Goal: Information Seeking & Learning: Learn about a topic

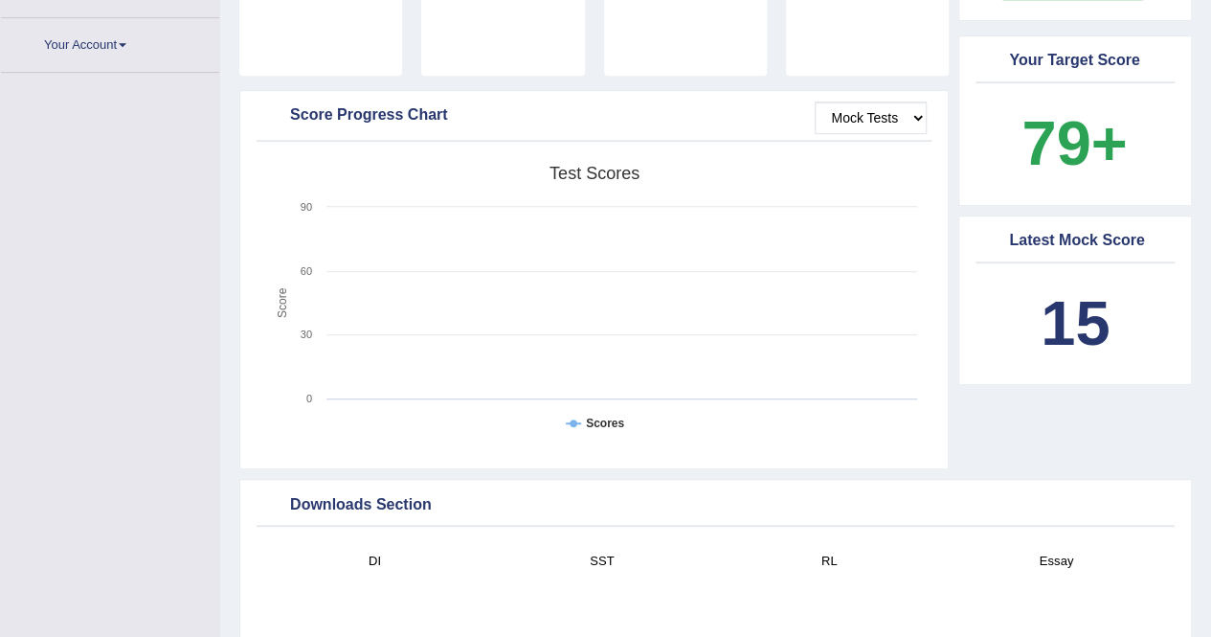
scroll to position [525, 0]
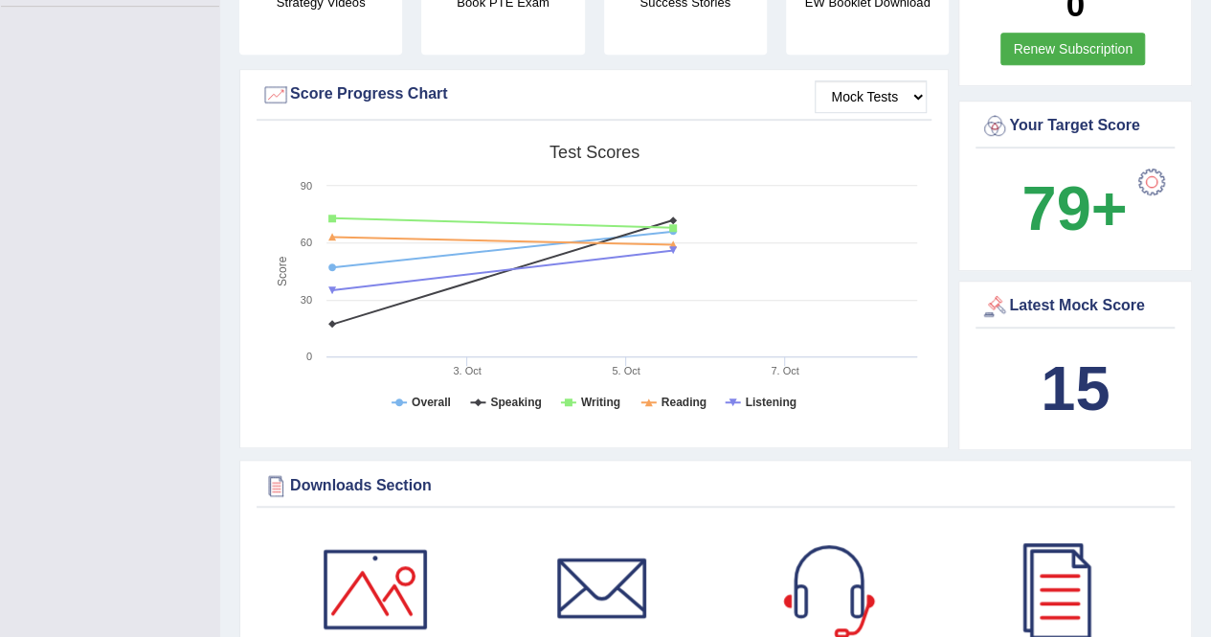
click at [1160, 163] on div at bounding box center [1151, 182] width 38 height 38
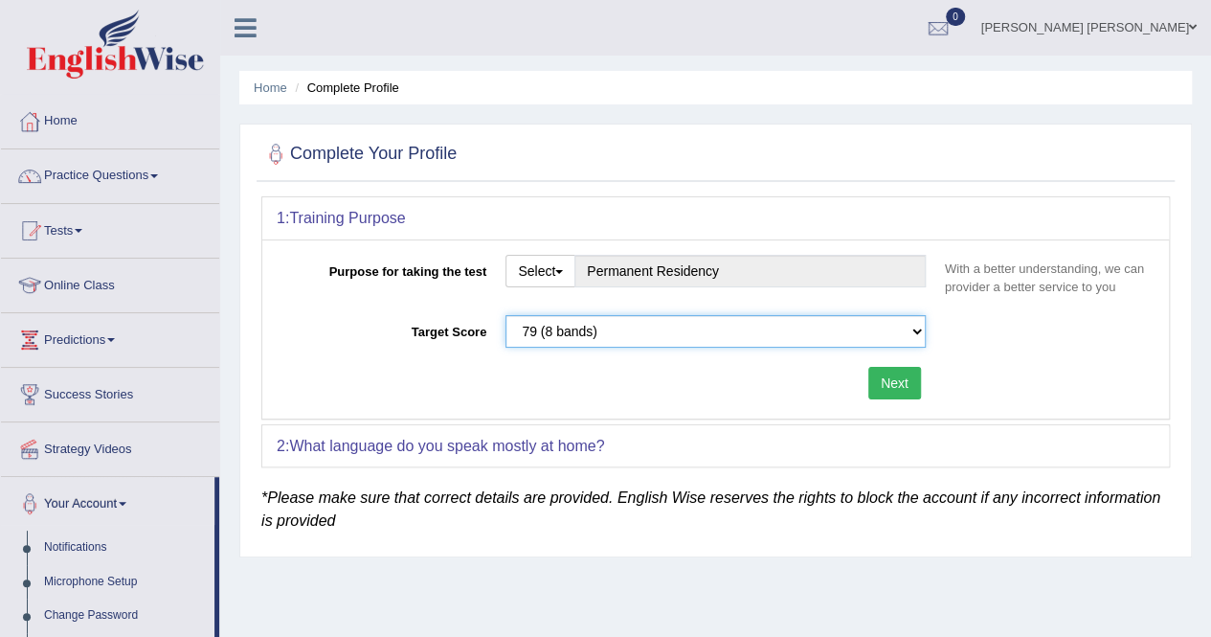
click at [601, 334] on select "Please select the correct value 50 (6 bands) 58 (6.5 bands) 65 (7 bands) 79 (8 …" at bounding box center [715, 331] width 420 height 33
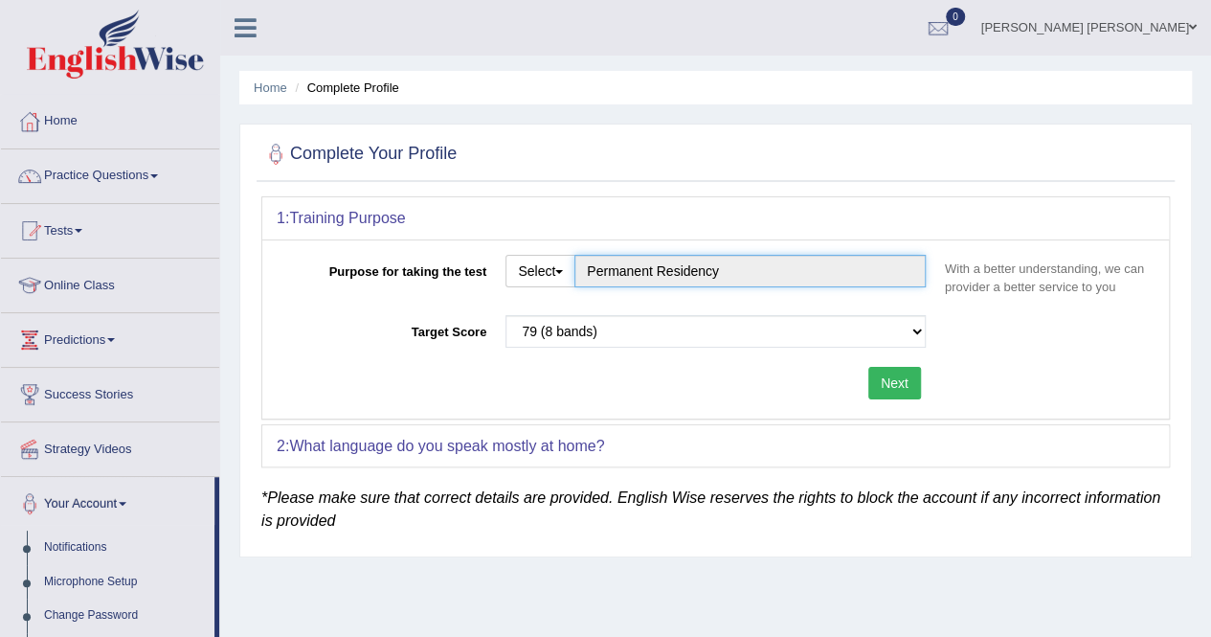
click at [616, 275] on input "Permanent Residency" at bounding box center [749, 271] width 351 height 33
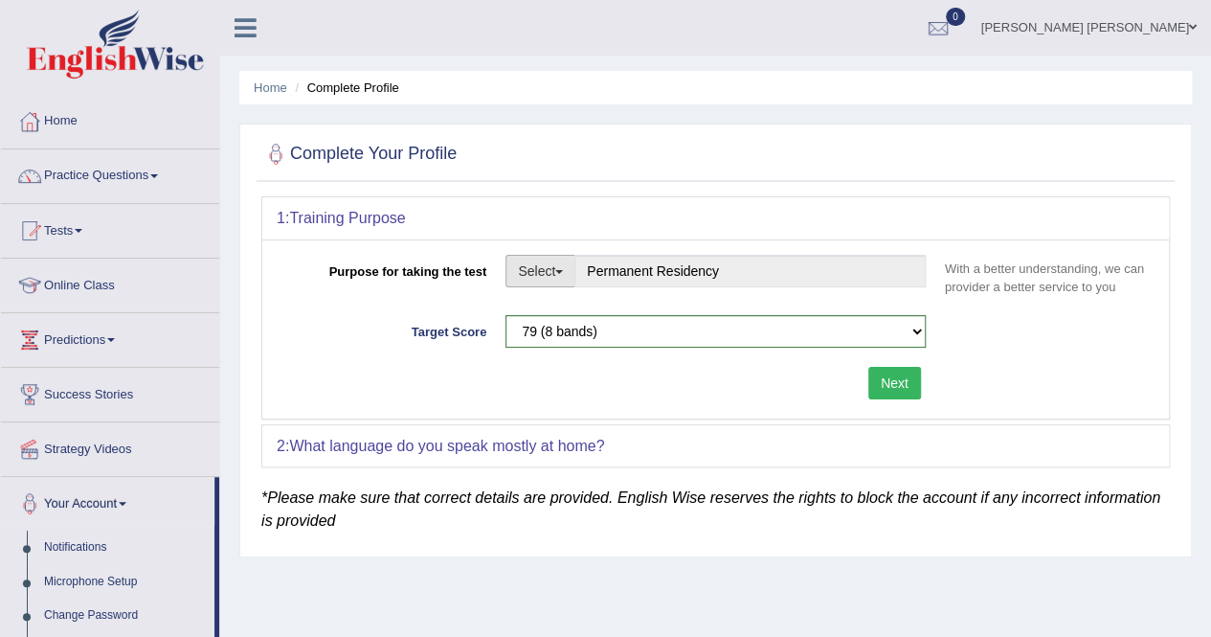
click at [555, 273] on button "Select" at bounding box center [540, 271] width 70 height 33
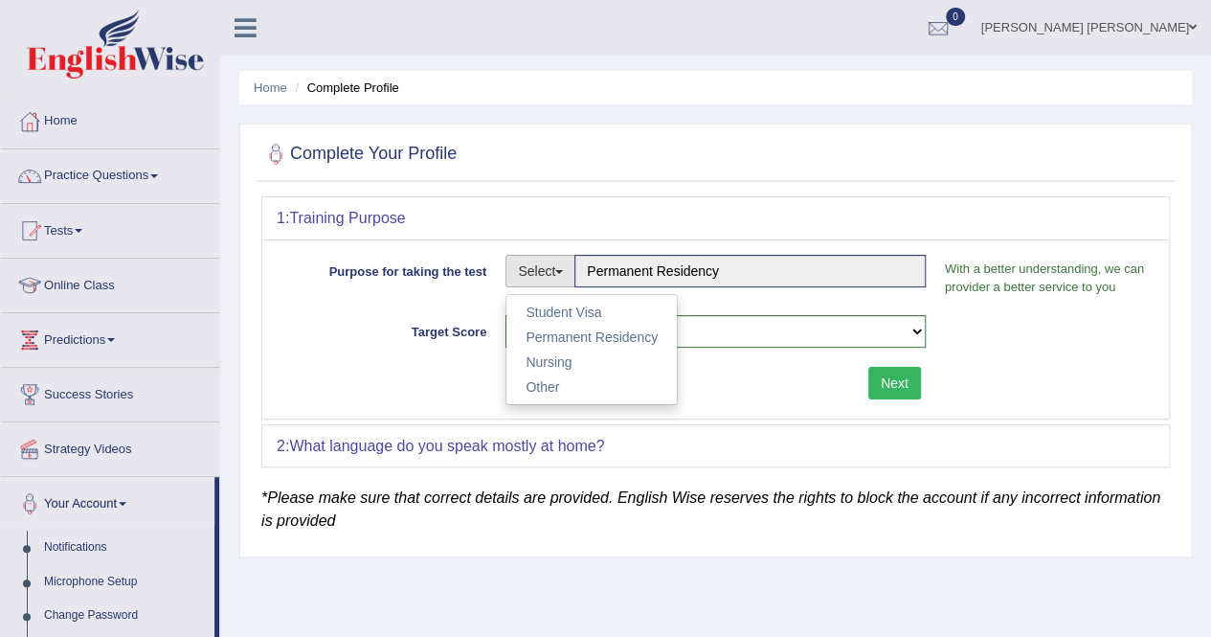
click at [578, 190] on div "Complete Your Profile 1: Training Purpose Purpose for taking the test Select St…" at bounding box center [715, 340] width 952 height 434
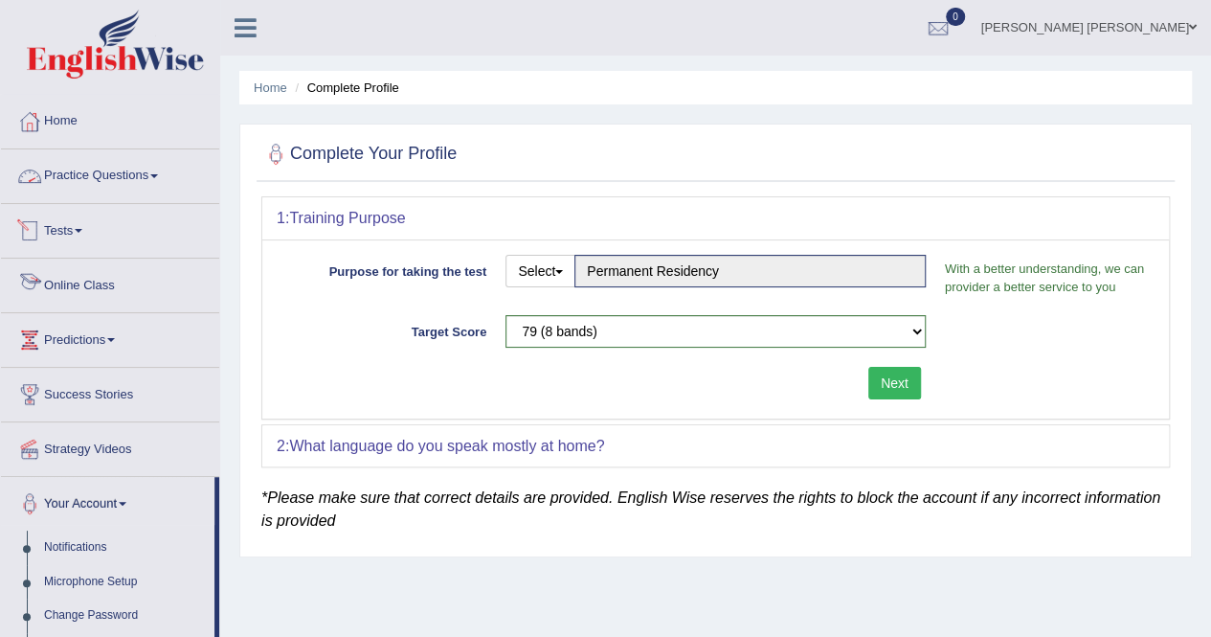
click at [167, 169] on link "Practice Questions" at bounding box center [110, 173] width 218 height 48
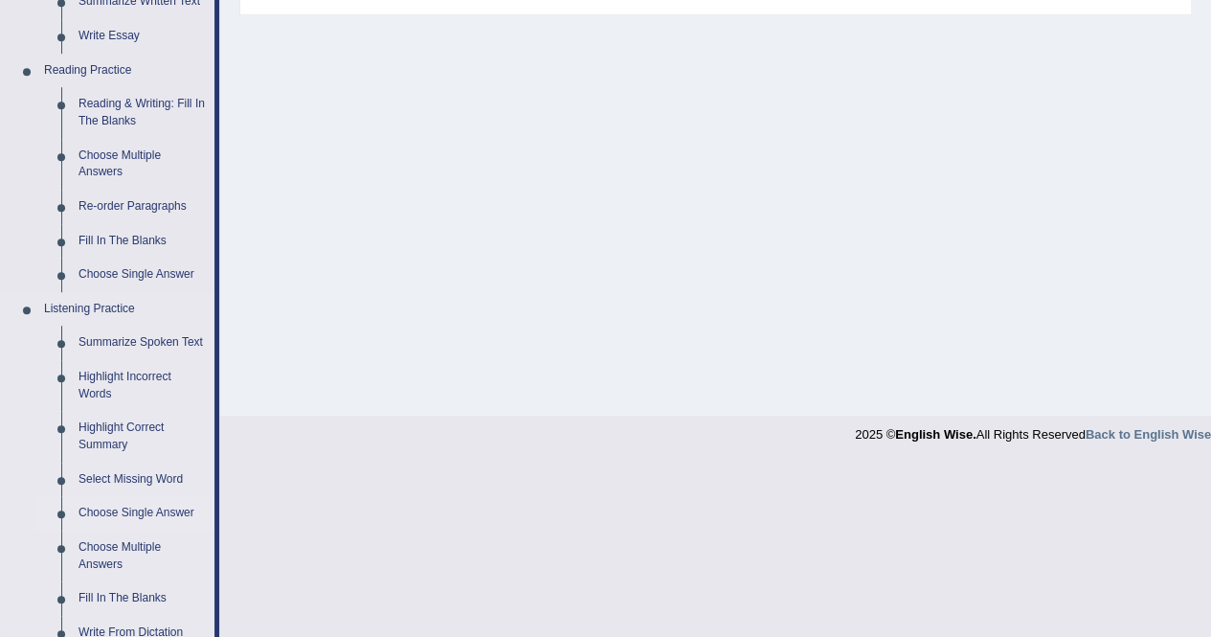
scroll to position [766, 0]
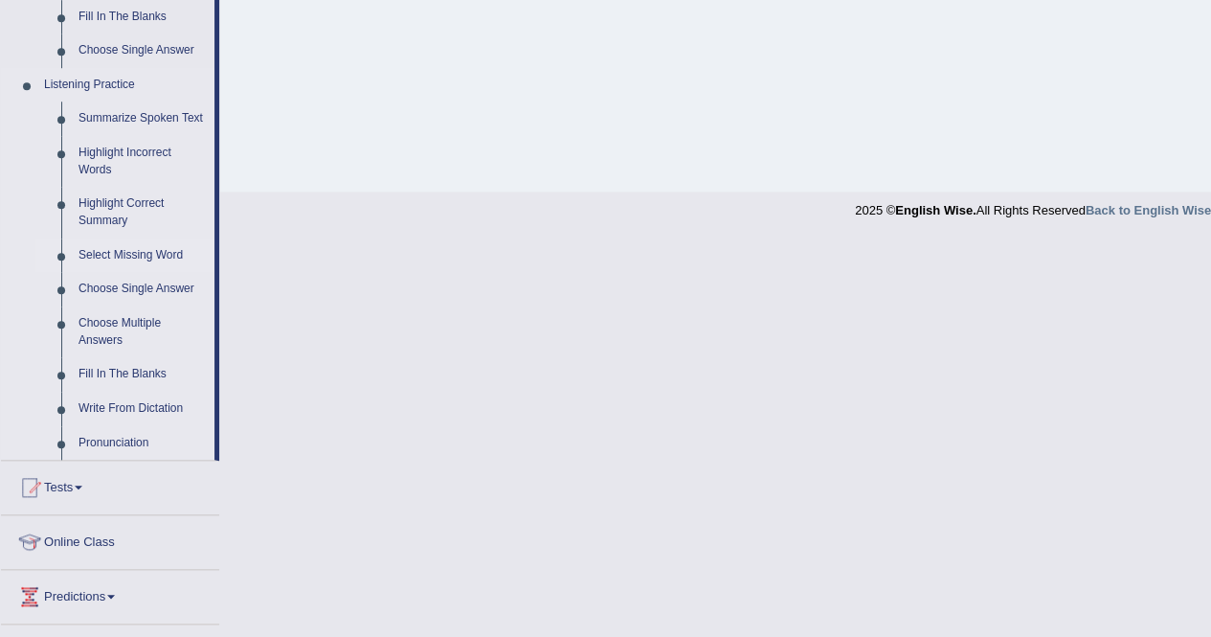
click at [146, 254] on link "Select Missing Word" at bounding box center [142, 255] width 145 height 34
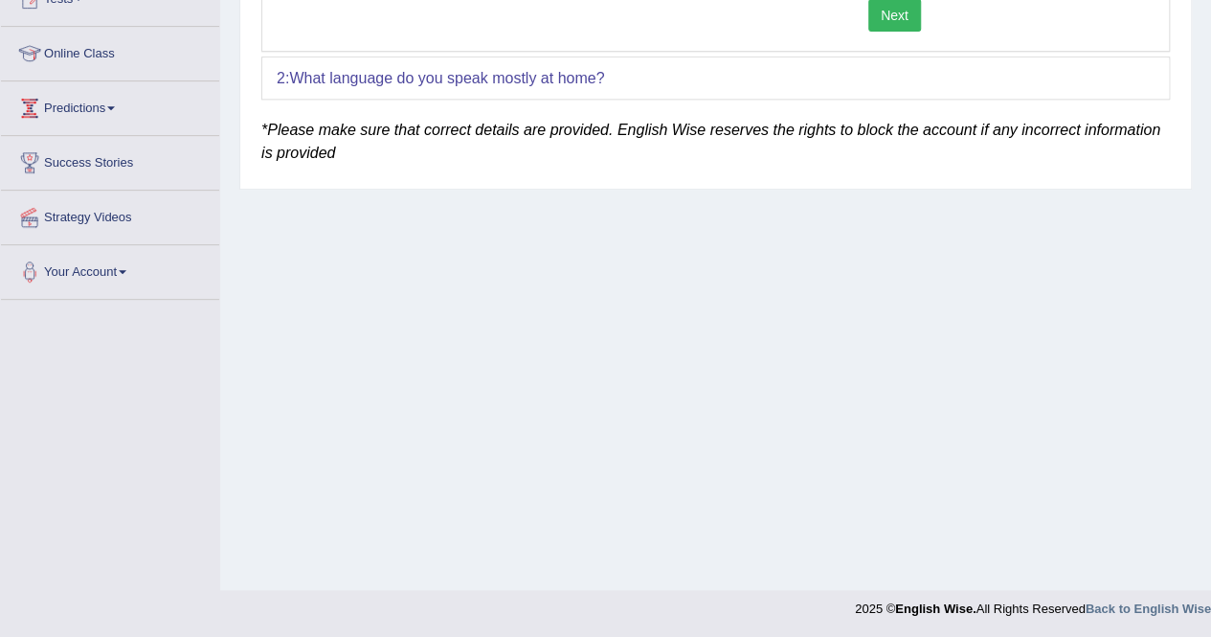
scroll to position [249, 0]
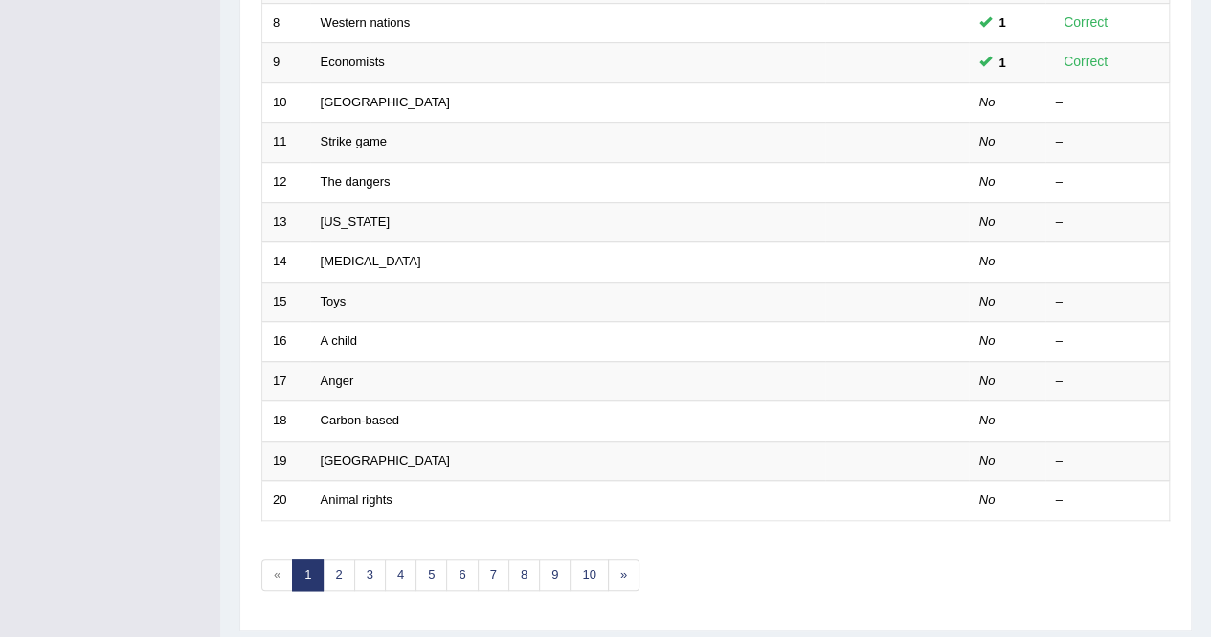
scroll to position [479, 0]
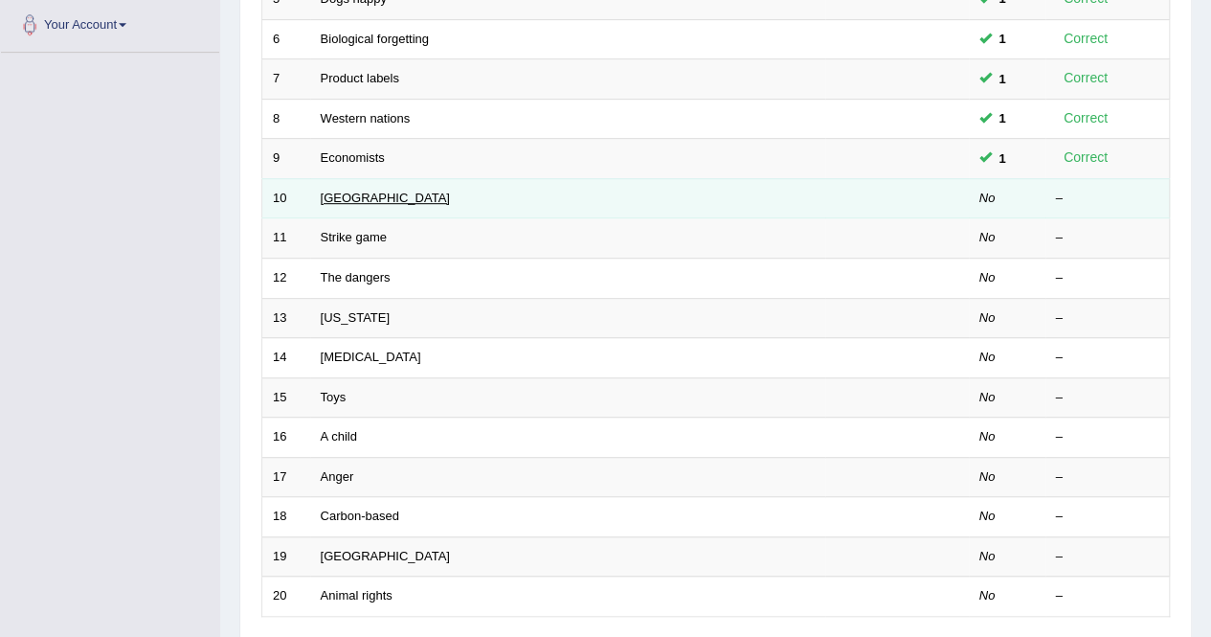
click at [379, 190] on link "[GEOGRAPHIC_DATA]" at bounding box center [385, 197] width 129 height 14
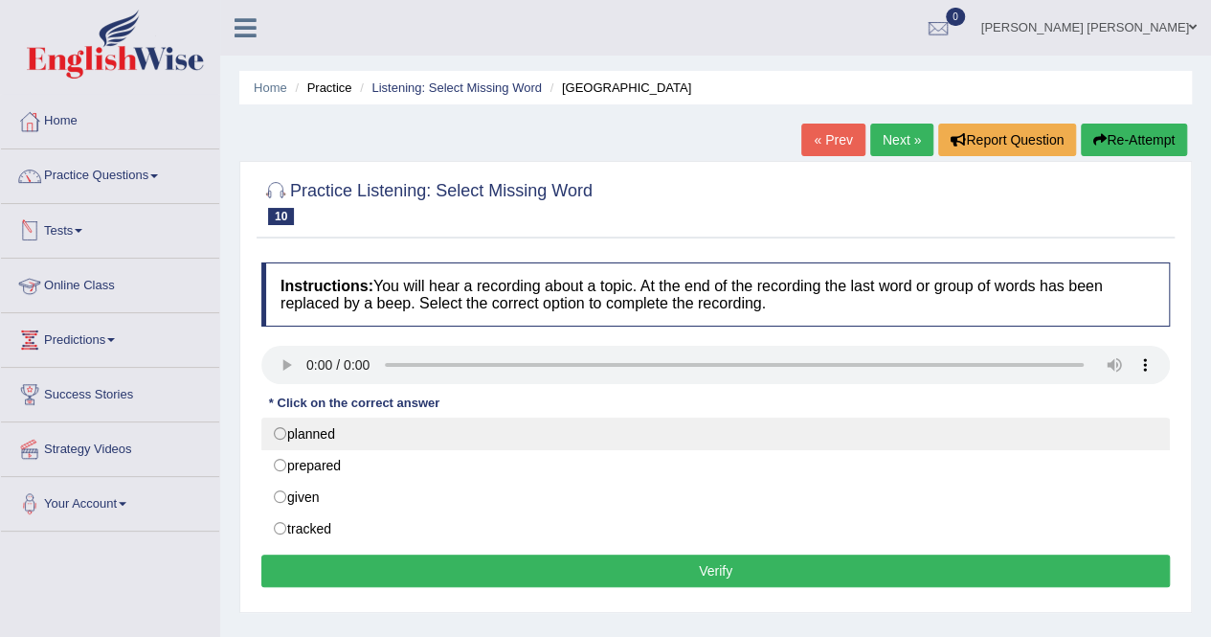
click at [301, 429] on label "planned" at bounding box center [715, 433] width 908 height 33
radio input "true"
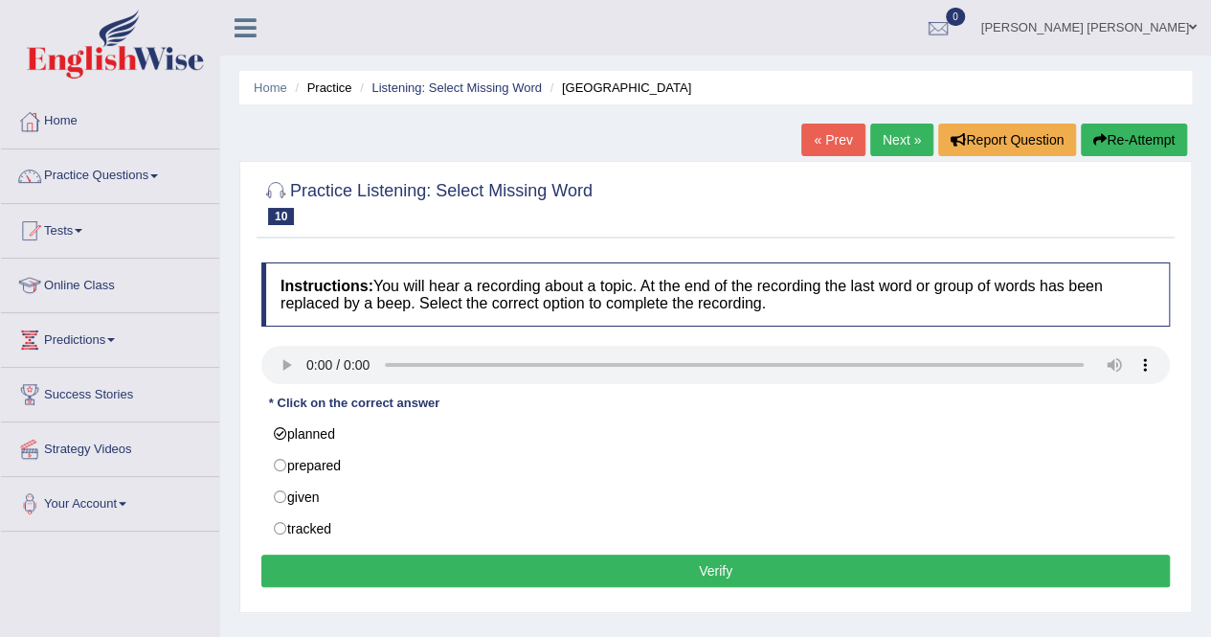
click at [501, 571] on button "Verify" at bounding box center [715, 570] width 908 height 33
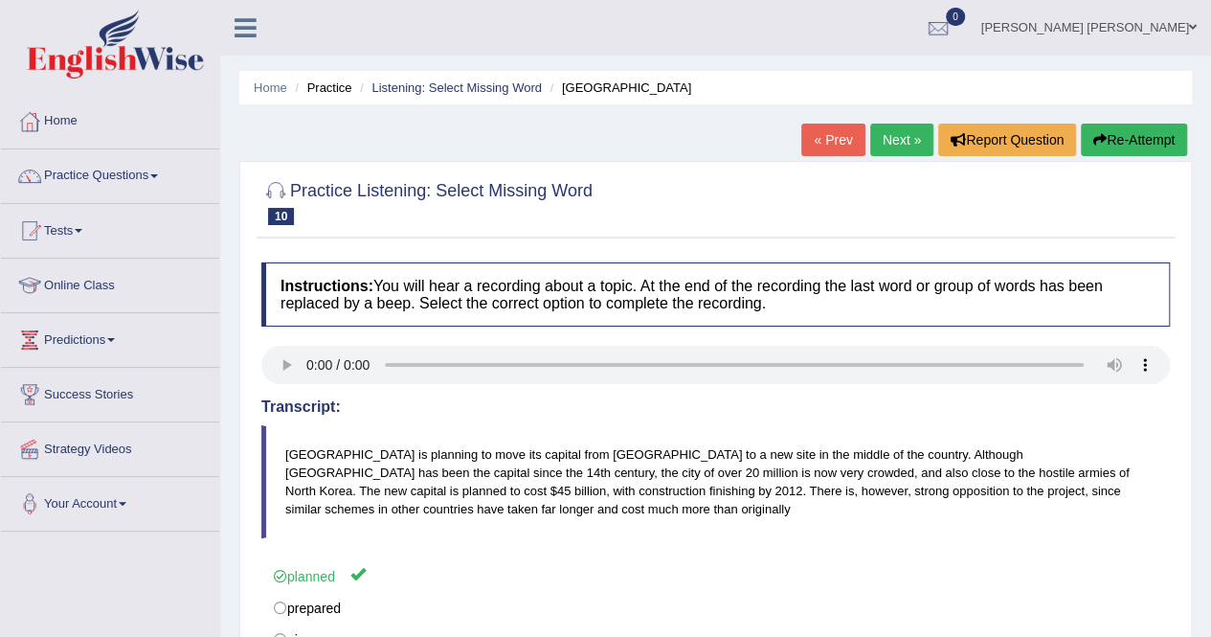
click at [898, 150] on link "Next »" at bounding box center [901, 139] width 63 height 33
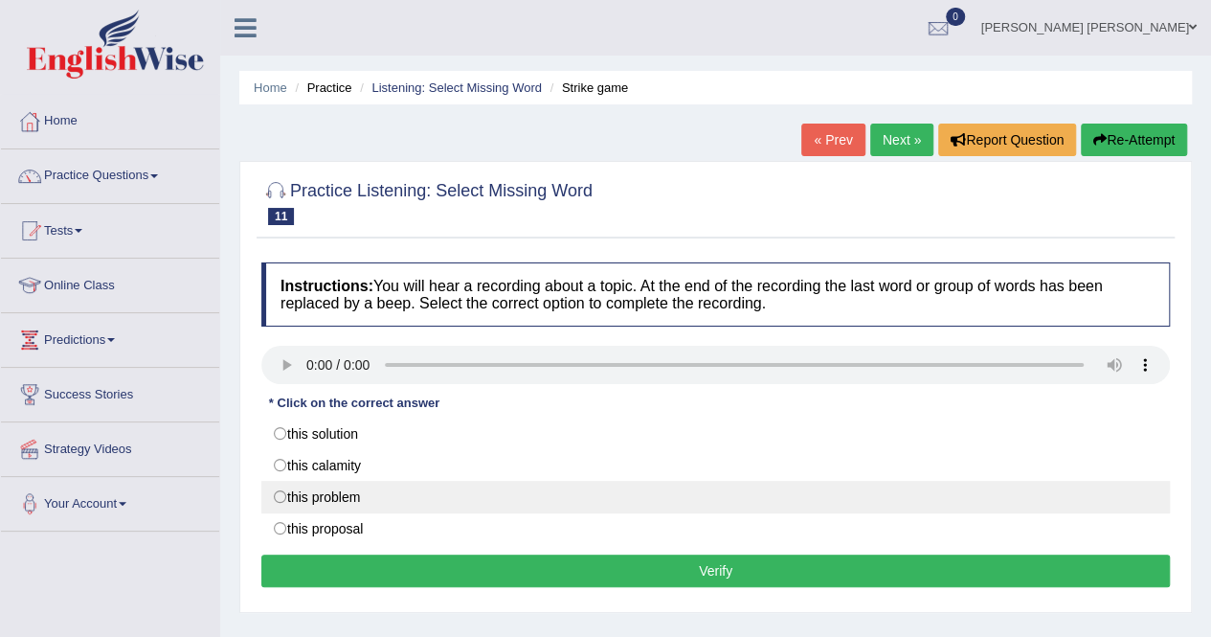
click at [318, 488] on label "this problem" at bounding box center [715, 497] width 908 height 33
radio input "true"
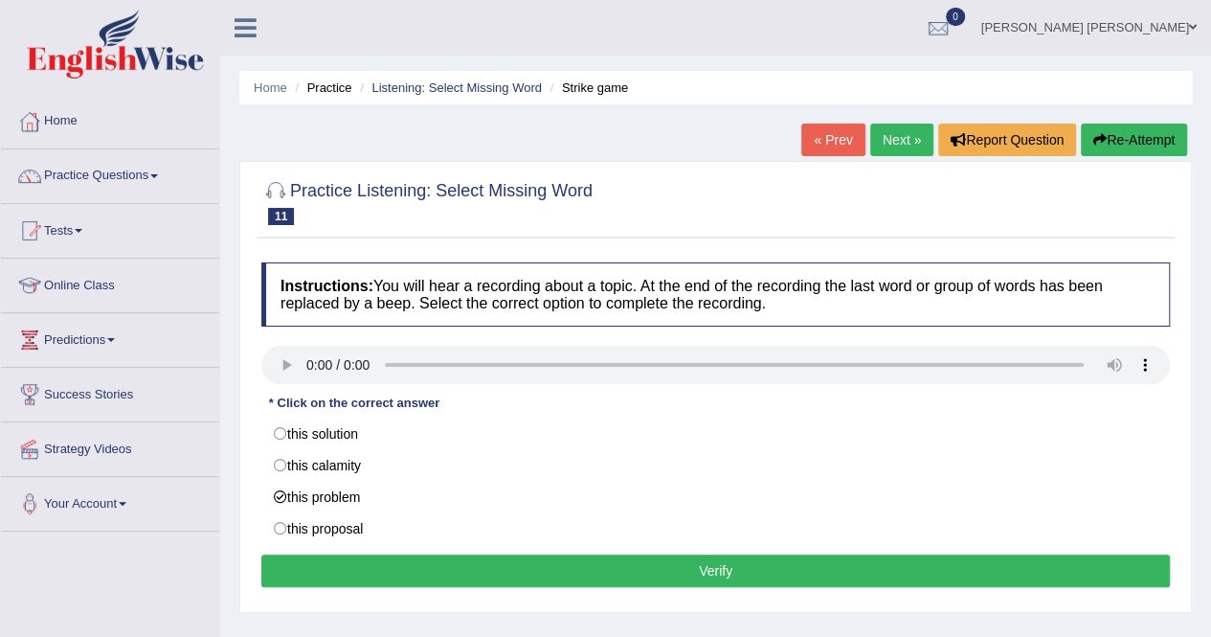
click at [431, 564] on button "Verify" at bounding box center [715, 570] width 908 height 33
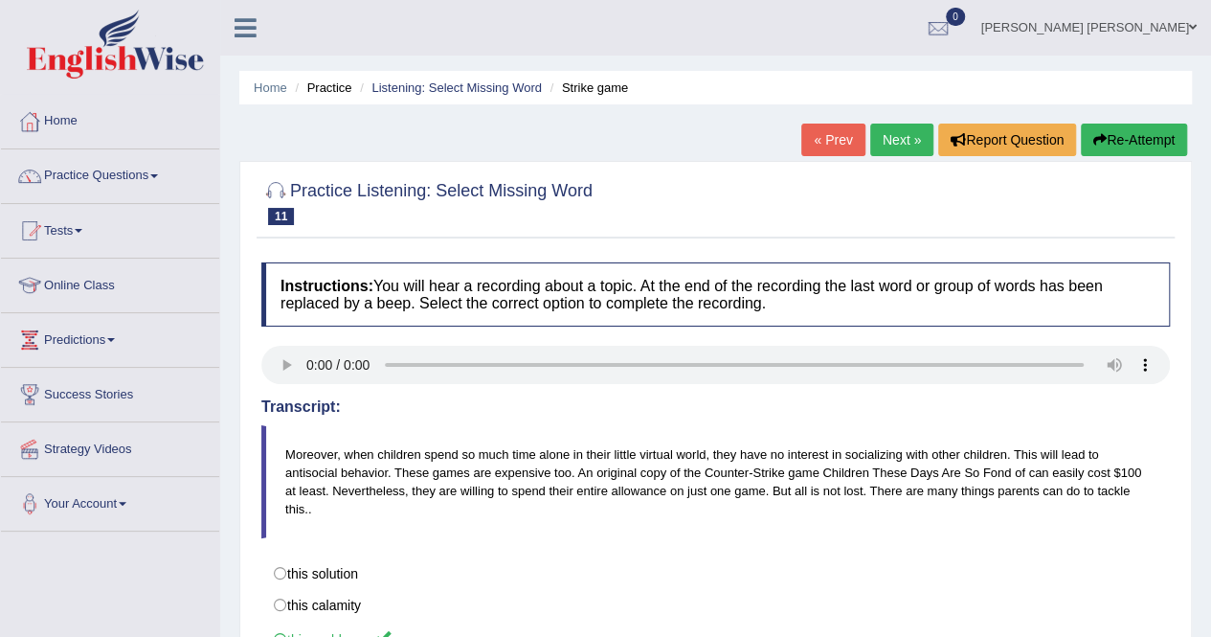
click at [908, 143] on link "Next »" at bounding box center [901, 139] width 63 height 33
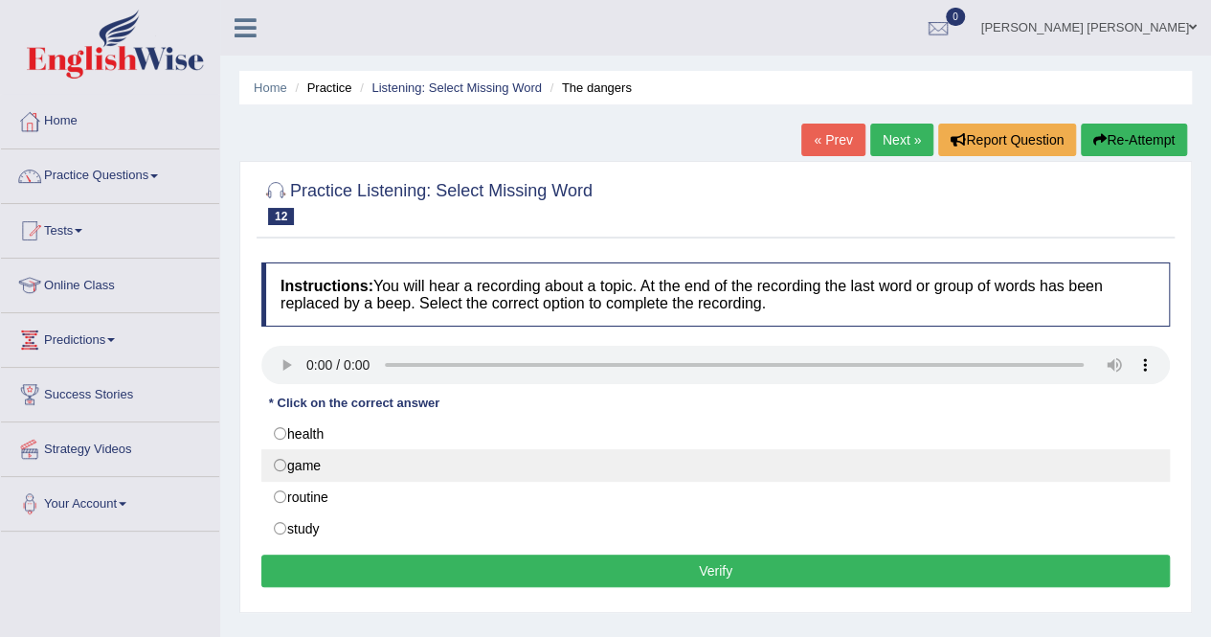
click at [301, 463] on label "game" at bounding box center [715, 465] width 908 height 33
radio input "true"
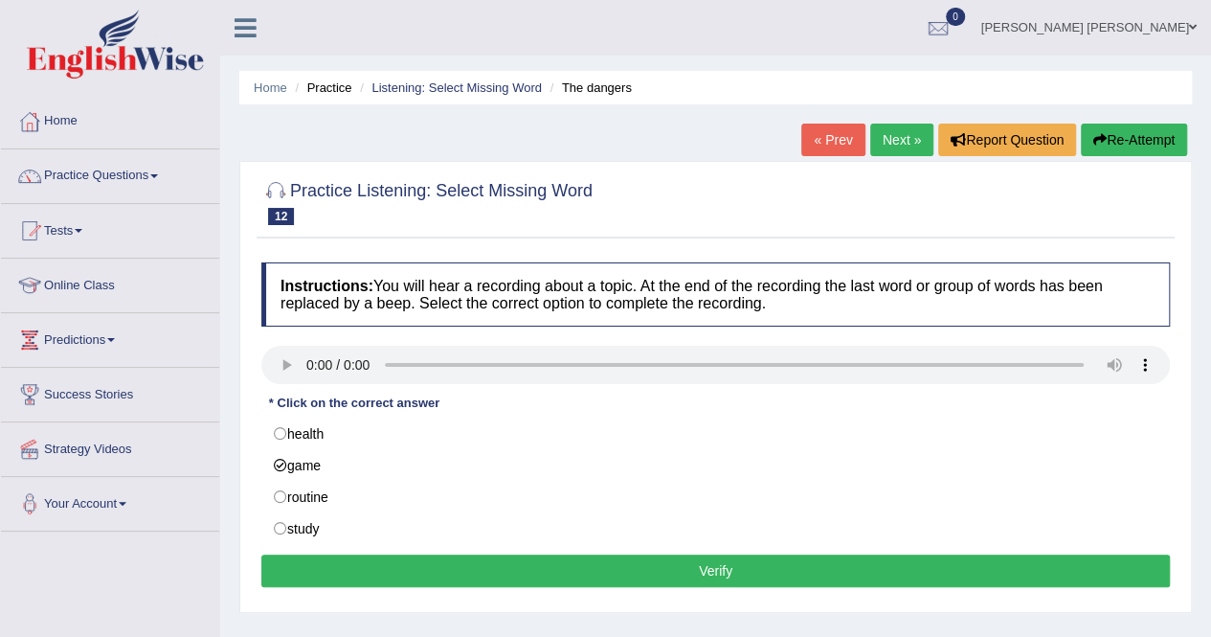
click at [473, 570] on button "Verify" at bounding box center [715, 570] width 908 height 33
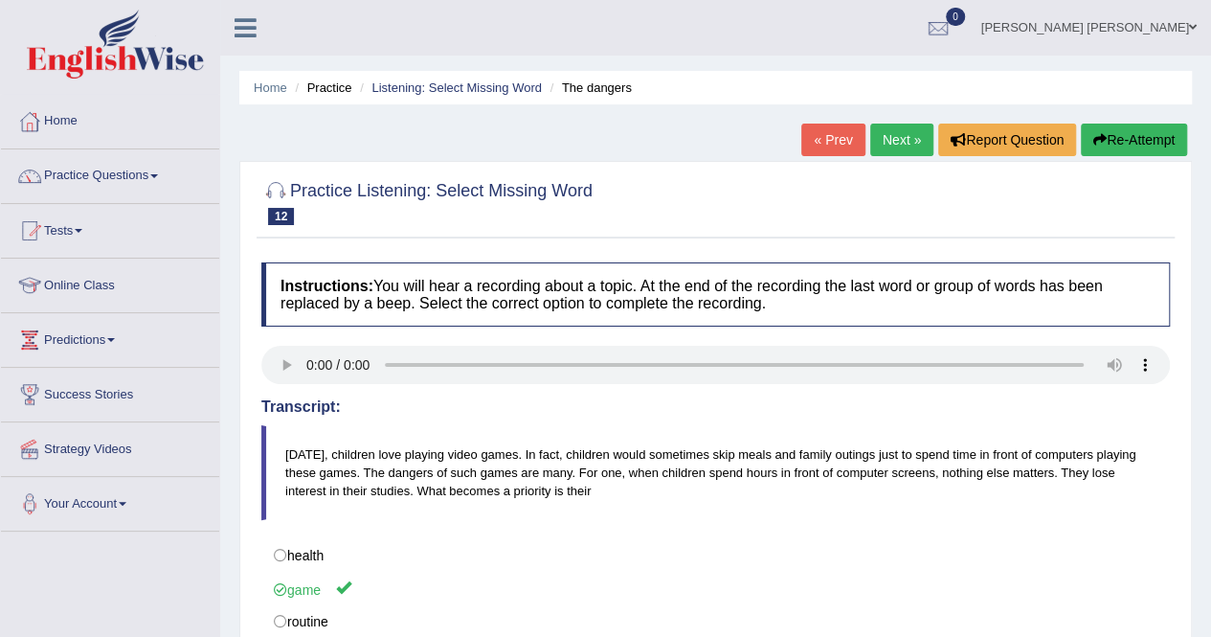
click at [462, 78] on ul "Home Practice Listening: Select Missing Word The dangers" at bounding box center [715, 88] width 952 height 34
click at [462, 82] on link "Listening: Select Missing Word" at bounding box center [456, 87] width 170 height 14
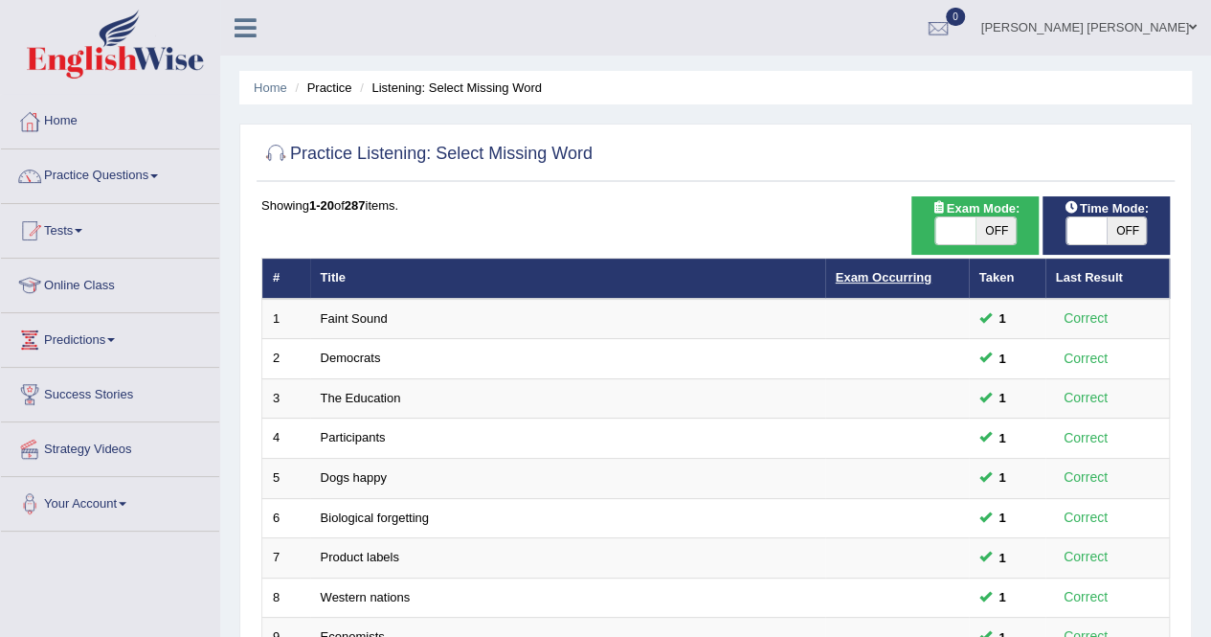
click at [893, 275] on link "Exam Occurring" at bounding box center [884, 277] width 96 height 14
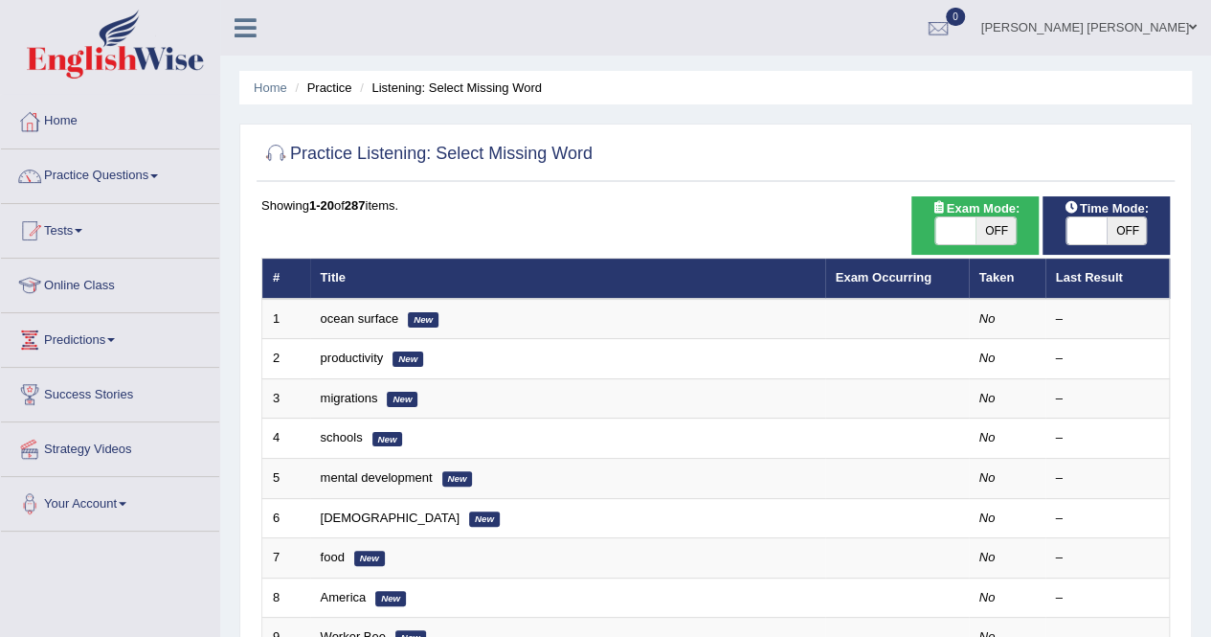
click at [874, 265] on th "Exam Occurring" at bounding box center [897, 278] width 144 height 40
click at [874, 272] on link "Exam Occurring" at bounding box center [884, 277] width 96 height 14
click at [874, 273] on link "Exam Occurring" at bounding box center [884, 277] width 96 height 14
click at [975, 225] on span "OFF" at bounding box center [995, 230] width 40 height 27
checkbox input "true"
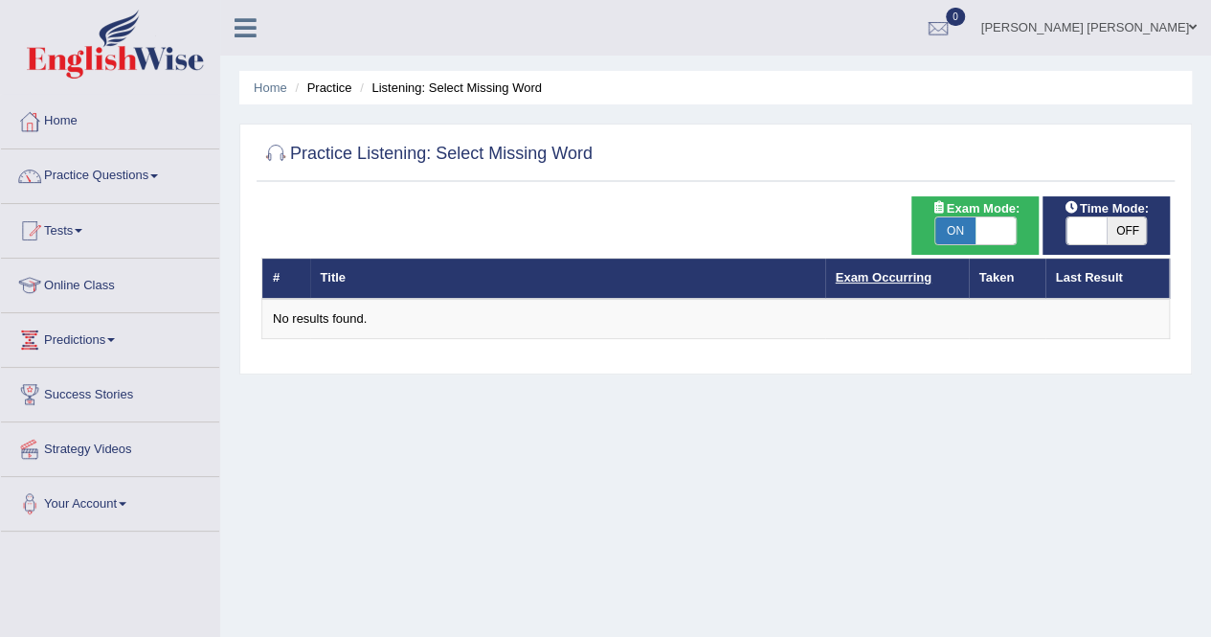
click at [889, 275] on link "Exam Occurring" at bounding box center [884, 277] width 96 height 14
click at [1001, 241] on span at bounding box center [995, 230] width 40 height 27
checkbox input "false"
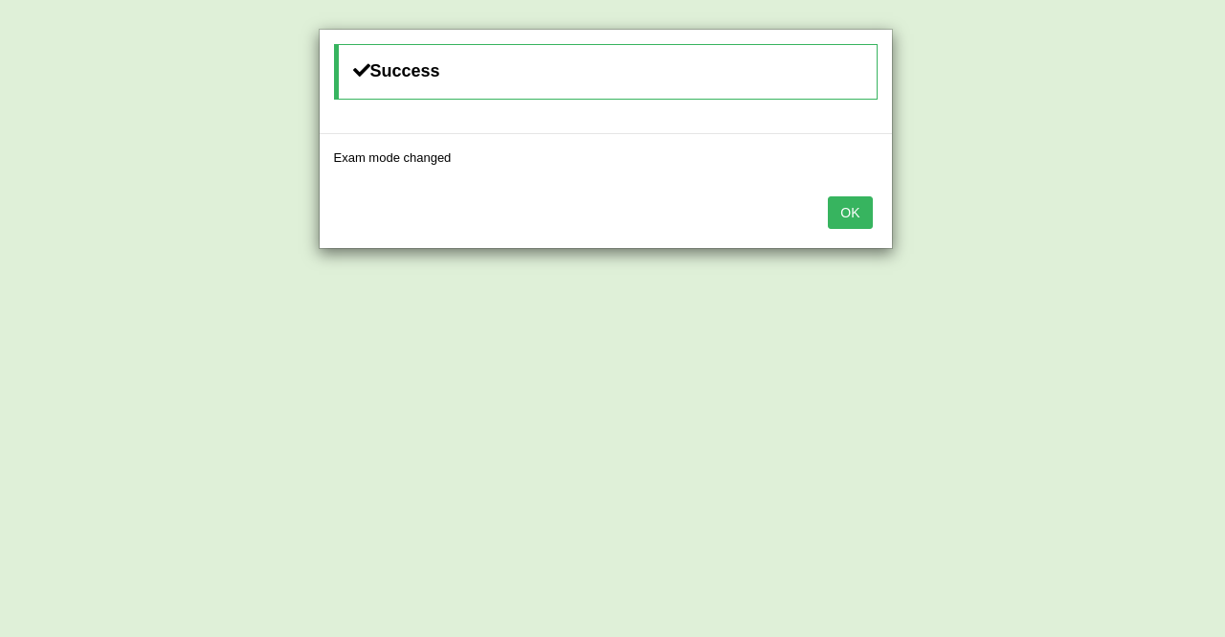
click at [856, 209] on button "OK" at bounding box center [850, 212] width 44 height 33
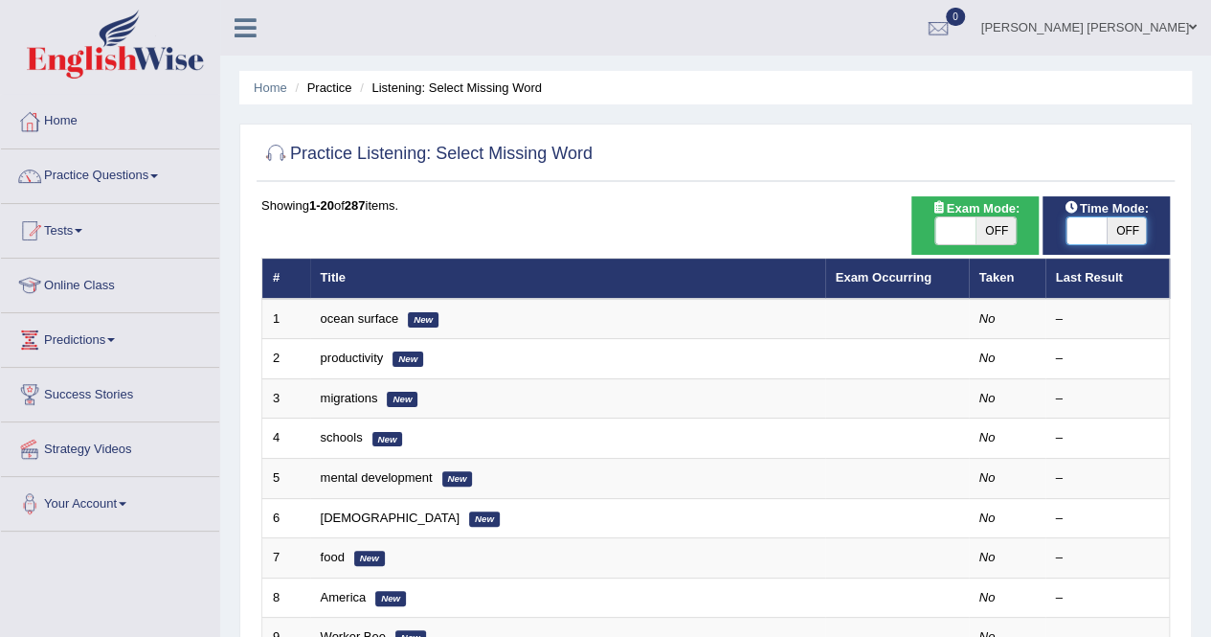
click at [1075, 229] on span at bounding box center [1086, 230] width 40 height 27
checkbox input "true"
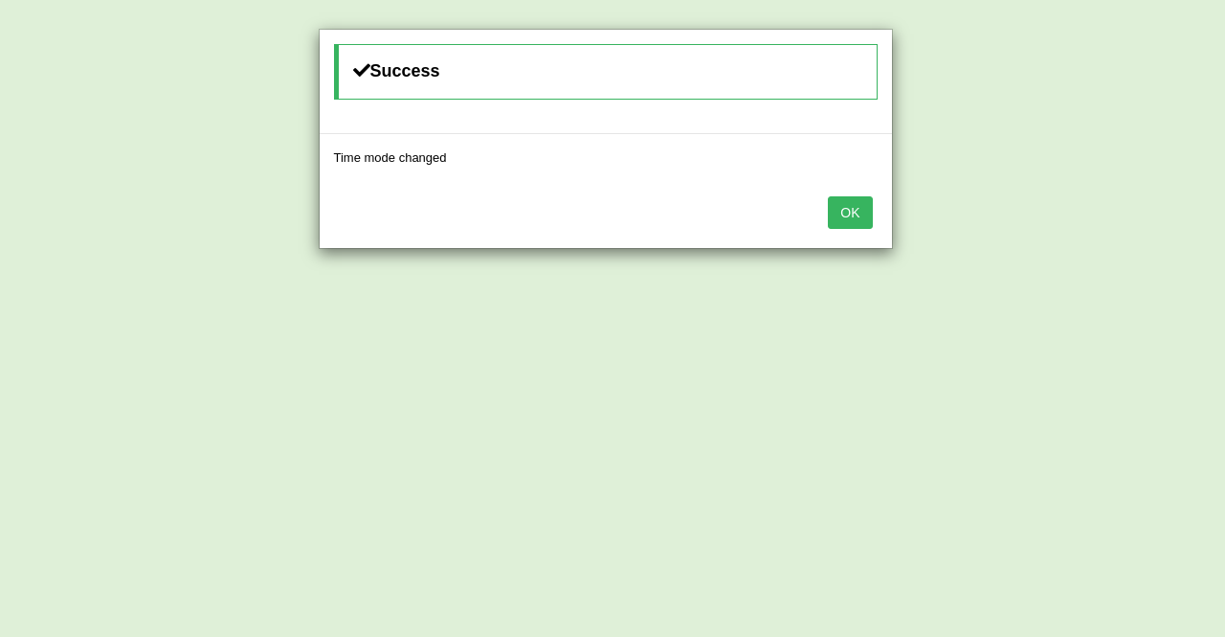
click at [862, 214] on button "OK" at bounding box center [850, 212] width 44 height 33
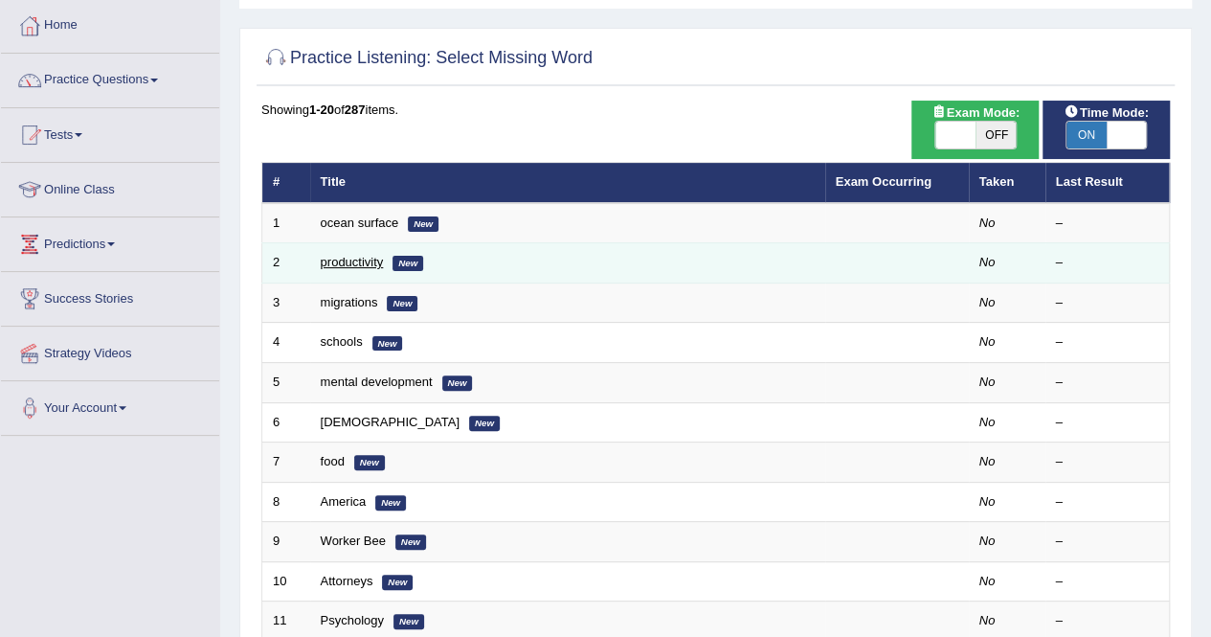
scroll to position [96, 0]
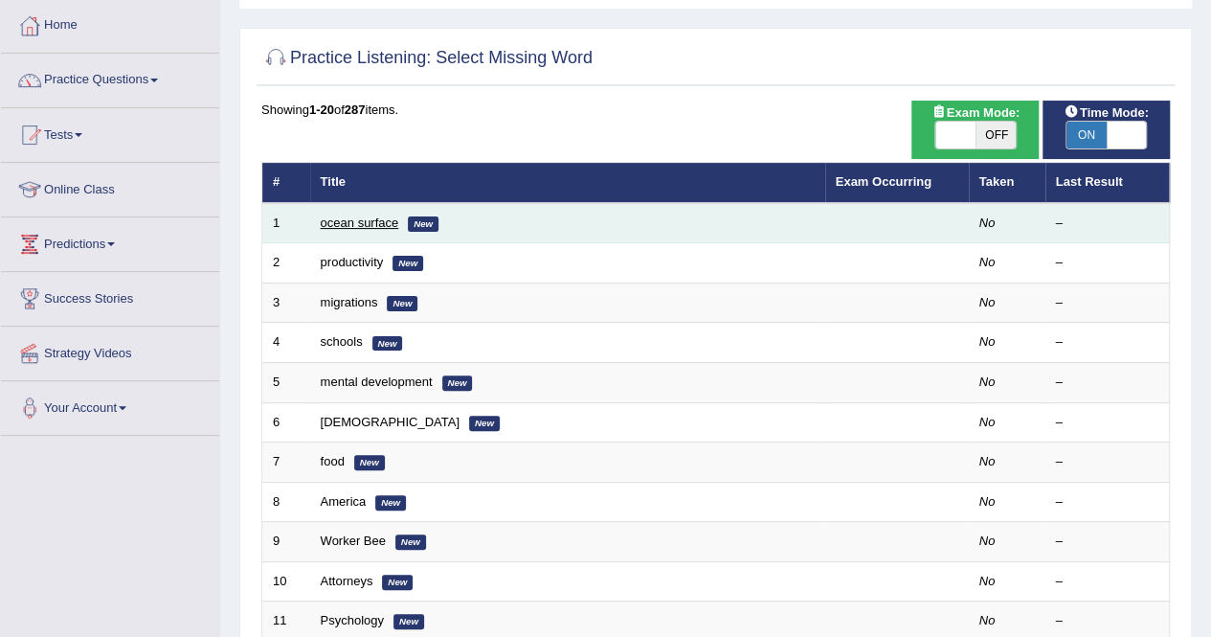
click at [367, 218] on link "ocean surface" at bounding box center [360, 222] width 78 height 14
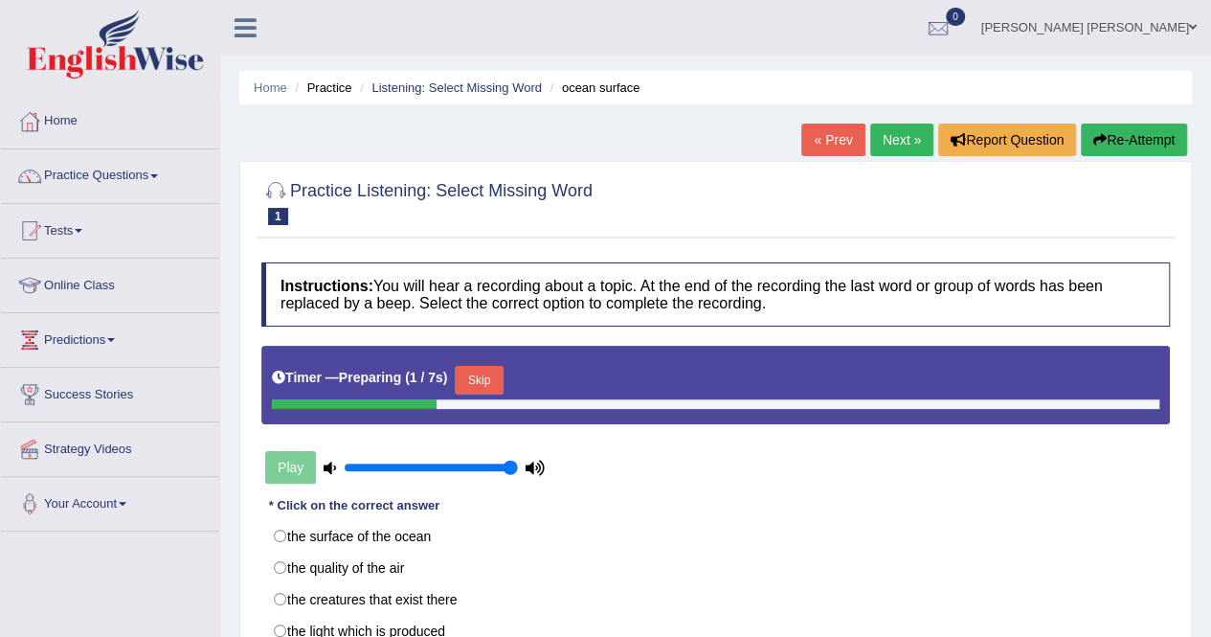
click at [473, 371] on button "Skip" at bounding box center [479, 380] width 48 height 29
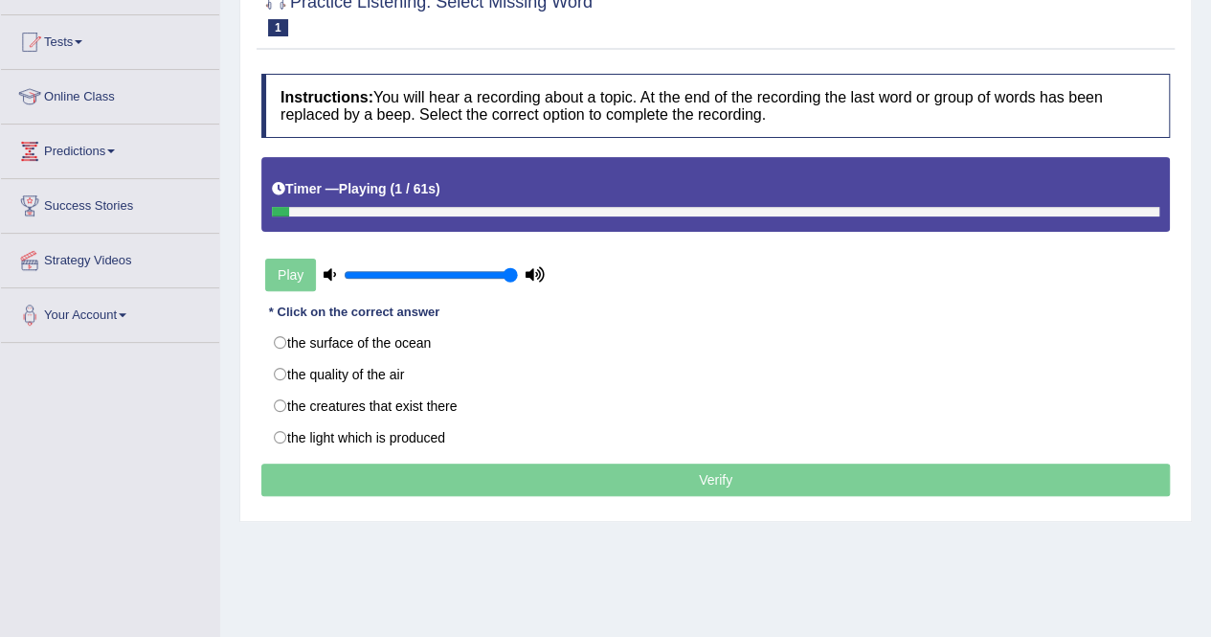
scroll to position [191, 0]
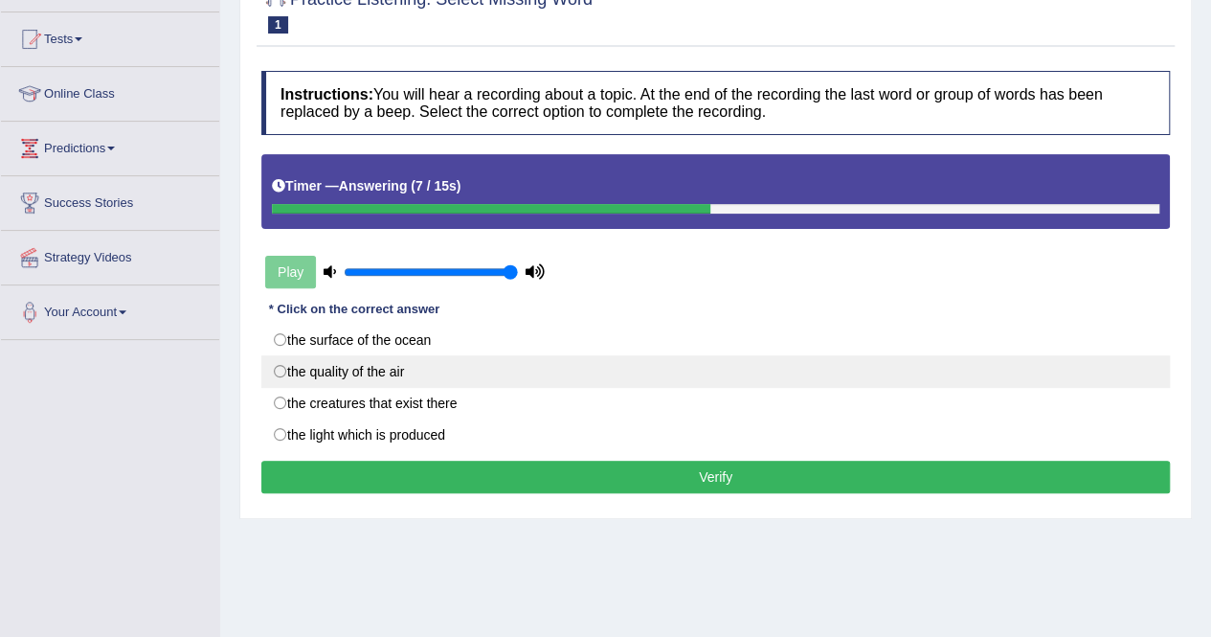
click at [391, 374] on label "the quality of the air" at bounding box center [715, 371] width 908 height 33
radio input "true"
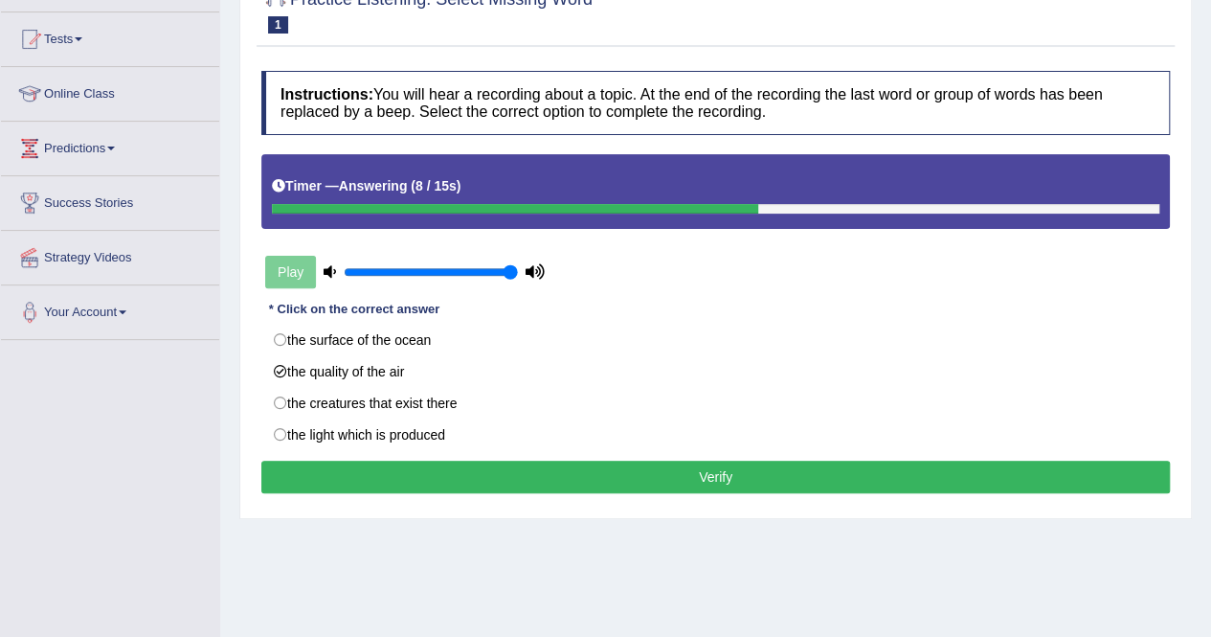
click at [558, 469] on button "Verify" at bounding box center [715, 476] width 908 height 33
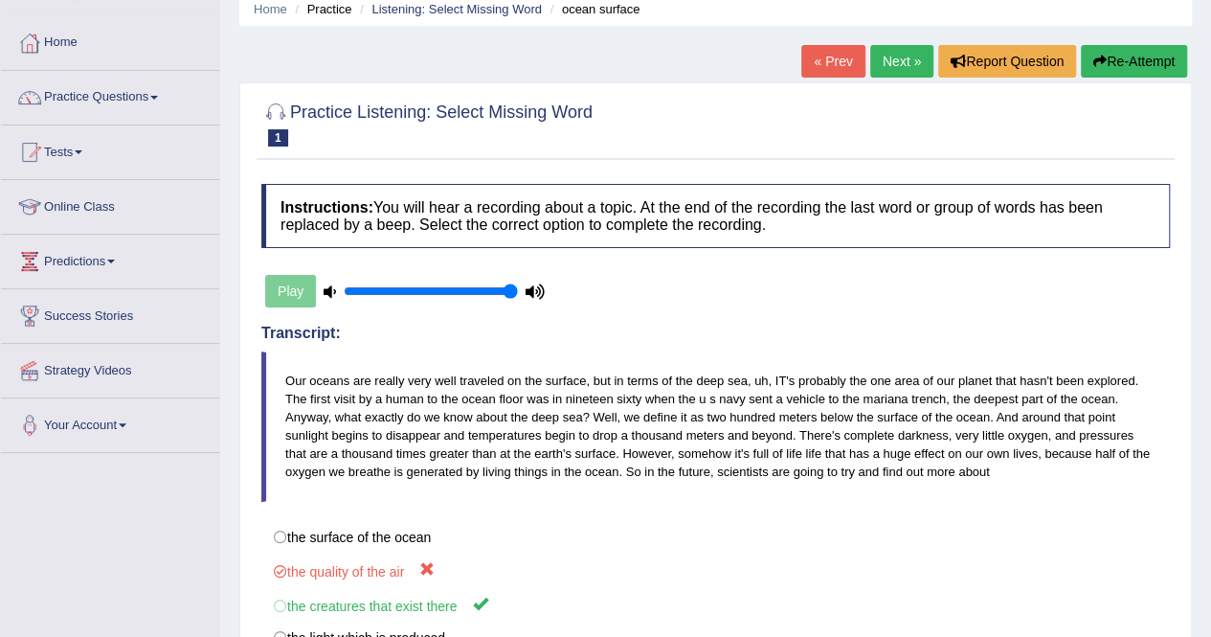
scroll to position [0, 0]
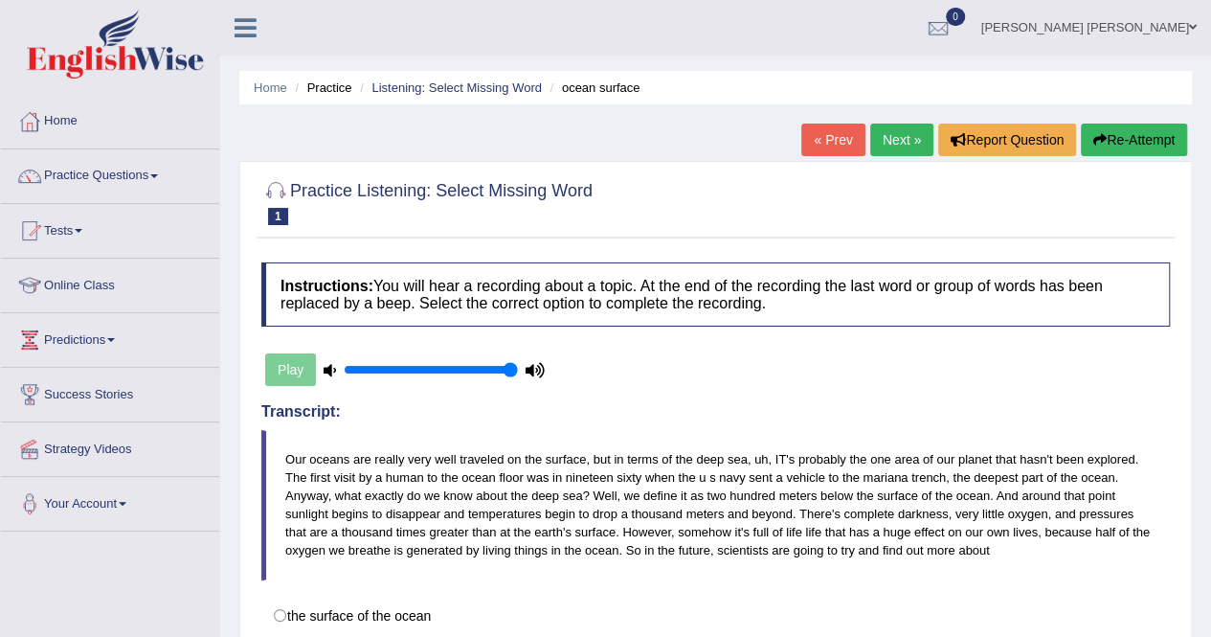
click at [1099, 141] on icon "button" at bounding box center [1099, 139] width 13 height 13
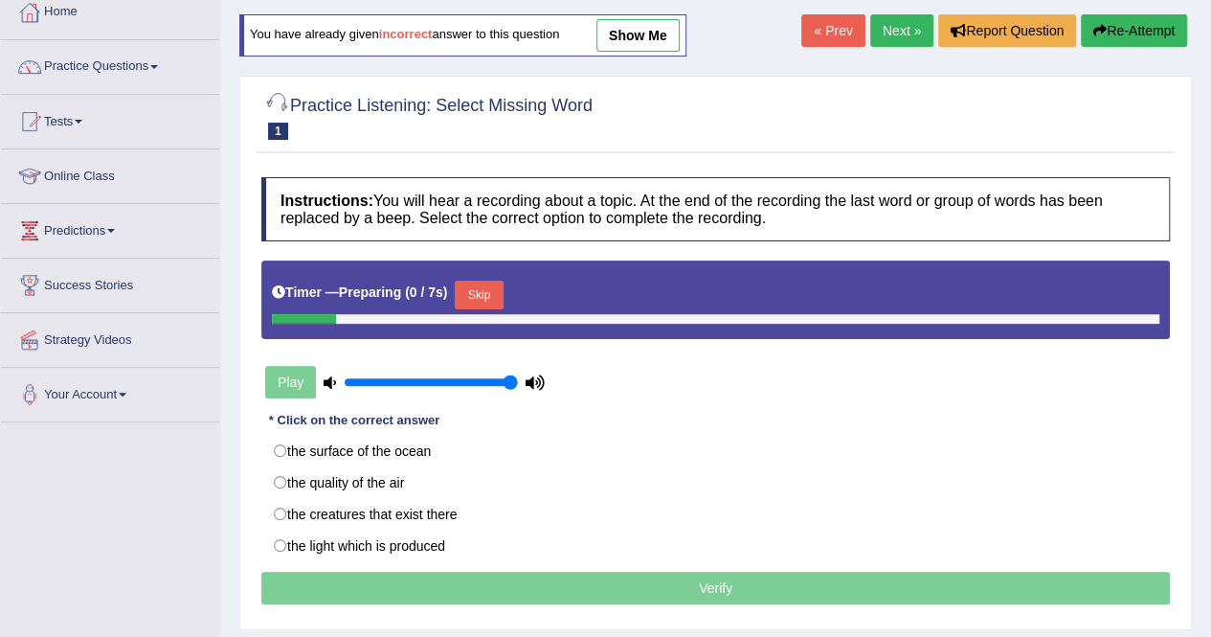
scroll to position [191, 0]
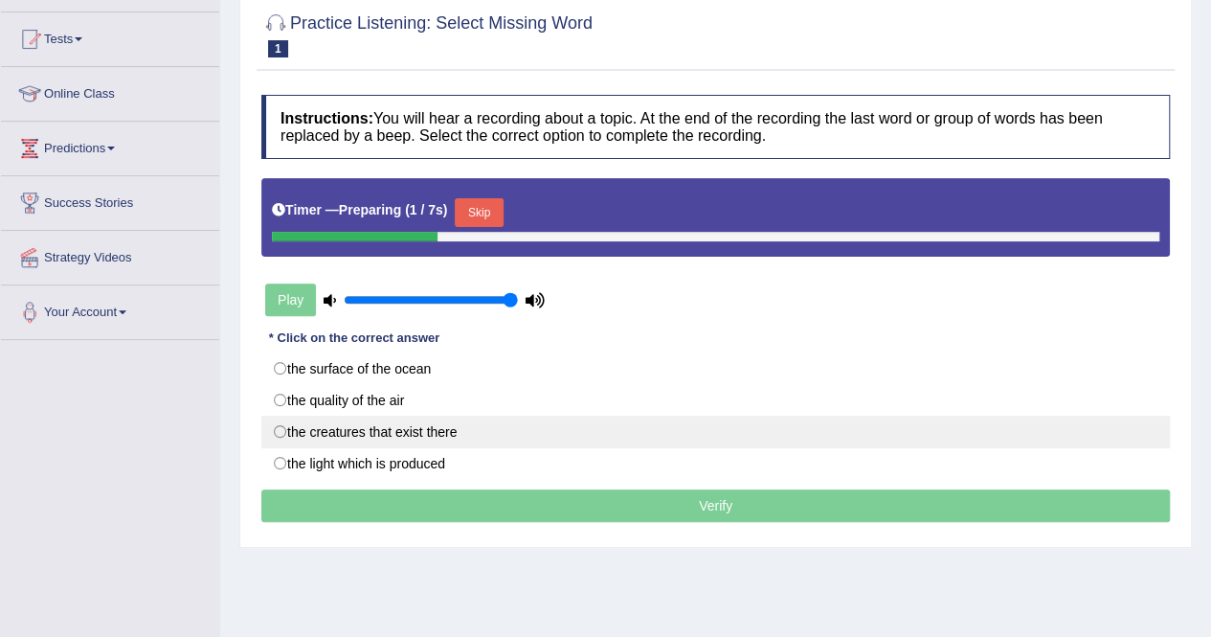
click at [380, 430] on label "the creatures that exist there" at bounding box center [715, 431] width 908 height 33
radio input "true"
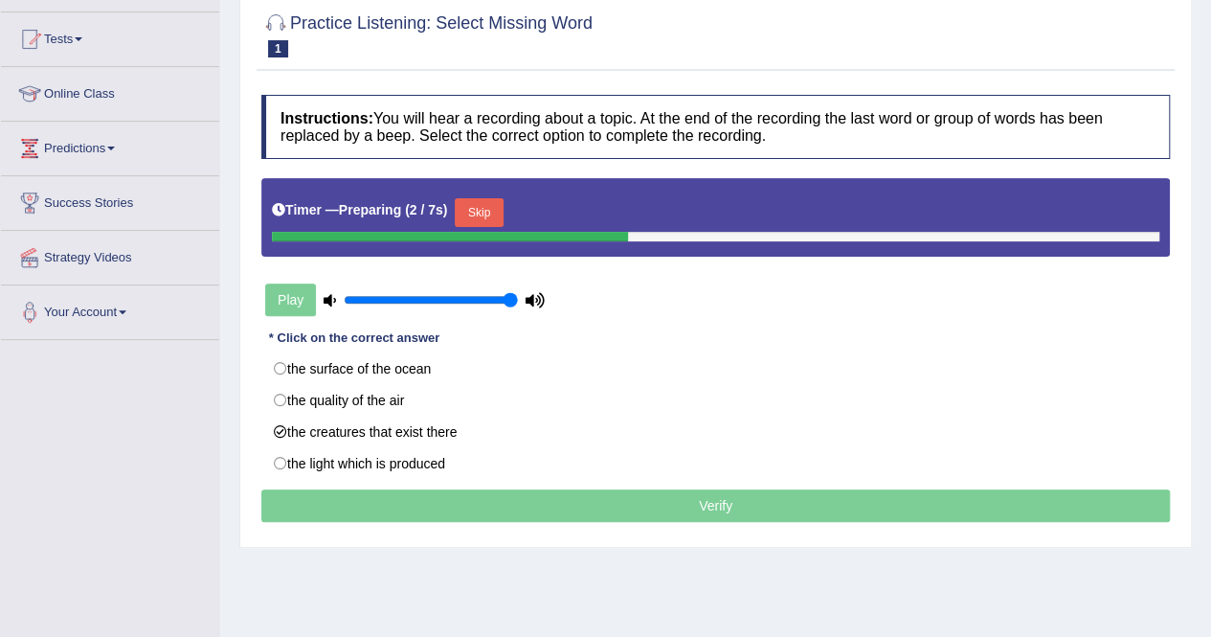
click at [471, 202] on button "Skip" at bounding box center [479, 212] width 48 height 29
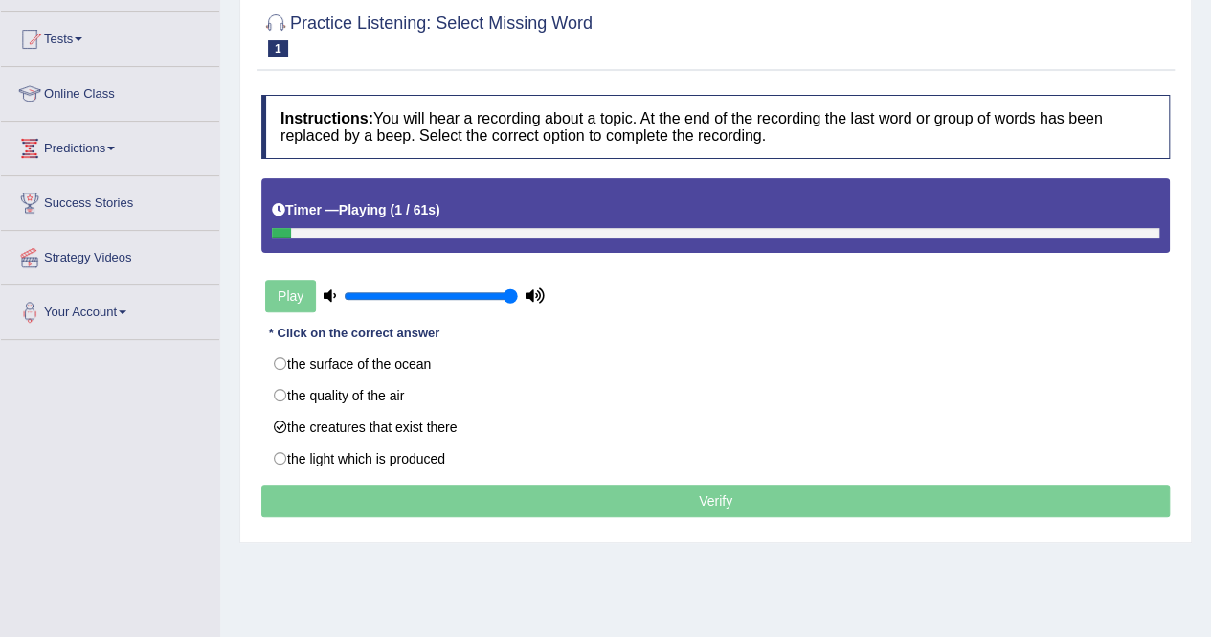
click at [587, 239] on div "Timer — Playing ( 1 / 61s )" at bounding box center [715, 215] width 908 height 74
click at [609, 225] on div "Timer — Playing ( 1 / 61s )" at bounding box center [715, 210] width 887 height 34
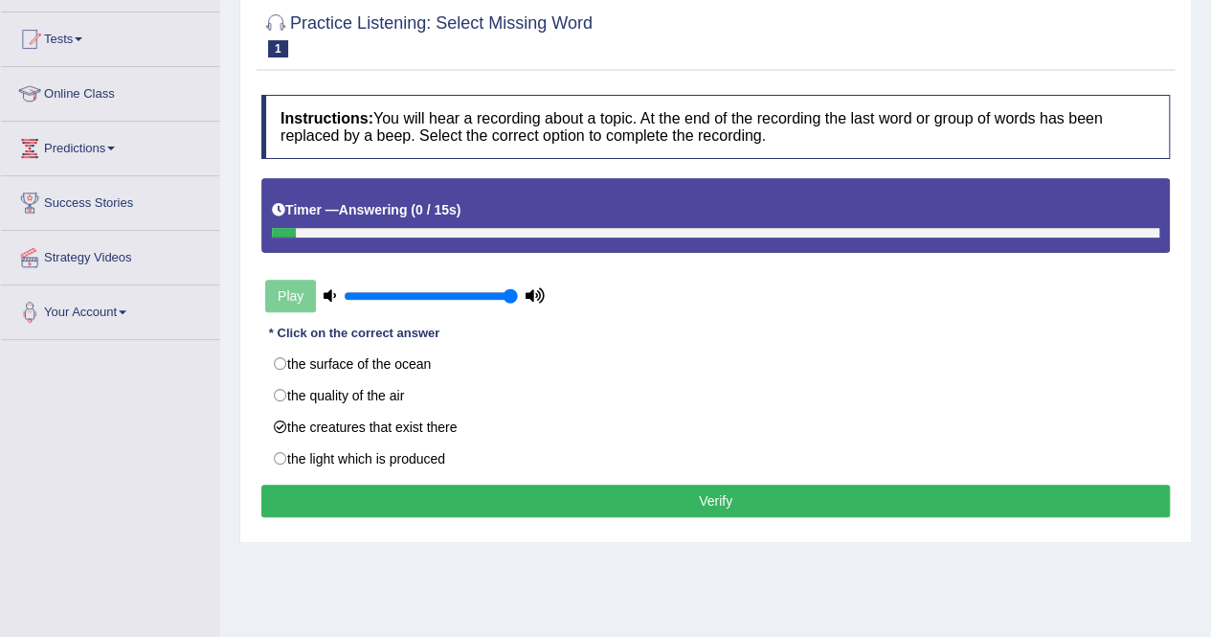
click at [459, 486] on button "Verify" at bounding box center [715, 500] width 908 height 33
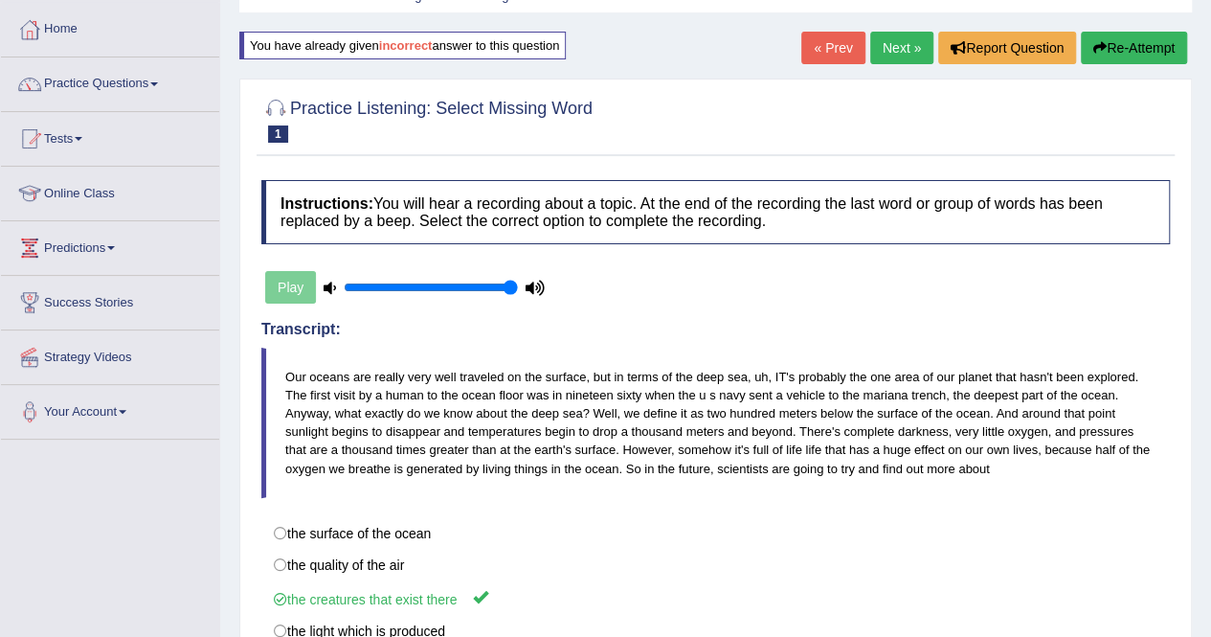
scroll to position [0, 0]
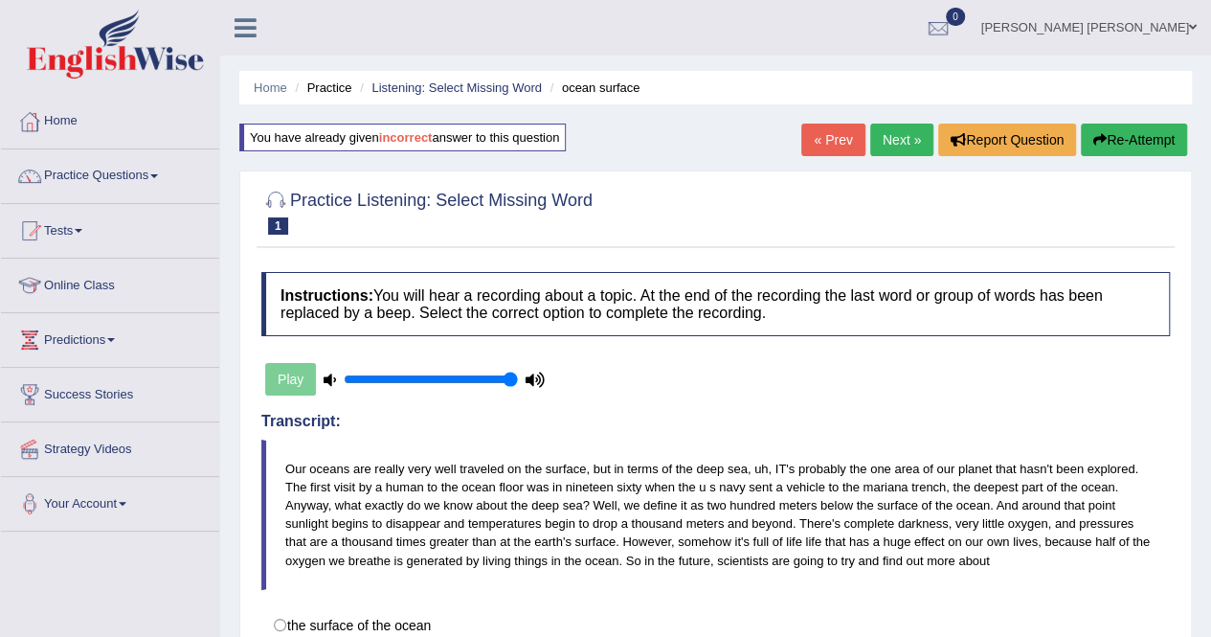
click at [872, 145] on link "Next »" at bounding box center [901, 139] width 63 height 33
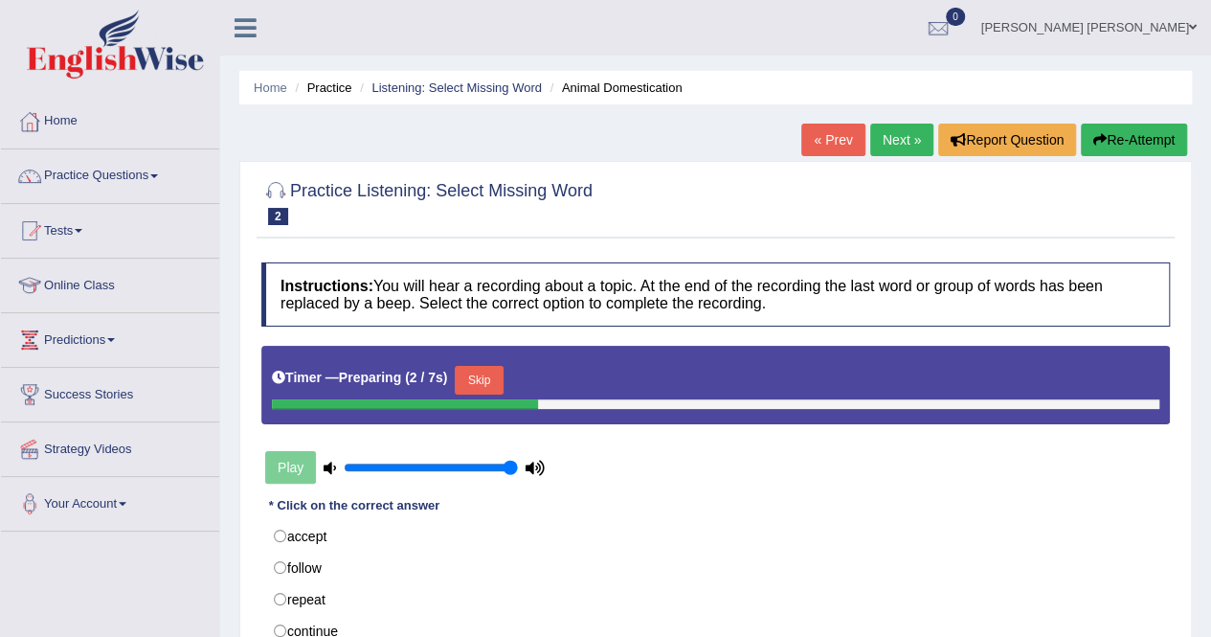
click at [475, 379] on button "Skip" at bounding box center [479, 380] width 48 height 29
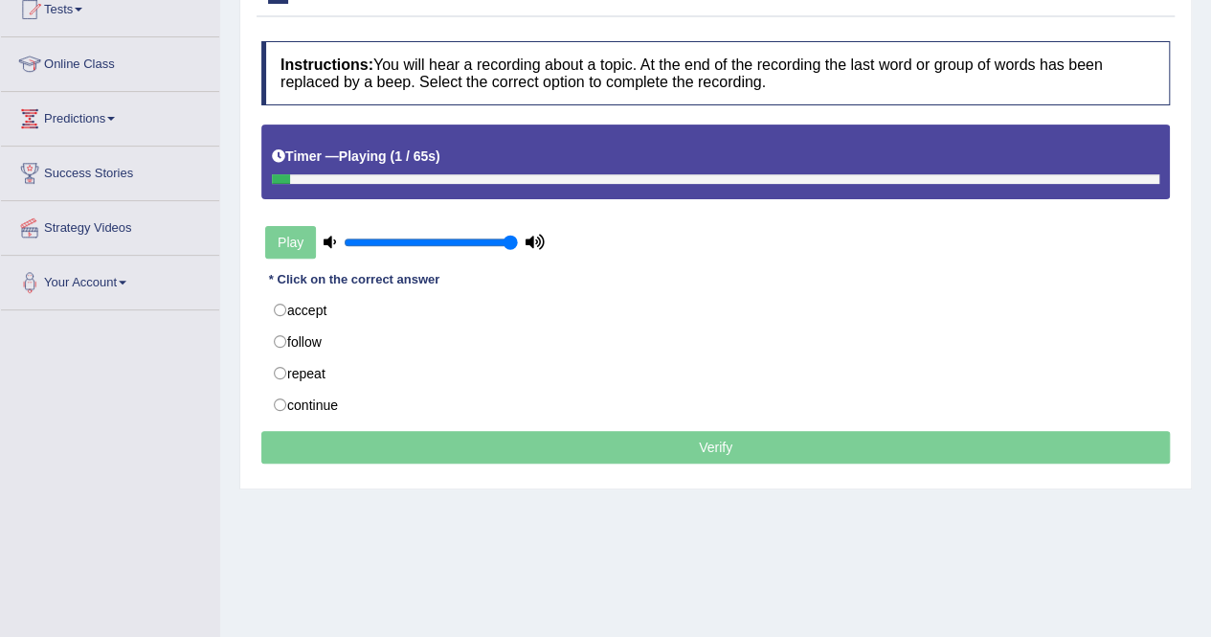
scroll to position [191, 0]
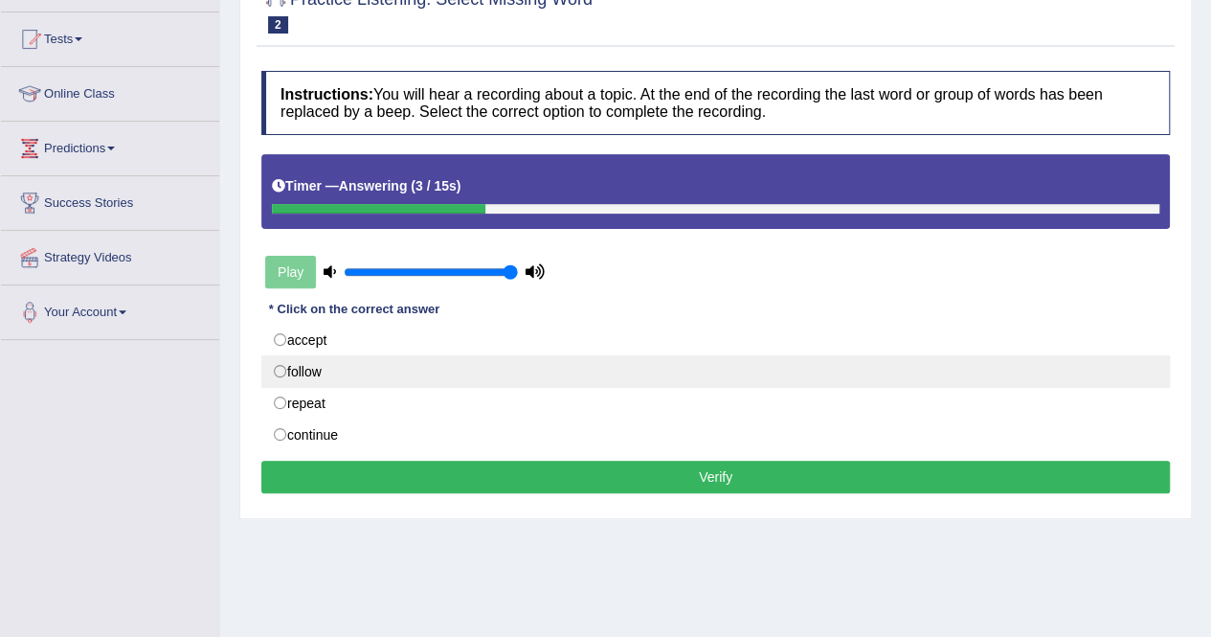
click at [317, 375] on label "follow" at bounding box center [715, 371] width 908 height 33
radio input "true"
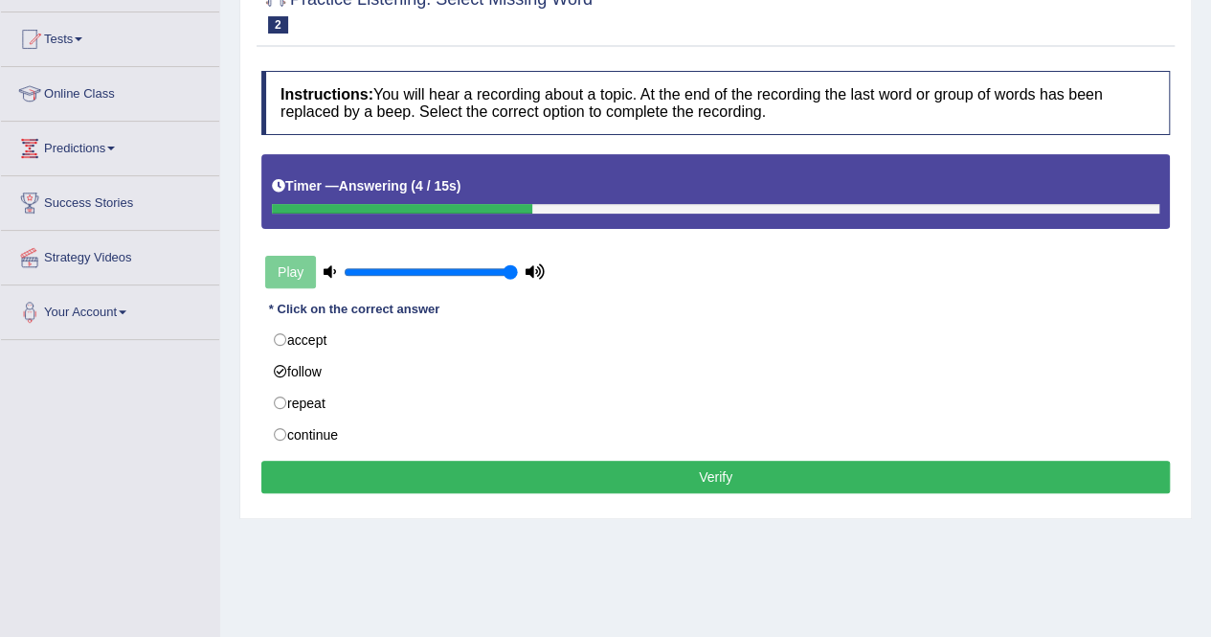
click at [446, 466] on button "Verify" at bounding box center [715, 476] width 908 height 33
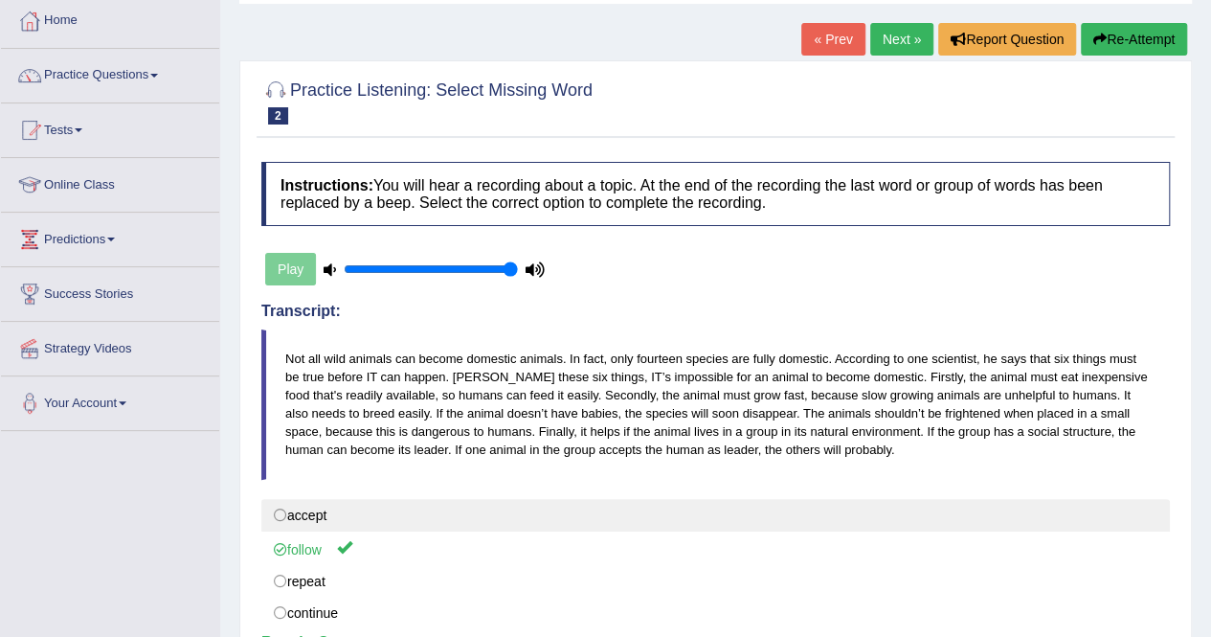
scroll to position [0, 0]
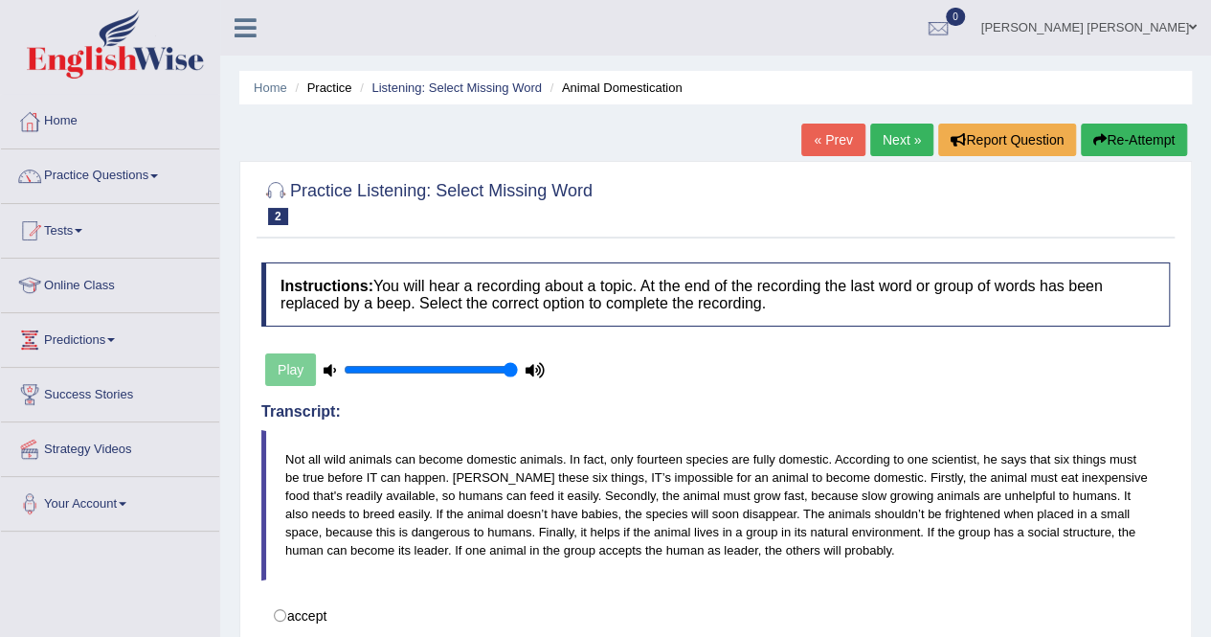
click at [900, 132] on link "Next »" at bounding box center [901, 139] width 63 height 33
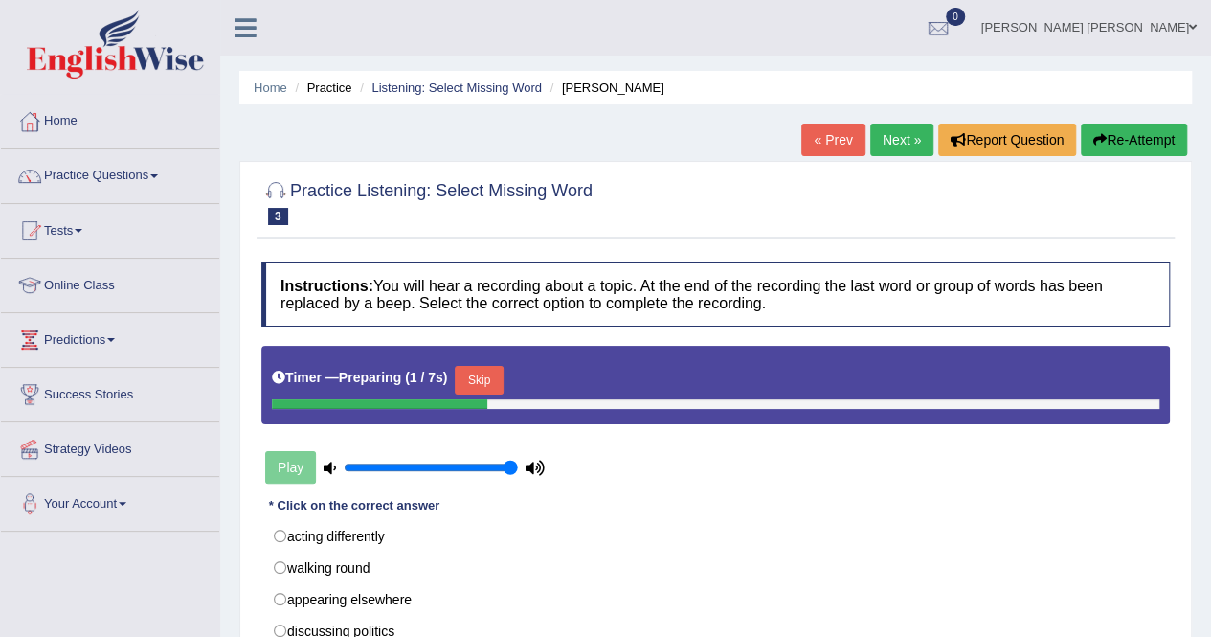
click at [481, 376] on button "Skip" at bounding box center [479, 380] width 48 height 29
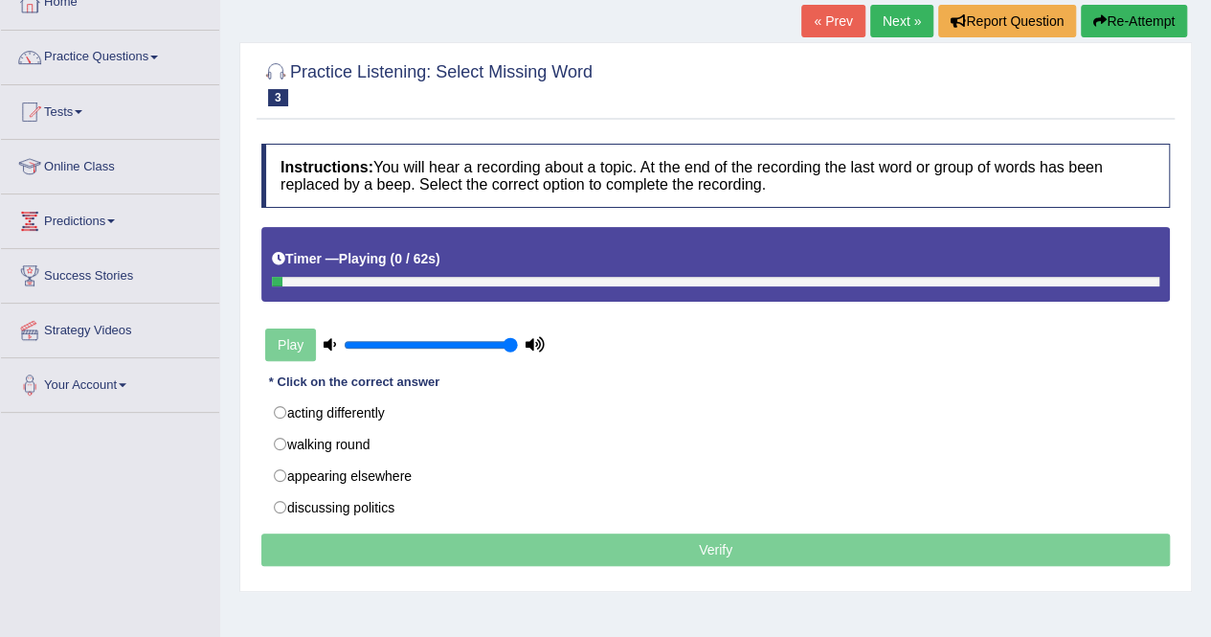
scroll to position [191, 0]
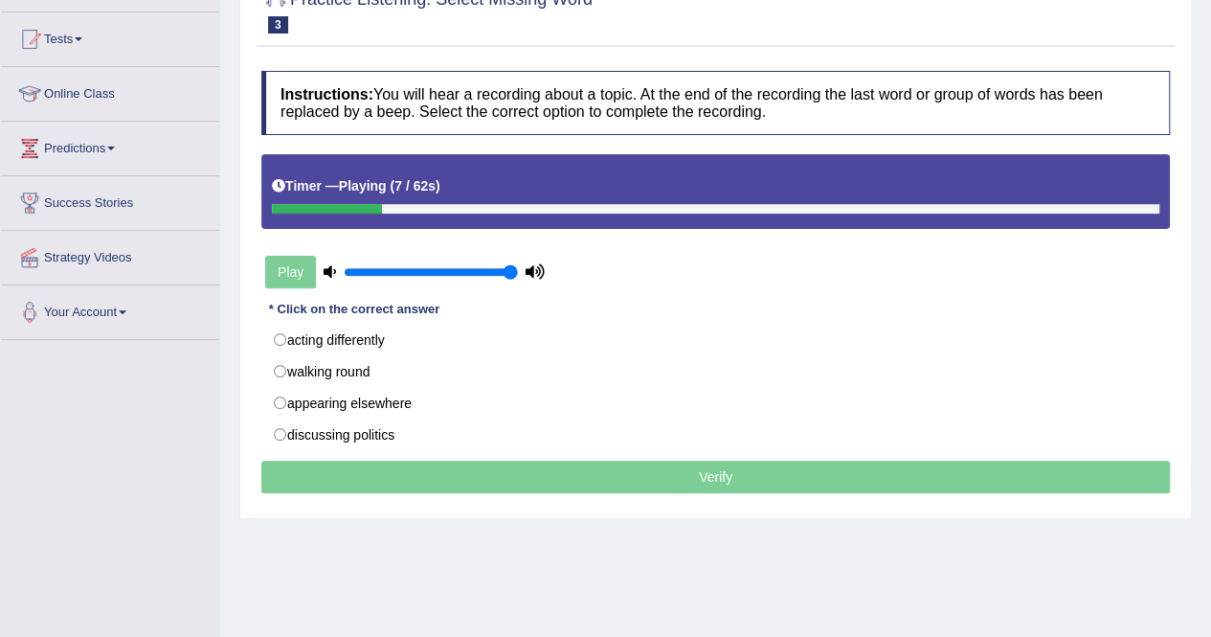
click at [725, 565] on div "Home Practice Listening: Select Missing Word Hiroshi Ishiguro « Prev Next » Rep…" at bounding box center [715, 287] width 991 height 957
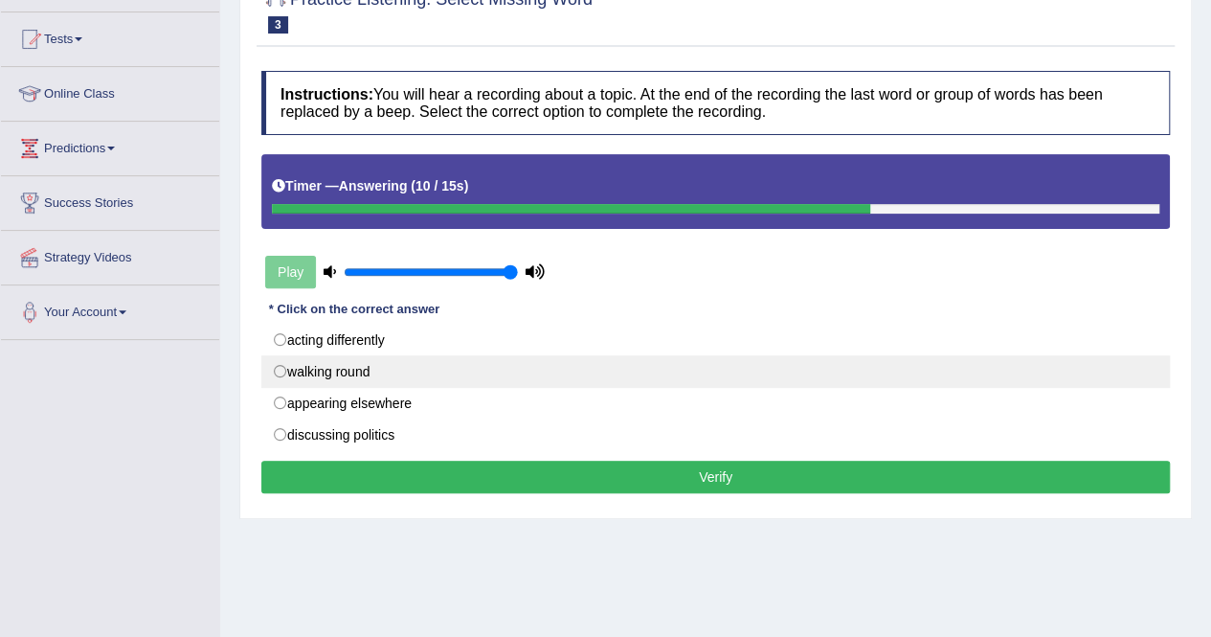
click at [337, 372] on label "walking round" at bounding box center [715, 371] width 908 height 33
radio input "true"
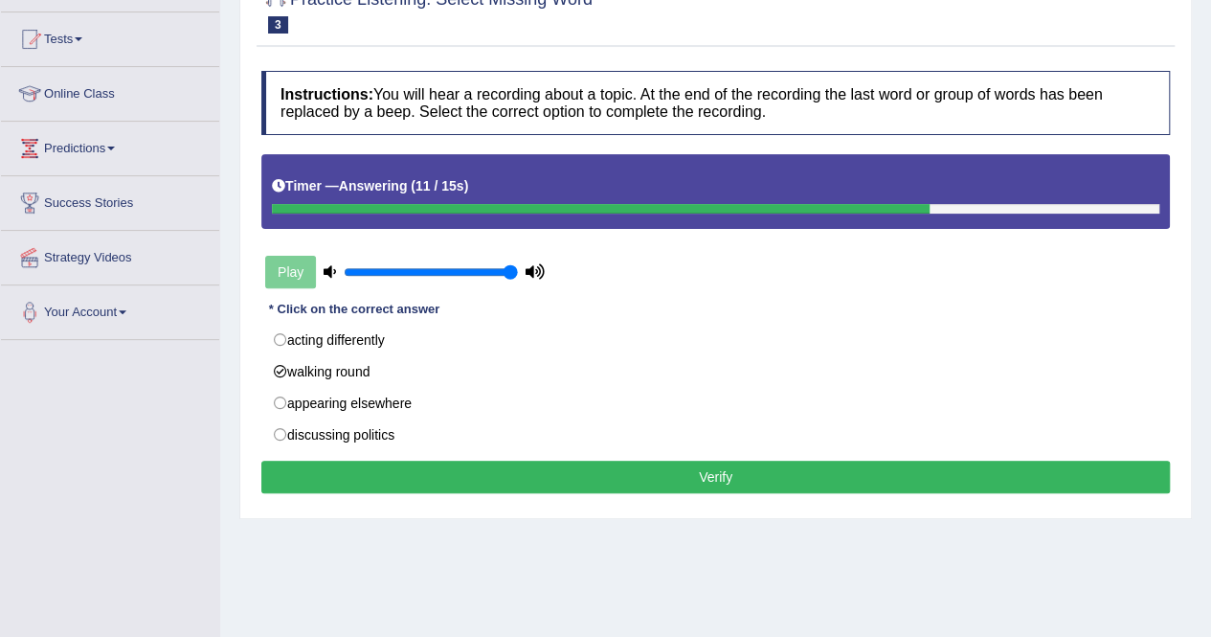
click at [454, 460] on button "Verify" at bounding box center [715, 476] width 908 height 33
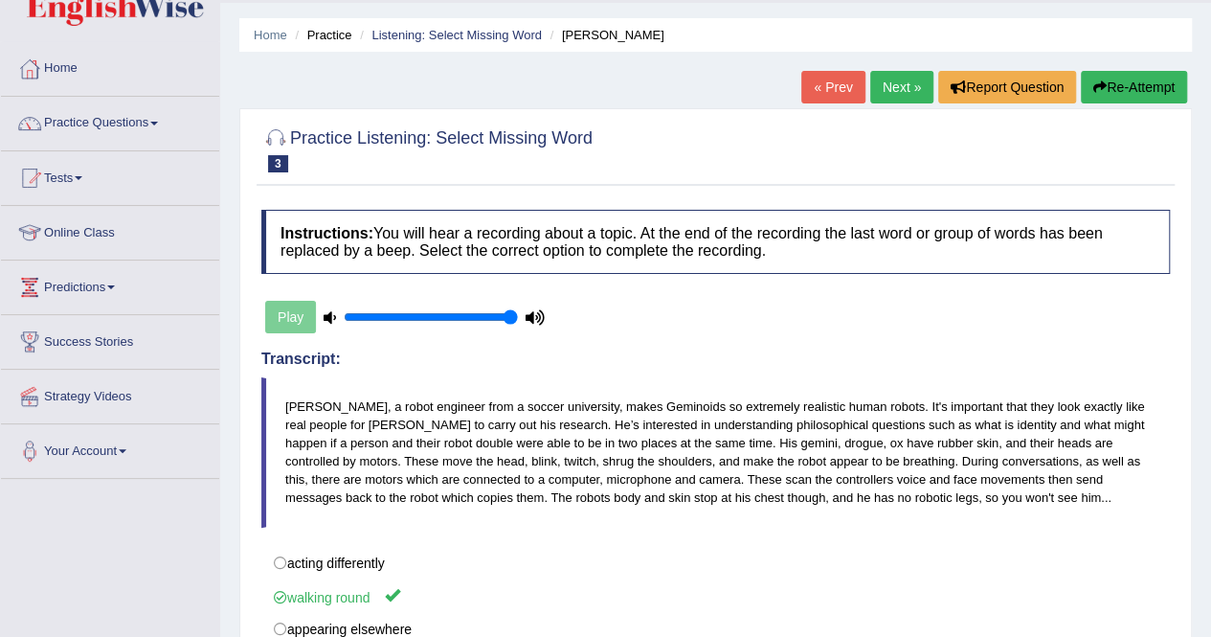
scroll to position [96, 0]
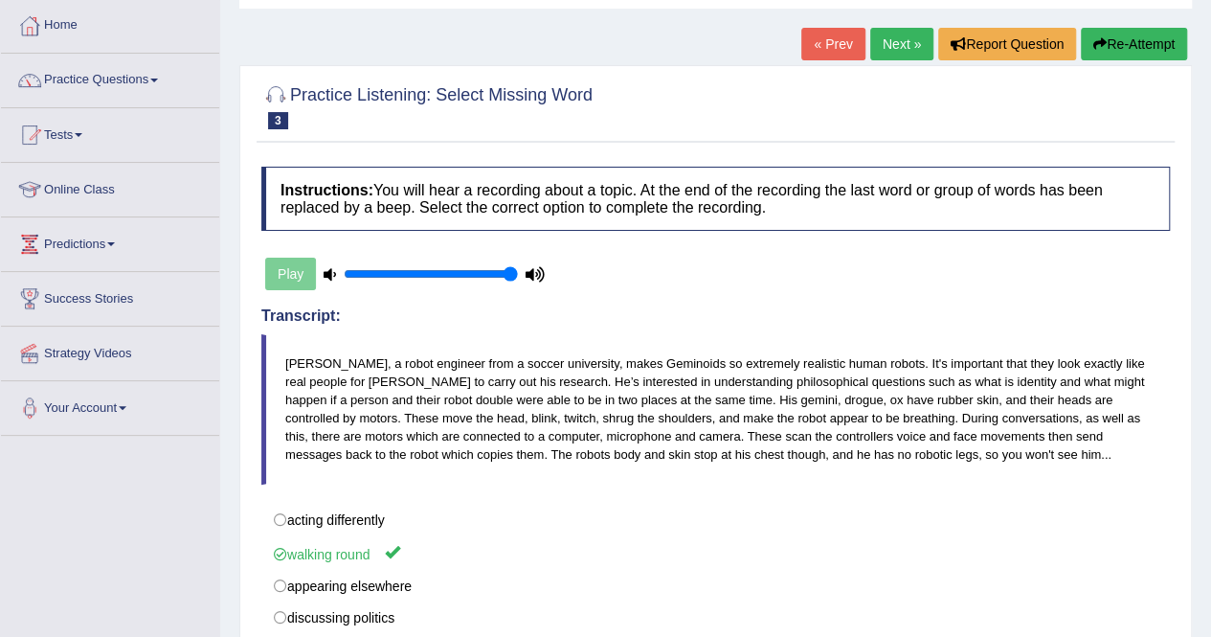
click at [908, 52] on link "Next »" at bounding box center [901, 44] width 63 height 33
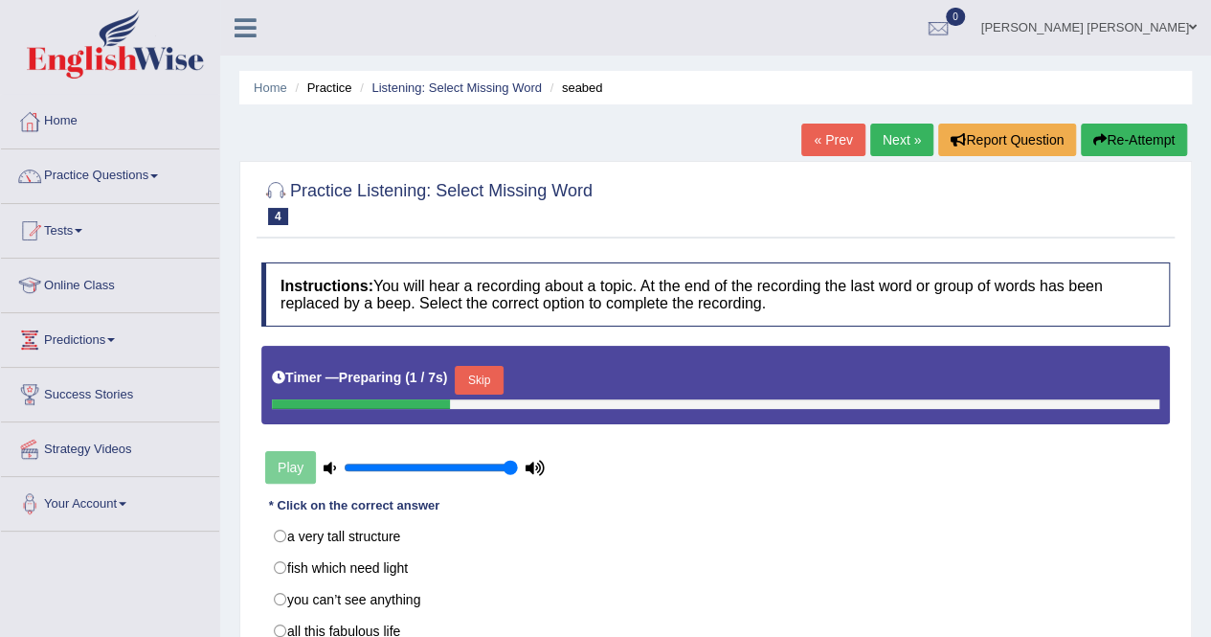
click at [477, 384] on button "Skip" at bounding box center [479, 380] width 48 height 29
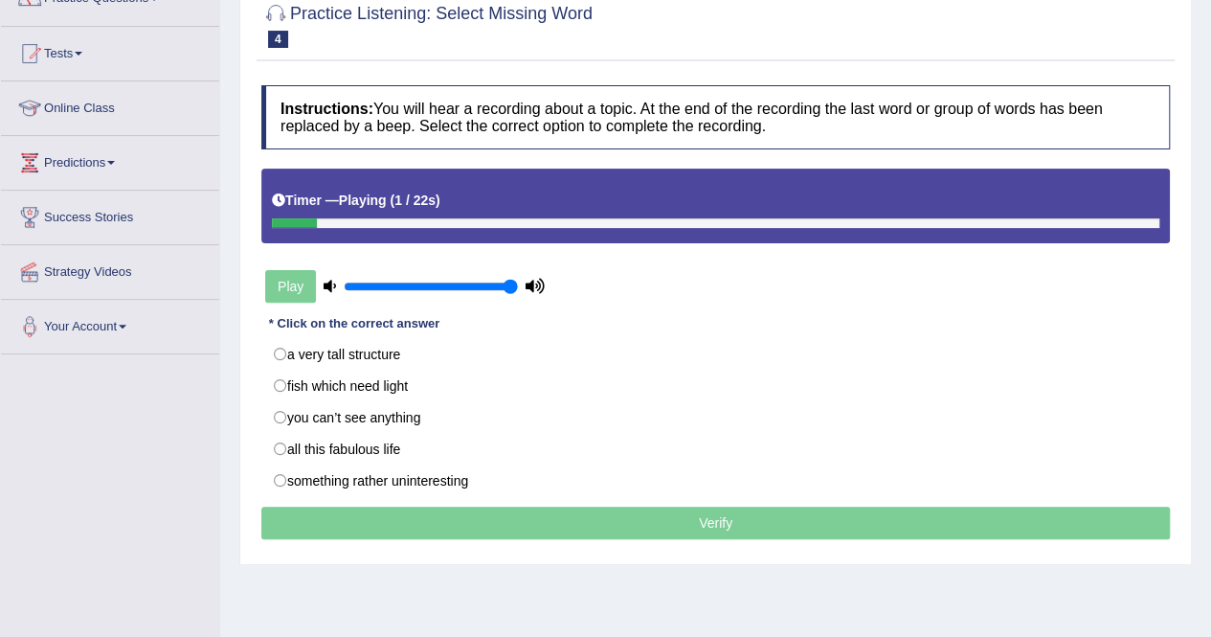
scroll to position [191, 0]
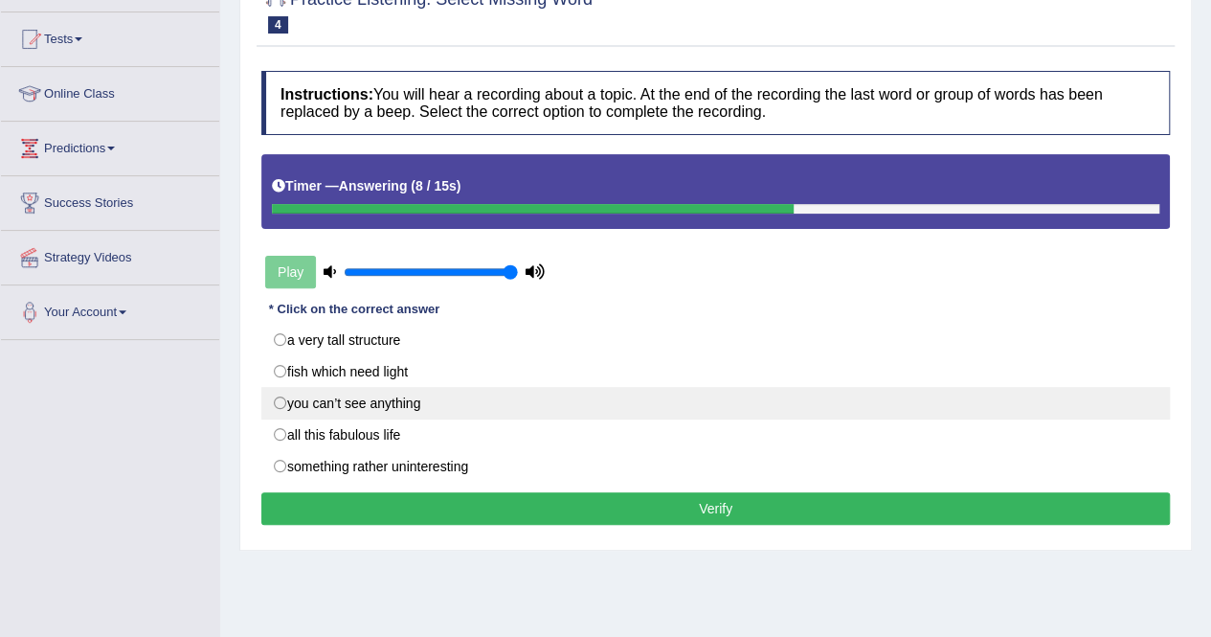
click at [409, 405] on label "you can’t see anything" at bounding box center [715, 403] width 908 height 33
radio input "true"
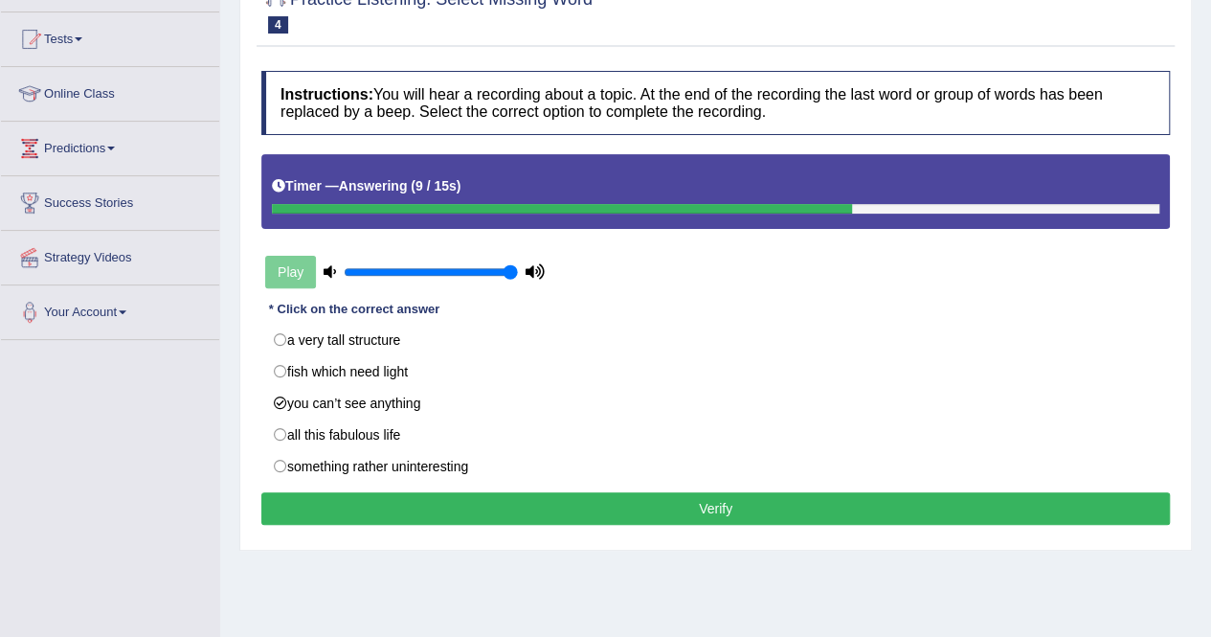
click at [489, 493] on button "Verify" at bounding box center [715, 508] width 908 height 33
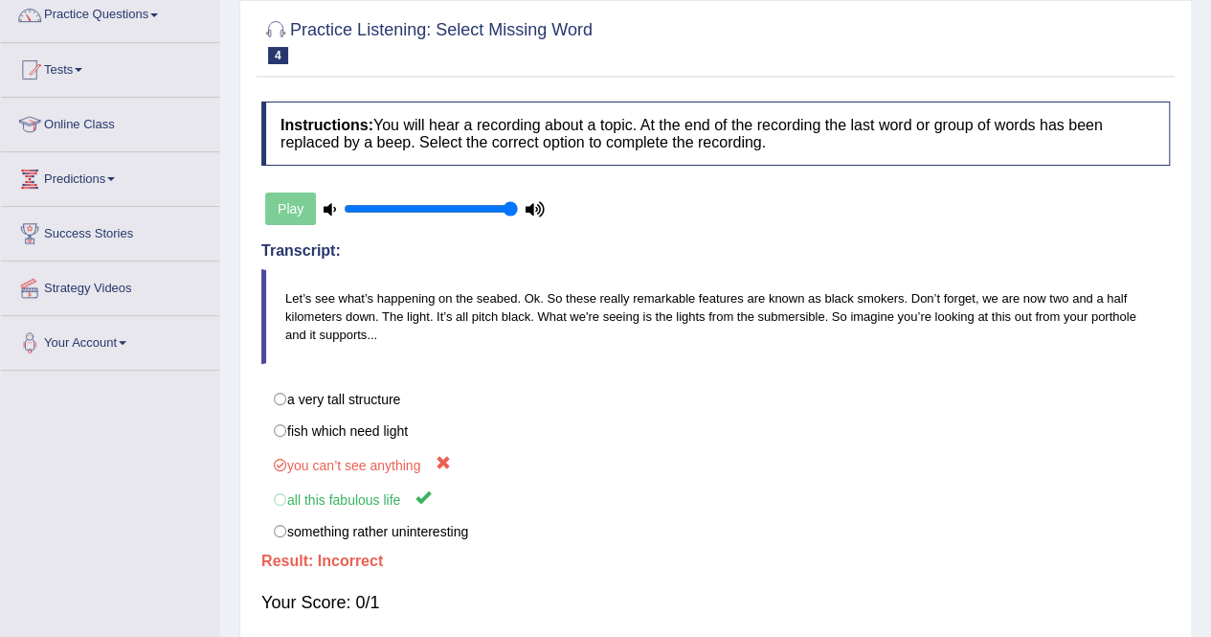
scroll to position [0, 0]
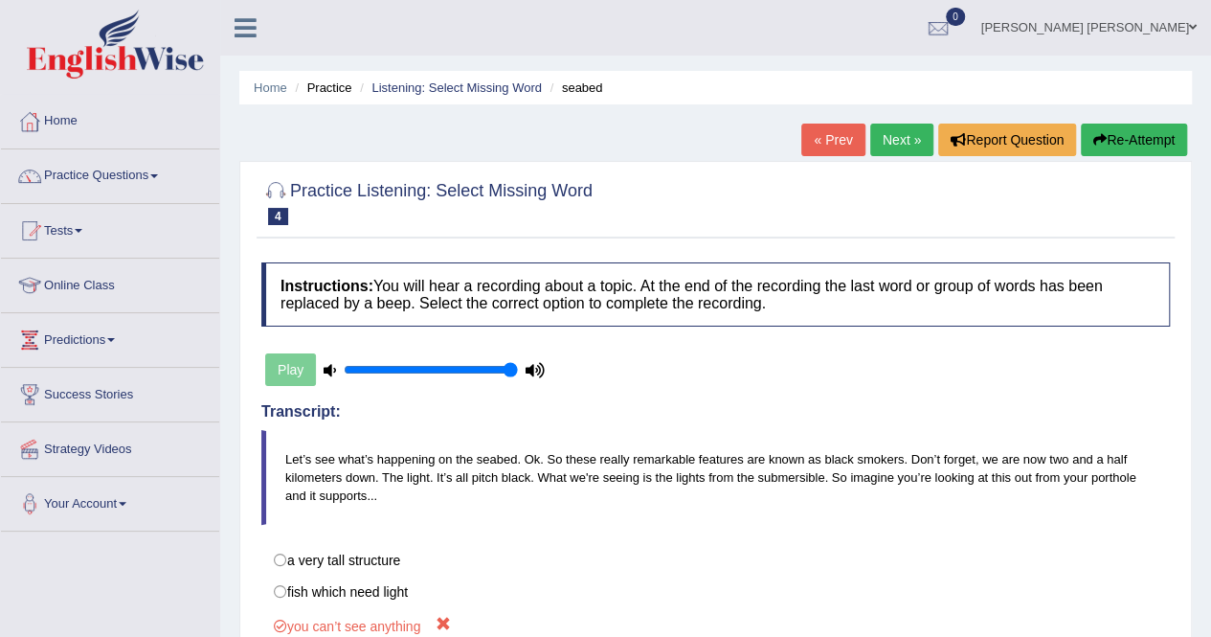
click at [1156, 131] on button "Re-Attempt" at bounding box center [1134, 139] width 106 height 33
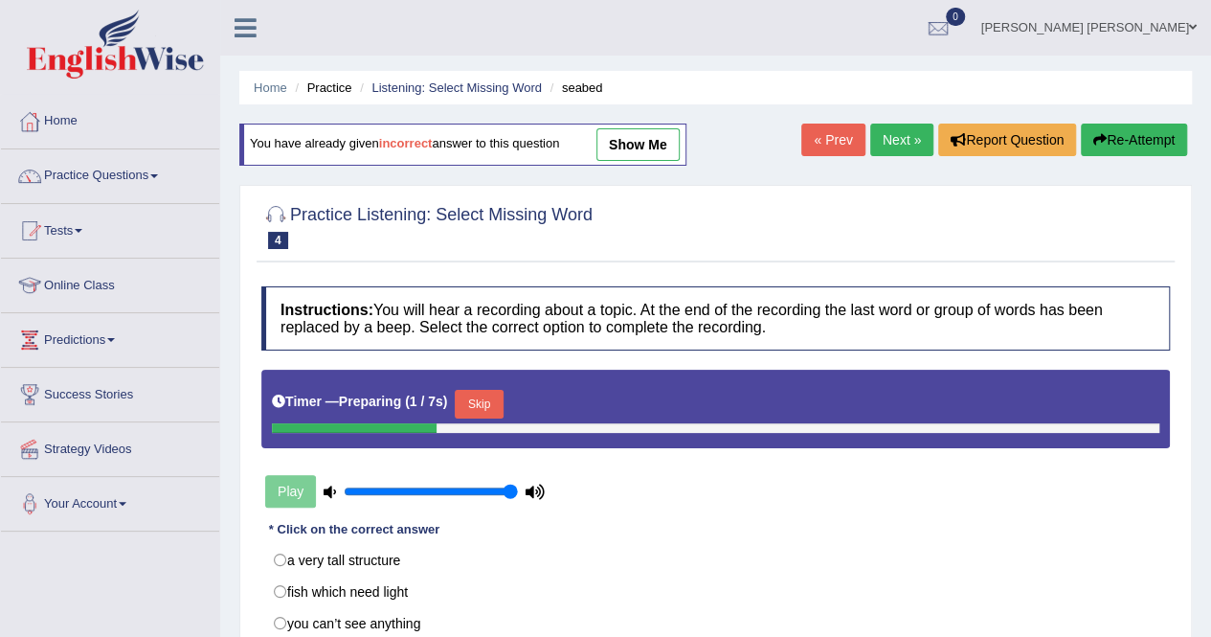
click at [468, 403] on button "Skip" at bounding box center [479, 404] width 48 height 29
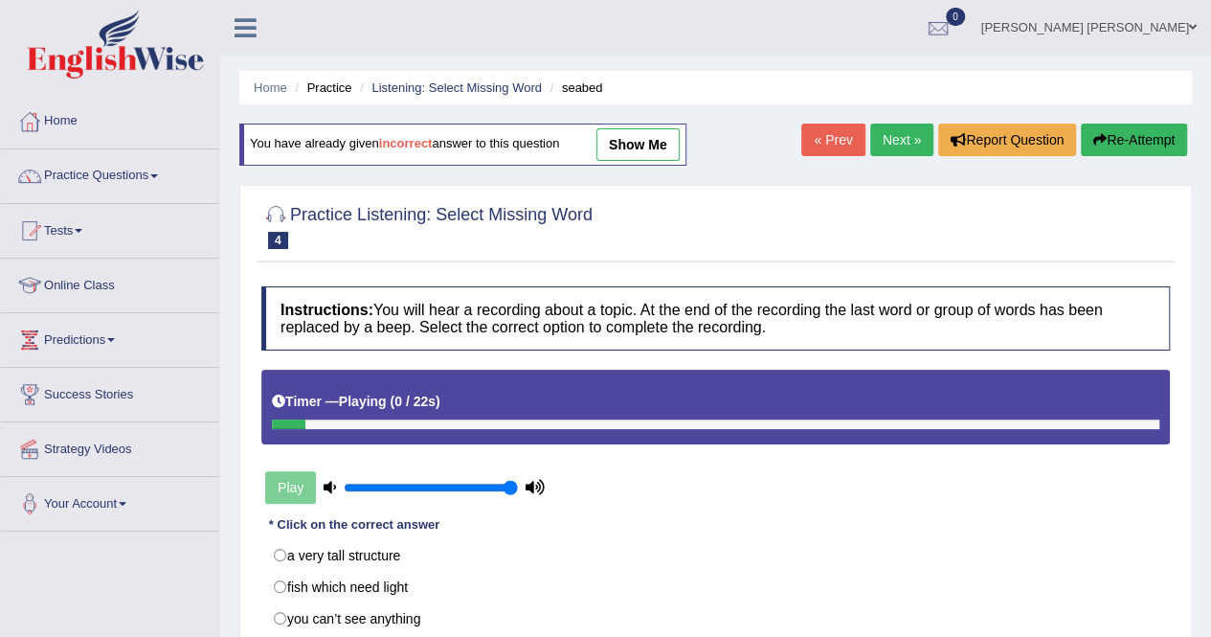
click at [952, 414] on div "Timer — Playing ( 0 / 22s )" at bounding box center [715, 402] width 887 height 34
click at [952, 420] on div at bounding box center [715, 424] width 887 height 10
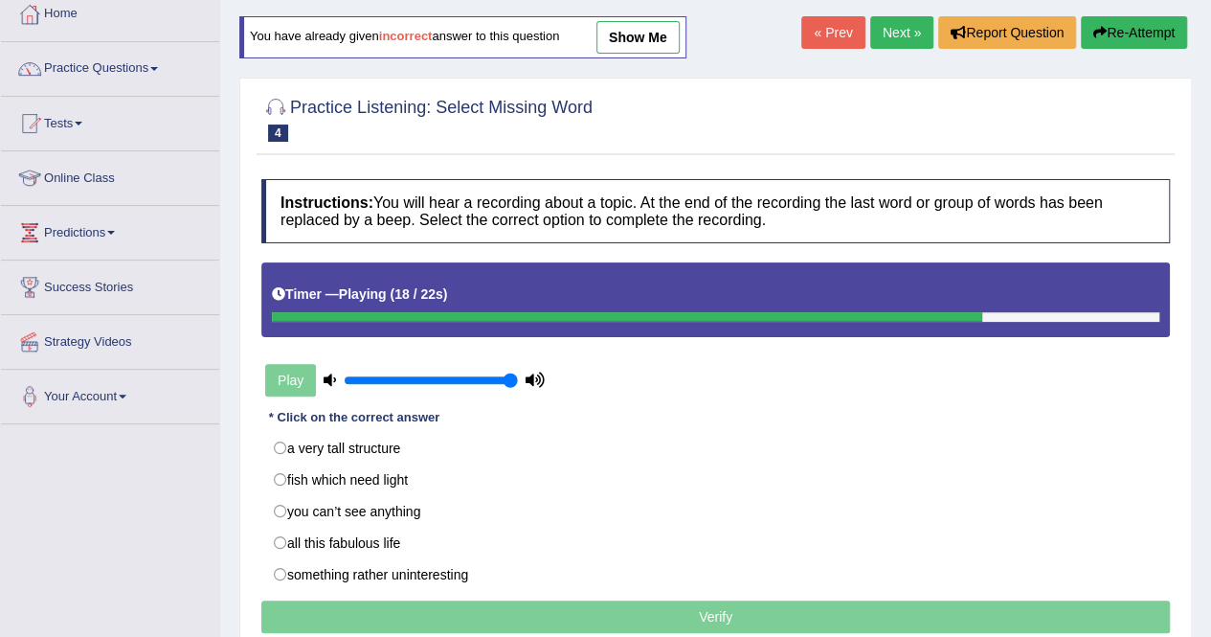
scroll to position [287, 0]
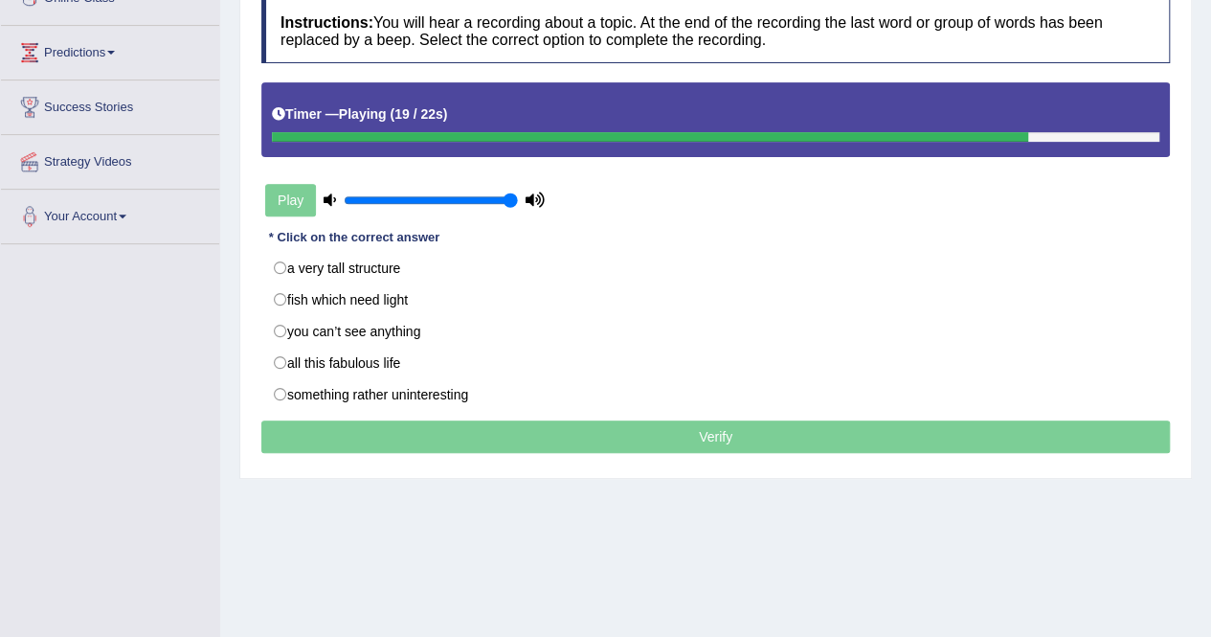
click at [438, 551] on div "Home Practice Listening: Select Missing Word seabed You have already given inco…" at bounding box center [715, 191] width 991 height 957
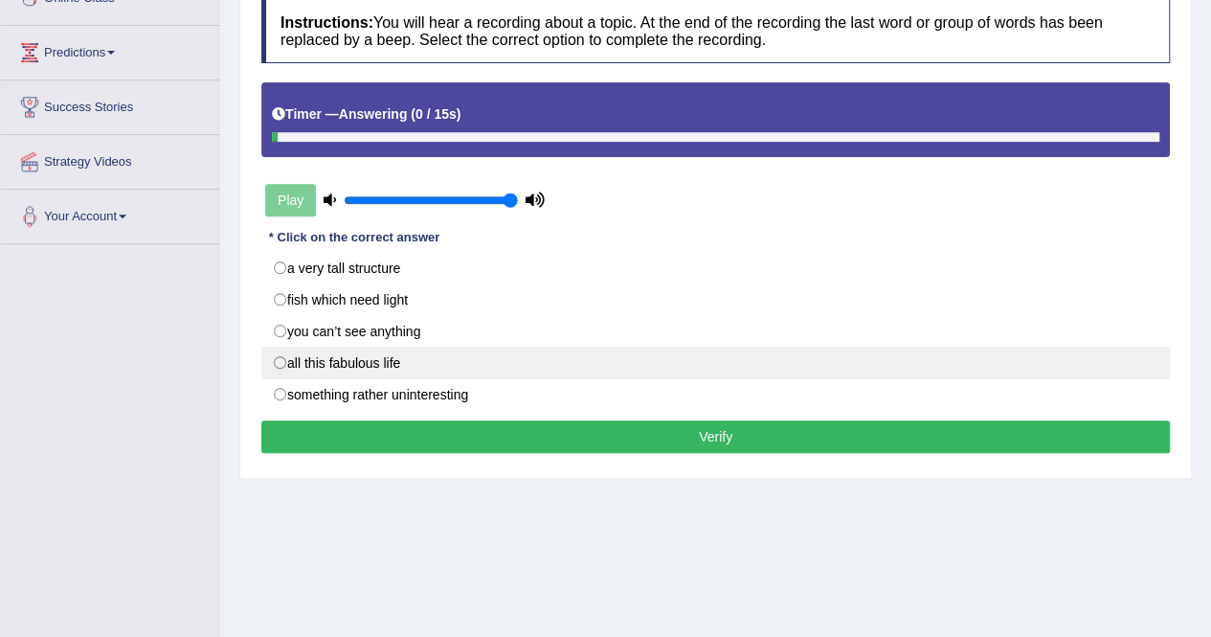
click at [393, 368] on label "all this fabulous life" at bounding box center [715, 363] width 908 height 33
radio input "true"
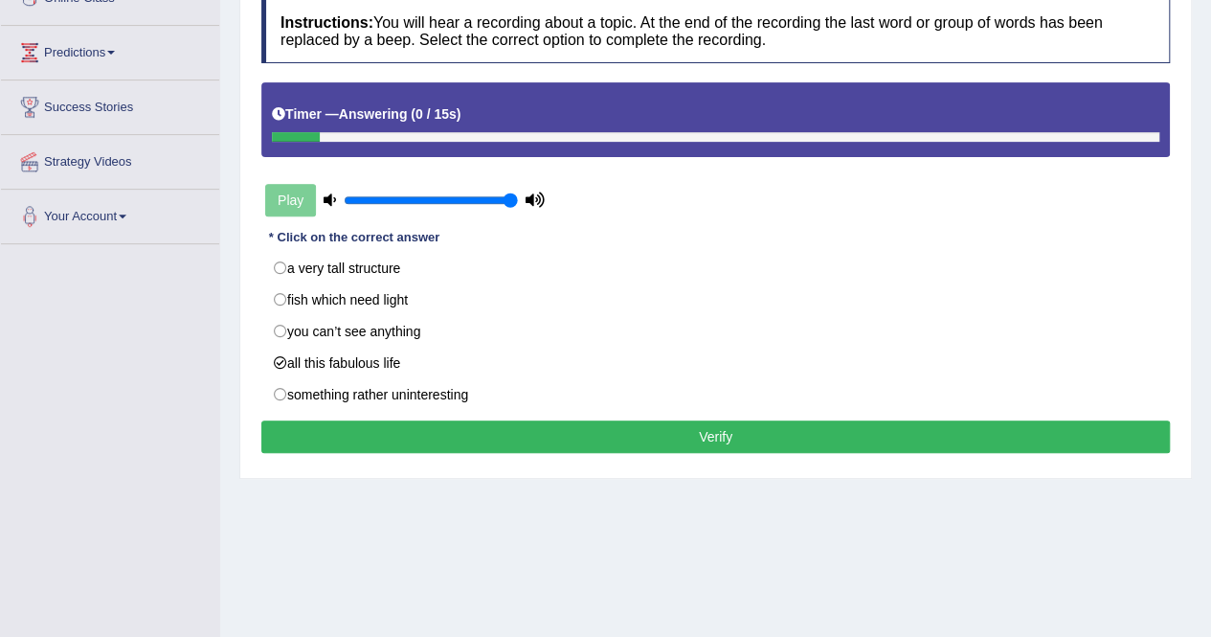
click at [441, 454] on div "Instructions: You will hear a recording about a topic. At the end of the record…" at bounding box center [716, 228] width 918 height 479
click at [443, 442] on button "Verify" at bounding box center [715, 436] width 908 height 33
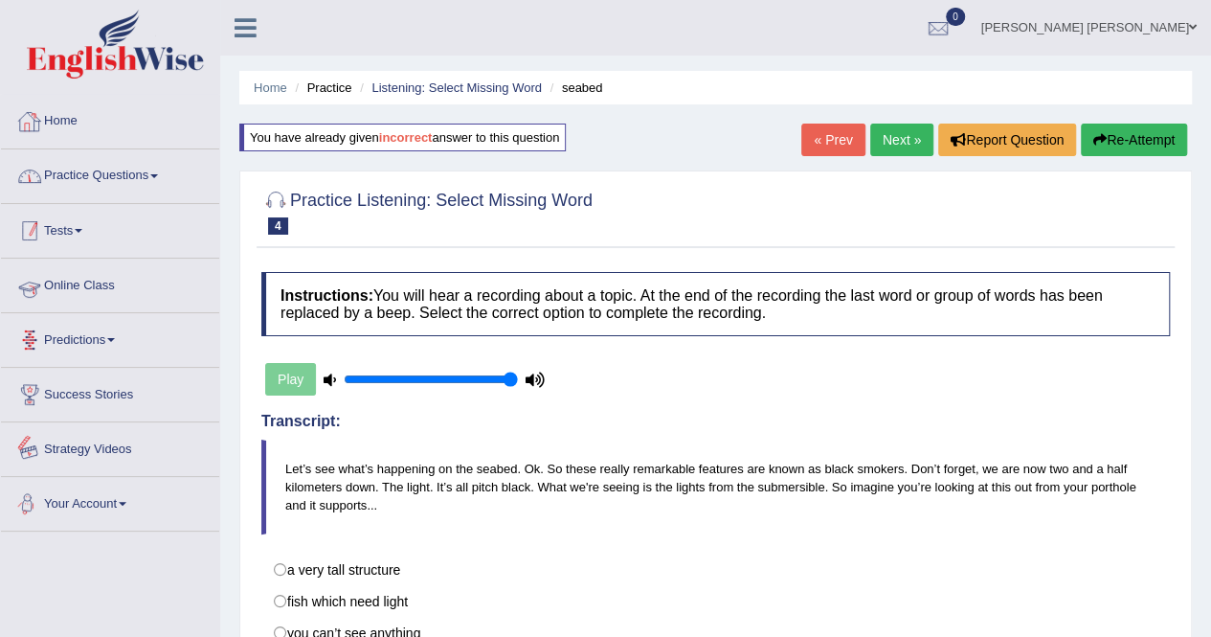
scroll to position [0, 0]
click at [69, 162] on link "Practice Questions" at bounding box center [110, 173] width 218 height 48
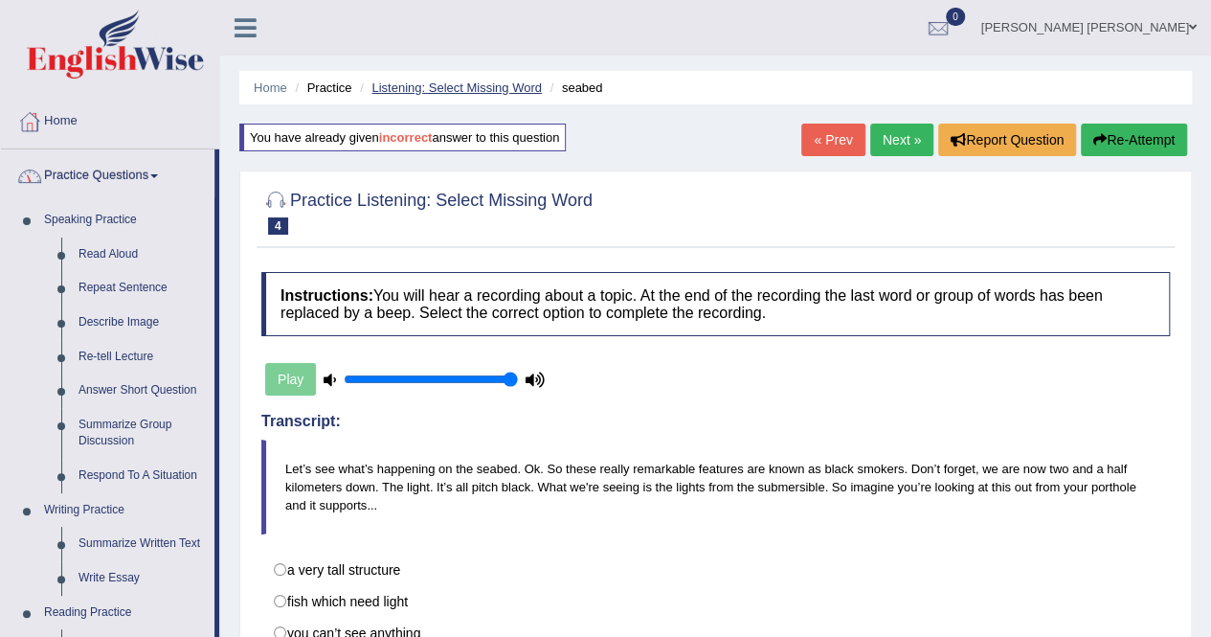
click at [430, 87] on link "Listening: Select Missing Word" at bounding box center [456, 87] width 170 height 14
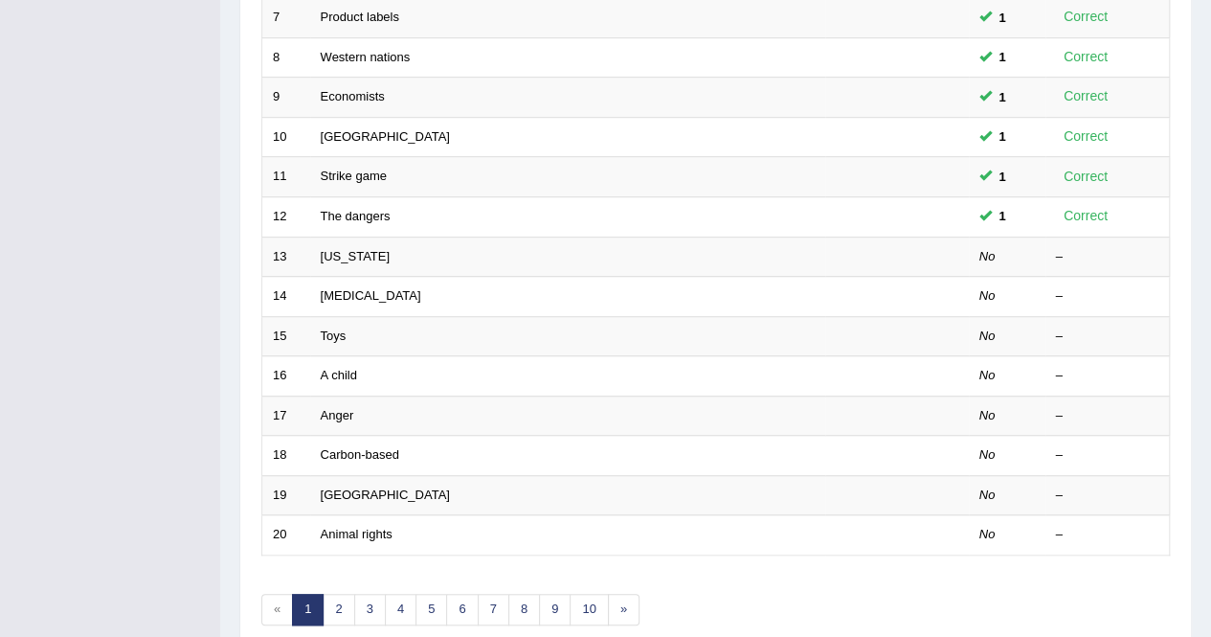
scroll to position [574, 0]
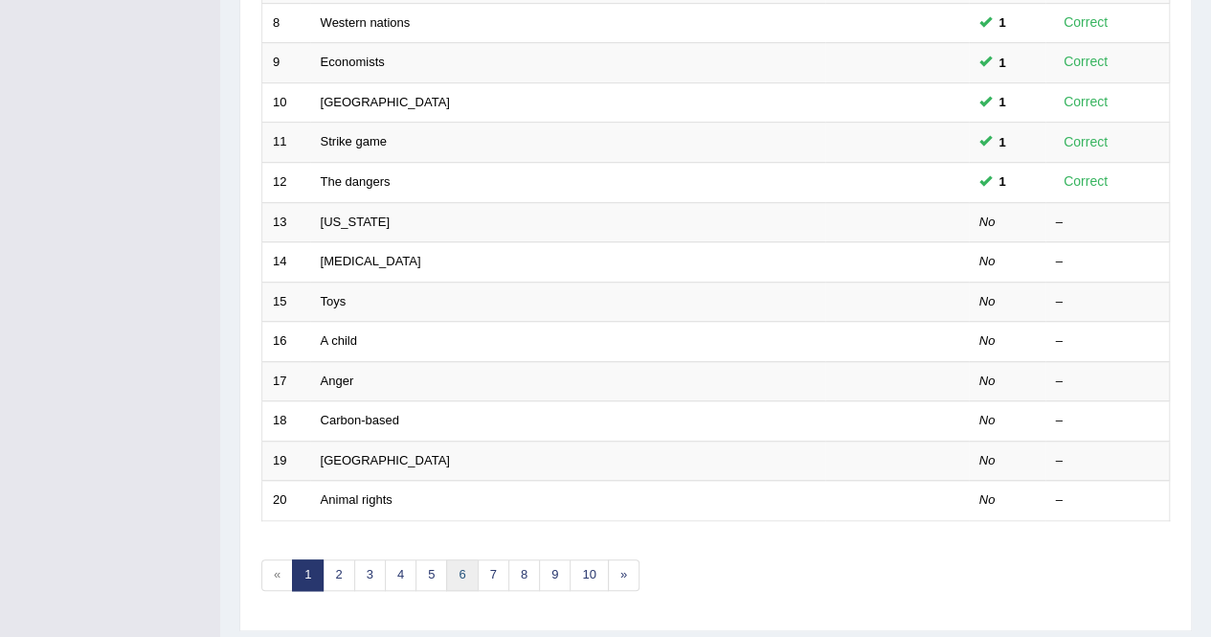
click at [456, 580] on link "6" at bounding box center [462, 575] width 32 height 32
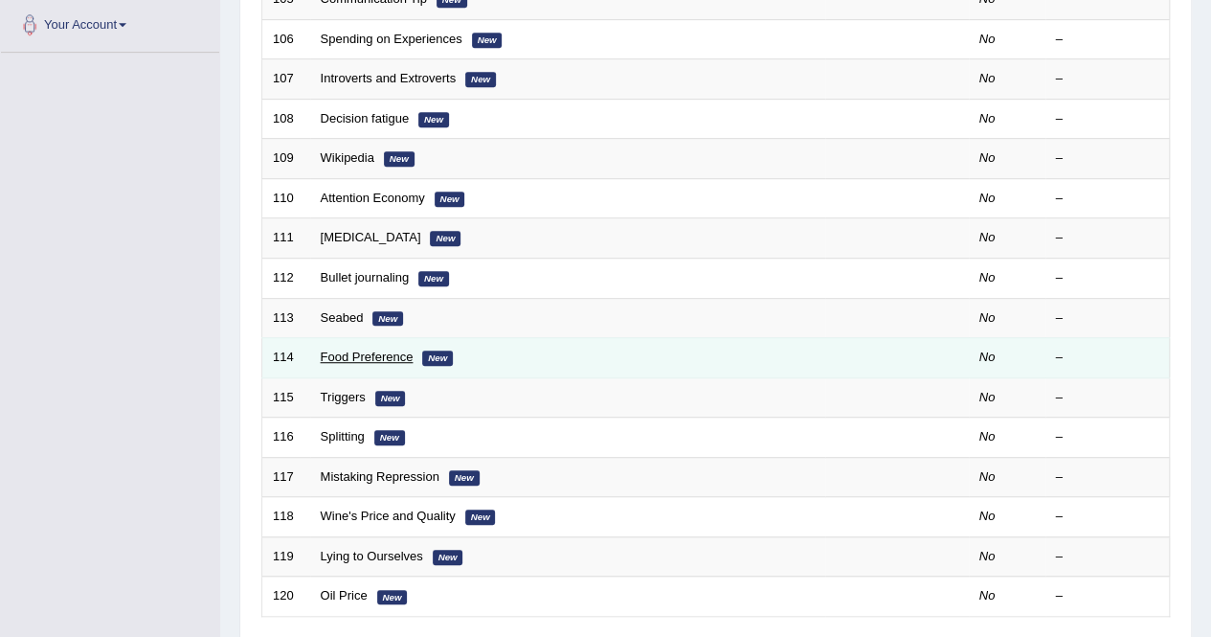
scroll to position [96, 0]
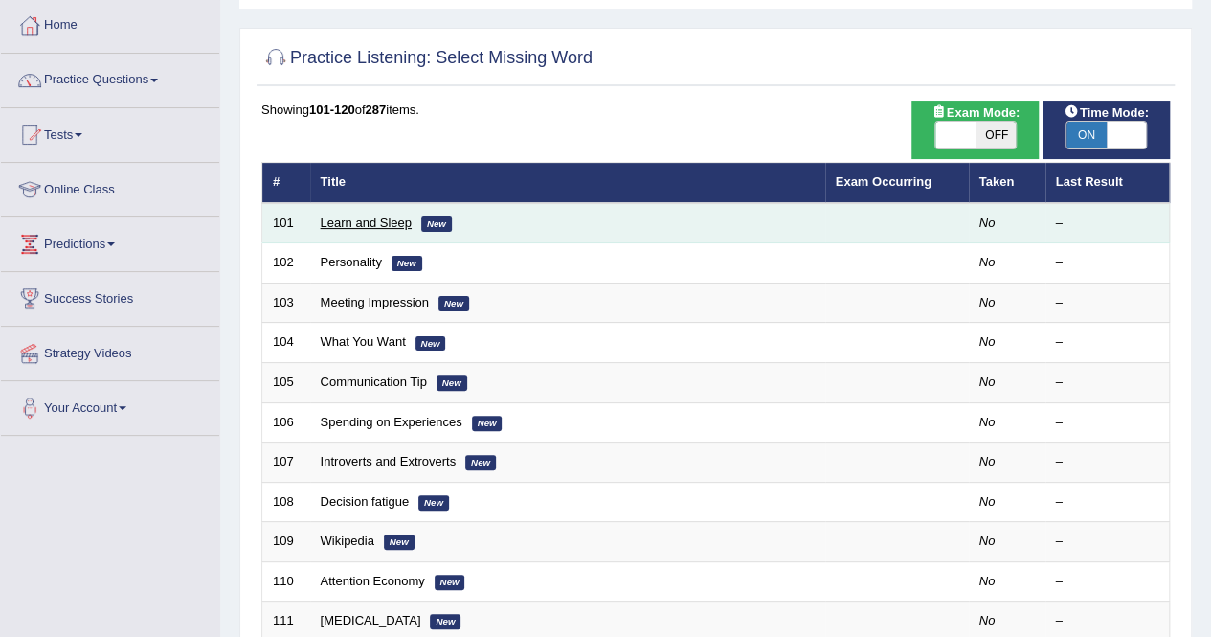
click at [371, 223] on link "Learn and Sleep" at bounding box center [366, 222] width 91 height 14
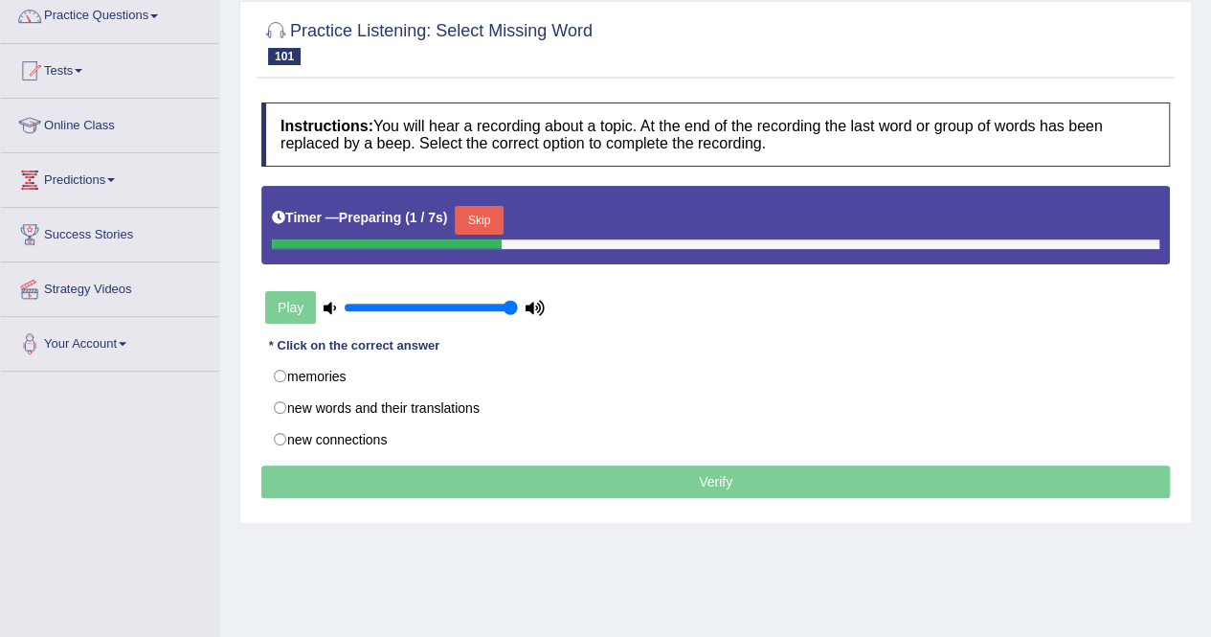
scroll to position [191, 0]
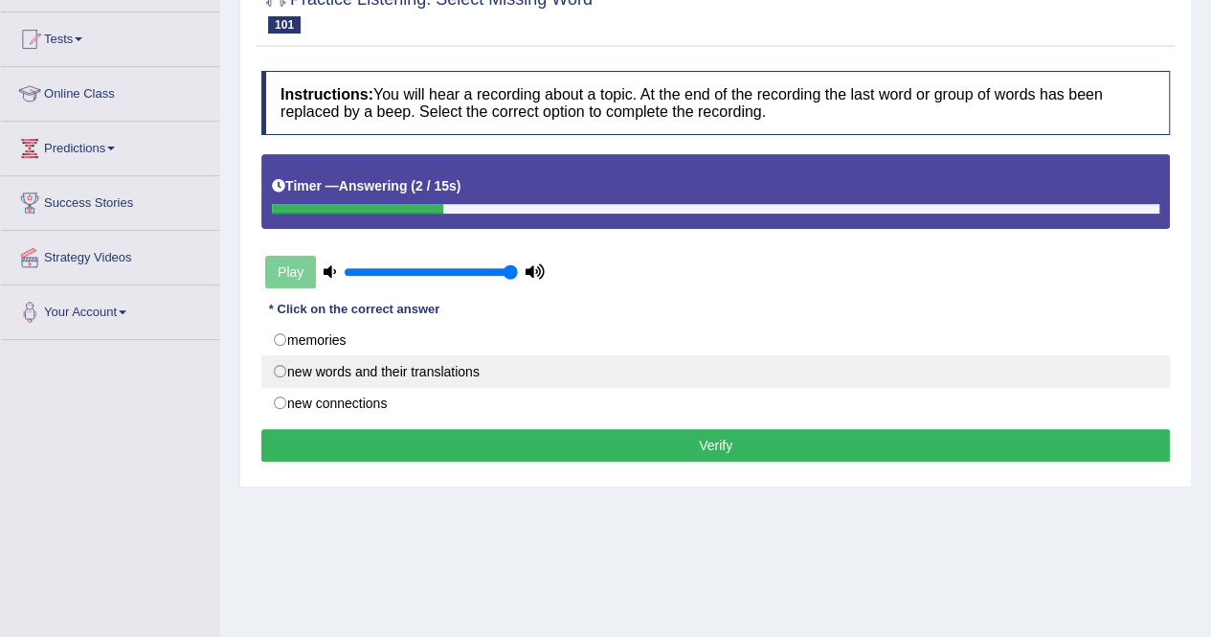
click at [402, 377] on label "new words and their translations" at bounding box center [715, 371] width 908 height 33
radio input "true"
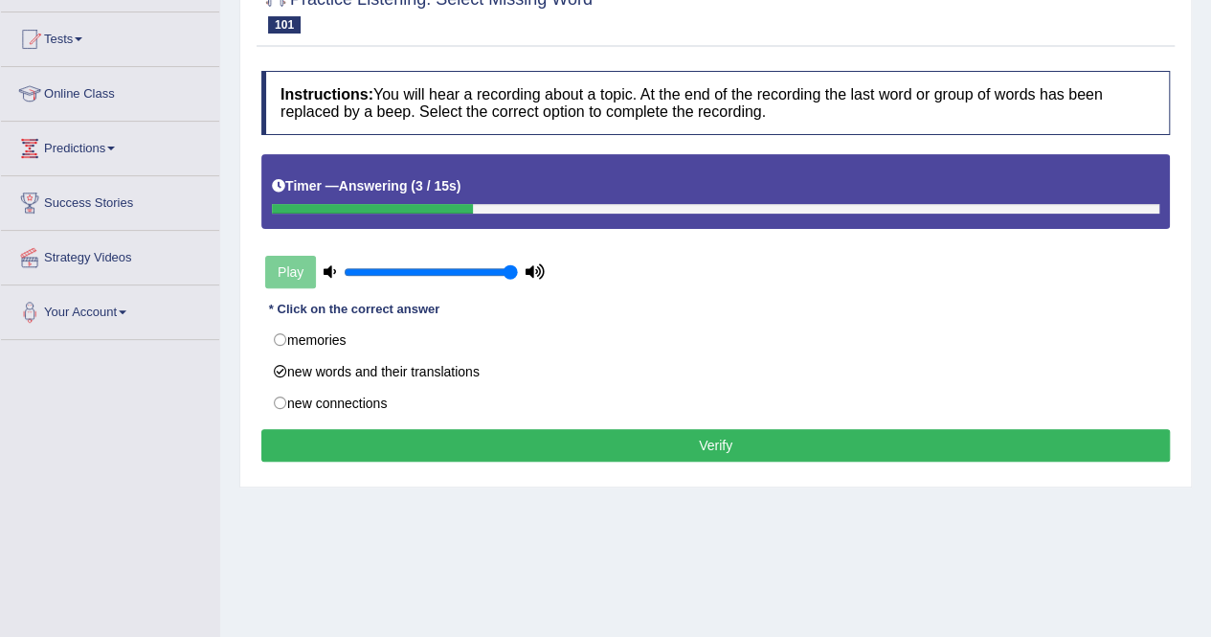
click at [454, 424] on div "Instructions: You will hear a recording about a topic. At the end of the record…" at bounding box center [716, 268] width 918 height 415
click at [454, 438] on button "Verify" at bounding box center [715, 445] width 908 height 33
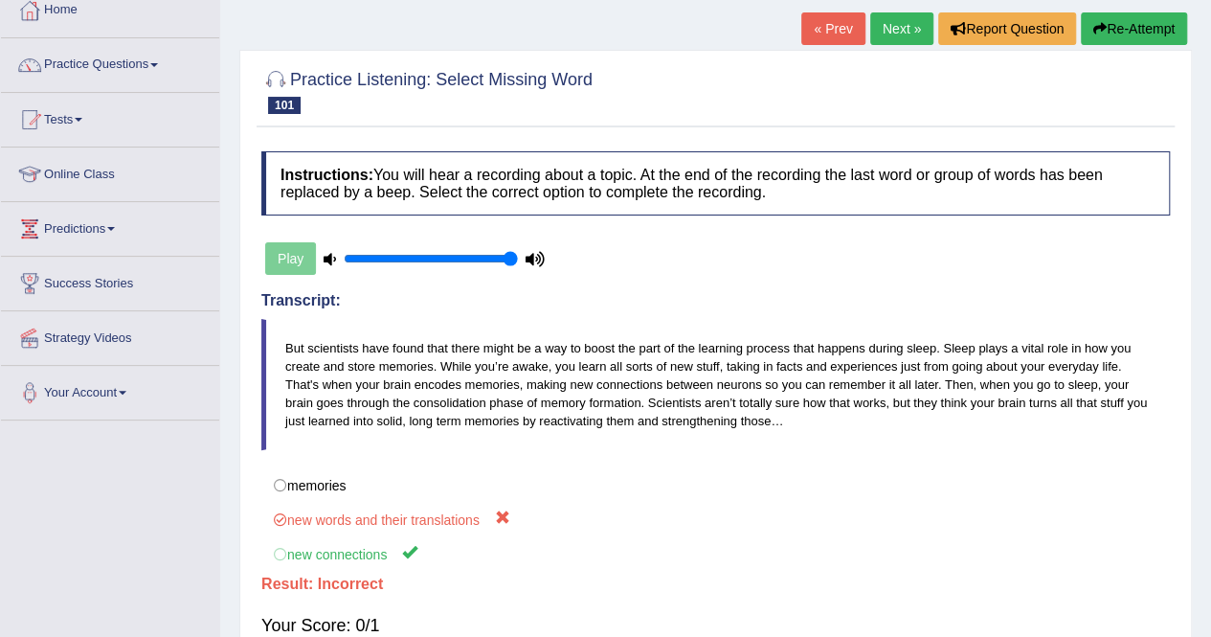
scroll to position [0, 0]
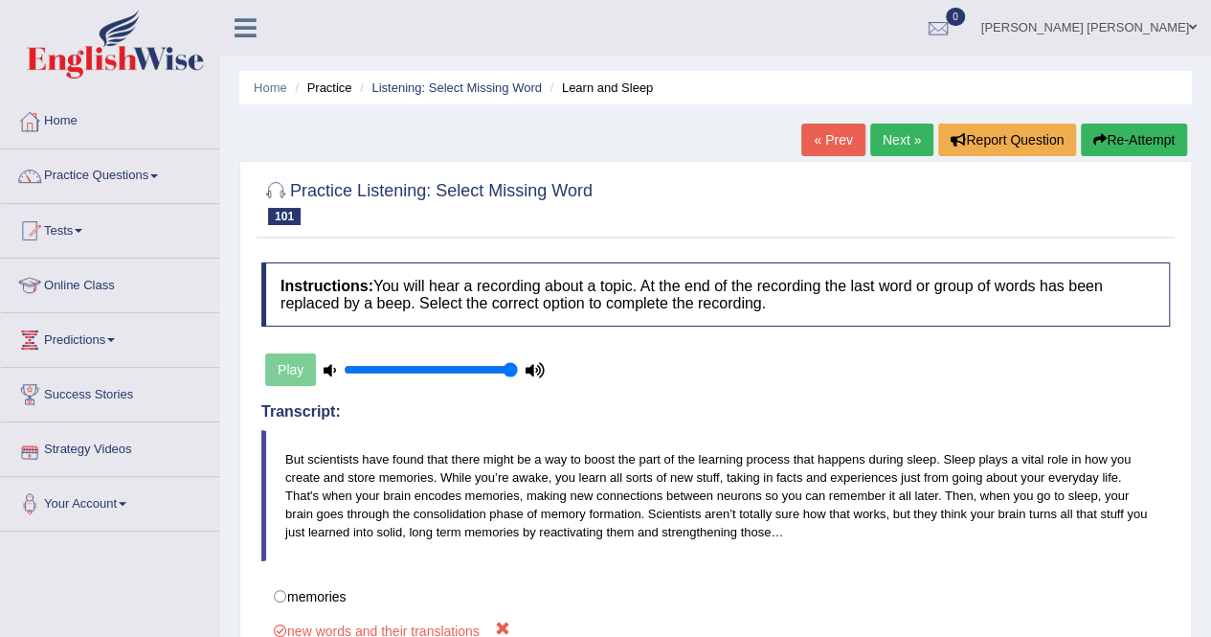
click at [1177, 132] on button "Re-Attempt" at bounding box center [1134, 139] width 106 height 33
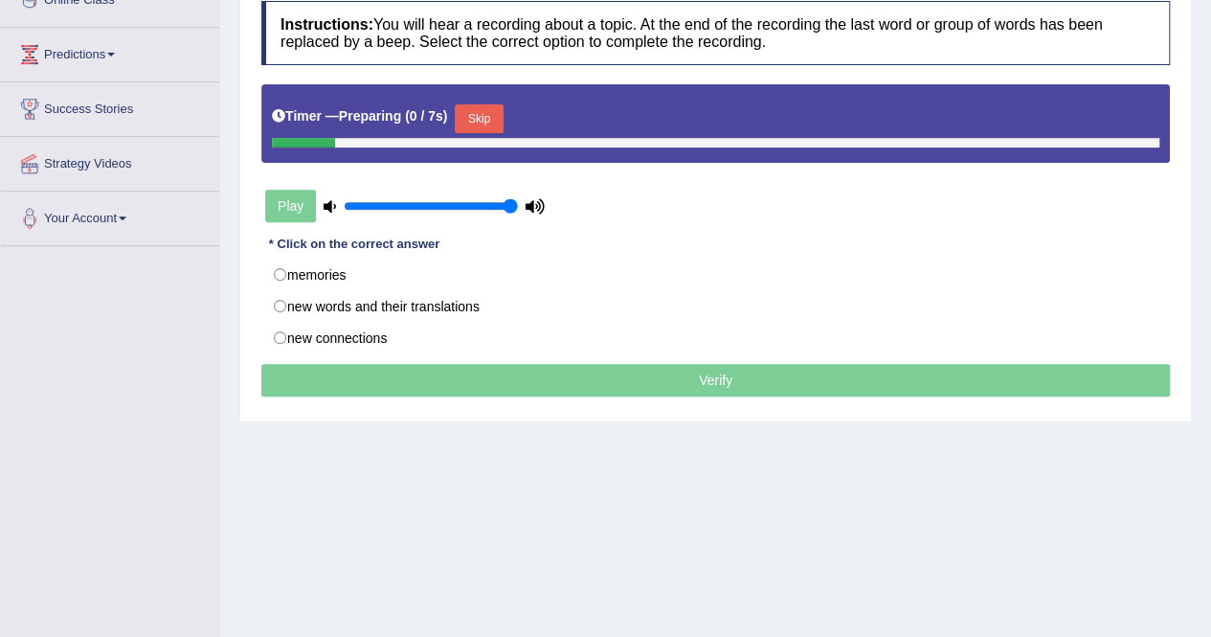
scroll to position [287, 0]
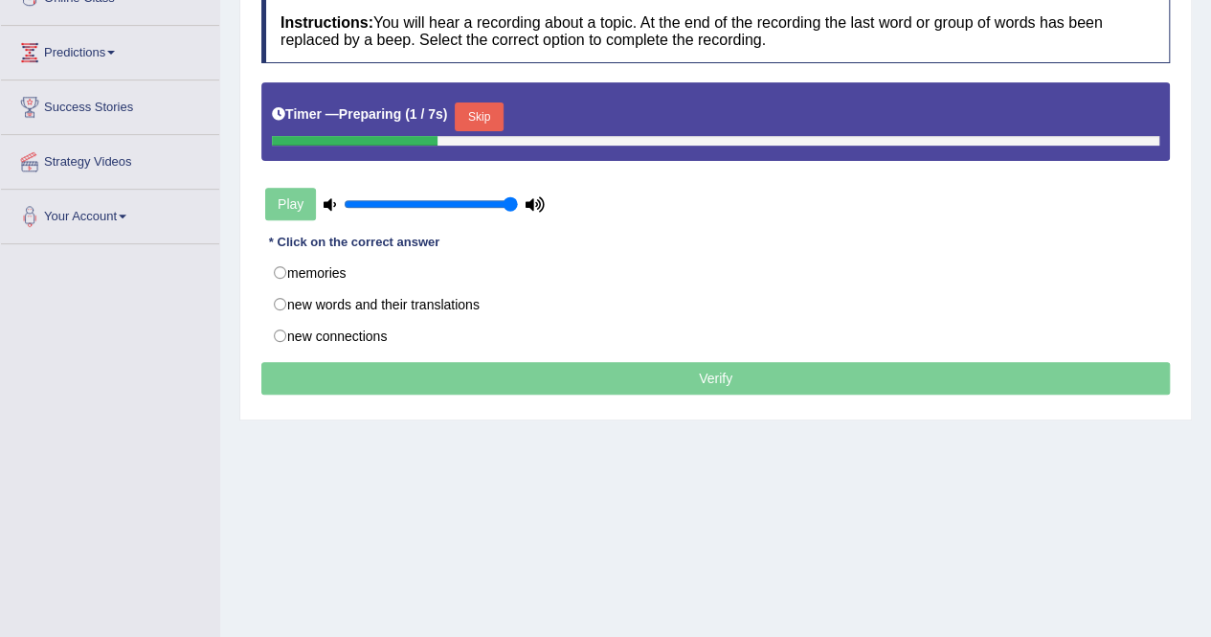
drag, startPoint x: 636, startPoint y: 145, endPoint x: 660, endPoint y: 141, distance: 24.2
click at [660, 141] on div "Timer — Preparing ( 1 / 7s ) Skip" at bounding box center [715, 121] width 908 height 78
click at [501, 123] on button "Skip" at bounding box center [479, 116] width 48 height 29
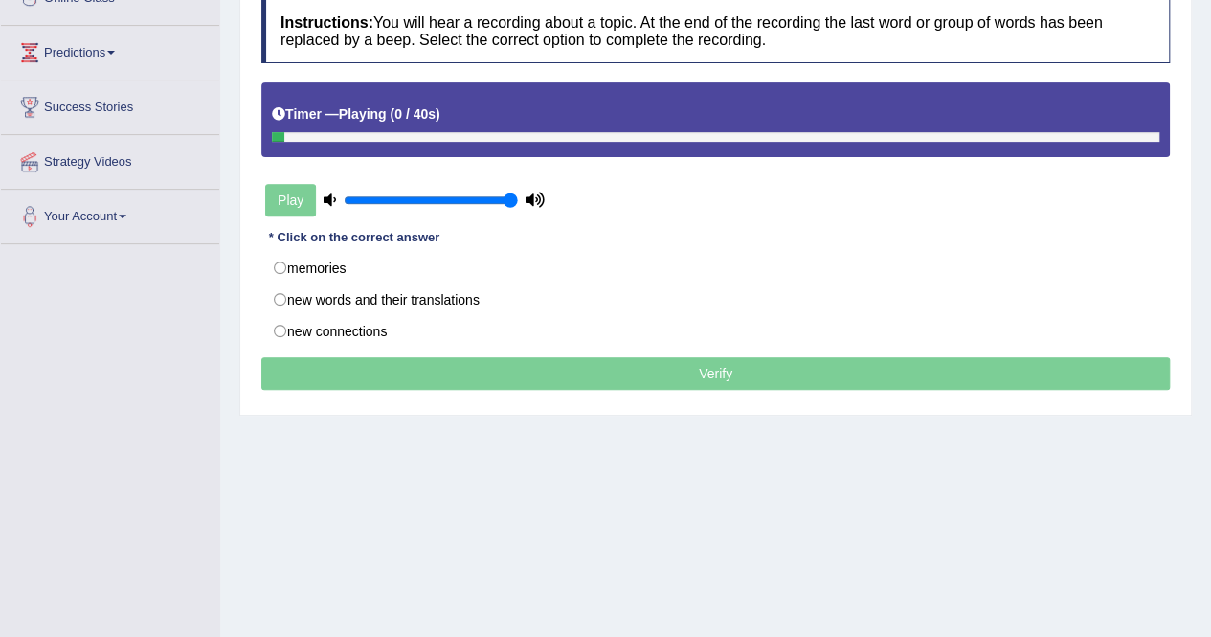
click at [985, 135] on div at bounding box center [715, 137] width 887 height 10
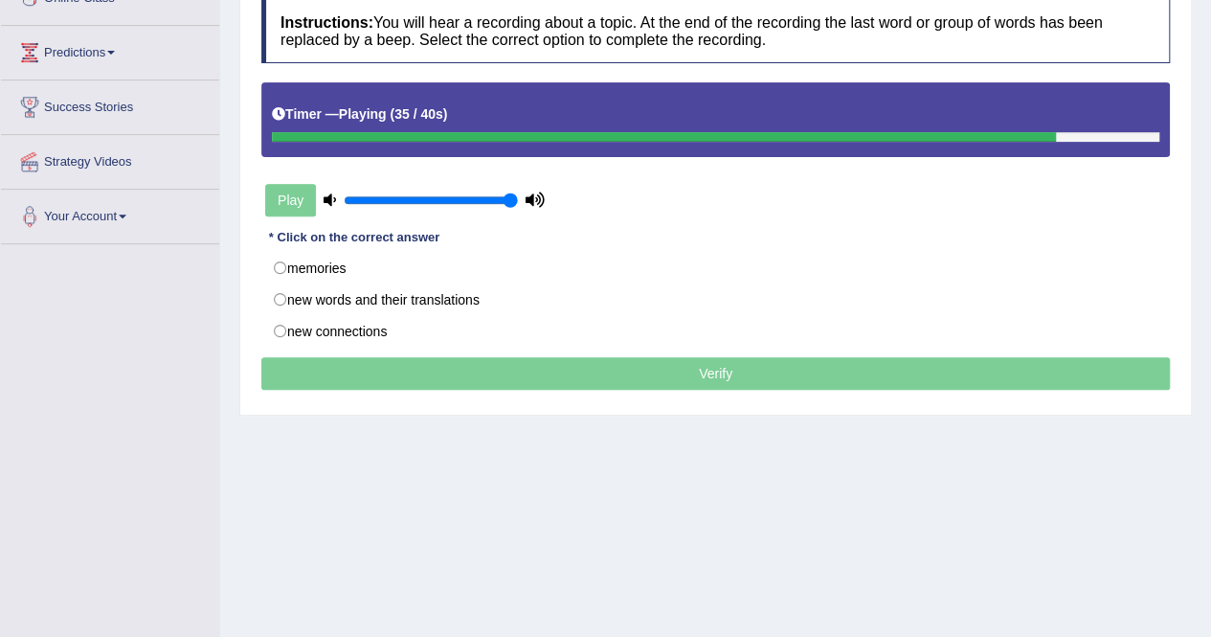
drag, startPoint x: 555, startPoint y: 472, endPoint x: 563, endPoint y: 516, distance: 44.7
click at [555, 478] on div "Home Practice Listening: Select Missing Word Learn and Sleep You have already g…" at bounding box center [715, 191] width 991 height 957
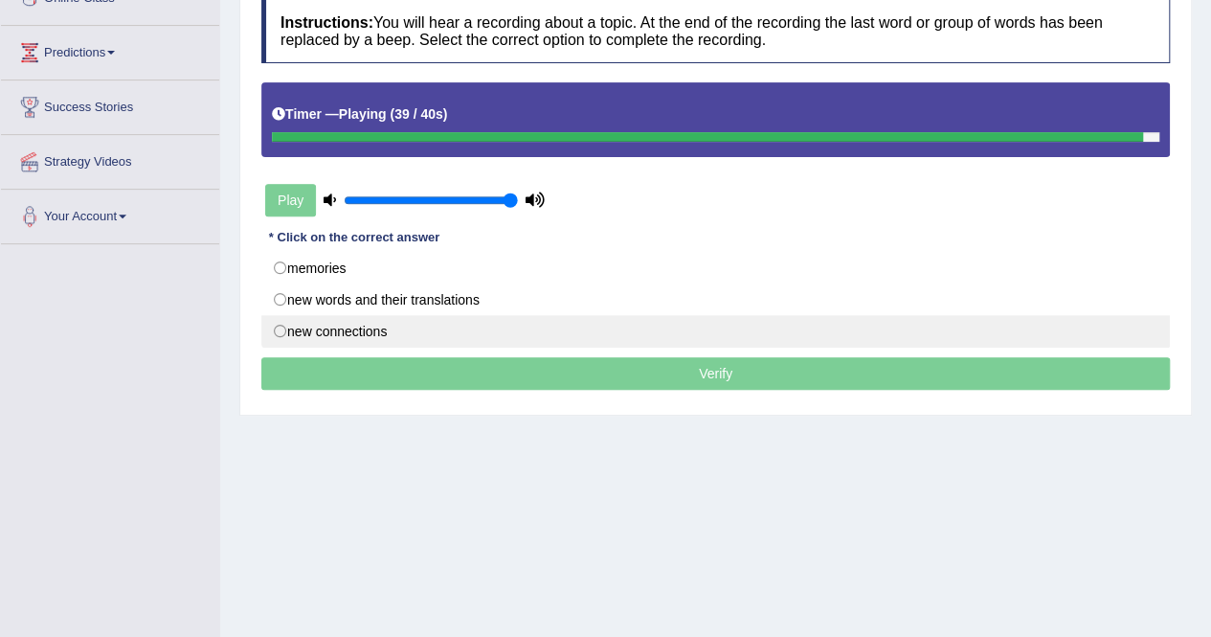
click at [373, 332] on label "new connections" at bounding box center [715, 331] width 908 height 33
radio input "true"
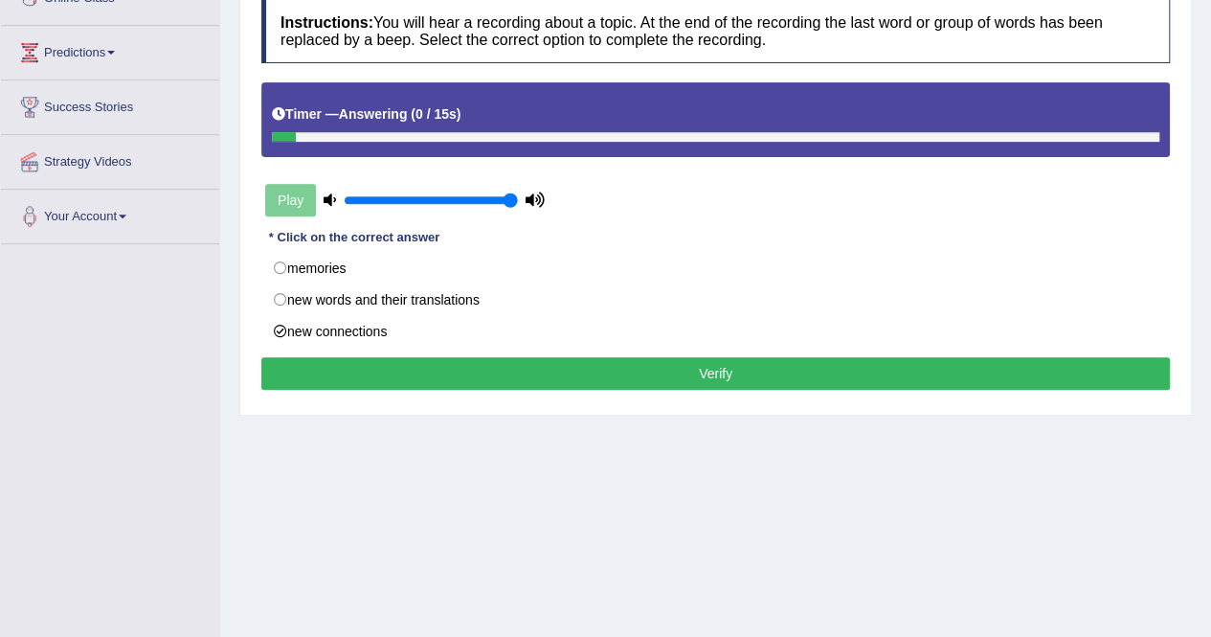
click at [422, 375] on button "Verify" at bounding box center [715, 373] width 908 height 33
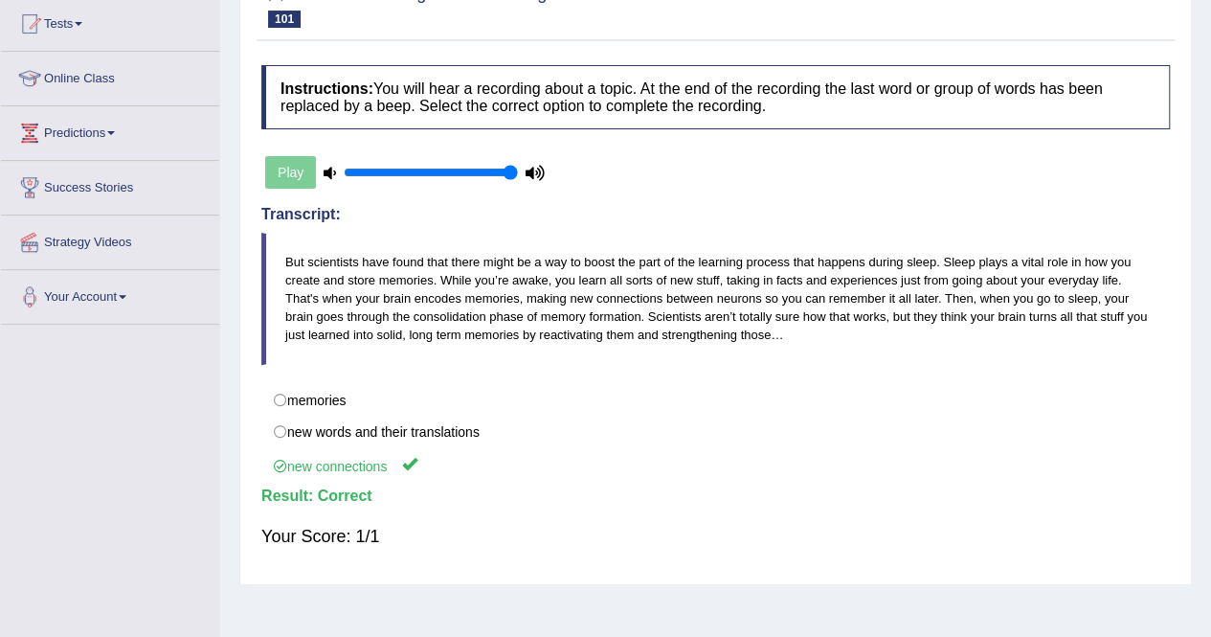
scroll to position [0, 0]
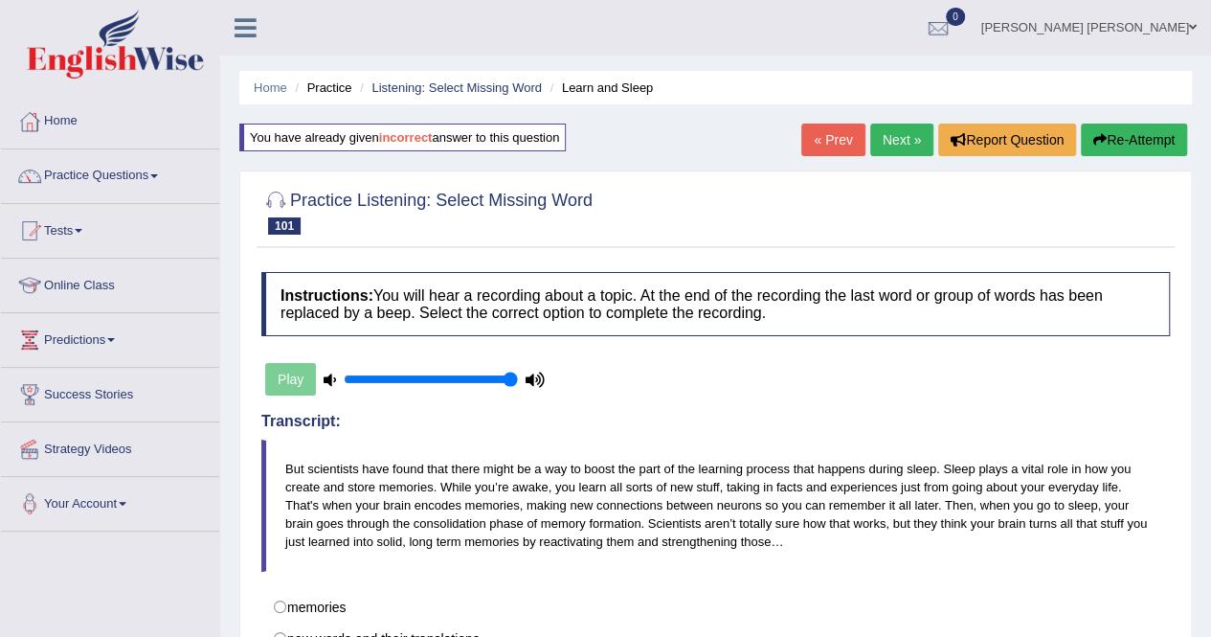
click at [889, 143] on link "Next »" at bounding box center [901, 139] width 63 height 33
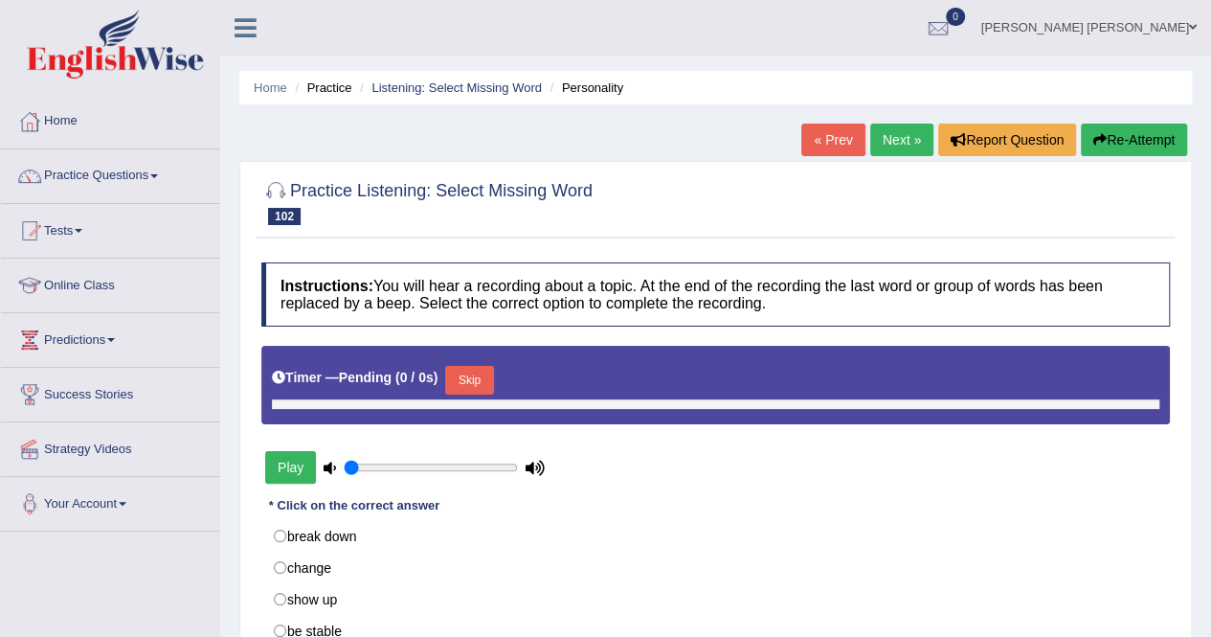
type input "1"
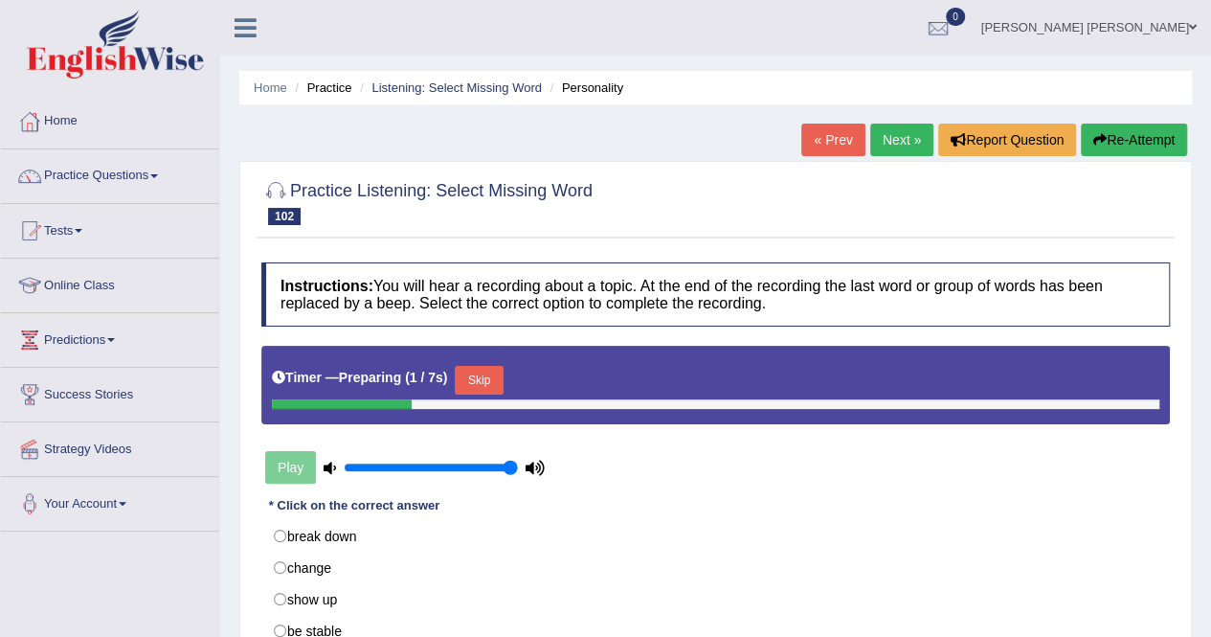
click at [478, 393] on div "Skip" at bounding box center [479, 383] width 48 height 34
click at [492, 374] on button "Skip" at bounding box center [479, 380] width 48 height 29
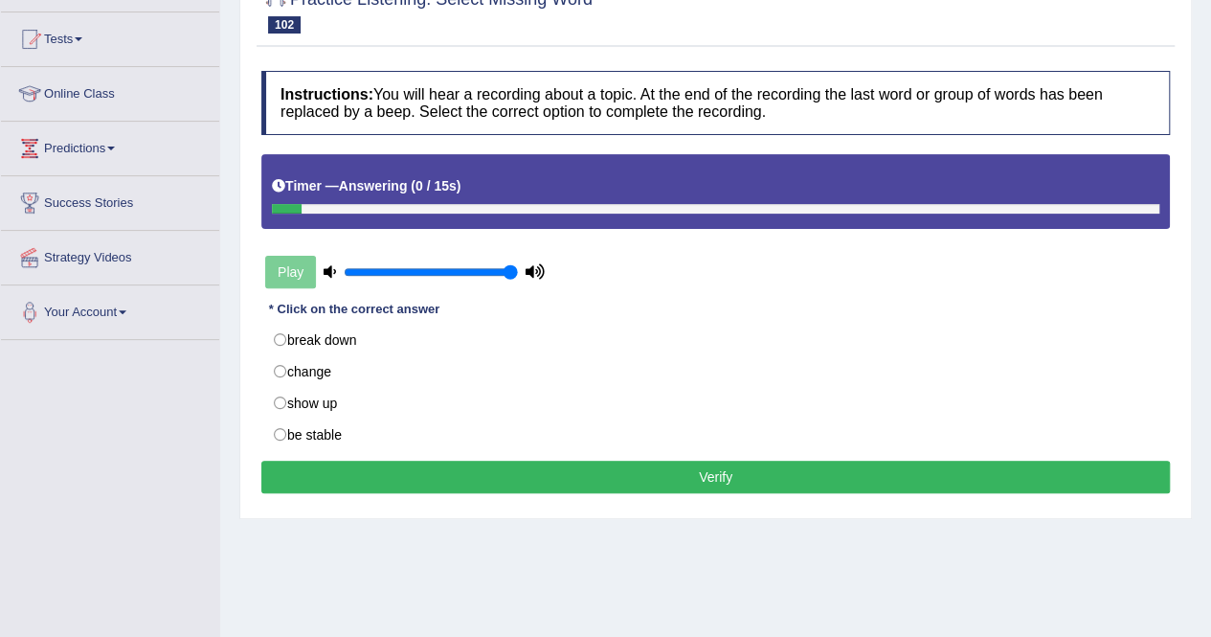
scroll to position [96, 0]
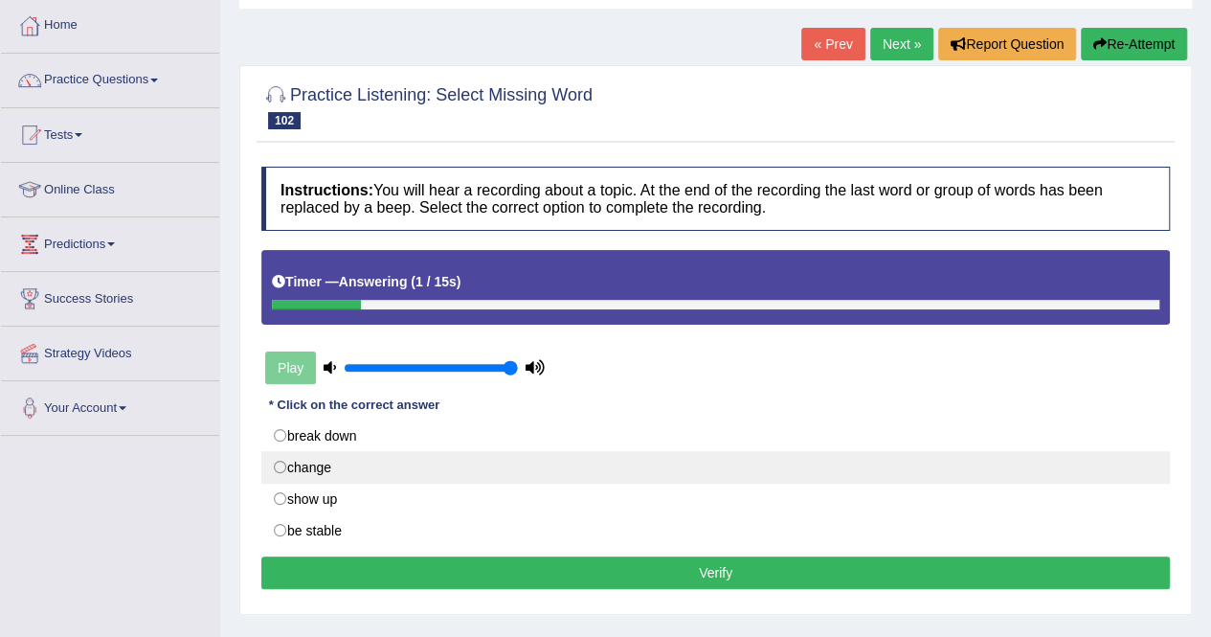
click at [325, 468] on label "change" at bounding box center [715, 467] width 908 height 33
radio input "true"
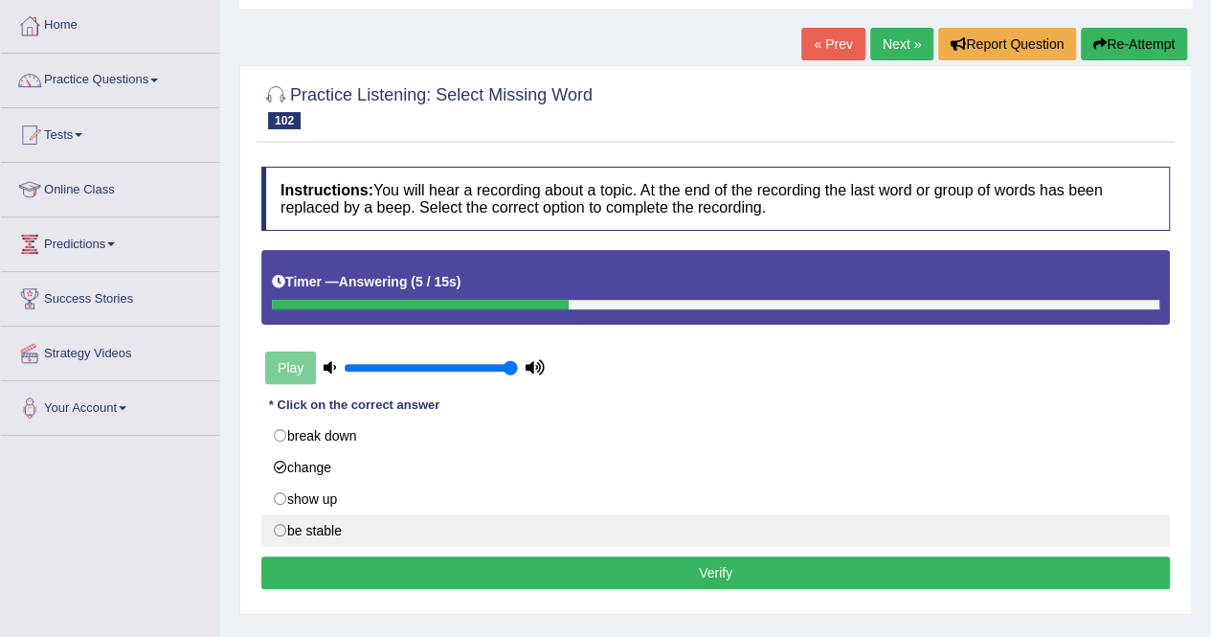
click at [327, 532] on label "be stable" at bounding box center [715, 530] width 908 height 33
radio input "true"
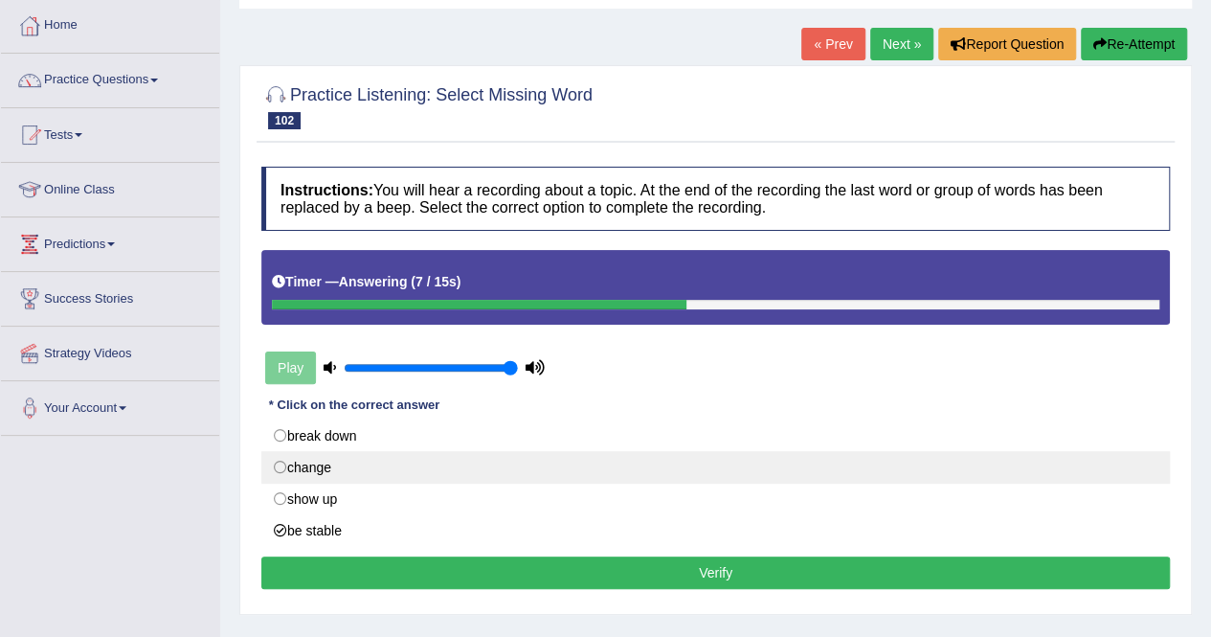
click at [317, 467] on label "change" at bounding box center [715, 467] width 908 height 33
radio input "true"
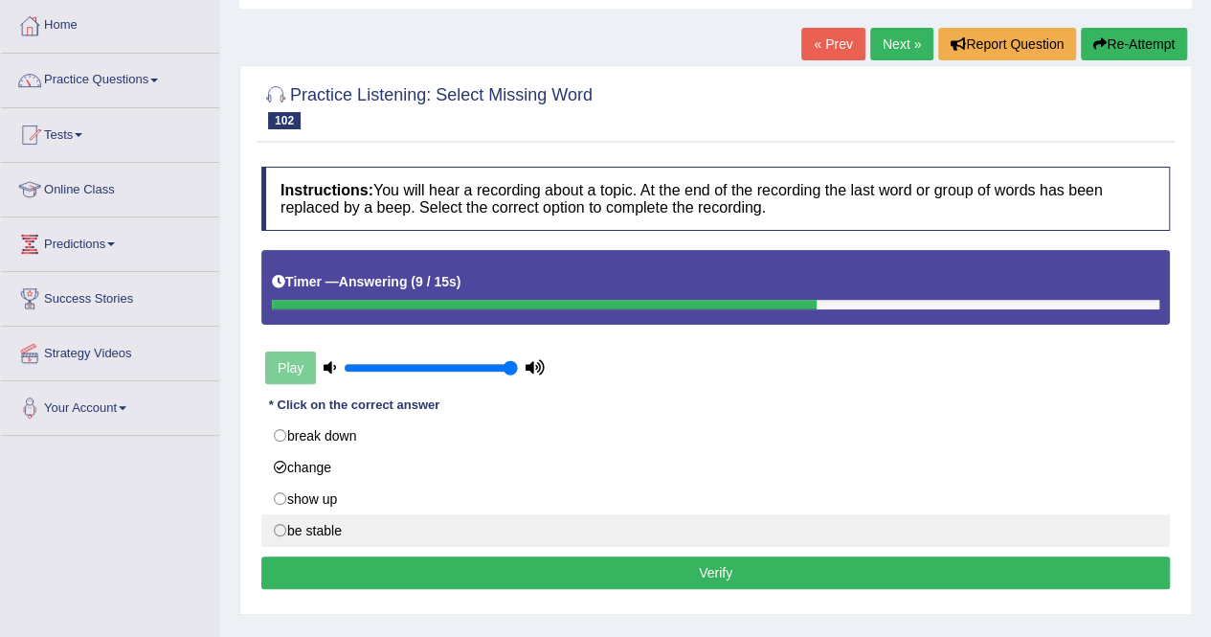
click at [318, 527] on label "be stable" at bounding box center [715, 530] width 908 height 33
radio input "true"
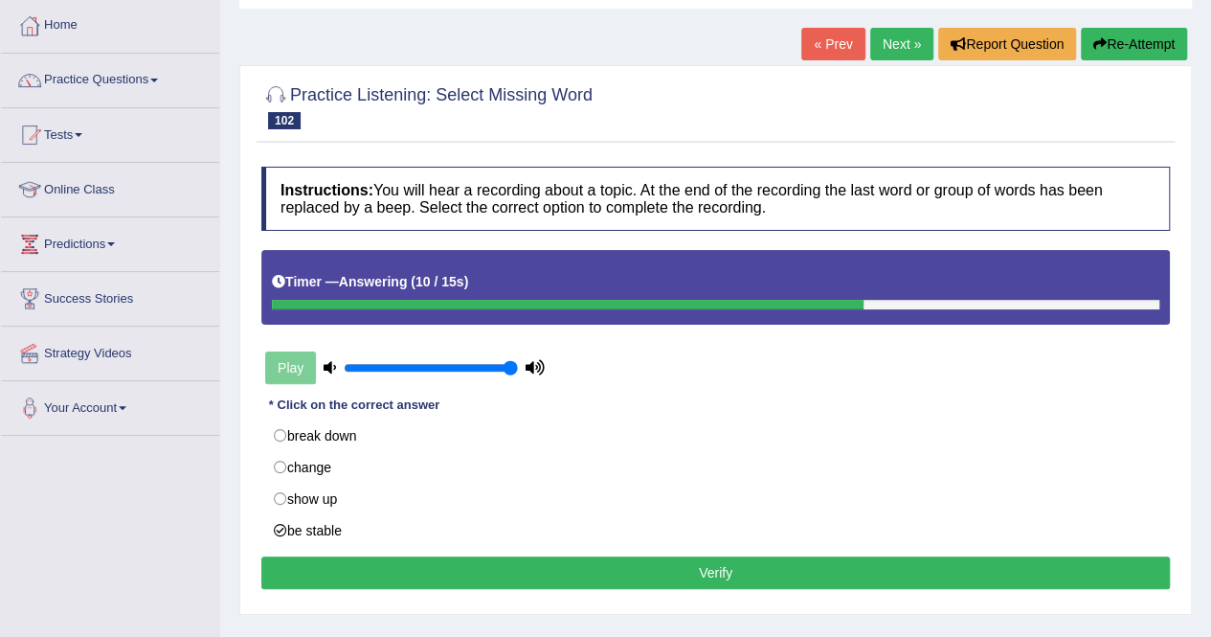
click at [358, 563] on button "Verify" at bounding box center [715, 572] width 908 height 33
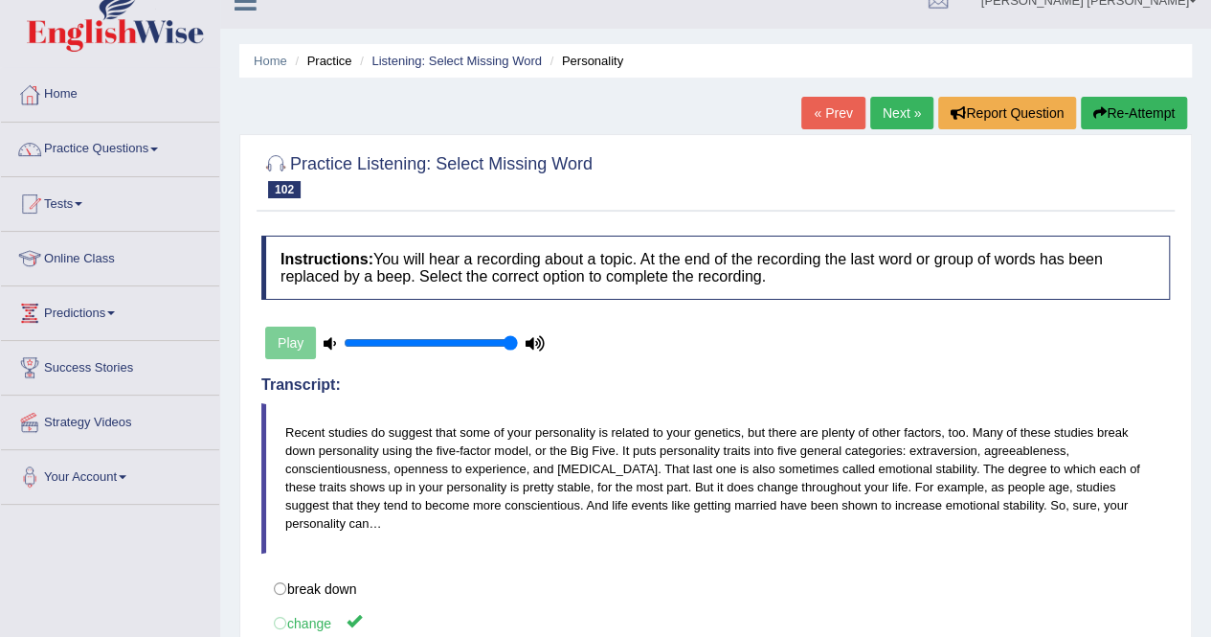
scroll to position [0, 0]
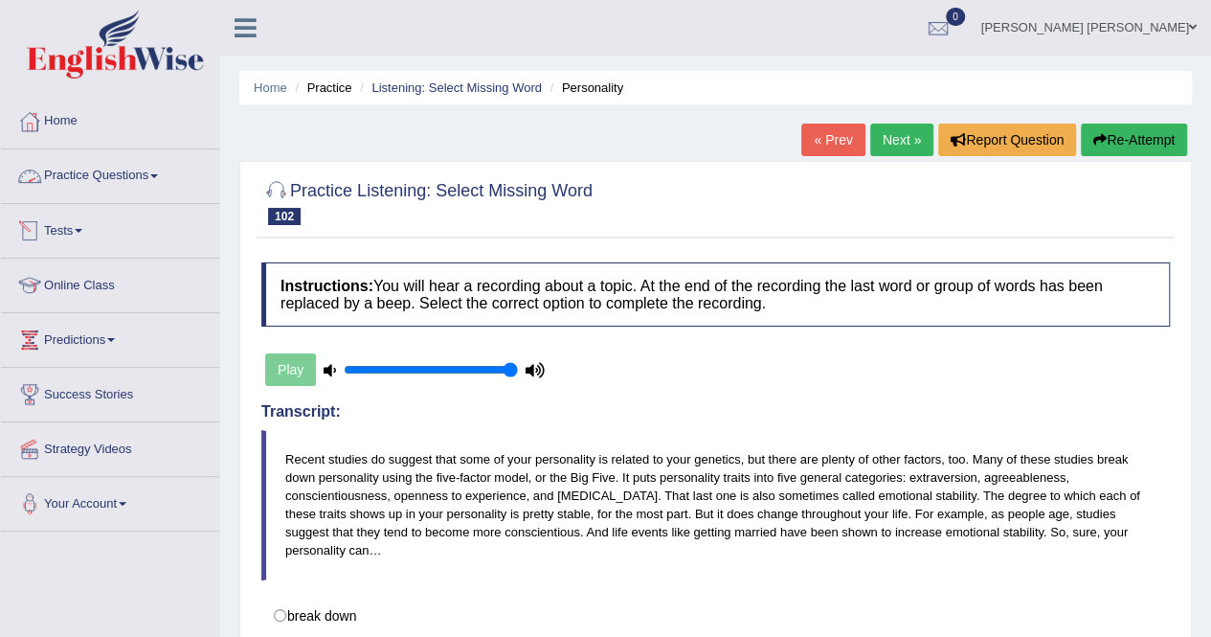
click at [101, 178] on link "Practice Questions" at bounding box center [110, 173] width 218 height 48
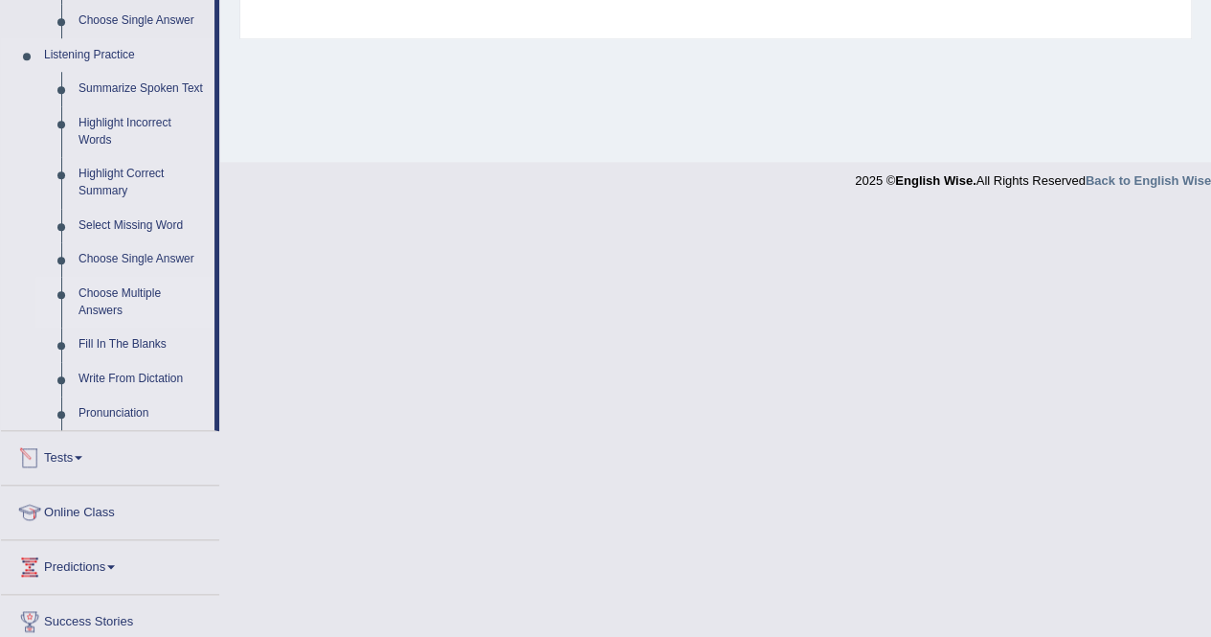
scroll to position [766, 0]
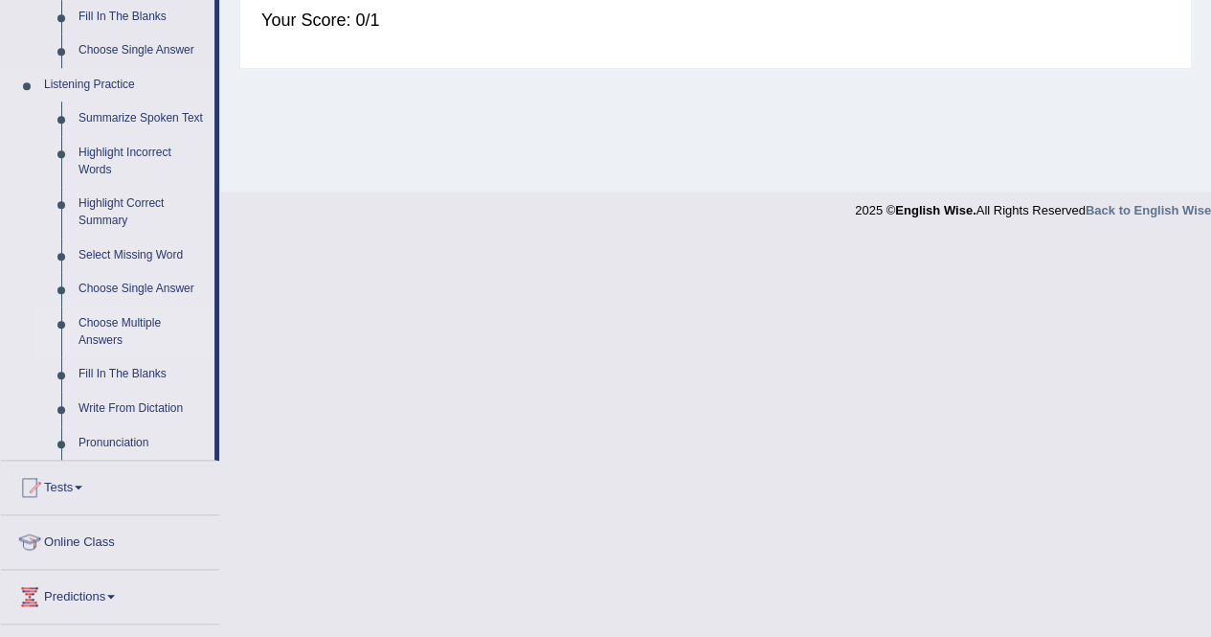
click at [137, 325] on link "Choose Multiple Answers" at bounding box center [142, 331] width 145 height 51
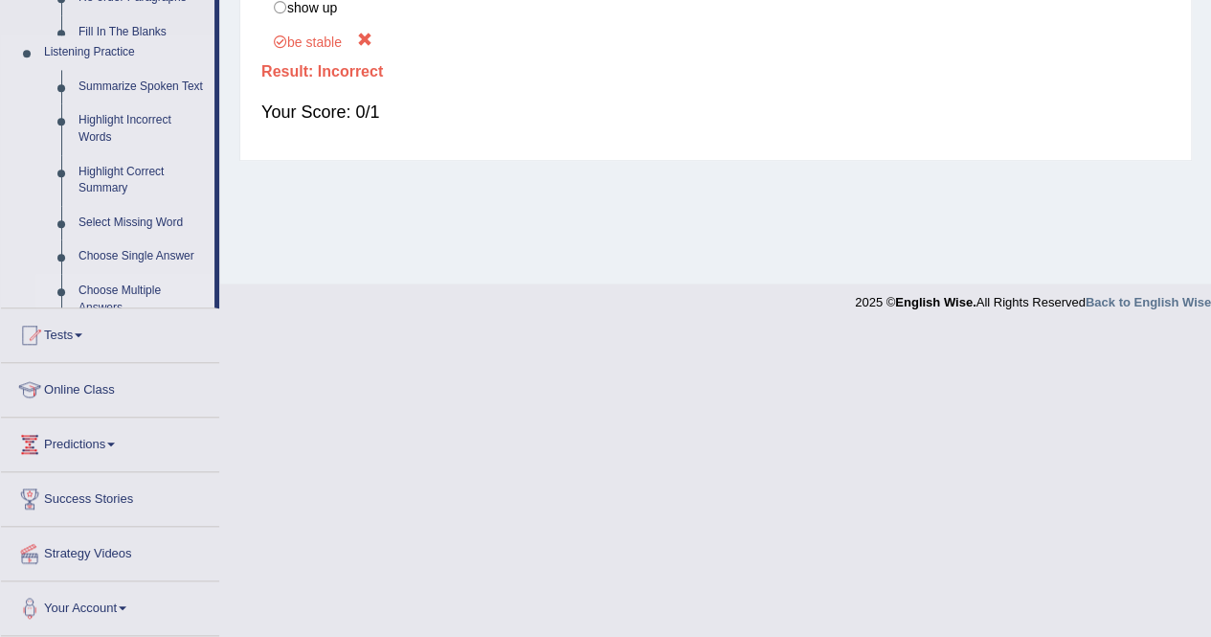
scroll to position [368, 0]
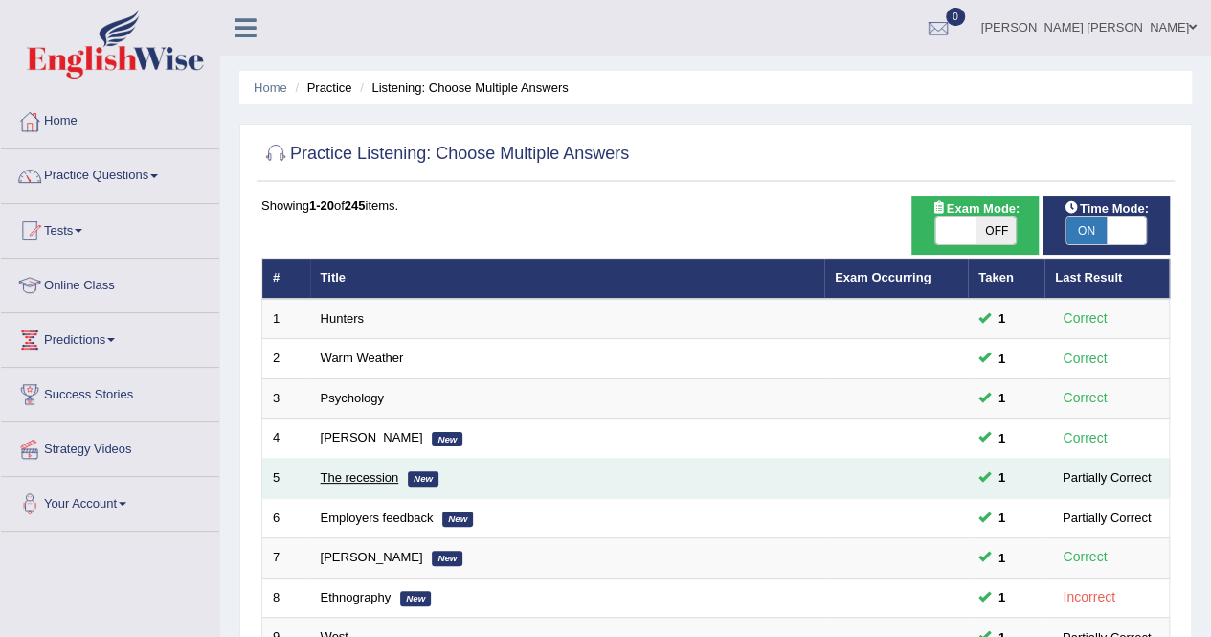
click at [357, 474] on link "The recession" at bounding box center [360, 477] width 78 height 14
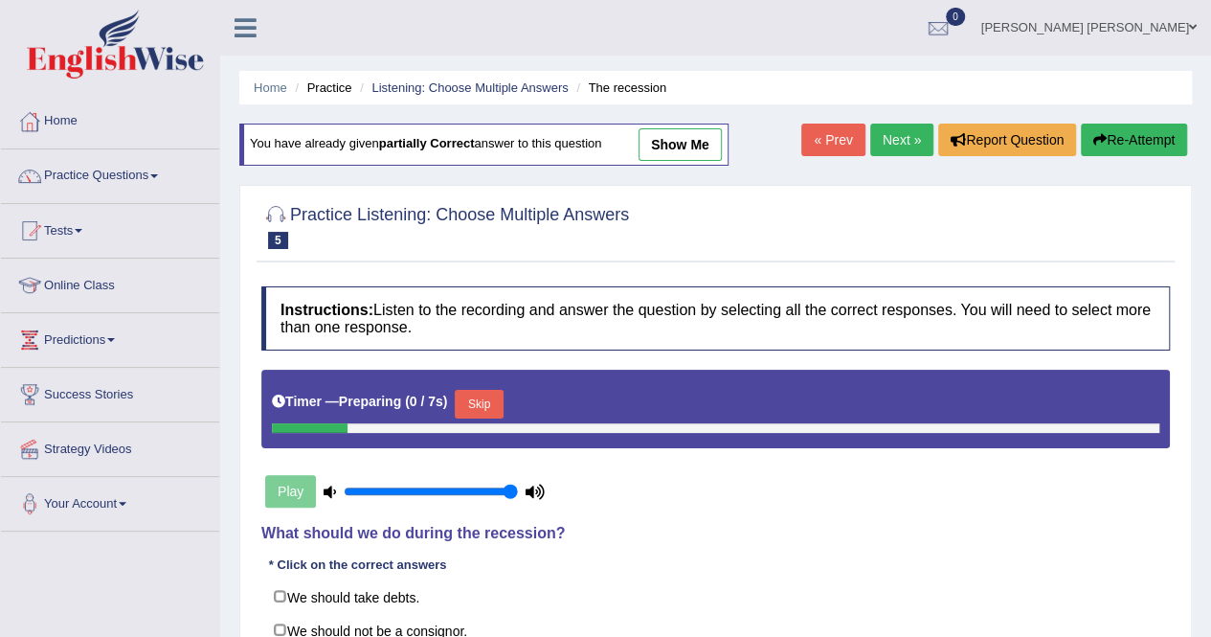
scroll to position [191, 0]
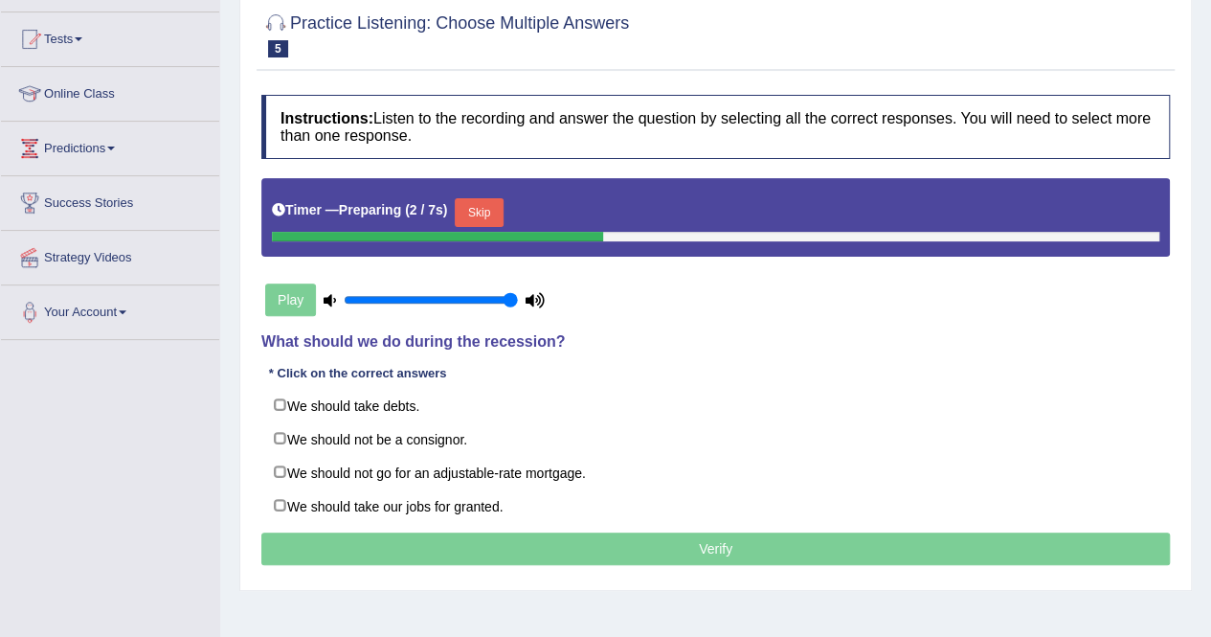
click at [481, 210] on button "Skip" at bounding box center [479, 212] width 48 height 29
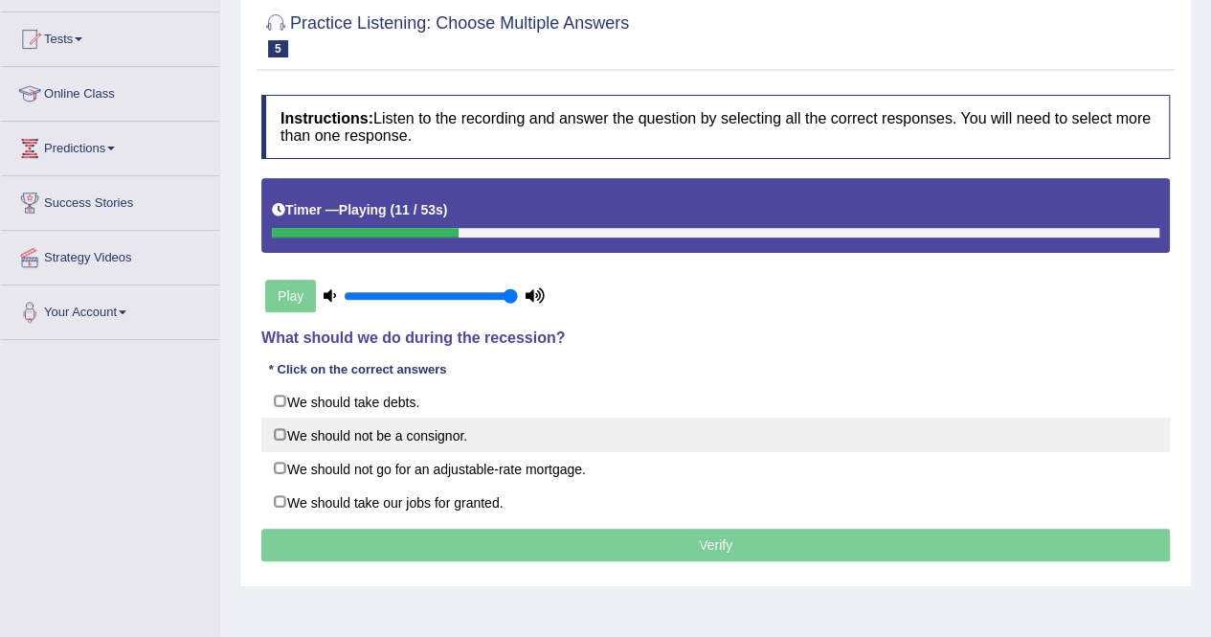
click at [390, 433] on label "We should not be a consignor." at bounding box center [715, 434] width 908 height 34
checkbox input "true"
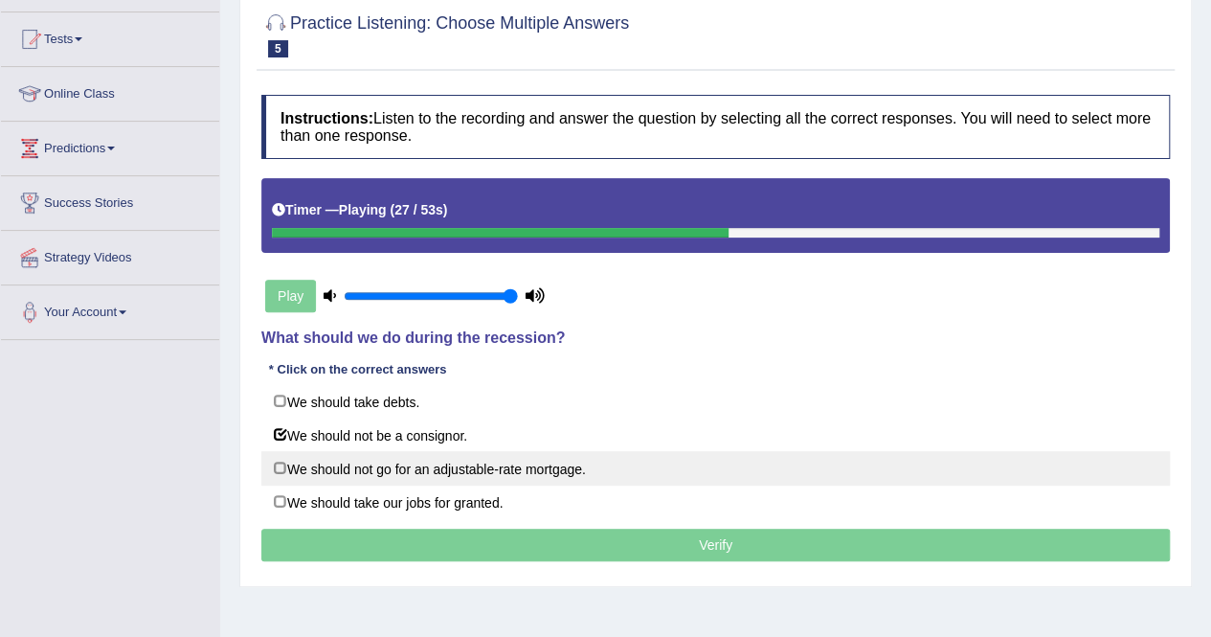
click at [545, 466] on label "We should not go for an adjustable-rate mortgage." at bounding box center [715, 468] width 908 height 34
checkbox input "true"
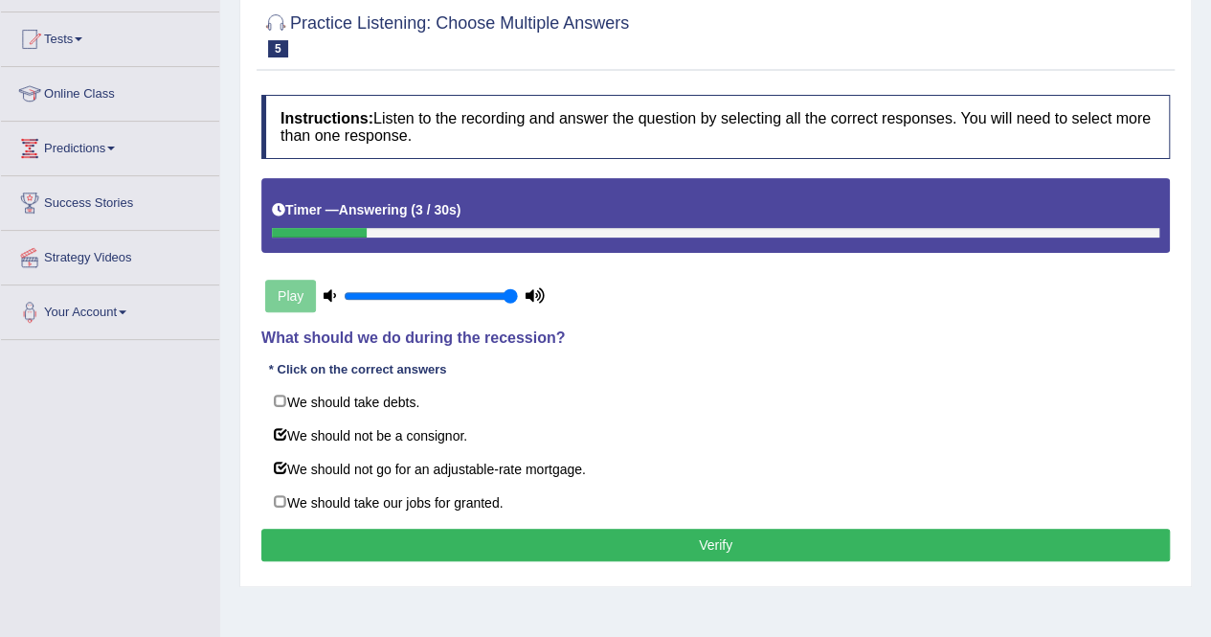
click at [514, 543] on button "Verify" at bounding box center [715, 544] width 908 height 33
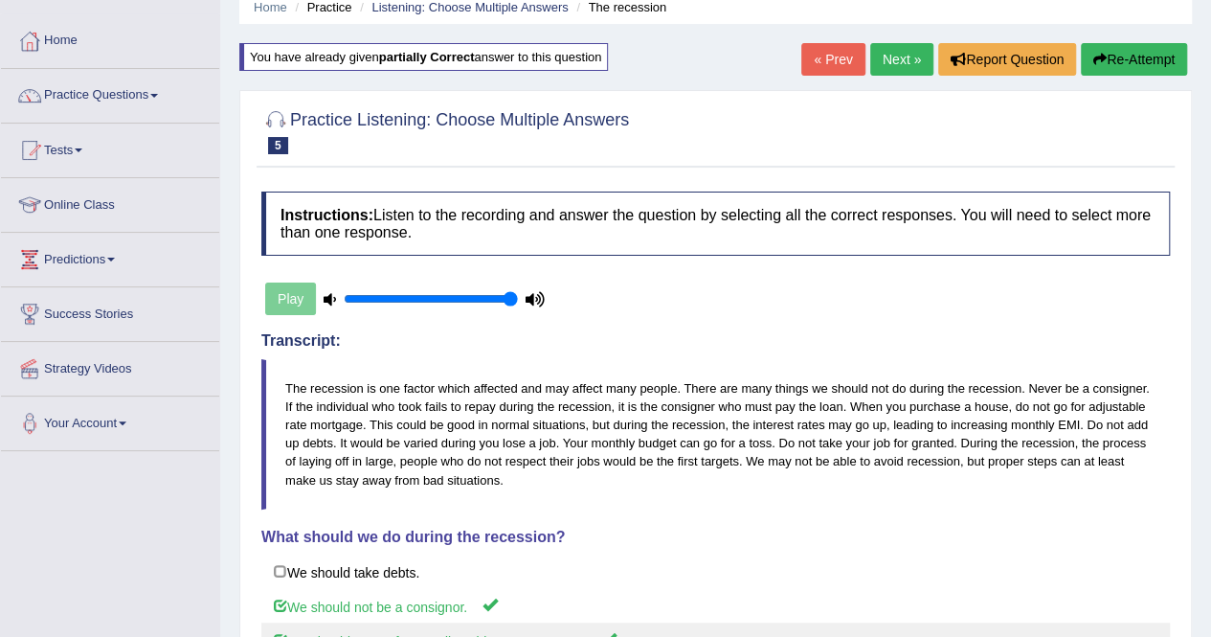
scroll to position [0, 0]
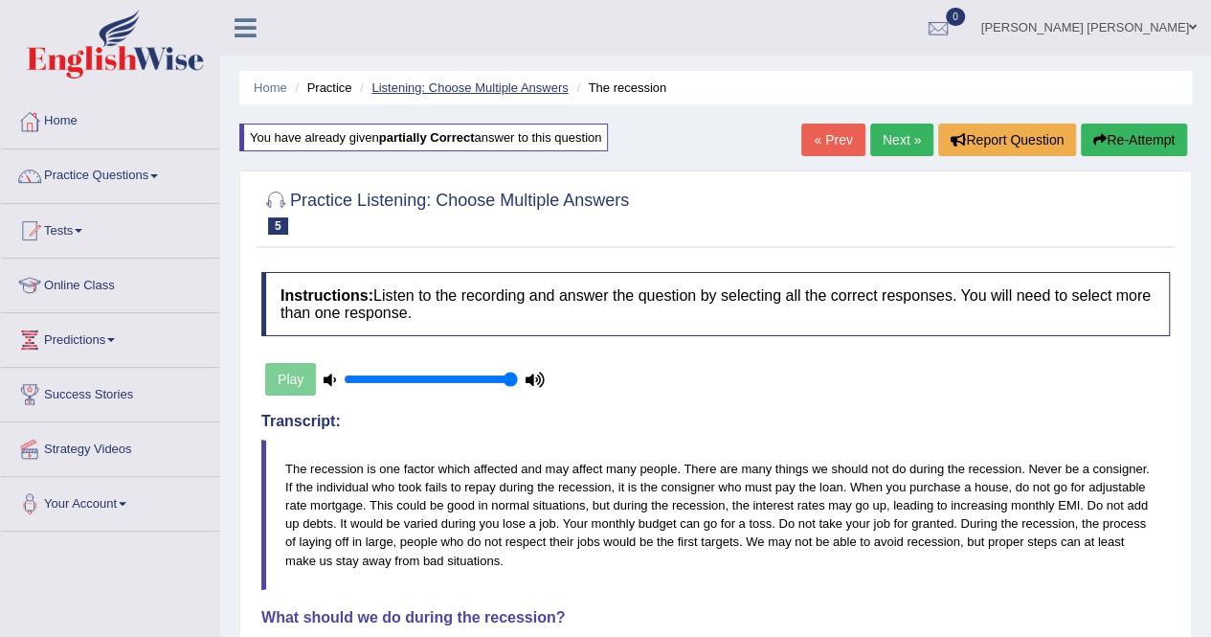
click at [538, 90] on link "Listening: Choose Multiple Answers" at bounding box center [469, 87] width 196 height 14
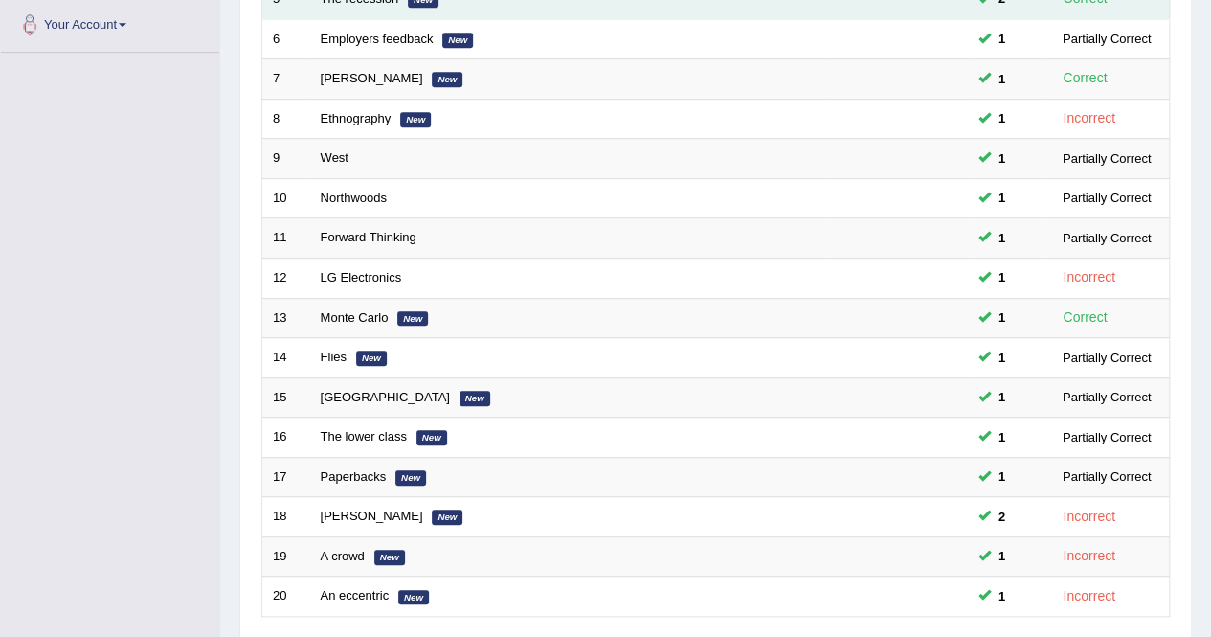
scroll to position [383, 0]
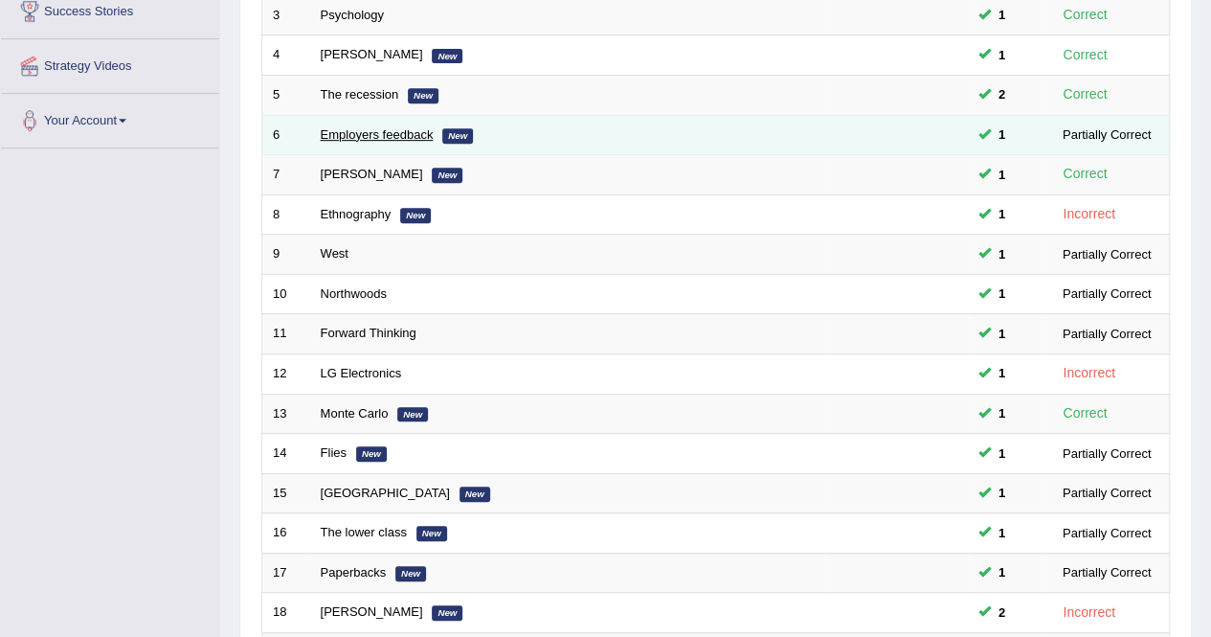
click at [355, 127] on link "Employers feedback" at bounding box center [377, 134] width 113 height 14
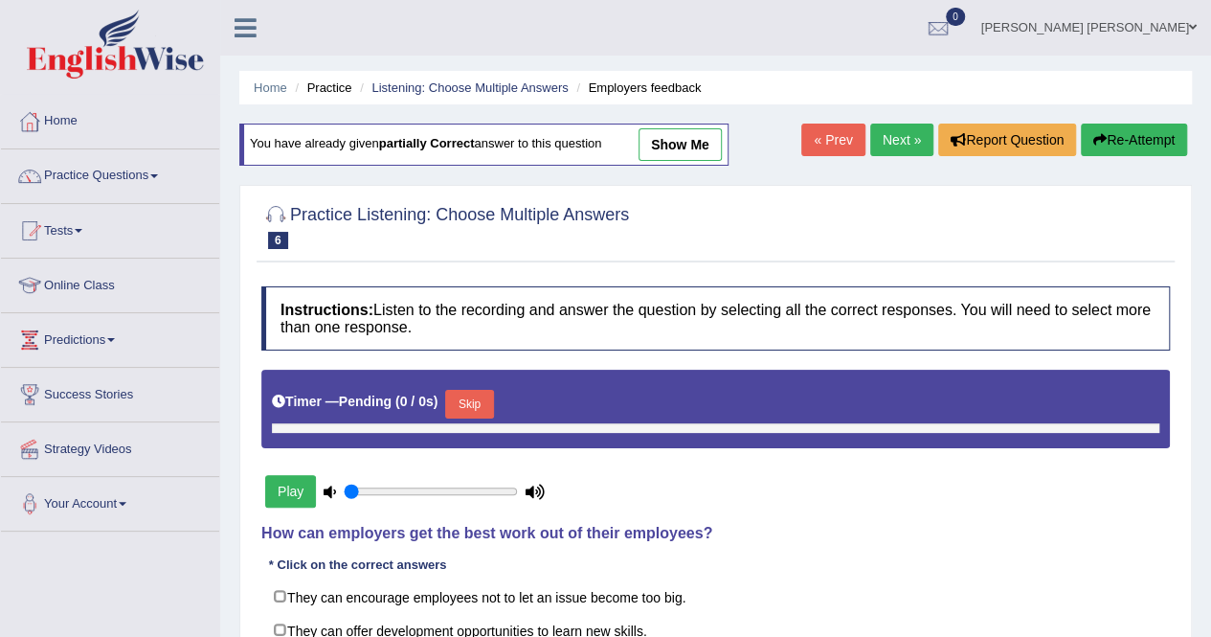
type input "1"
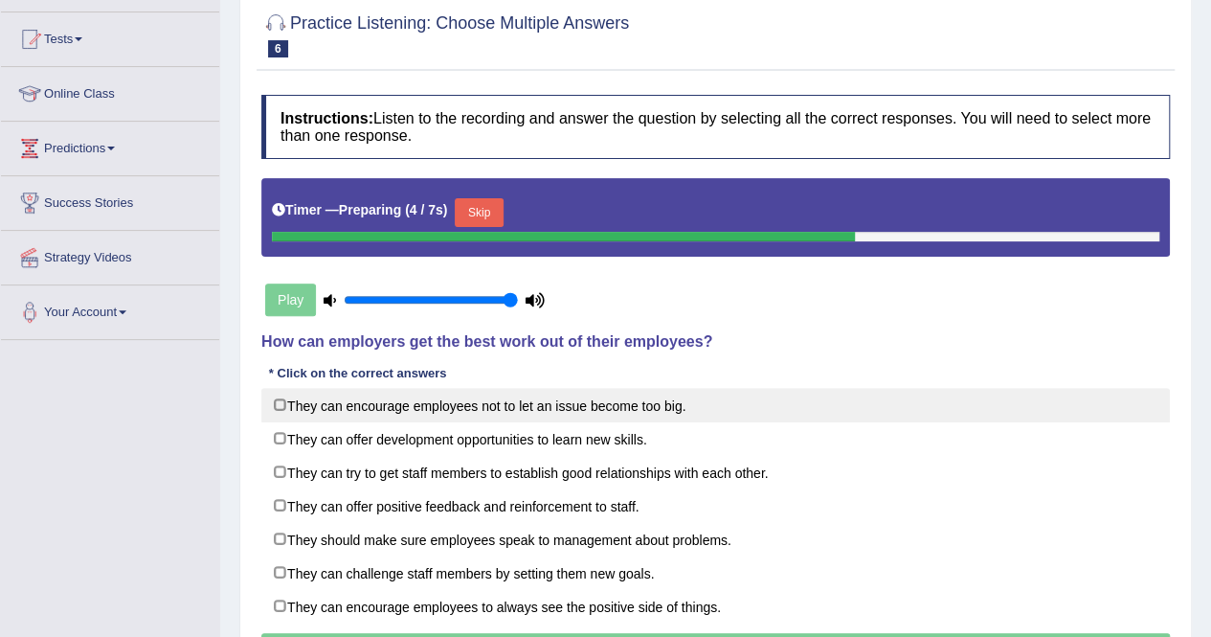
scroll to position [287, 0]
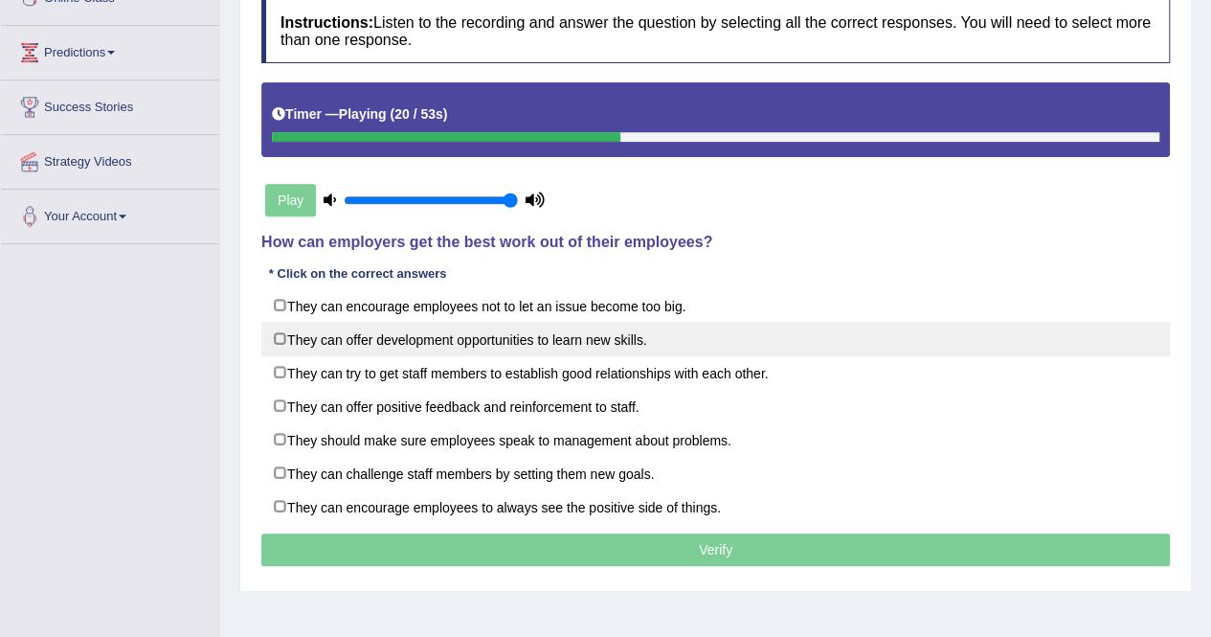
click at [501, 343] on label "They can offer development opportunities to learn new skills." at bounding box center [715, 339] width 908 height 34
checkbox input "true"
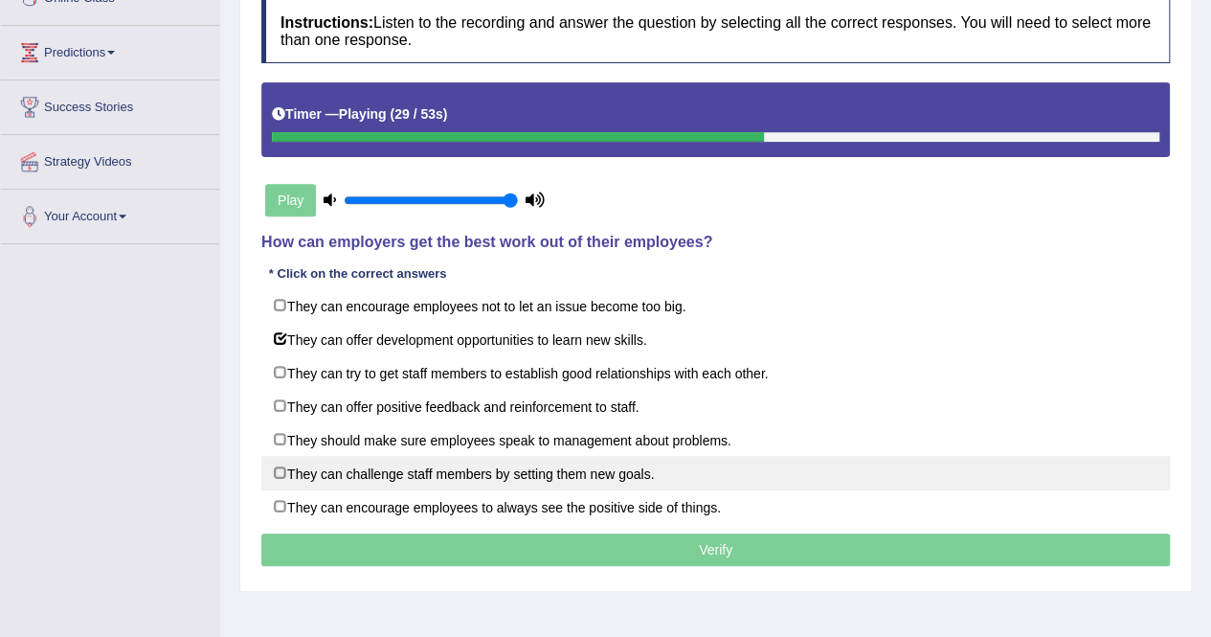
click at [527, 469] on label "They can challenge staff members by setting them new goals." at bounding box center [715, 473] width 908 height 34
checkbox input "true"
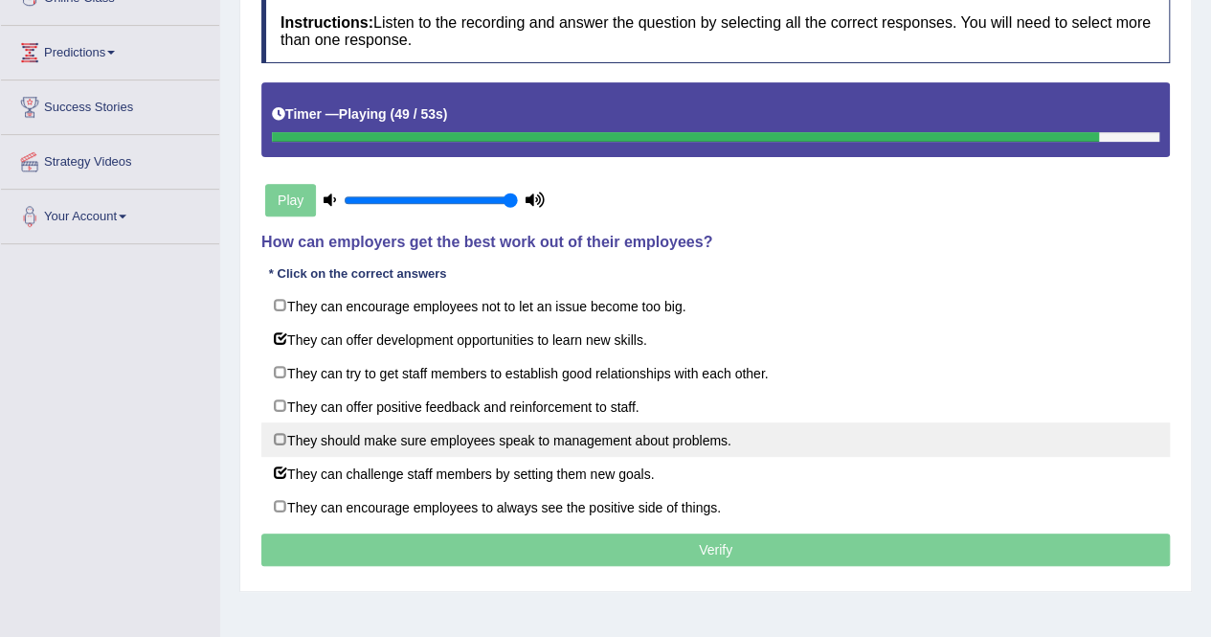
click at [572, 439] on label "They should make sure employees speak to management about problems." at bounding box center [715, 439] width 908 height 34
checkbox input "true"
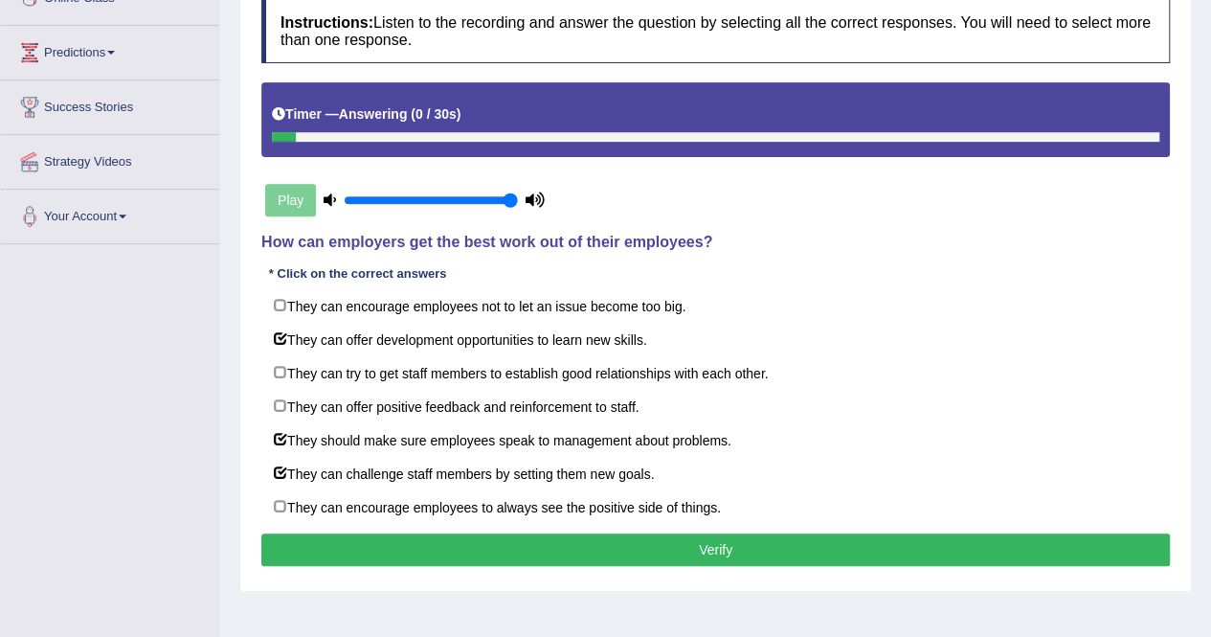
click at [620, 534] on button "Verify" at bounding box center [715, 549] width 908 height 33
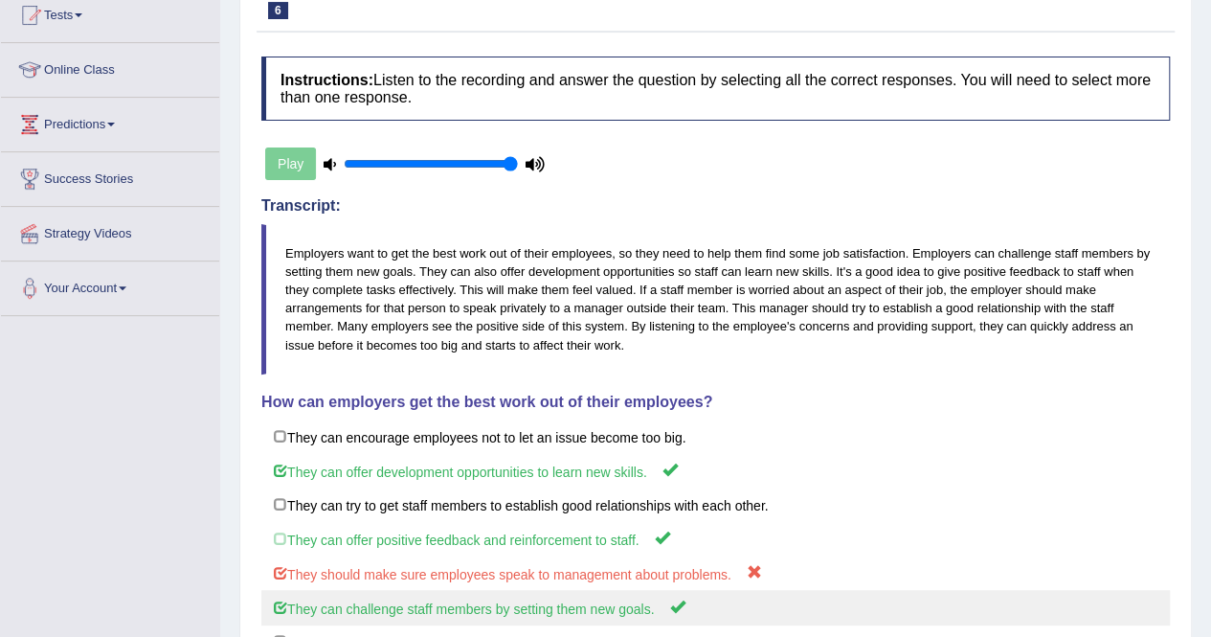
scroll to position [96, 0]
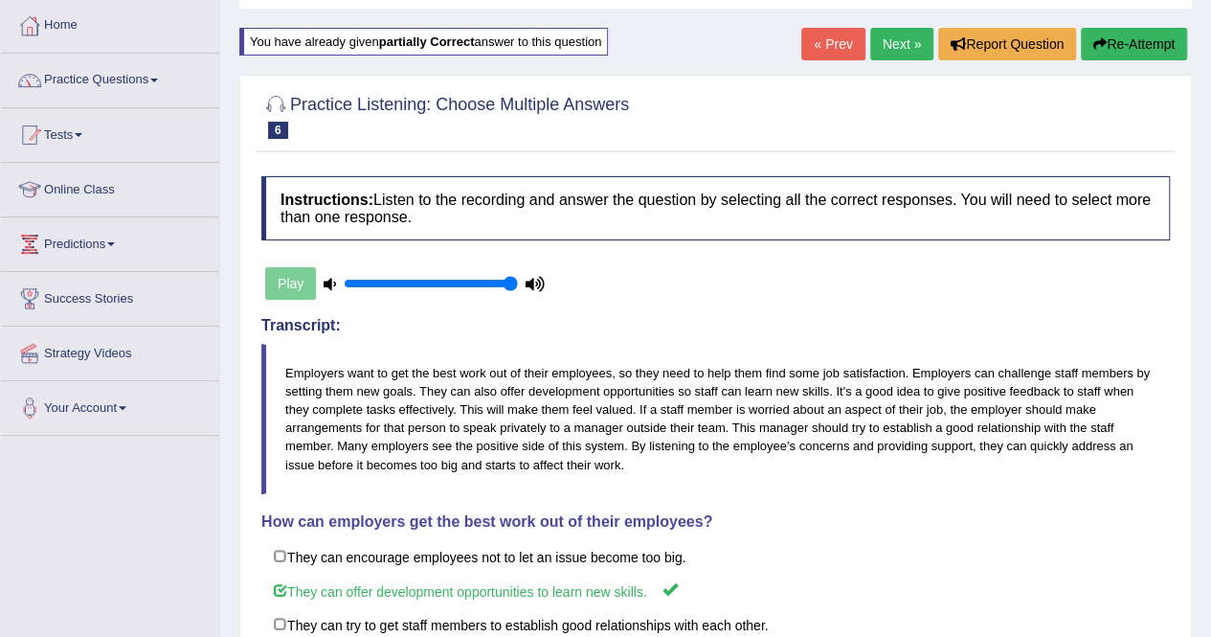
click at [1112, 50] on button "Re-Attempt" at bounding box center [1134, 44] width 106 height 33
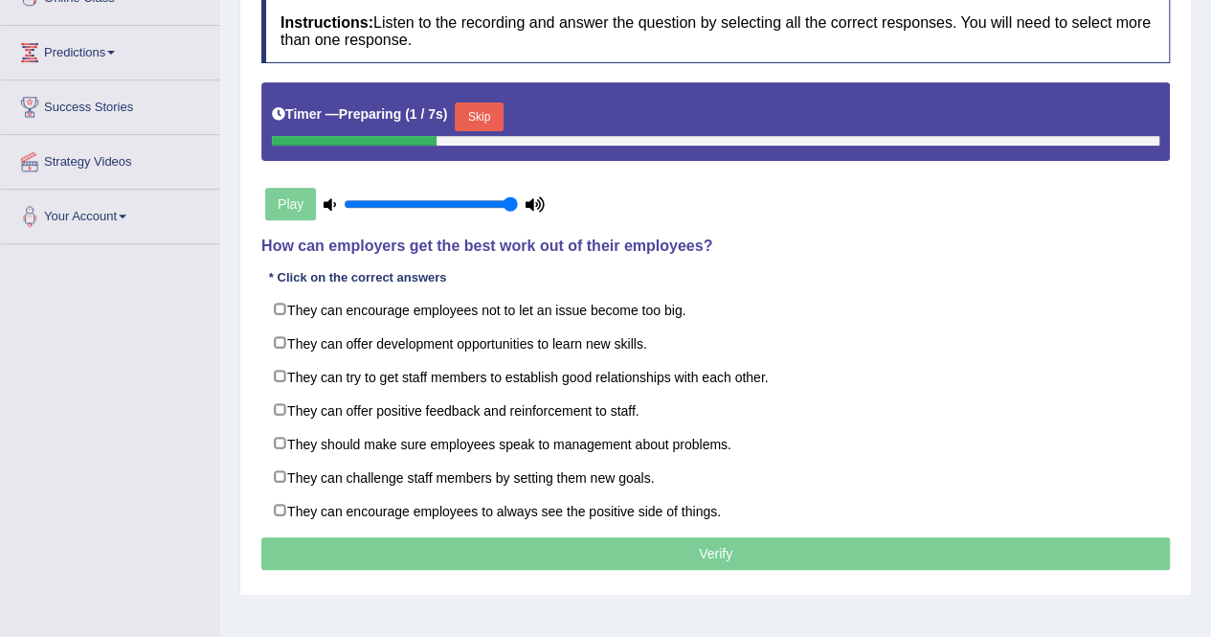
scroll to position [191, 0]
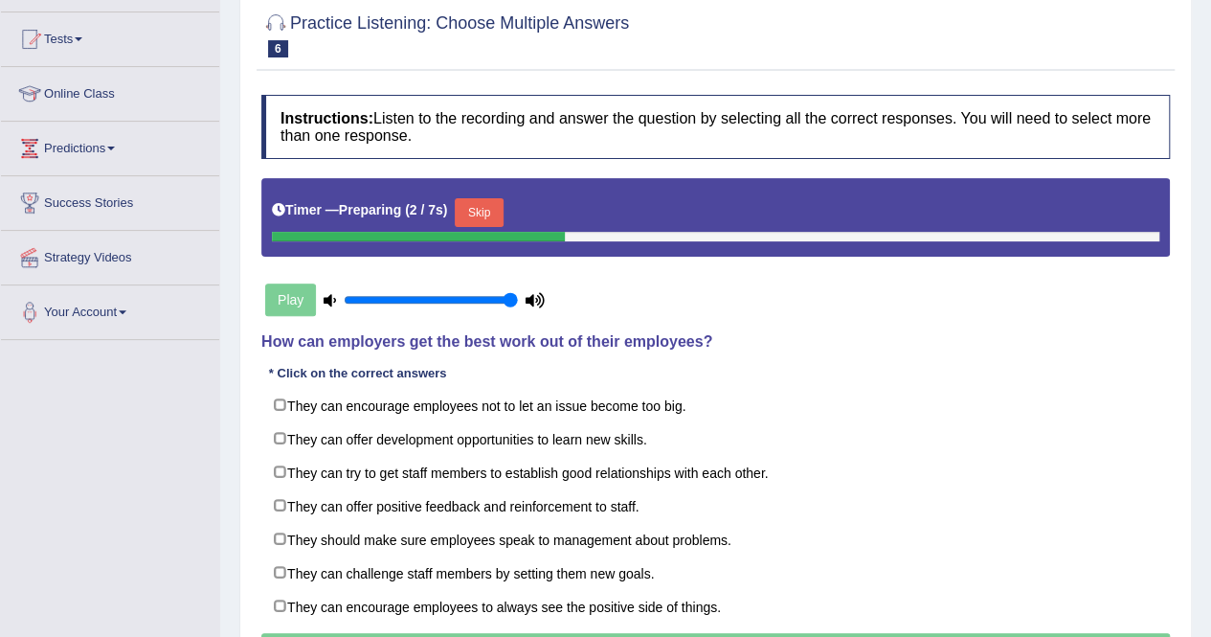
click at [469, 208] on button "Skip" at bounding box center [479, 212] width 48 height 29
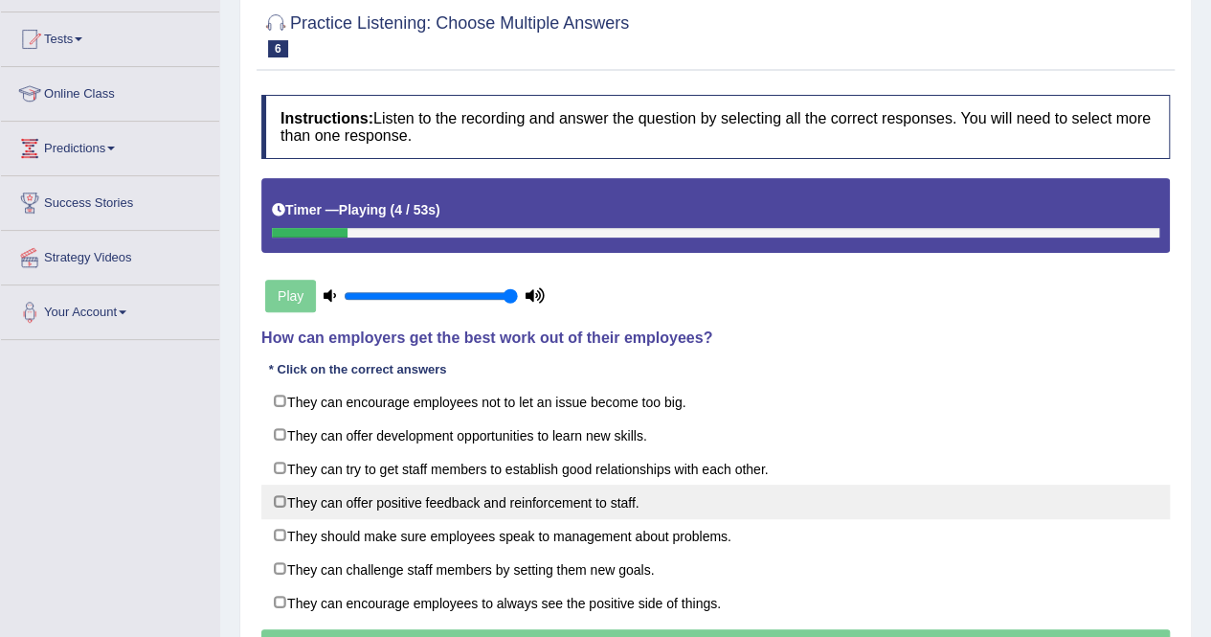
click at [509, 497] on label "They can offer positive feedback and reinforcement to staff." at bounding box center [715, 501] width 908 height 34
checkbox input "true"
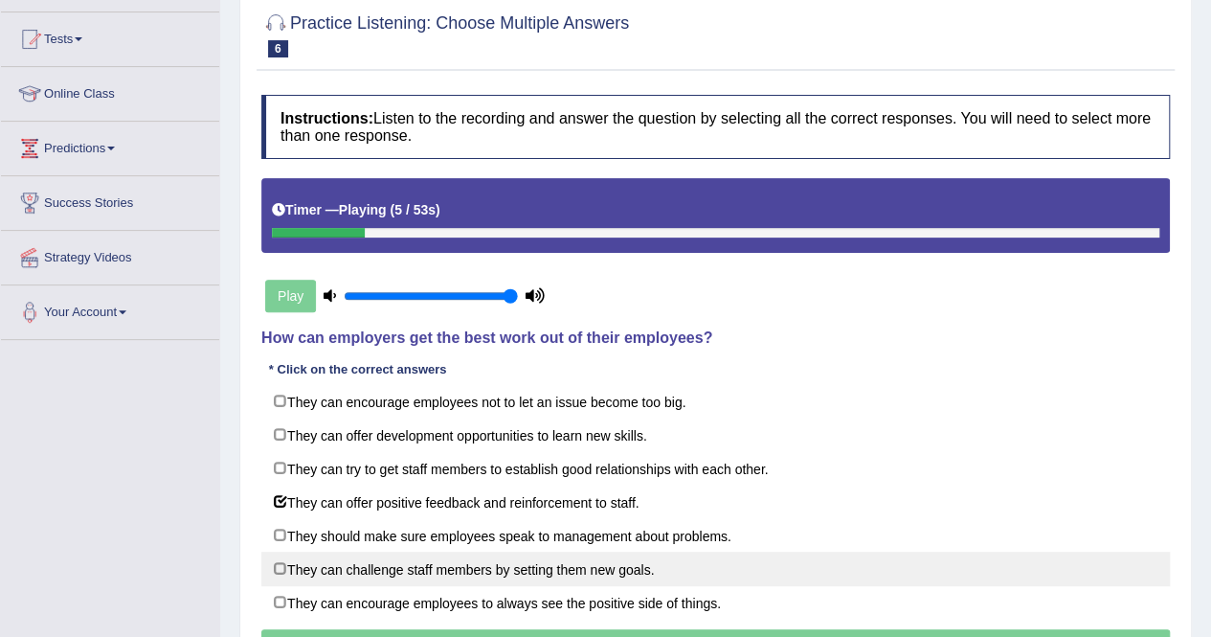
click at [498, 572] on label "They can challenge staff members by setting them new goals." at bounding box center [715, 568] width 908 height 34
checkbox input "true"
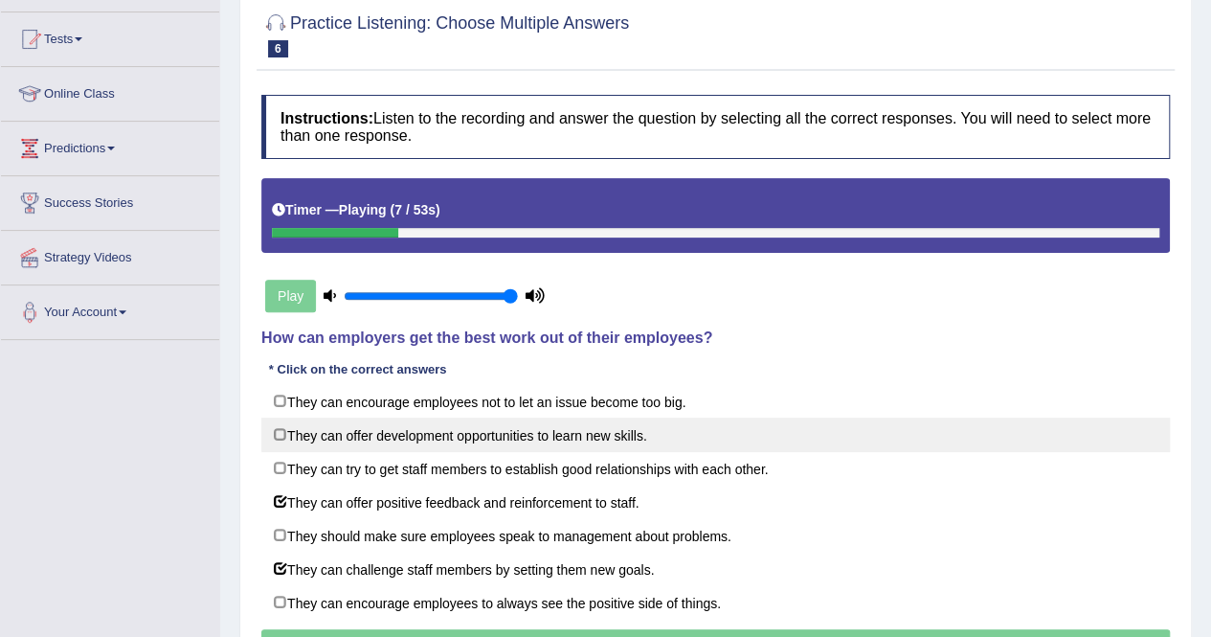
click at [480, 441] on label "They can offer development opportunities to learn new skills." at bounding box center [715, 434] width 908 height 34
checkbox input "true"
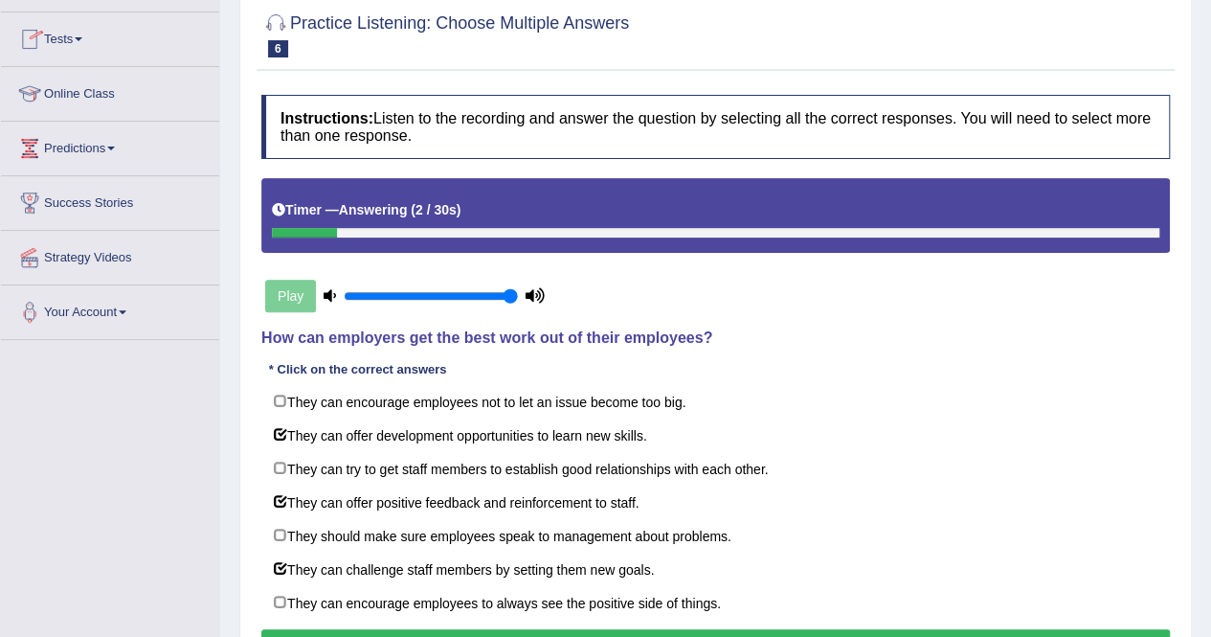
click at [586, 629] on button "Verify" at bounding box center [715, 645] width 908 height 33
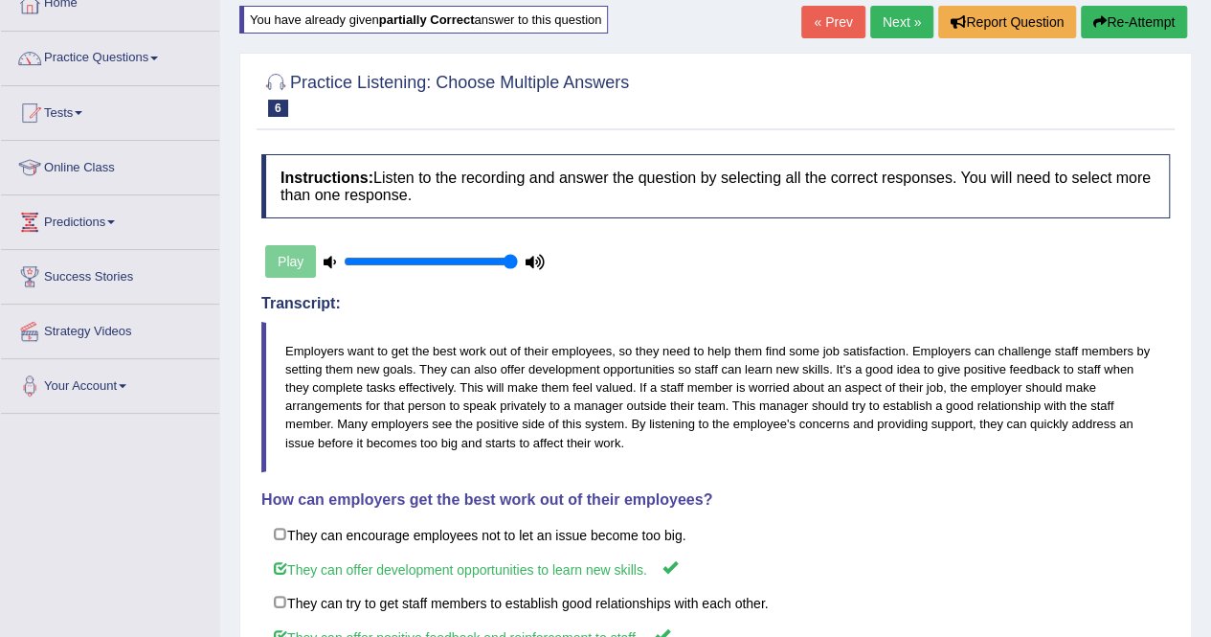
scroll to position [0, 0]
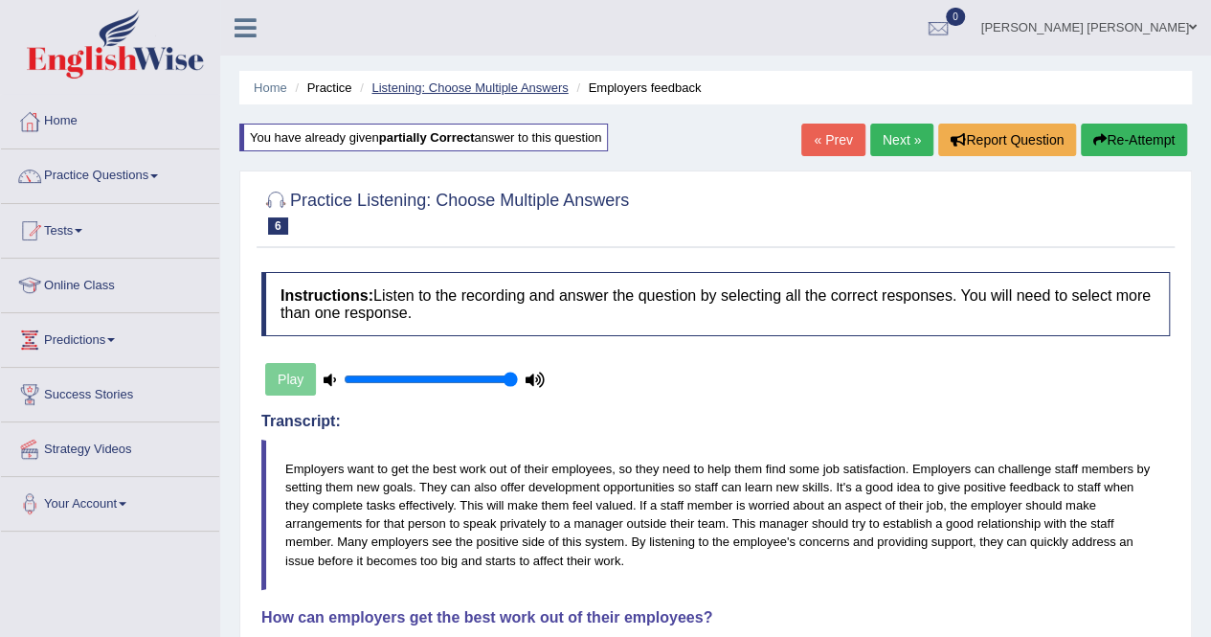
click at [496, 86] on link "Listening: Choose Multiple Answers" at bounding box center [469, 87] width 196 height 14
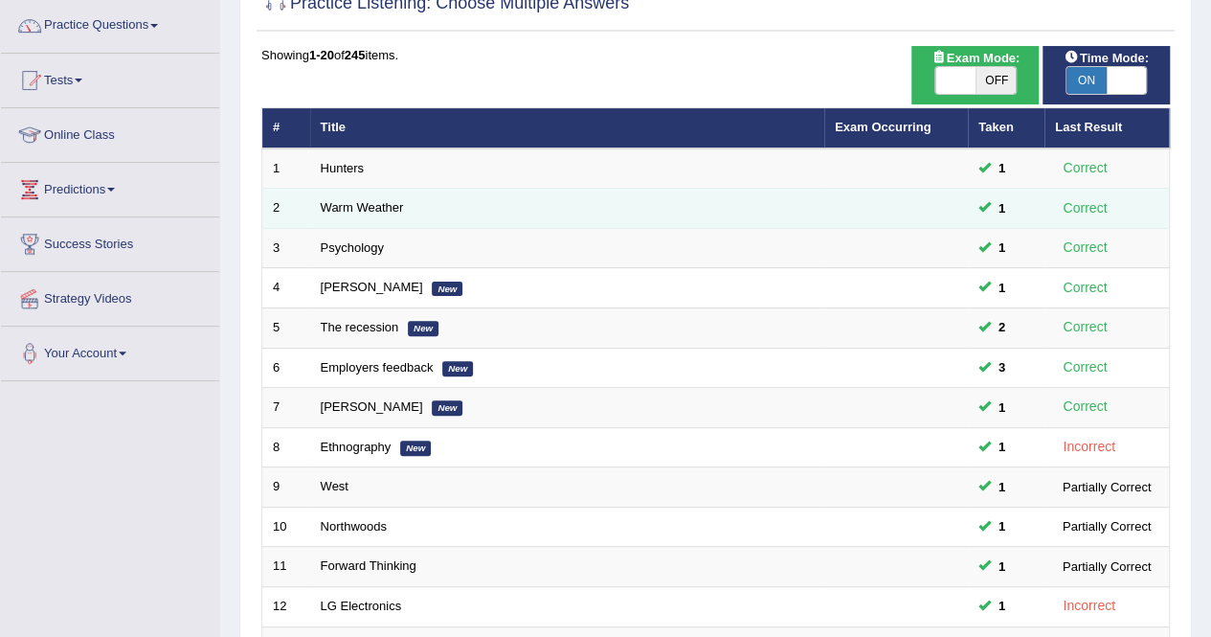
scroll to position [287, 0]
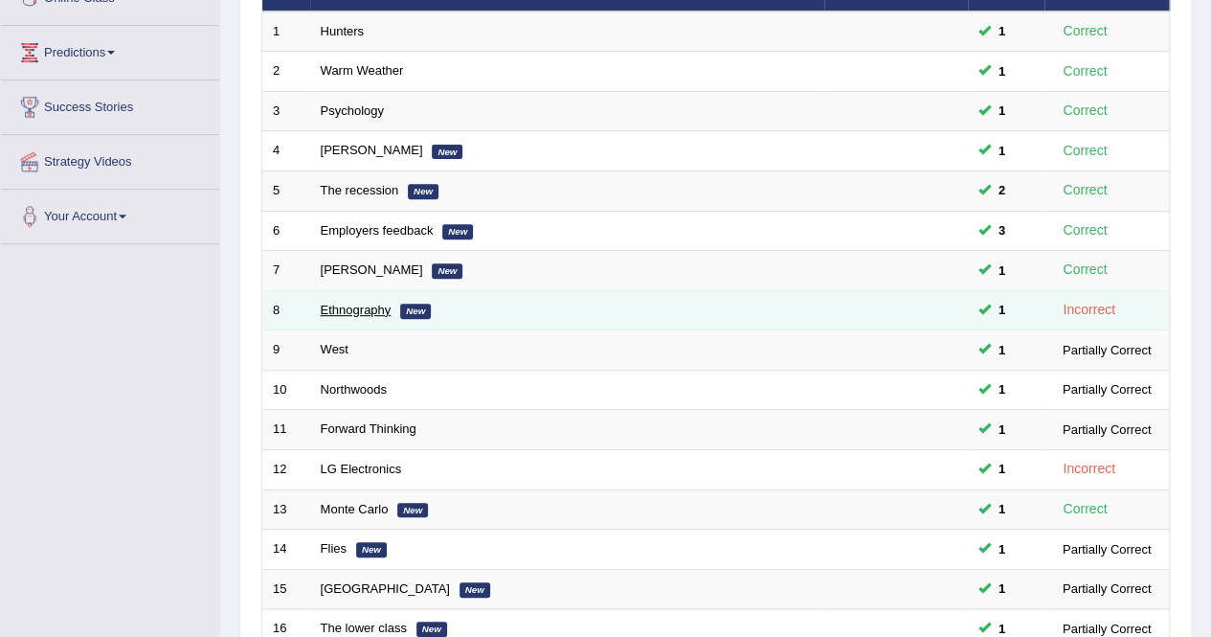
click at [369, 308] on link "Ethnography" at bounding box center [356, 310] width 71 height 14
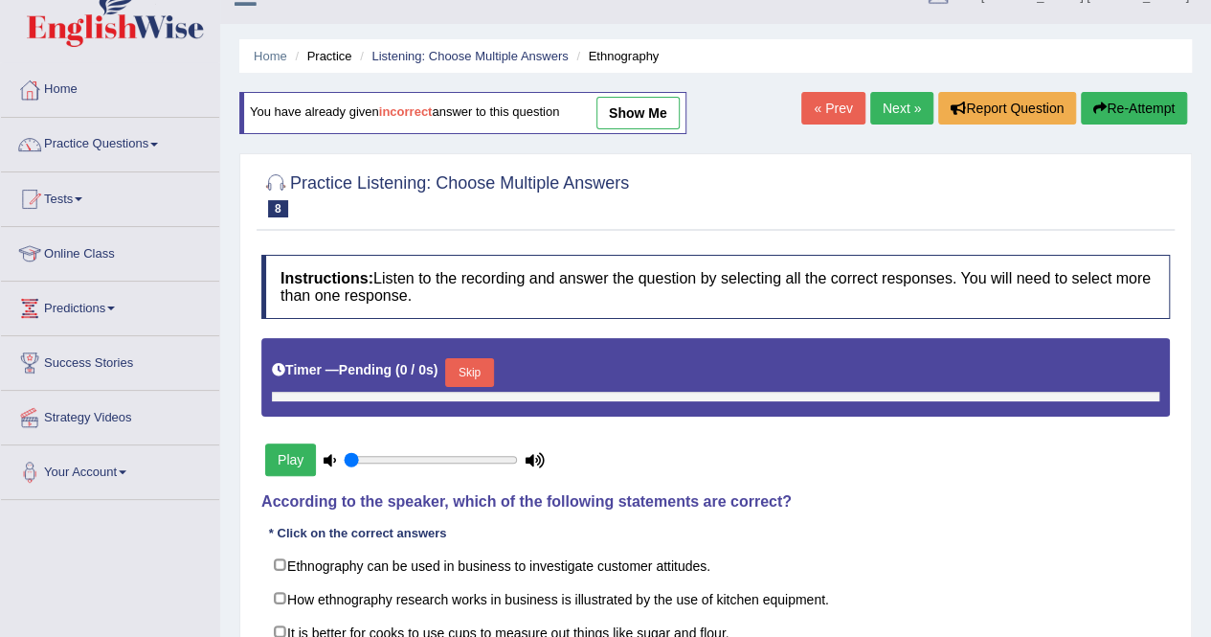
type input "1"
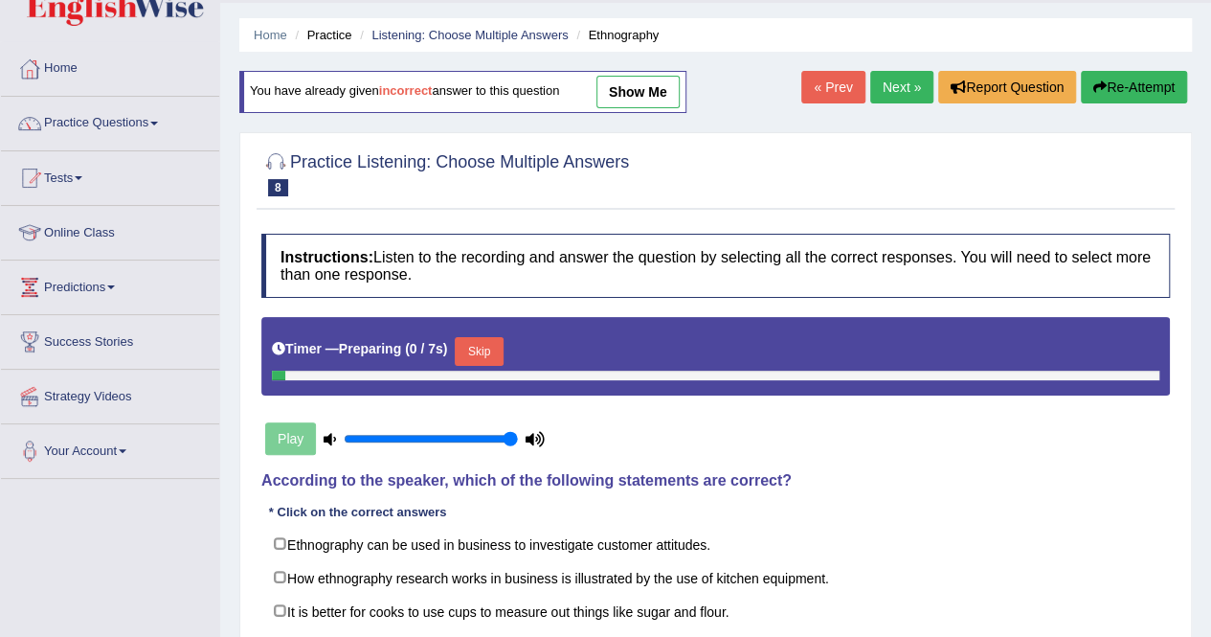
scroll to position [191, 0]
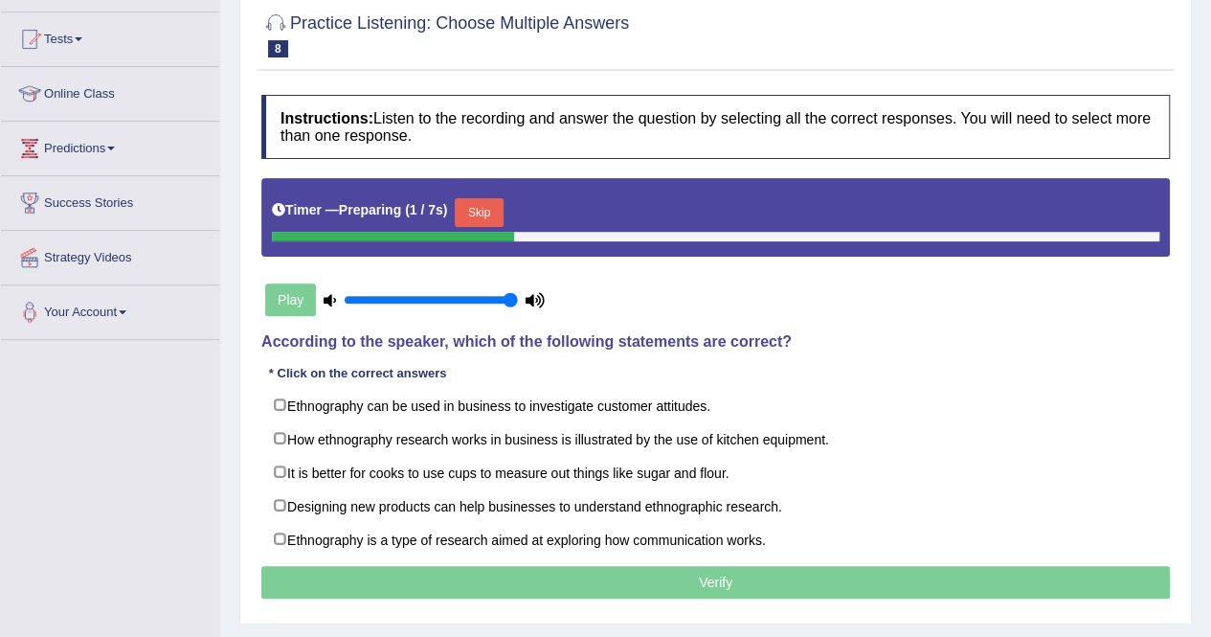
click at [475, 210] on button "Skip" at bounding box center [479, 212] width 48 height 29
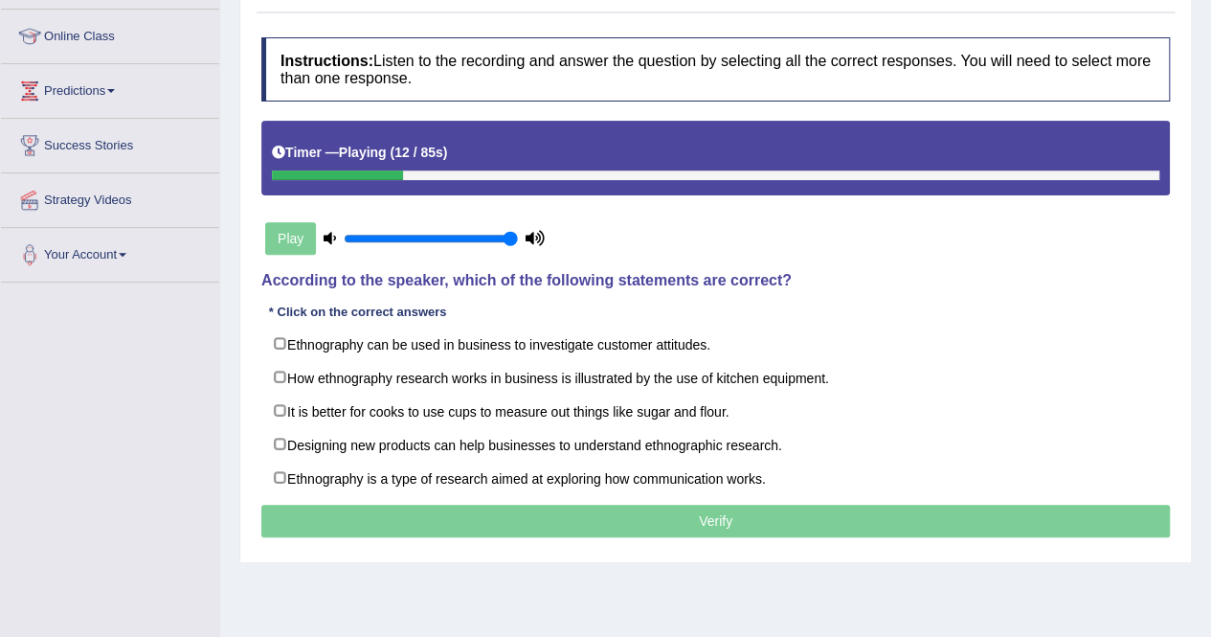
scroll to position [287, 0]
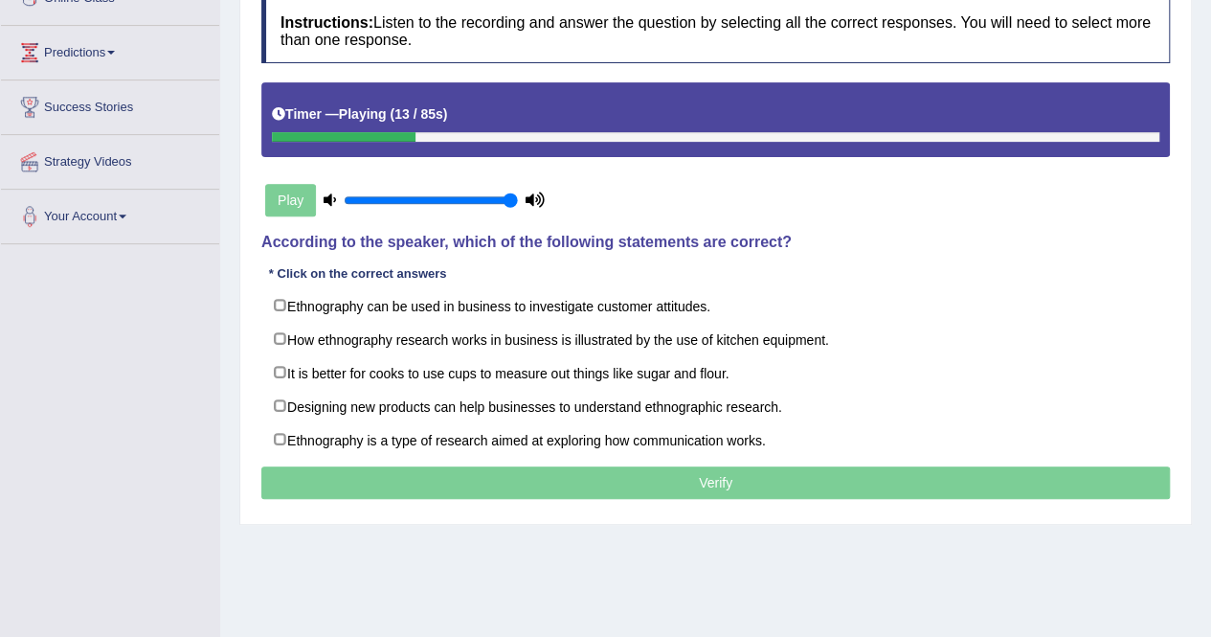
drag, startPoint x: 392, startPoint y: 136, endPoint x: 243, endPoint y: 120, distance: 150.2
click at [289, 134] on div at bounding box center [344, 137] width 144 height 10
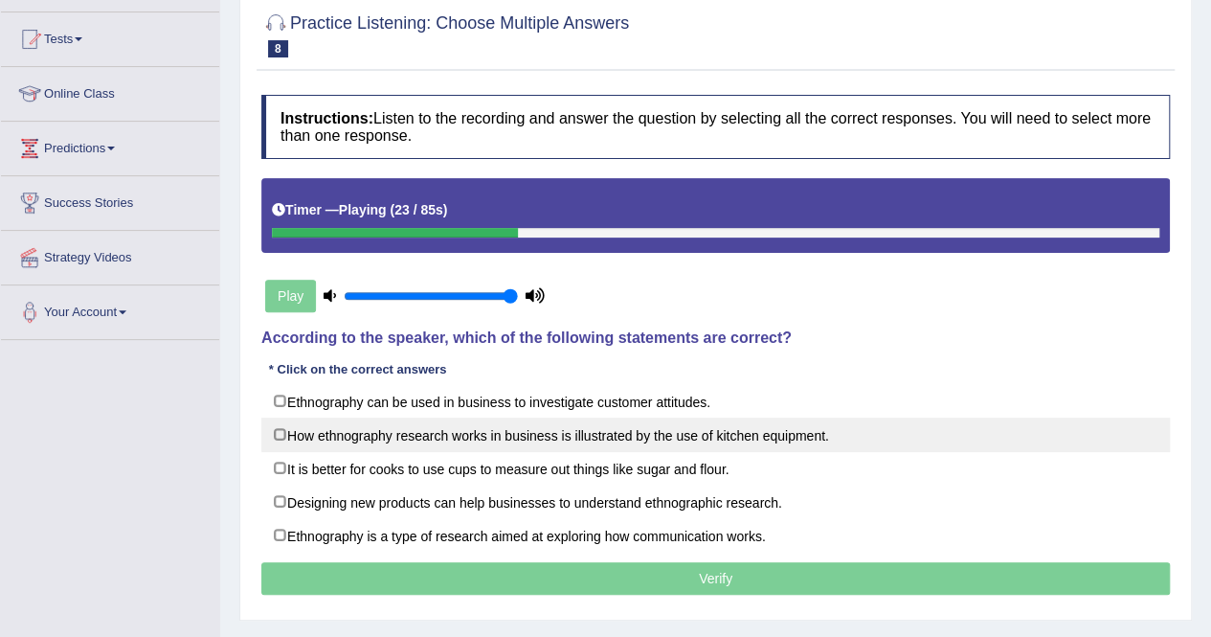
scroll to position [0, 0]
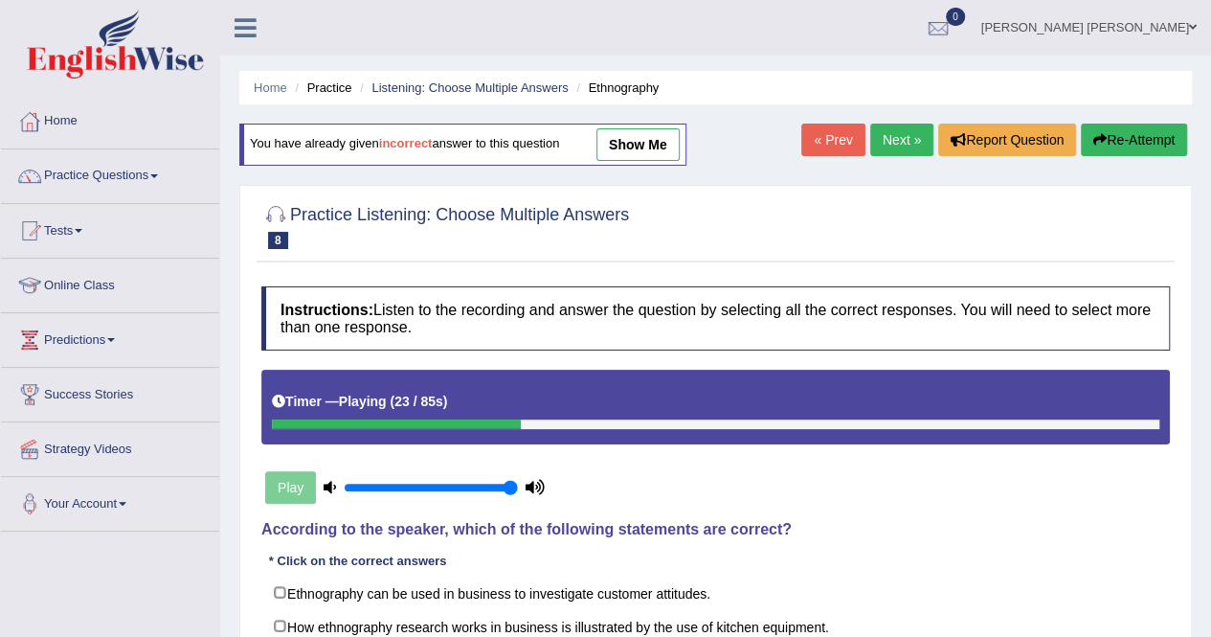
click at [616, 141] on link "show me" at bounding box center [637, 144] width 83 height 33
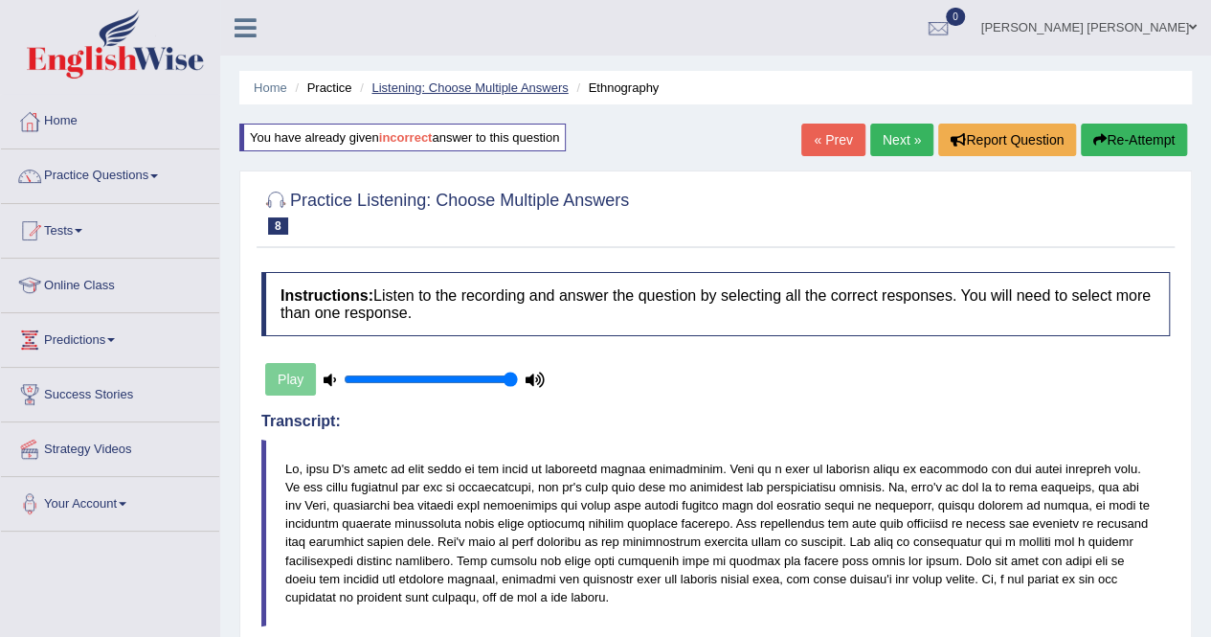
click at [457, 80] on link "Listening: Choose Multiple Answers" at bounding box center [469, 87] width 196 height 14
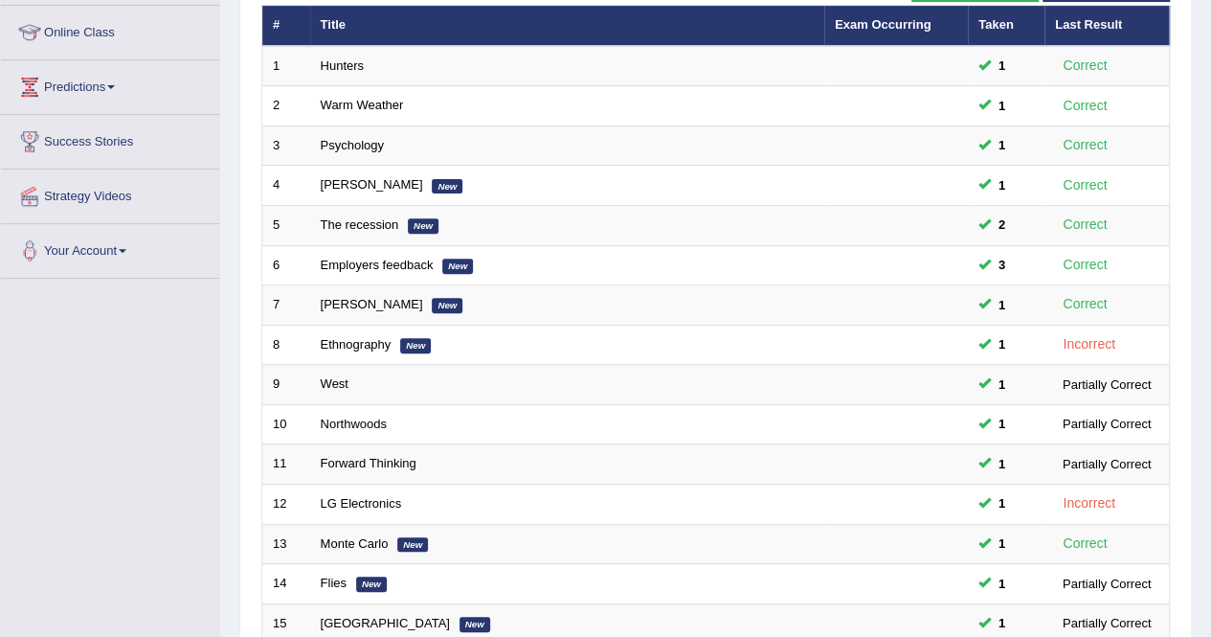
scroll to position [228, 0]
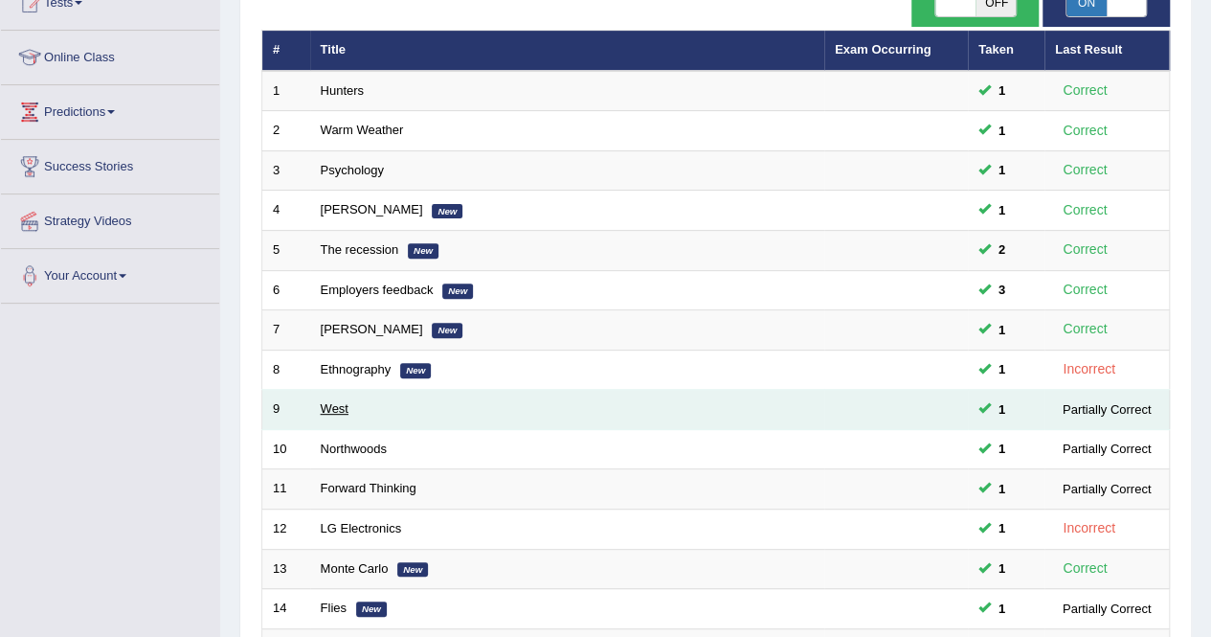
click at [347, 410] on link "West" at bounding box center [335, 408] width 28 height 14
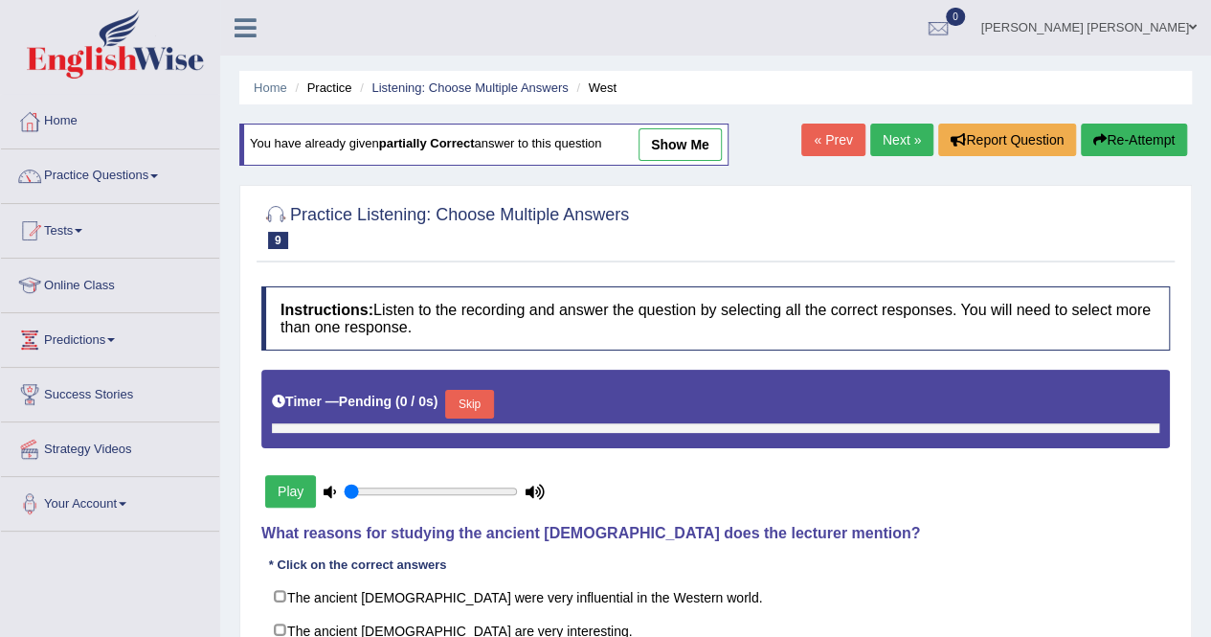
type input "1"
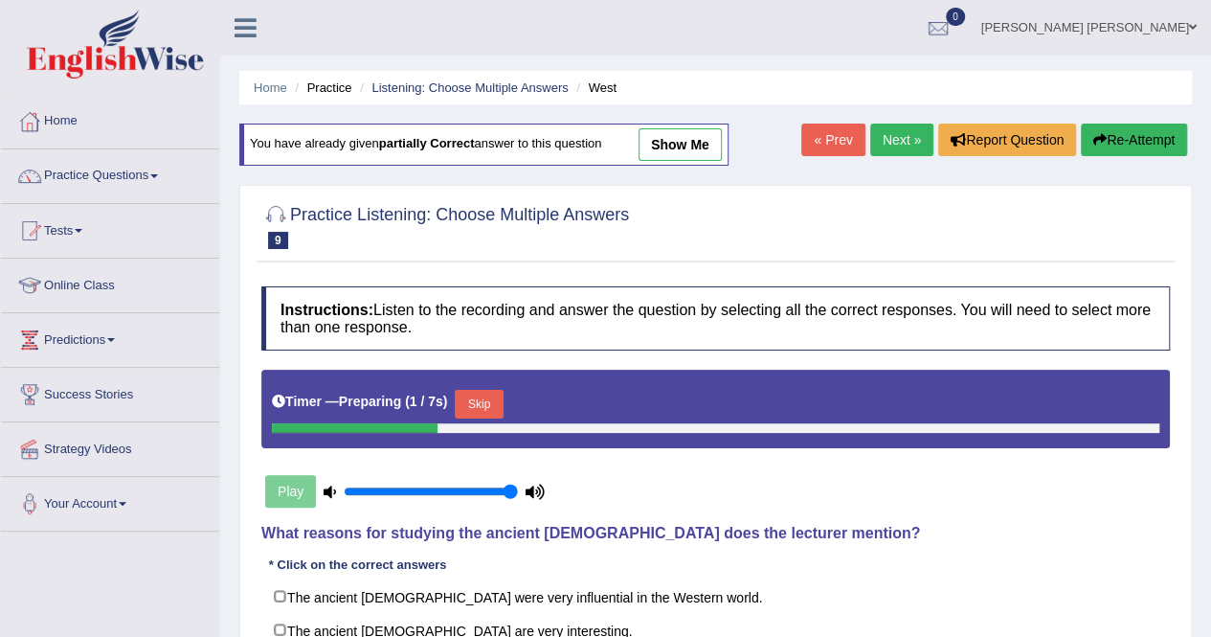
click at [693, 150] on link "show me" at bounding box center [680, 144] width 83 height 33
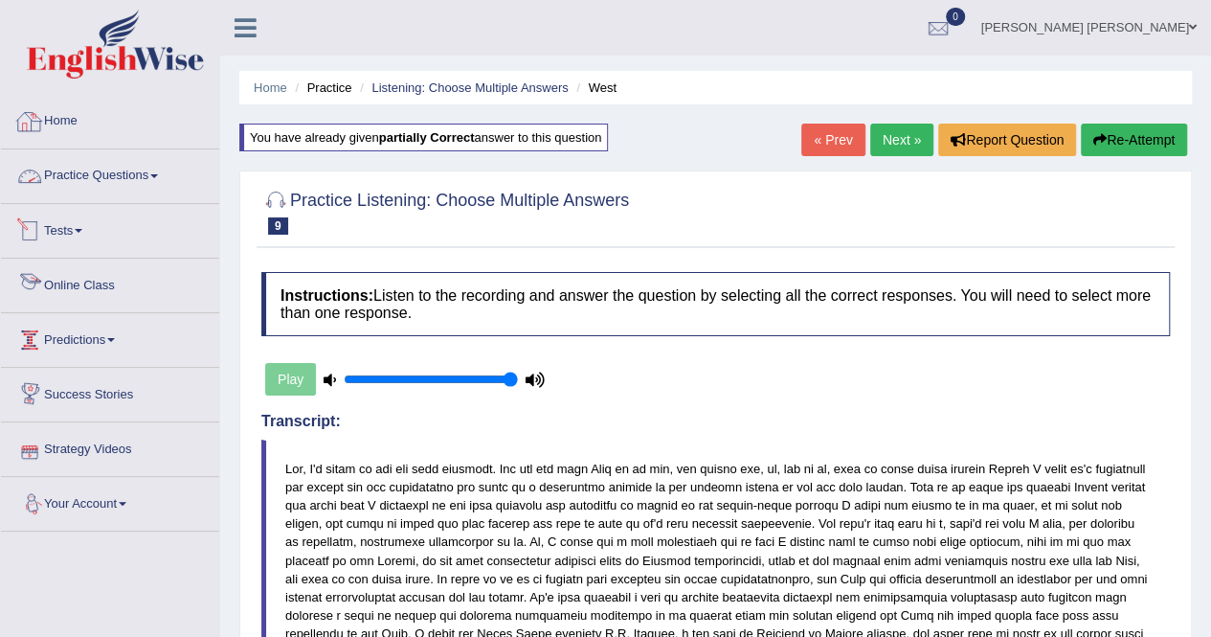
click at [92, 107] on link "Home" at bounding box center [110, 119] width 218 height 48
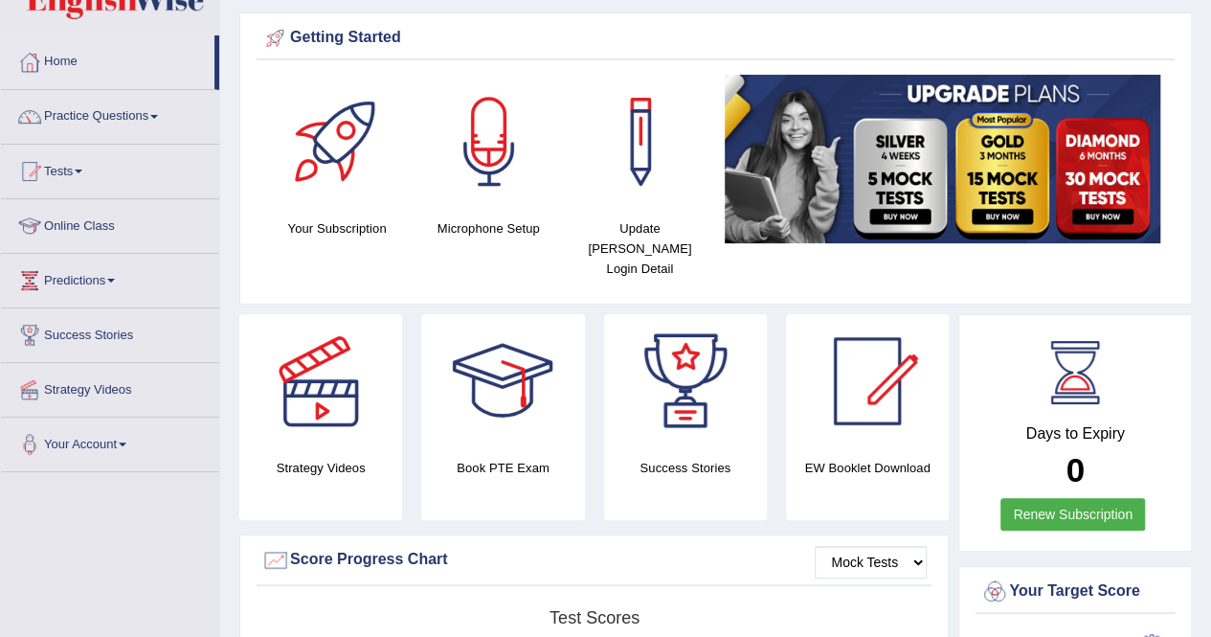
scroll to position [14, 0]
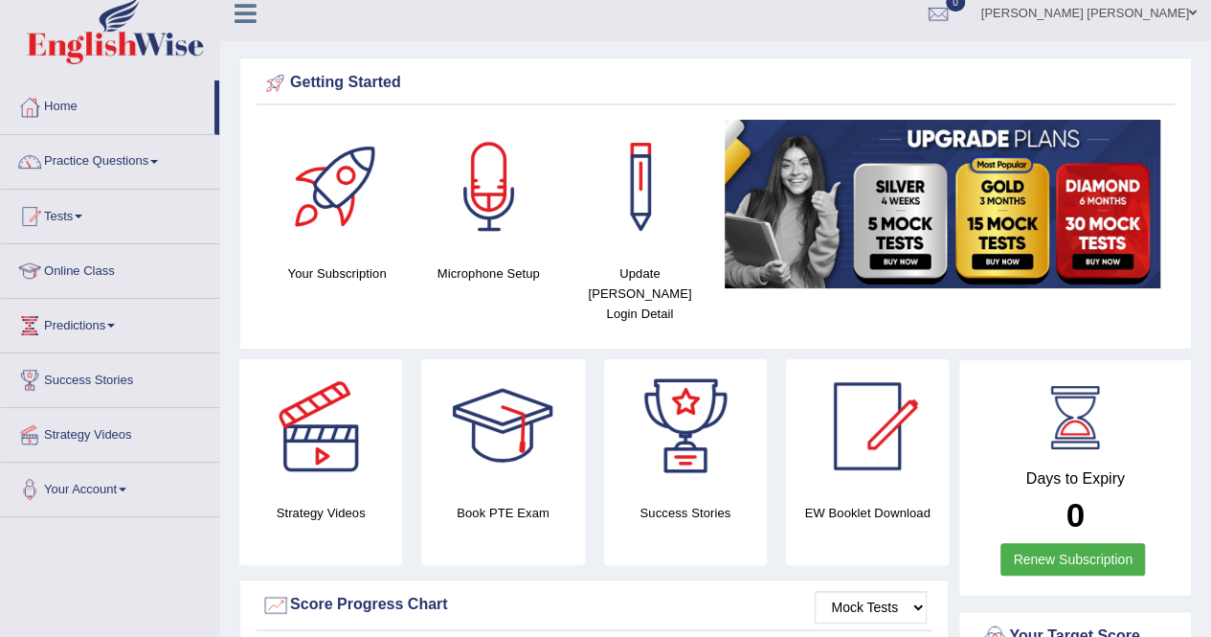
click at [1089, 254] on img at bounding box center [943, 204] width 436 height 168
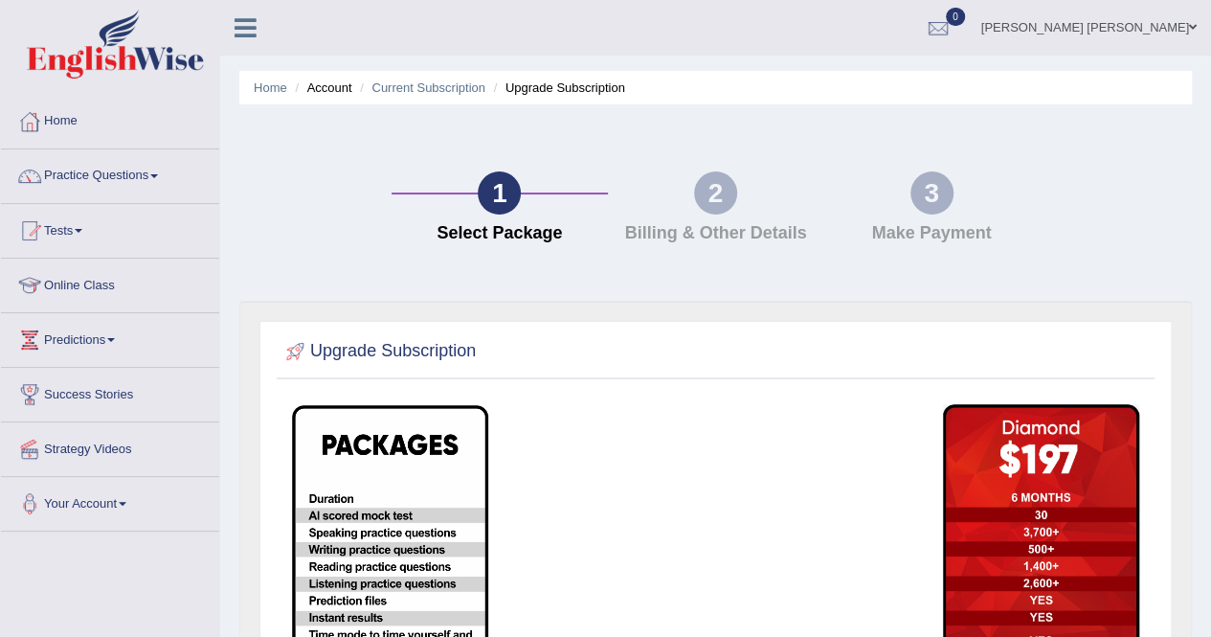
click at [332, 457] on img at bounding box center [390, 625] width 196 height 440
click at [63, 127] on link "Home" at bounding box center [110, 119] width 218 height 48
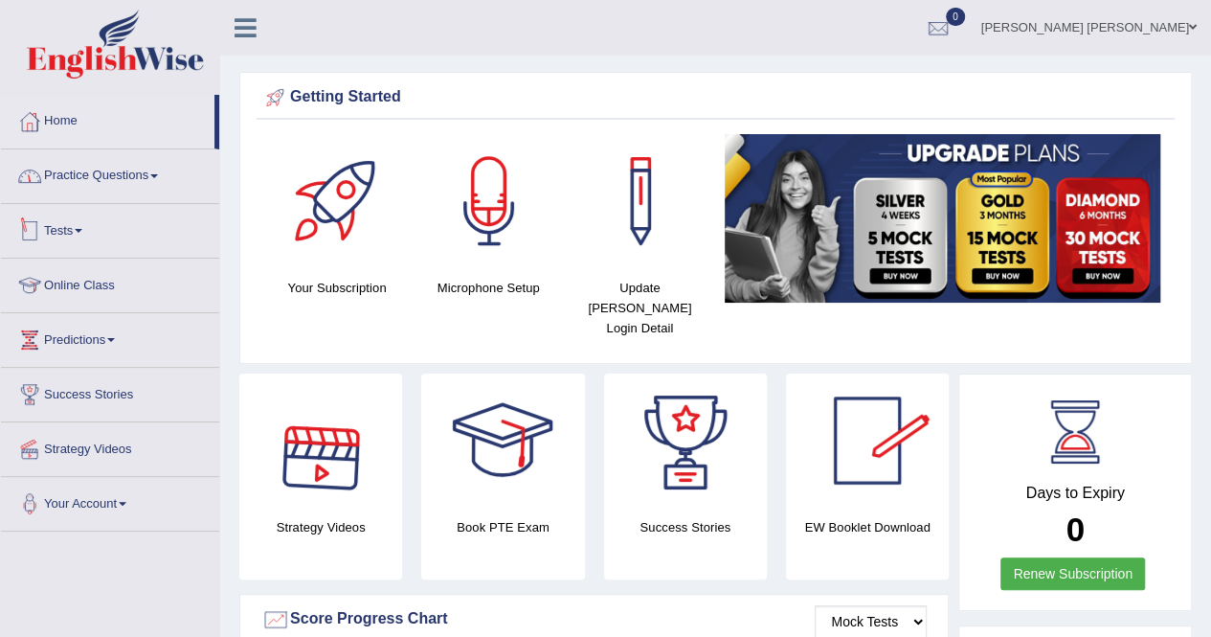
click at [146, 186] on link "Practice Questions" at bounding box center [110, 173] width 218 height 48
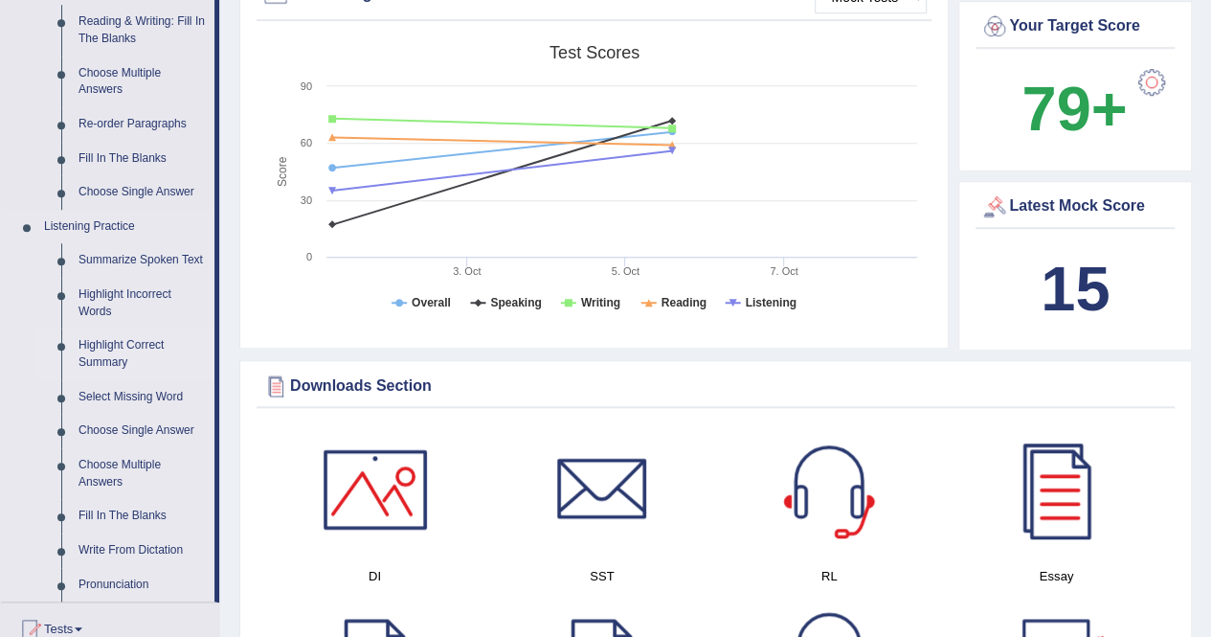
scroll to position [670, 0]
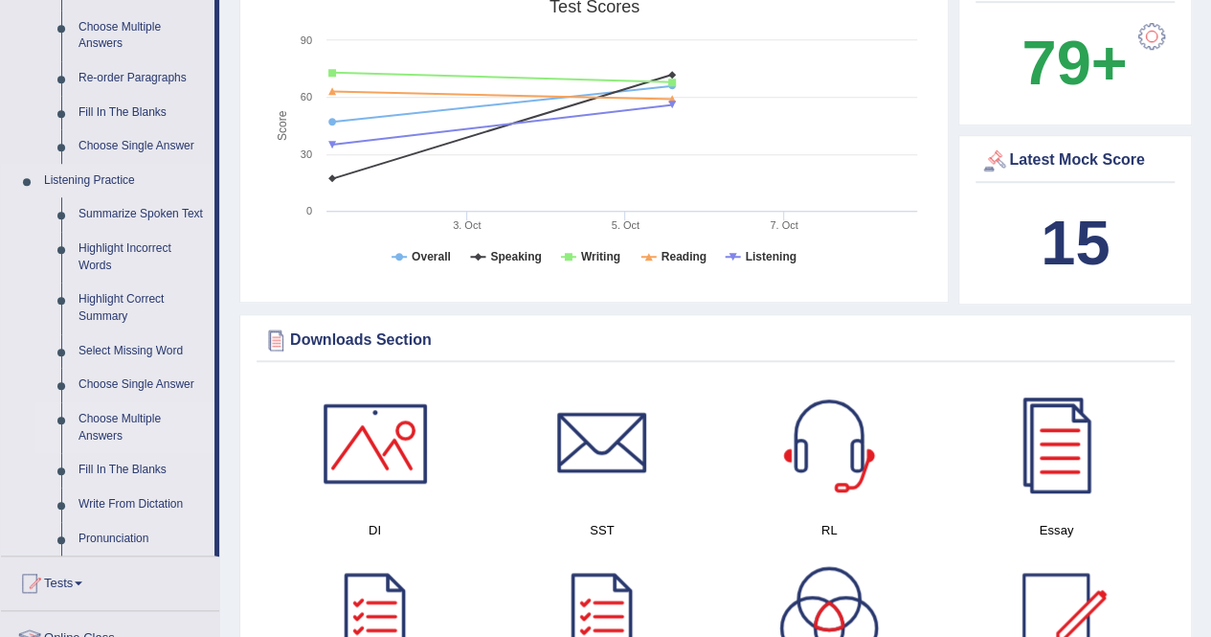
click at [133, 421] on link "Choose Multiple Answers" at bounding box center [142, 427] width 145 height 51
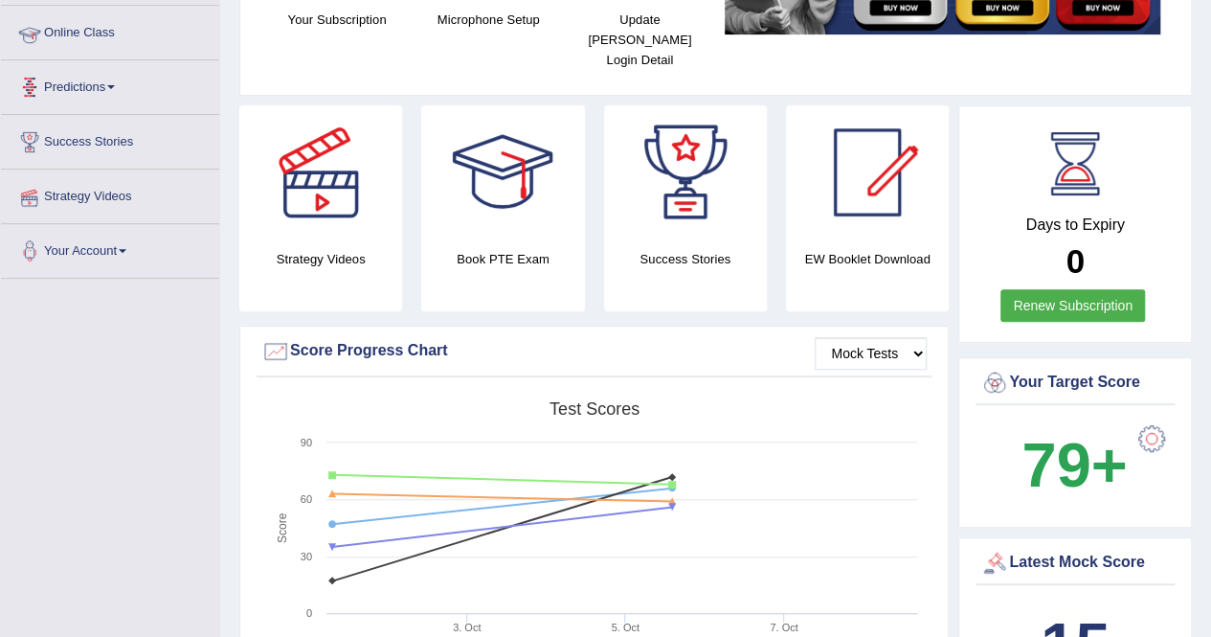
scroll to position [268, 0]
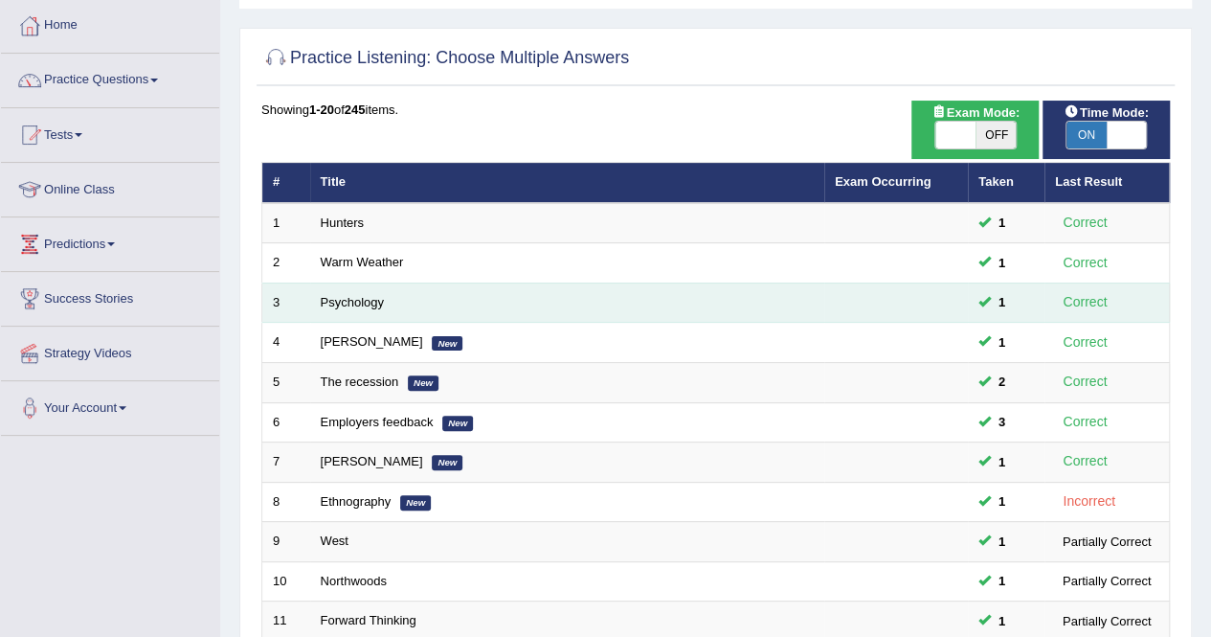
scroll to position [191, 0]
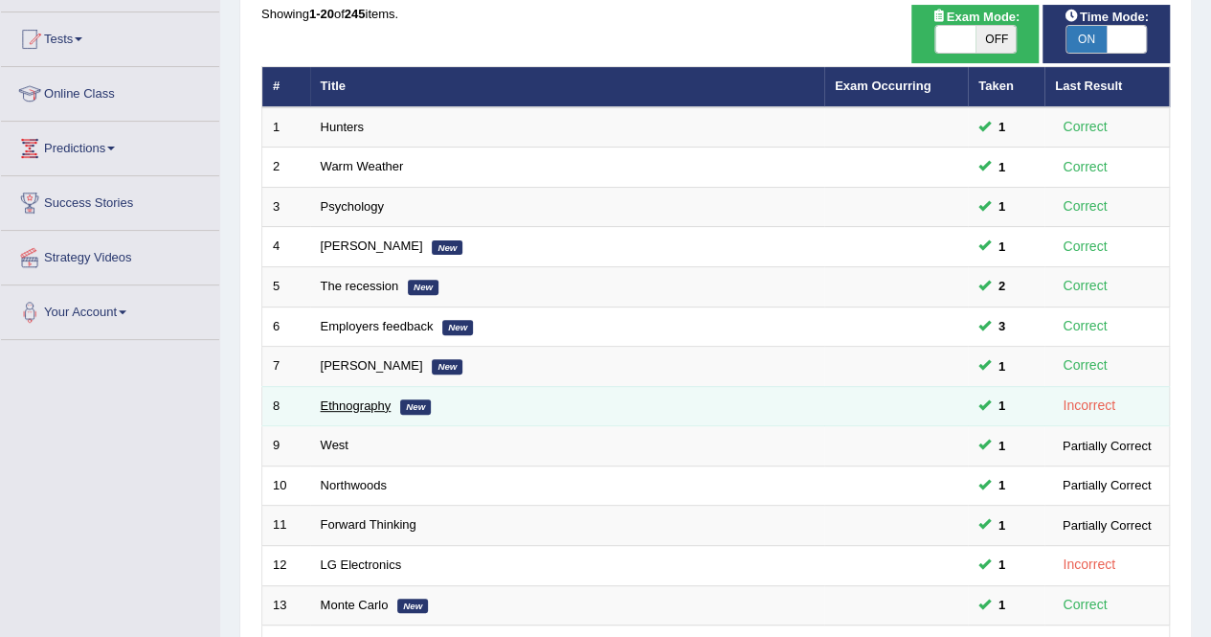
click at [383, 398] on link "Ethnography" at bounding box center [356, 405] width 71 height 14
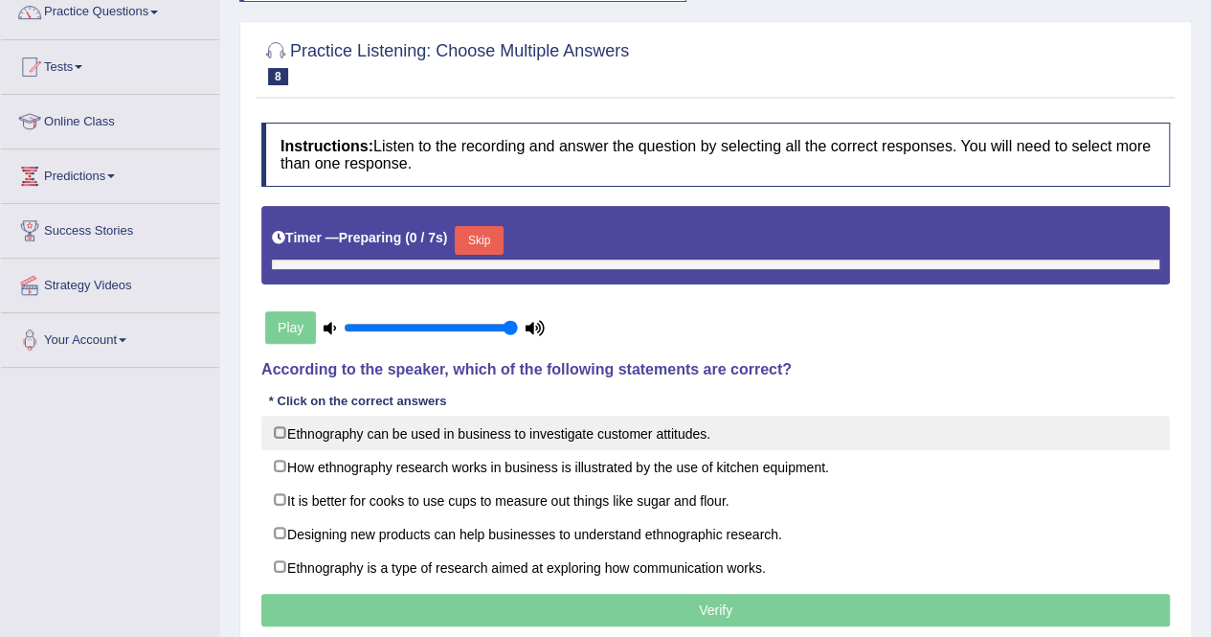
scroll to position [191, 0]
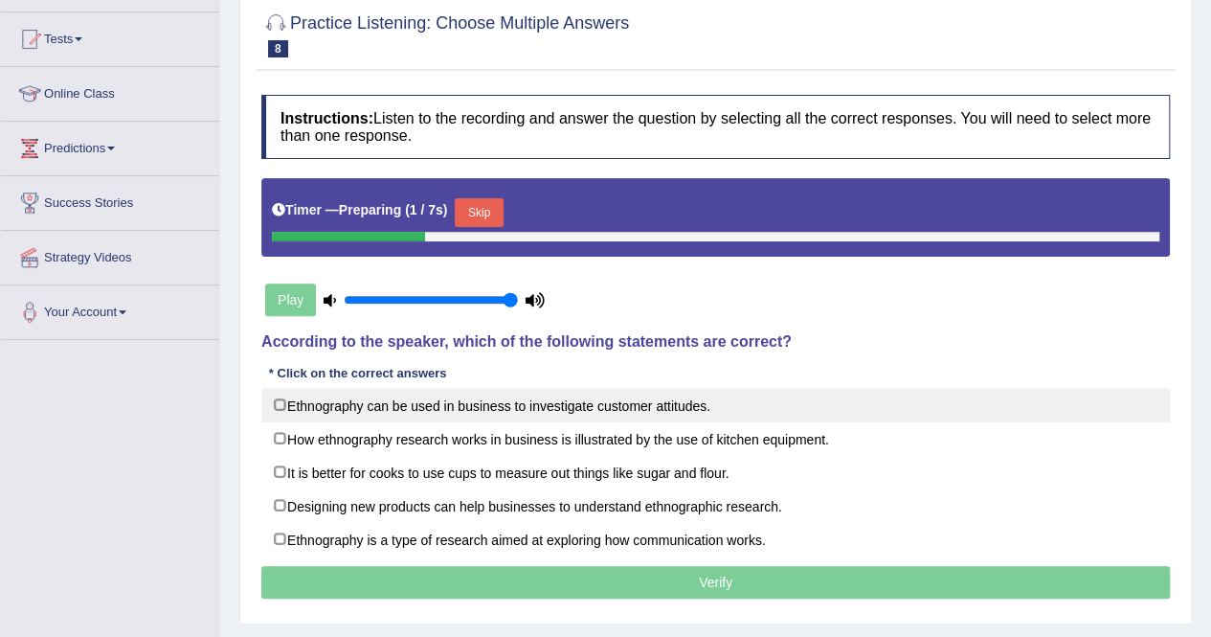
click at [387, 405] on label "Ethnography can be used in business to investigate customer attitudes." at bounding box center [715, 405] width 908 height 34
checkbox input "true"
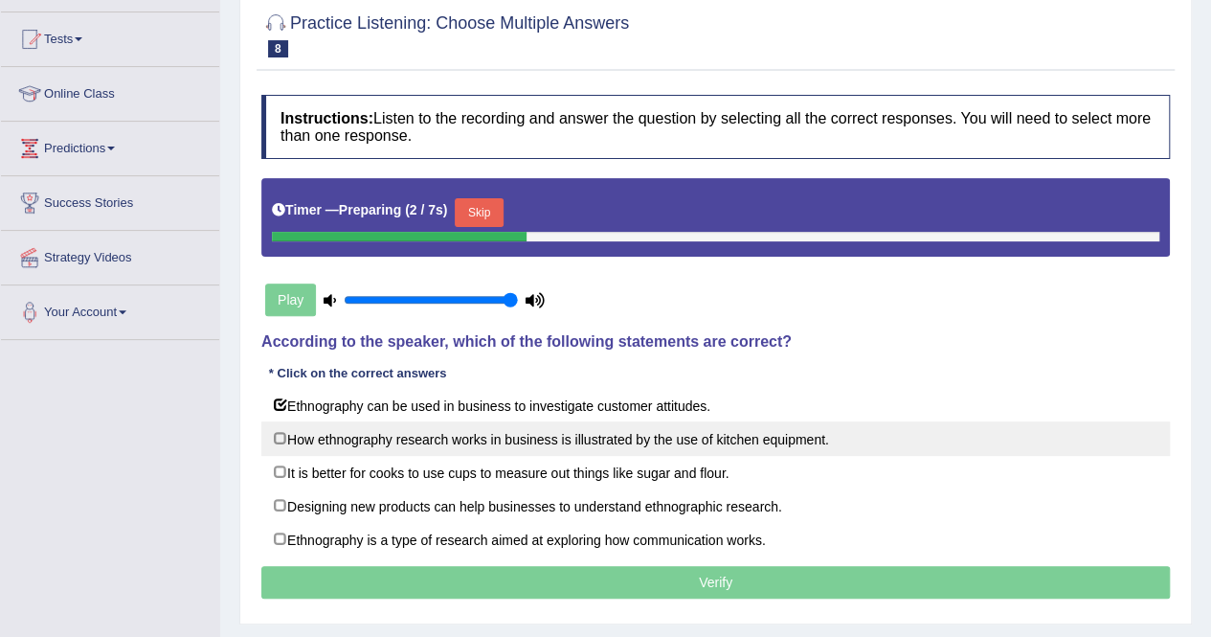
click at [387, 430] on label "How ethnography research works in business is illustrated by the use of kitchen…" at bounding box center [715, 438] width 908 height 34
checkbox input "true"
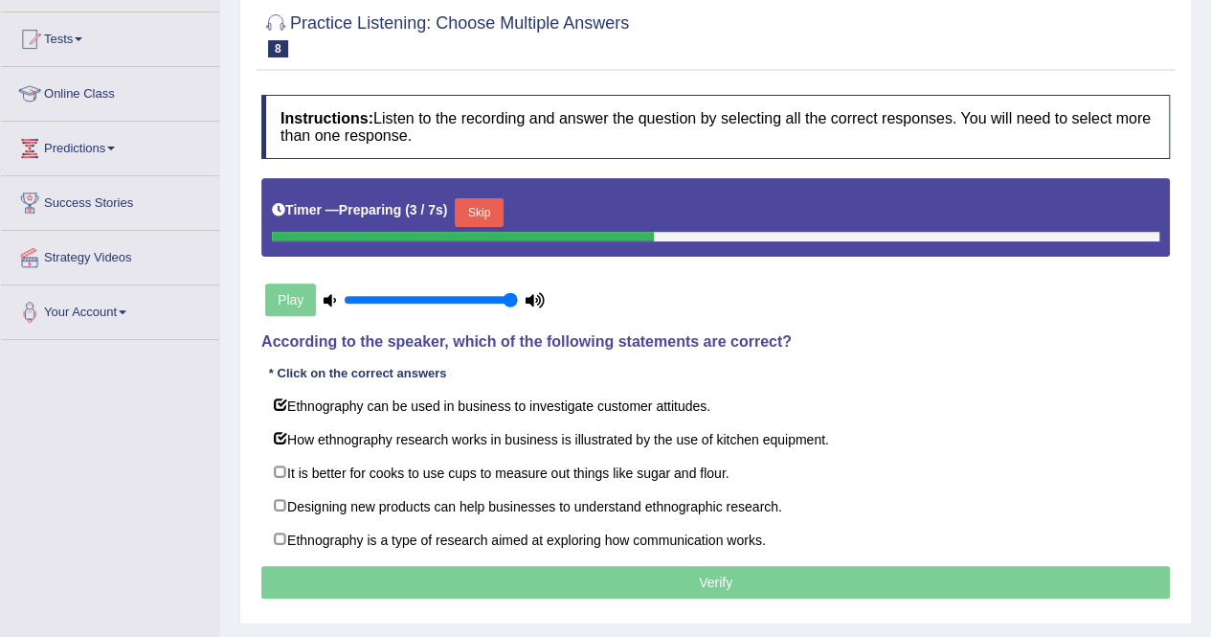
click at [463, 200] on button "Skip" at bounding box center [479, 212] width 48 height 29
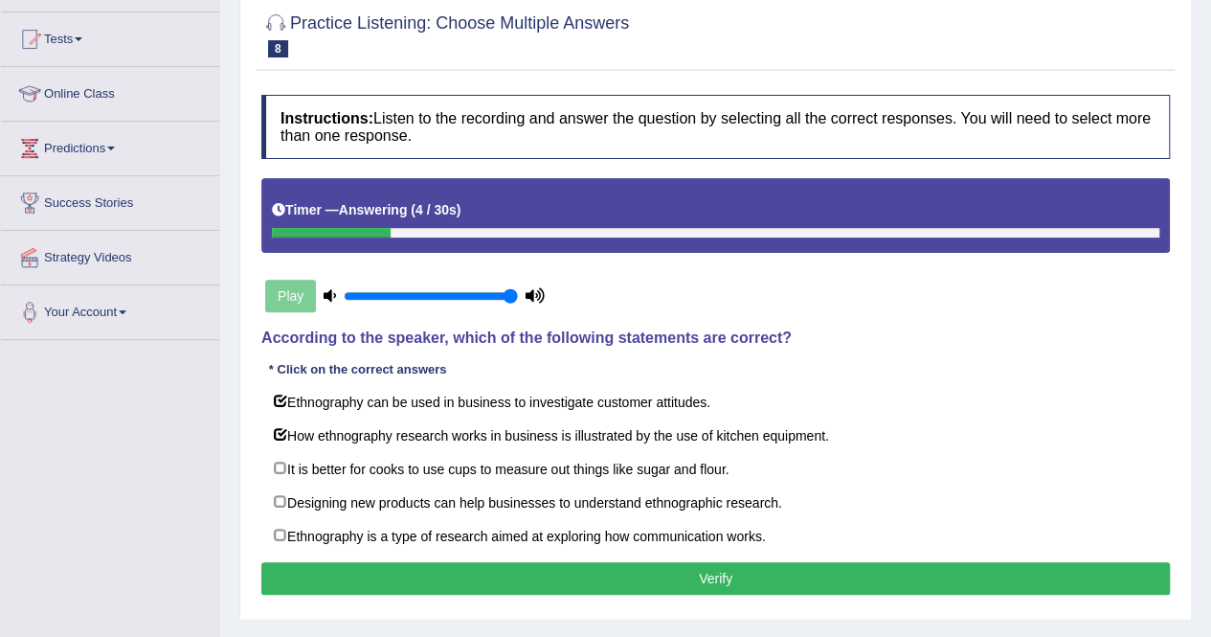
click at [481, 583] on button "Verify" at bounding box center [715, 578] width 908 height 33
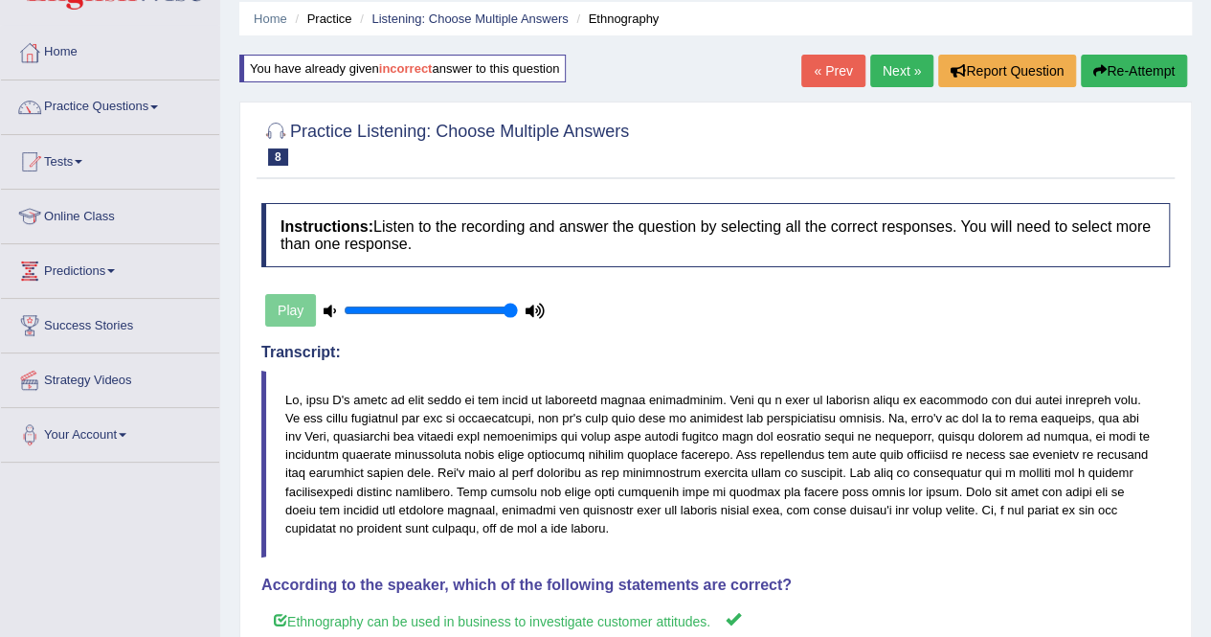
scroll to position [0, 0]
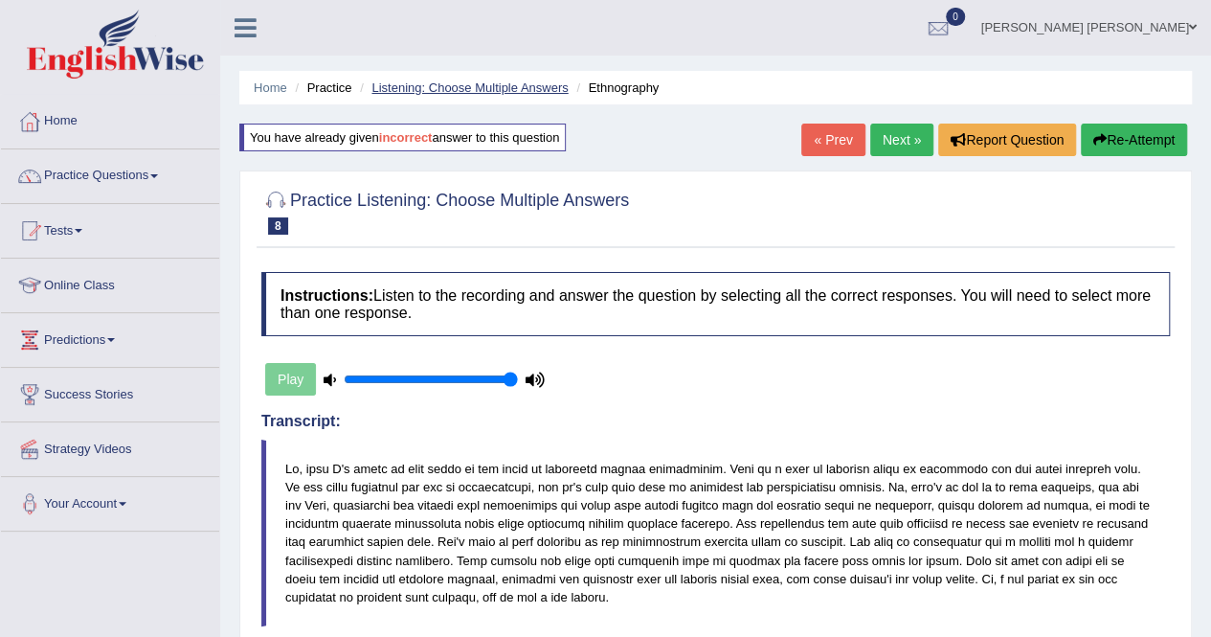
click at [479, 85] on link "Listening: Choose Multiple Answers" at bounding box center [469, 87] width 196 height 14
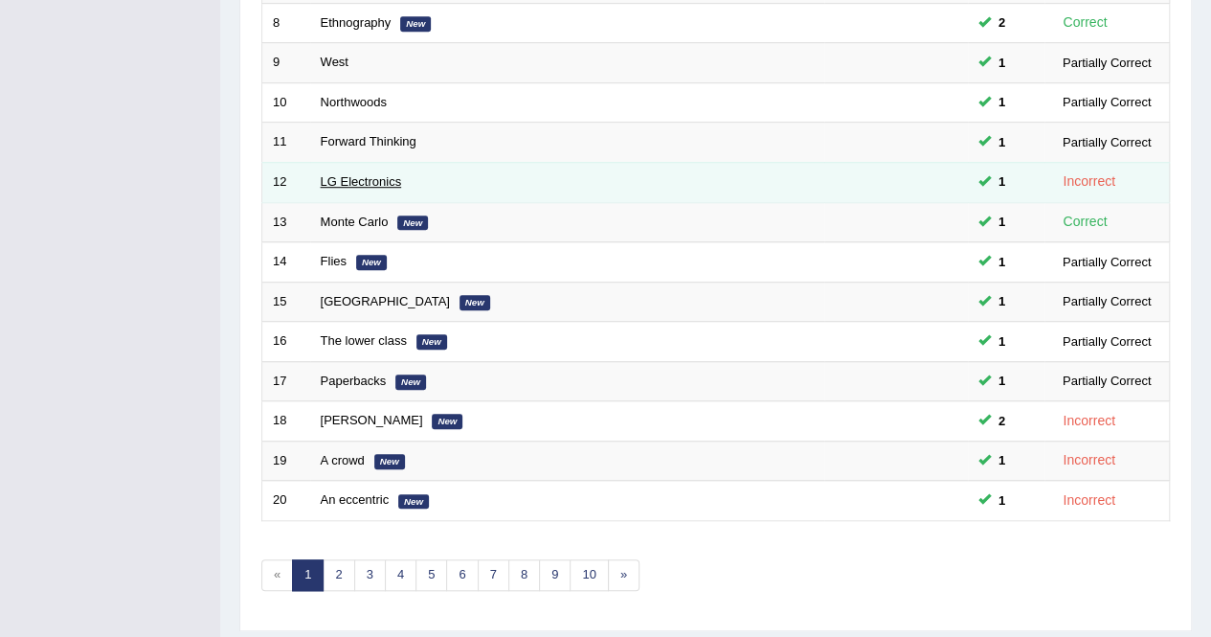
click at [385, 180] on link "LG Electronics" at bounding box center [361, 181] width 81 height 14
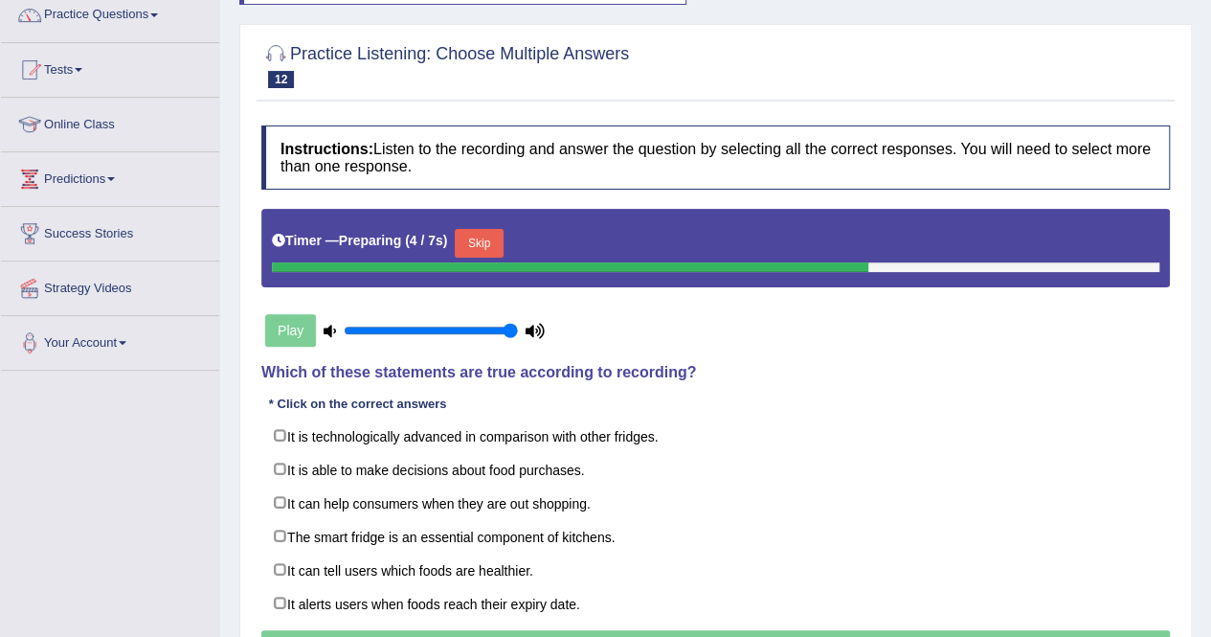
scroll to position [191, 0]
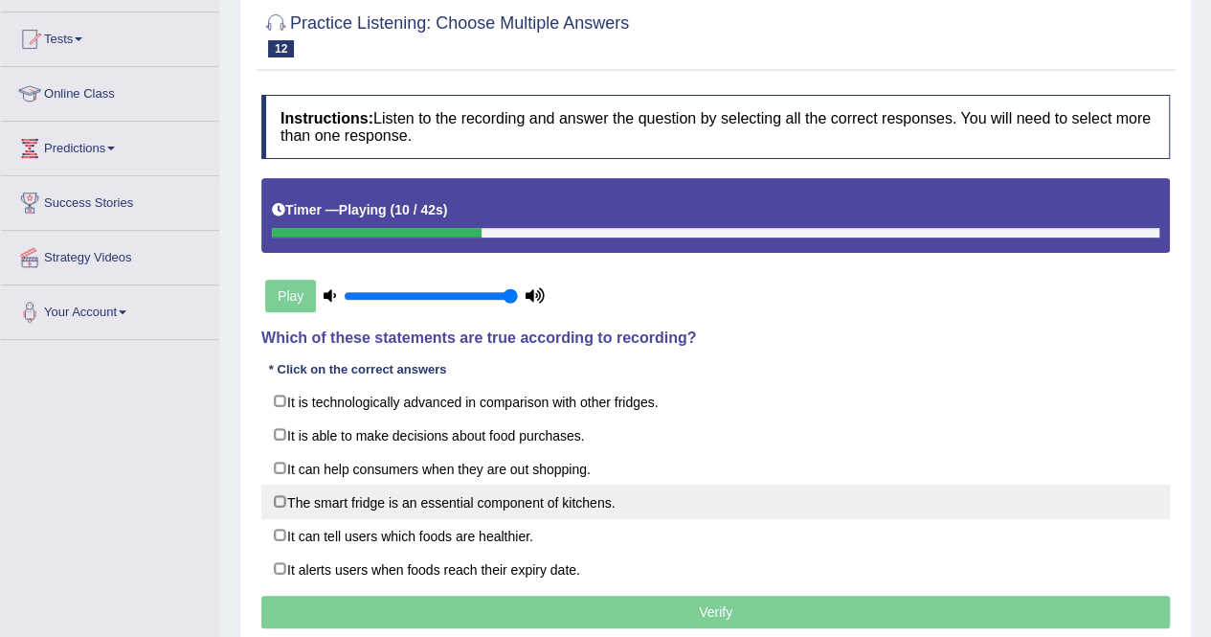
click at [552, 495] on label "The smart fridge is an essential component of kitchens." at bounding box center [715, 501] width 908 height 34
click at [551, 497] on label "The smart fridge is an essential component of kitchens." at bounding box center [715, 501] width 908 height 34
checkbox input "true"
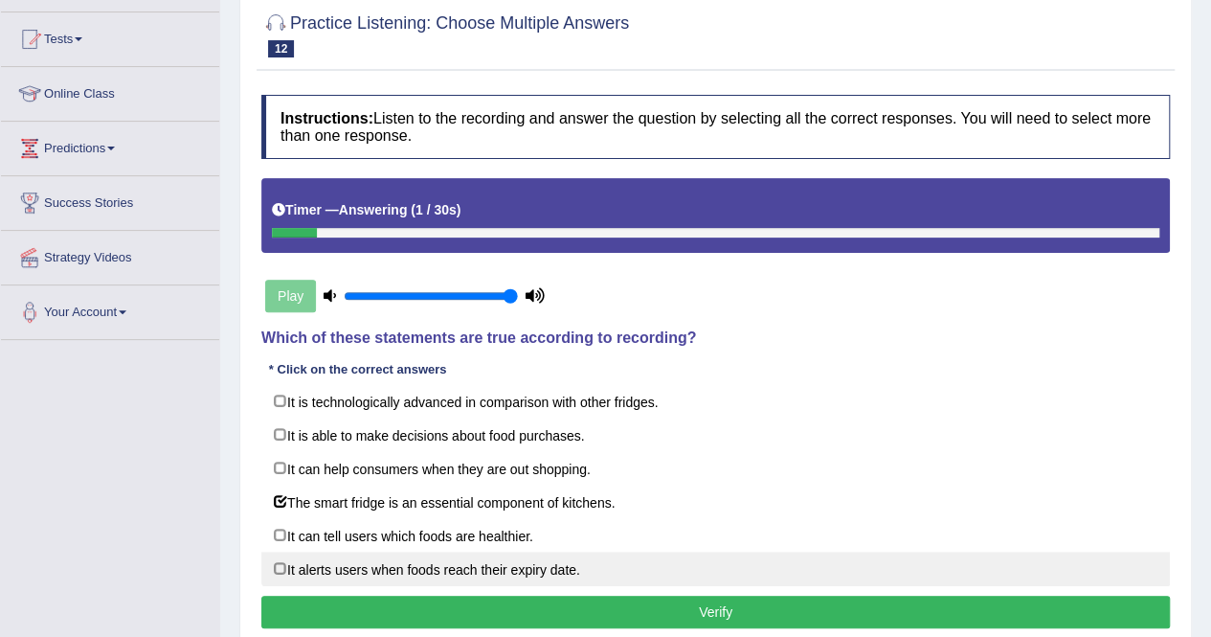
click at [491, 558] on label "It alerts users when foods reach their expiry date." at bounding box center [715, 568] width 908 height 34
checkbox input "true"
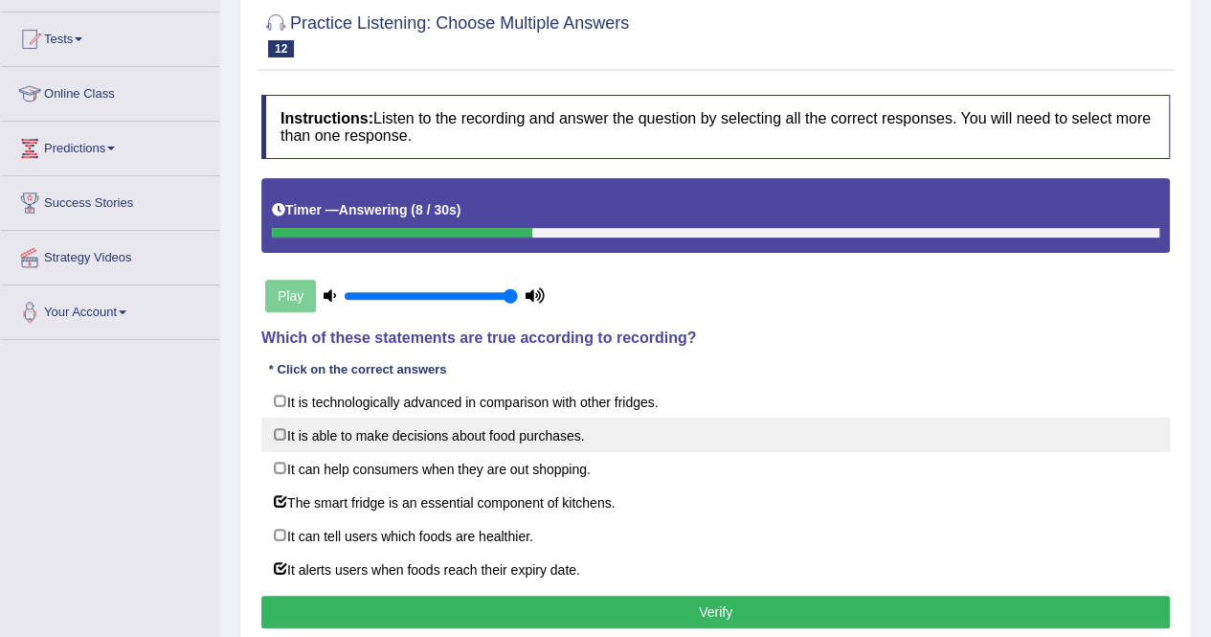
click at [515, 433] on label "It is able to make decisions about food purchases." at bounding box center [715, 434] width 908 height 34
checkbox input "true"
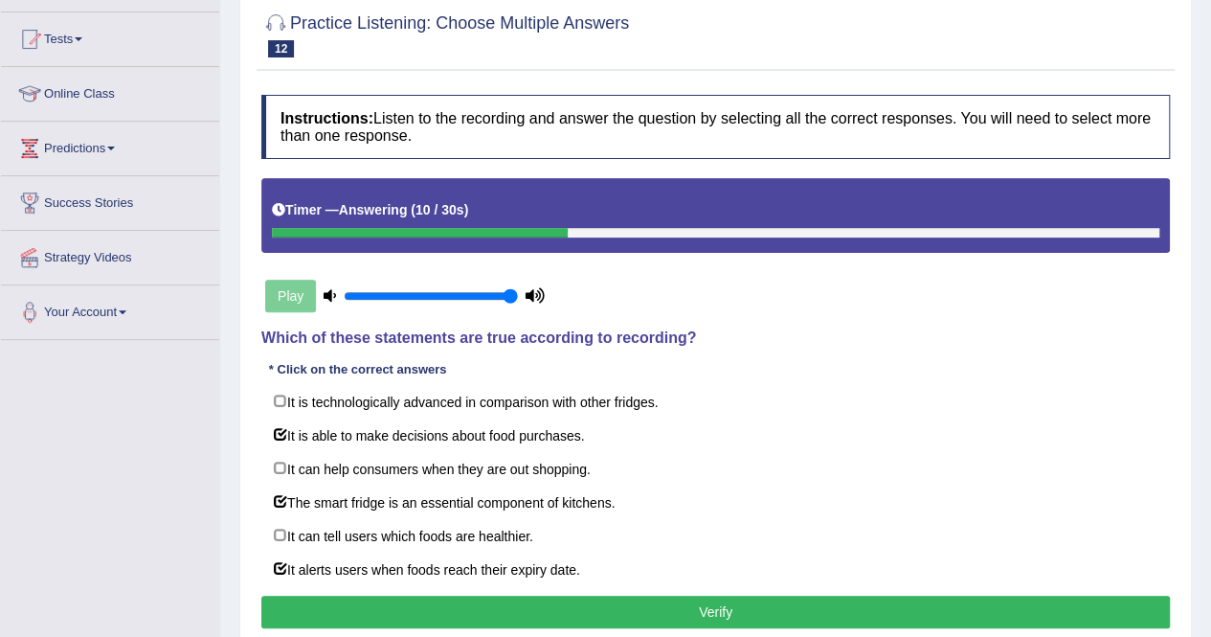
click at [549, 595] on button "Verify" at bounding box center [715, 611] width 908 height 33
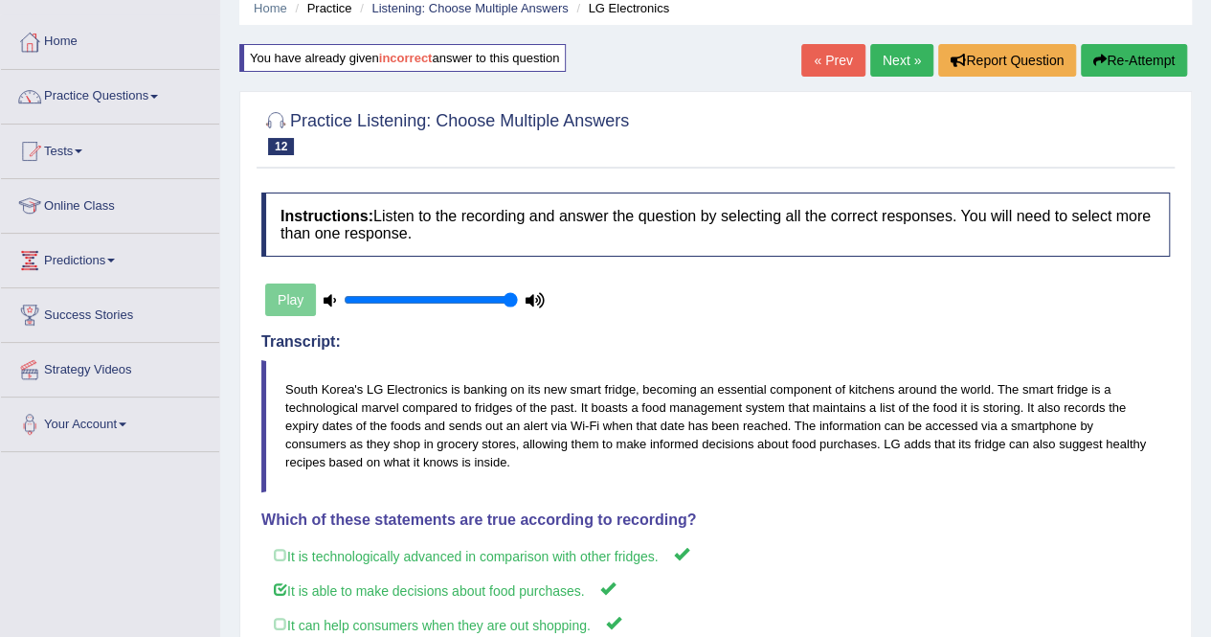
scroll to position [0, 0]
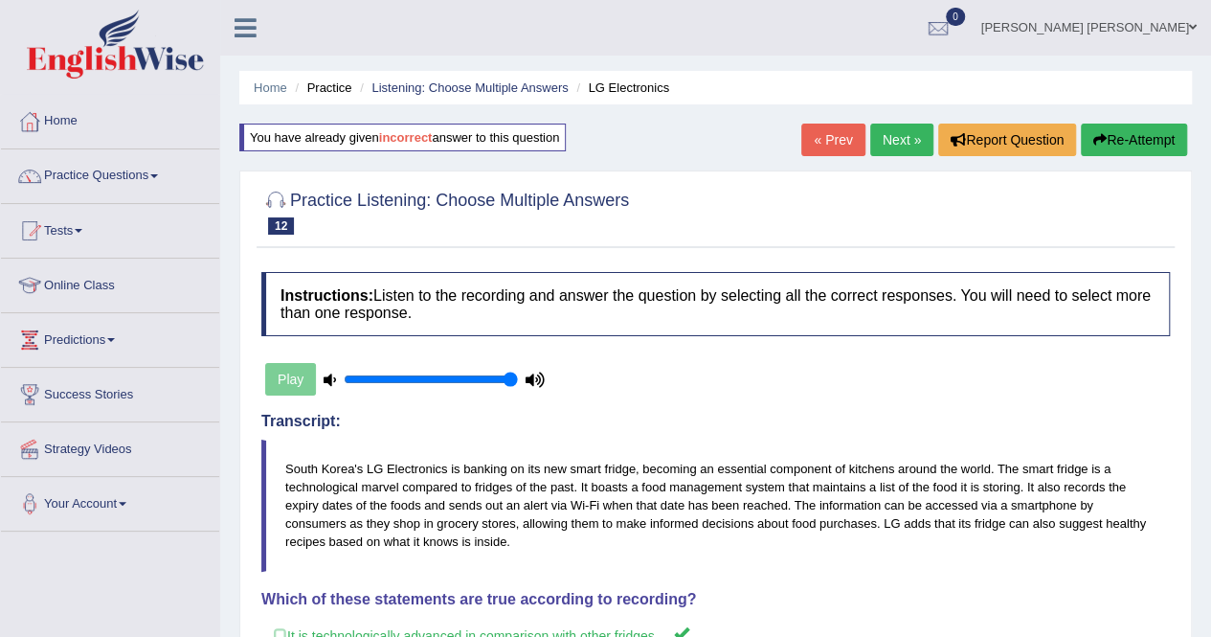
click at [1120, 140] on button "Re-Attempt" at bounding box center [1134, 139] width 106 height 33
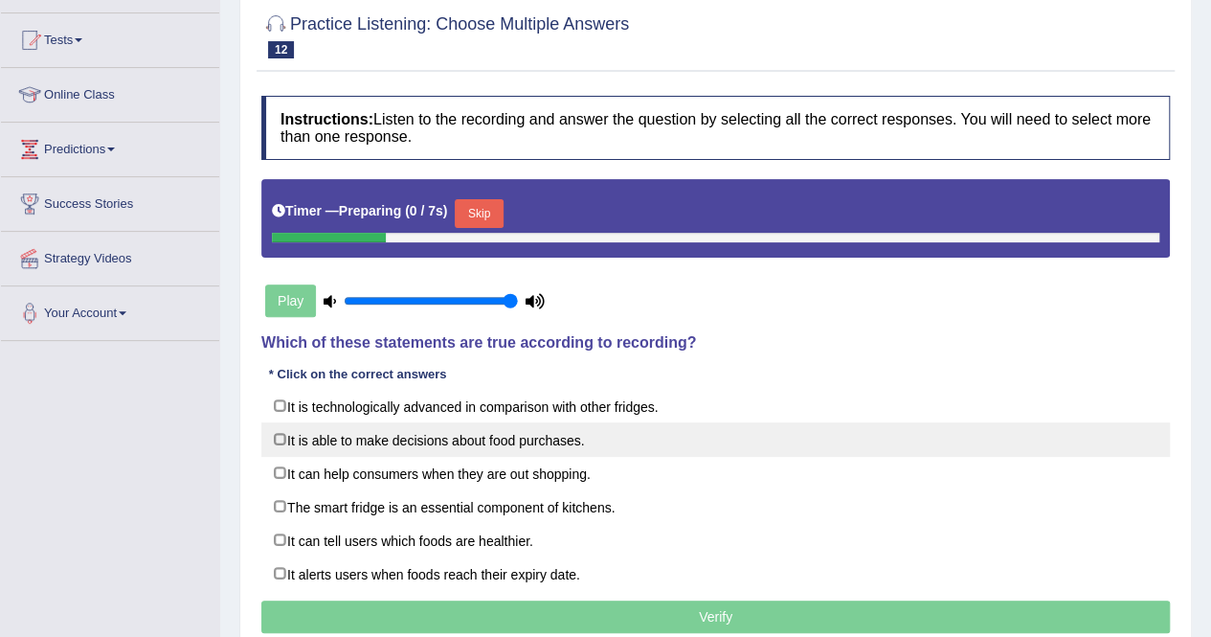
scroll to position [191, 0]
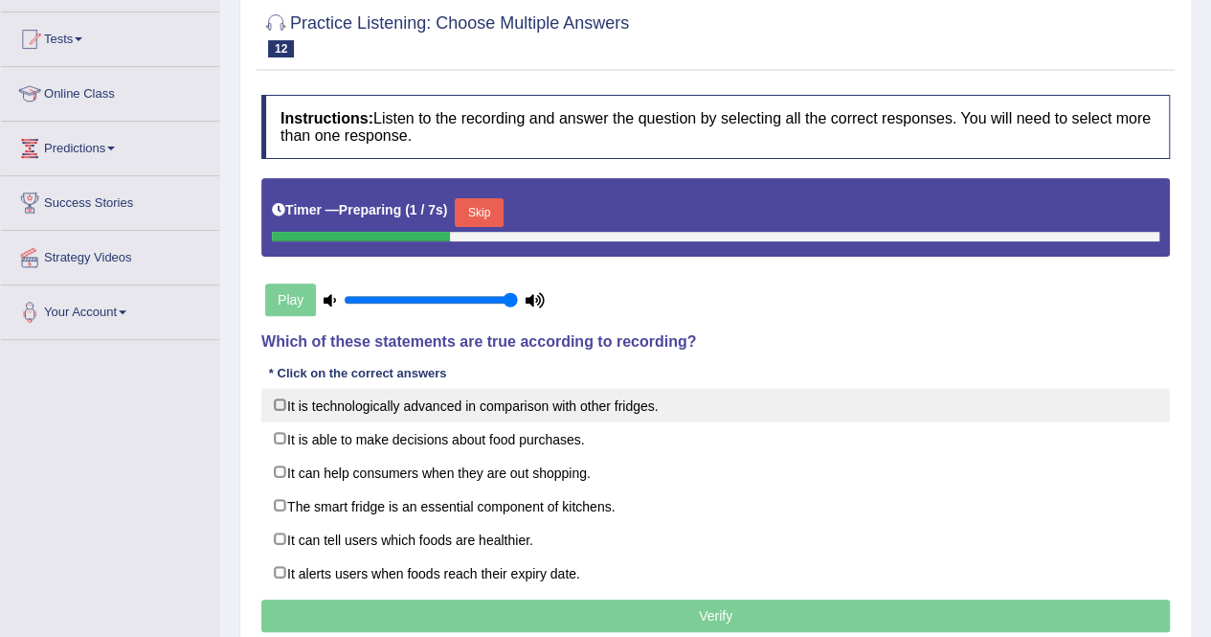
click at [492, 398] on label "It is technologically advanced in comparison with other fridges." at bounding box center [715, 405] width 908 height 34
checkbox input "true"
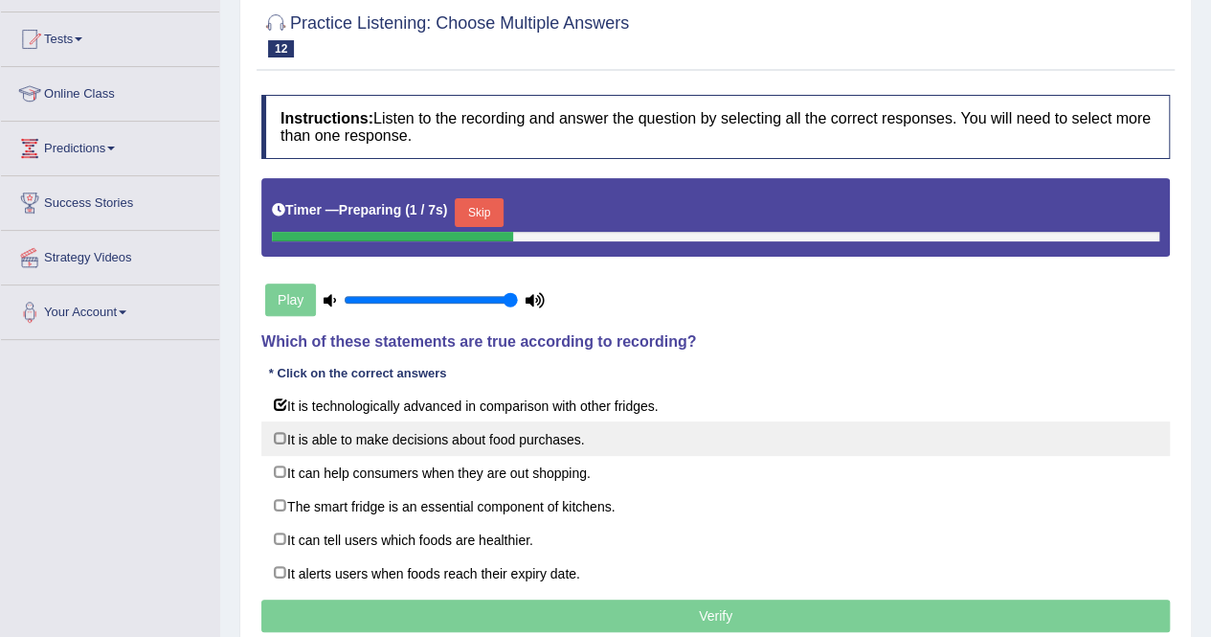
click at [486, 446] on label "It is able to make decisions about food purchases." at bounding box center [715, 438] width 908 height 34
checkbox input "true"
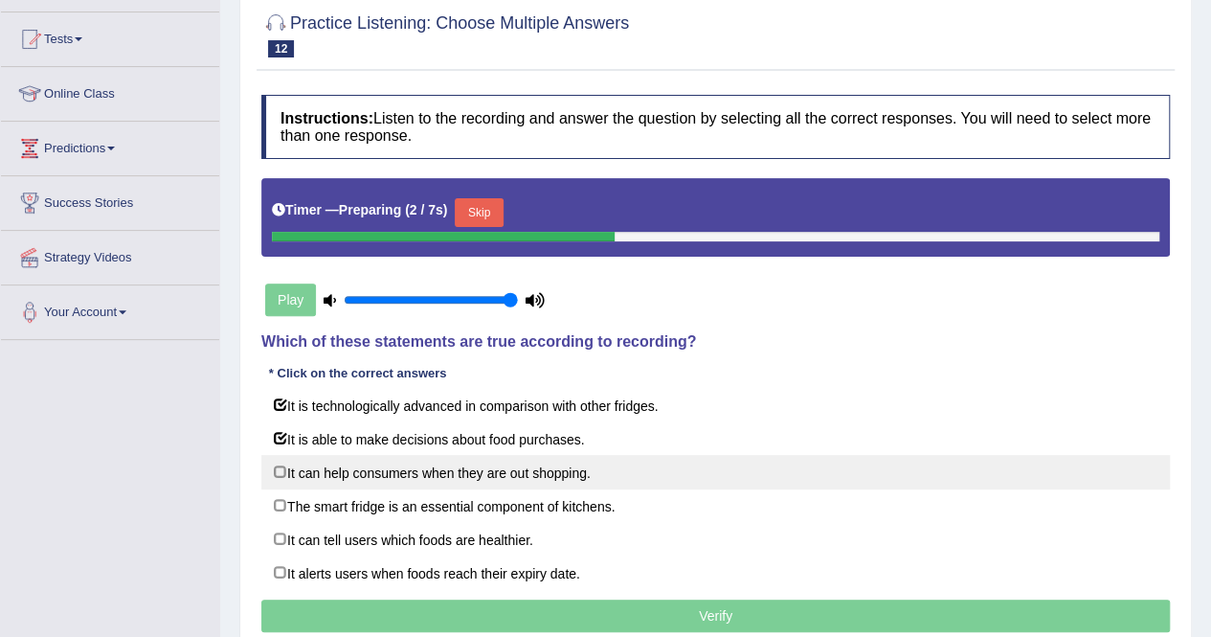
click at [485, 478] on label "It can help consumers when they are out shopping." at bounding box center [715, 472] width 908 height 34
checkbox input "true"
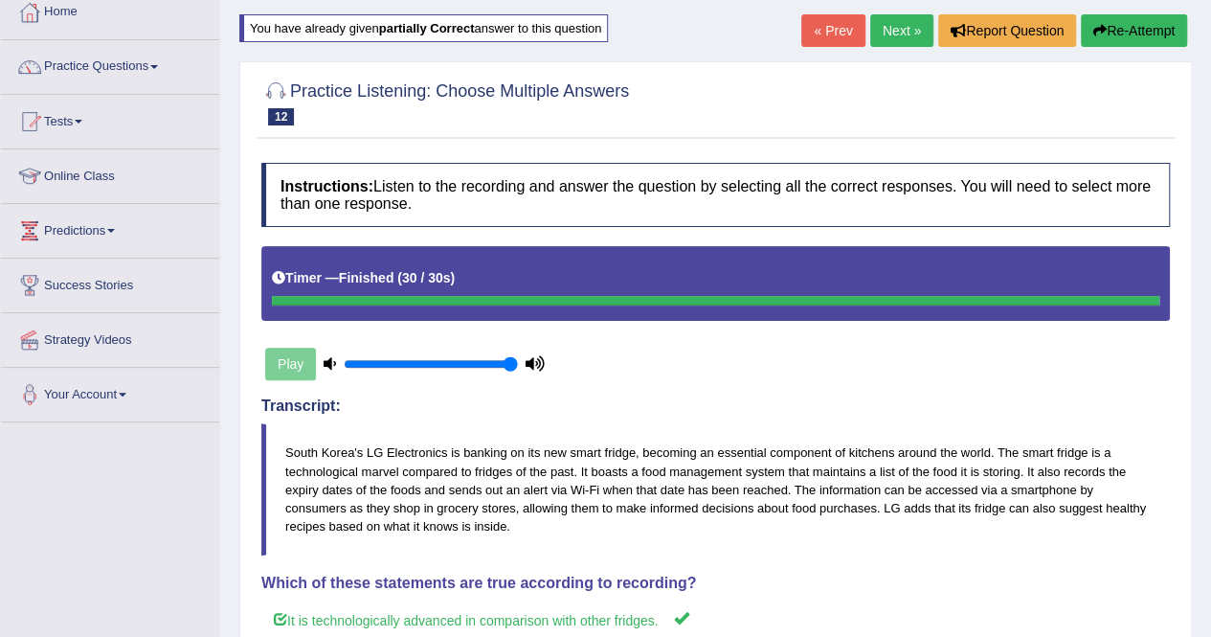
scroll to position [108, 0]
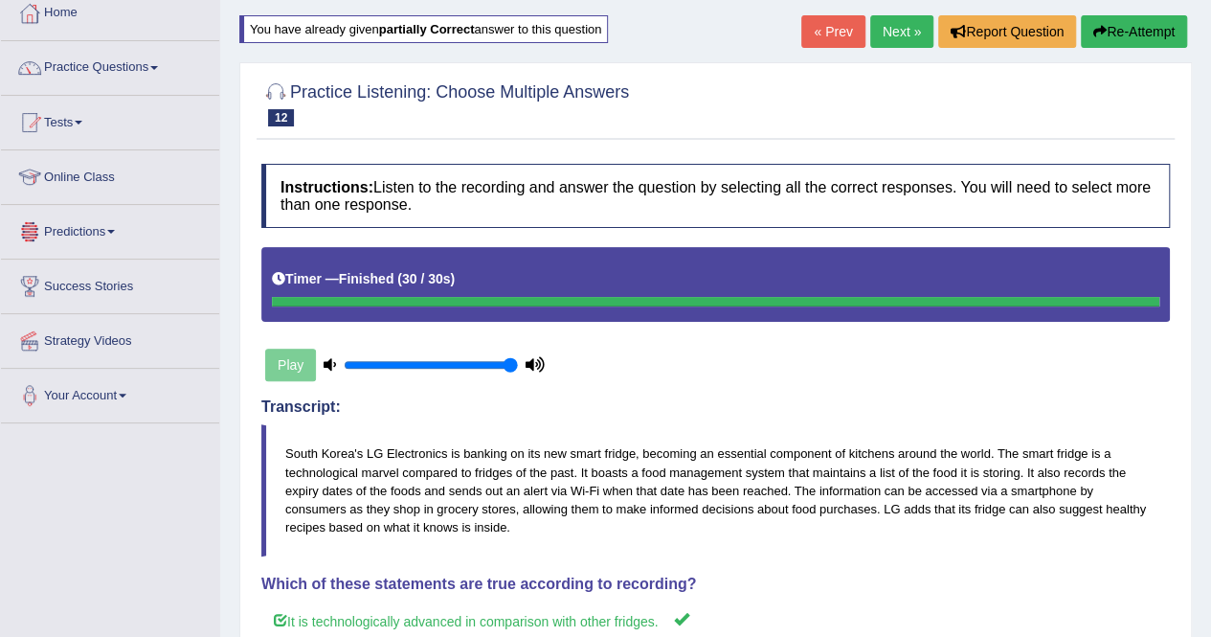
click at [101, 226] on link "Predictions" at bounding box center [110, 229] width 218 height 48
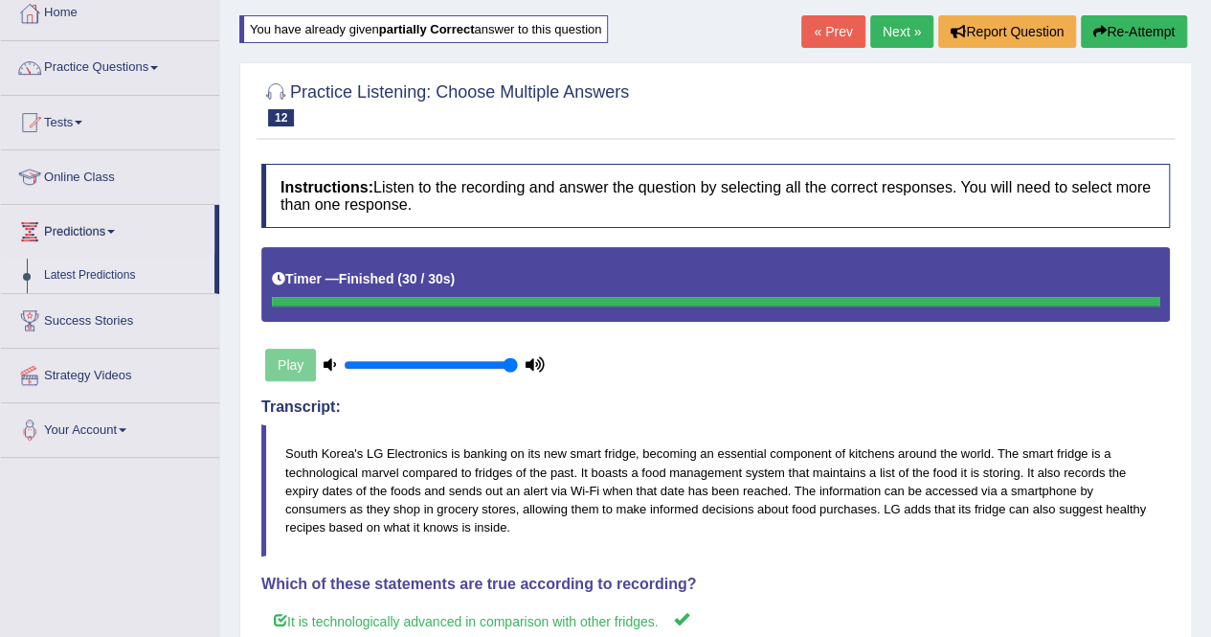
click at [90, 267] on link "Latest Predictions" at bounding box center [124, 275] width 179 height 34
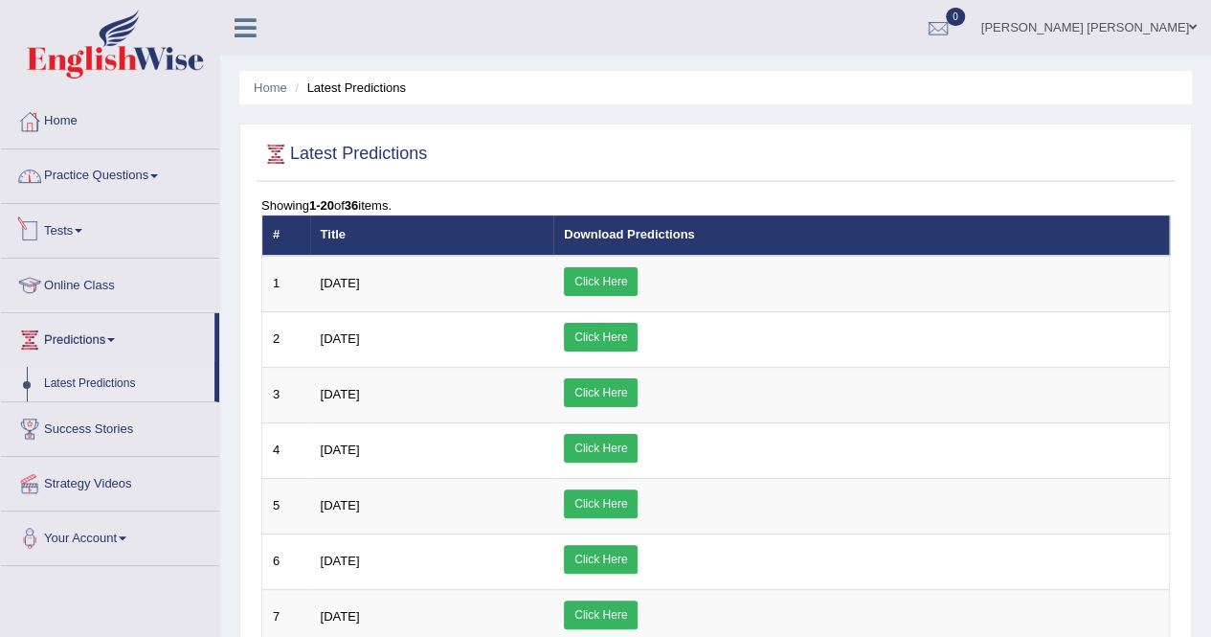
click at [103, 179] on link "Practice Questions" at bounding box center [110, 173] width 218 height 48
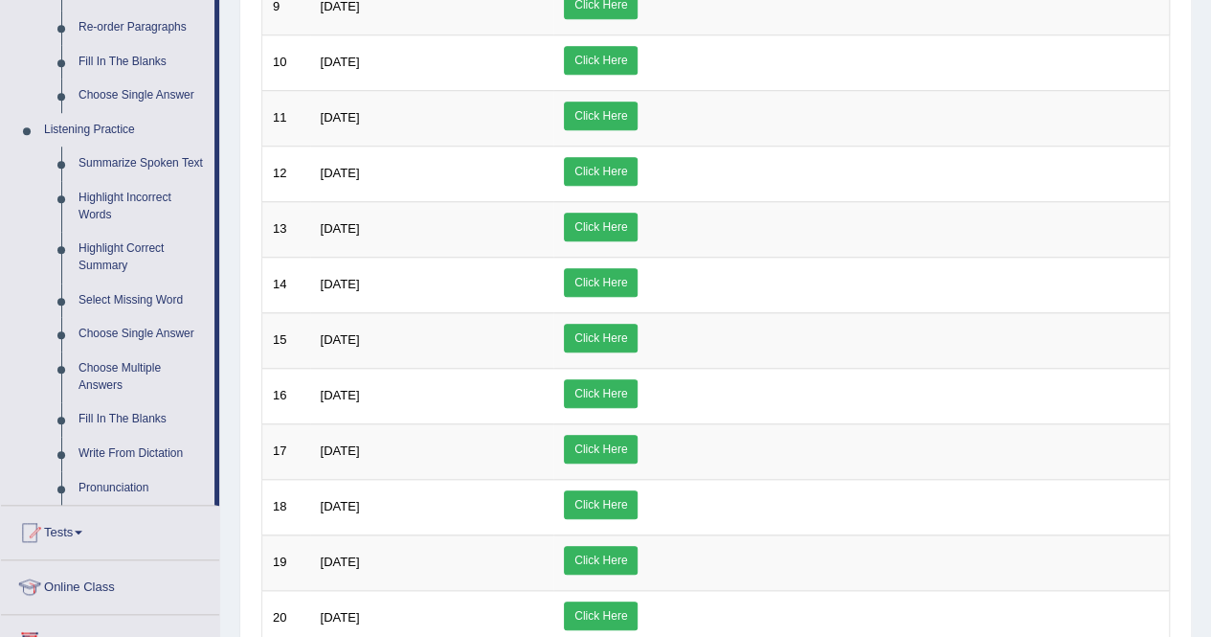
scroll to position [766, 0]
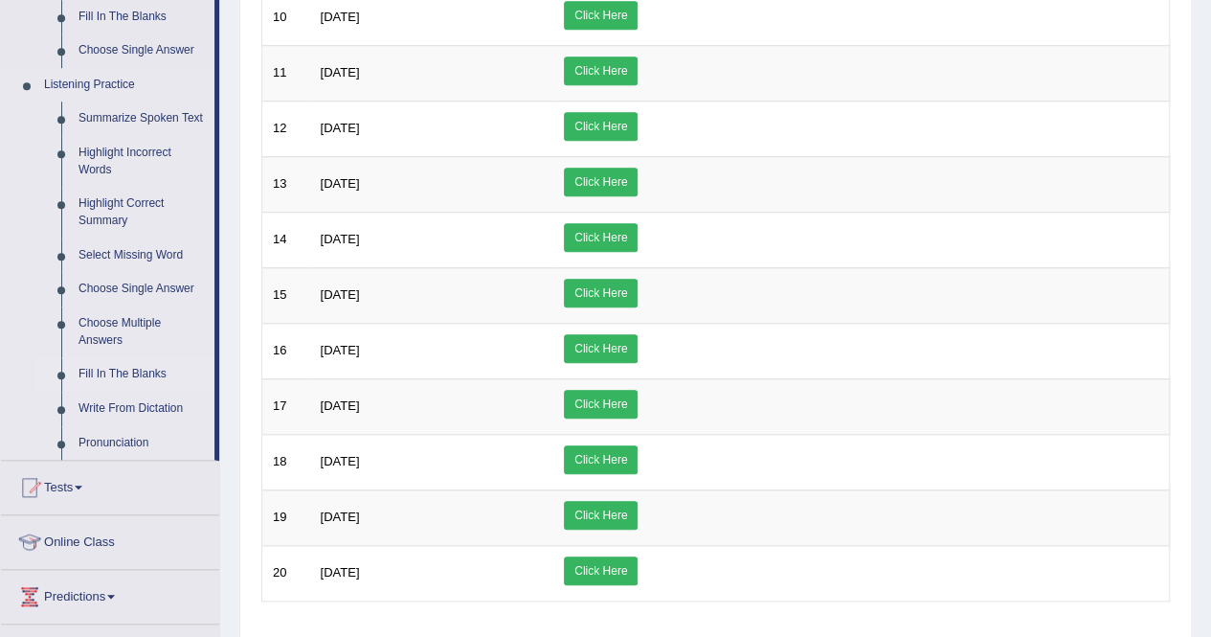
click at [117, 370] on link "Fill In The Blanks" at bounding box center [142, 374] width 145 height 34
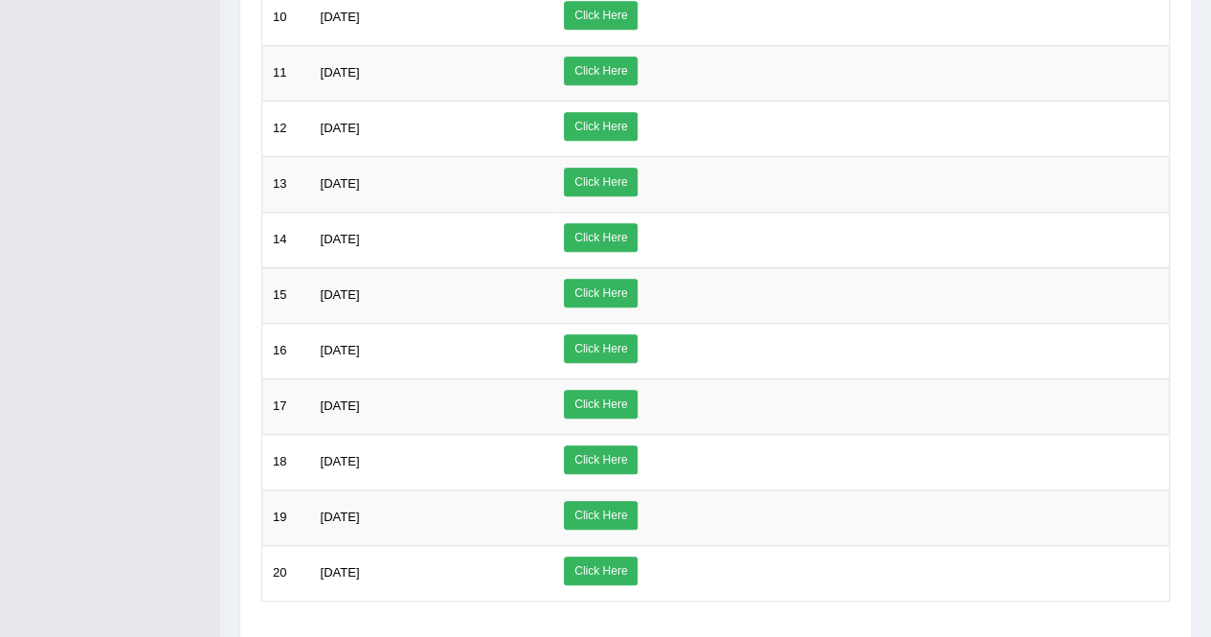
scroll to position [301, 0]
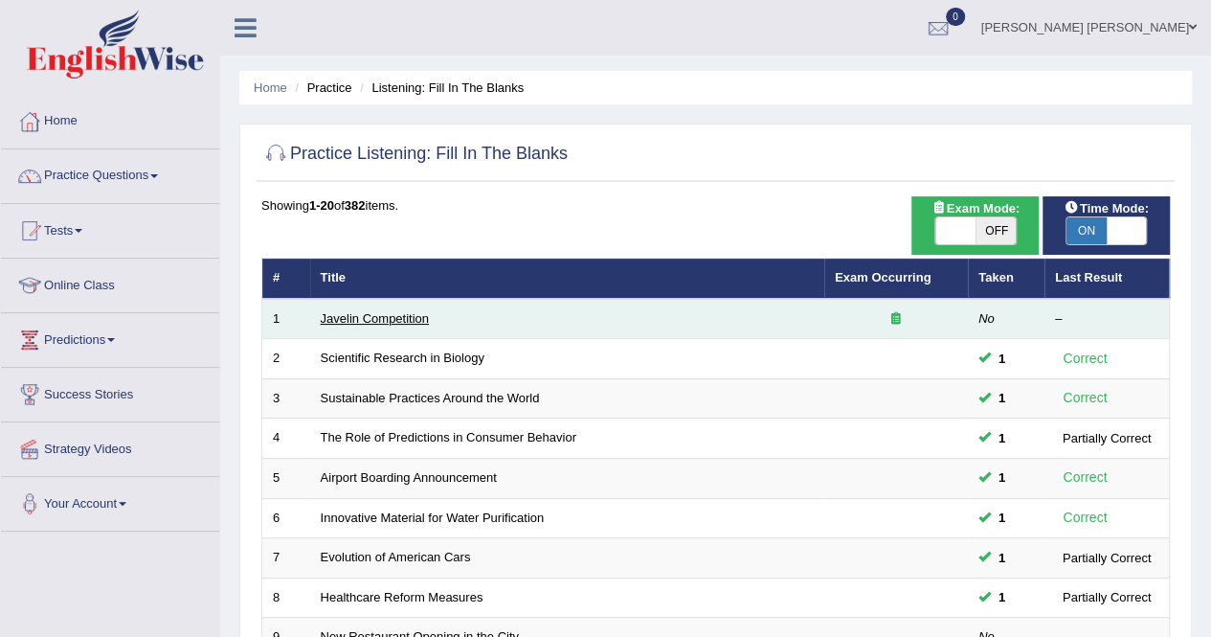
click at [393, 311] on link "Javelin Competition" at bounding box center [375, 318] width 108 height 14
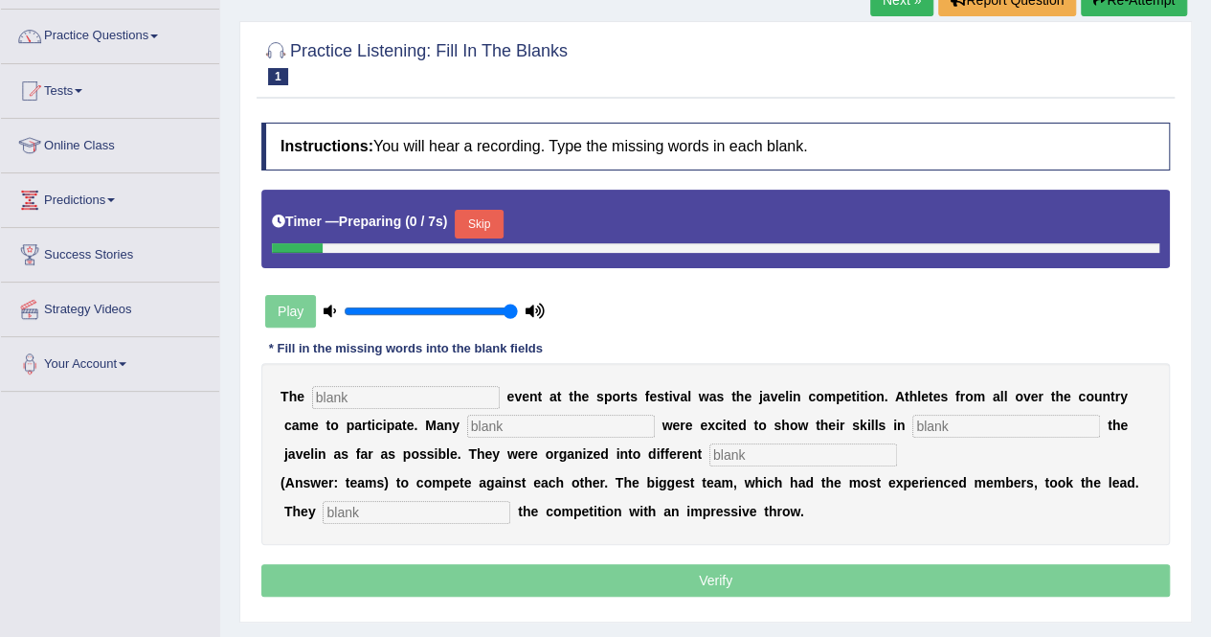
scroll to position [191, 0]
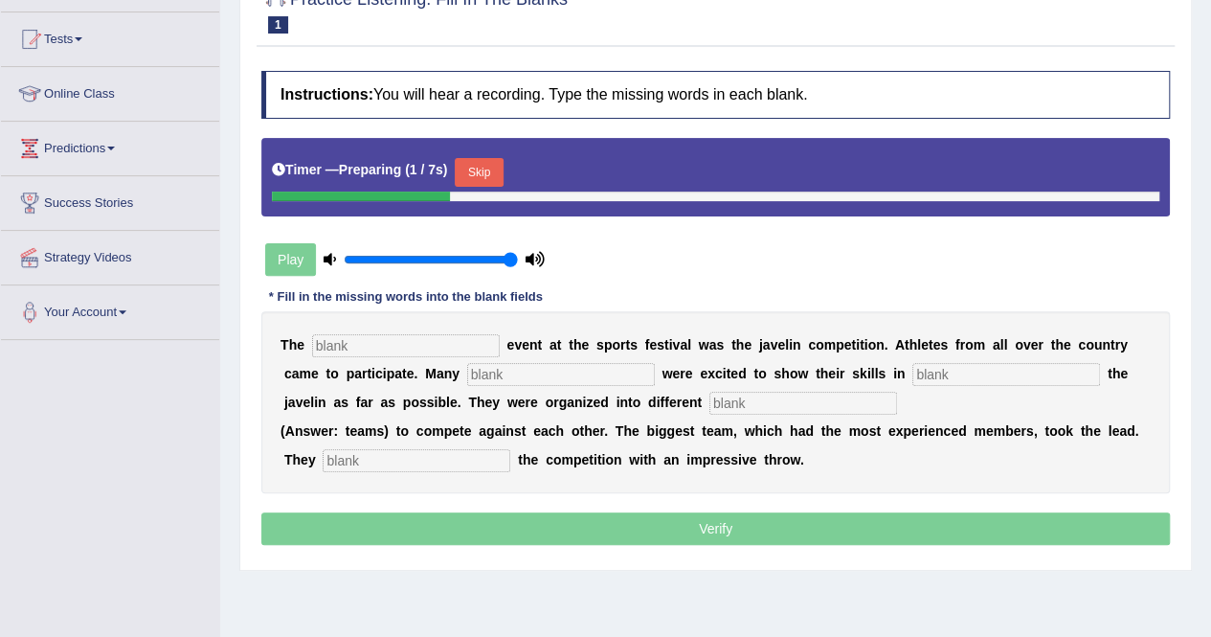
click at [433, 345] on input "text" at bounding box center [406, 345] width 188 height 23
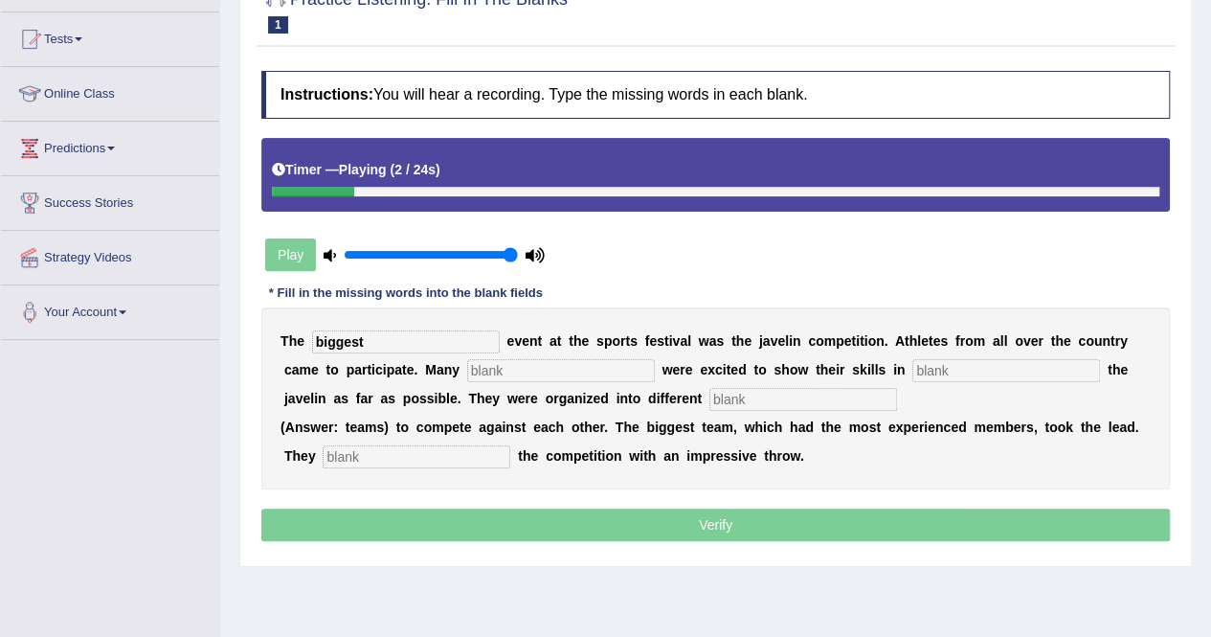
type input "biggest"
type input "people"
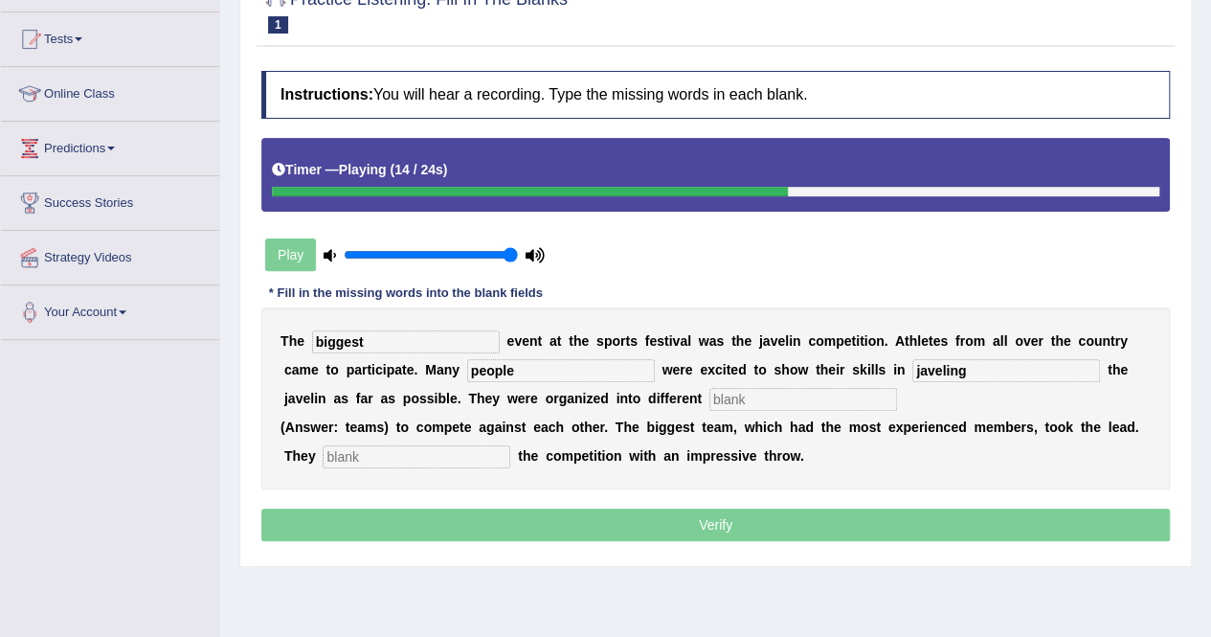
type input "javeling"
type input "teams"
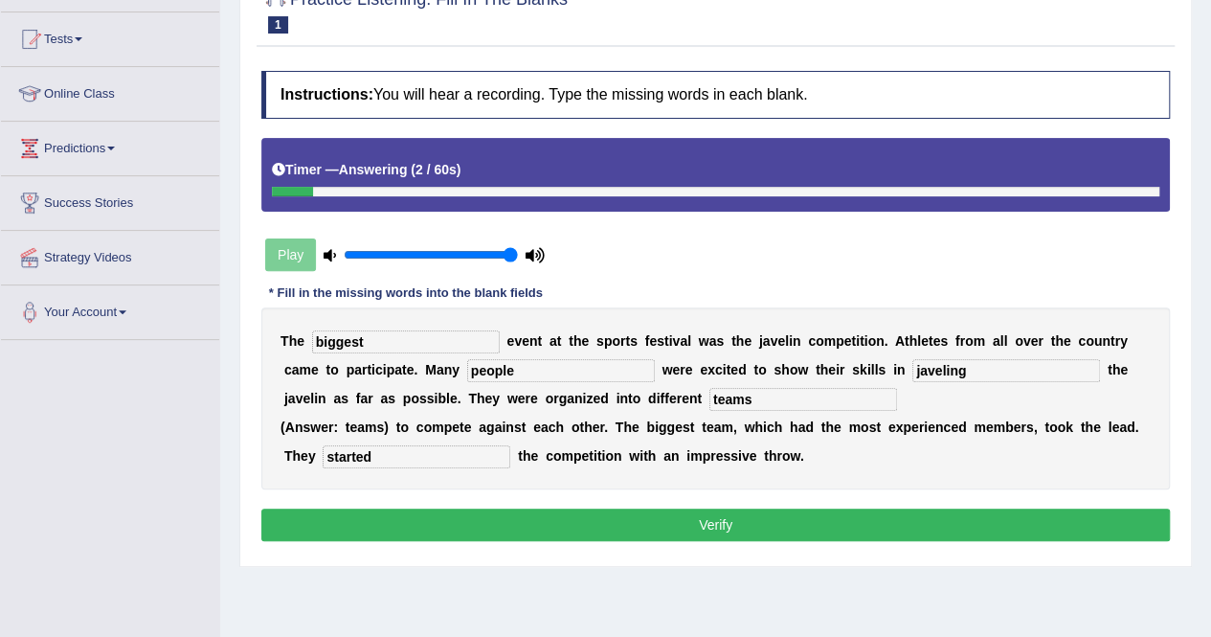
type input "started"
type input "javelin"
click at [628, 514] on button "Verify" at bounding box center [715, 524] width 908 height 33
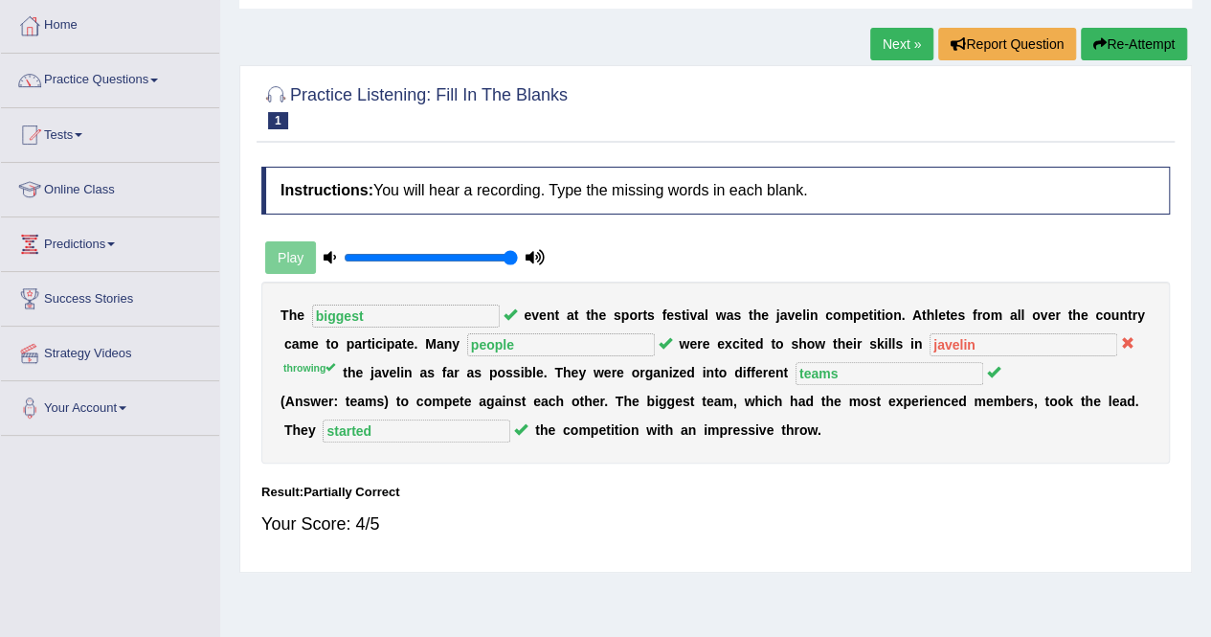
scroll to position [0, 0]
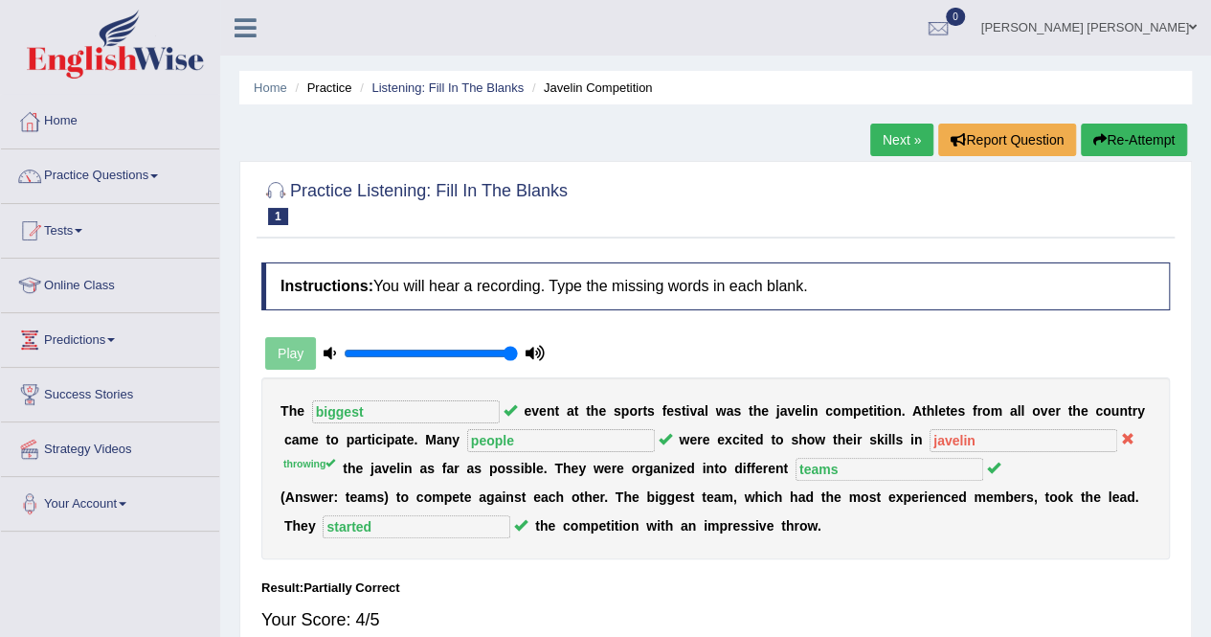
click at [1138, 129] on button "Re-Attempt" at bounding box center [1134, 139] width 106 height 33
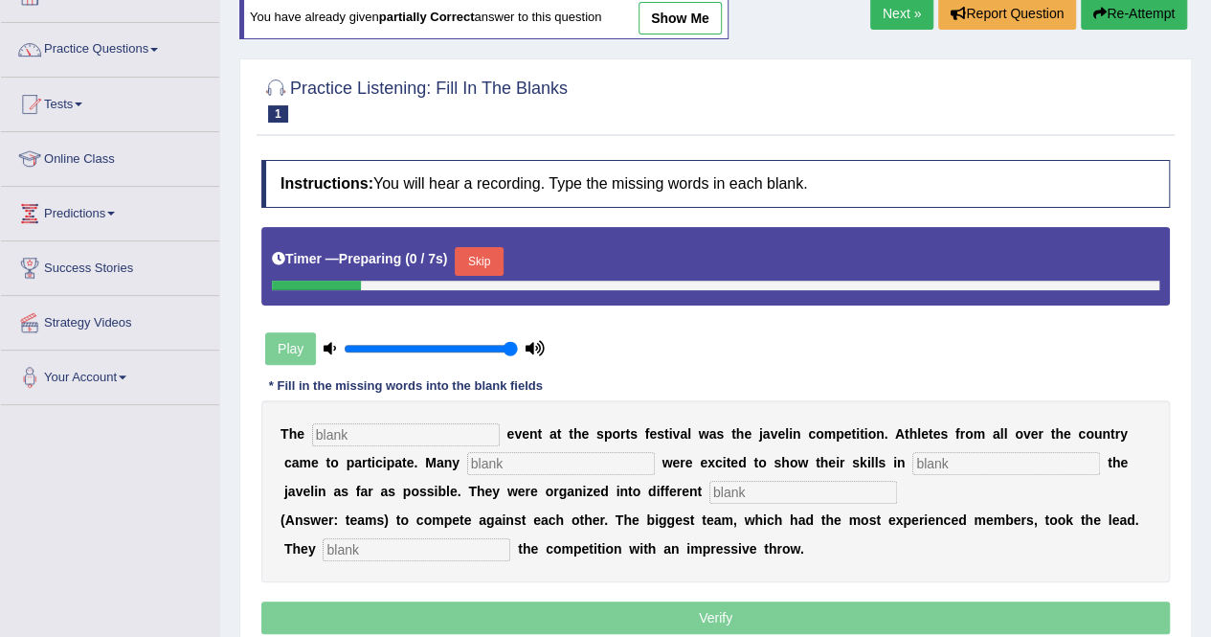
scroll to position [287, 0]
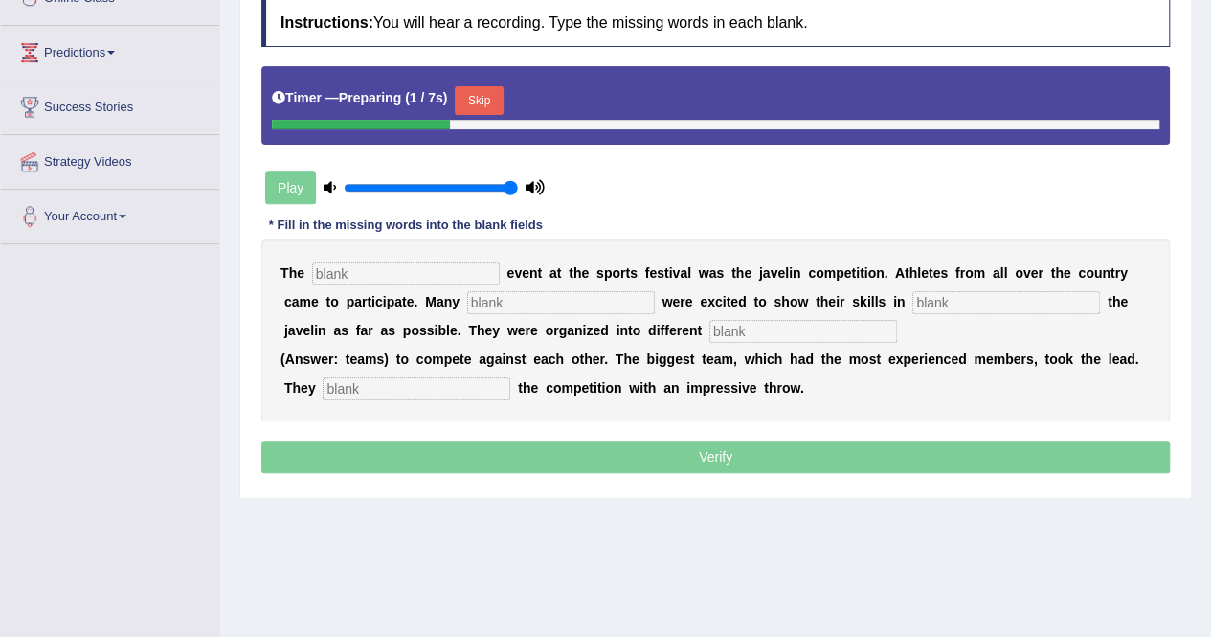
click at [482, 97] on button "Skip" at bounding box center [479, 100] width 48 height 29
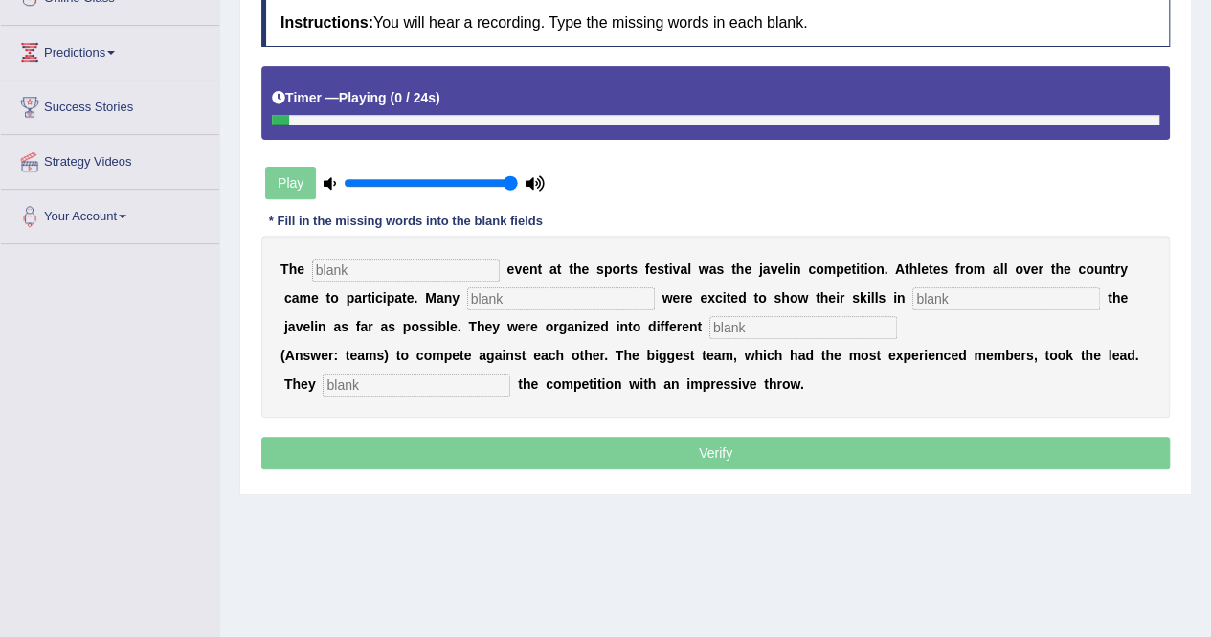
click at [394, 265] on input "text" at bounding box center [406, 269] width 188 height 23
type input "biggest"
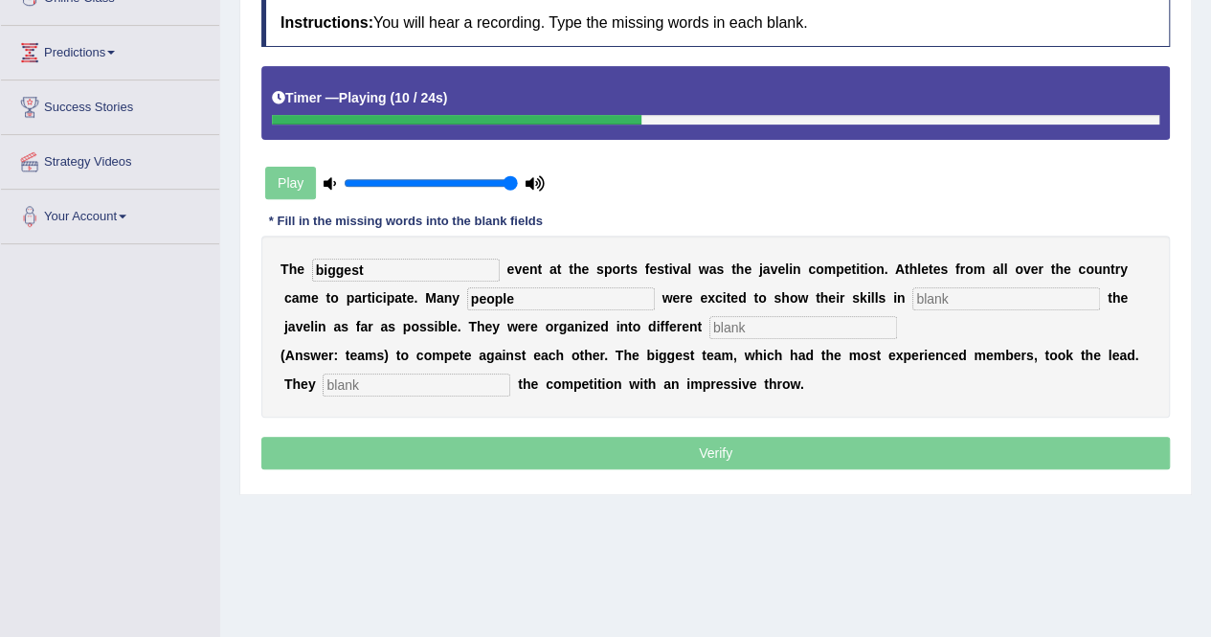
type input "people"
type input "throwing"
type input "teams"
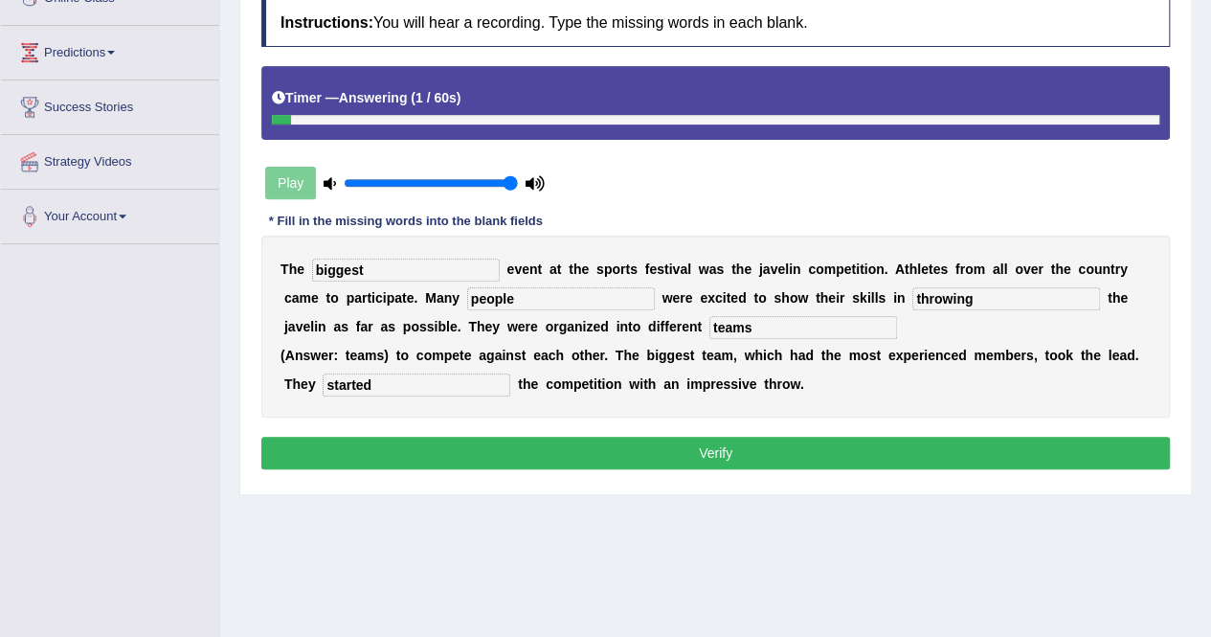
type input "started"
click at [505, 449] on button "Verify" at bounding box center [715, 453] width 908 height 33
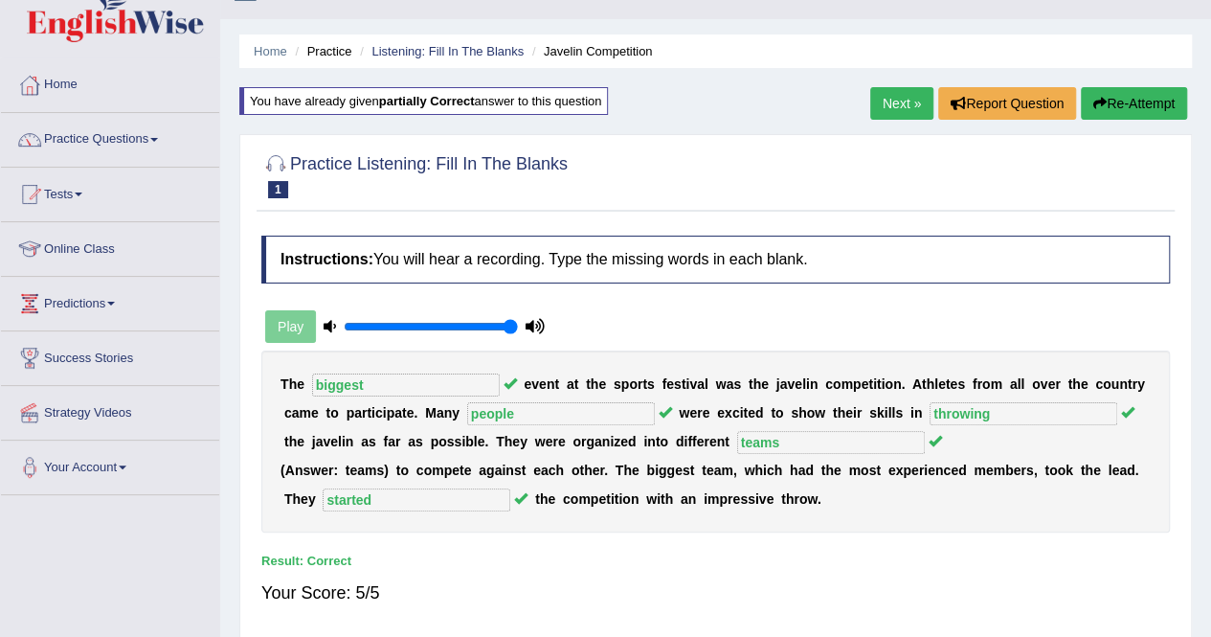
scroll to position [0, 0]
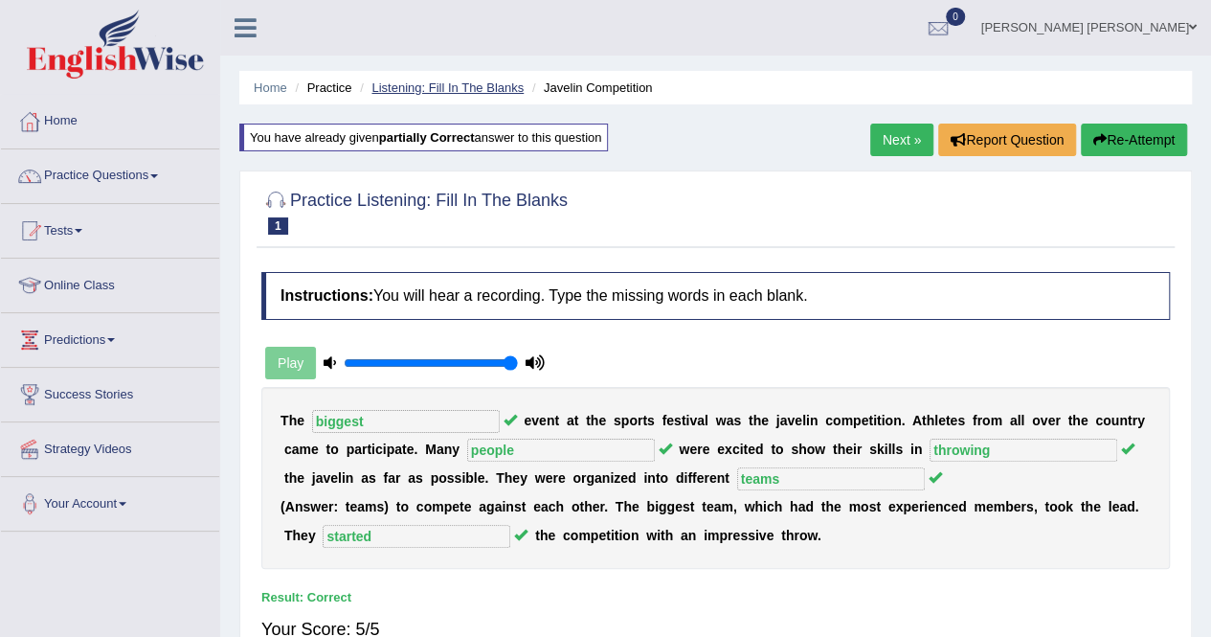
click at [504, 87] on link "Listening: Fill In The Blanks" at bounding box center [447, 87] width 152 height 14
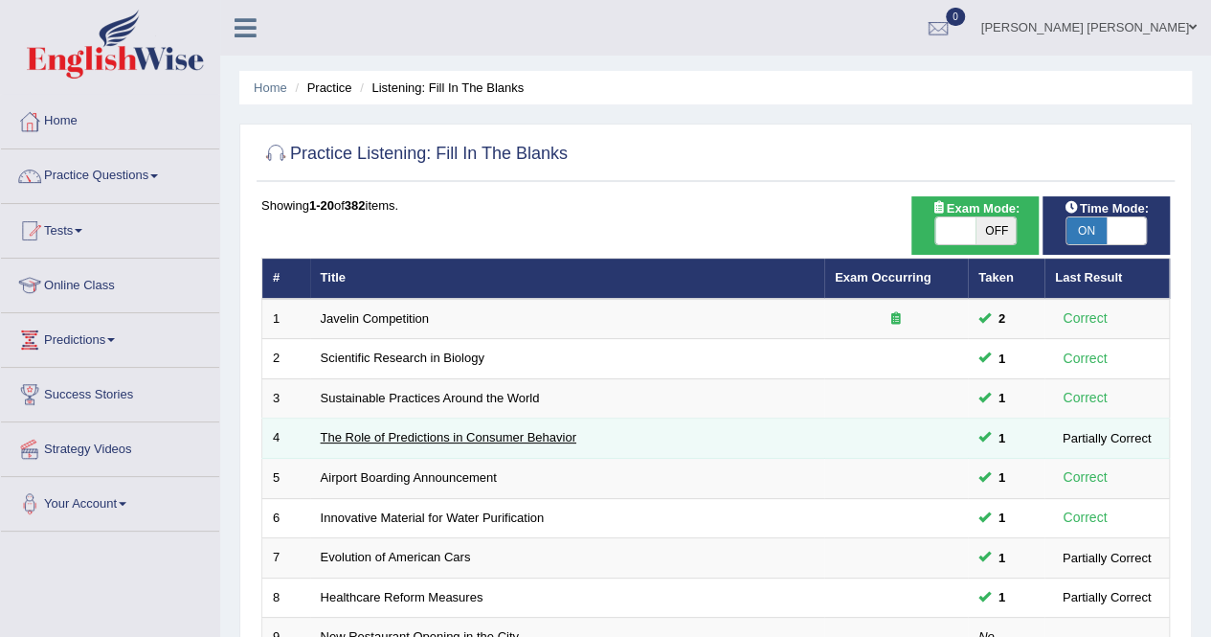
click at [462, 430] on link "The Role of Predictions in Consumer Behavior" at bounding box center [449, 437] width 256 height 14
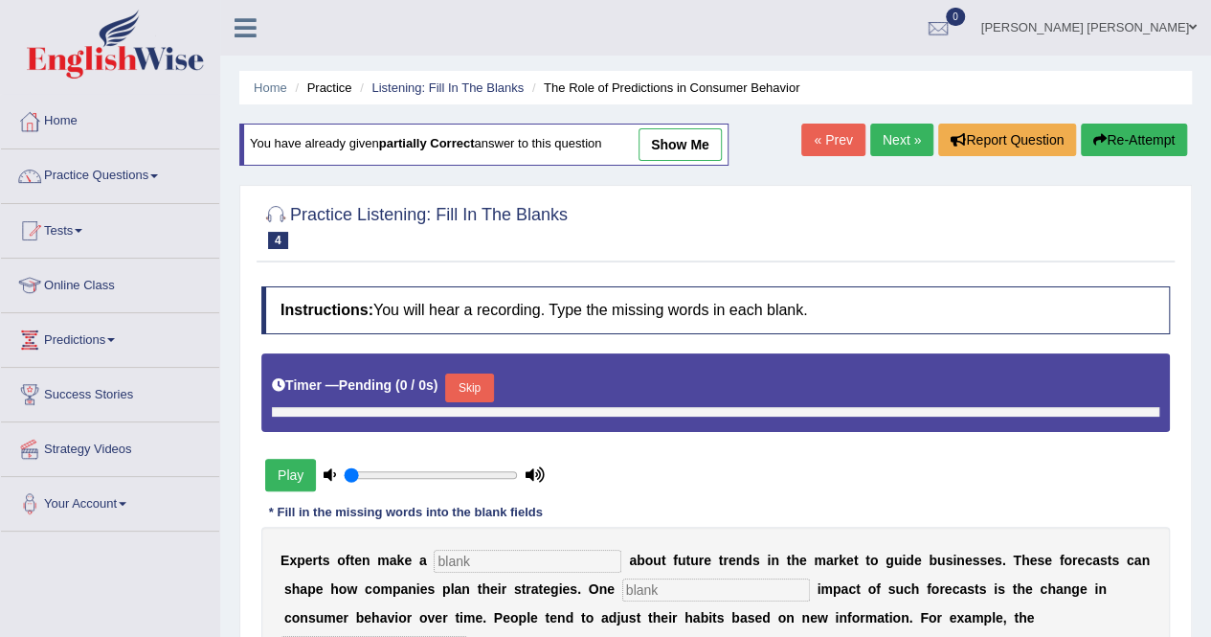
type input "1"
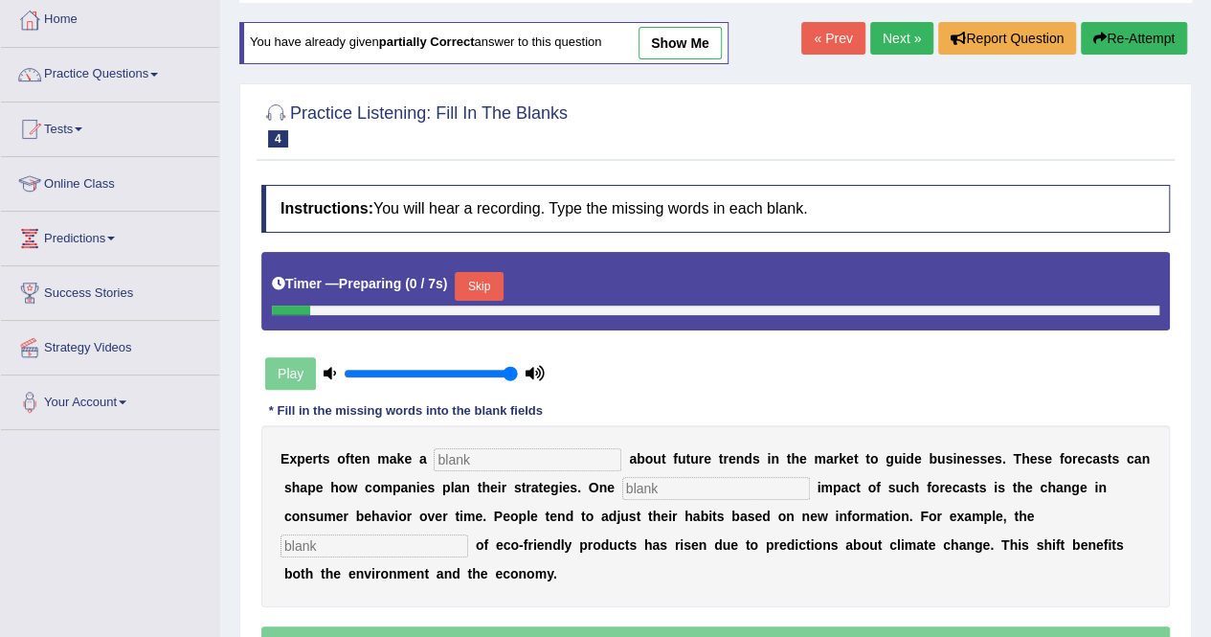
scroll to position [287, 0]
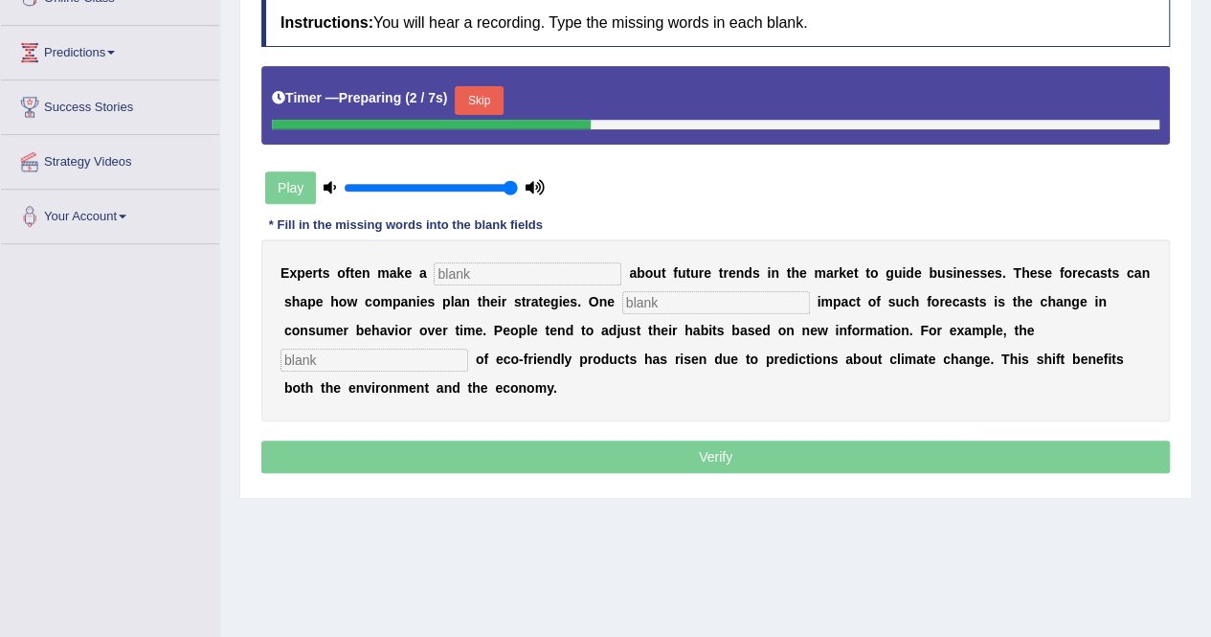
drag, startPoint x: 488, startPoint y: 92, endPoint x: 493, endPoint y: 126, distance: 34.8
click at [490, 91] on button "Skip" at bounding box center [479, 100] width 48 height 29
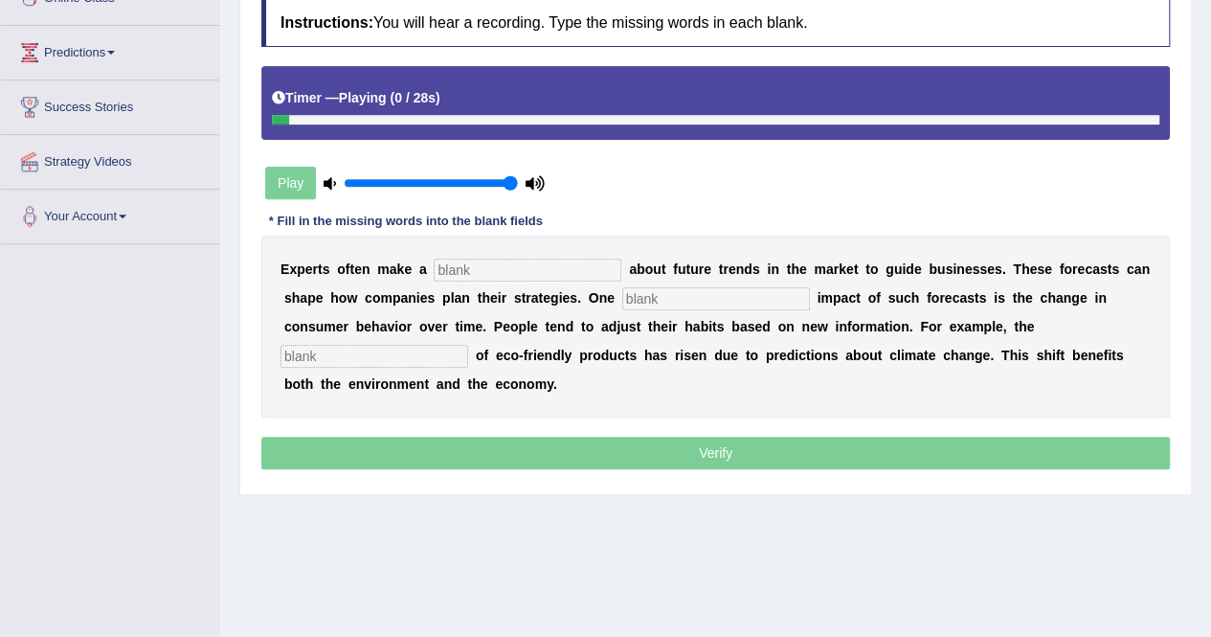
click at [473, 265] on input "text" at bounding box center [528, 269] width 188 height 23
type input "predictions"
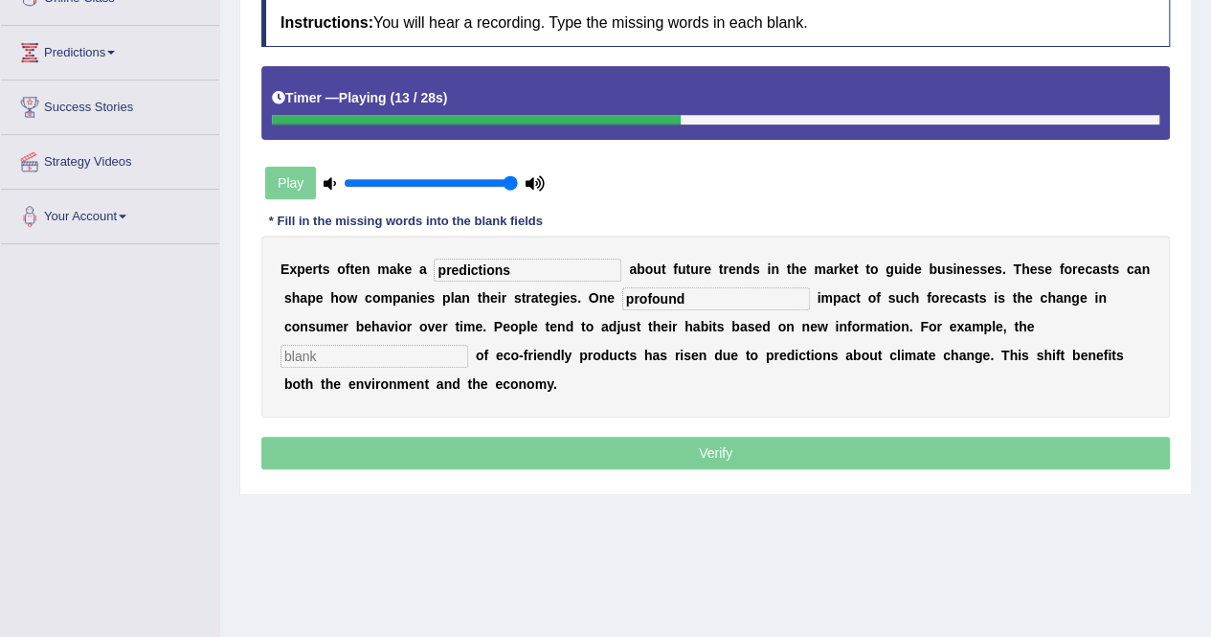
type input "profound"
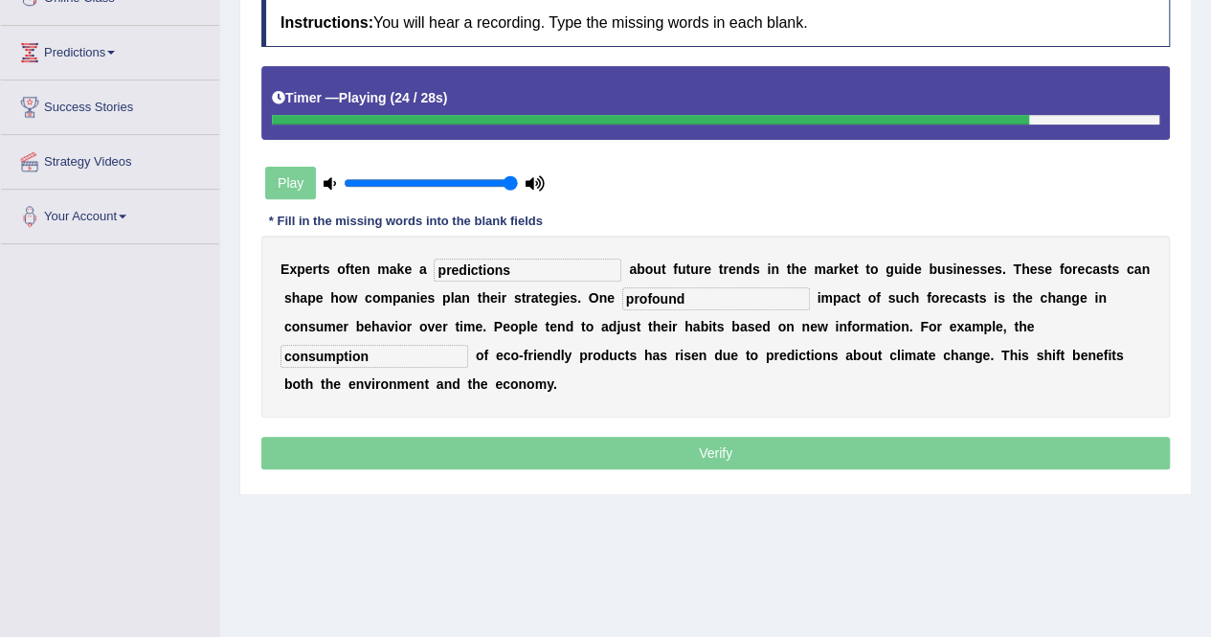
type input "consumption"
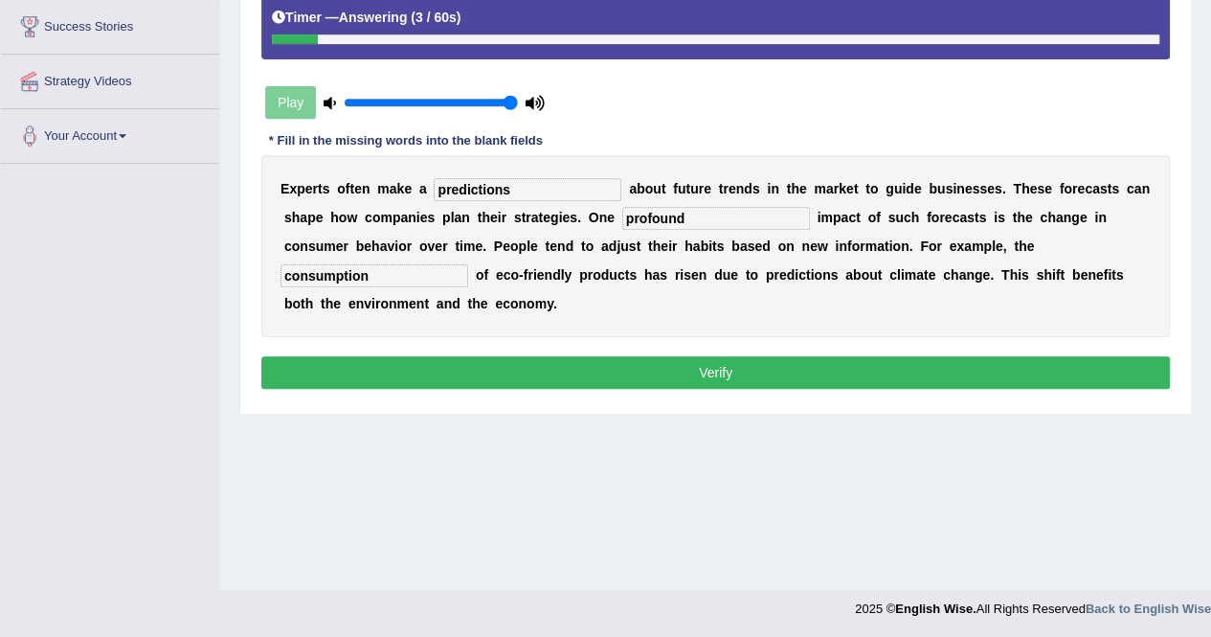
click at [544, 356] on button "Verify" at bounding box center [715, 372] width 908 height 33
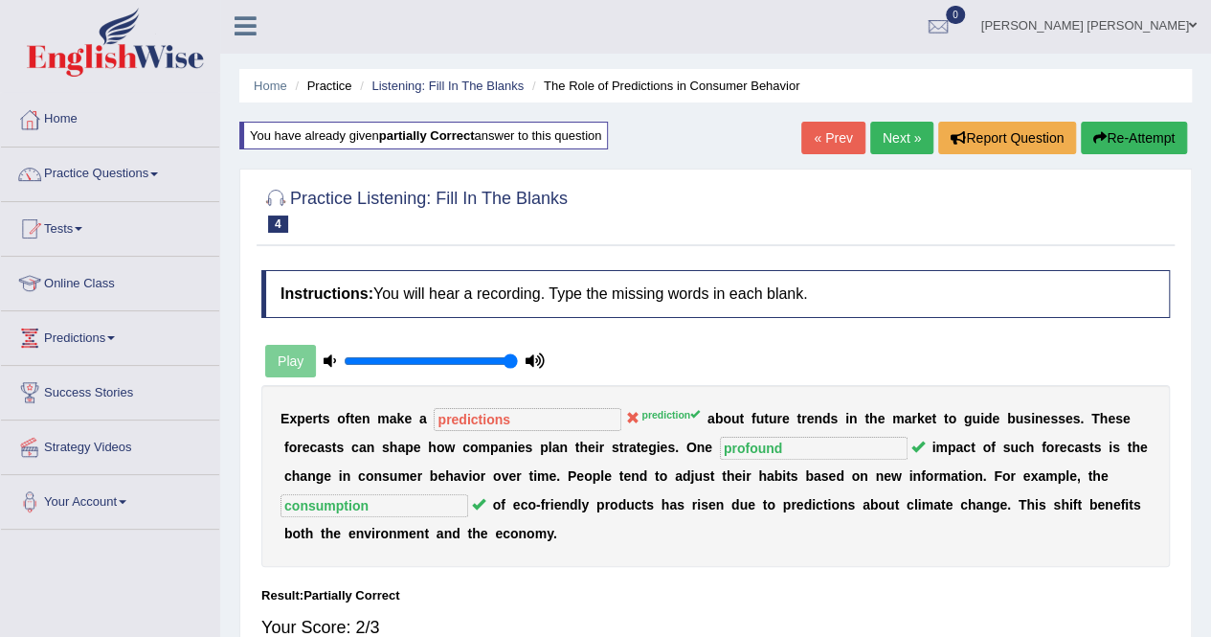
scroll to position [0, 0]
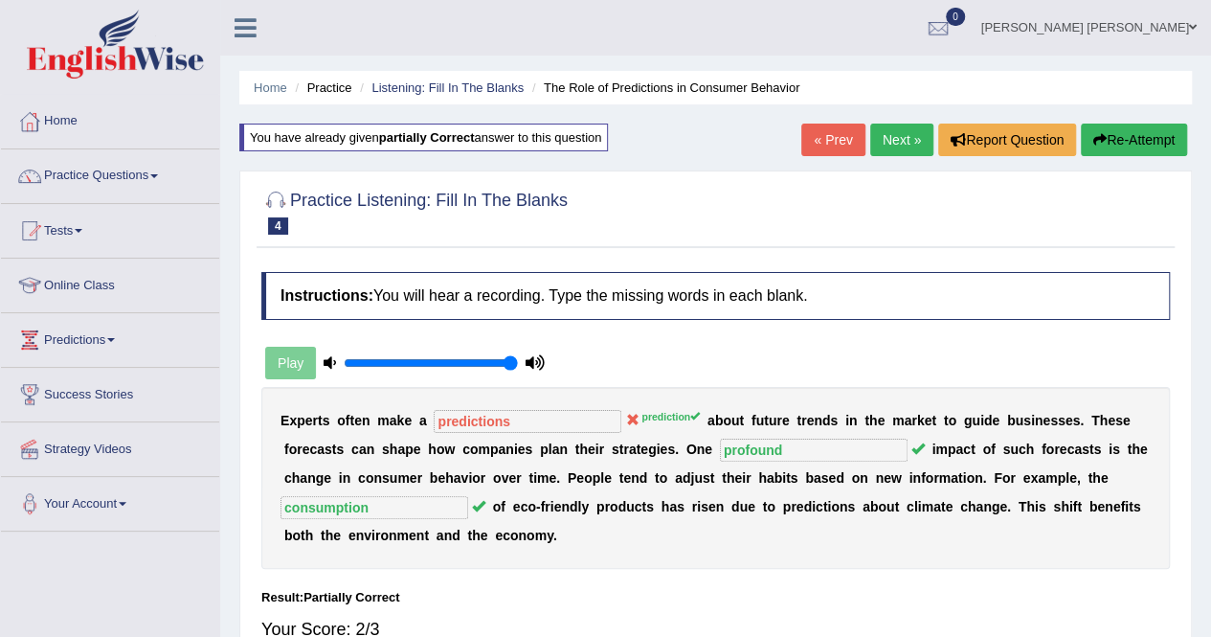
click at [1146, 148] on button "Re-Attempt" at bounding box center [1134, 139] width 106 height 33
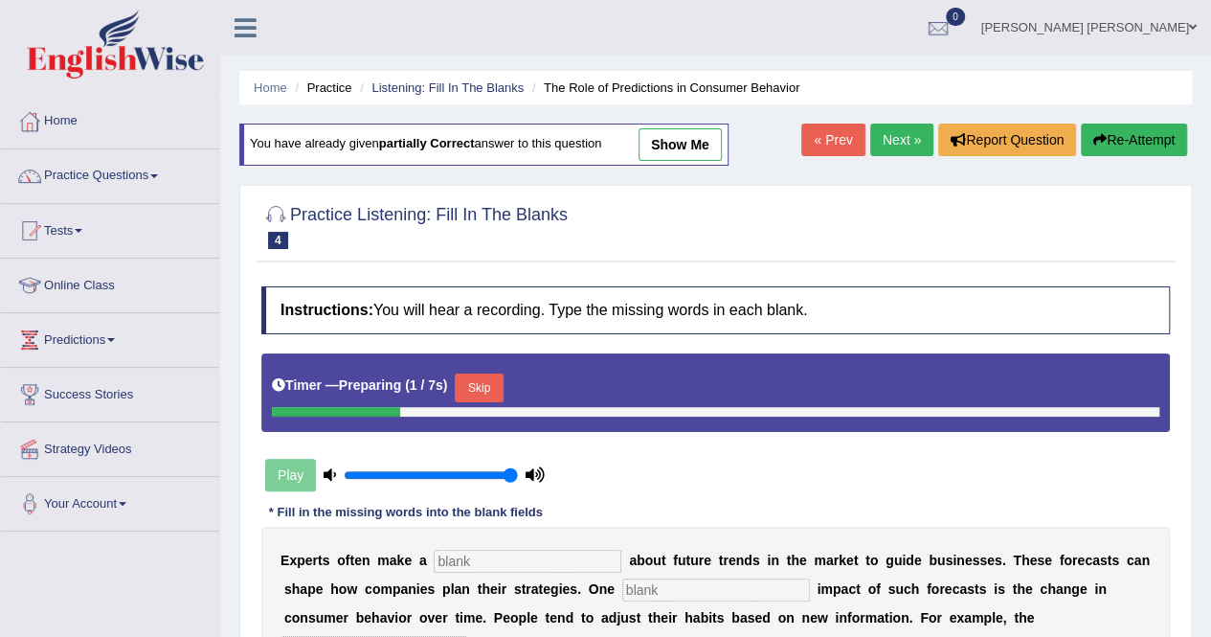
click at [491, 549] on input "text" at bounding box center [528, 560] width 188 height 23
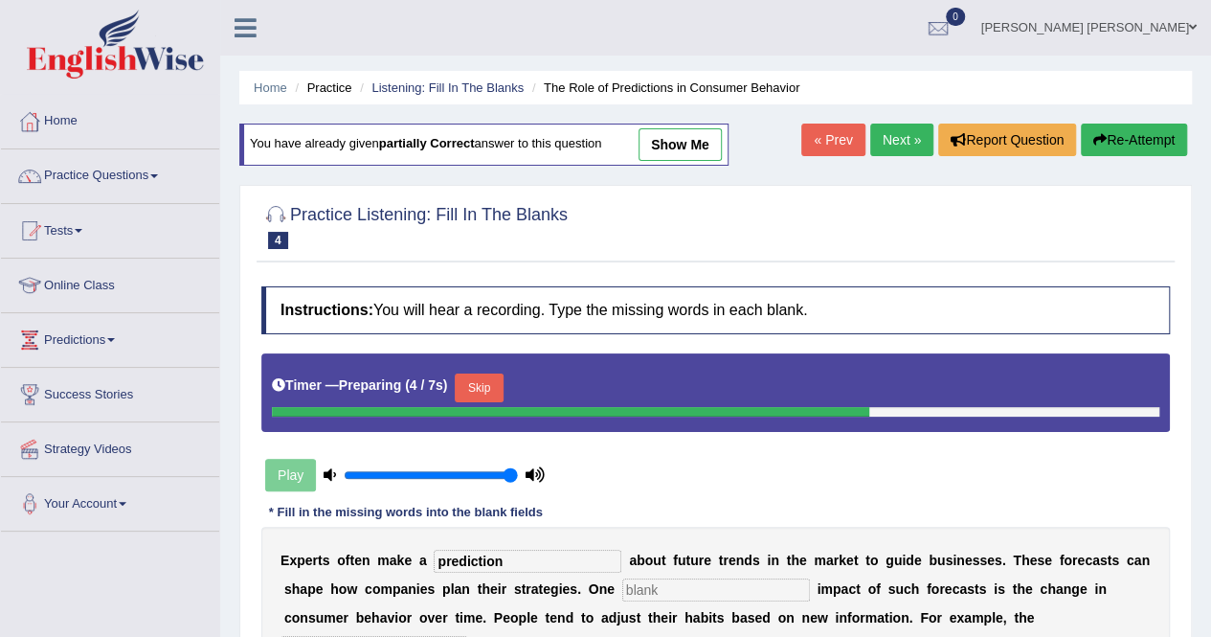
type input "prediction"
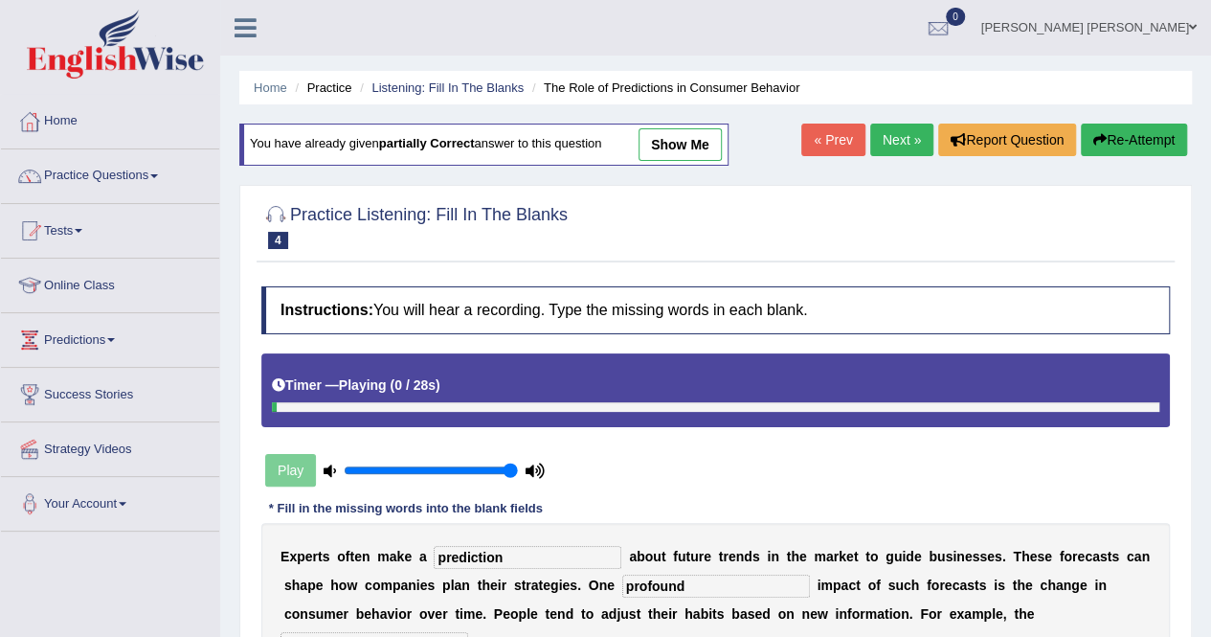
type input "profound"
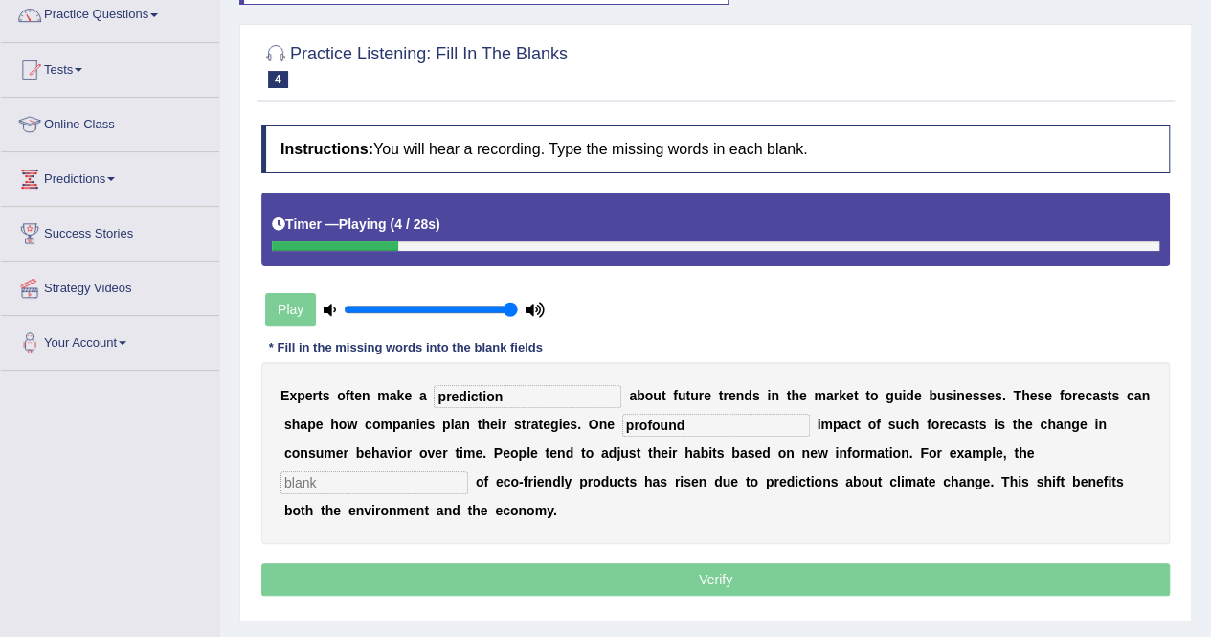
scroll to position [191, 0]
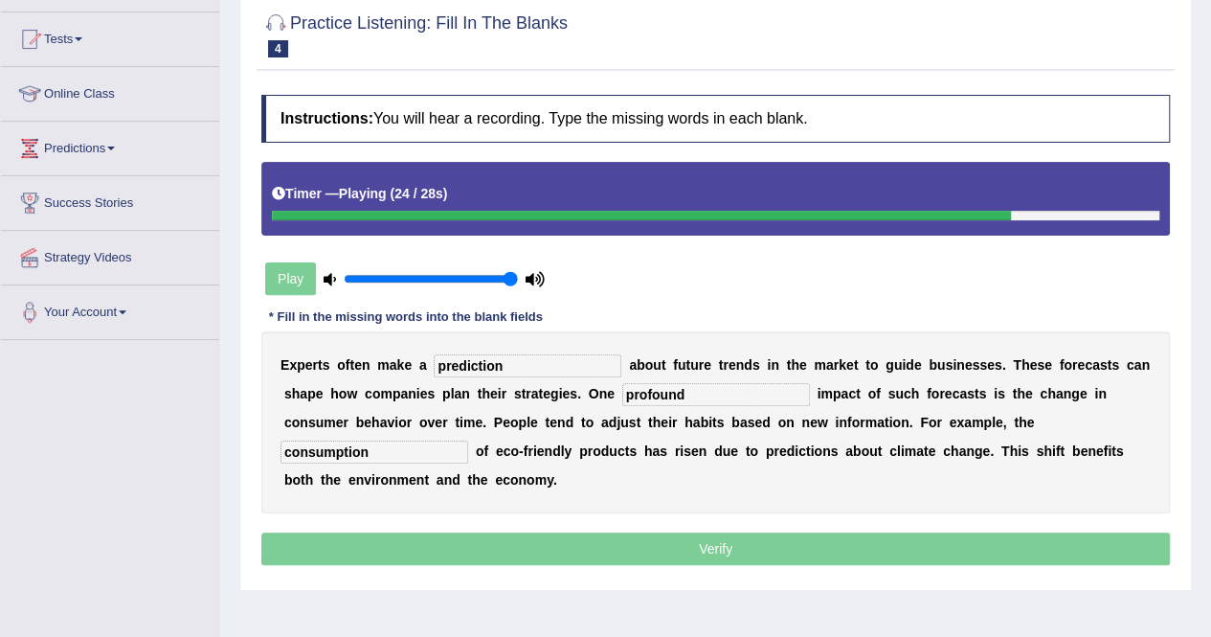
type input "consumption"
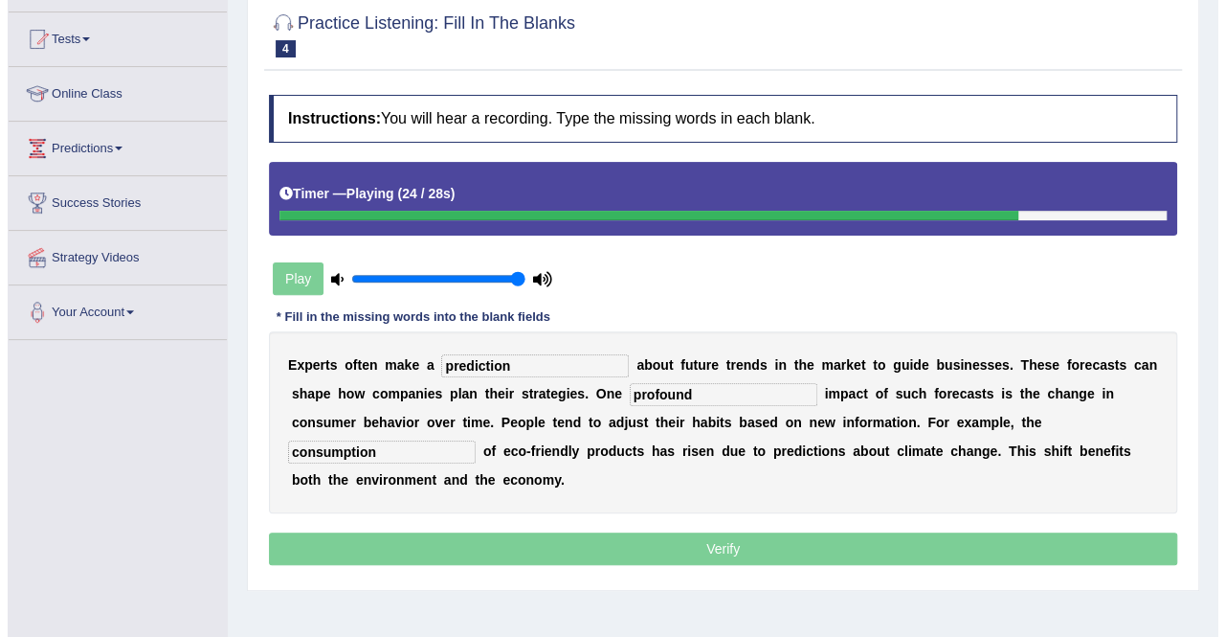
scroll to position [368, 0]
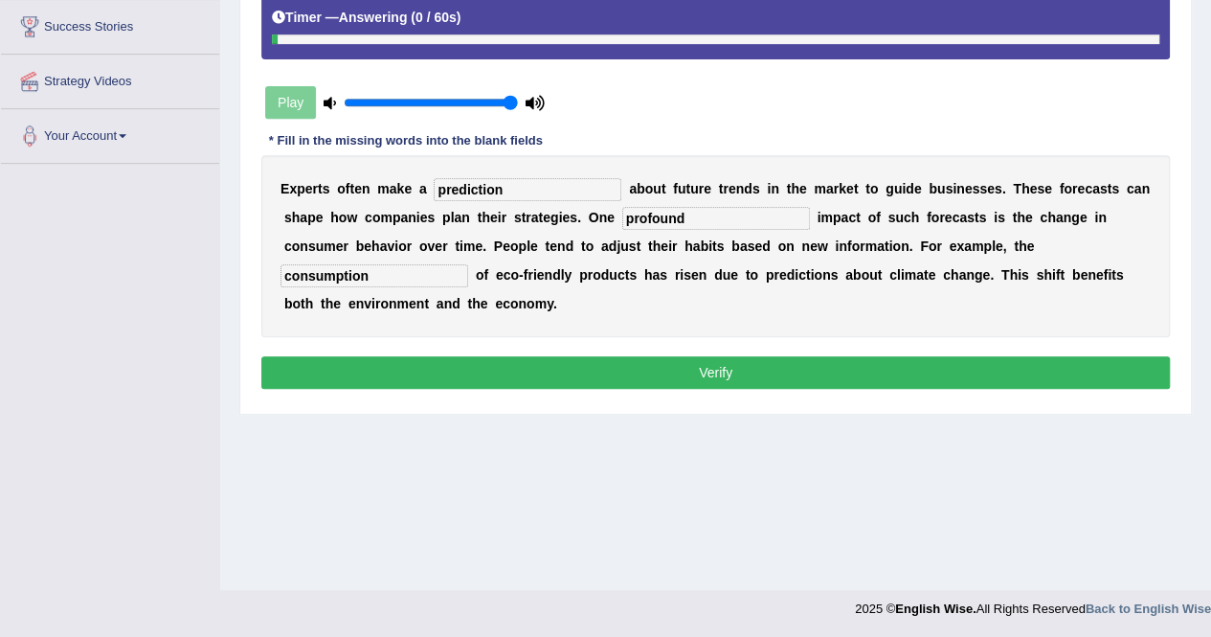
click at [789, 355] on div "Instructions: You will hear a recording. Type the missing words in each blank. …" at bounding box center [716, 156] width 918 height 494
click at [788, 356] on button "Verify" at bounding box center [715, 372] width 908 height 33
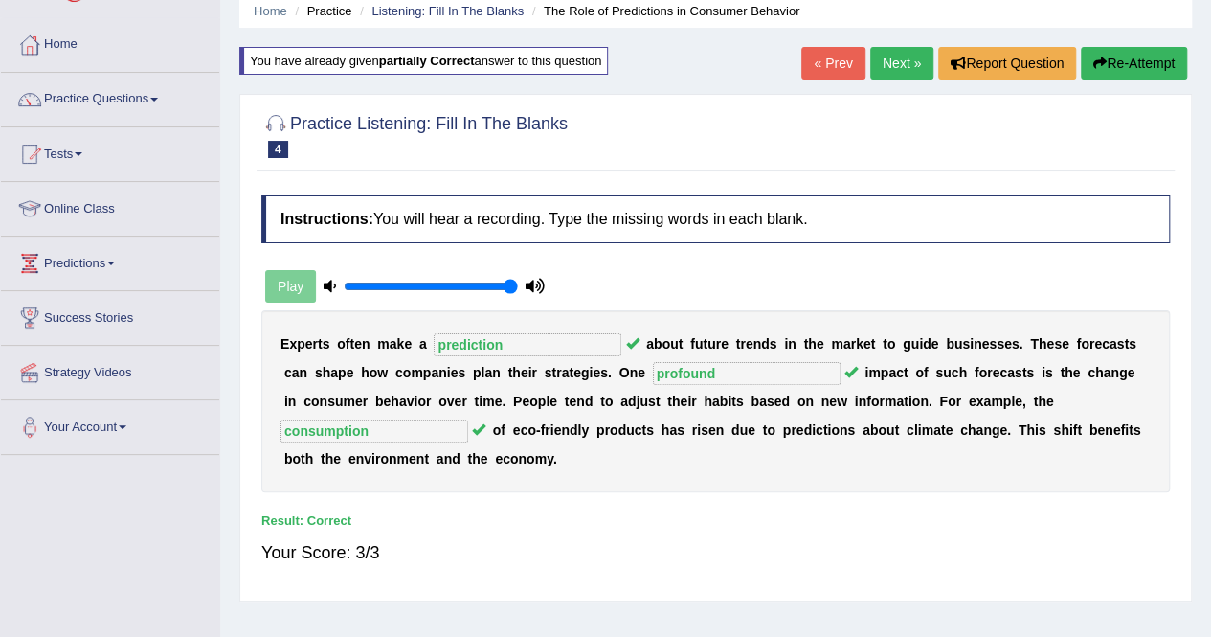
scroll to position [0, 0]
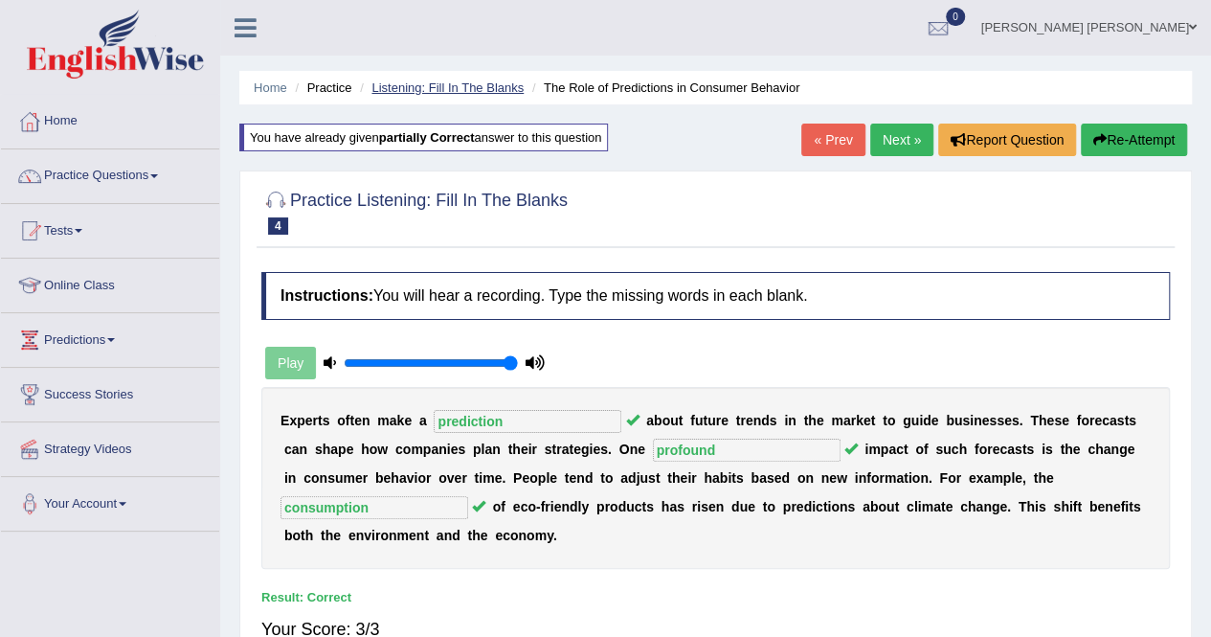
click at [417, 93] on link "Listening: Fill In The Blanks" at bounding box center [447, 87] width 152 height 14
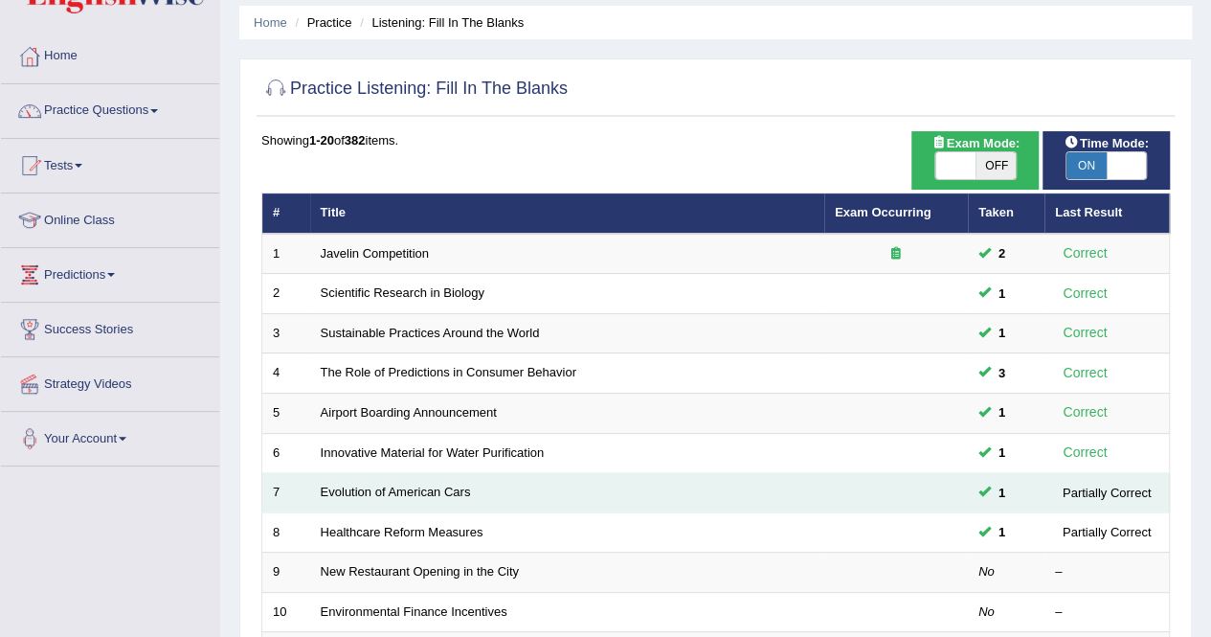
scroll to position [96, 0]
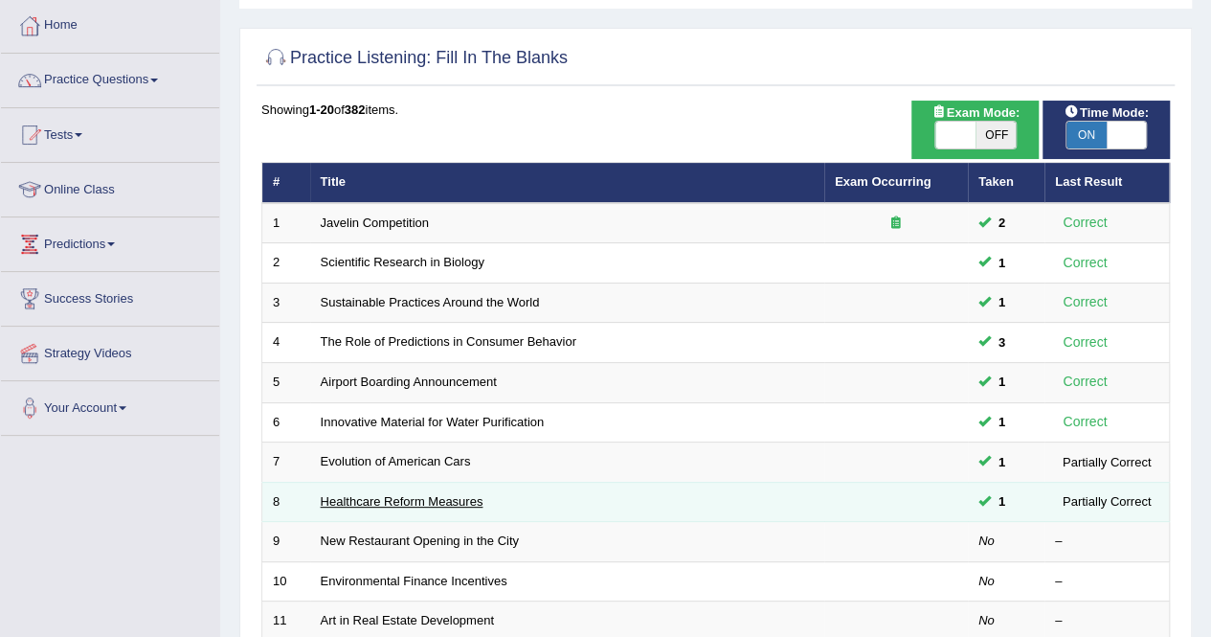
click at [445, 499] on link "Healthcare Reform Measures" at bounding box center [402, 501] width 163 height 14
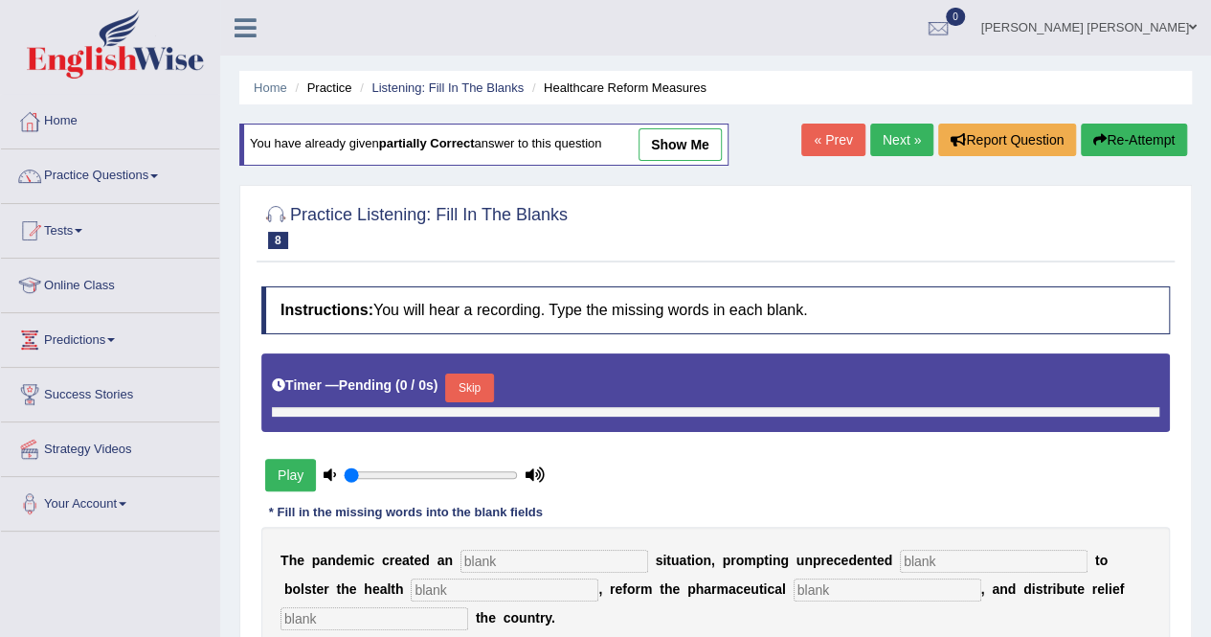
type input "1"
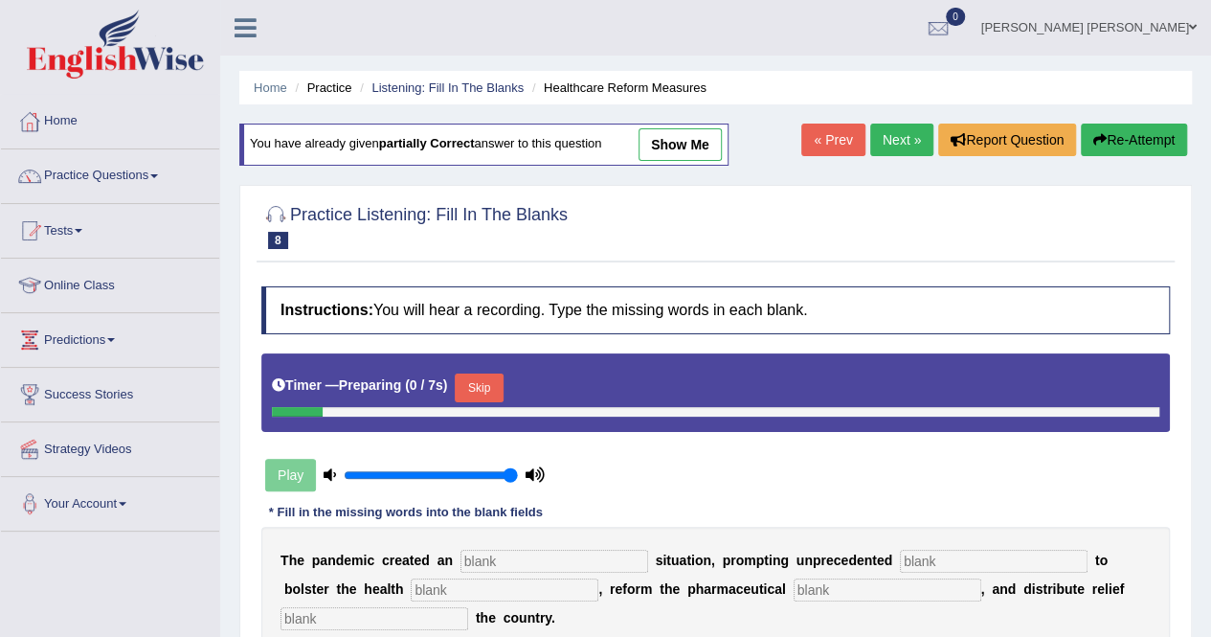
scroll to position [96, 0]
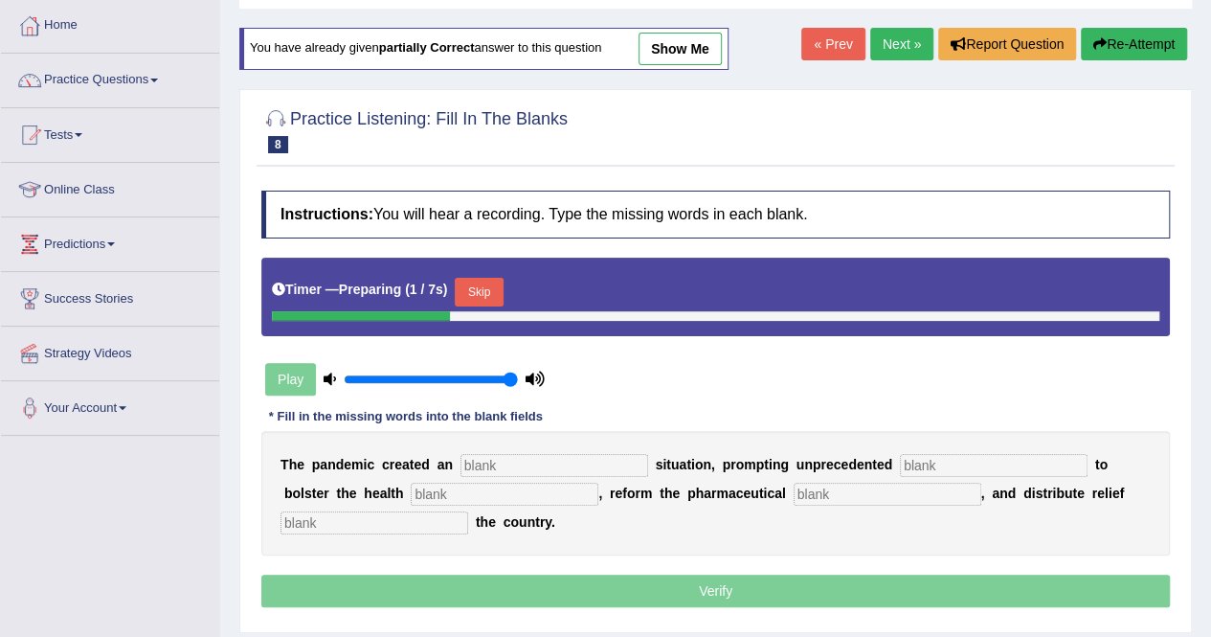
click at [526, 470] on input "text" at bounding box center [554, 465] width 188 height 23
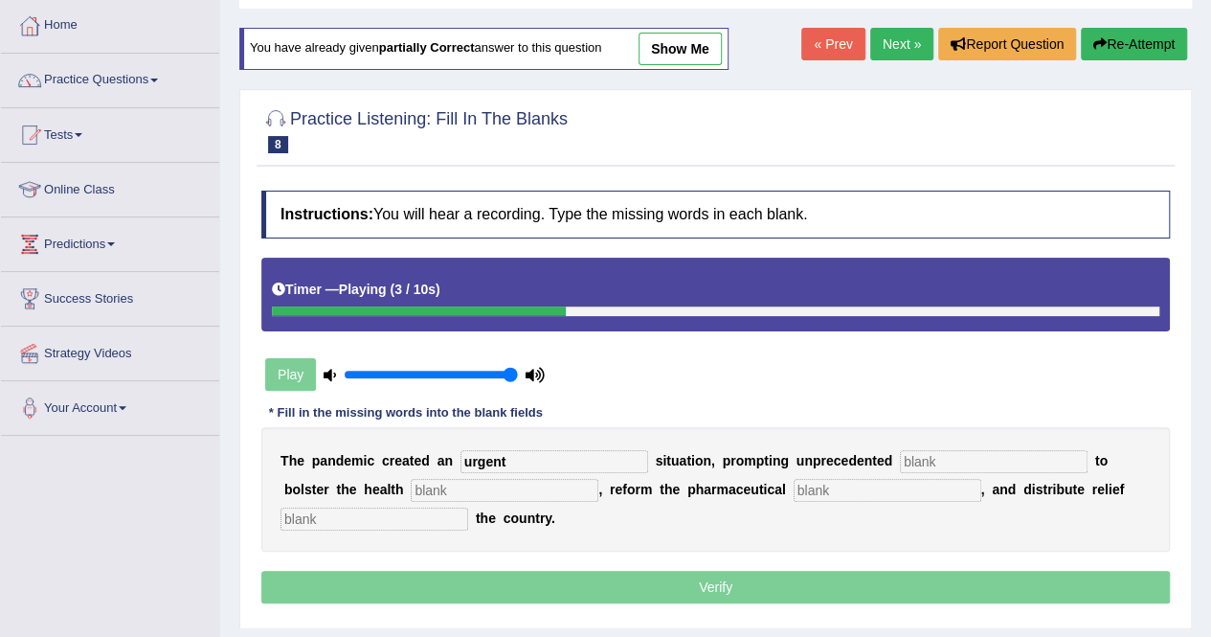
type input "urgent"
type input "contribution"
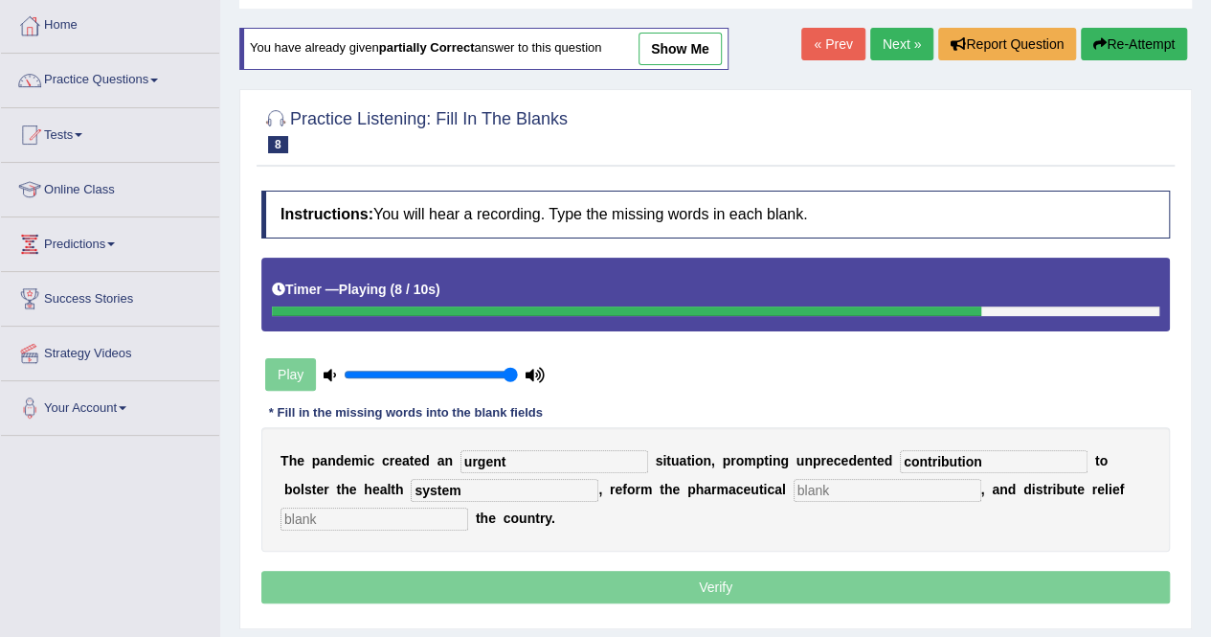
type input "system"
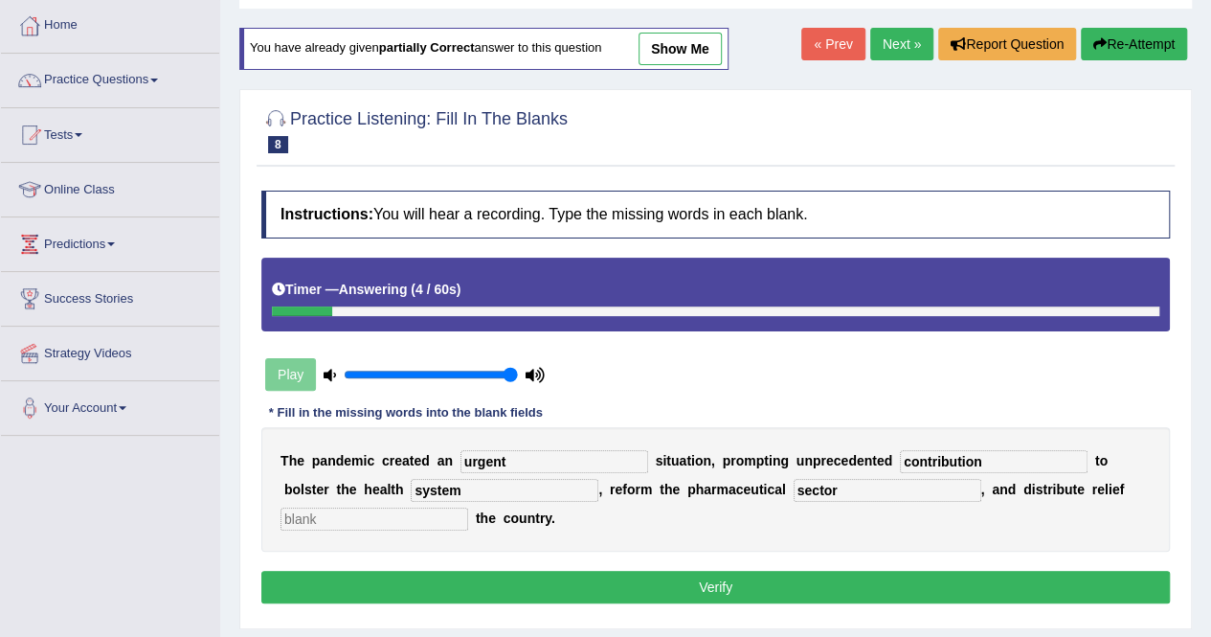
type input "sector"
type input "throughout"
click at [632, 572] on button "Verify" at bounding box center [715, 587] width 908 height 33
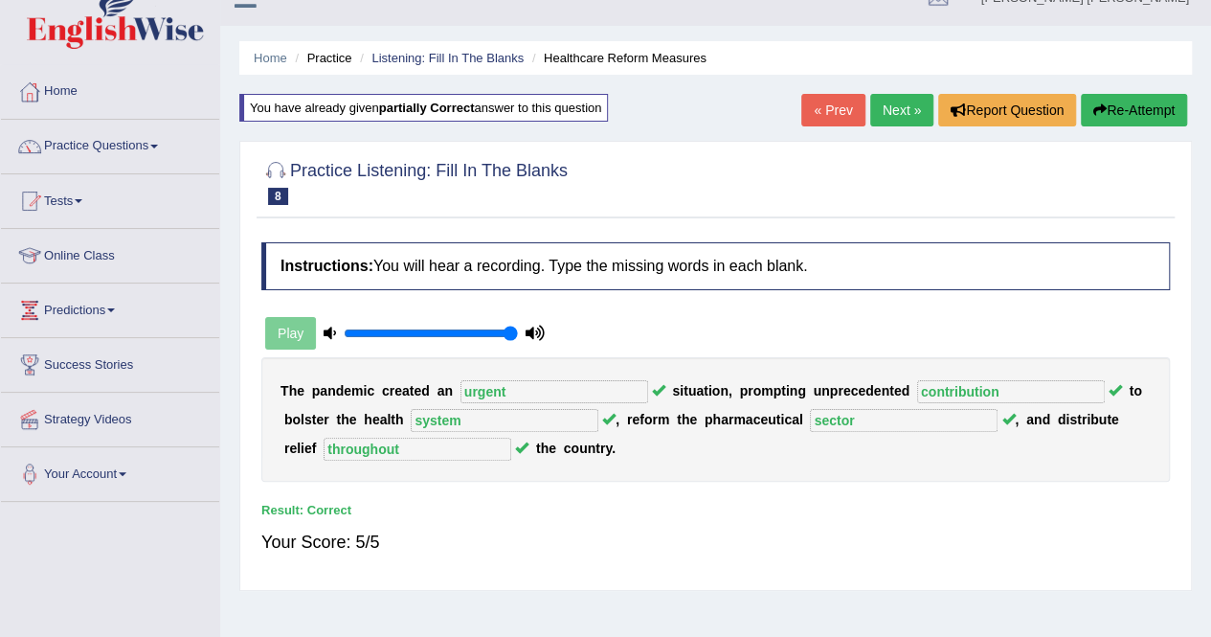
scroll to position [0, 0]
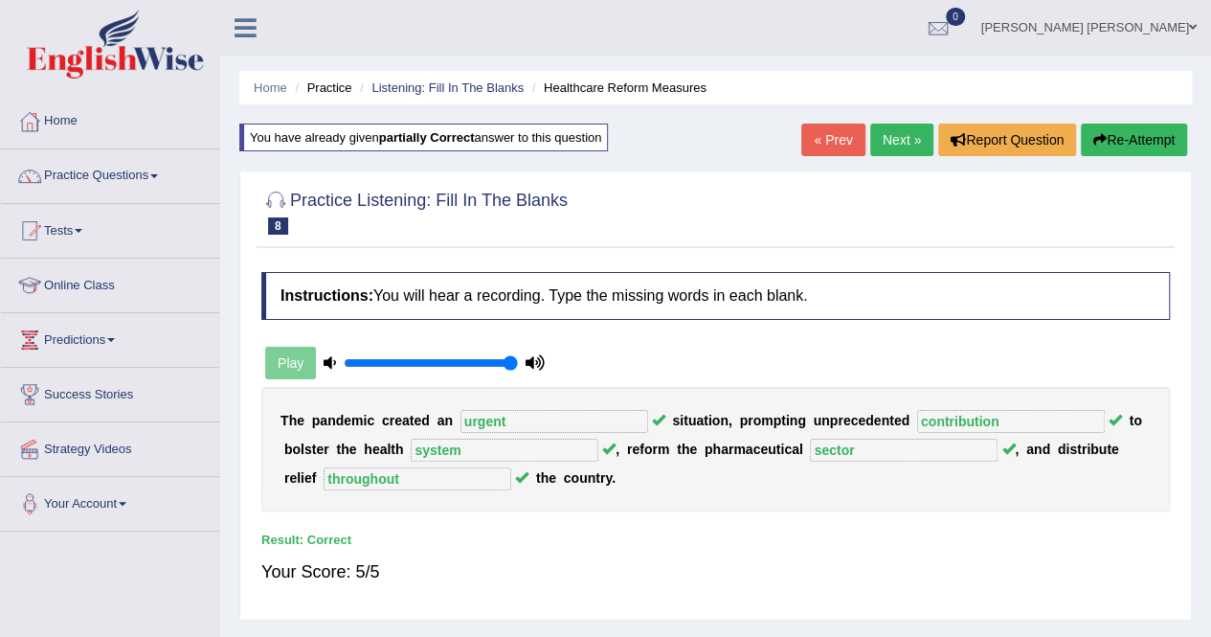
click at [881, 136] on link "Next »" at bounding box center [901, 139] width 63 height 33
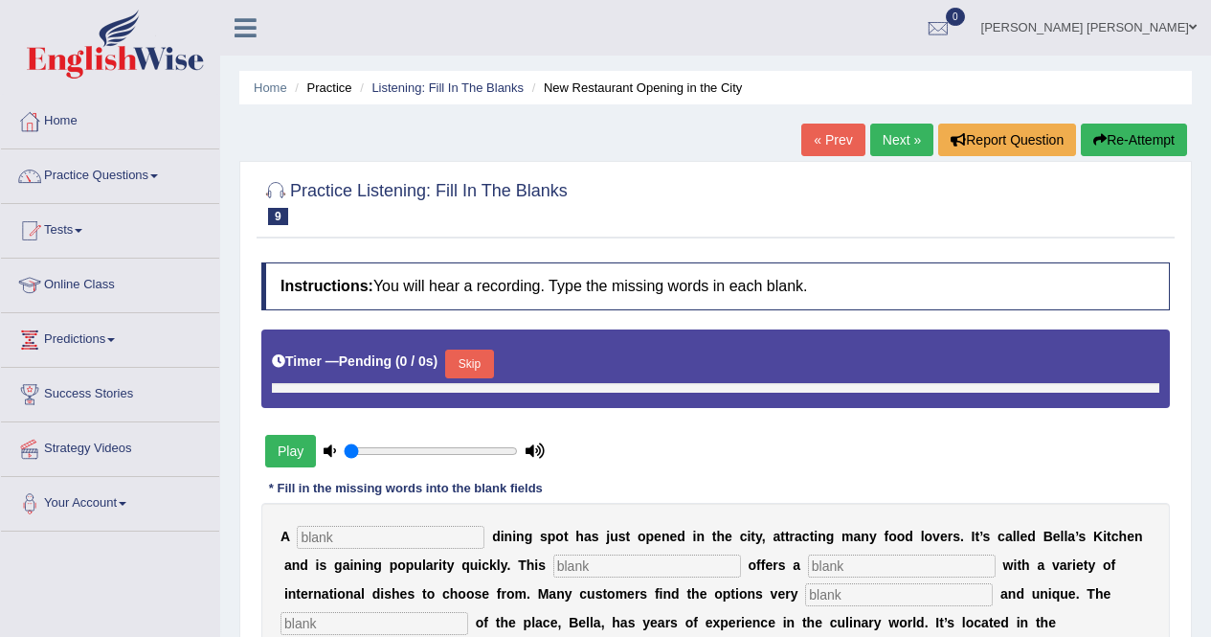
scroll to position [101, 0]
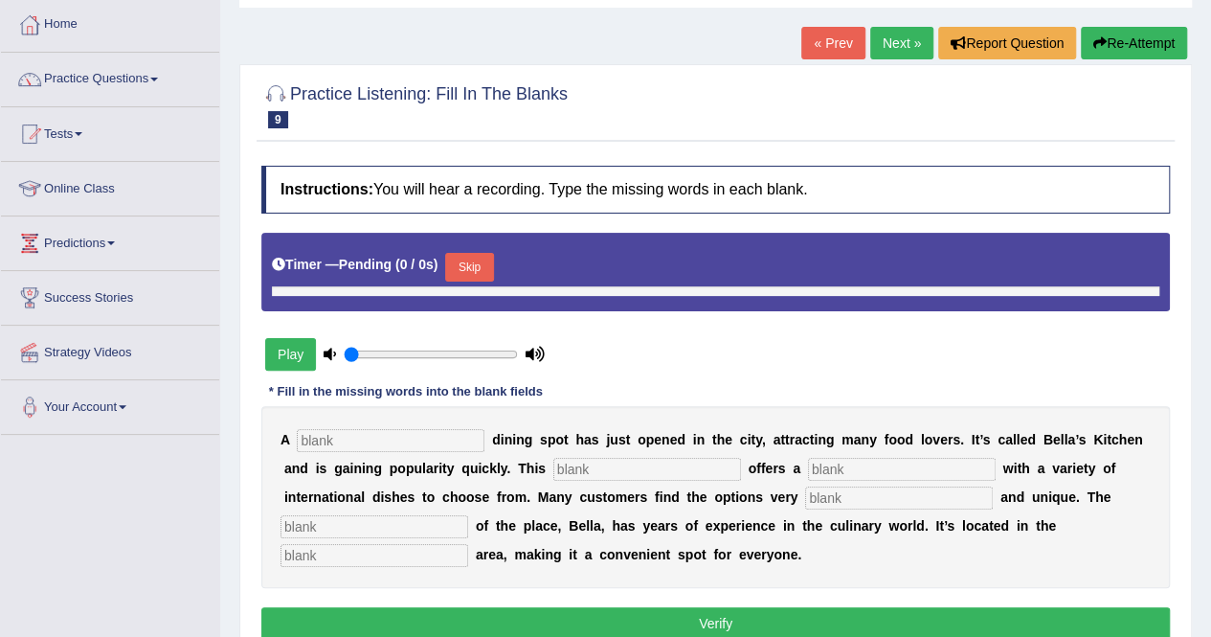
type input "1"
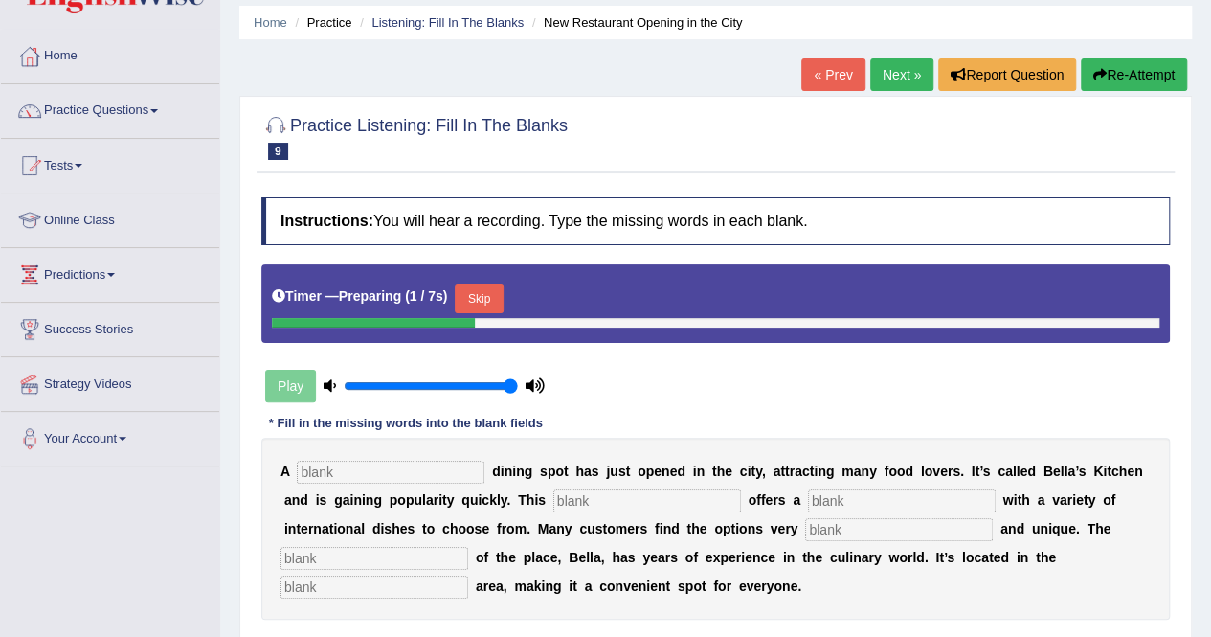
scroll to position [96, 0]
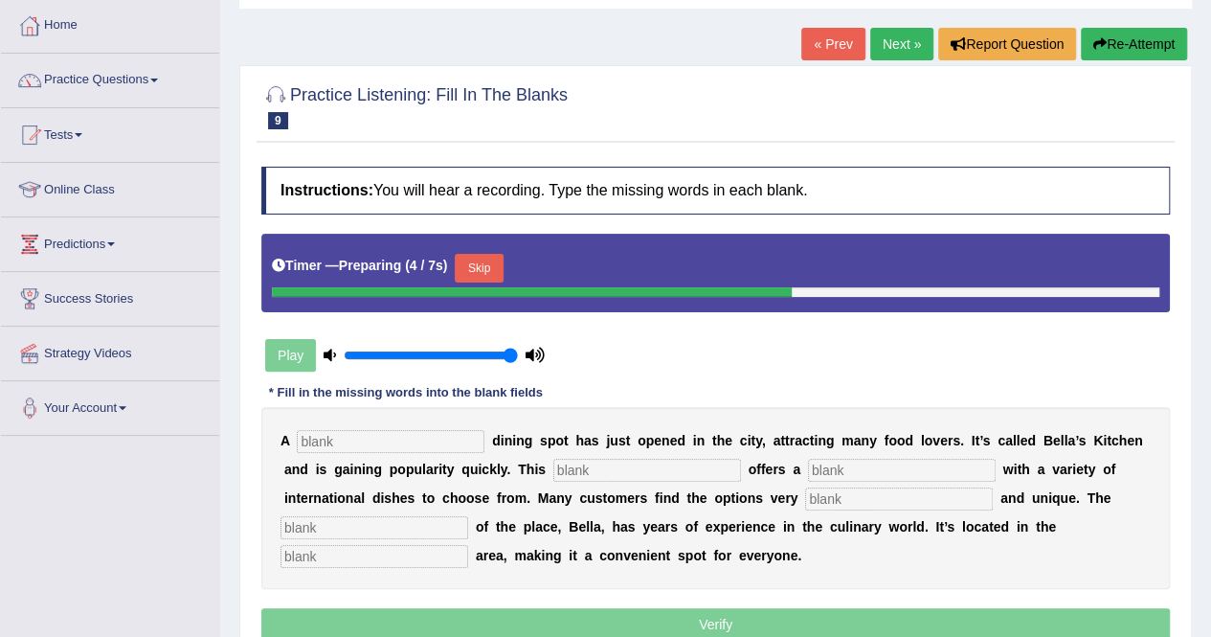
click at [381, 443] on input "text" at bounding box center [391, 441] width 188 height 23
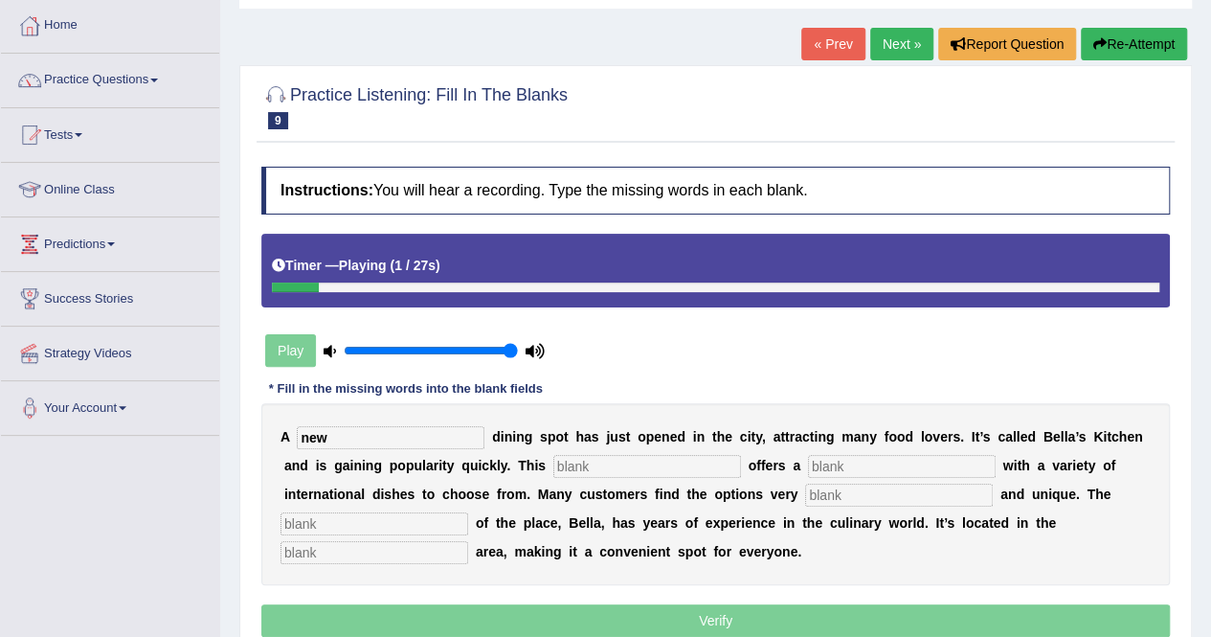
type input "new"
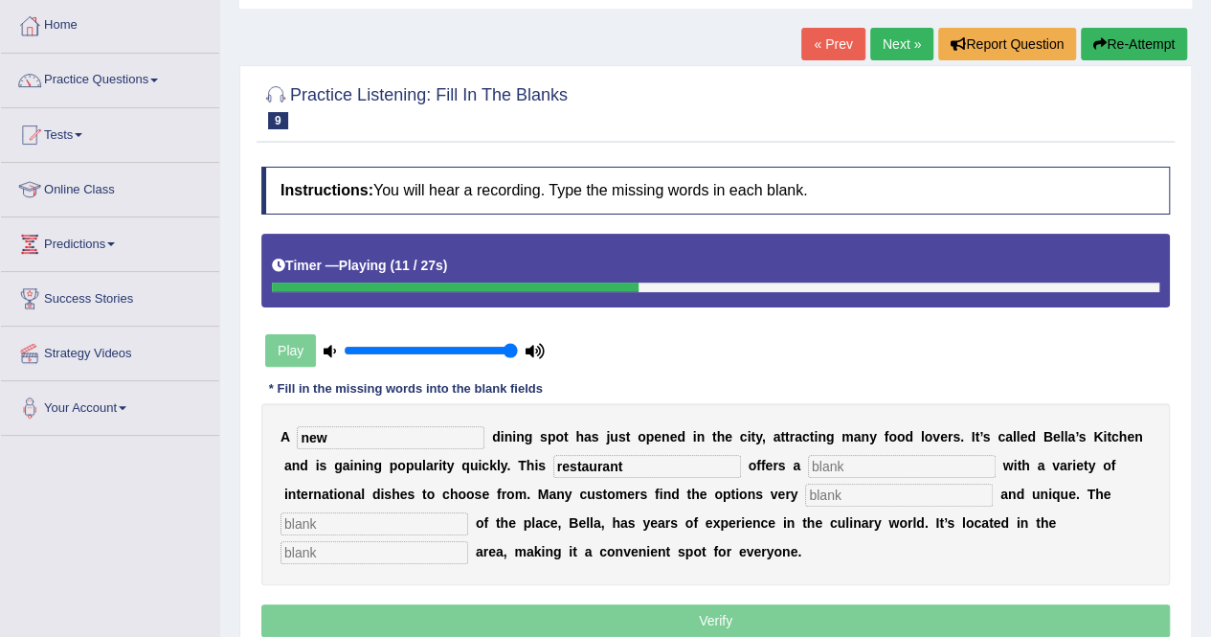
type input "restaurant"
type input "menu"
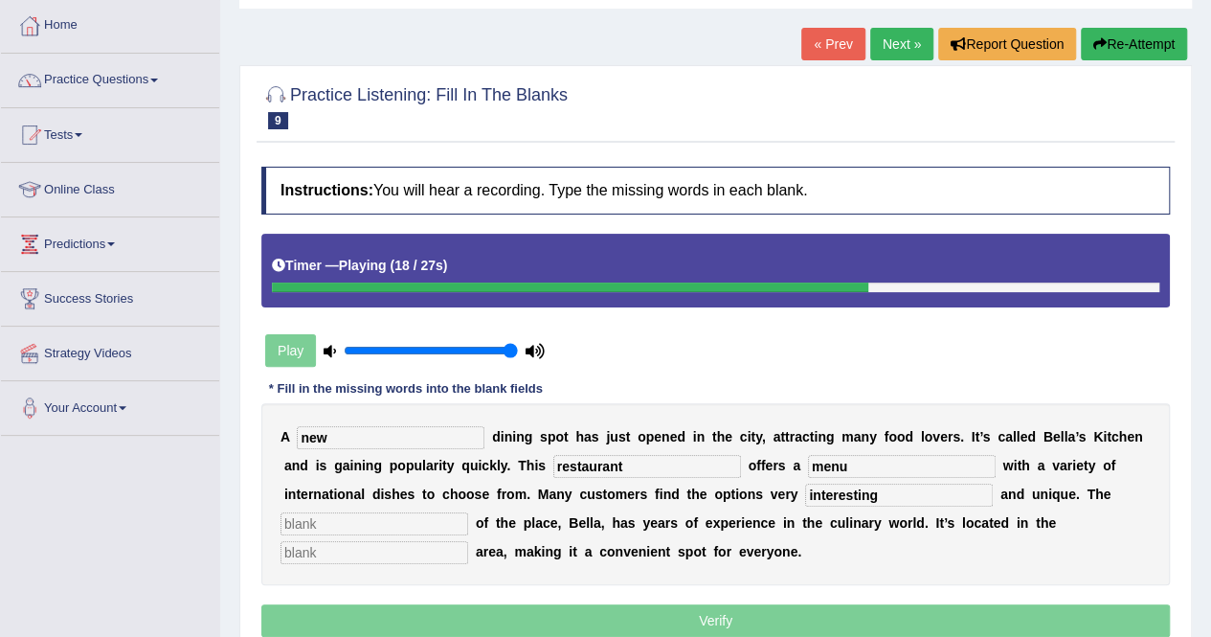
type input "interesting"
type input "owner"
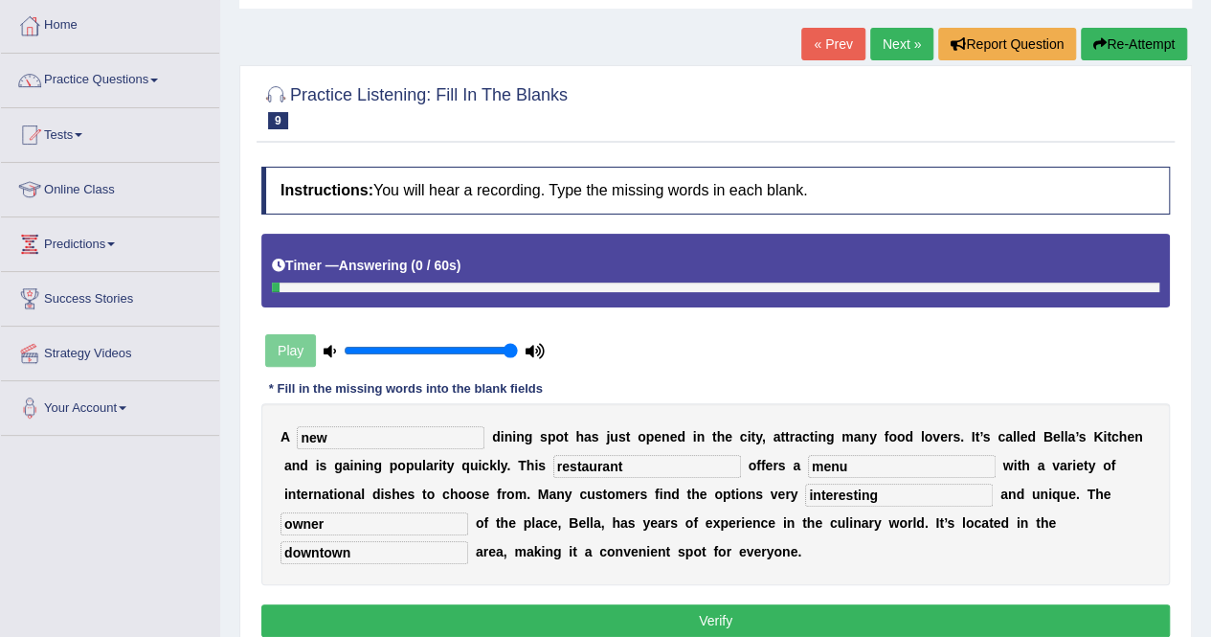
type input "downtown"
click at [567, 464] on input "restaurant" at bounding box center [647, 466] width 188 height 23
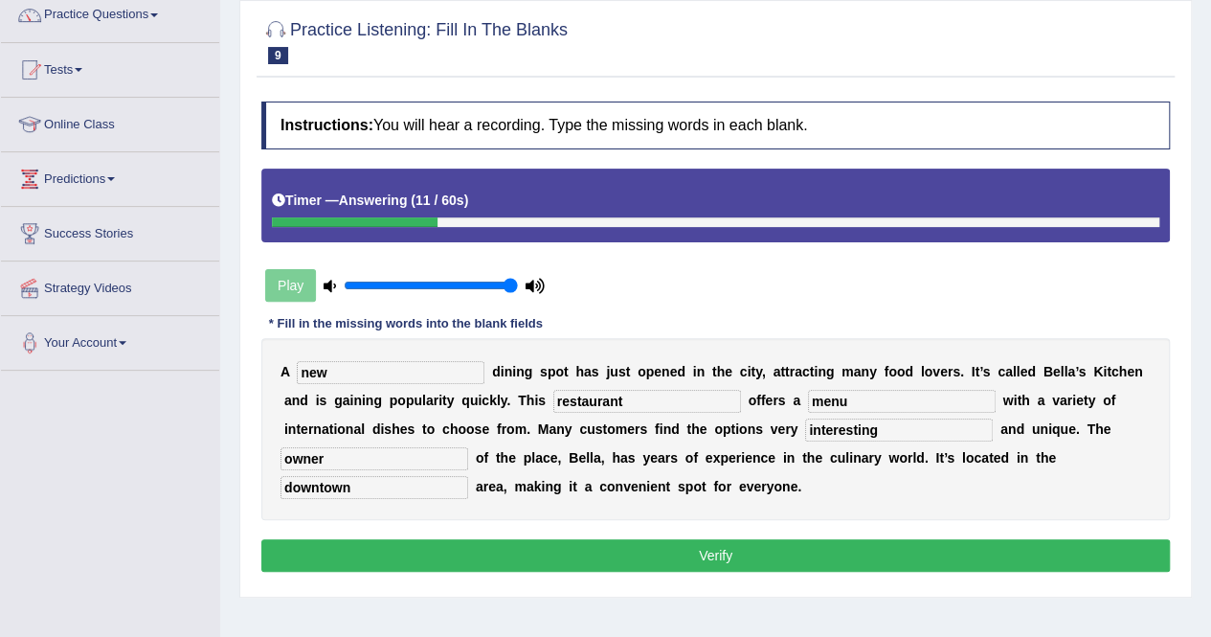
scroll to position [191, 0]
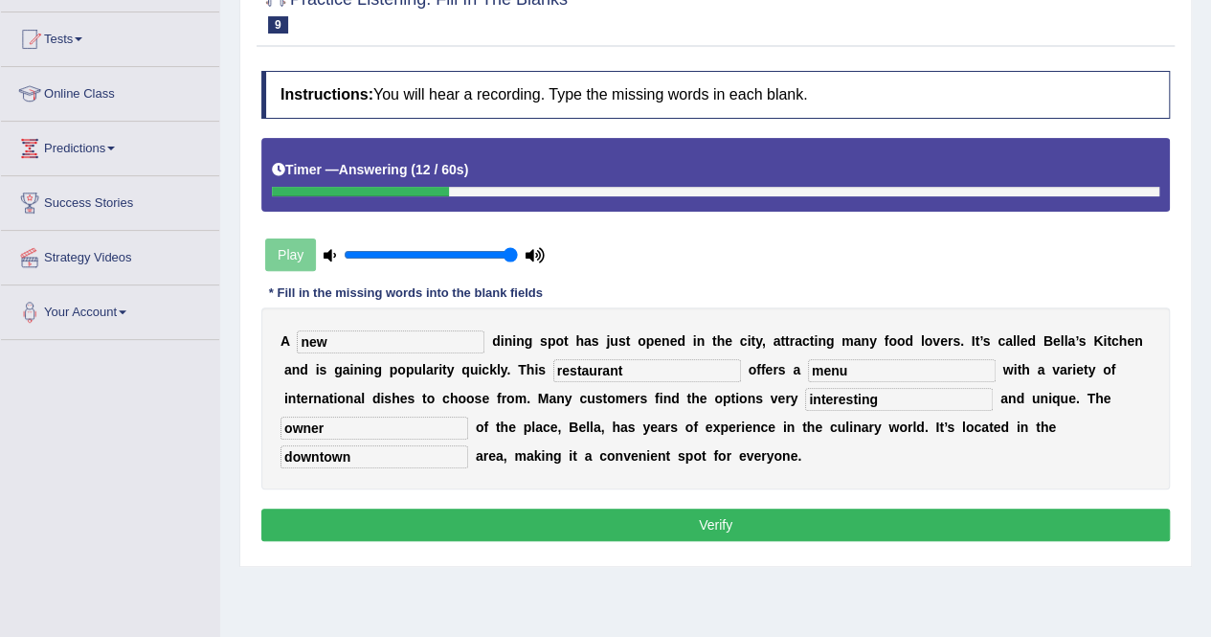
click at [572, 512] on button "Verify" at bounding box center [715, 524] width 908 height 33
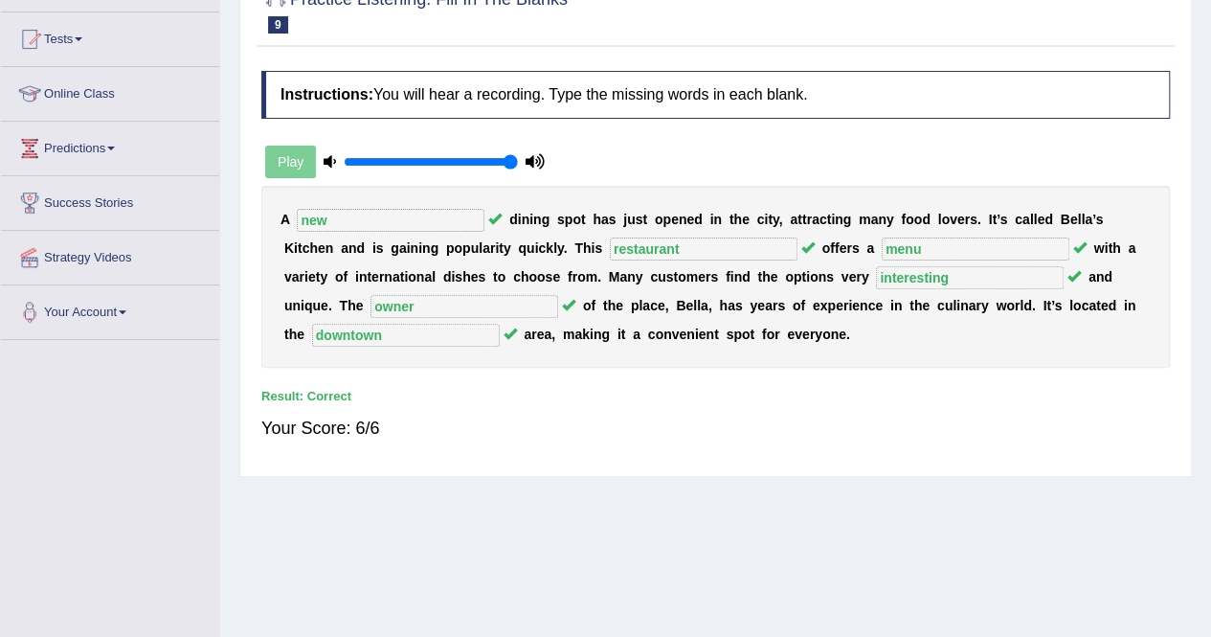
scroll to position [0, 0]
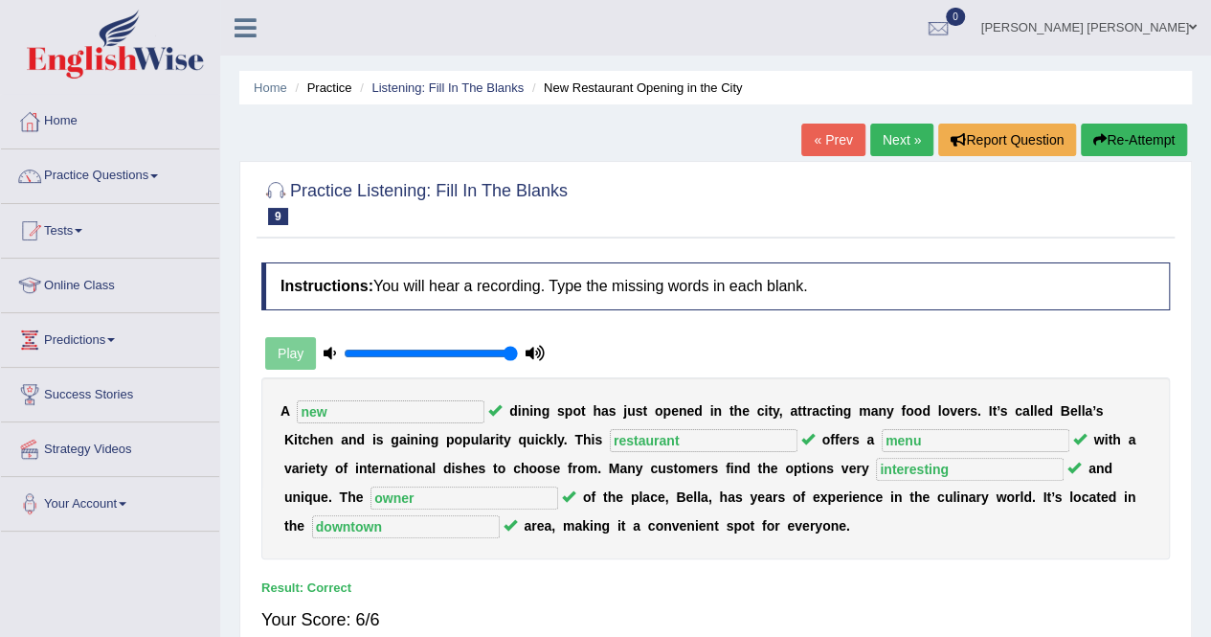
click at [881, 137] on link "Next »" at bounding box center [901, 139] width 63 height 33
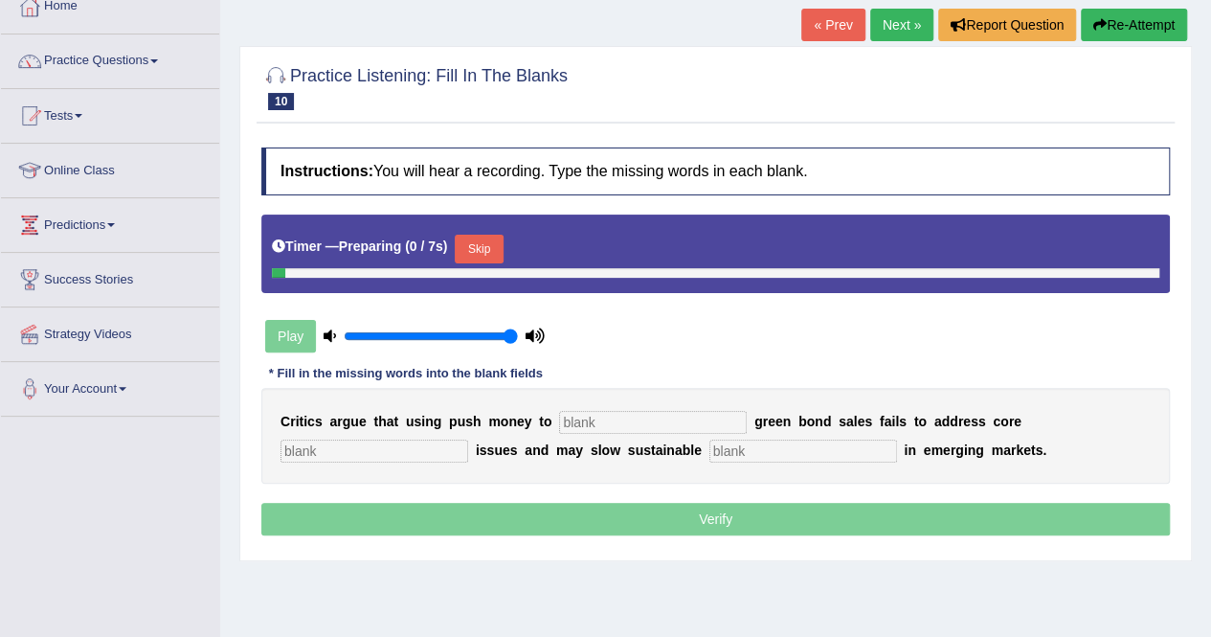
scroll to position [287, 0]
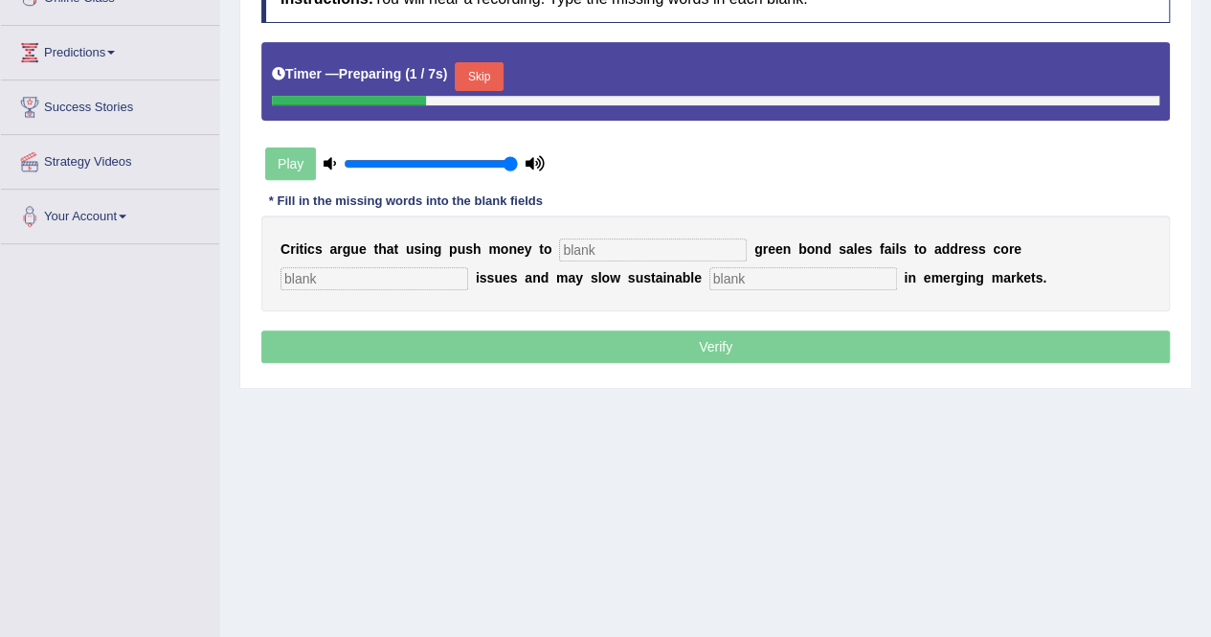
click at [578, 248] on input "text" at bounding box center [653, 249] width 188 height 23
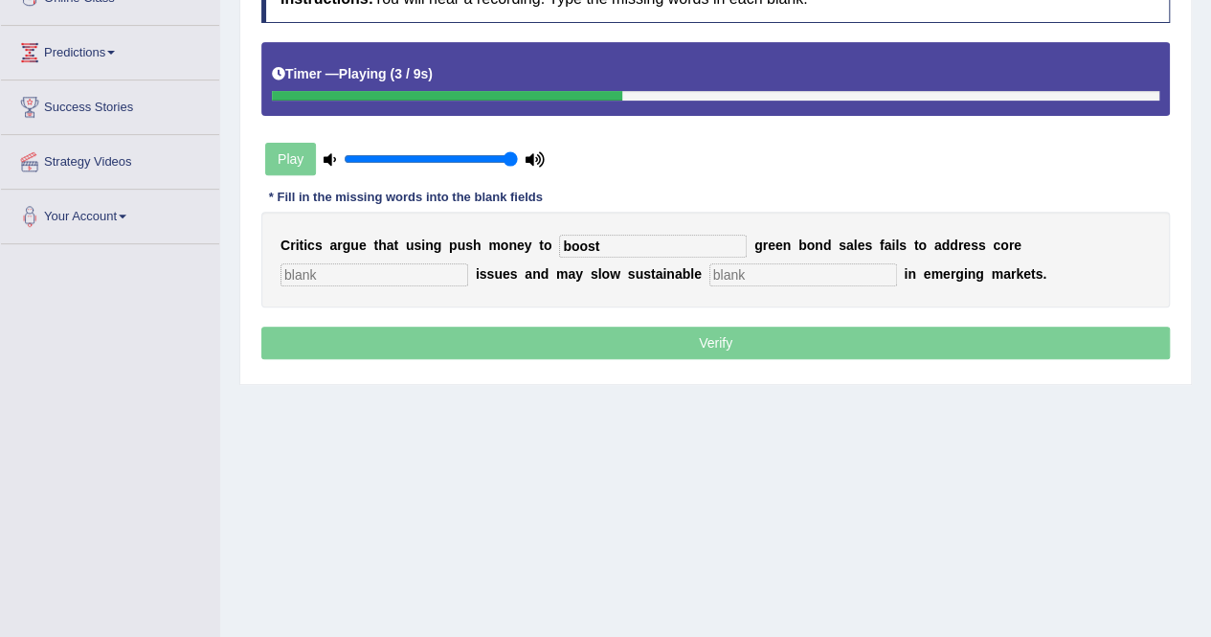
type input "boost"
type input "core"
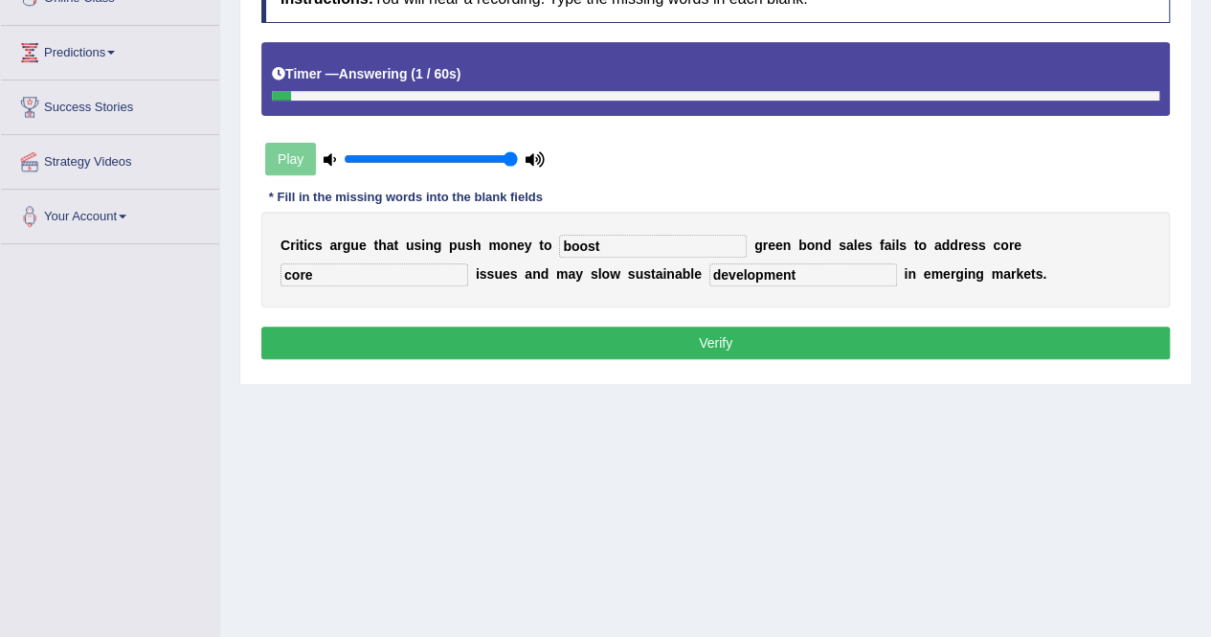
type input "development"
click at [592, 338] on button "Verify" at bounding box center [715, 342] width 908 height 33
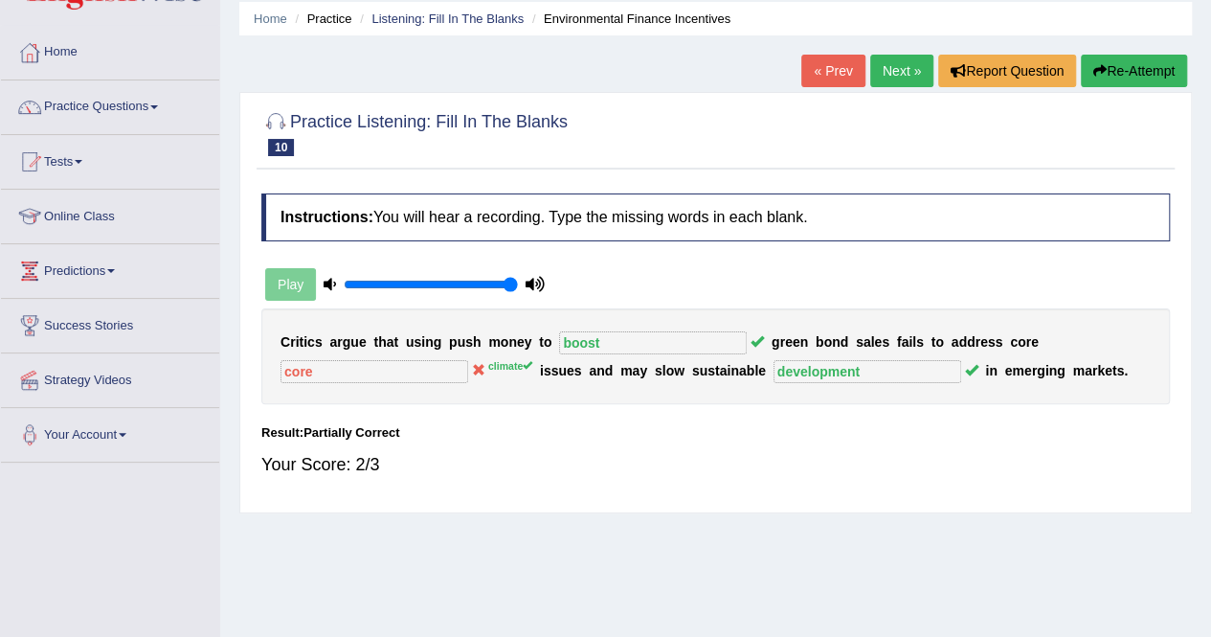
scroll to position [0, 0]
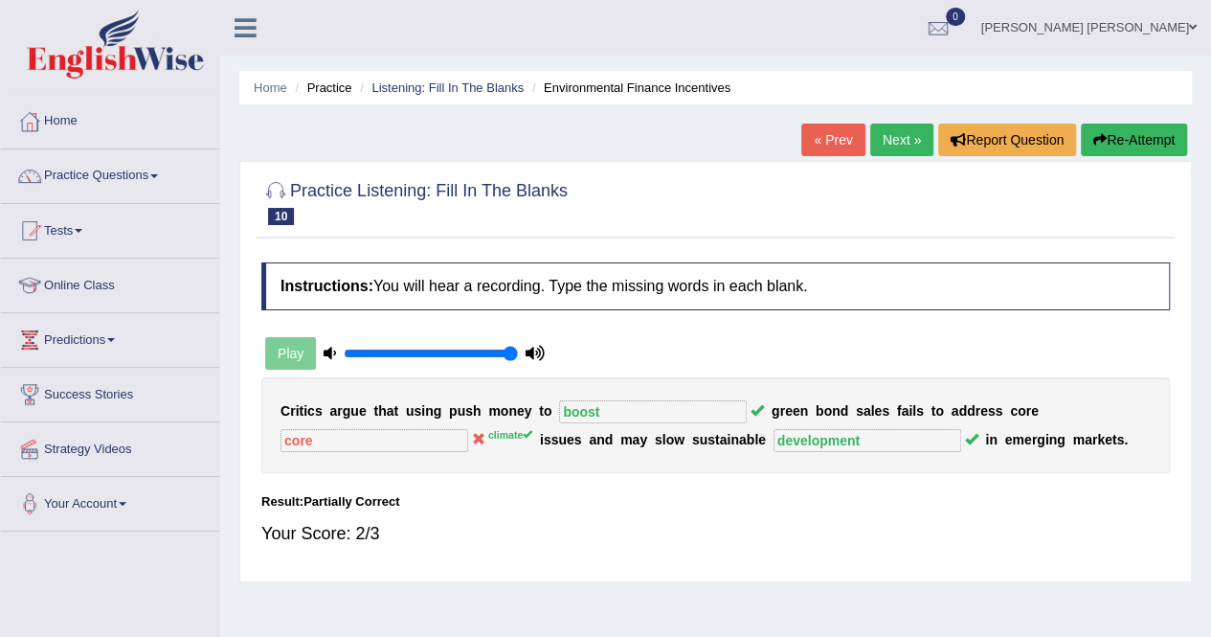
click at [1107, 137] on button "Re-Attempt" at bounding box center [1134, 139] width 106 height 33
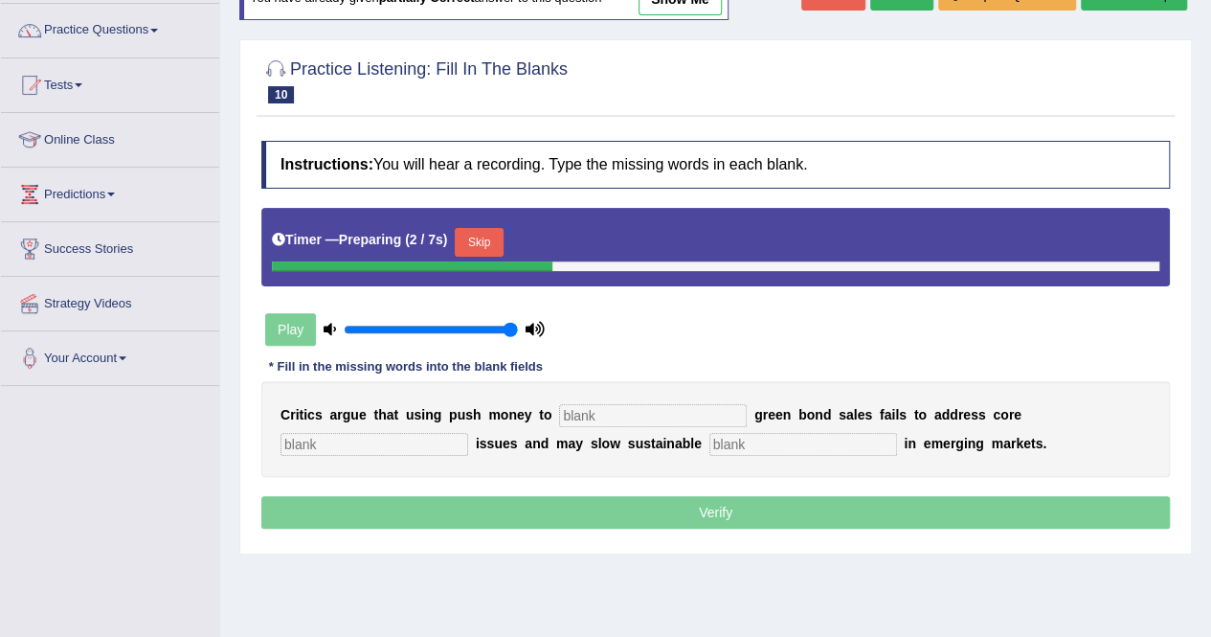
scroll to position [287, 0]
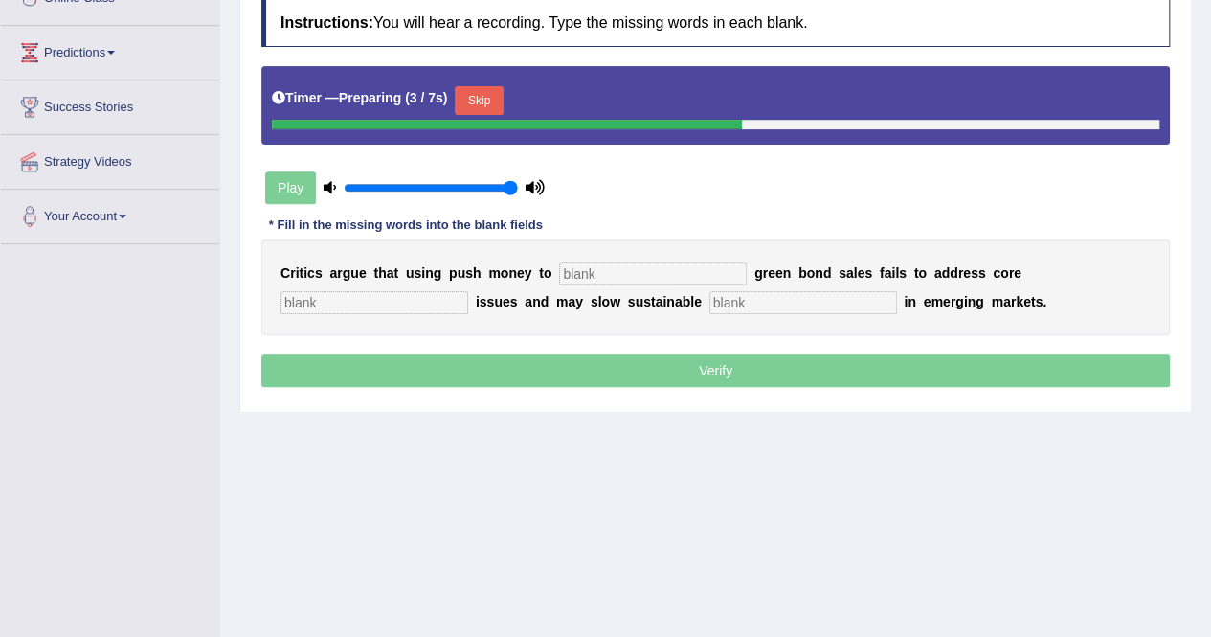
drag, startPoint x: 481, startPoint y: 104, endPoint x: 484, endPoint y: 127, distance: 23.3
click at [481, 105] on button "Skip" at bounding box center [479, 100] width 48 height 29
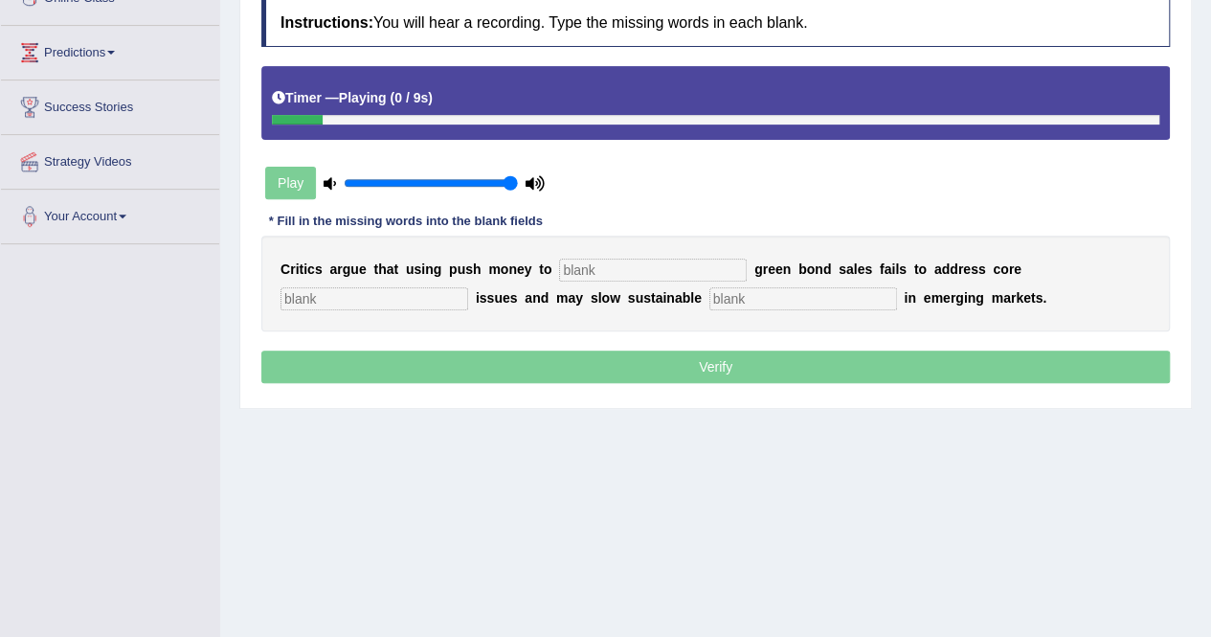
click at [578, 262] on input "text" at bounding box center [653, 269] width 188 height 23
type input "boost"
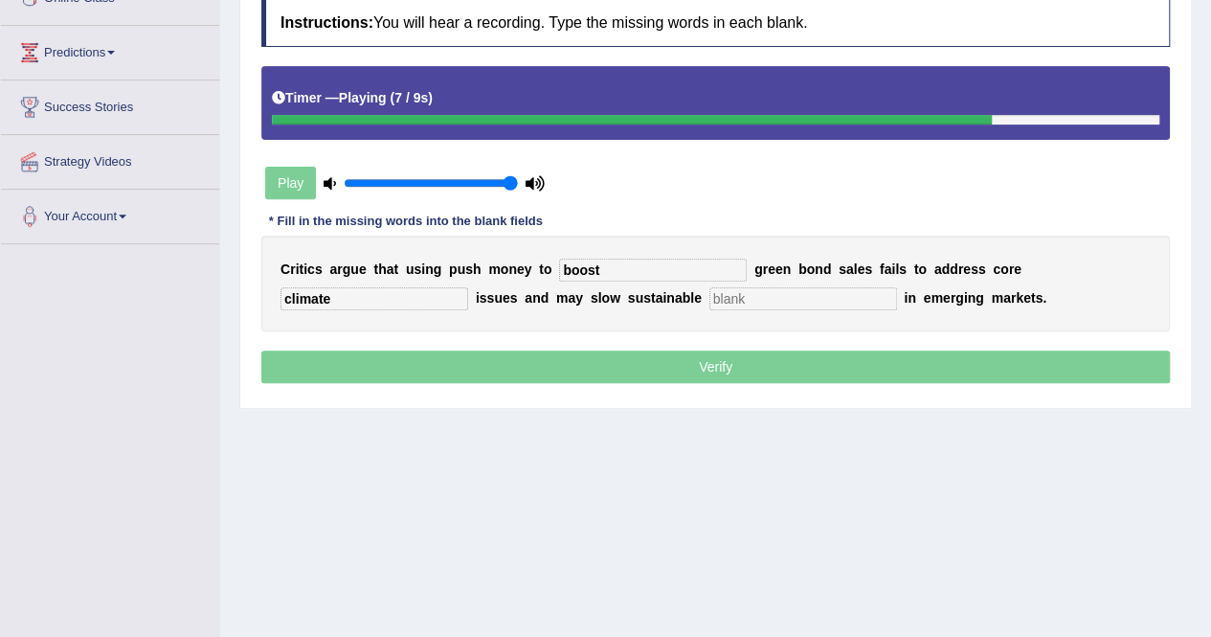
type input "climate"
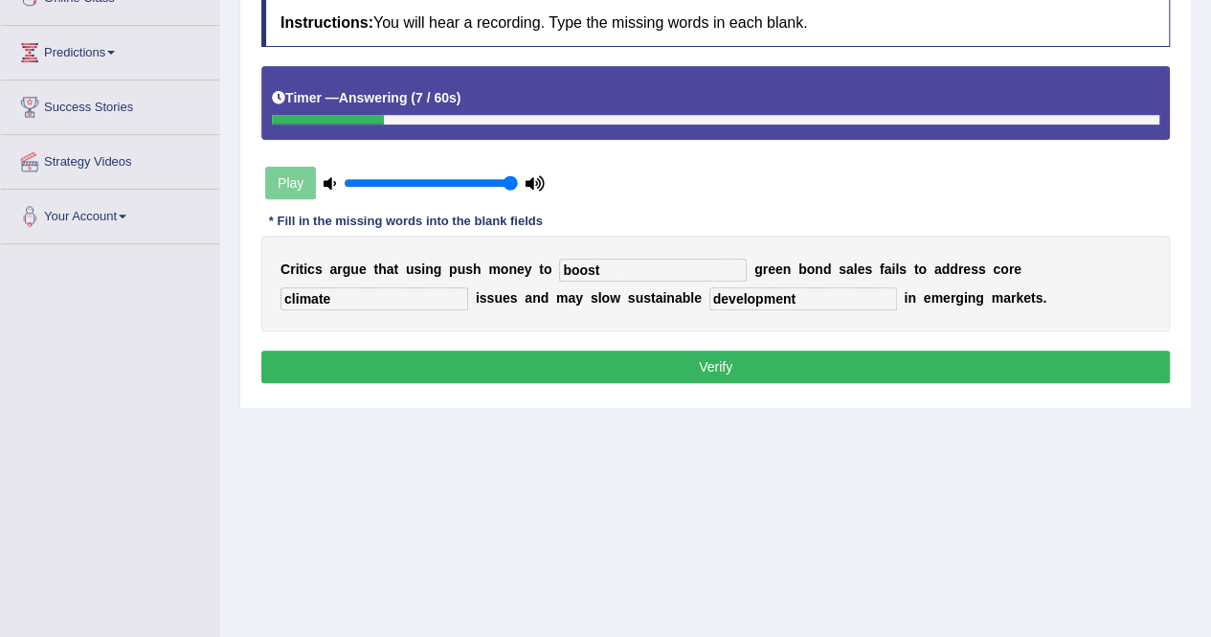
type input "development"
click at [576, 359] on button "Verify" at bounding box center [715, 366] width 908 height 33
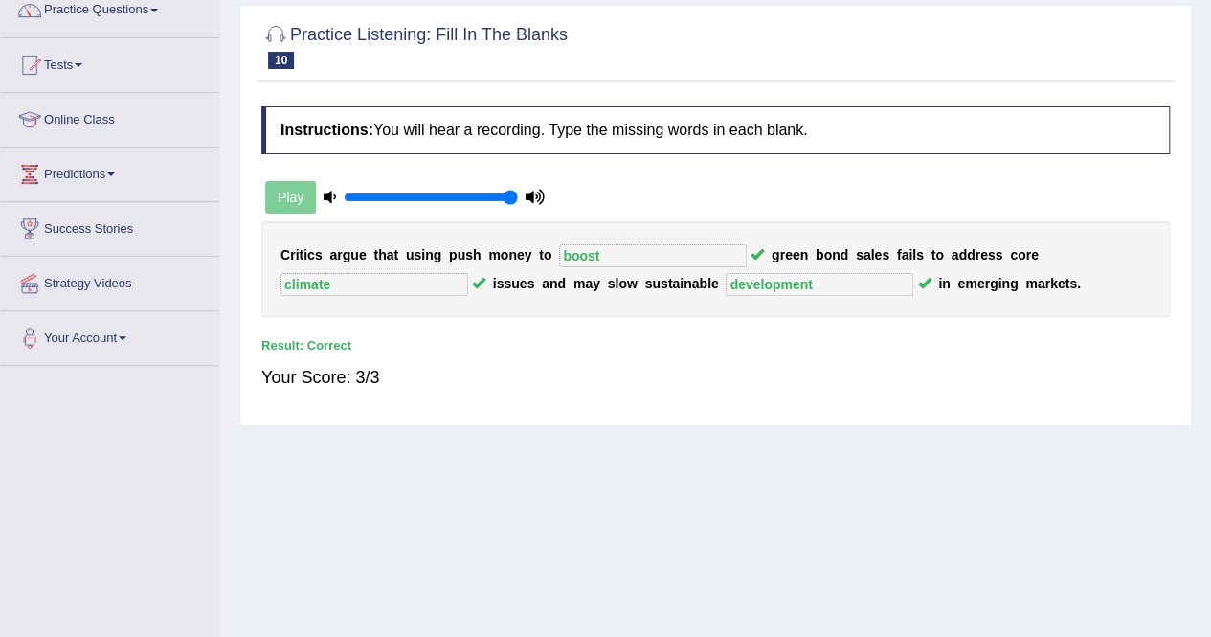
scroll to position [96, 0]
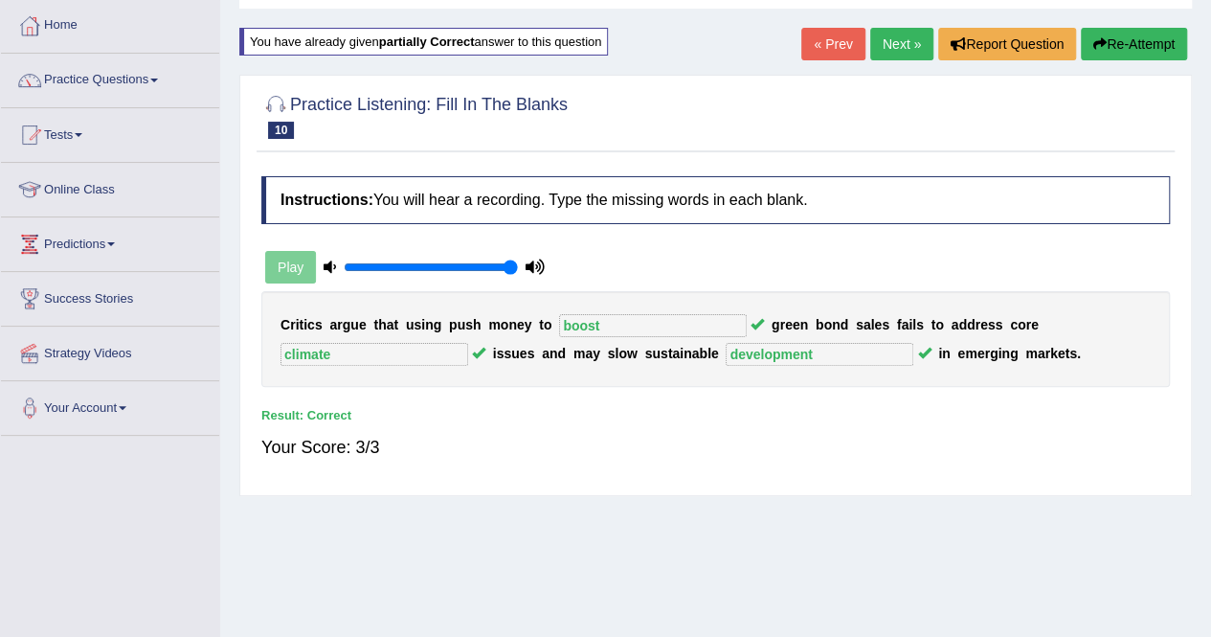
click at [900, 45] on link "Next »" at bounding box center [901, 44] width 63 height 33
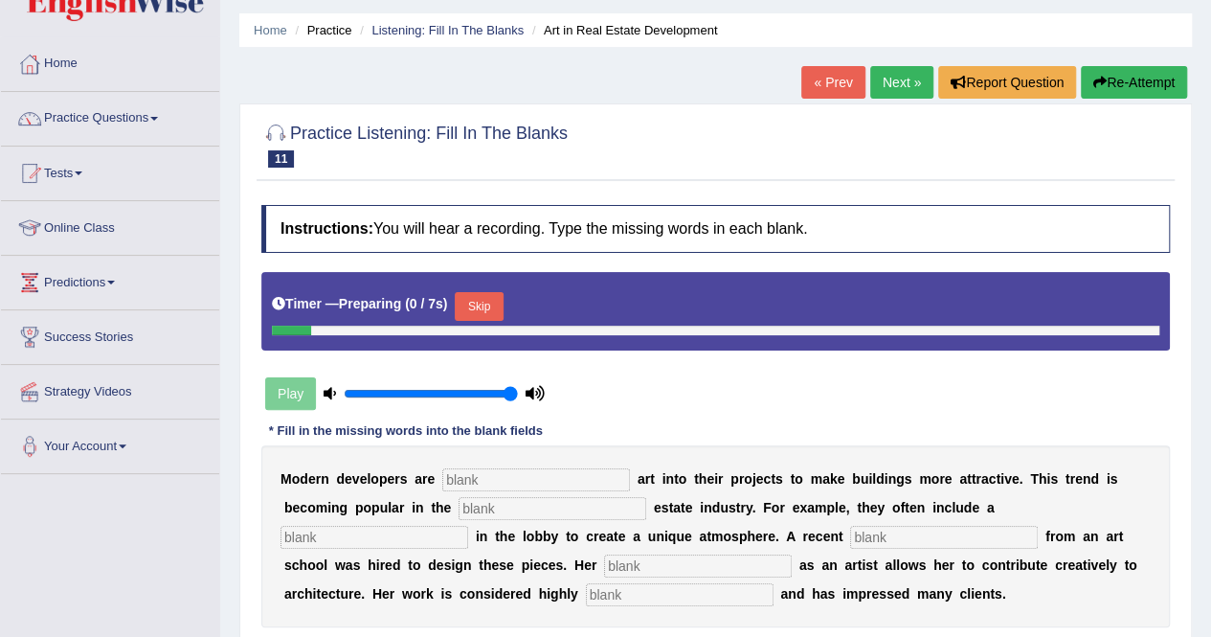
scroll to position [287, 0]
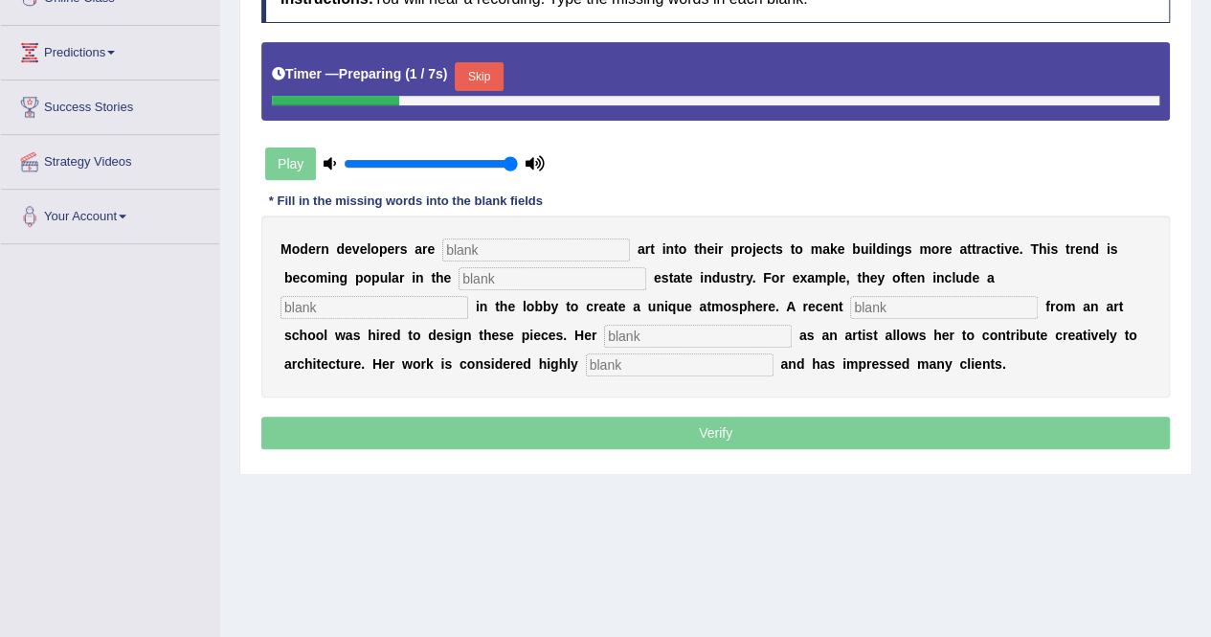
click at [496, 239] on input "text" at bounding box center [536, 249] width 188 height 23
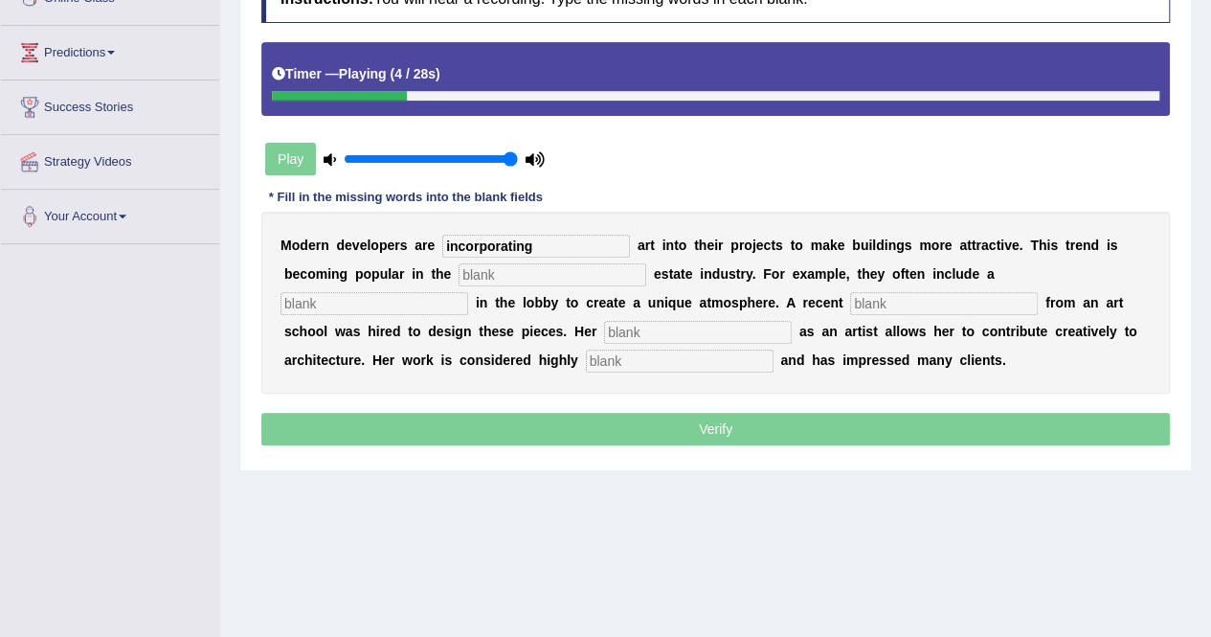
type input "incorporating"
type input "real estate"
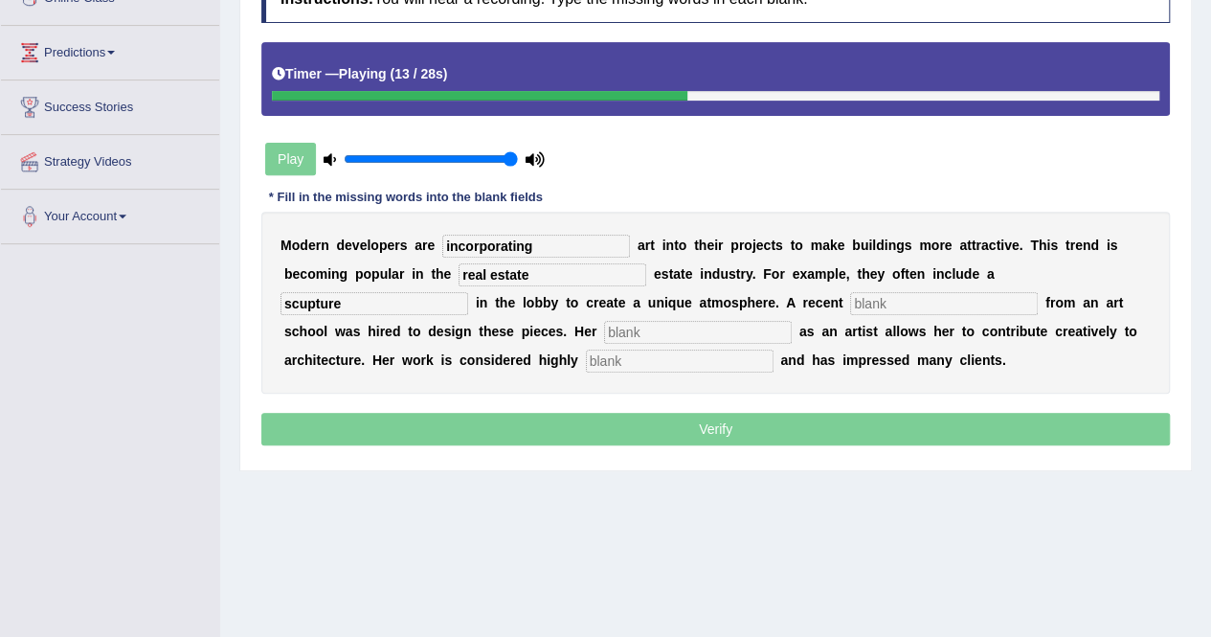
type input "scupture"
type input "graduate"
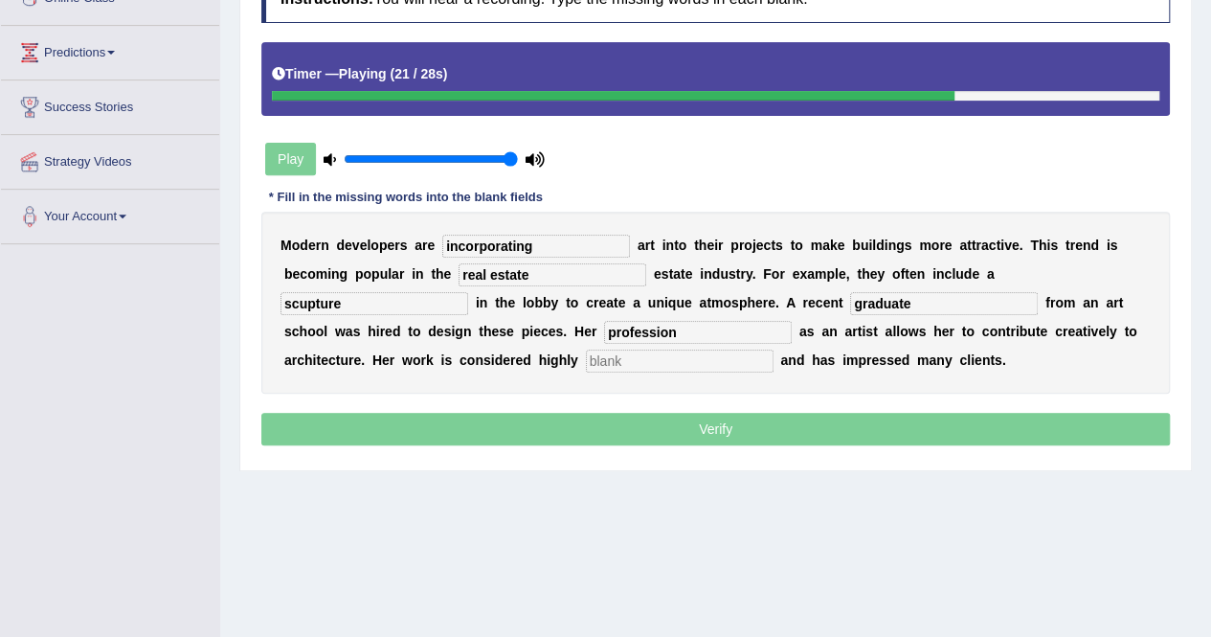
type input "profession"
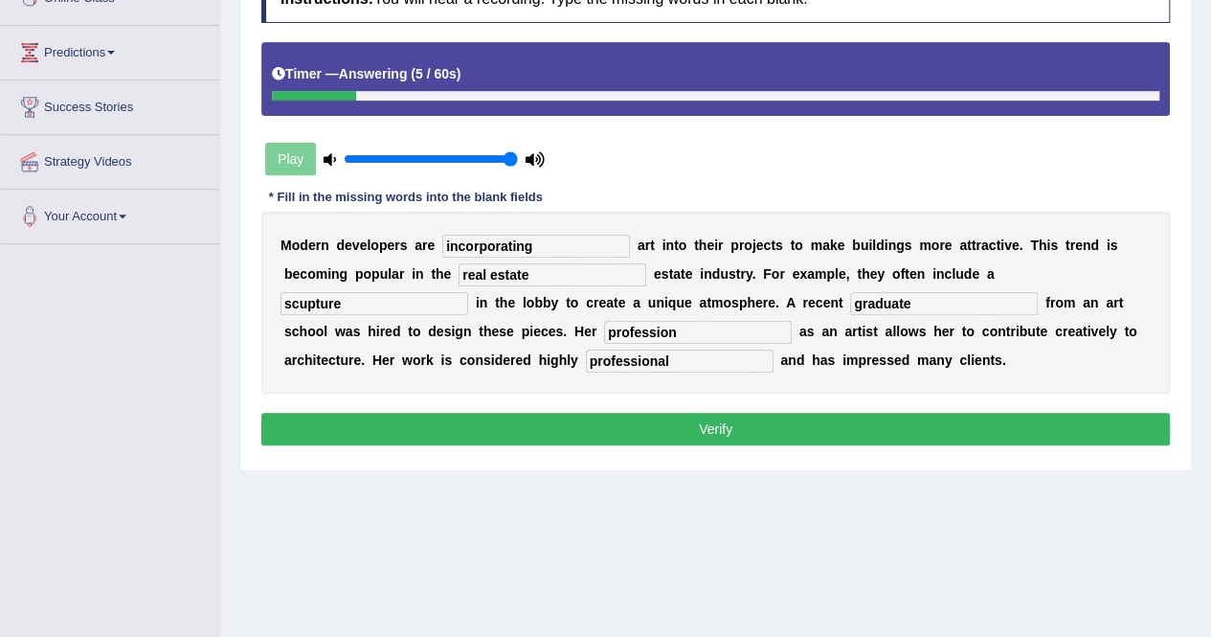
type input "professional"
click at [468, 292] on input "scupture" at bounding box center [374, 303] width 188 height 23
type input "sculpture"
click at [915, 421] on button "Verify" at bounding box center [715, 429] width 908 height 33
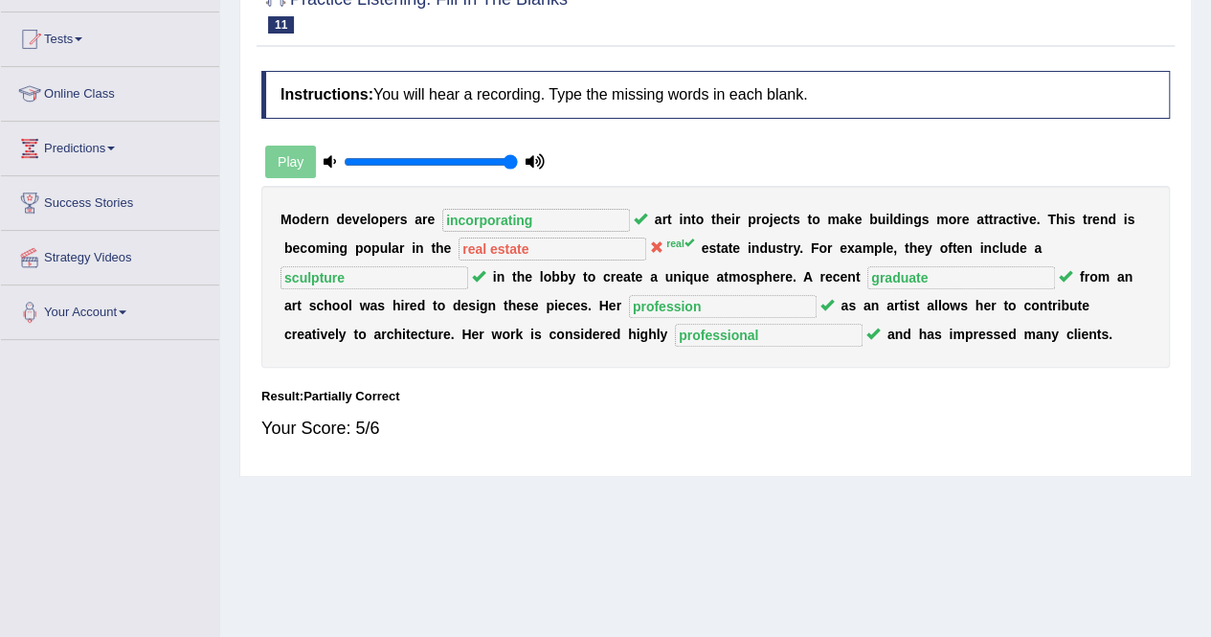
scroll to position [0, 0]
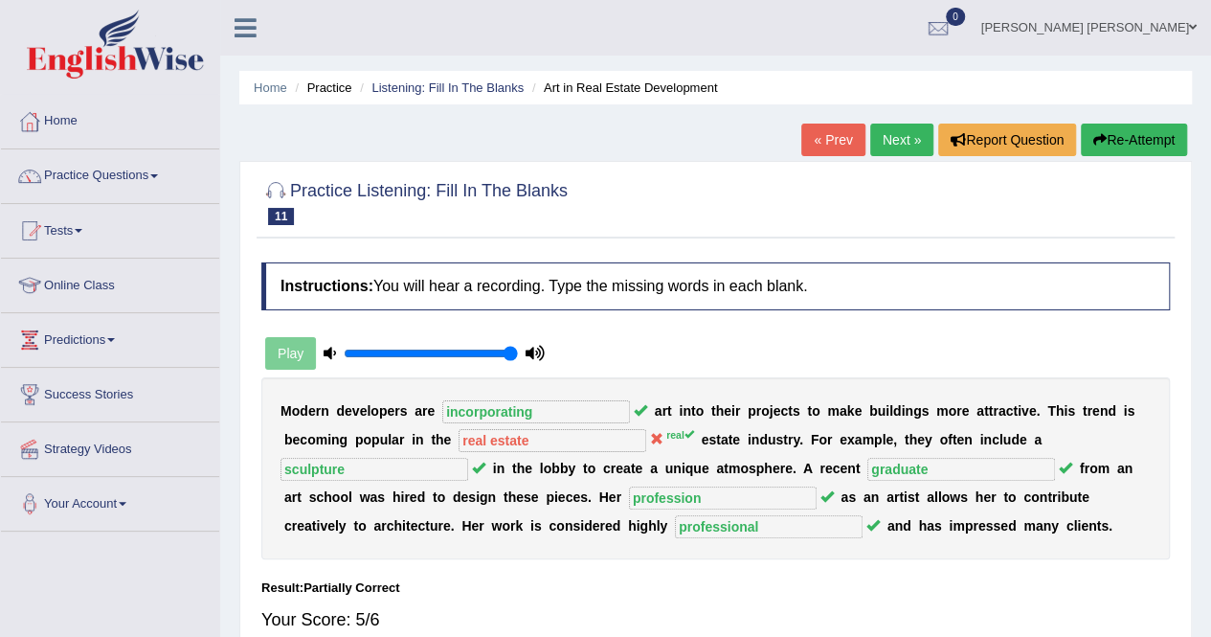
click at [1114, 135] on button "Re-Attempt" at bounding box center [1134, 139] width 106 height 33
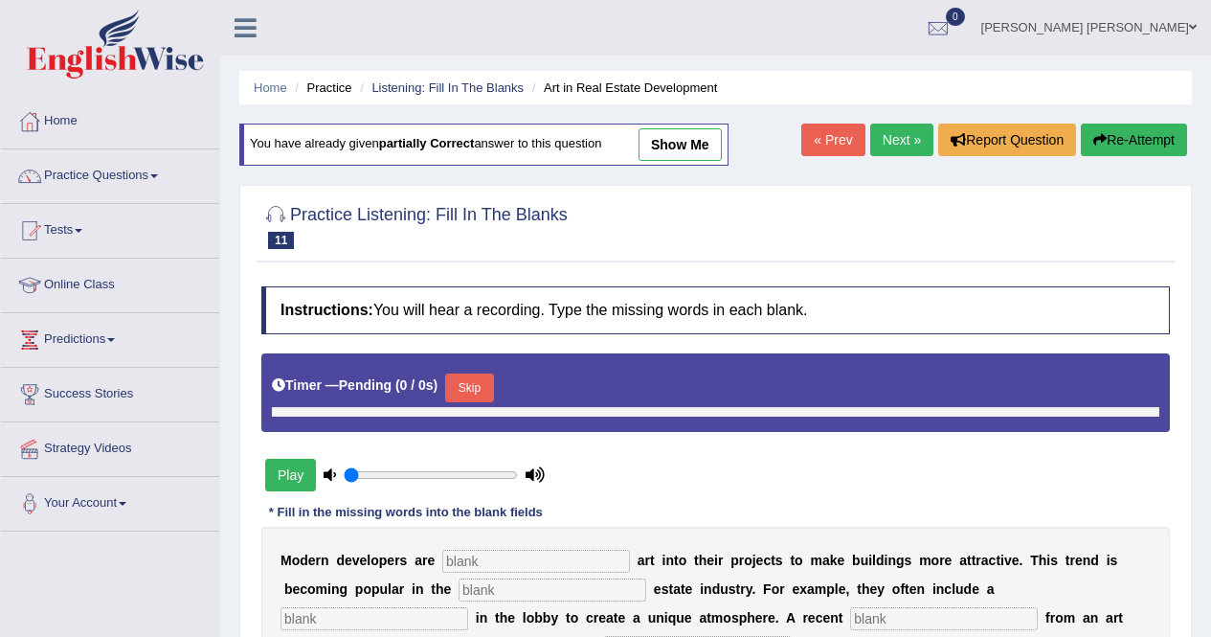
scroll to position [161, 0]
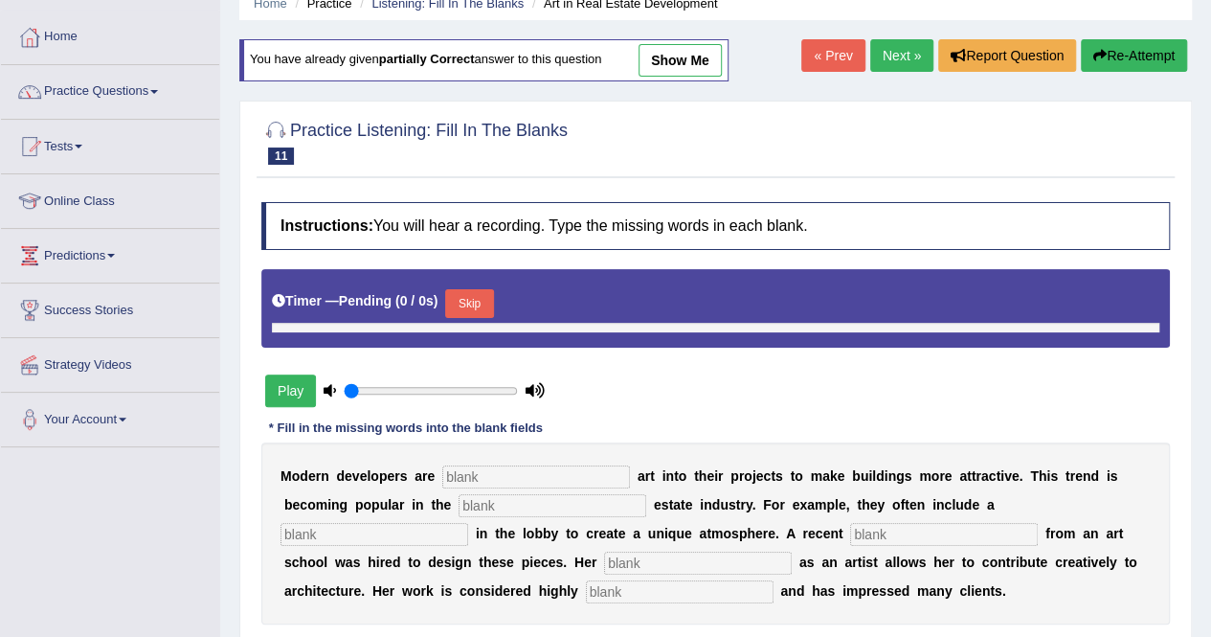
type input "1"
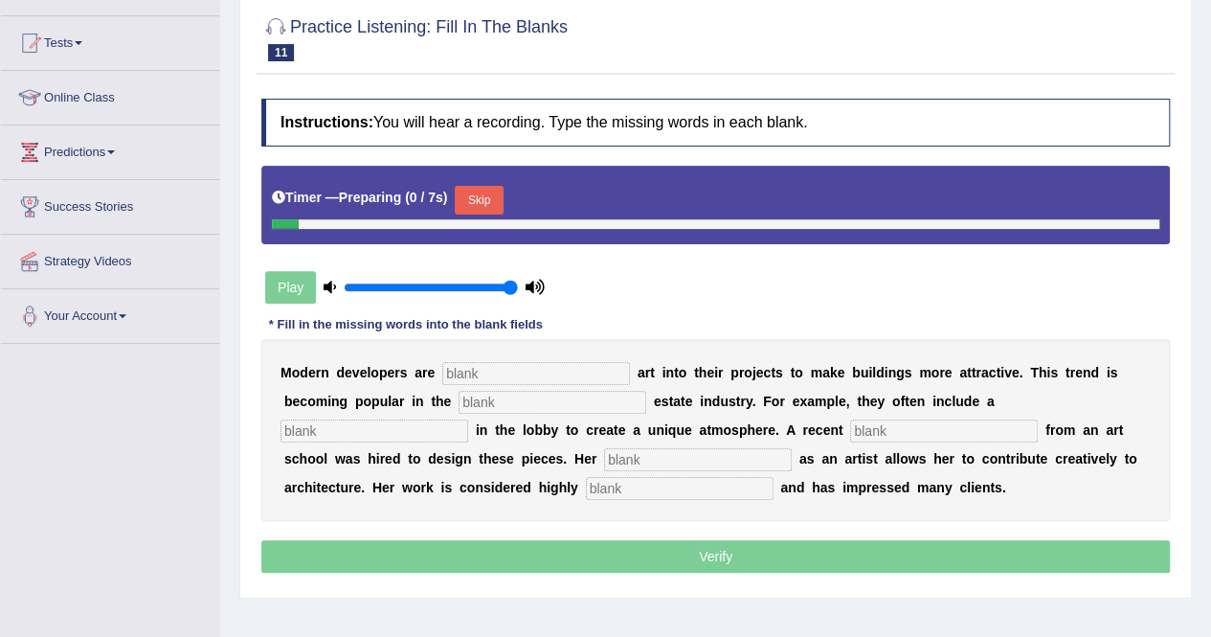
scroll to position [191, 0]
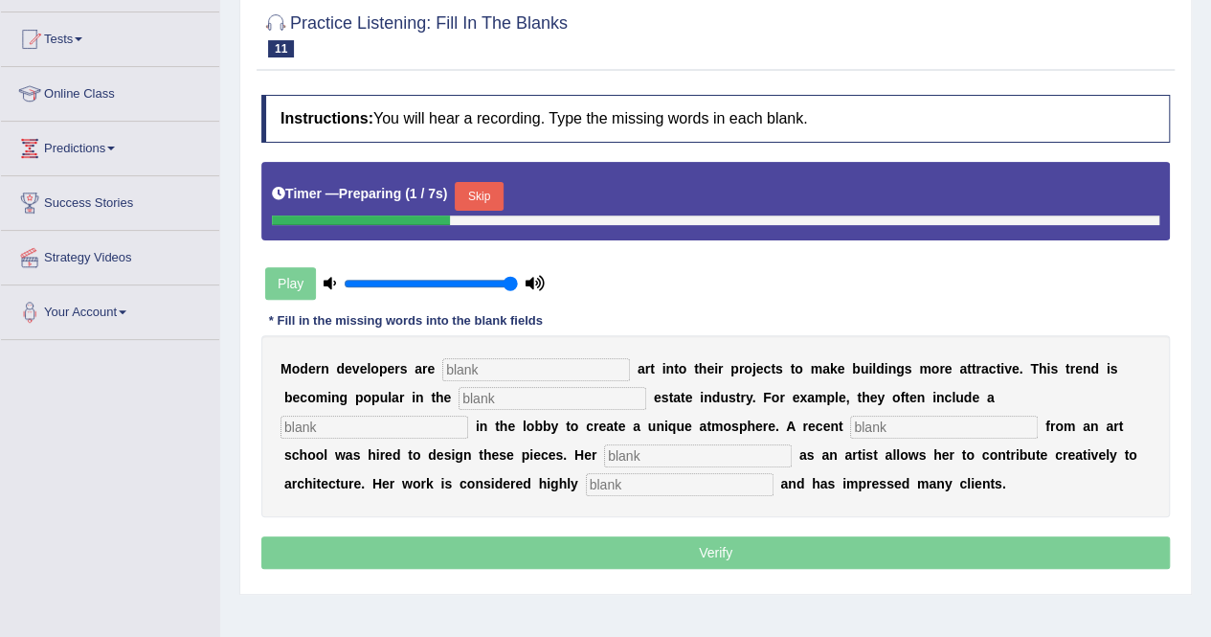
click at [476, 367] on input "text" at bounding box center [536, 369] width 188 height 23
drag, startPoint x: 484, startPoint y: 189, endPoint x: 483, endPoint y: 200, distance: 11.5
click at [484, 189] on button "Skip" at bounding box center [479, 196] width 48 height 29
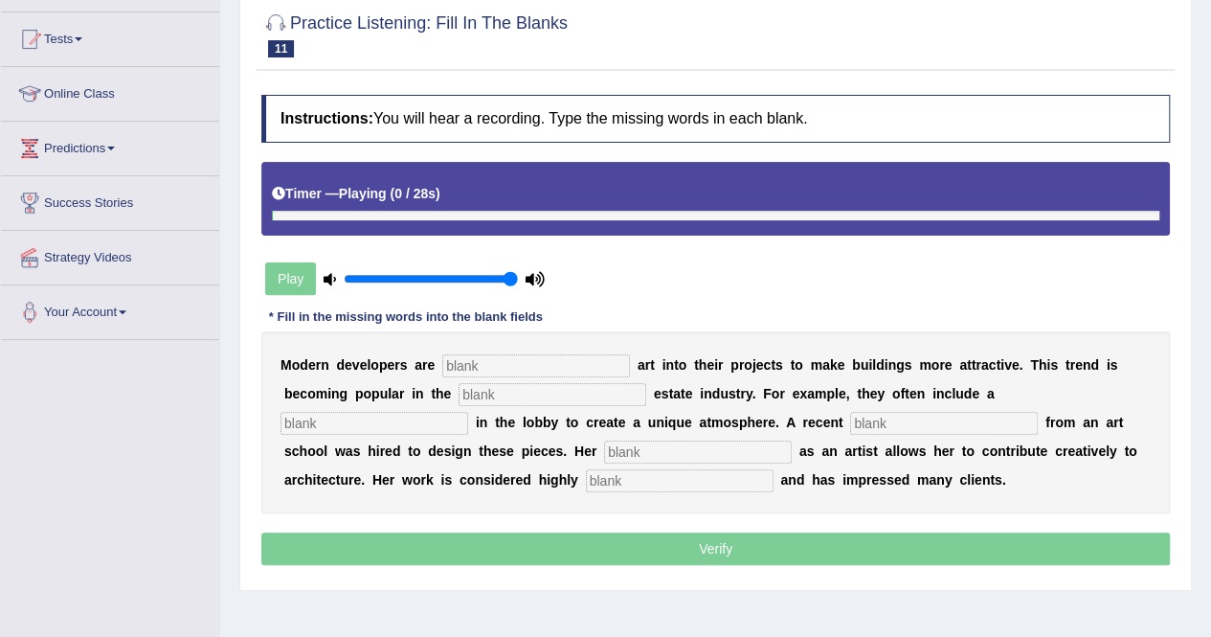
click at [477, 357] on input "text" at bounding box center [536, 365] width 188 height 23
type input "incorporating"
type input "real"
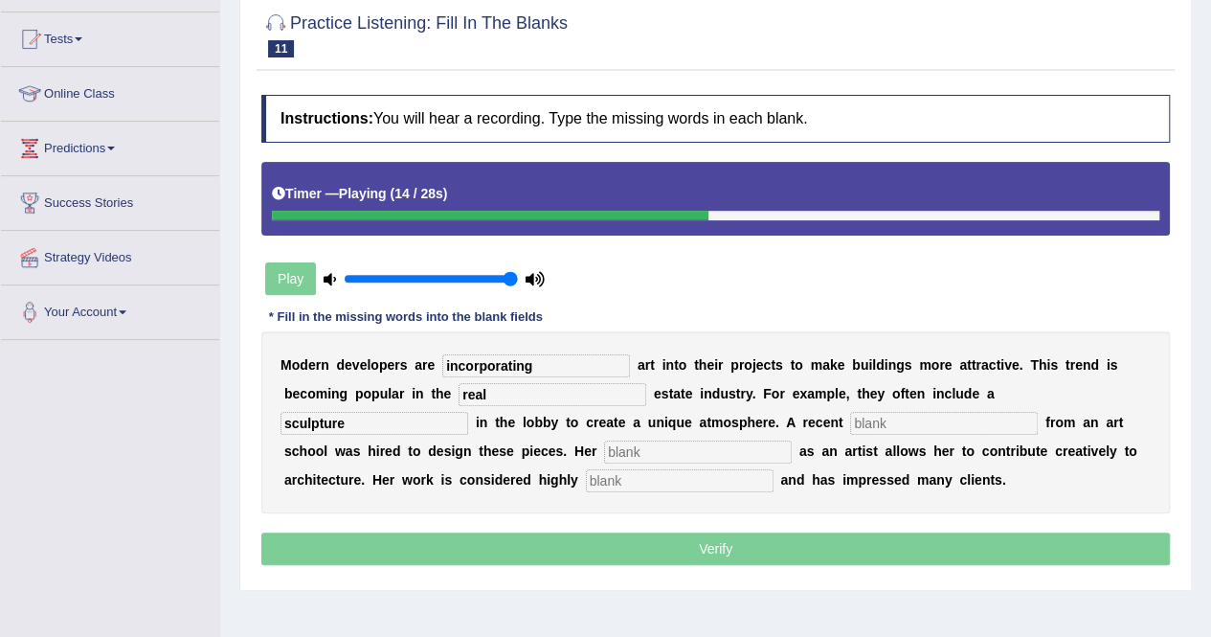
type input "sculpture"
type input "graduate"
type input "profession"
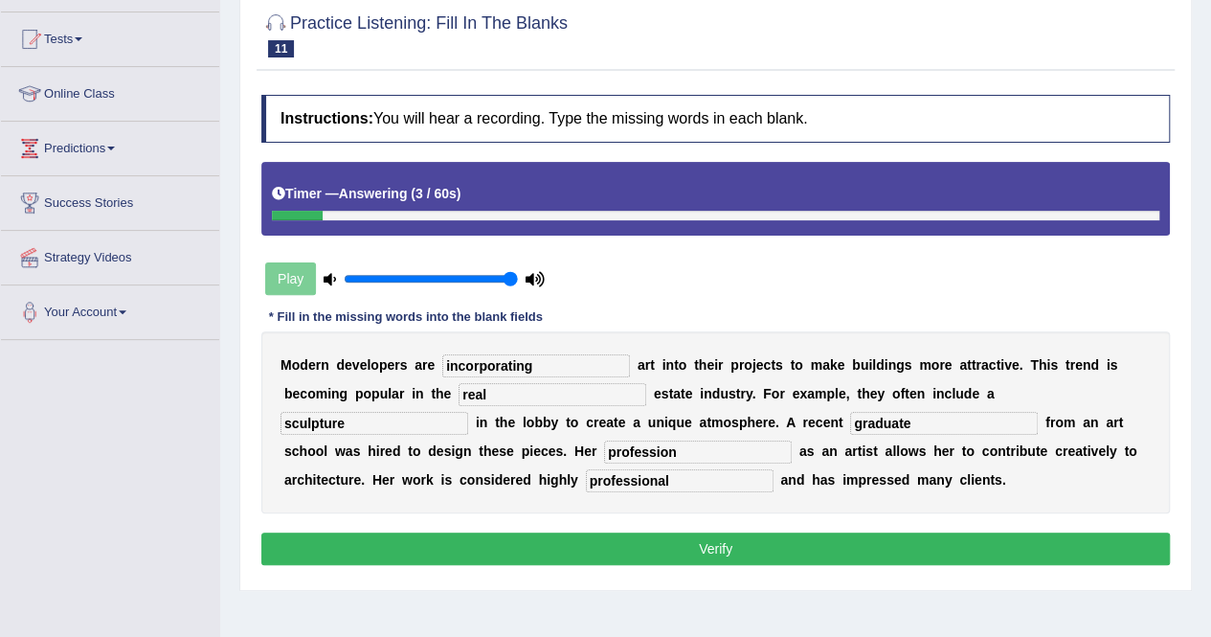
type input "professional"
click at [620, 540] on button "Verify" at bounding box center [715, 548] width 908 height 33
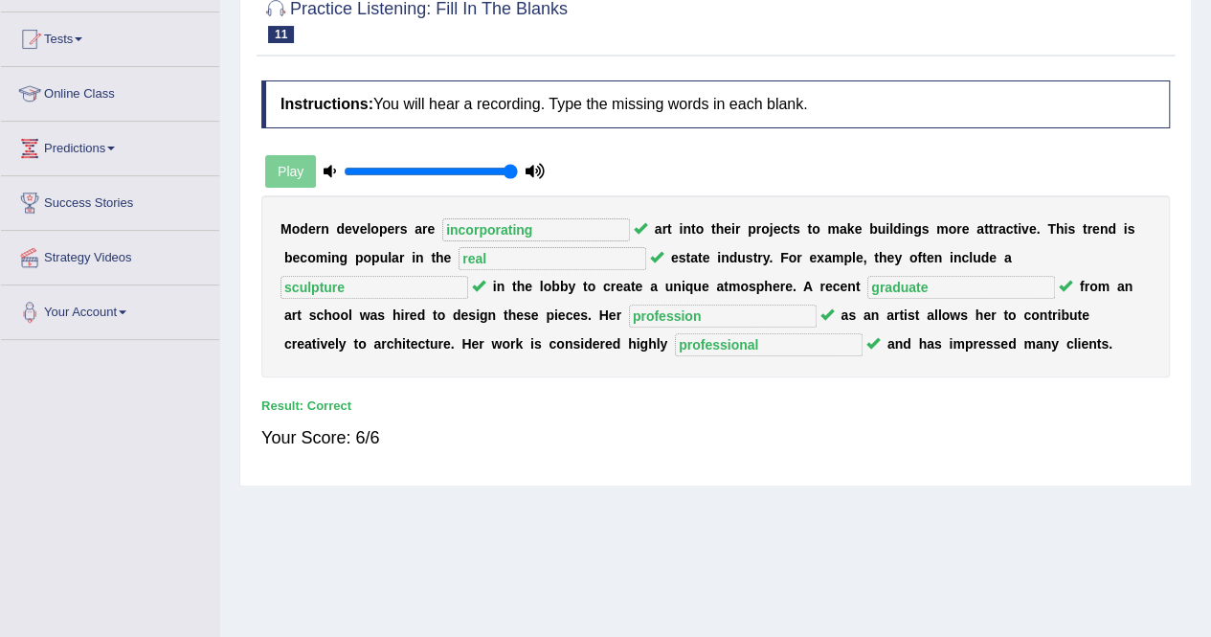
scroll to position [0, 0]
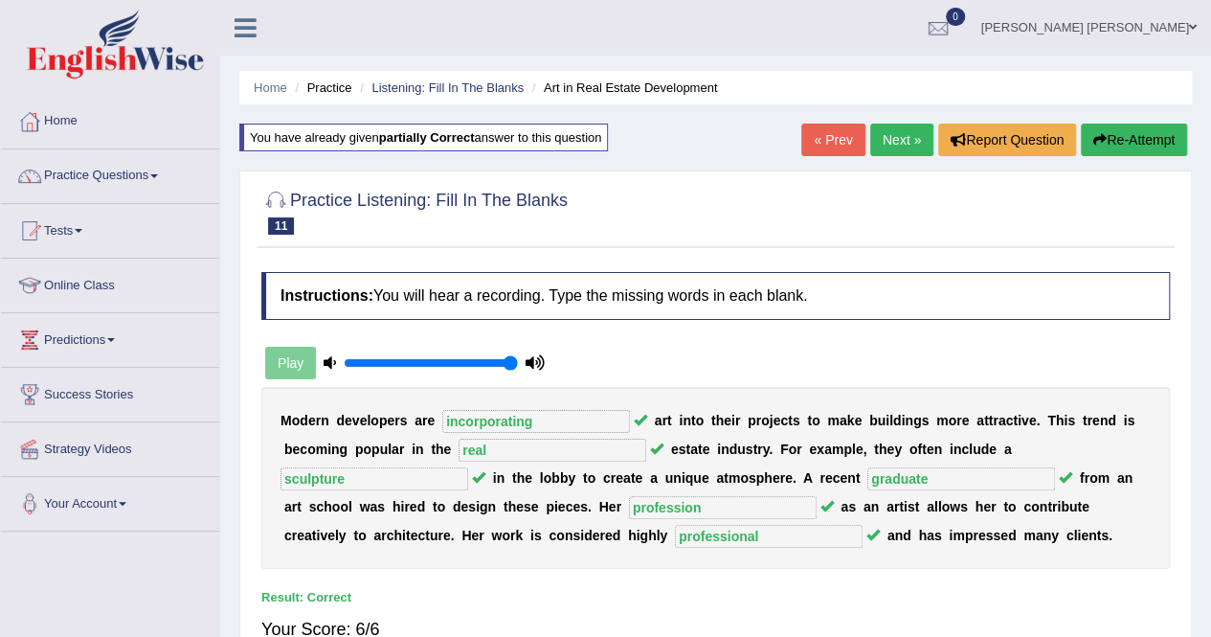
click at [915, 141] on link "Next »" at bounding box center [901, 139] width 63 height 33
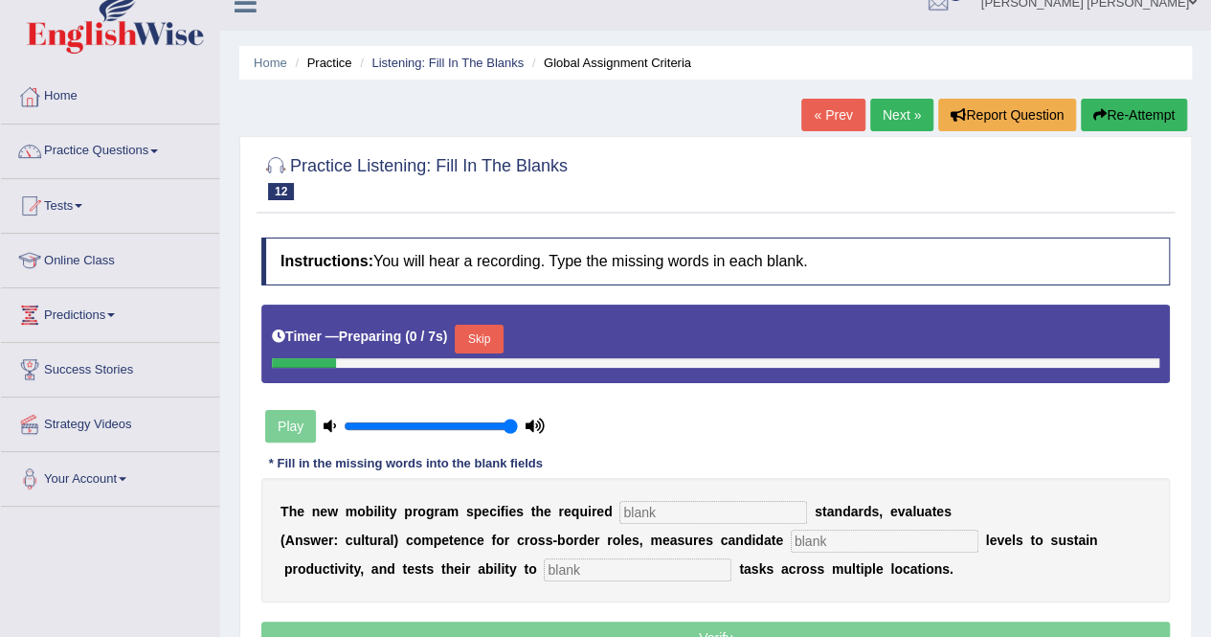
scroll to position [191, 0]
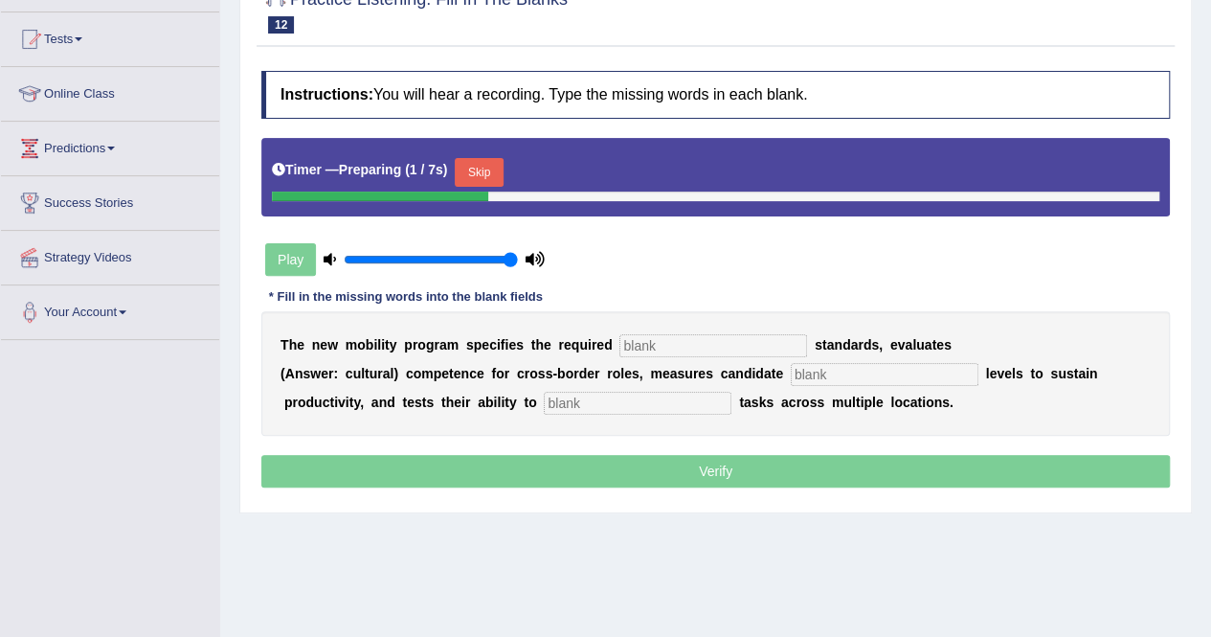
click at [628, 334] on input "text" at bounding box center [713, 345] width 188 height 23
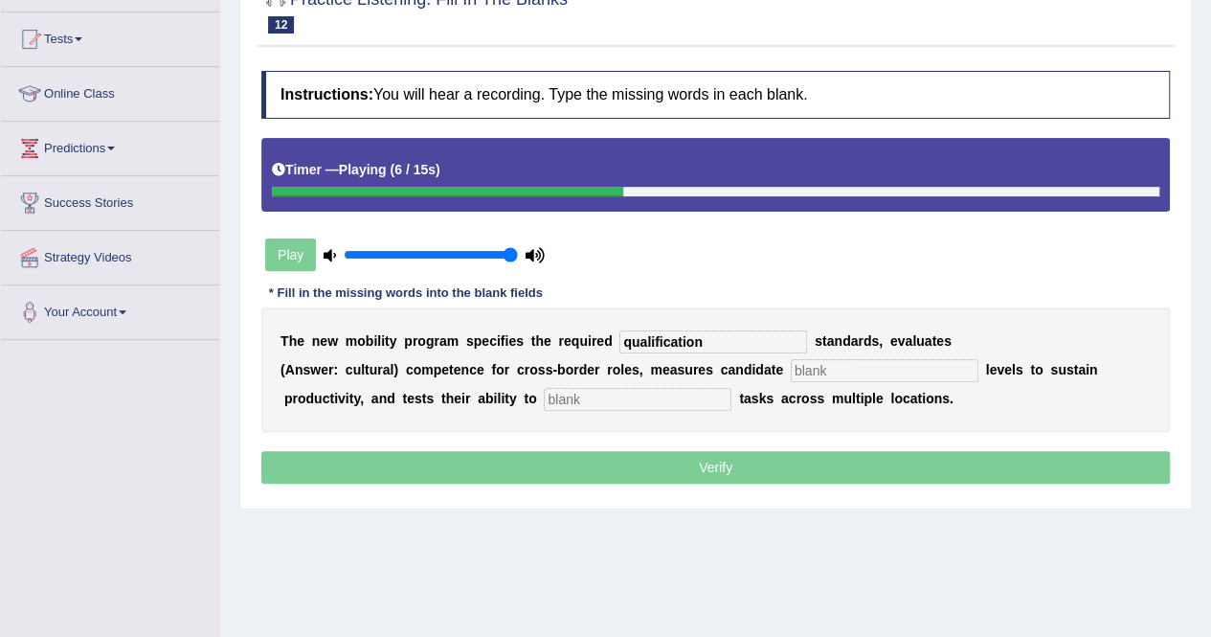
type input "qualification"
type input "energy"
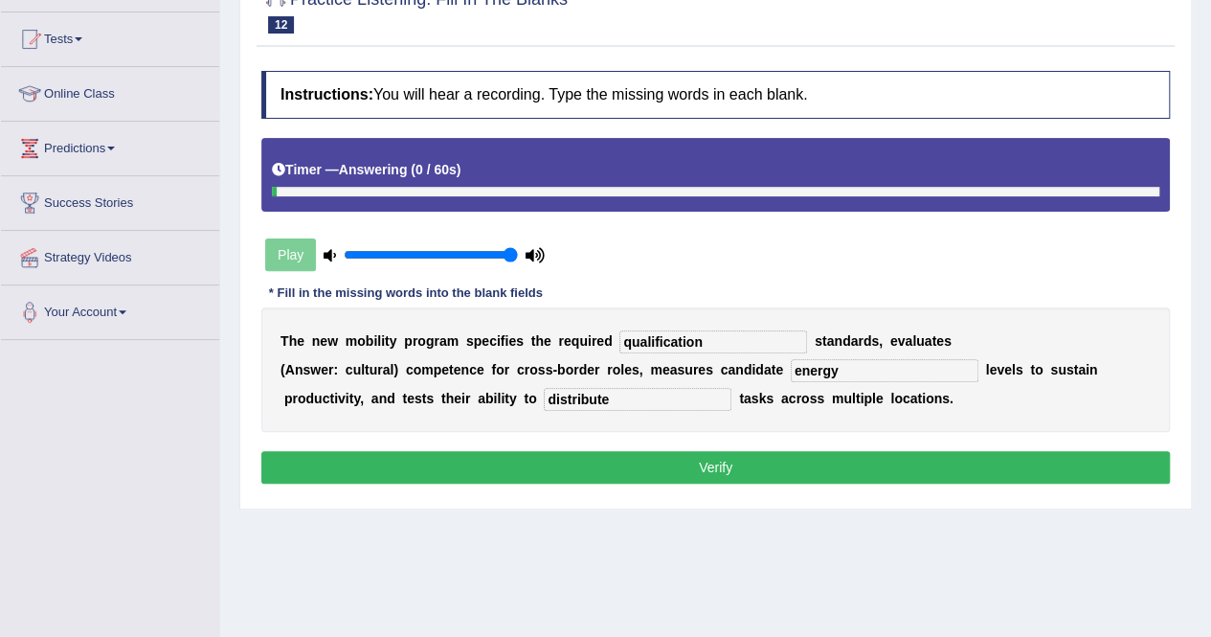
type input "distribute"
click at [591, 466] on button "Verify" at bounding box center [715, 467] width 908 height 33
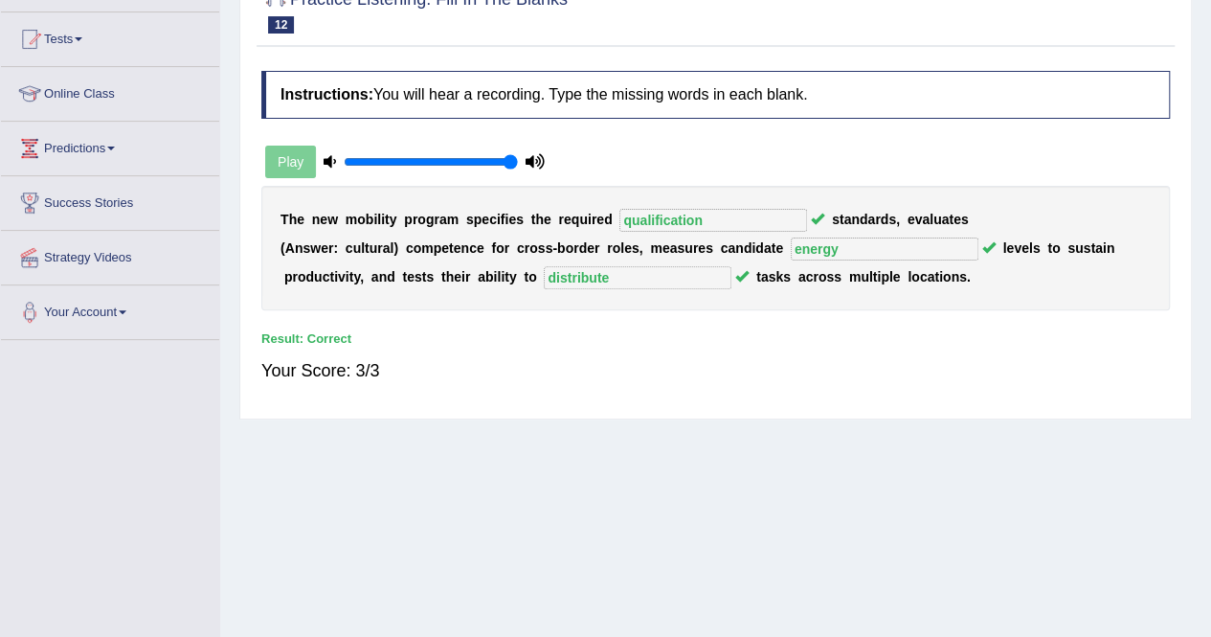
scroll to position [0, 0]
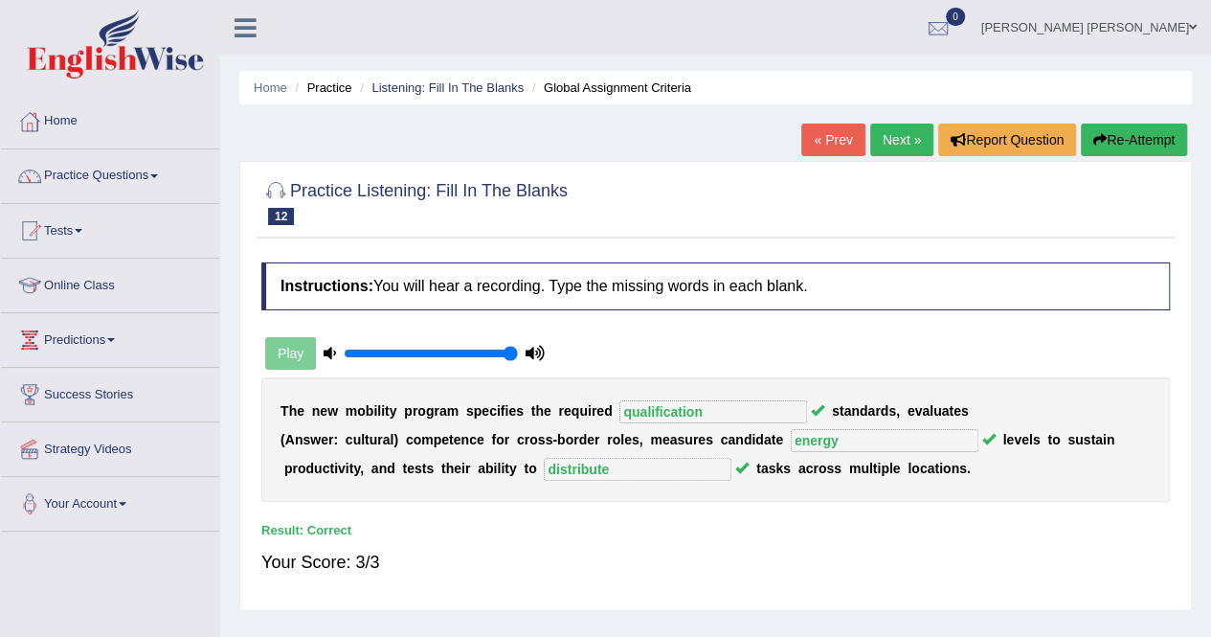
click at [894, 135] on link "Next »" at bounding box center [901, 139] width 63 height 33
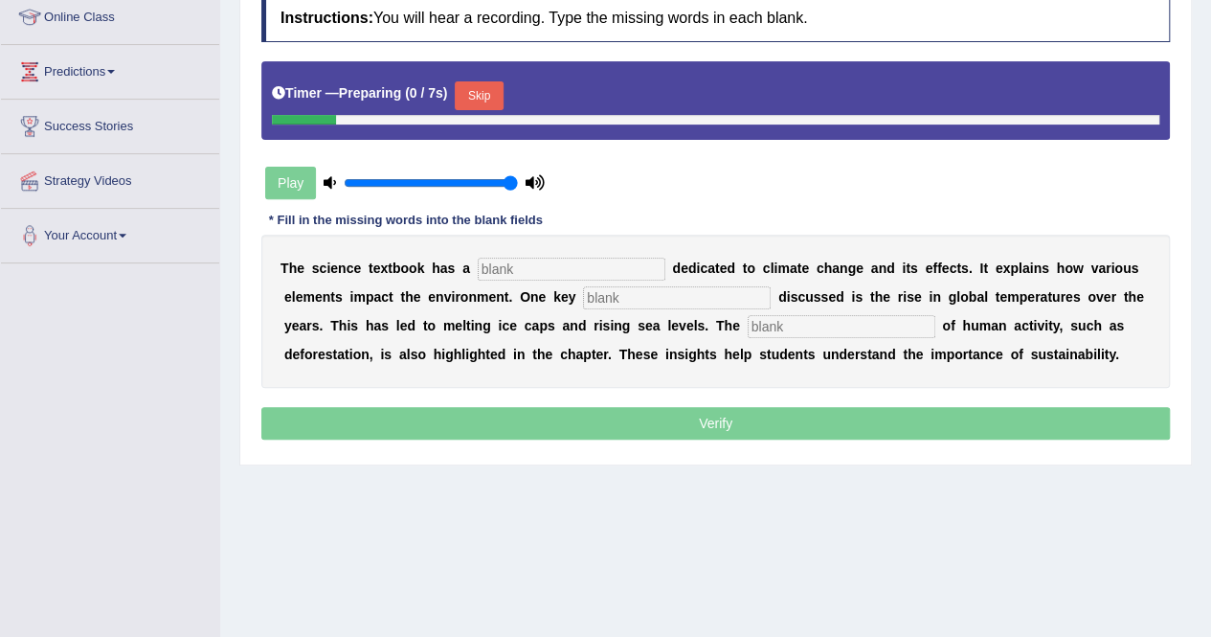
scroll to position [287, 0]
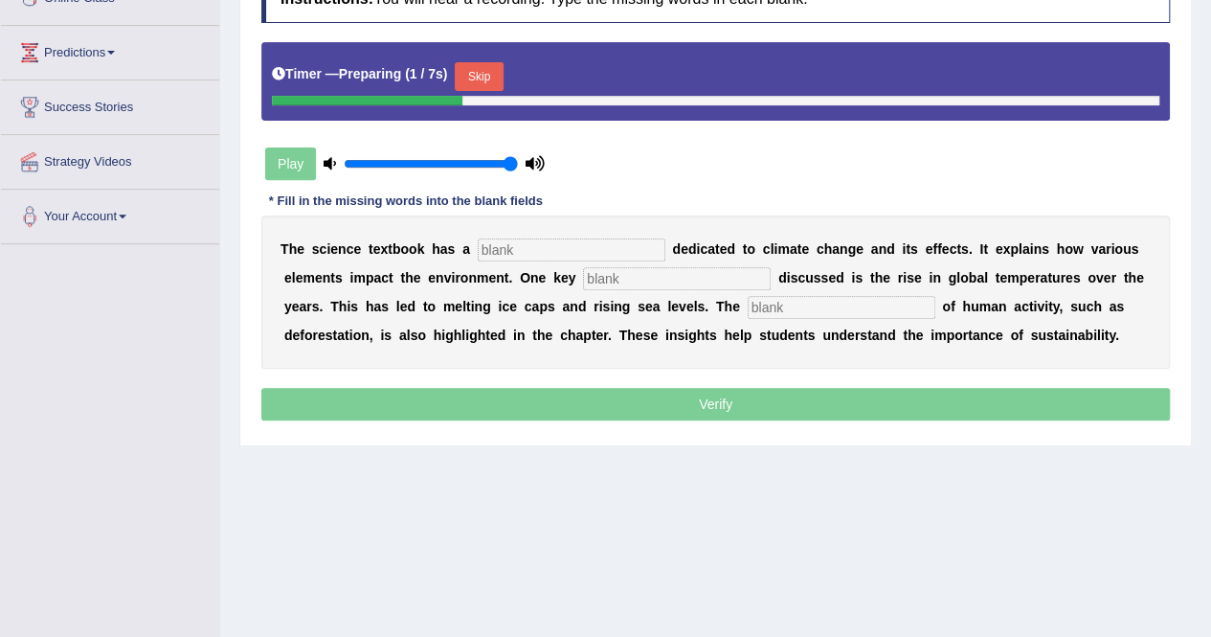
click at [555, 246] on input "text" at bounding box center [572, 249] width 188 height 23
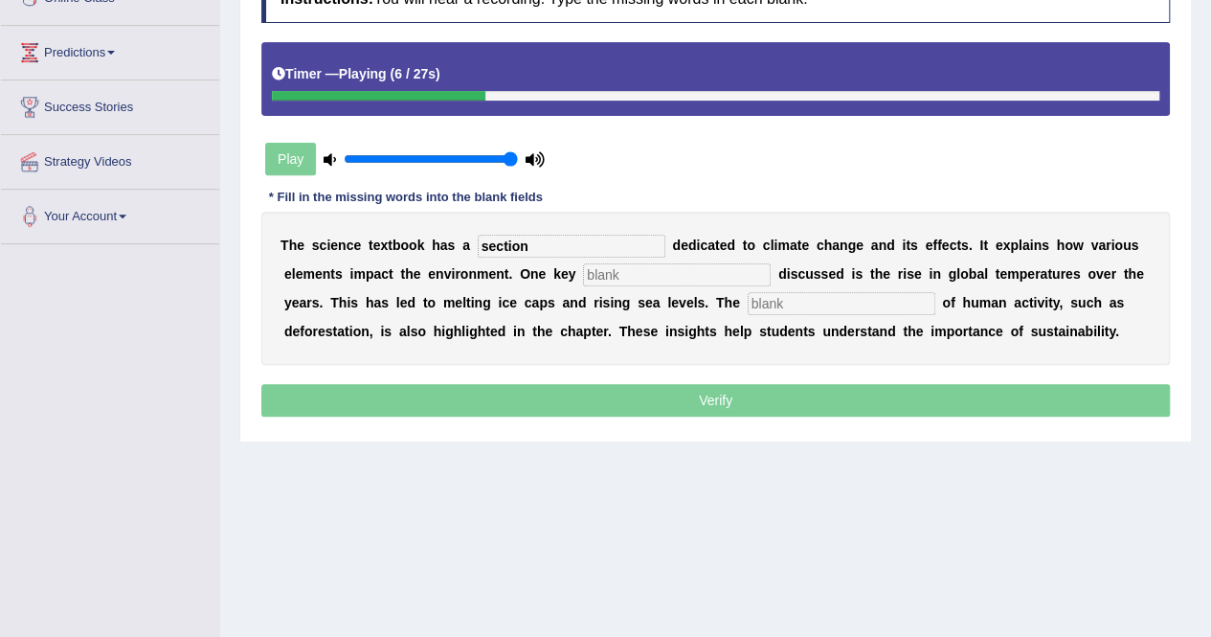
type input "section"
type input "factor"
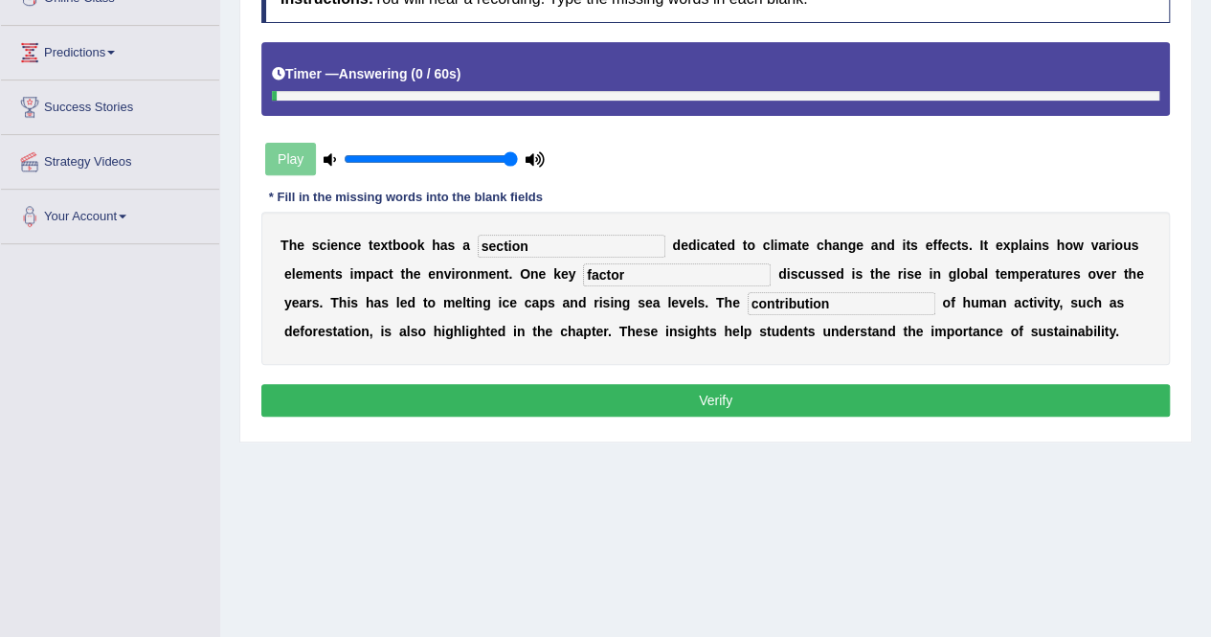
type input "contribution"
click at [693, 401] on button "Verify" at bounding box center [715, 400] width 908 height 33
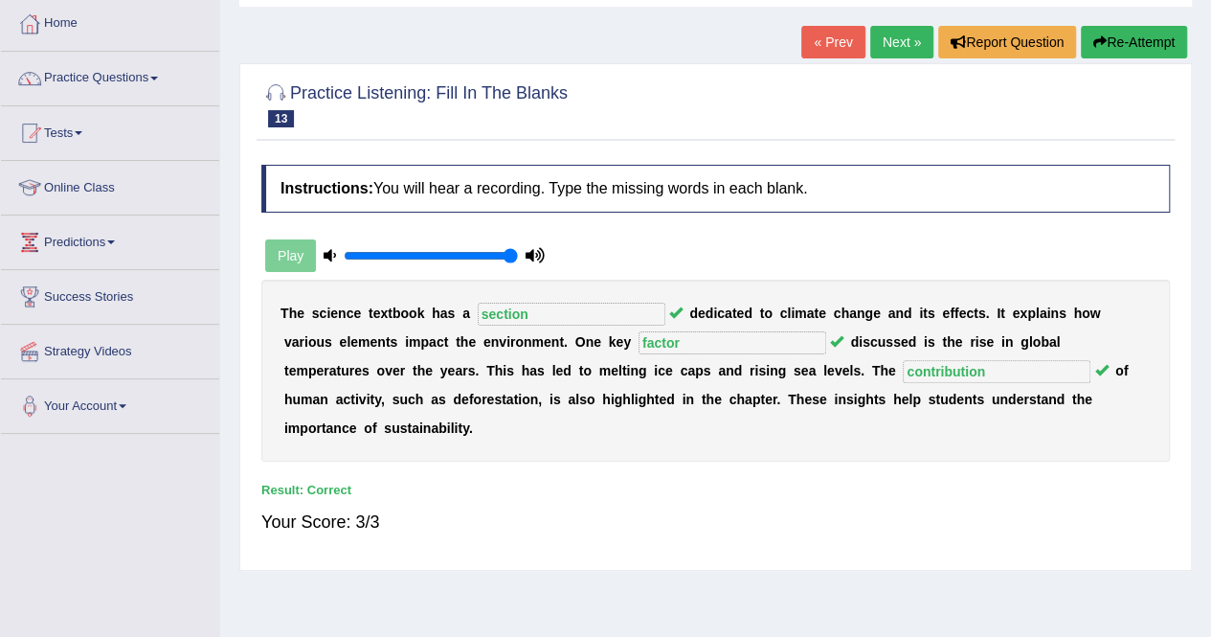
scroll to position [96, 0]
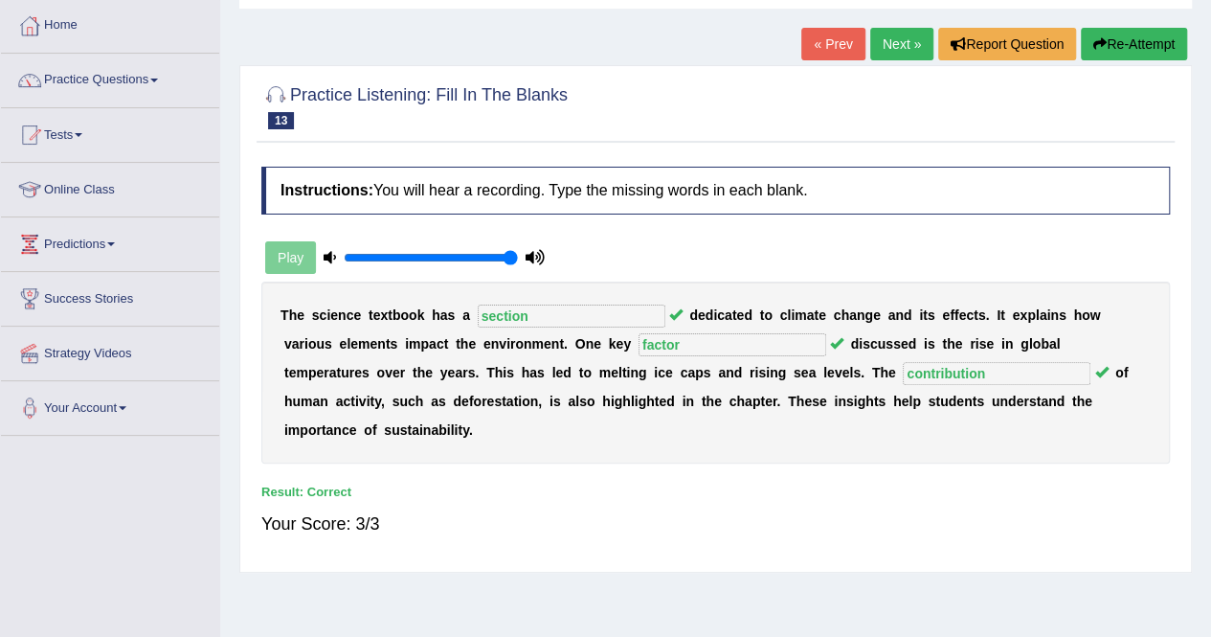
click at [878, 40] on link "Next »" at bounding box center [901, 44] width 63 height 33
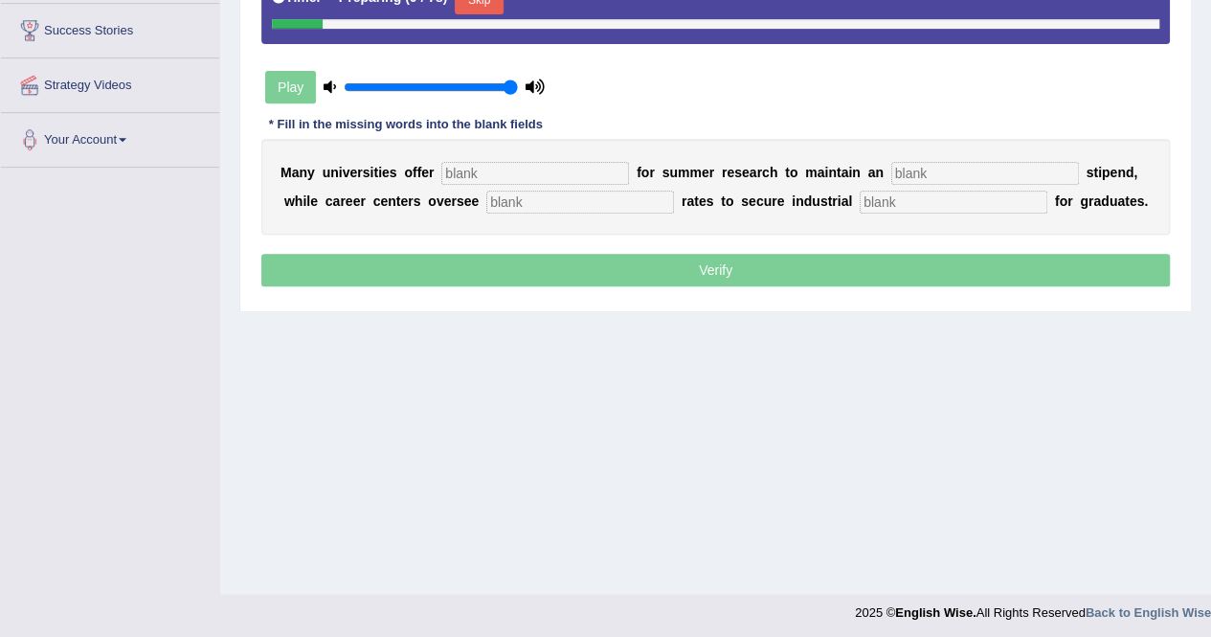
scroll to position [368, 0]
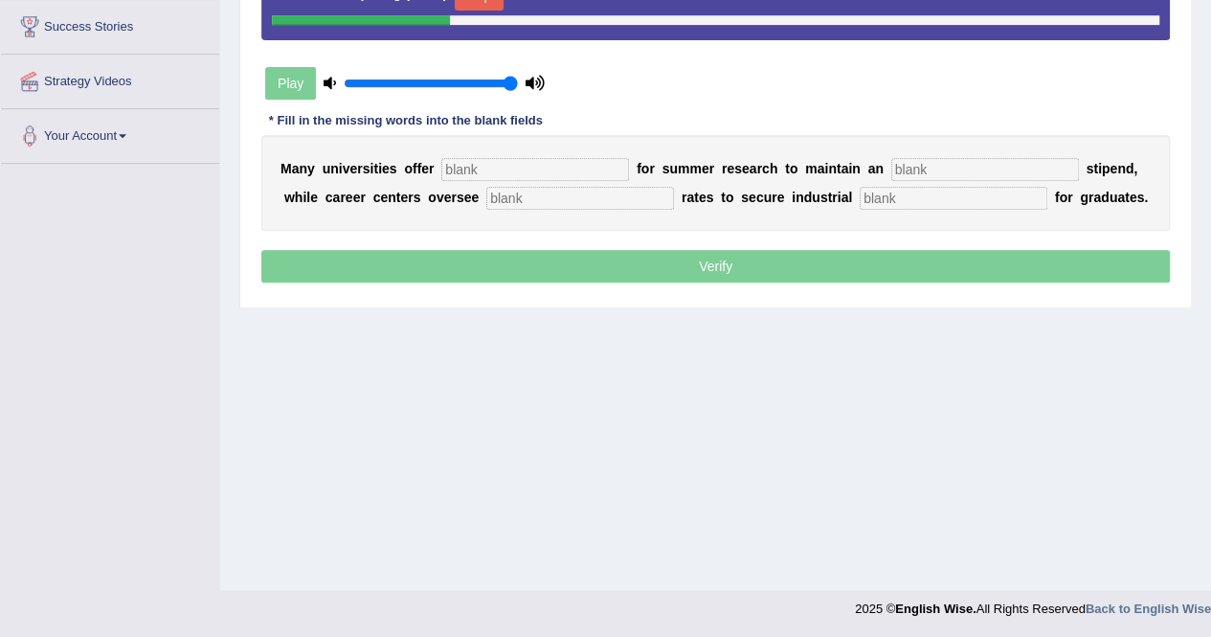
click at [496, 166] on input "text" at bounding box center [535, 169] width 188 height 23
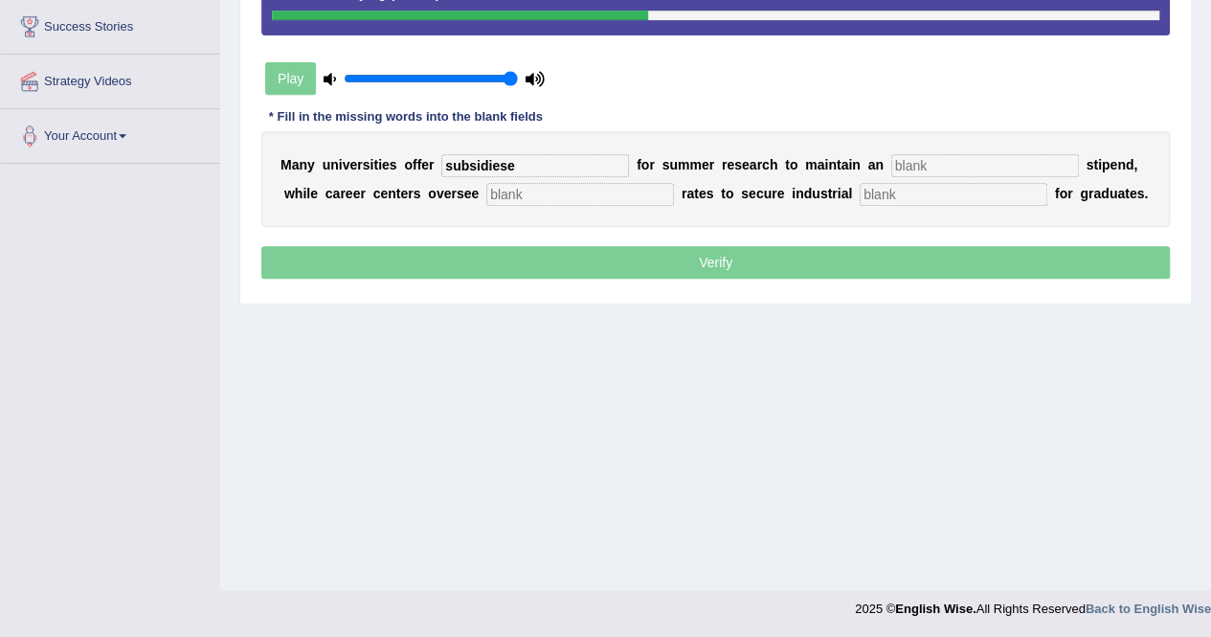
type input "subsidiese"
type input "stipen"
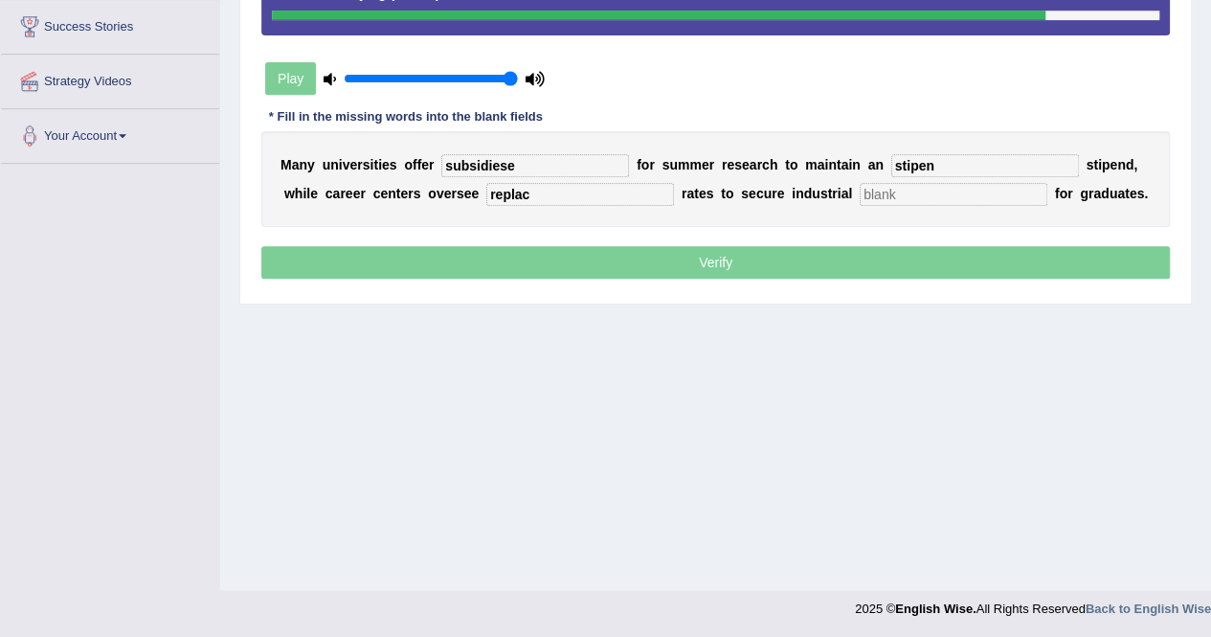
type input "replac"
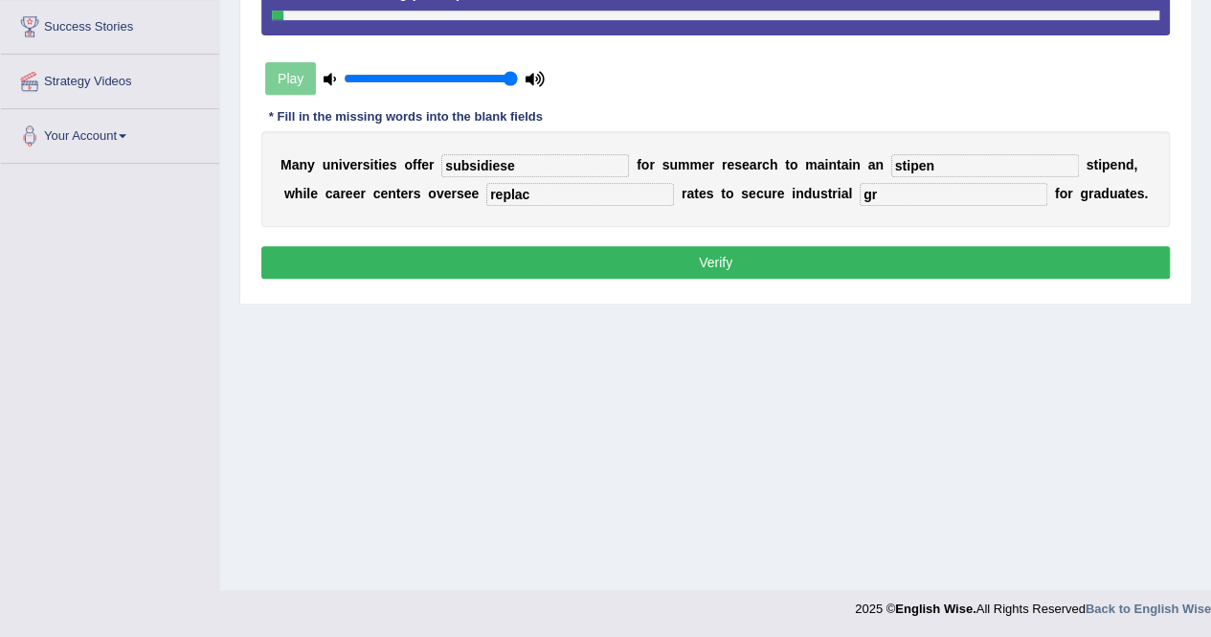
type input "g"
type input "experience"
type input "replacement"
click at [502, 166] on input "subsidiese" at bounding box center [535, 165] width 188 height 23
type input "subsidies"
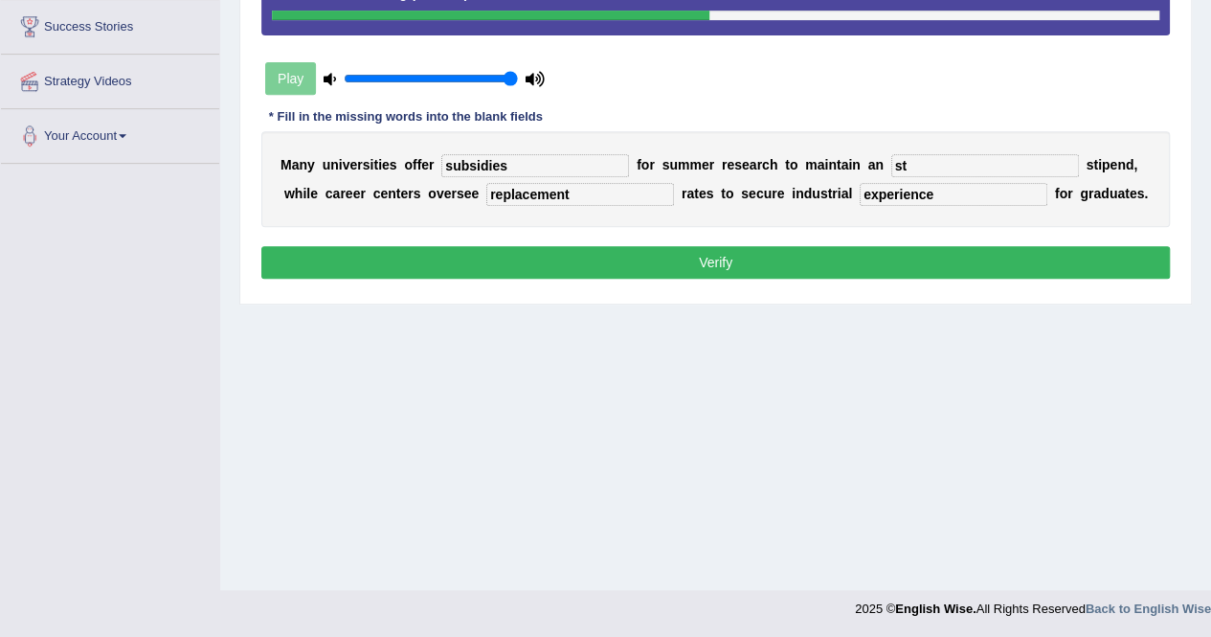
type input "s"
type input "attractive"
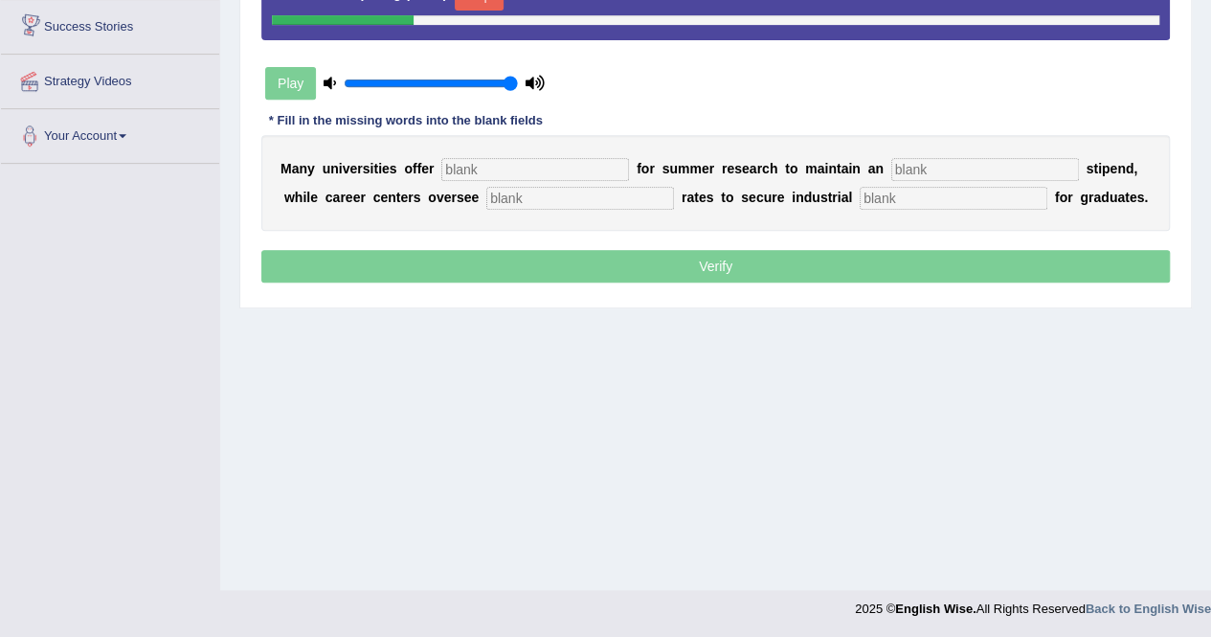
click at [498, 168] on input "text" at bounding box center [535, 169] width 188 height 23
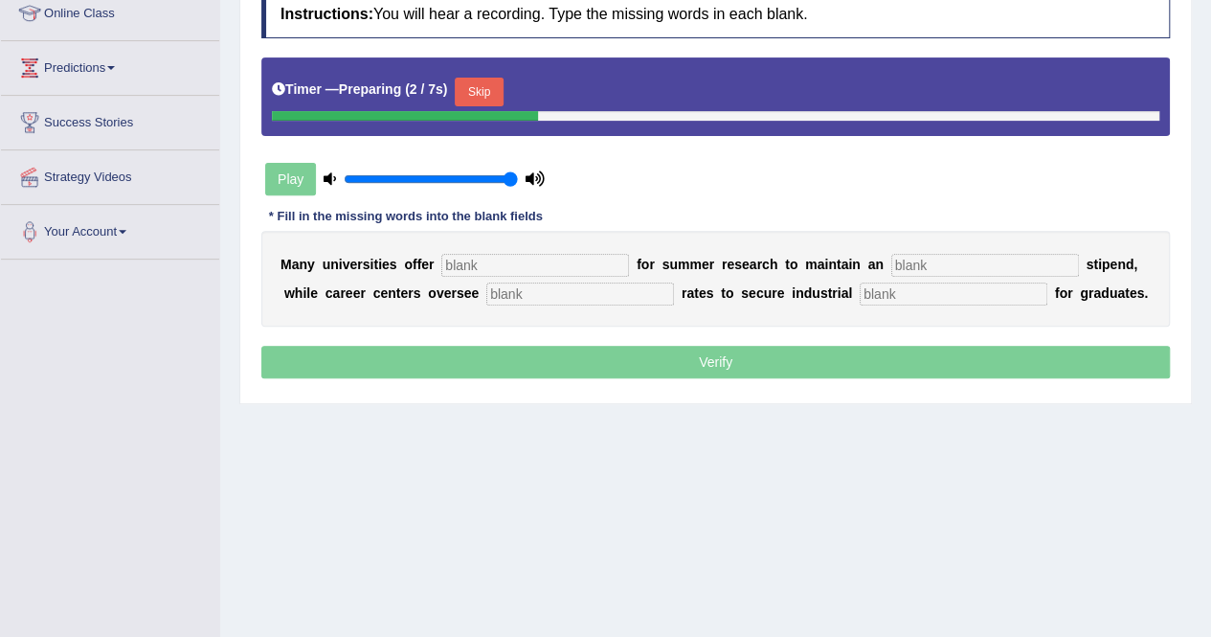
scroll to position [176, 0]
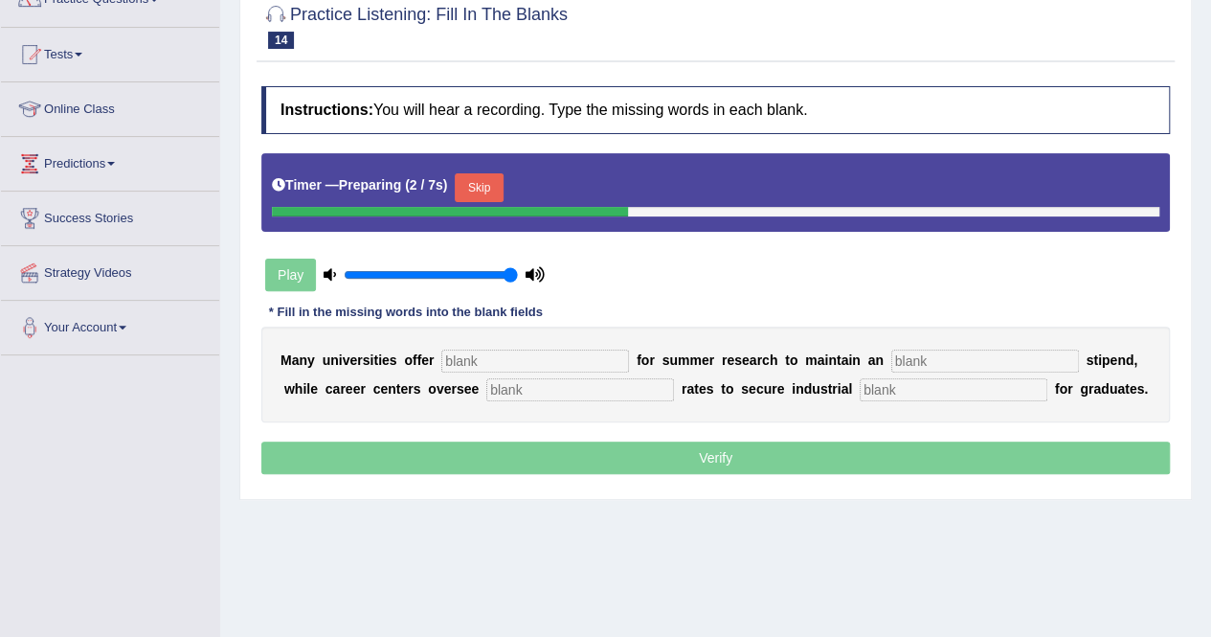
click at [482, 181] on button "Skip" at bounding box center [479, 187] width 48 height 29
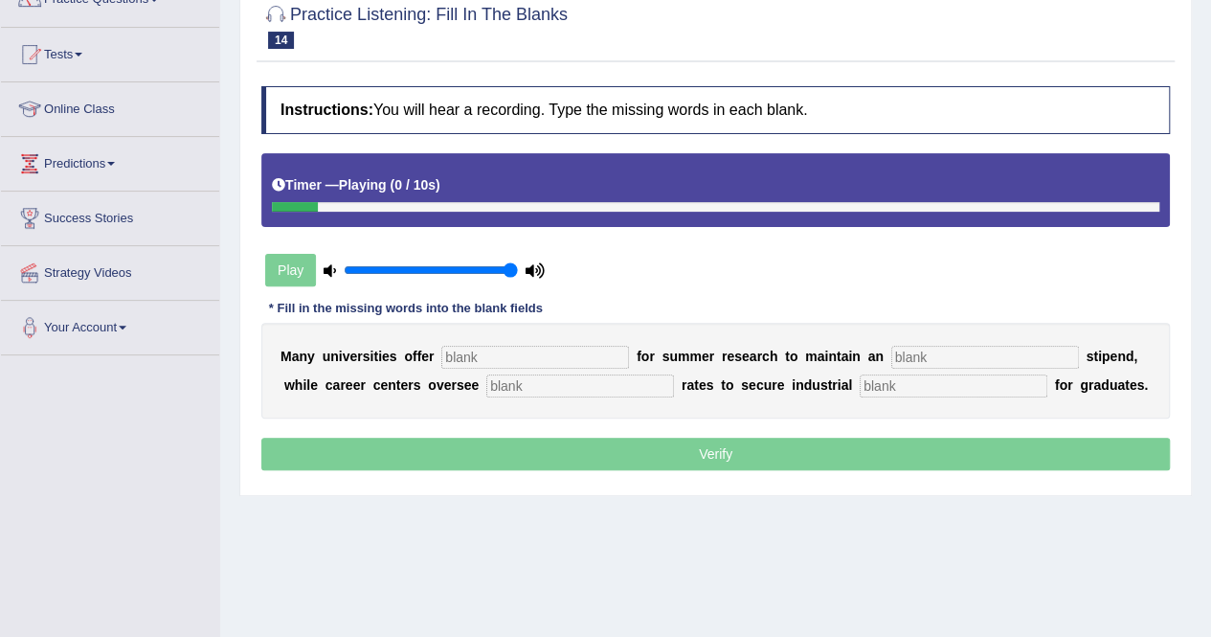
click at [500, 357] on input "text" at bounding box center [535, 357] width 188 height 23
type input "subsidies"
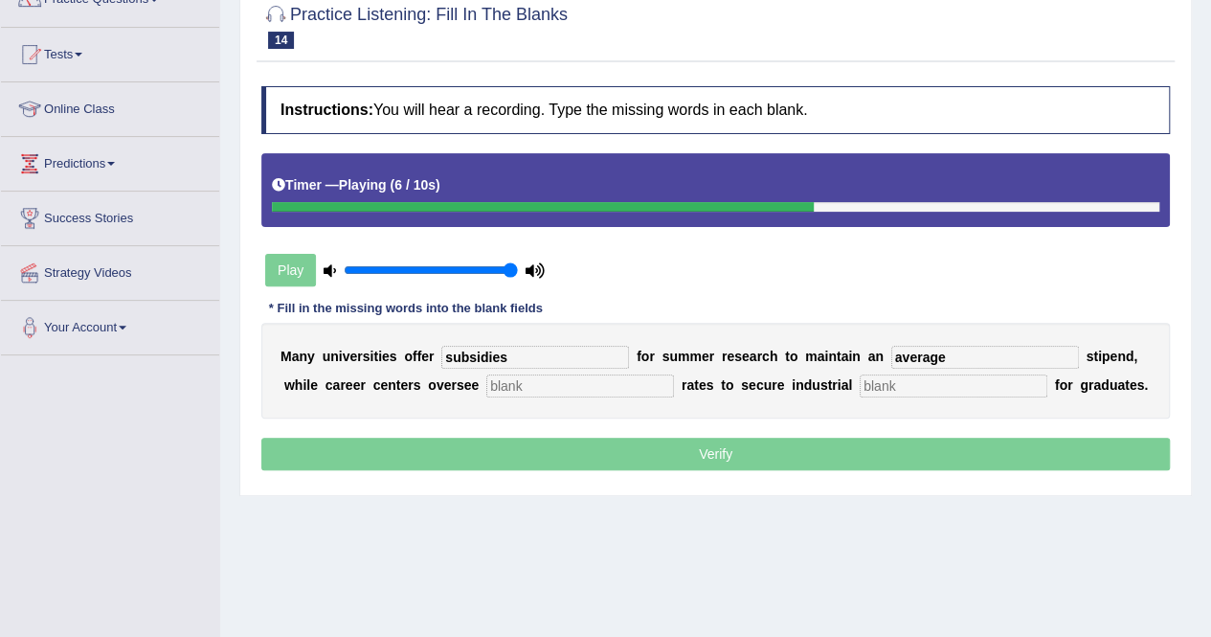
type input "average"
type input "repalcement"
type input "r"
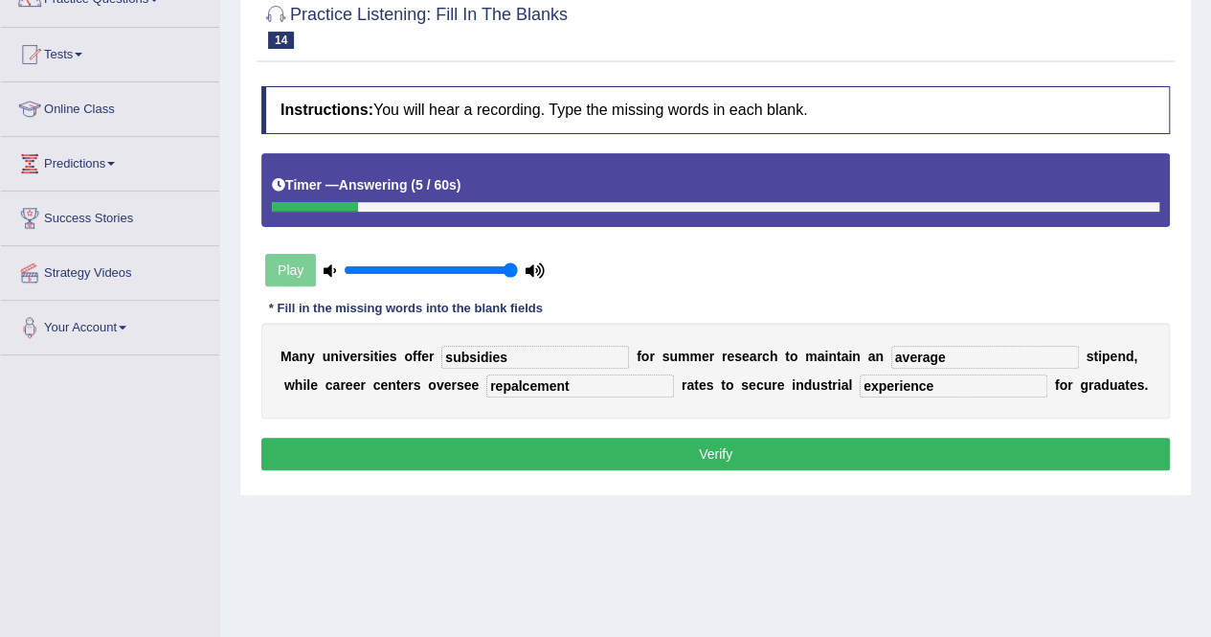
type input "experience"
click at [490, 347] on input "subsidies" at bounding box center [535, 357] width 188 height 23
click at [719, 448] on button "Verify" at bounding box center [715, 453] width 908 height 33
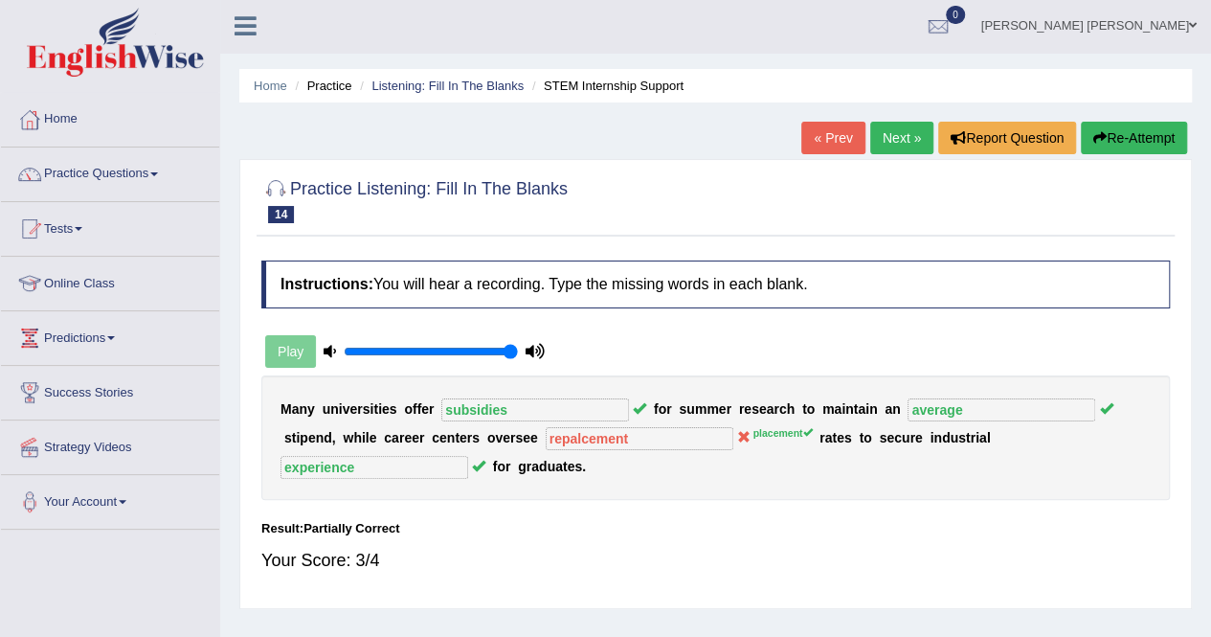
scroll to position [0, 0]
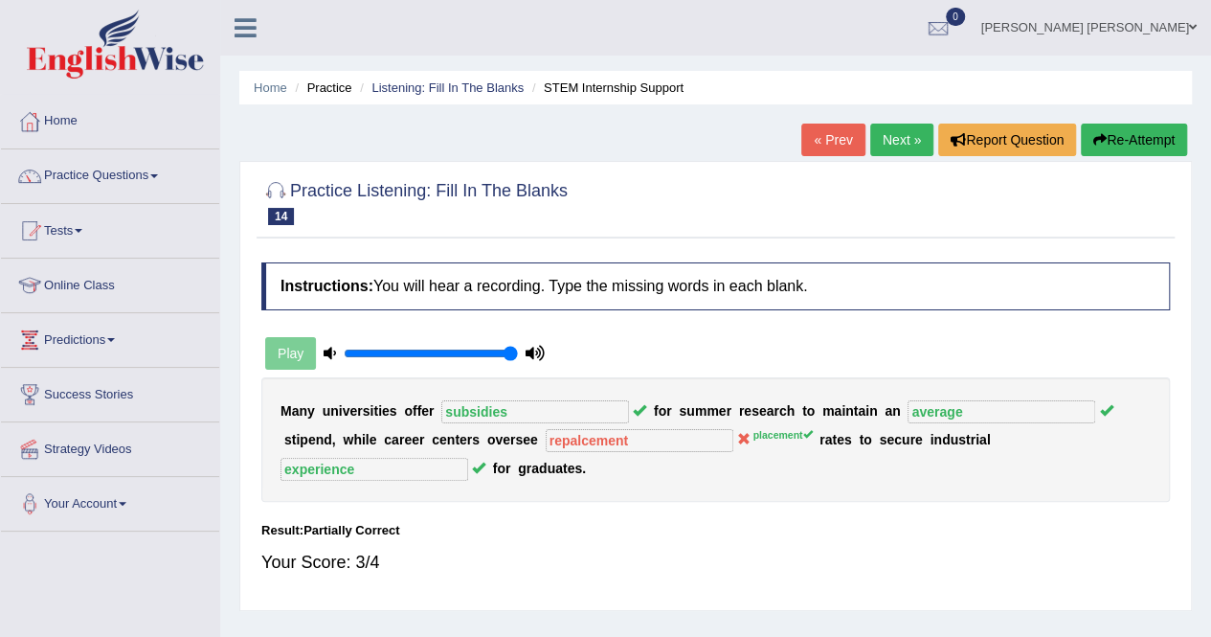
click at [1155, 155] on div "« Prev Next » Report Question Re-Attempt" at bounding box center [996, 141] width 391 height 37
click at [1145, 145] on button "Re-Attempt" at bounding box center [1134, 139] width 106 height 33
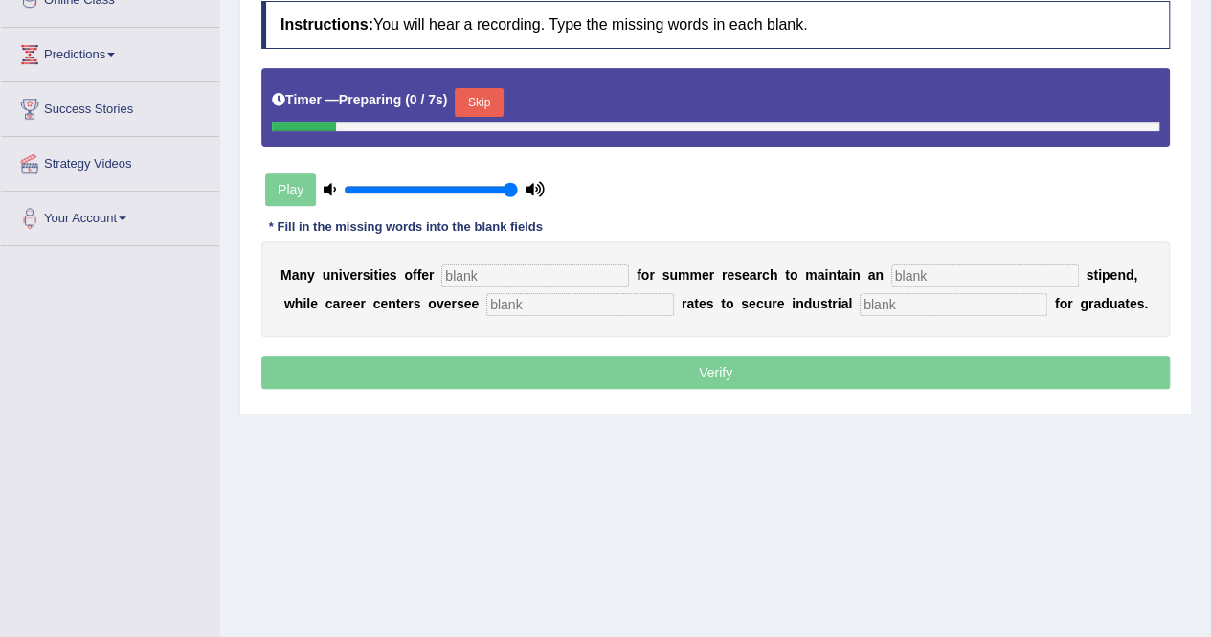
scroll to position [287, 0]
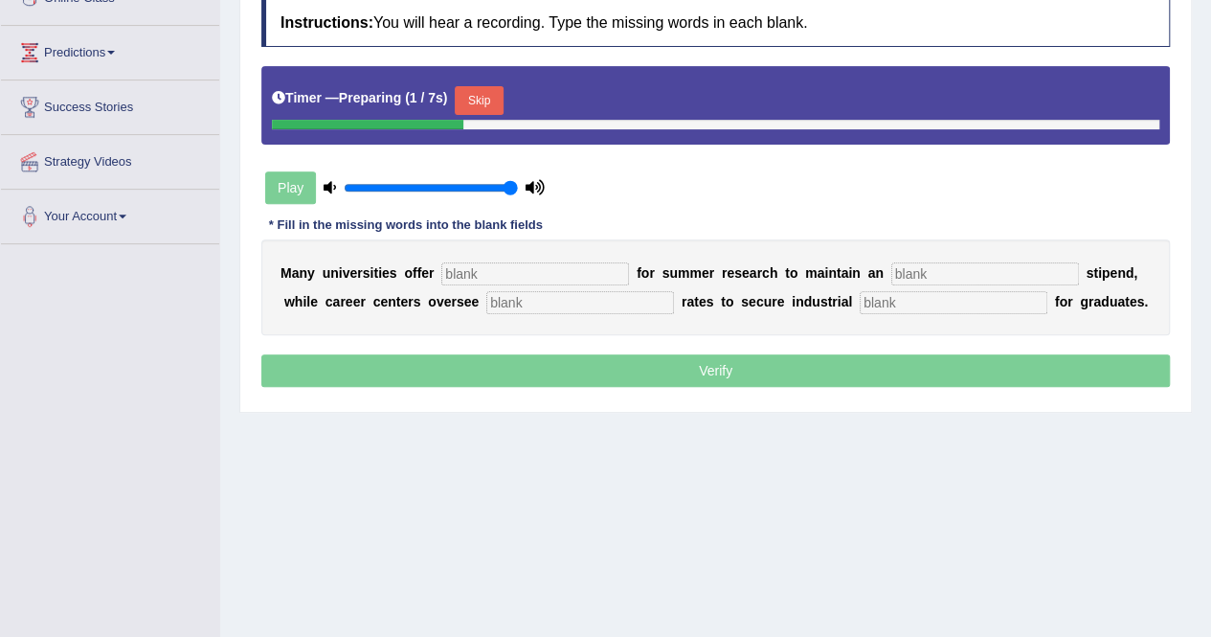
click at [525, 272] on input "text" at bounding box center [535, 273] width 188 height 23
type input "subsidies"
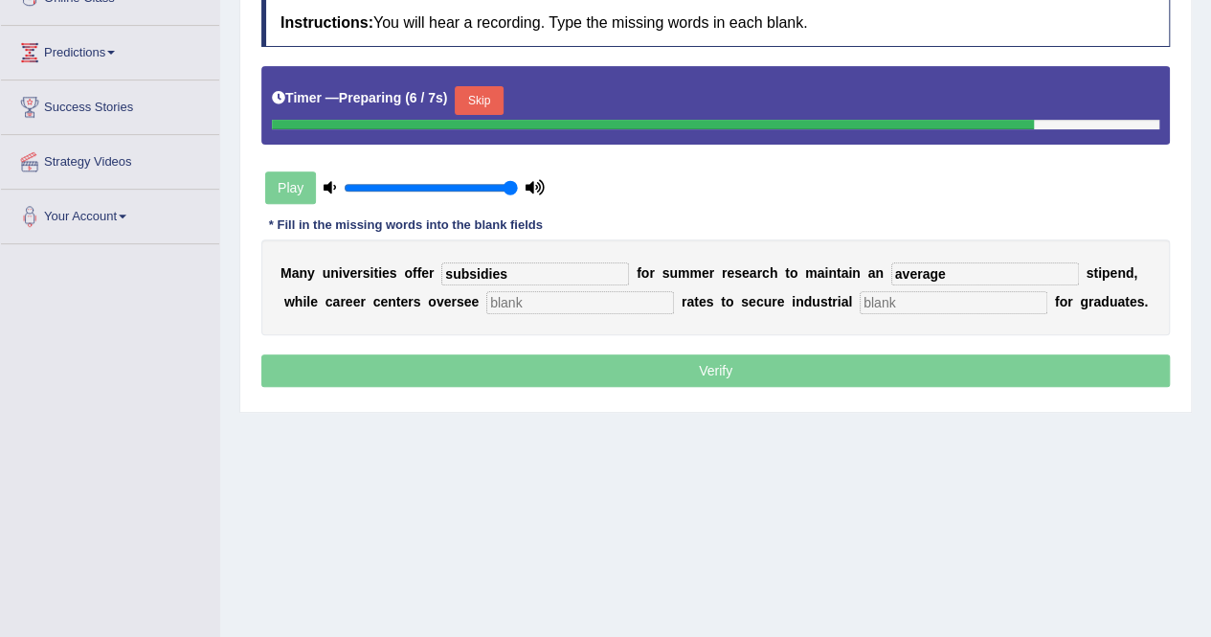
type input "average"
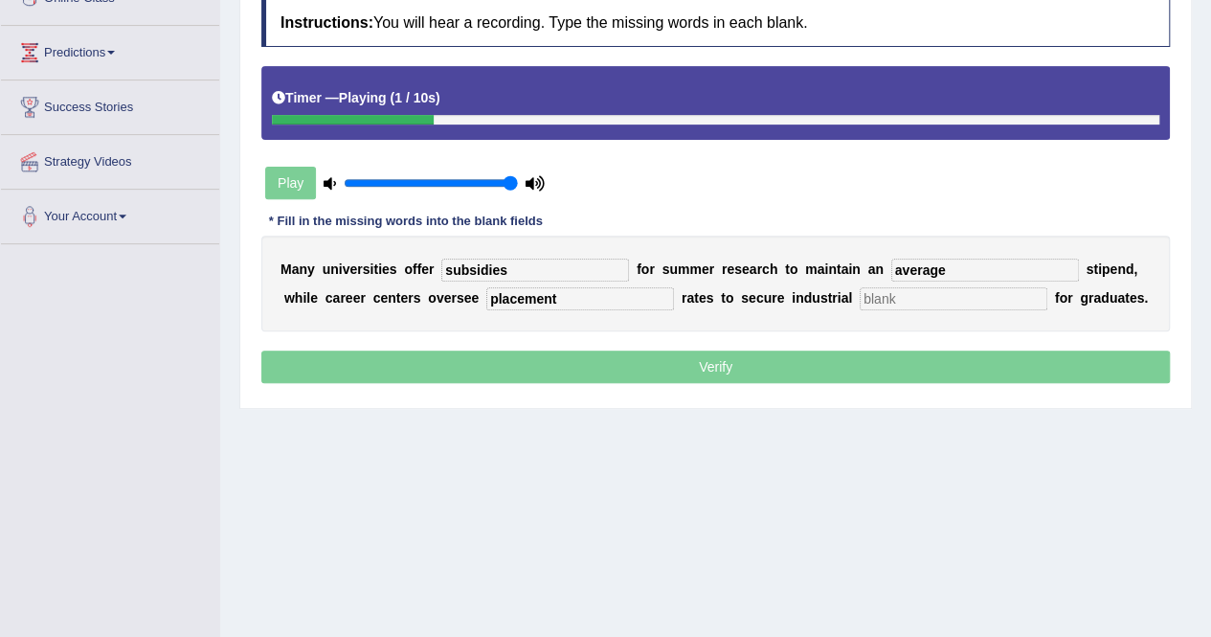
type input "placement"
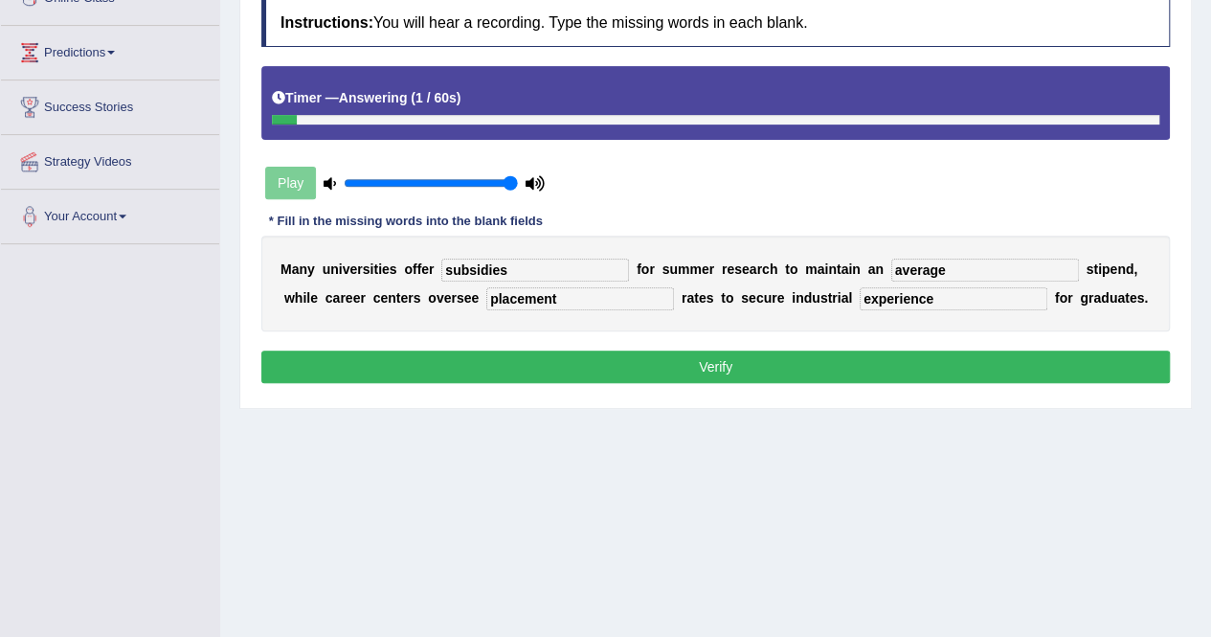
type input "experience"
drag, startPoint x: 469, startPoint y: 357, endPoint x: 470, endPoint y: 367, distance: 9.6
click at [469, 358] on button "Verify" at bounding box center [715, 366] width 908 height 33
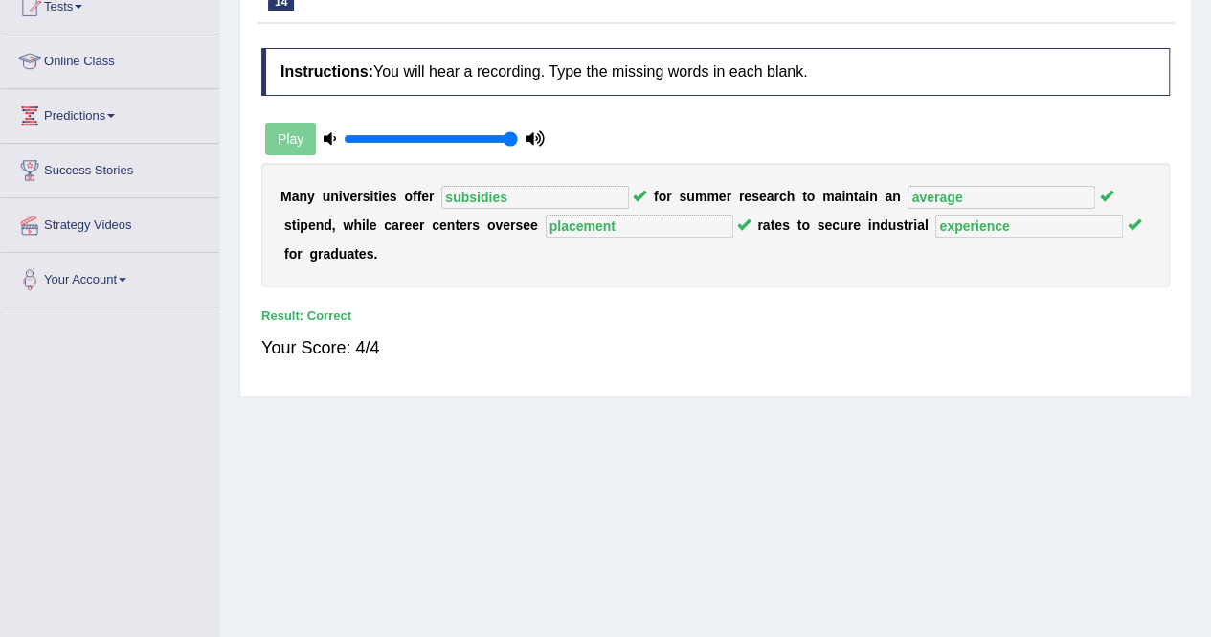
scroll to position [0, 0]
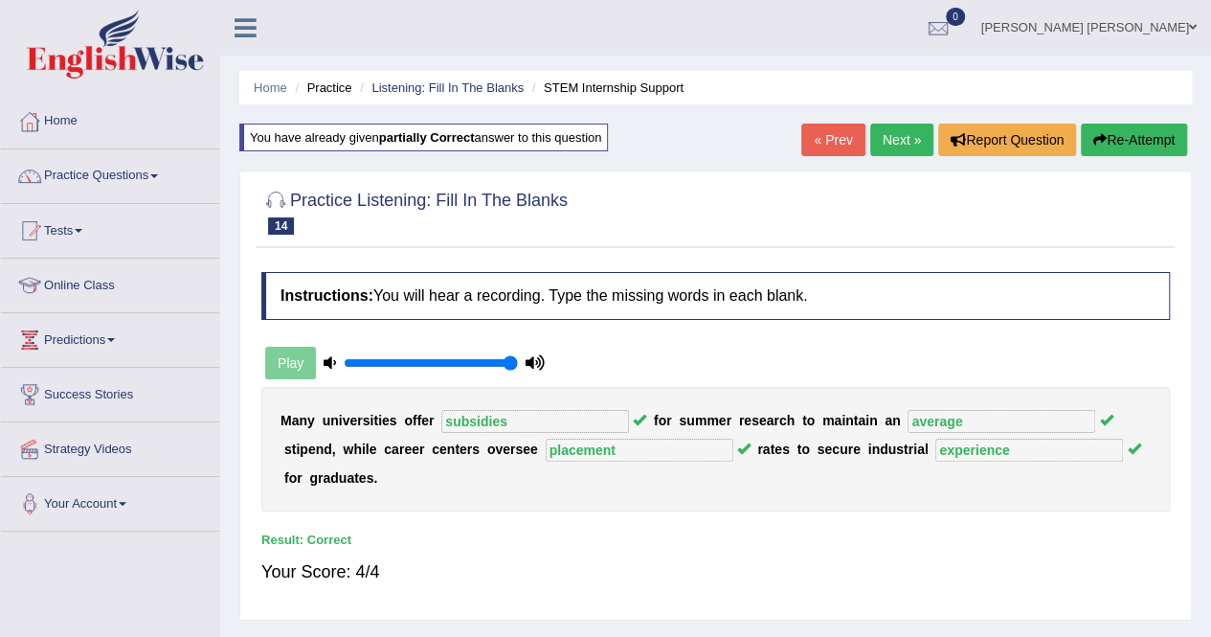
click at [890, 137] on link "Next »" at bounding box center [901, 139] width 63 height 33
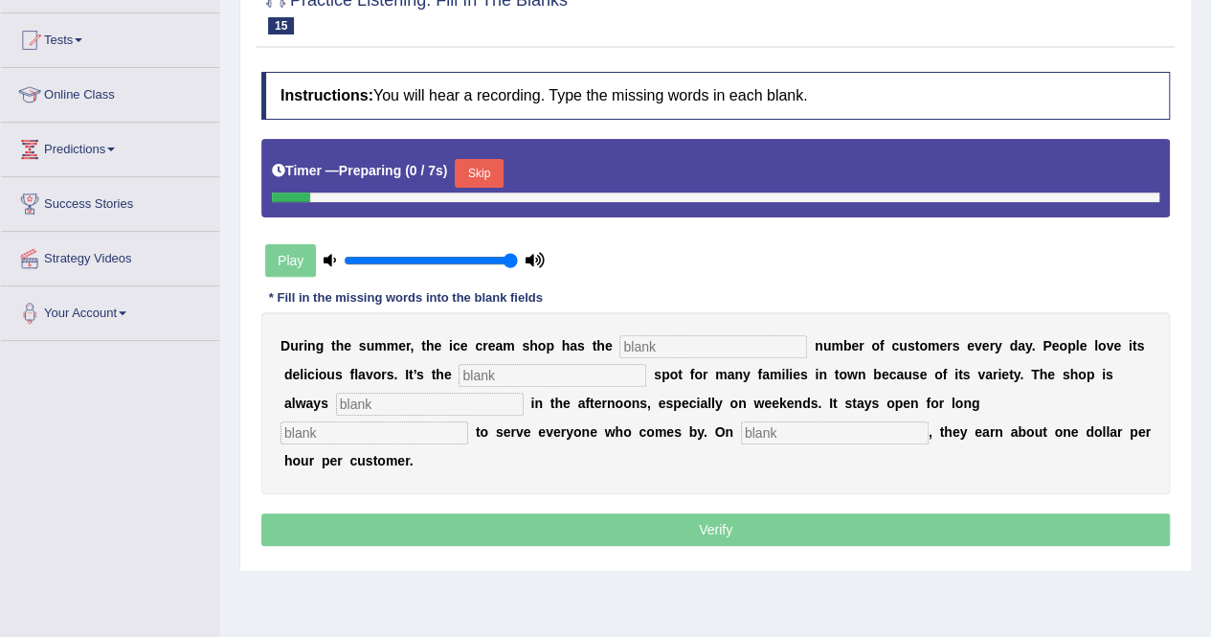
scroll to position [191, 0]
click at [710, 343] on input "text" at bounding box center [713, 345] width 188 height 23
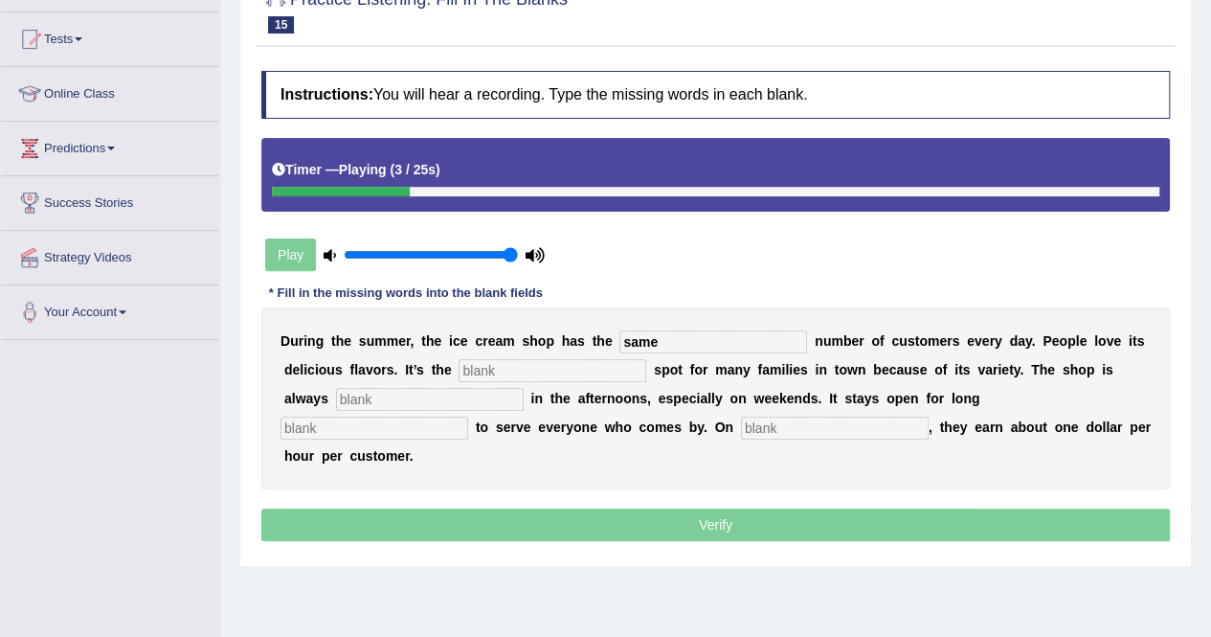
type input "same"
type input "favourtie"
type input "u"
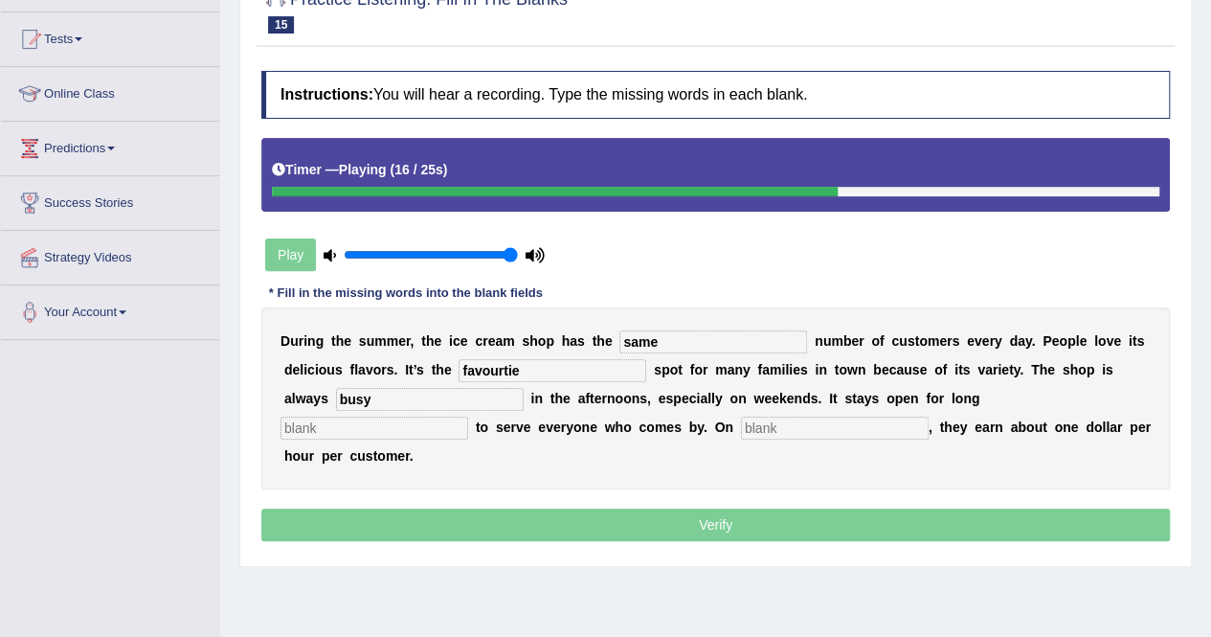
type input "busy"
type input "hours"
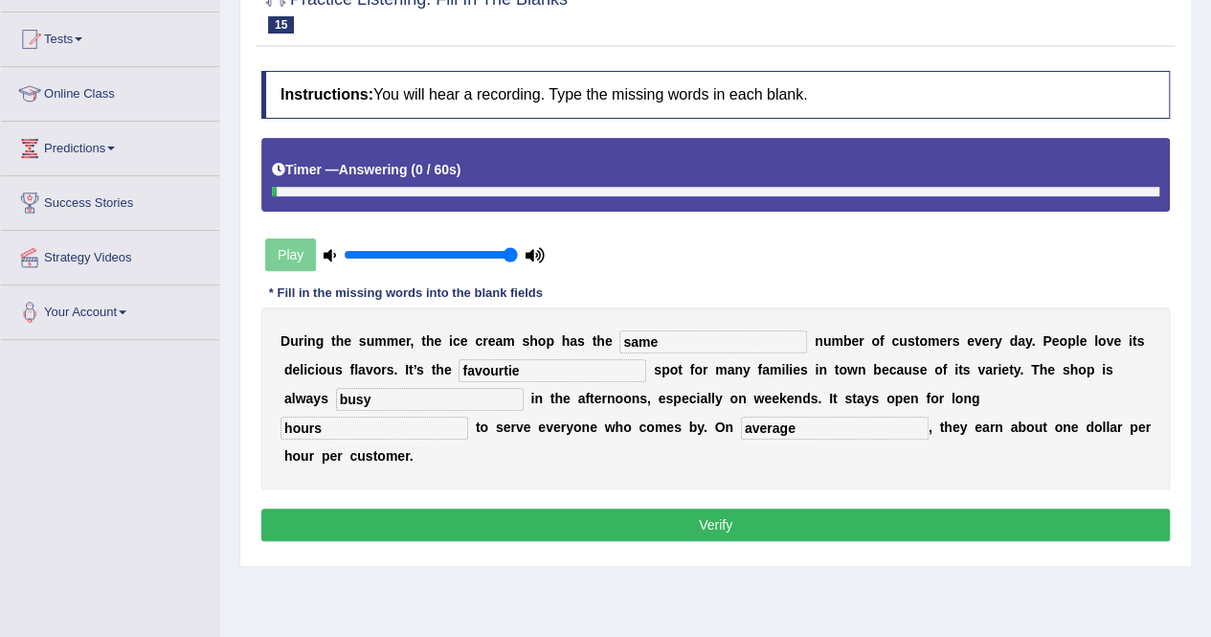
type input "average"
click at [491, 368] on input "favourtie" at bounding box center [553, 370] width 188 height 23
type input "f"
type input "favourite"
click at [563, 508] on button "Verify" at bounding box center [715, 524] width 908 height 33
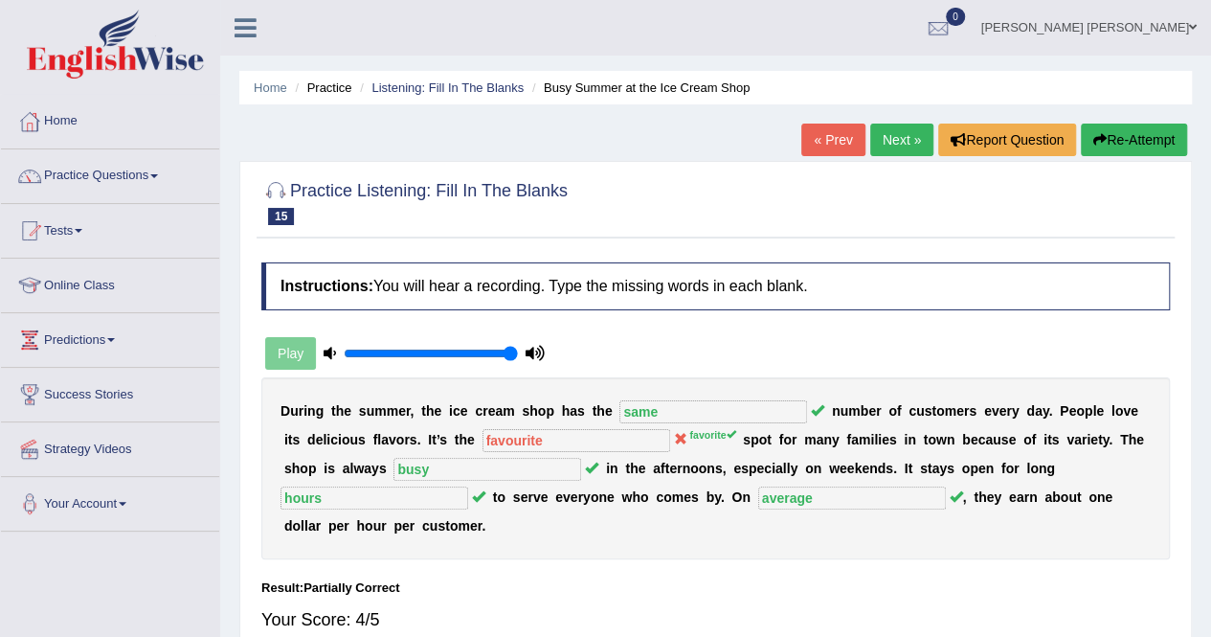
scroll to position [0, 0]
click at [888, 139] on link "Next »" at bounding box center [901, 139] width 63 height 33
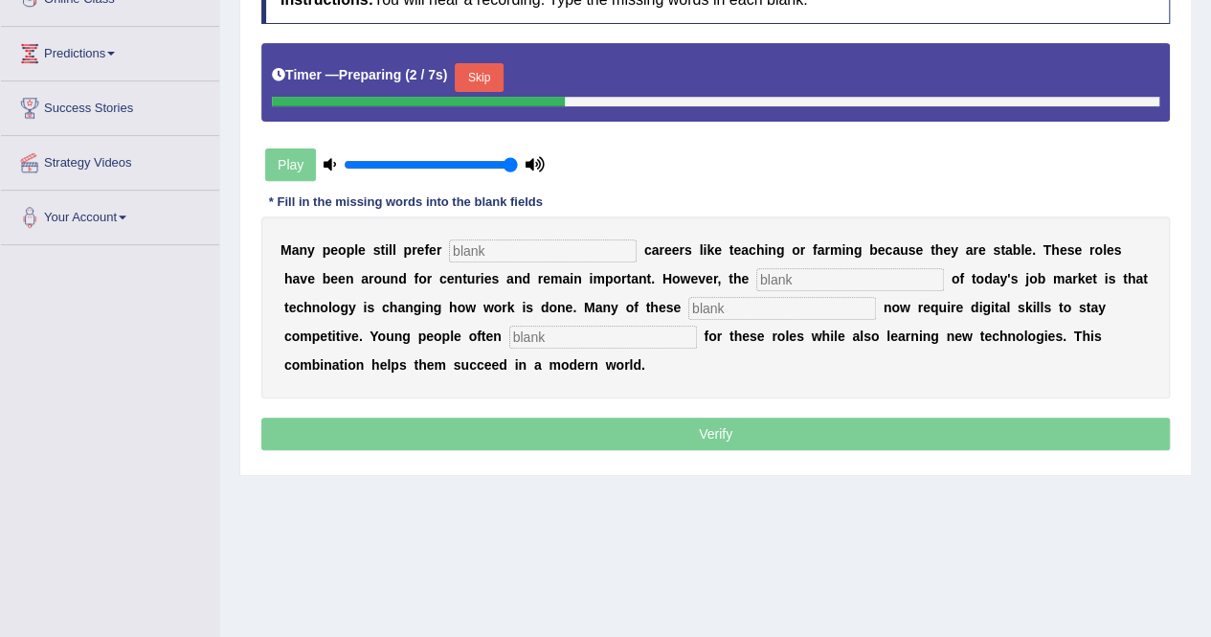
scroll to position [287, 0]
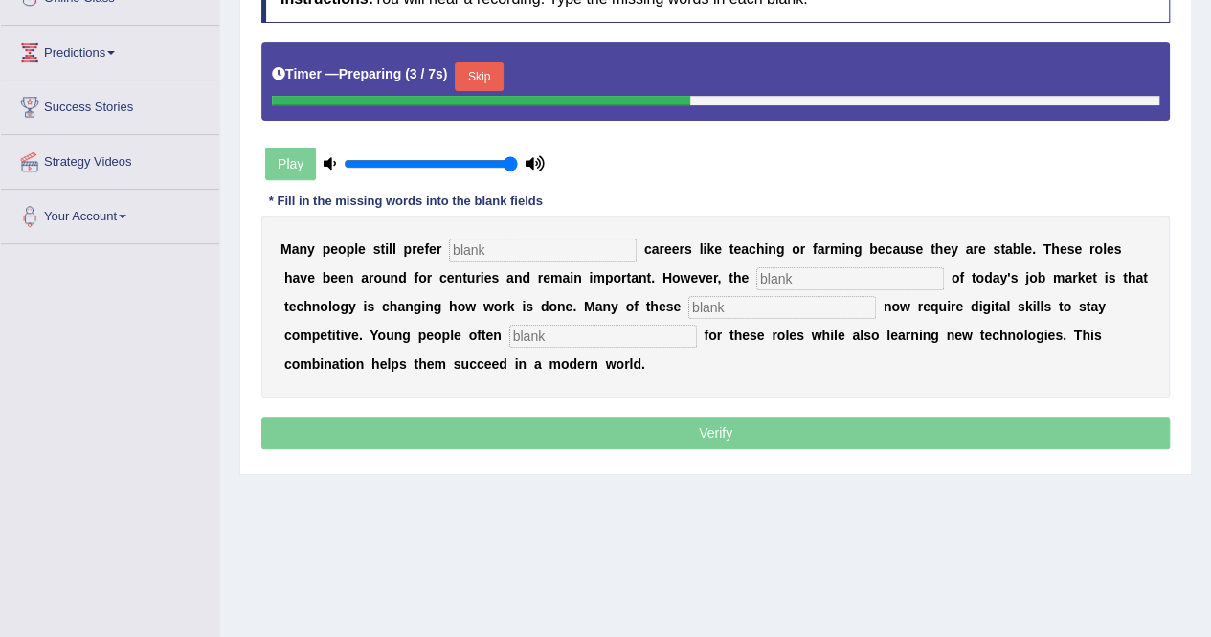
click at [535, 250] on input "text" at bounding box center [543, 249] width 188 height 23
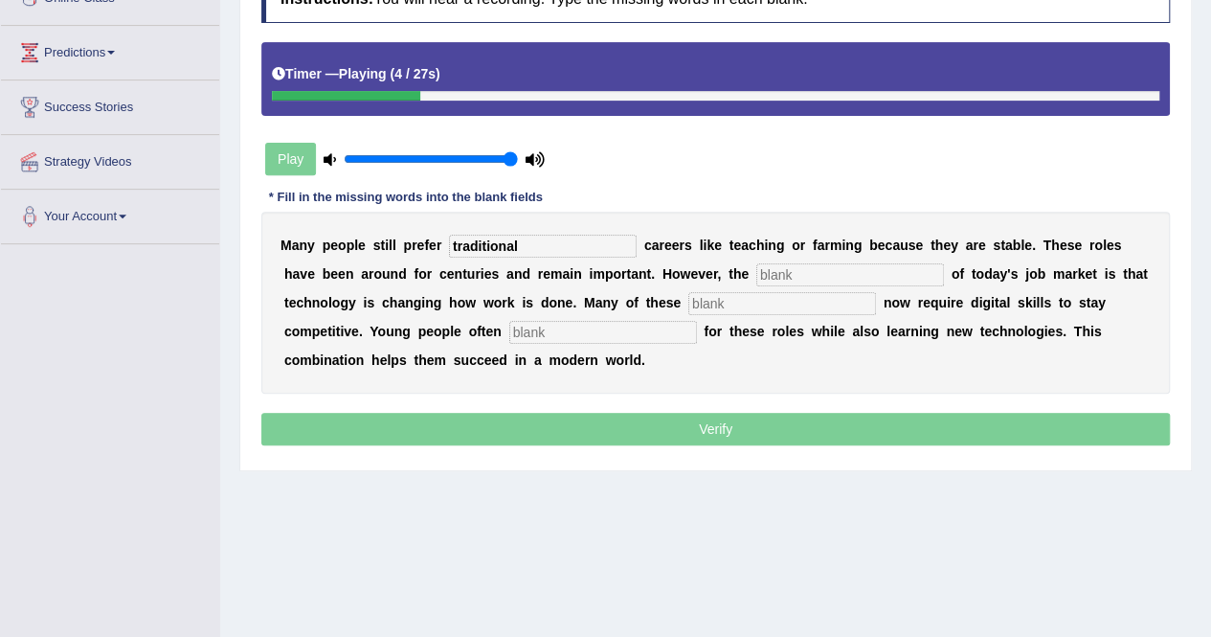
type input "traditional"
type input "reality"
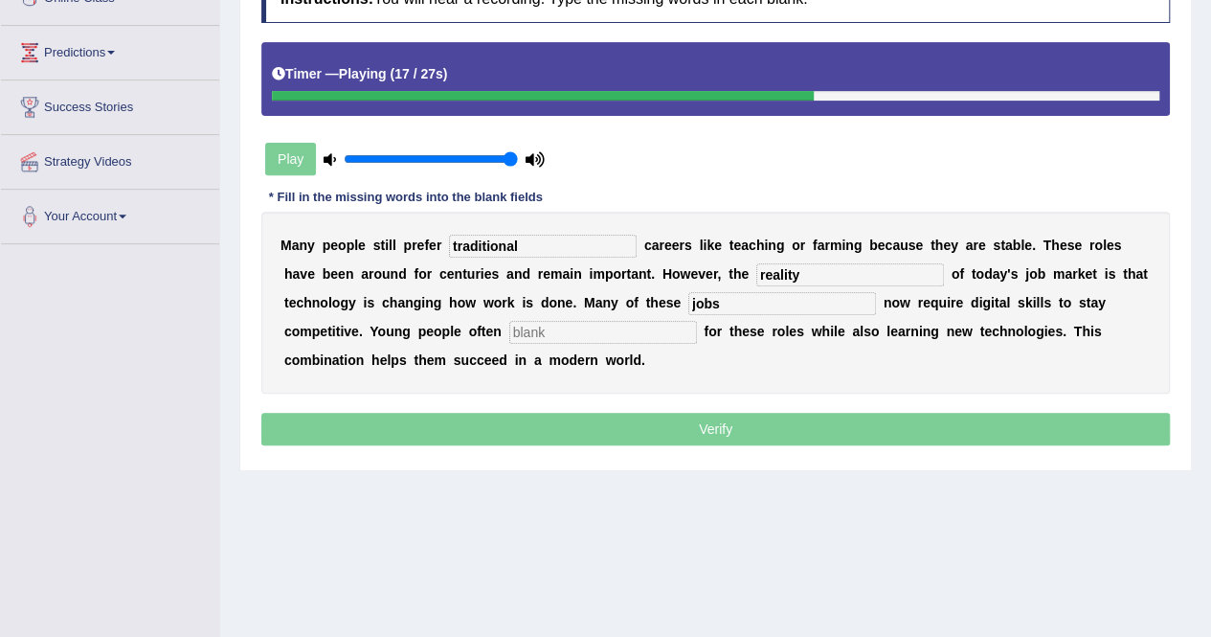
type input "jobs"
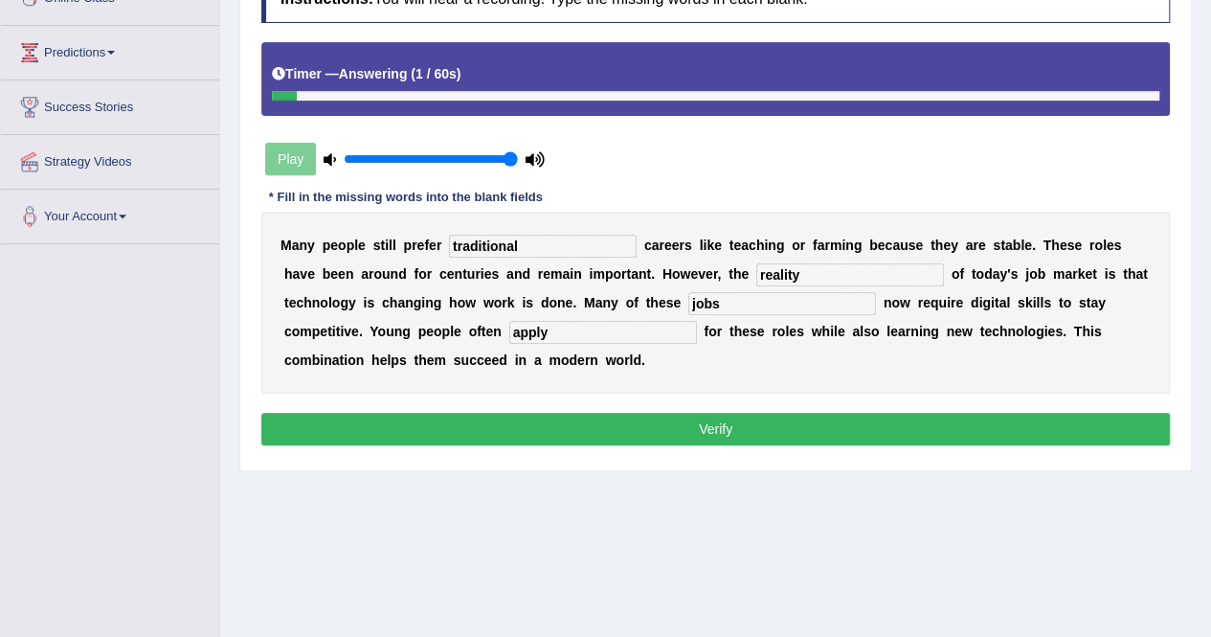
type input "apply"
click at [572, 422] on button "Verify" at bounding box center [715, 429] width 908 height 33
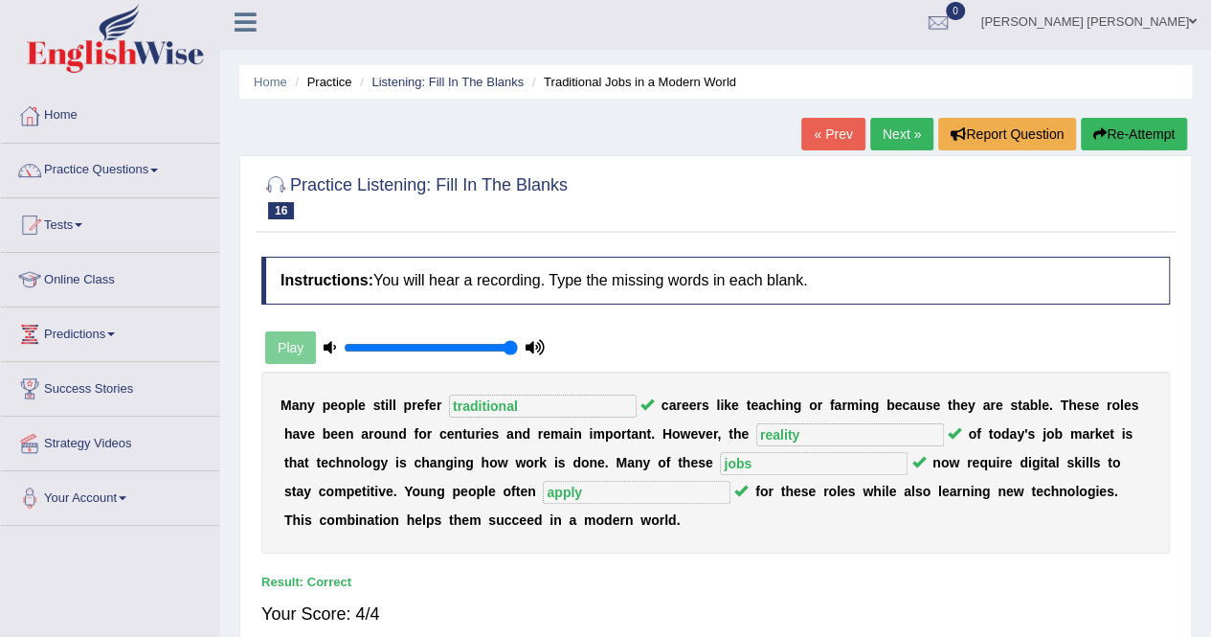
scroll to position [0, 0]
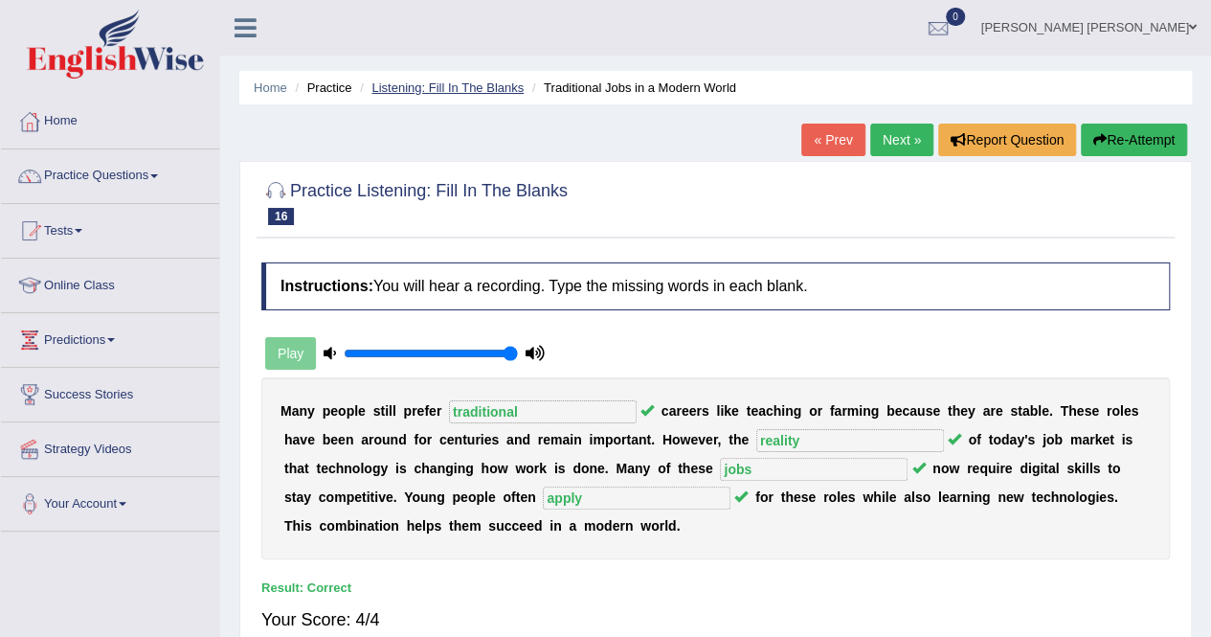
click at [520, 81] on link "Listening: Fill In The Blanks" at bounding box center [447, 87] width 152 height 14
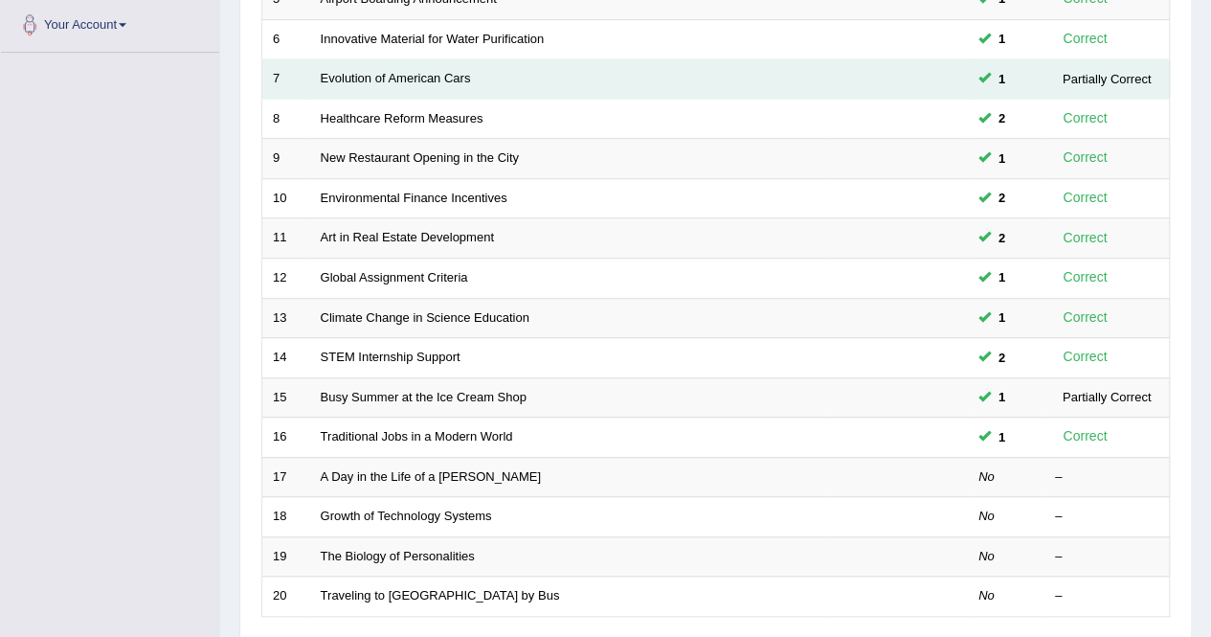
scroll to position [383, 0]
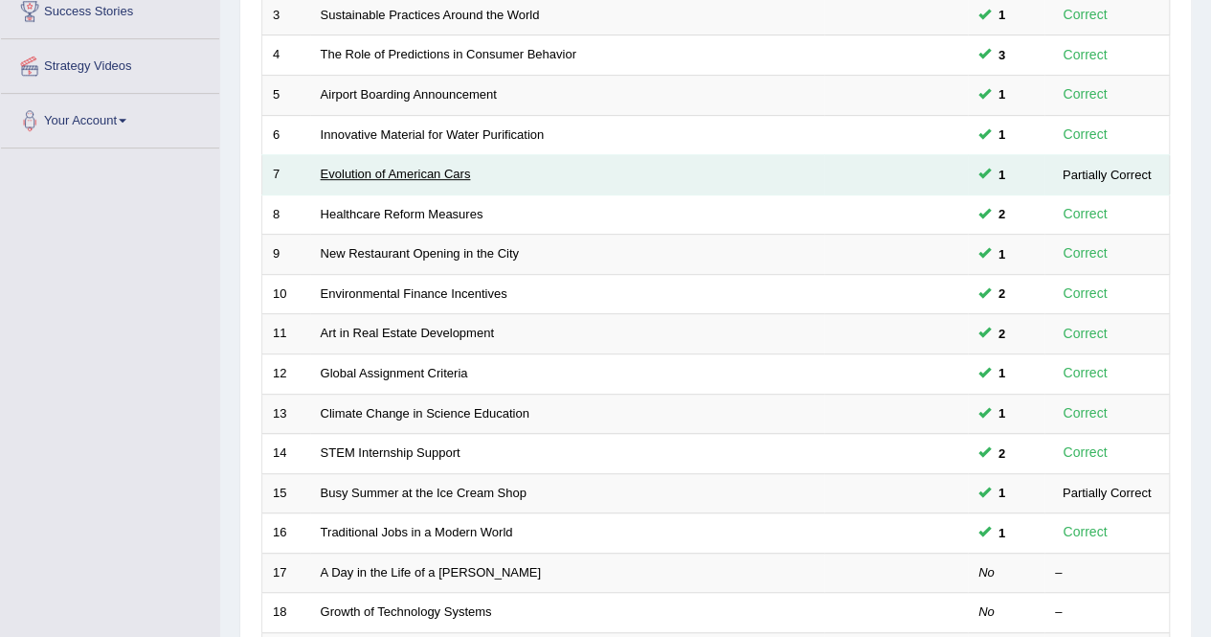
click at [434, 167] on link "Evolution of American Cars" at bounding box center [396, 174] width 150 height 14
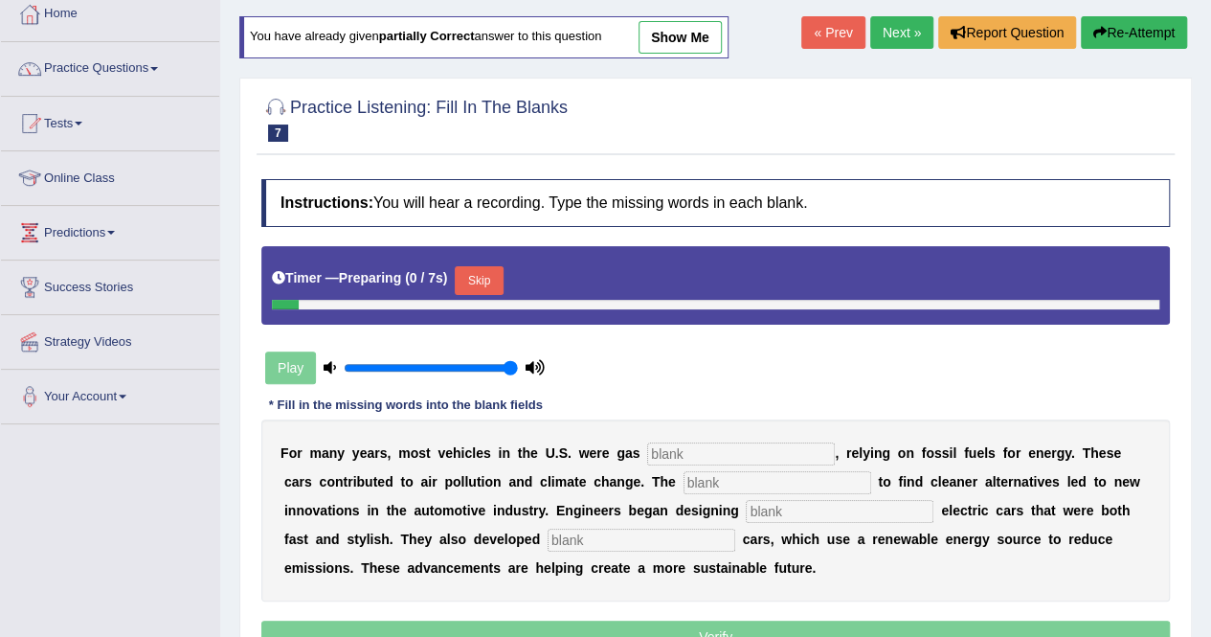
scroll to position [287, 0]
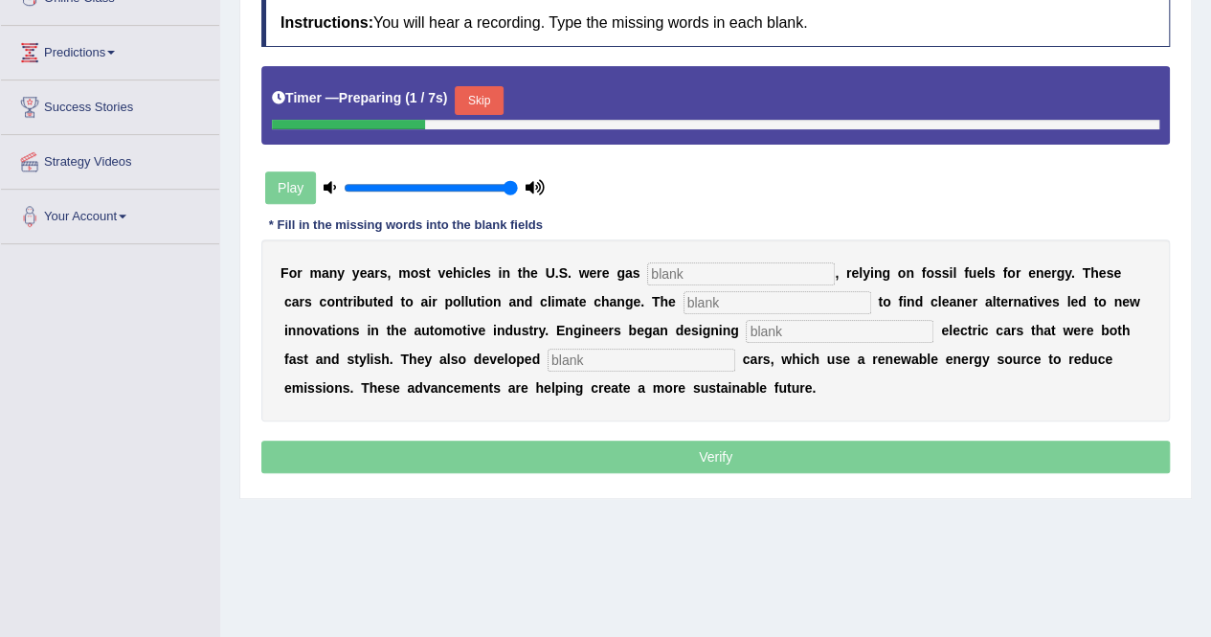
click at [655, 273] on input "text" at bounding box center [741, 273] width 188 height 23
click at [496, 101] on button "Skip" at bounding box center [479, 100] width 48 height 29
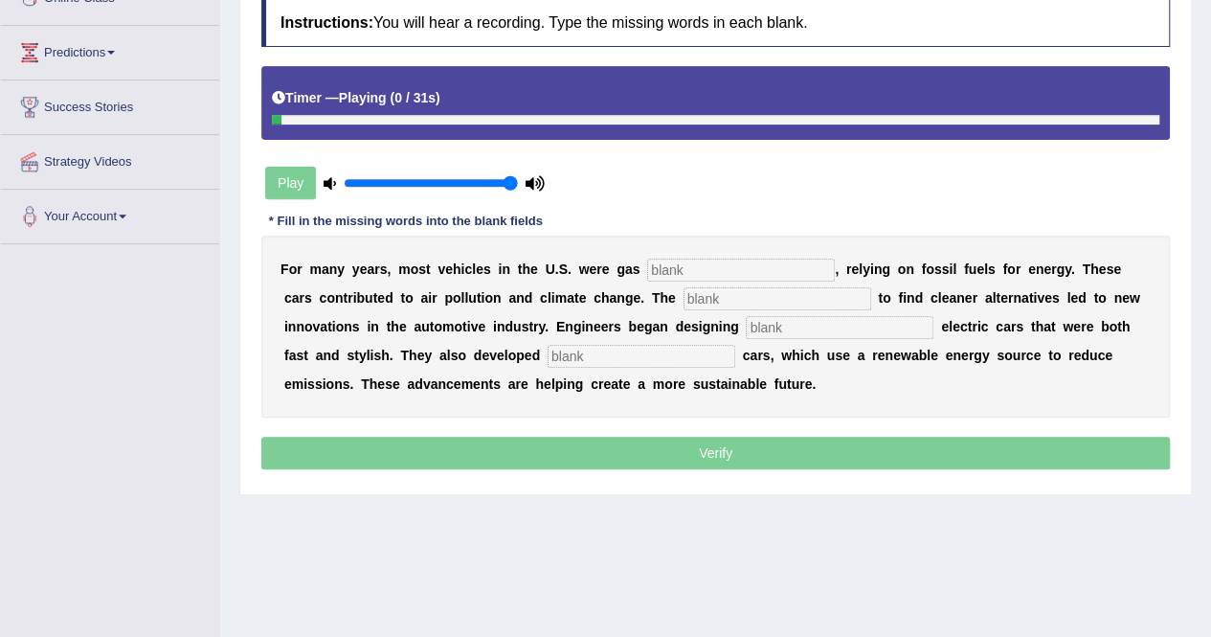
click at [655, 261] on input "text" at bounding box center [741, 269] width 188 height 23
type input "power"
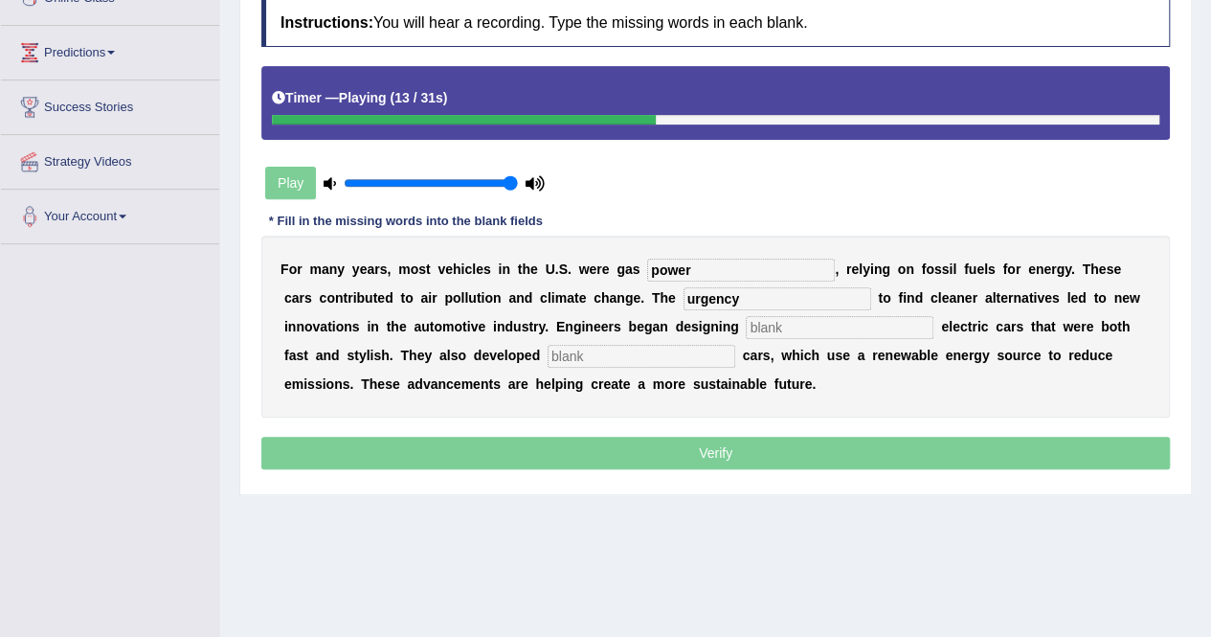
type input "urgency"
type input "designing"
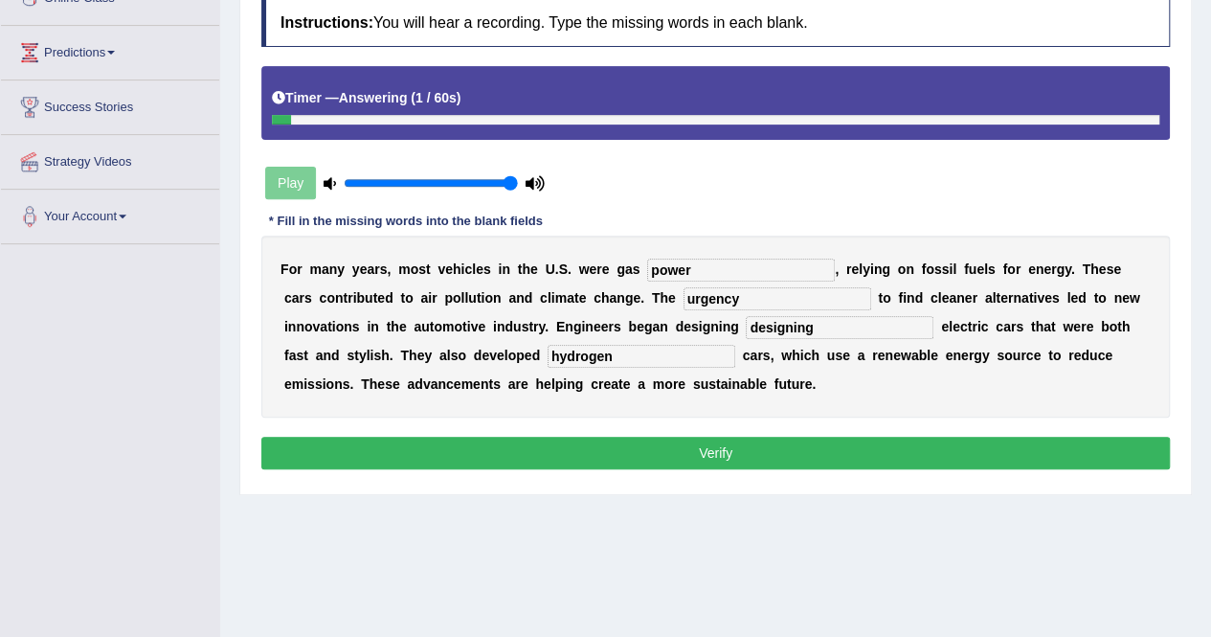
type input "hydrogen"
click at [629, 470] on div "Instructions: You will hear a recording. Type the missing words in each blank. …" at bounding box center [716, 236] width 918 height 494
click at [636, 447] on button "Verify" at bounding box center [715, 453] width 908 height 33
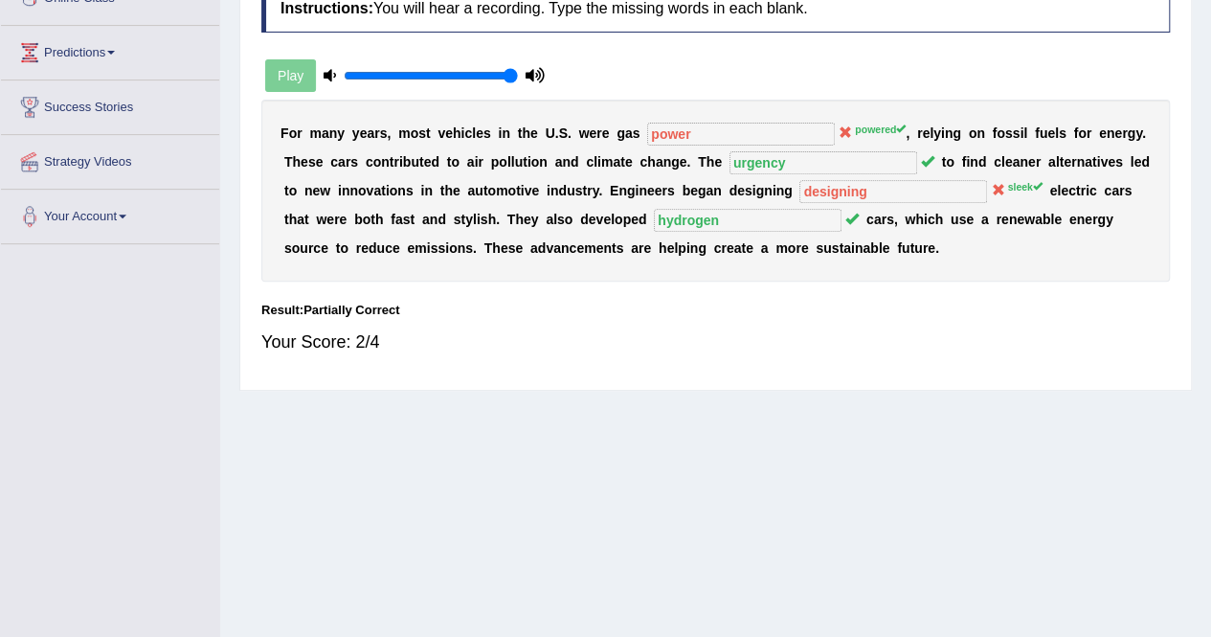
drag, startPoint x: 636, startPoint y: 447, endPoint x: 713, endPoint y: 505, distance: 97.1
click at [713, 505] on div "Home Practice Listening: Fill In The Blanks Evolution of American Cars You have…" at bounding box center [715, 191] width 991 height 957
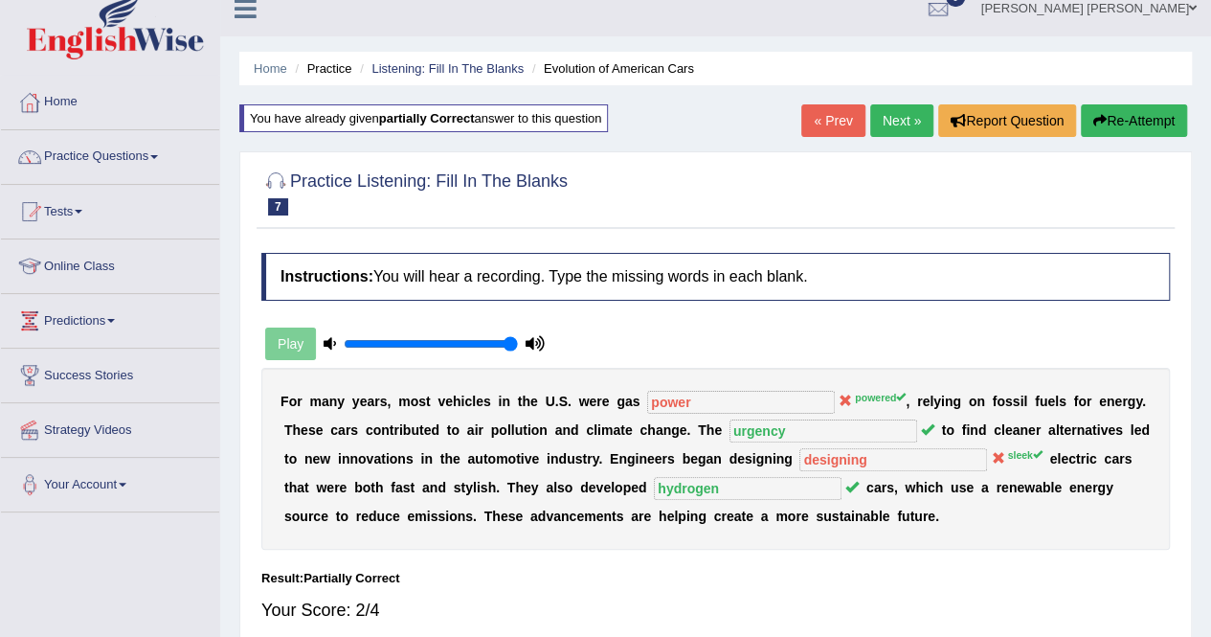
scroll to position [0, 0]
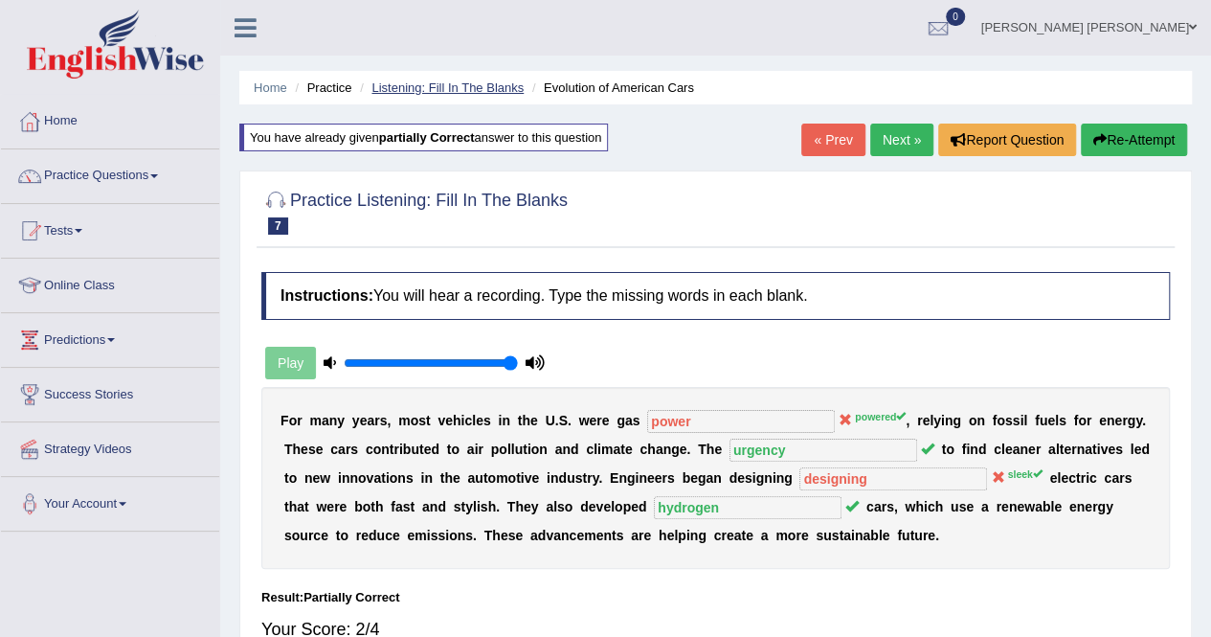
click at [507, 82] on link "Listening: Fill In The Blanks" at bounding box center [447, 87] width 152 height 14
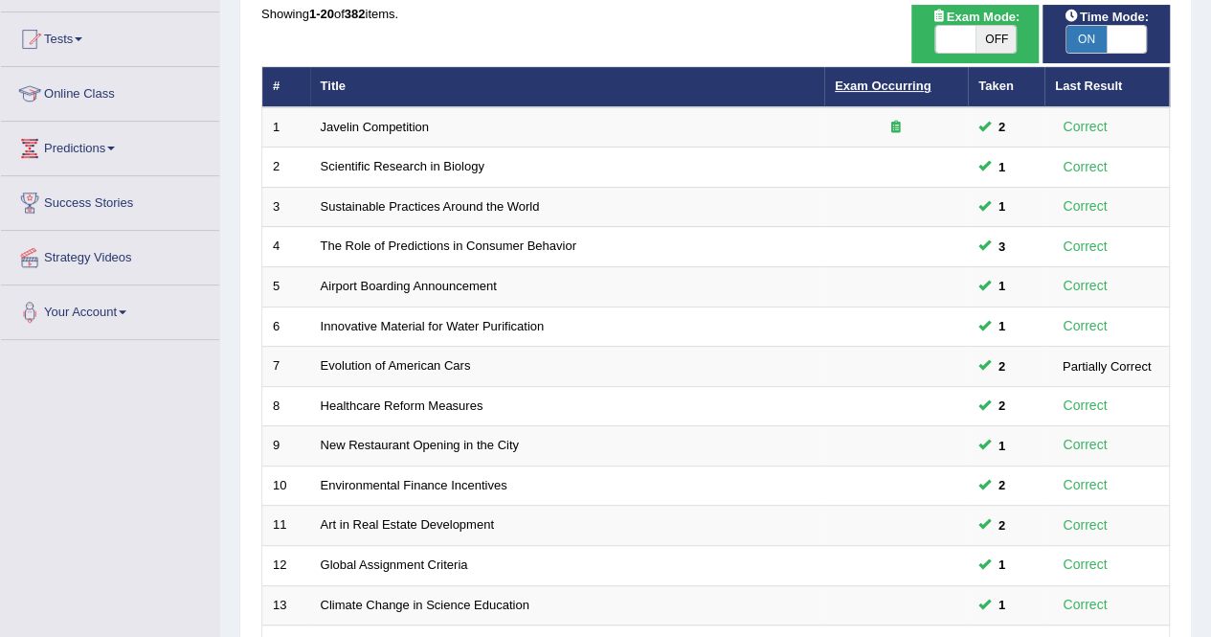
click at [911, 88] on link "Exam Occurring" at bounding box center [883, 85] width 96 height 14
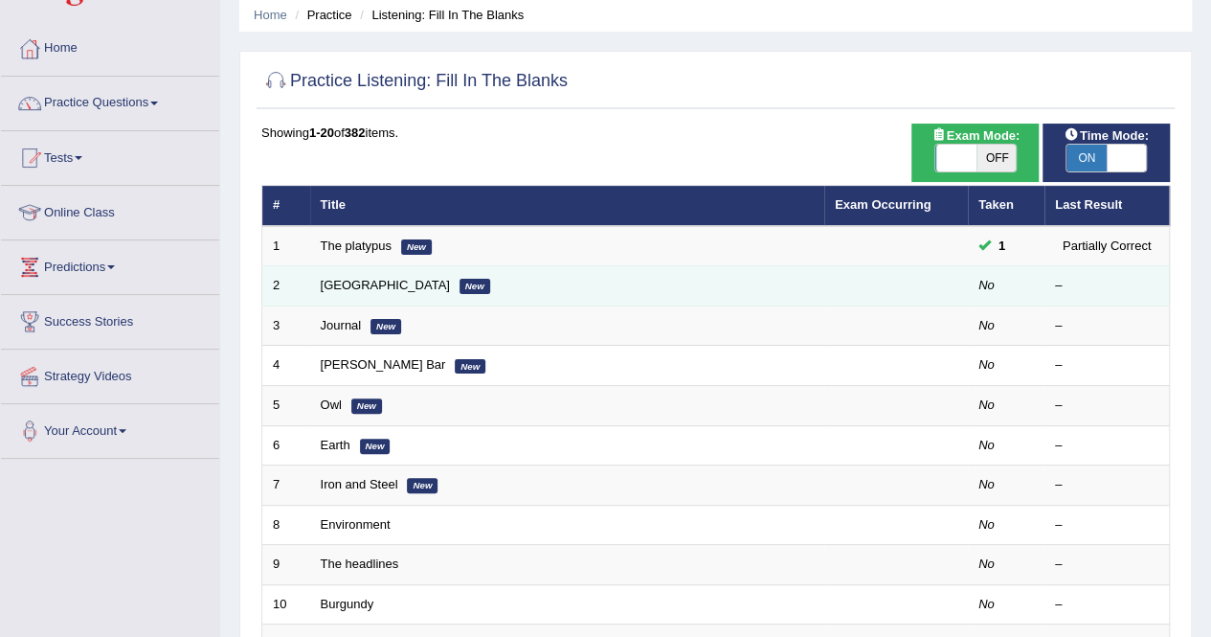
scroll to position [96, 0]
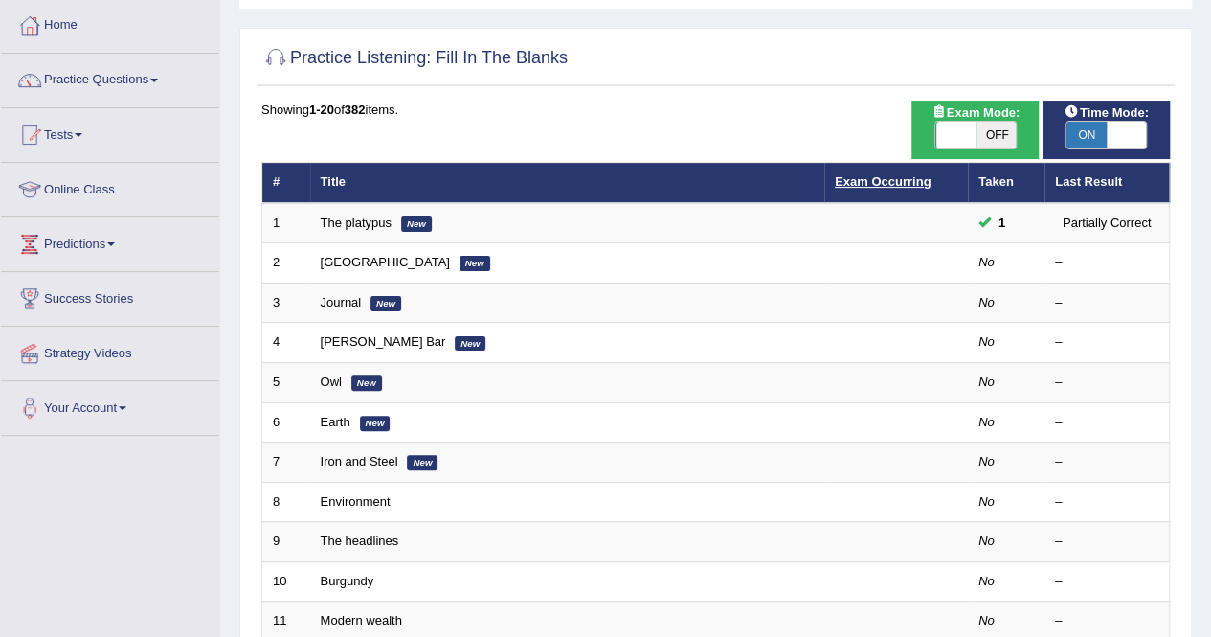
click at [872, 177] on link "Exam Occurring" at bounding box center [883, 181] width 96 height 14
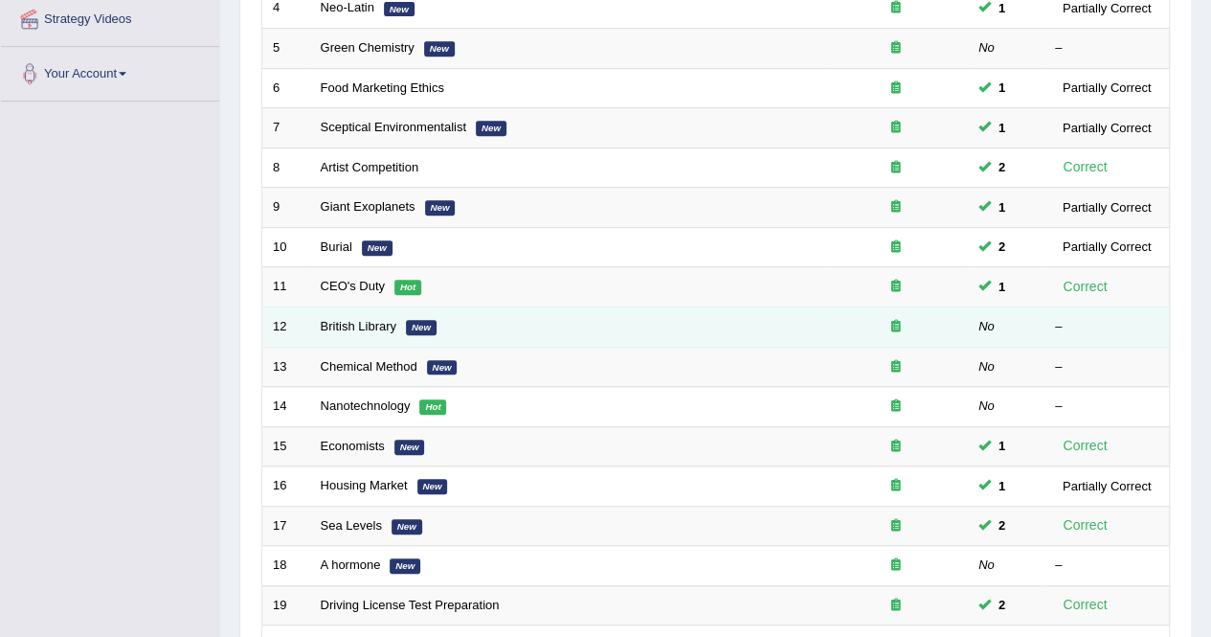
scroll to position [143, 0]
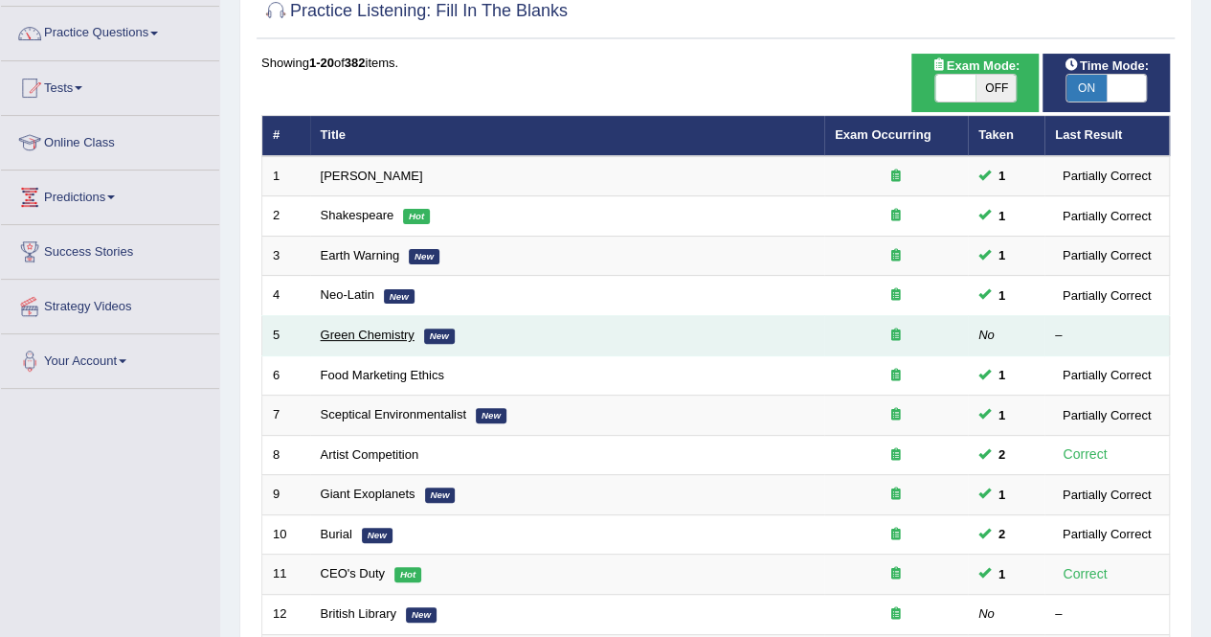
click at [383, 330] on link "Green Chemistry" at bounding box center [368, 334] width 94 height 14
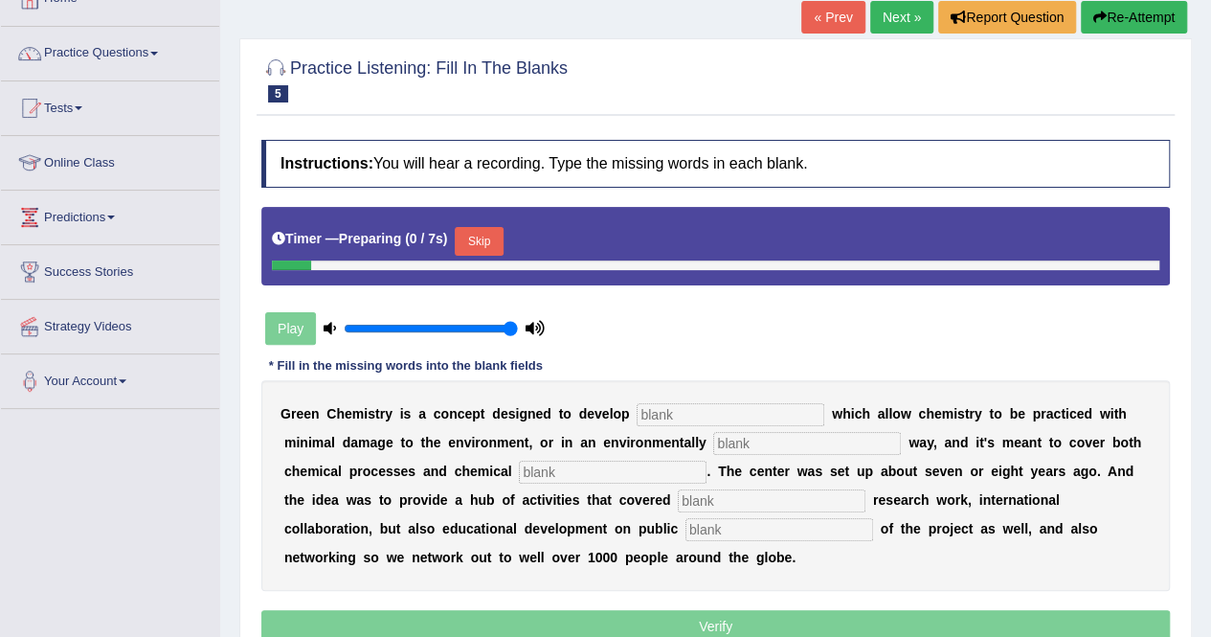
scroll to position [191, 0]
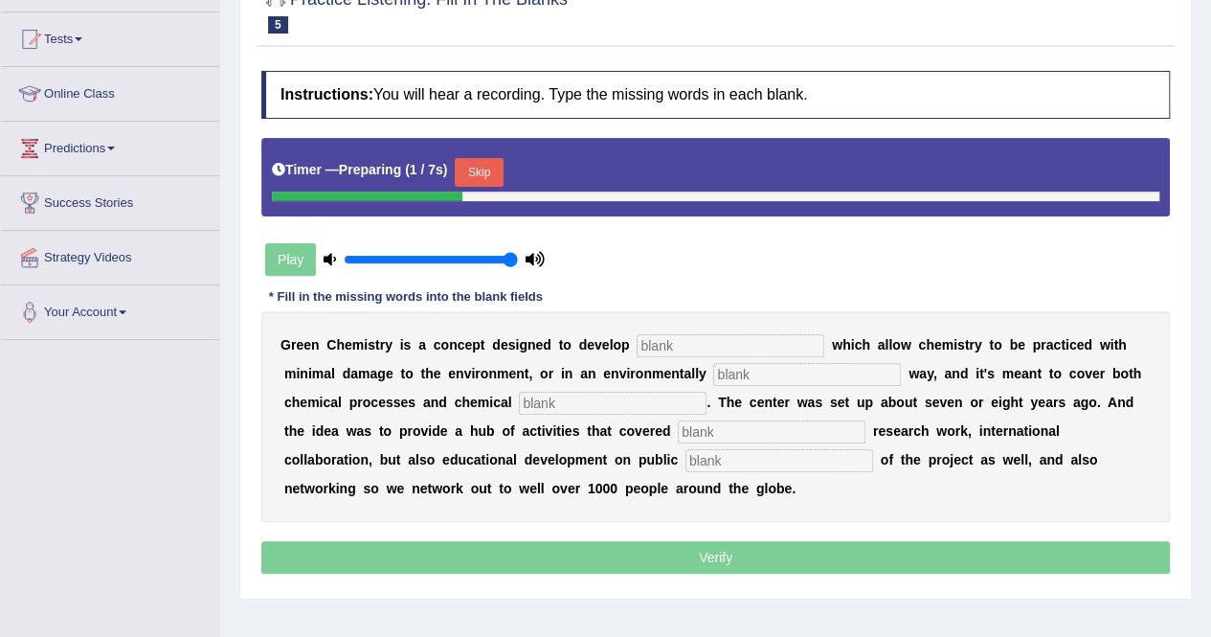
click at [658, 342] on input "text" at bounding box center [731, 345] width 188 height 23
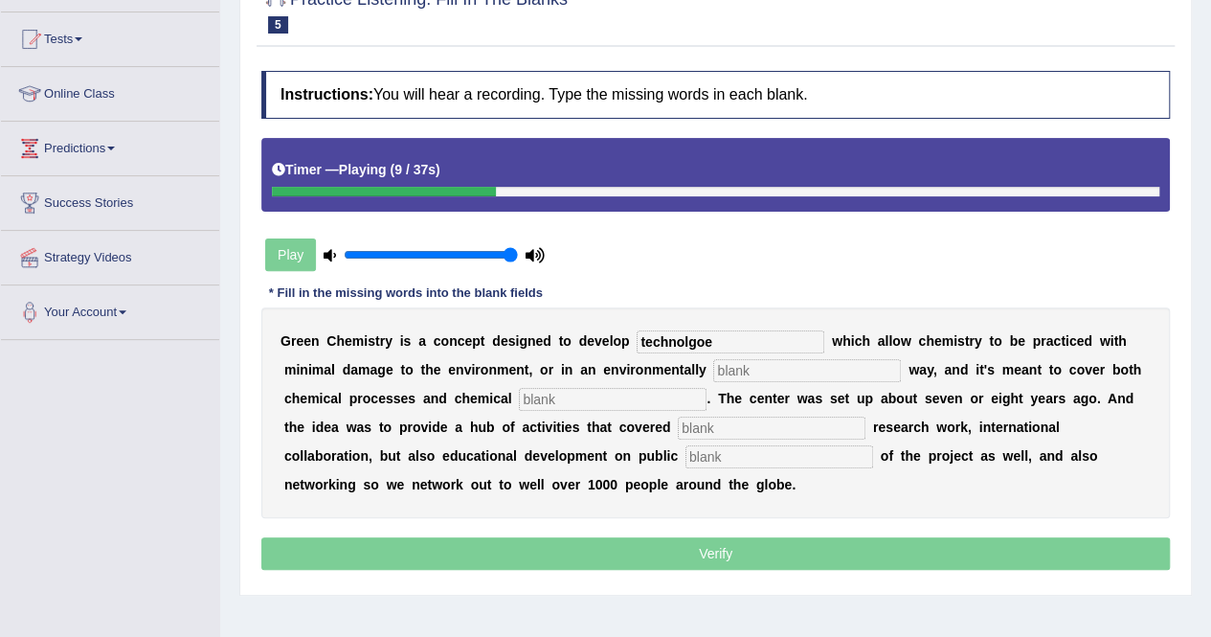
type input "technolgoe"
type input "compatible"
type input "products"
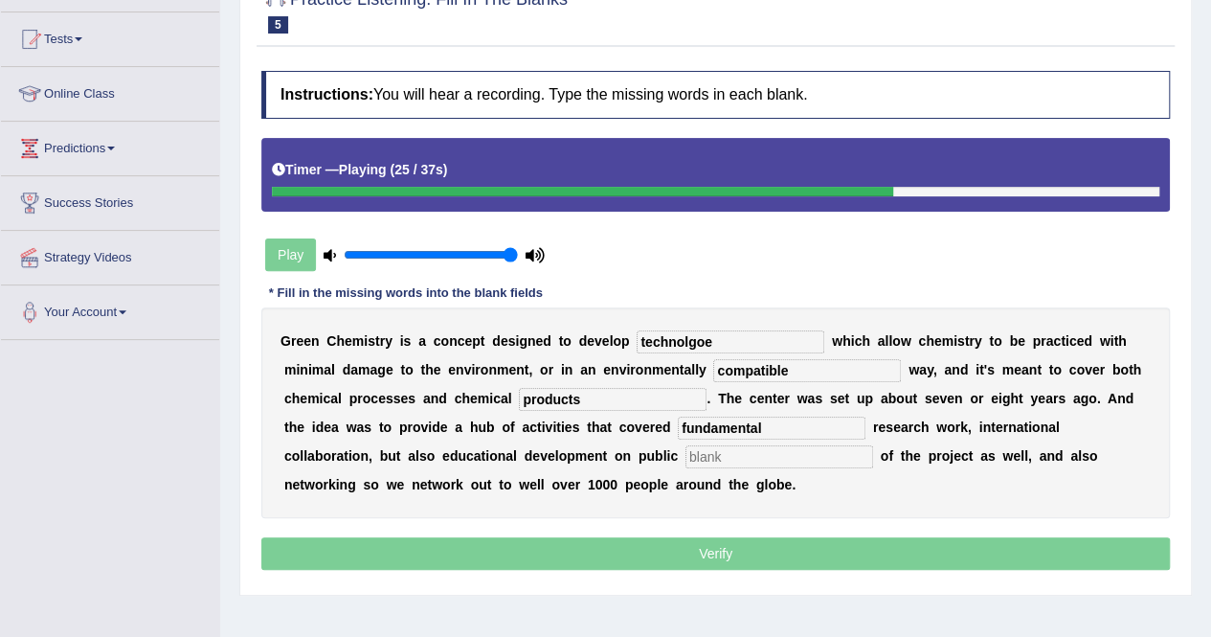
type input "fundamental"
type input "understanding"
click at [700, 344] on input "technolgoe" at bounding box center [731, 341] width 188 height 23
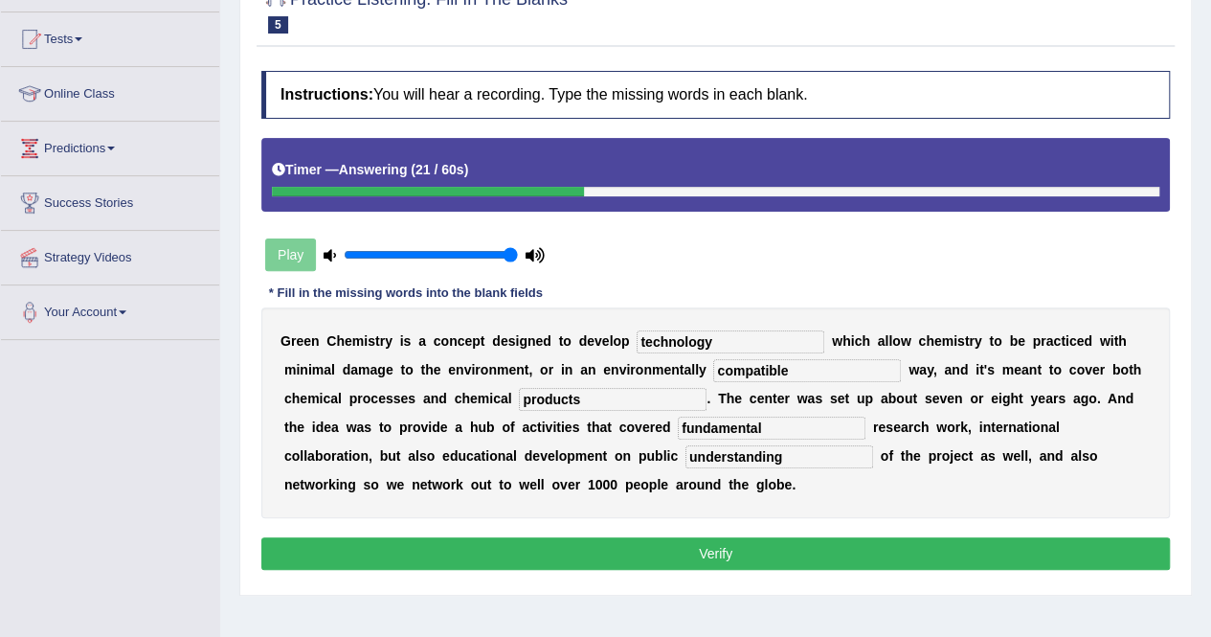
type input "technology"
click at [574, 560] on button "Verify" at bounding box center [715, 553] width 908 height 33
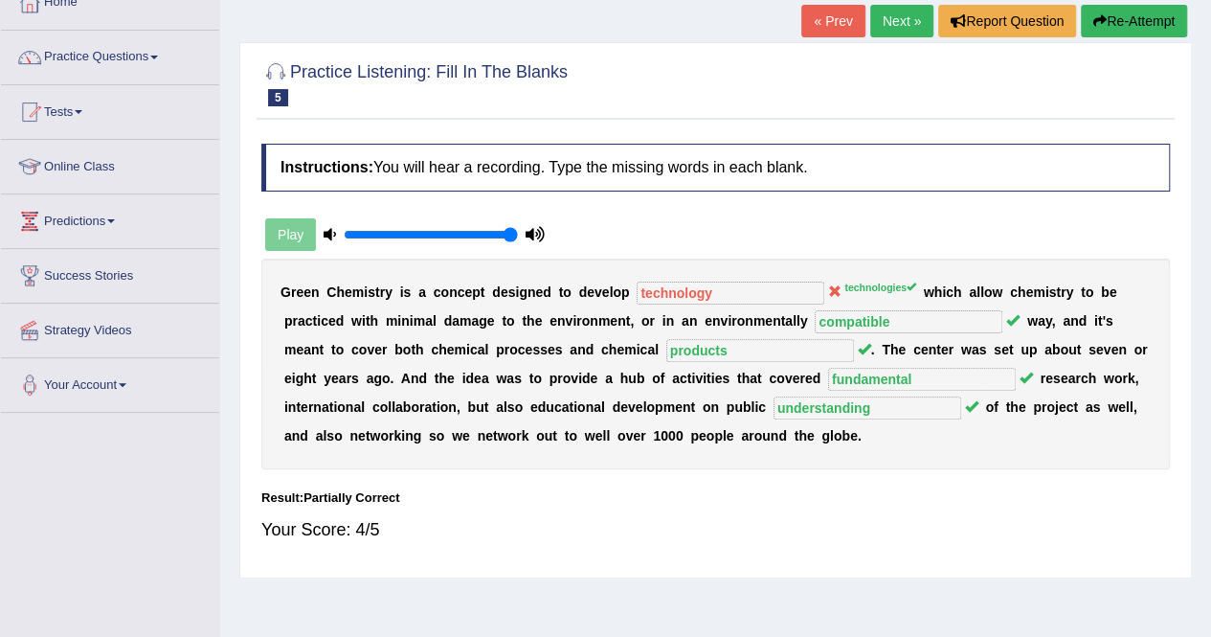
scroll to position [0, 0]
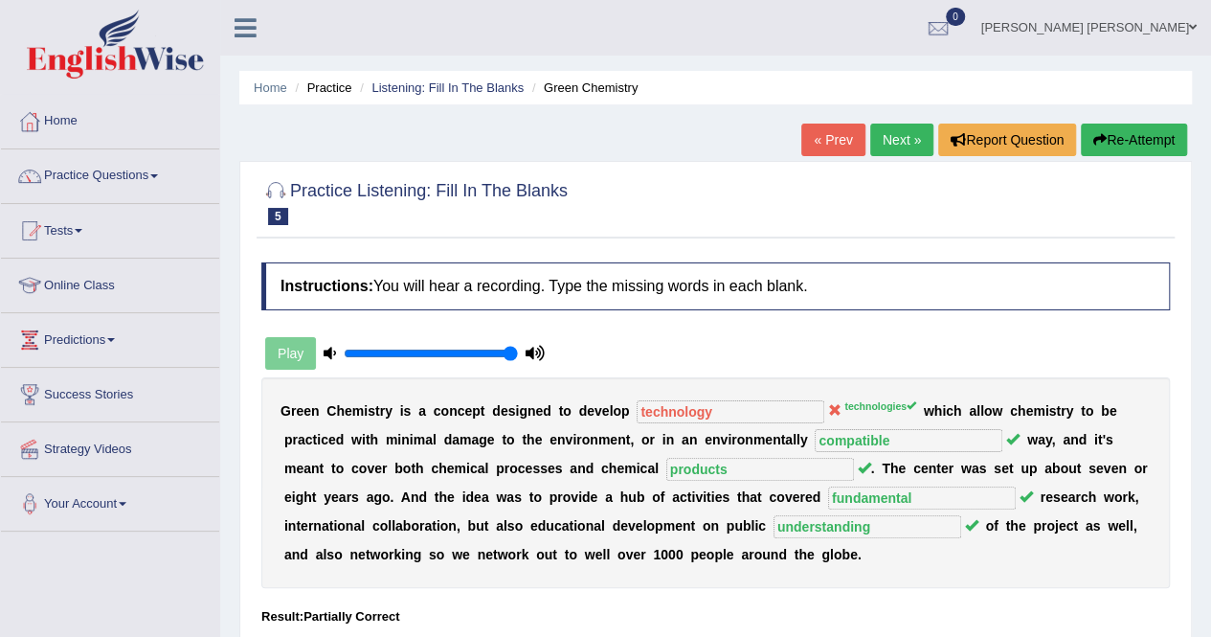
click at [1137, 138] on button "Re-Attempt" at bounding box center [1134, 139] width 106 height 33
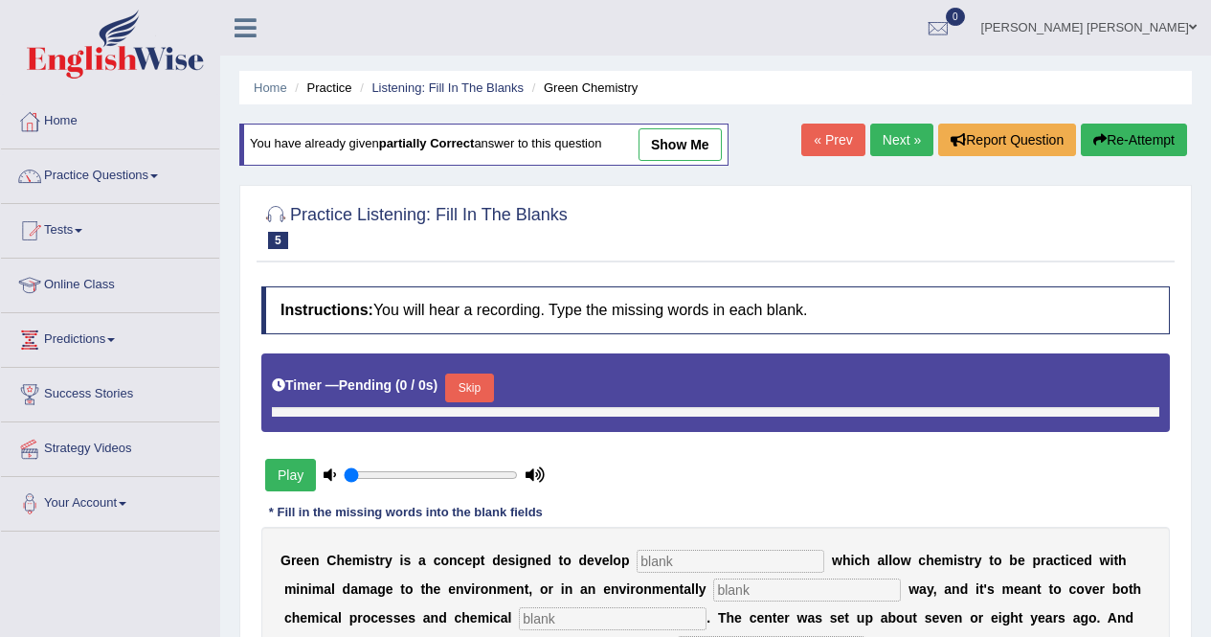
scroll to position [96, 0]
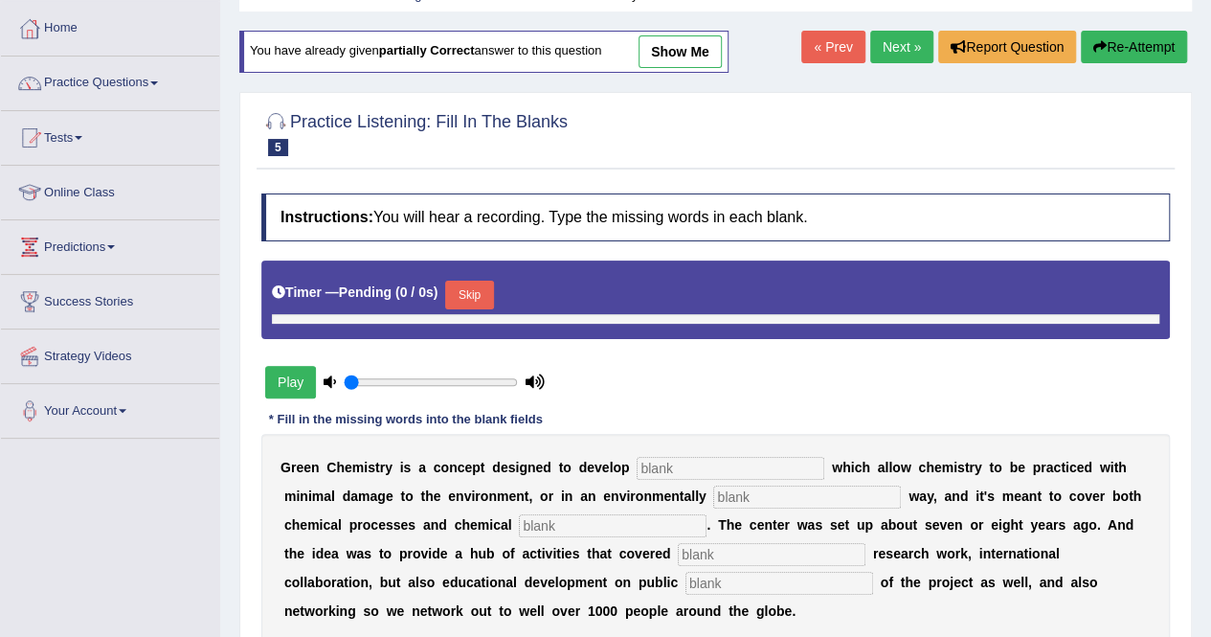
type input "1"
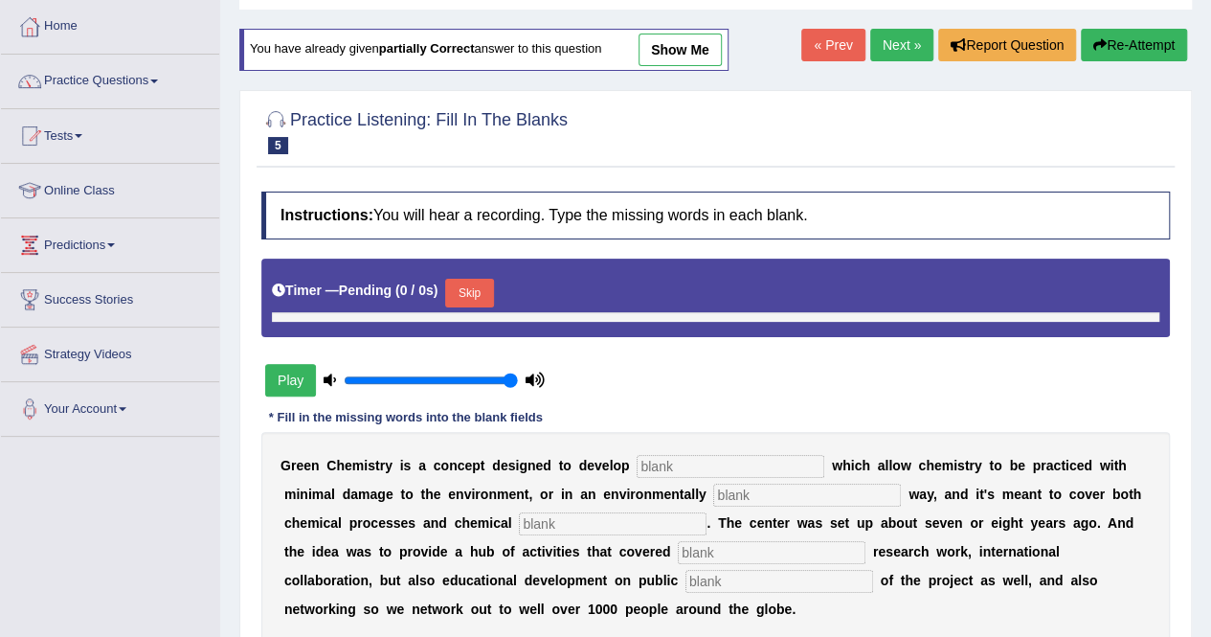
scroll to position [0, 0]
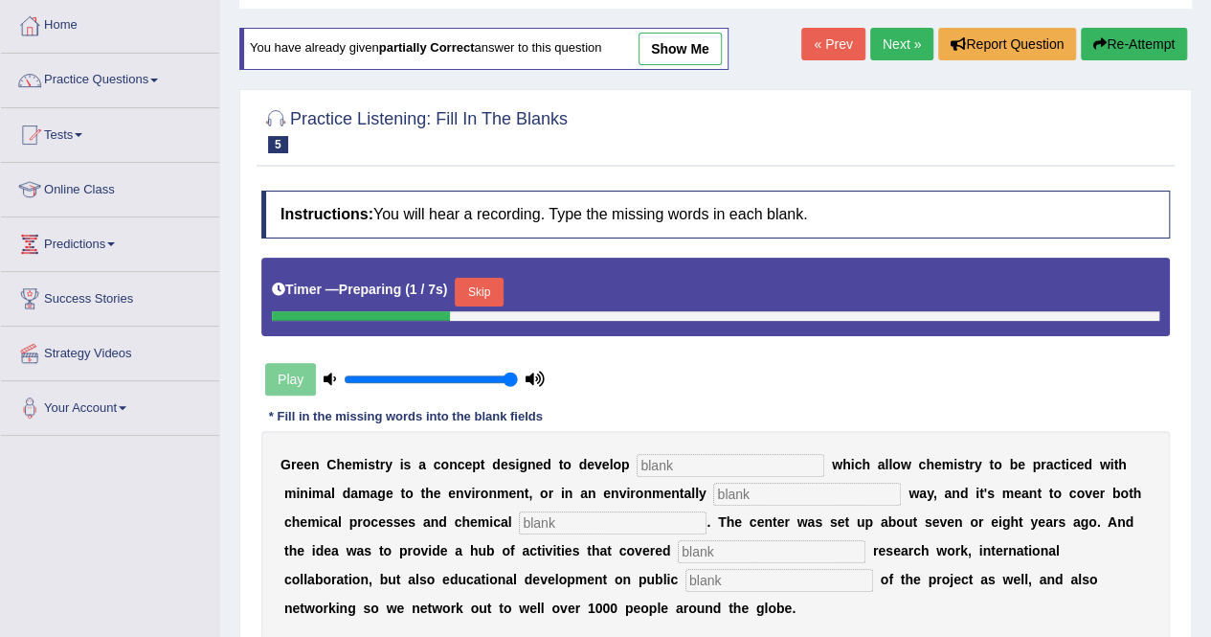
click at [667, 470] on input "text" at bounding box center [731, 465] width 188 height 23
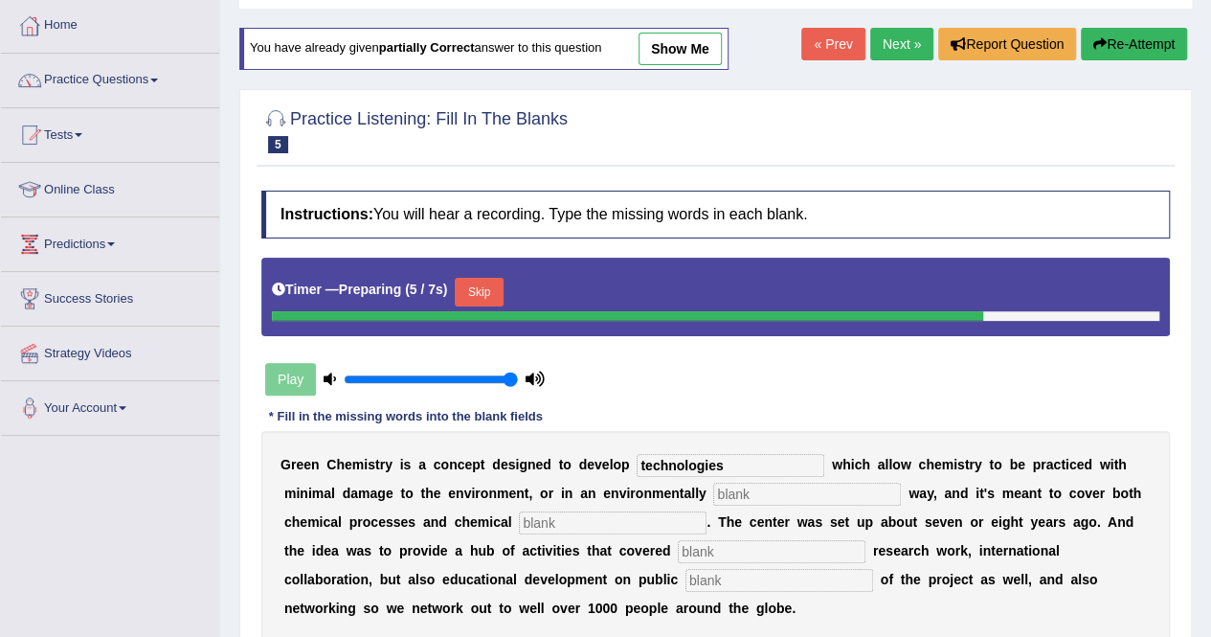
type input "technologies"
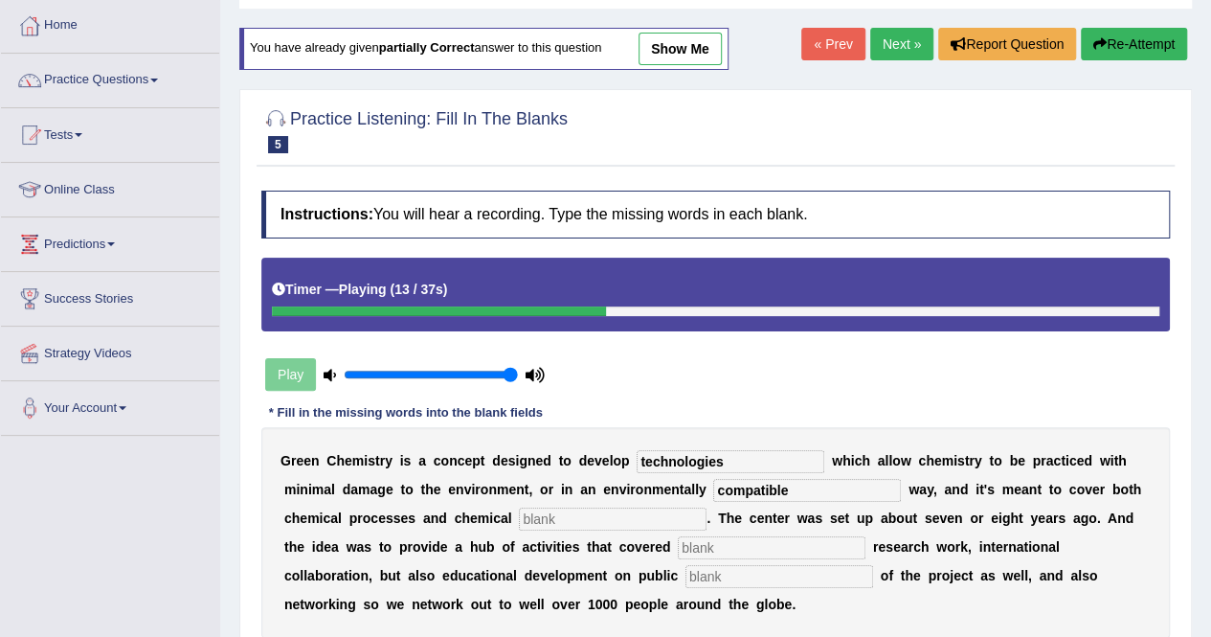
type input "compatible"
type input "products"
type input "fundamental"
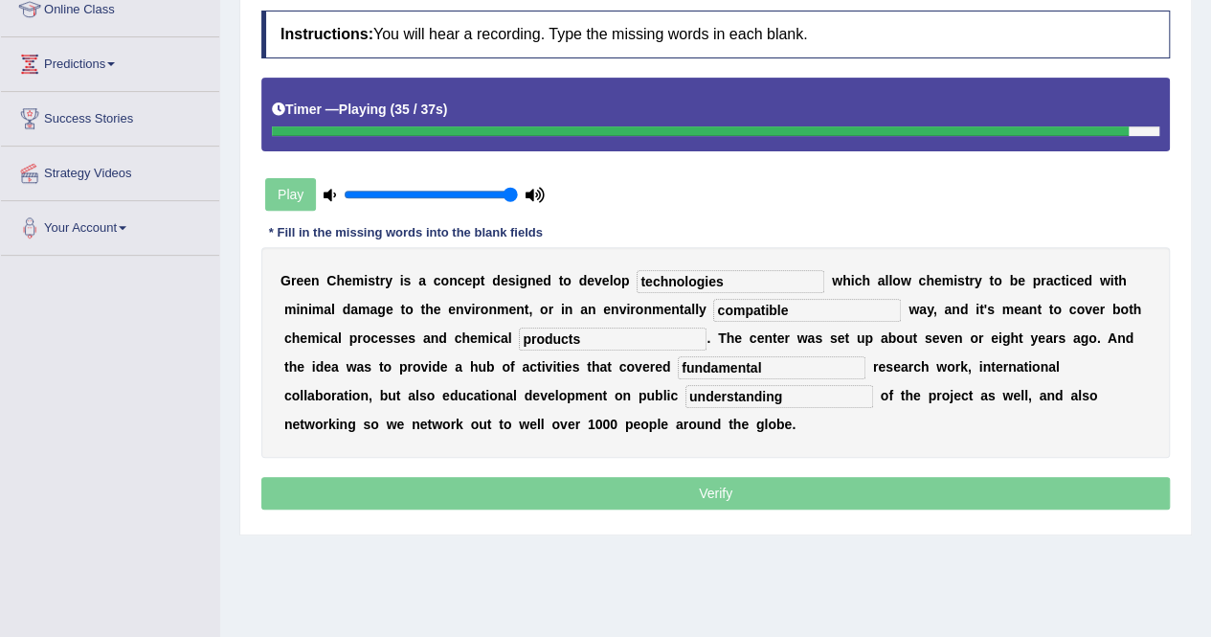
scroll to position [368, 0]
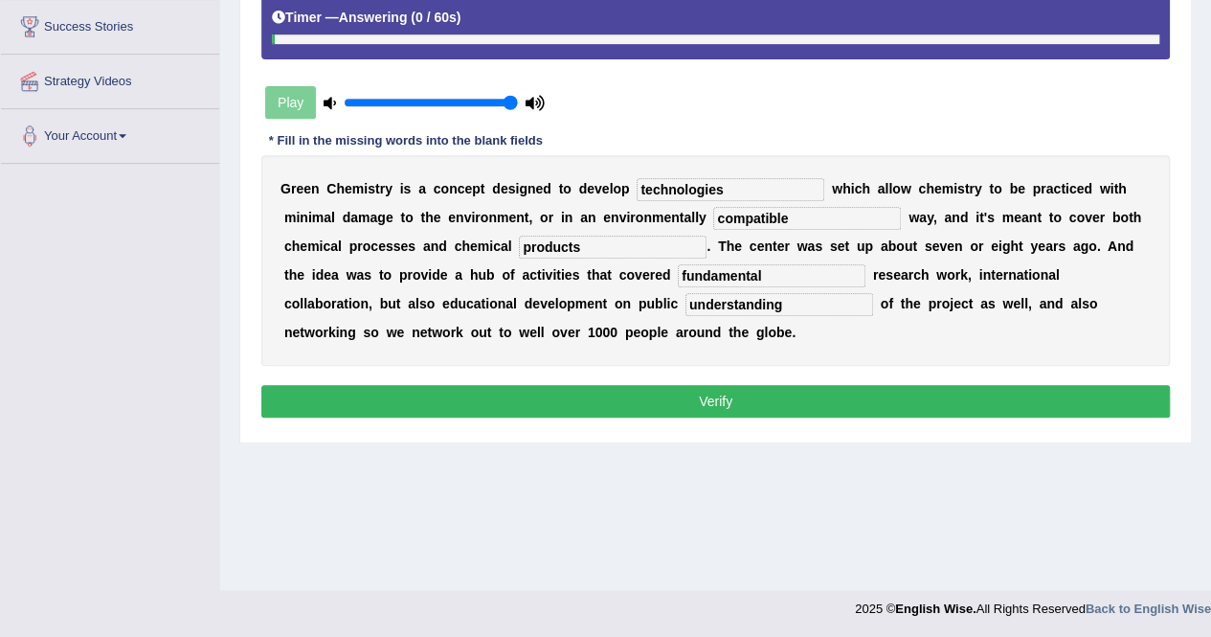
type input "understanding"
click at [658, 407] on button "Verify" at bounding box center [715, 401] width 908 height 33
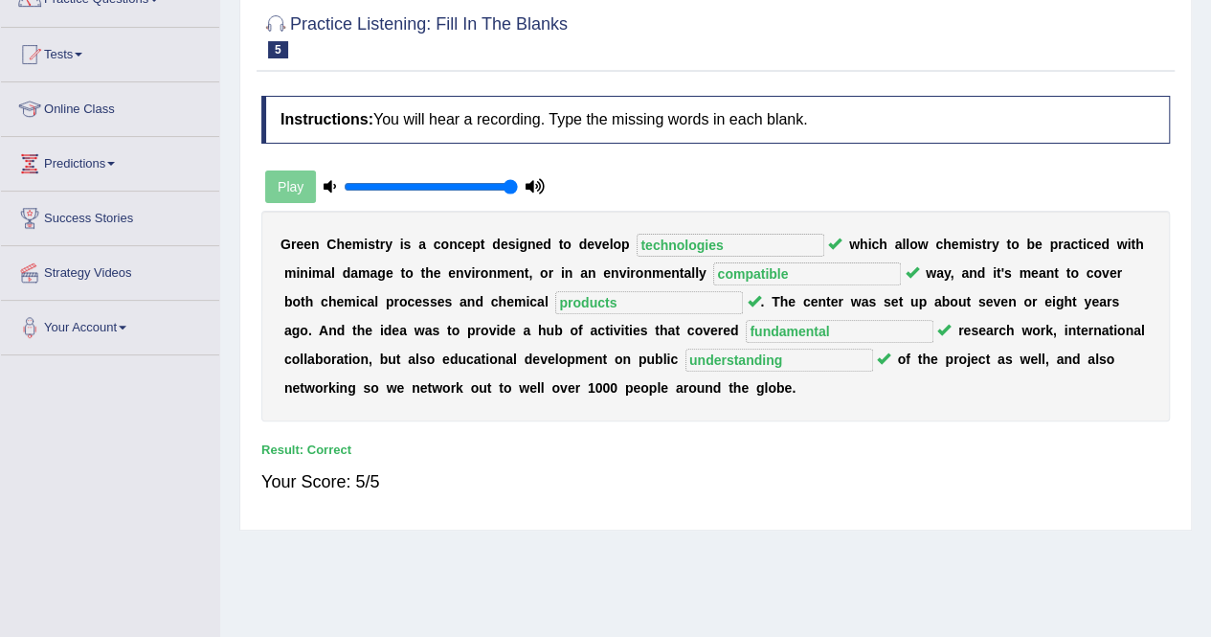
scroll to position [0, 0]
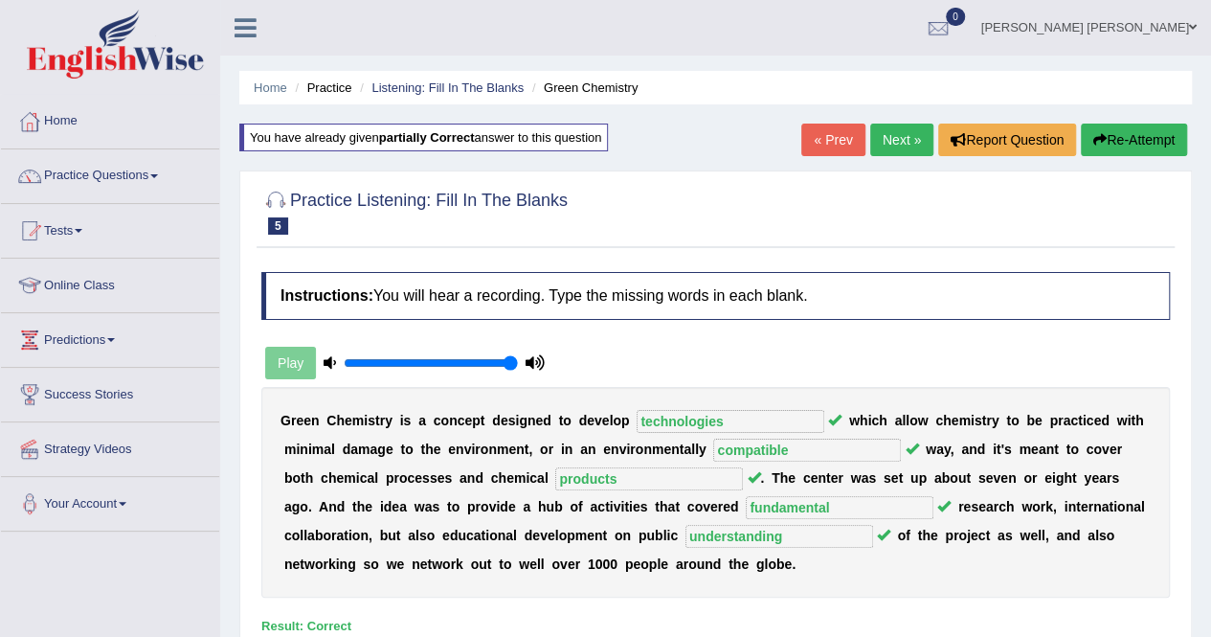
click at [886, 143] on link "Next »" at bounding box center [901, 139] width 63 height 33
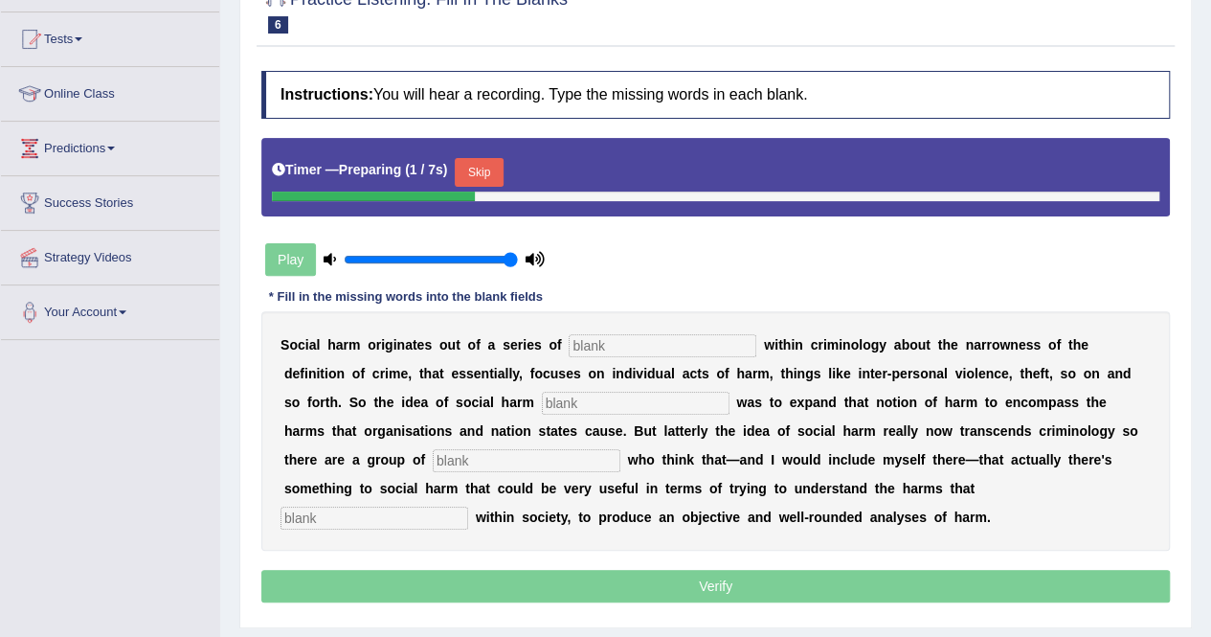
click at [635, 346] on input "text" at bounding box center [663, 345] width 188 height 23
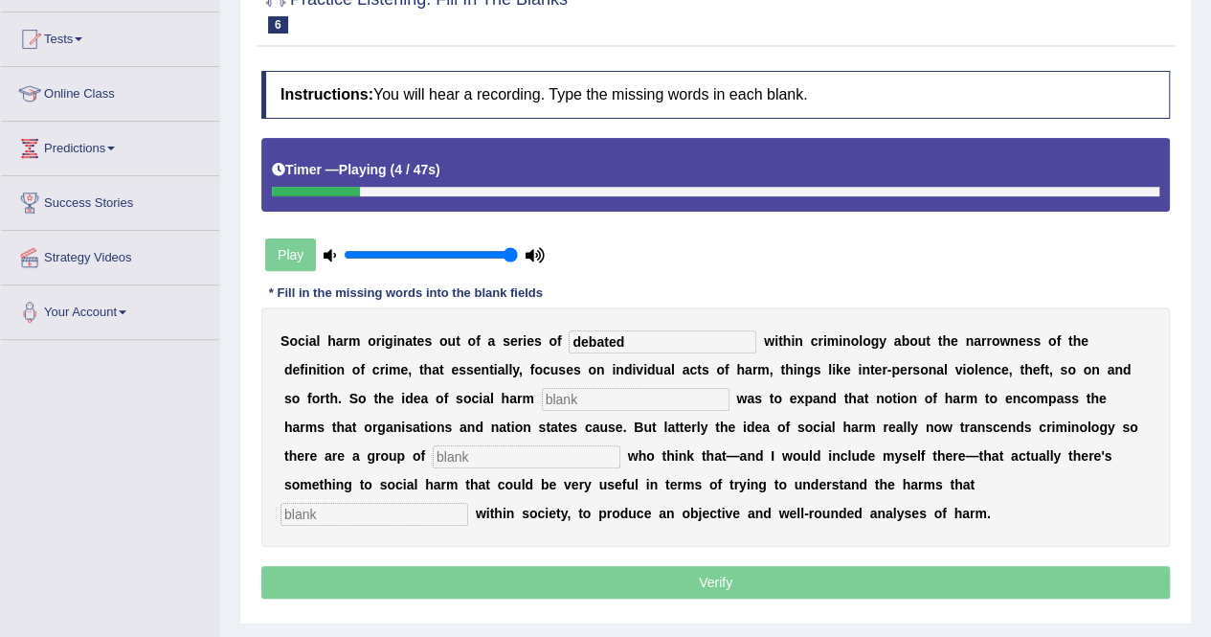
type input "debated"
type input "originaly"
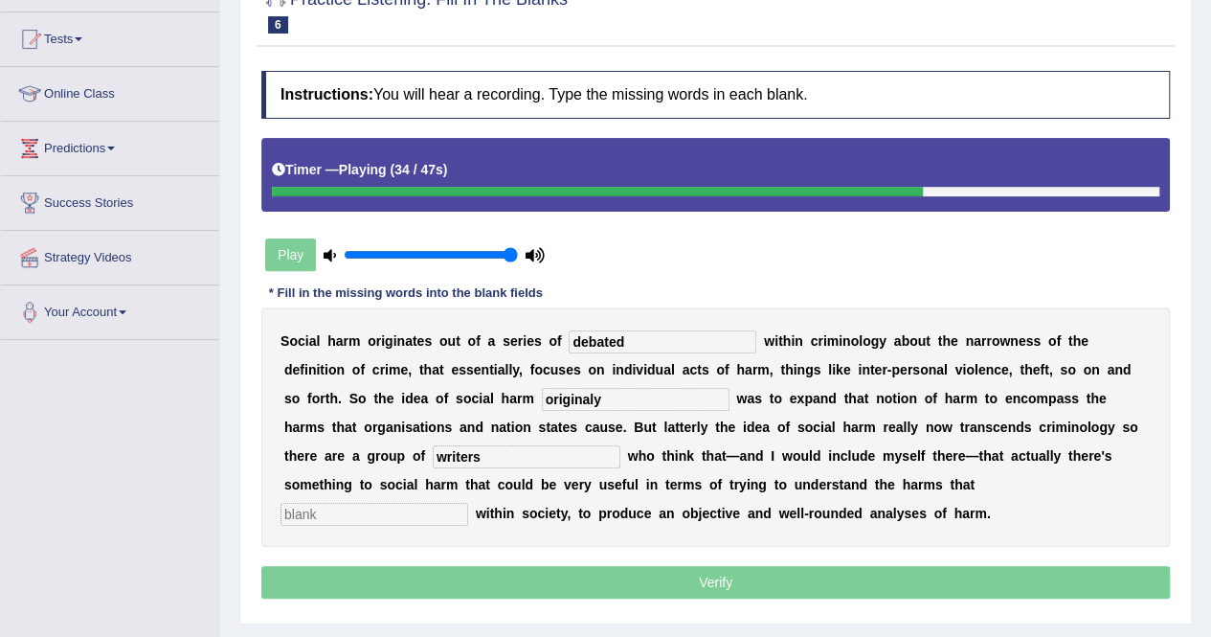
type input "writers"
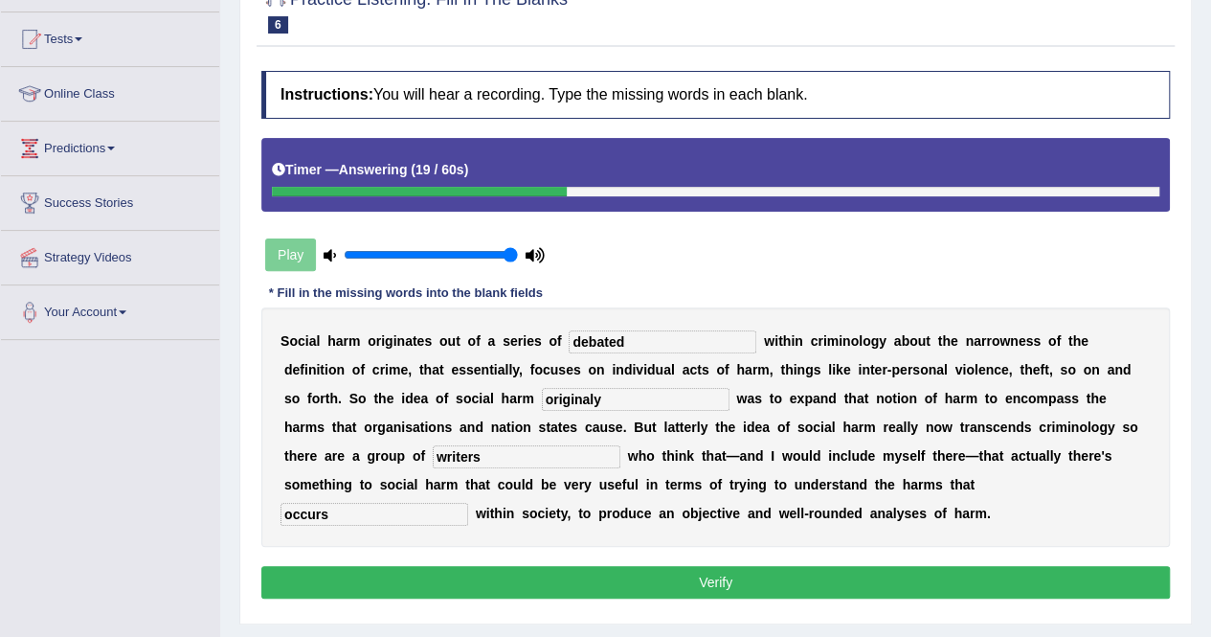
type input "occurs"
click at [316, 573] on button "Verify" at bounding box center [715, 582] width 908 height 33
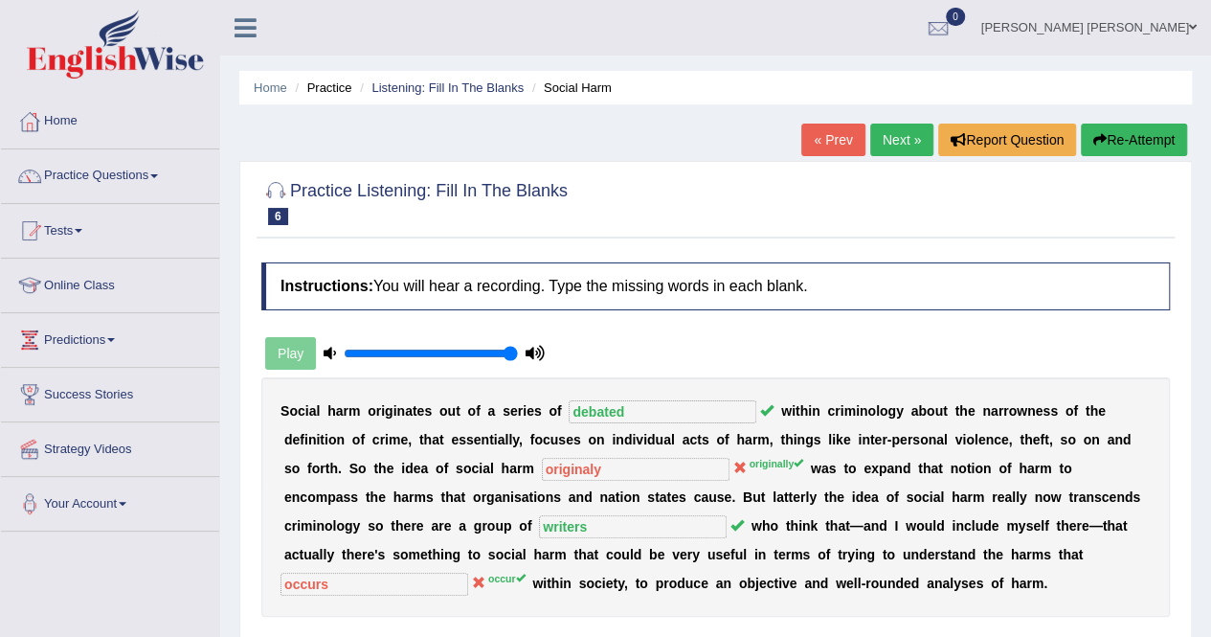
click at [1129, 147] on button "Re-Attempt" at bounding box center [1134, 139] width 106 height 33
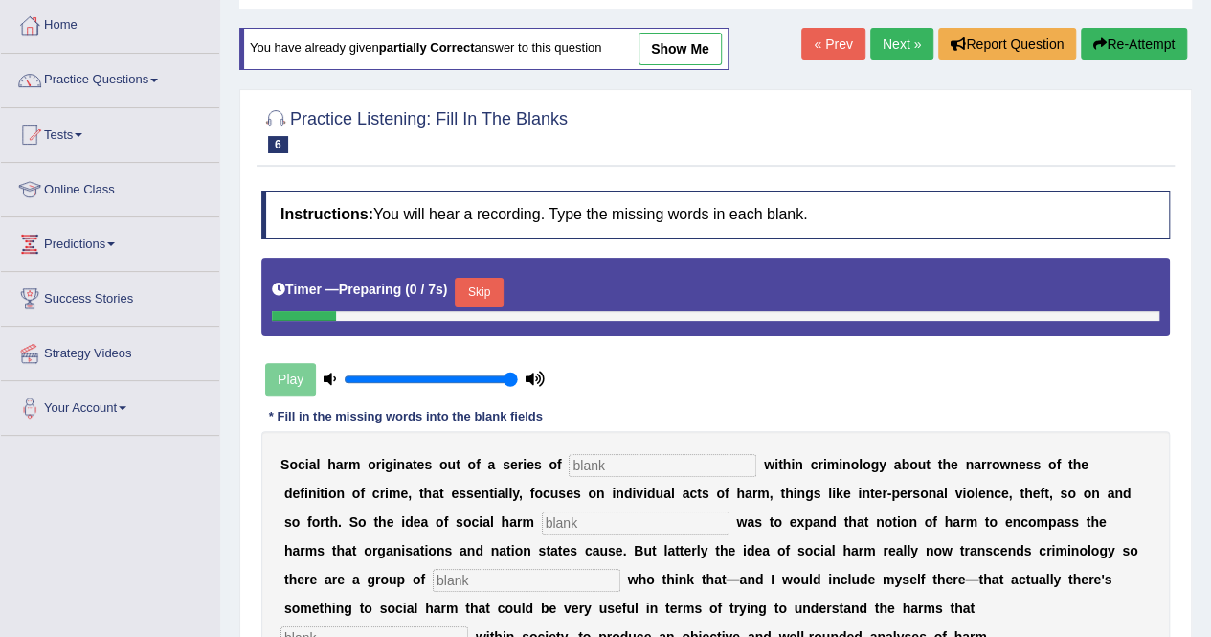
scroll to position [191, 0]
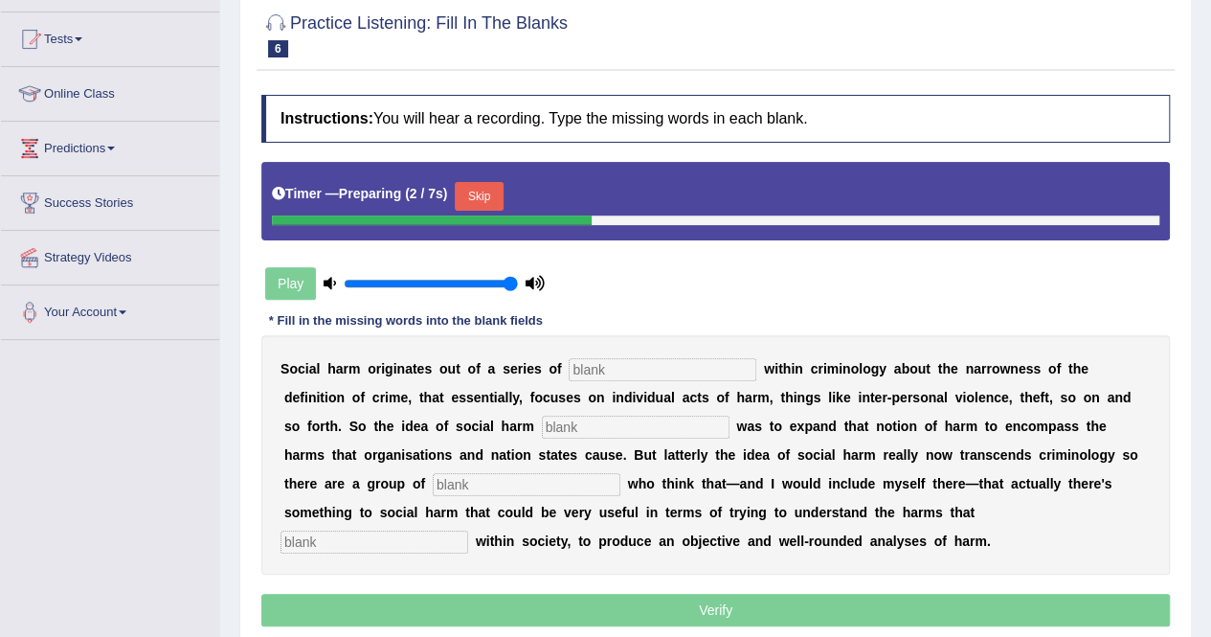
click at [542, 417] on input "text" at bounding box center [636, 426] width 188 height 23
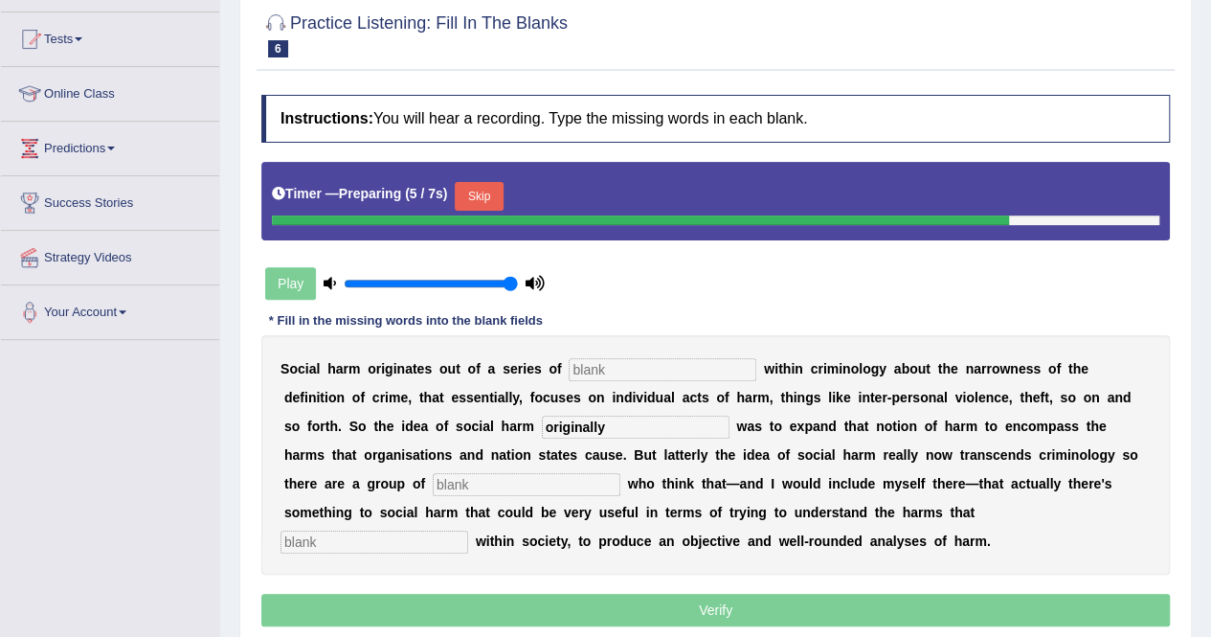
type input "originally"
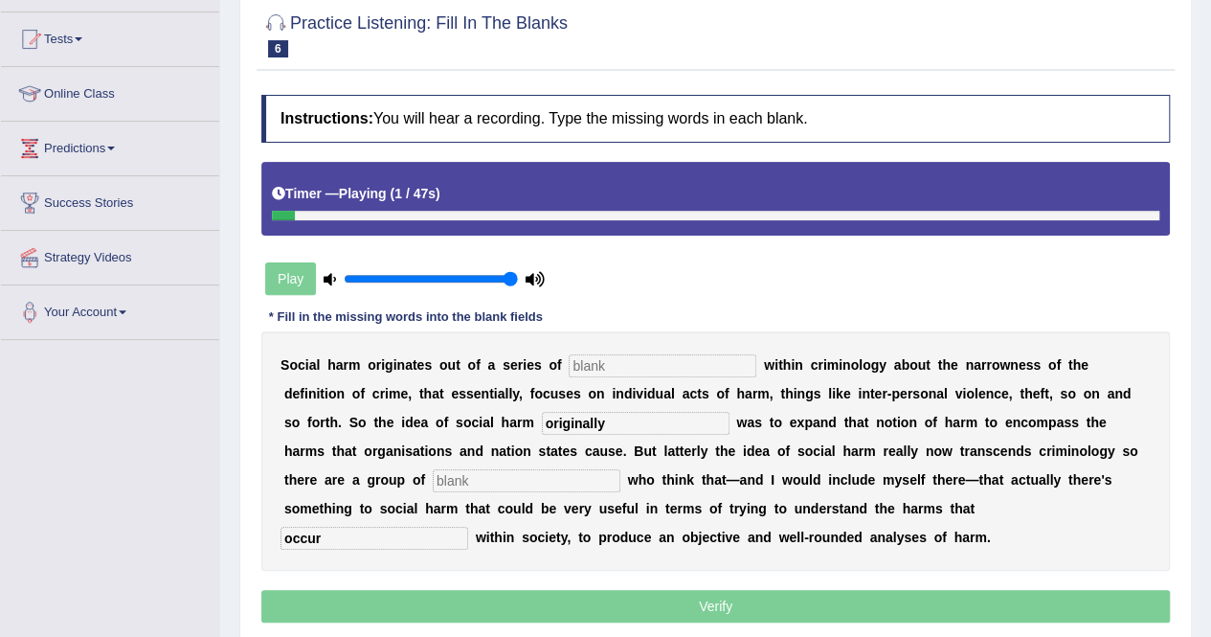
type input "occur"
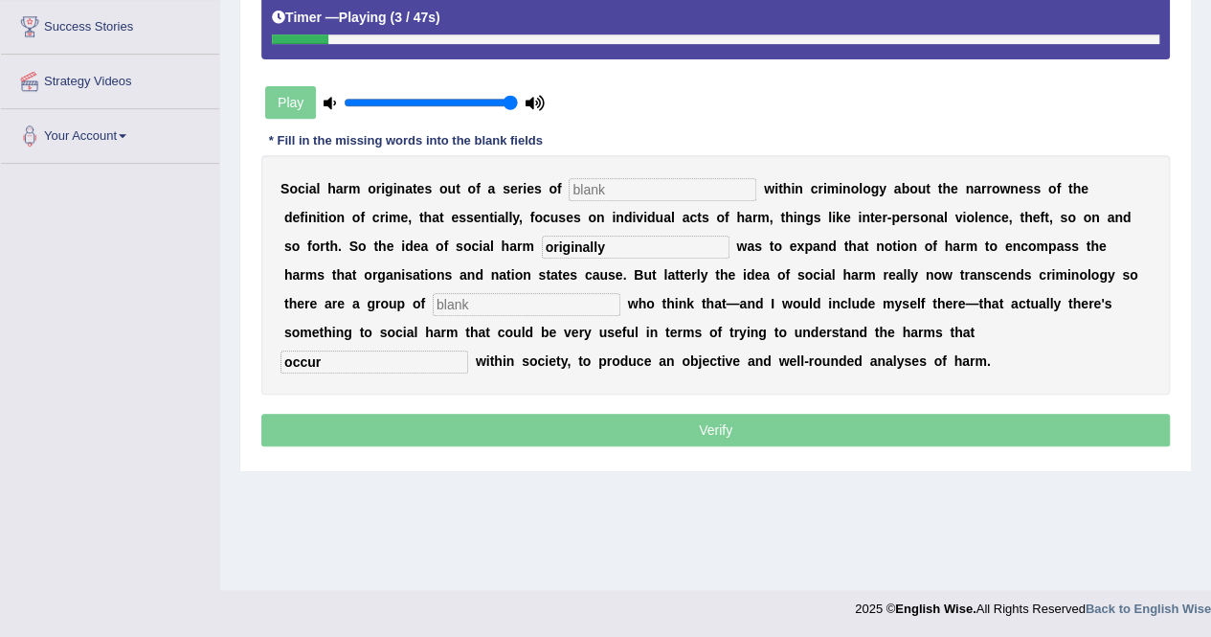
click at [633, 191] on input "text" at bounding box center [663, 189] width 188 height 23
type input "debated"
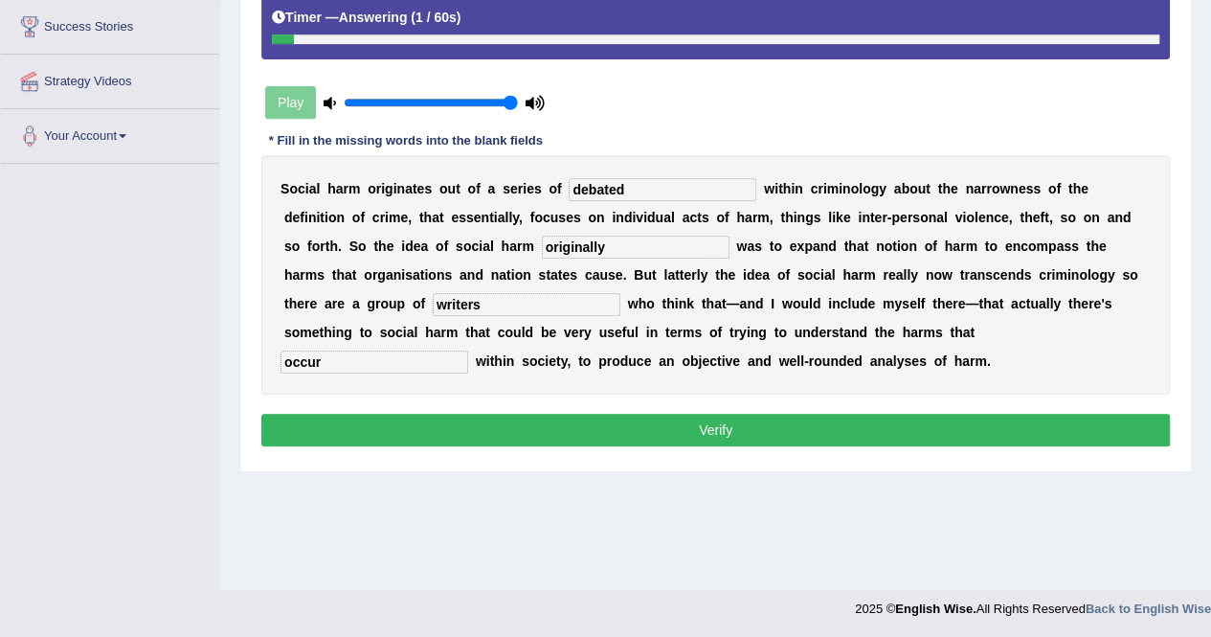
type input "writers"
click at [450, 426] on button "Verify" at bounding box center [715, 430] width 908 height 33
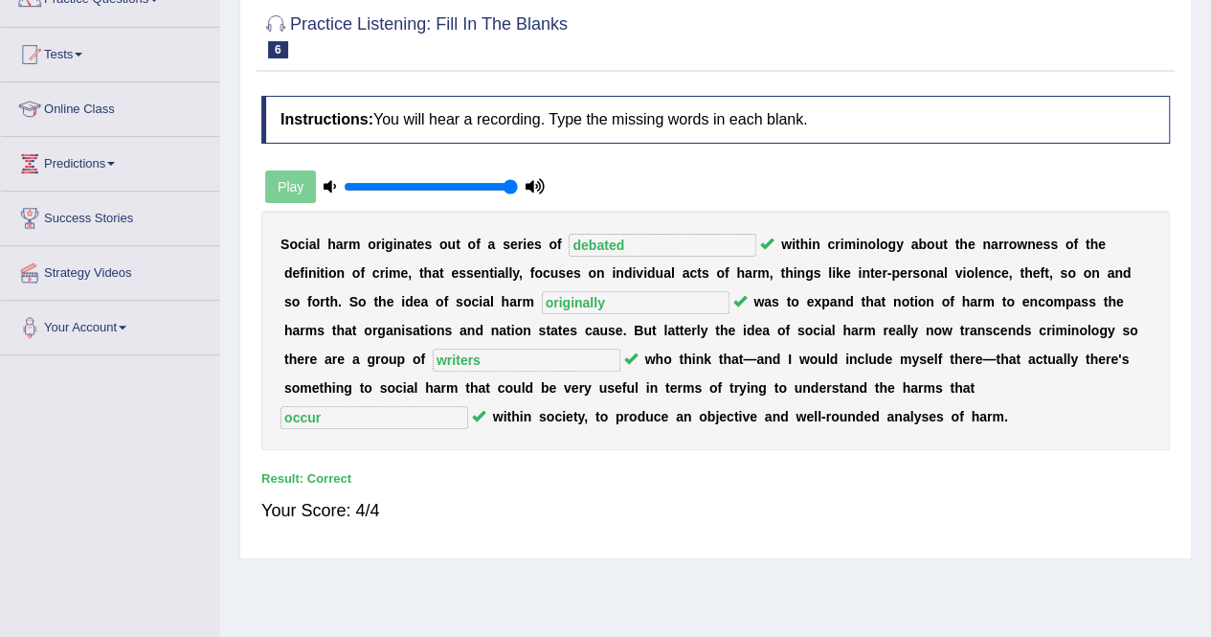
scroll to position [0, 0]
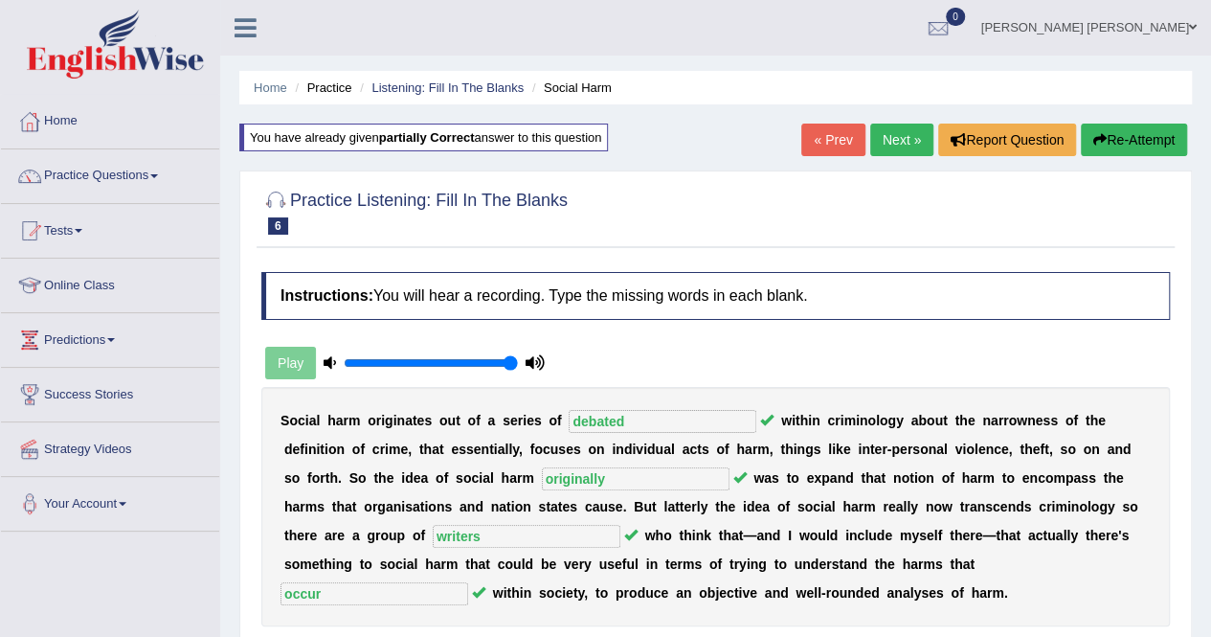
click at [909, 143] on link "Next »" at bounding box center [901, 139] width 63 height 33
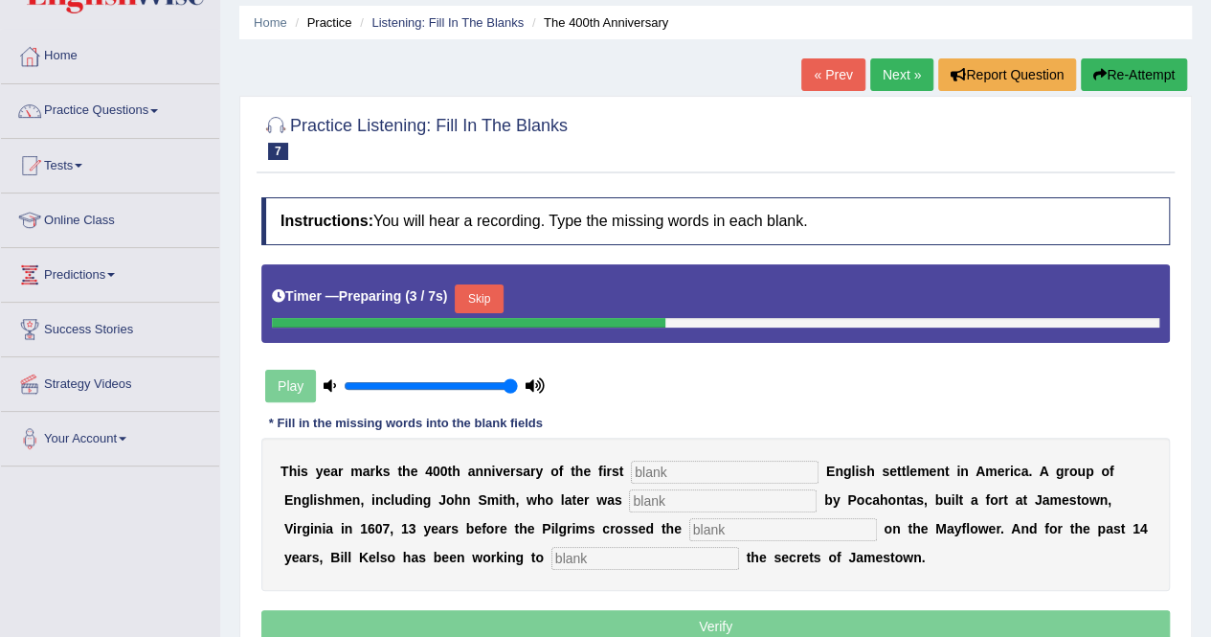
scroll to position [96, 0]
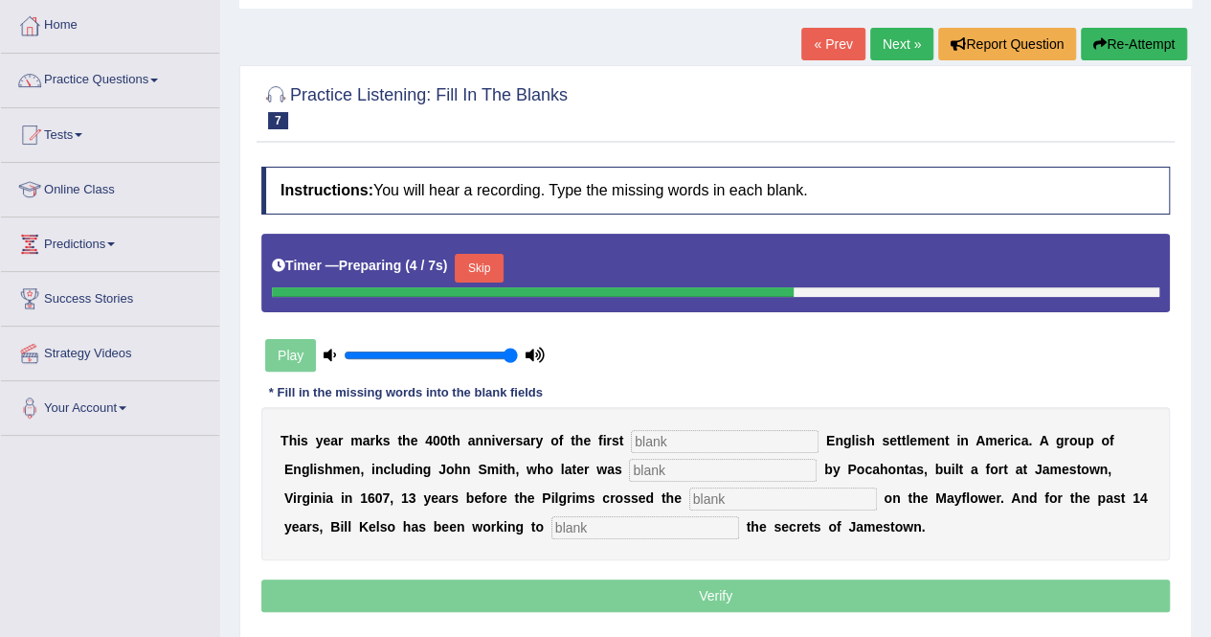
click at [696, 434] on input "text" at bounding box center [725, 441] width 188 height 23
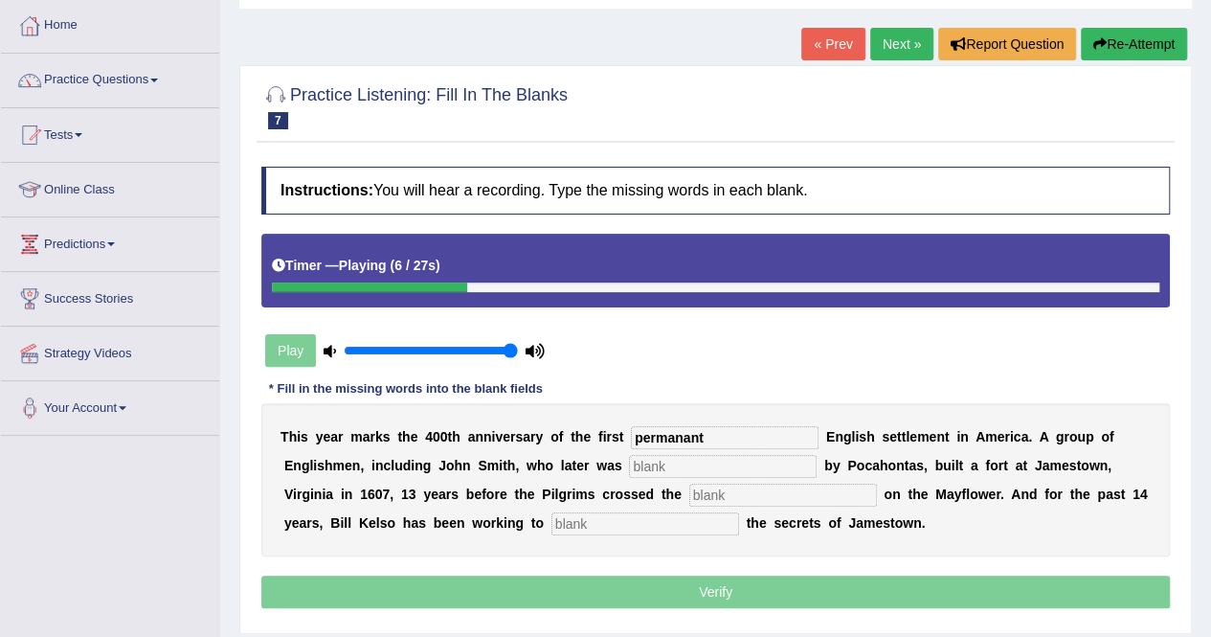
type input "permanant"
type input "befriended"
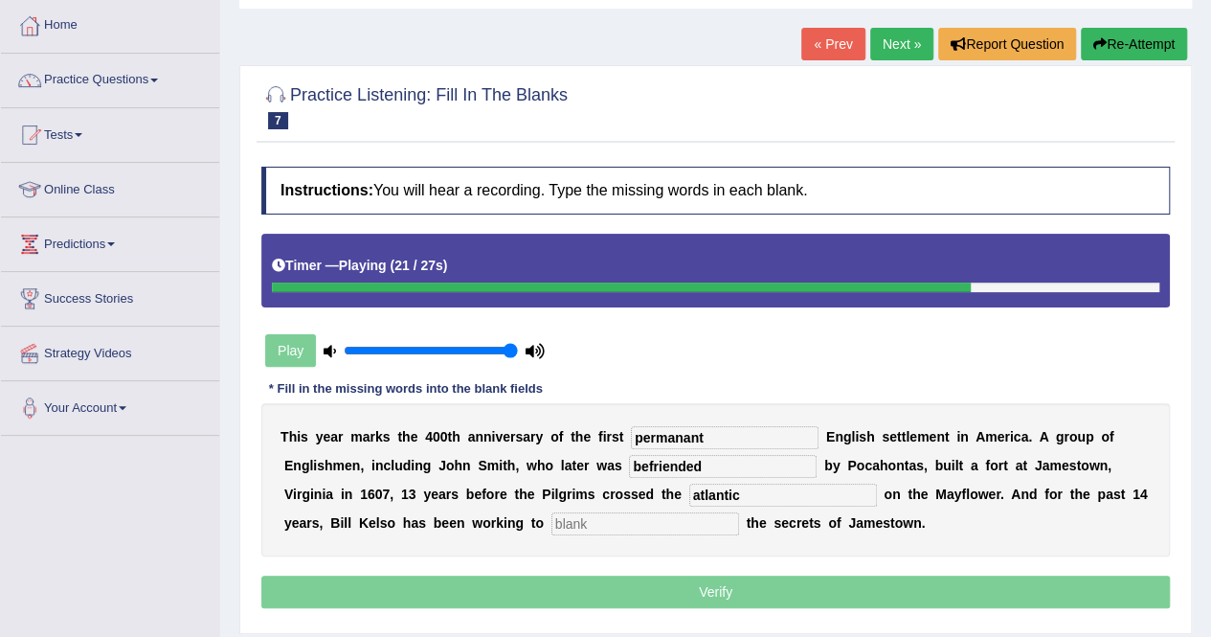
type input "atlantic"
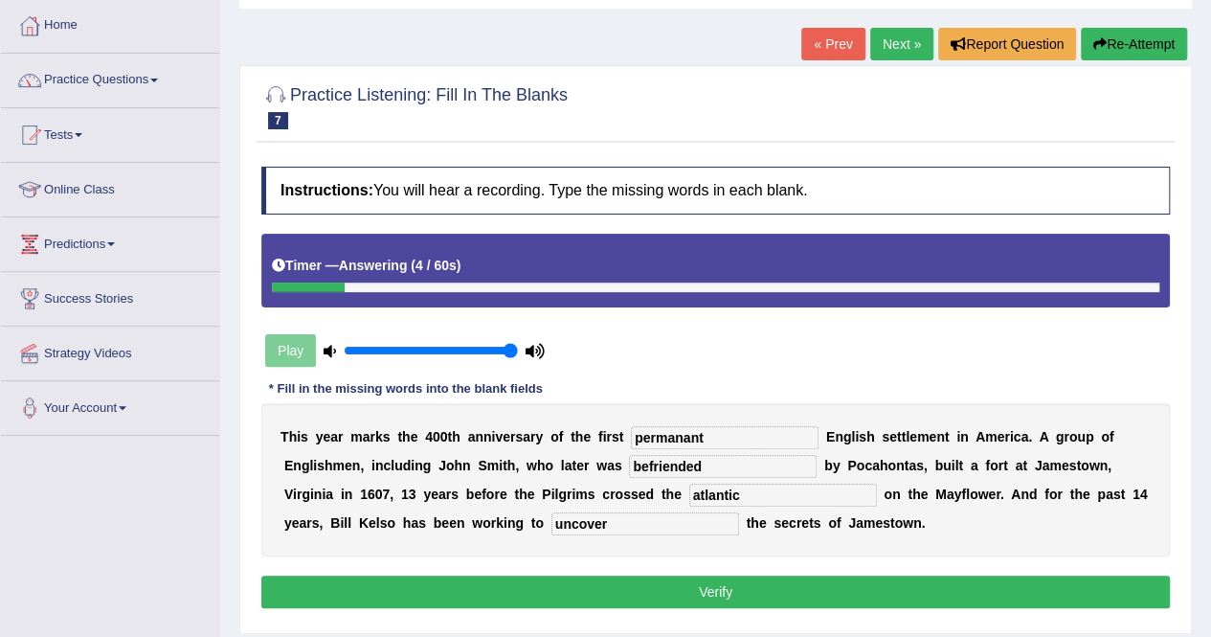
type input "uncover"
click at [725, 598] on button "Verify" at bounding box center [715, 591] width 908 height 33
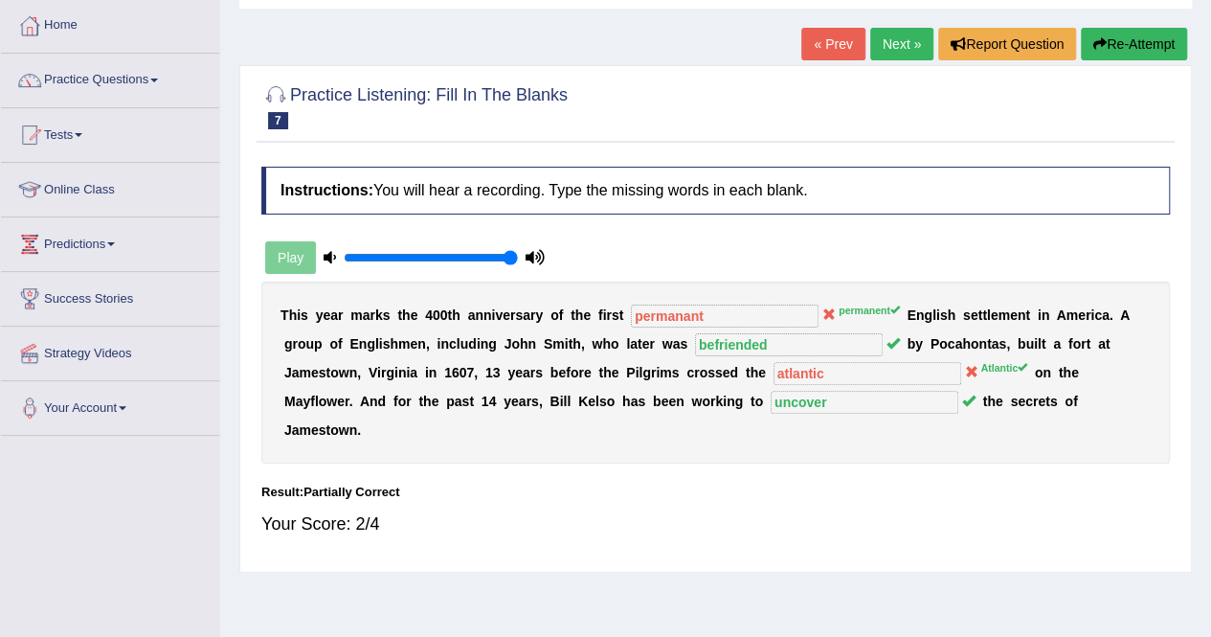
click at [1139, 58] on button "Re-Attempt" at bounding box center [1134, 44] width 106 height 33
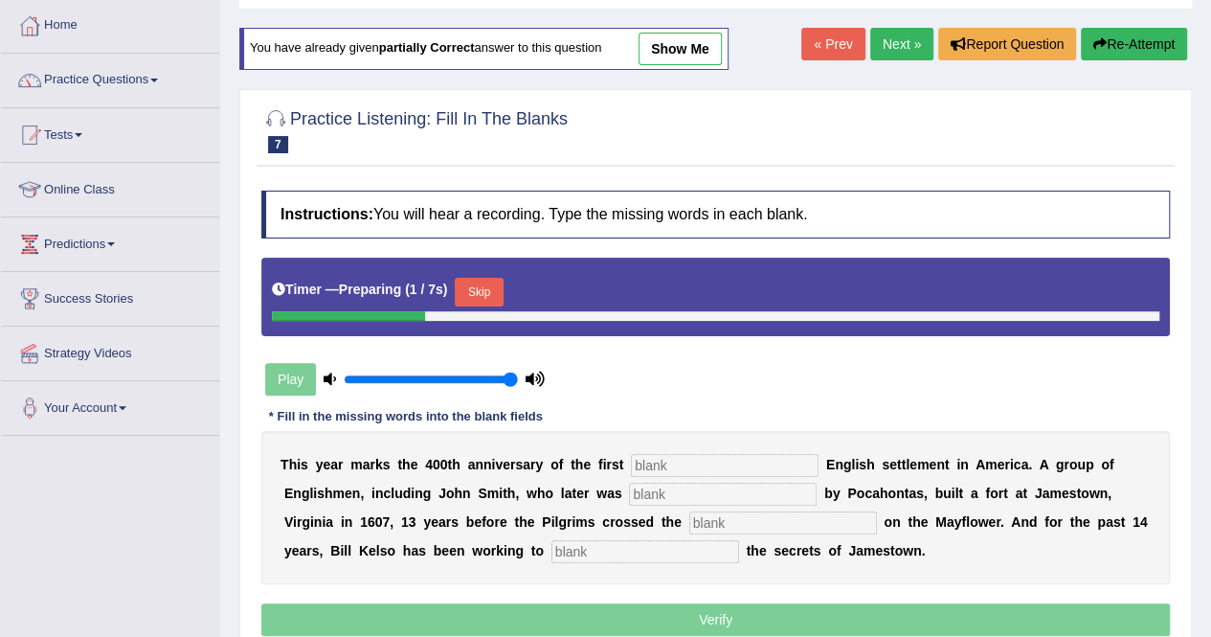
click at [642, 462] on input "text" at bounding box center [725, 465] width 188 height 23
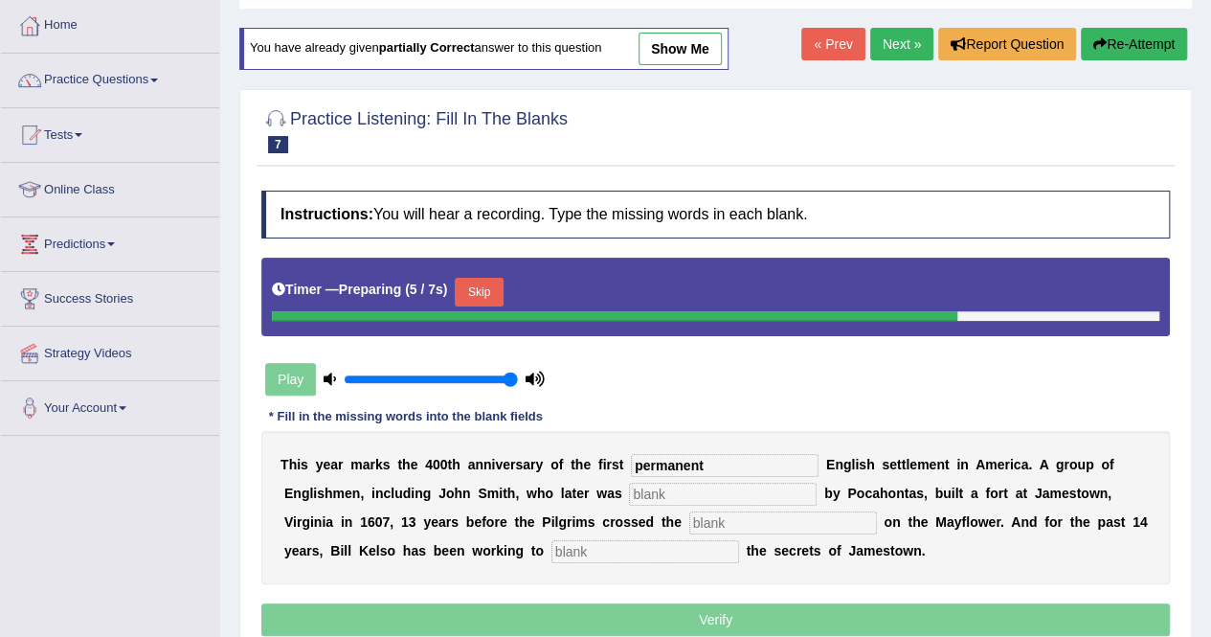
type input "permanent"
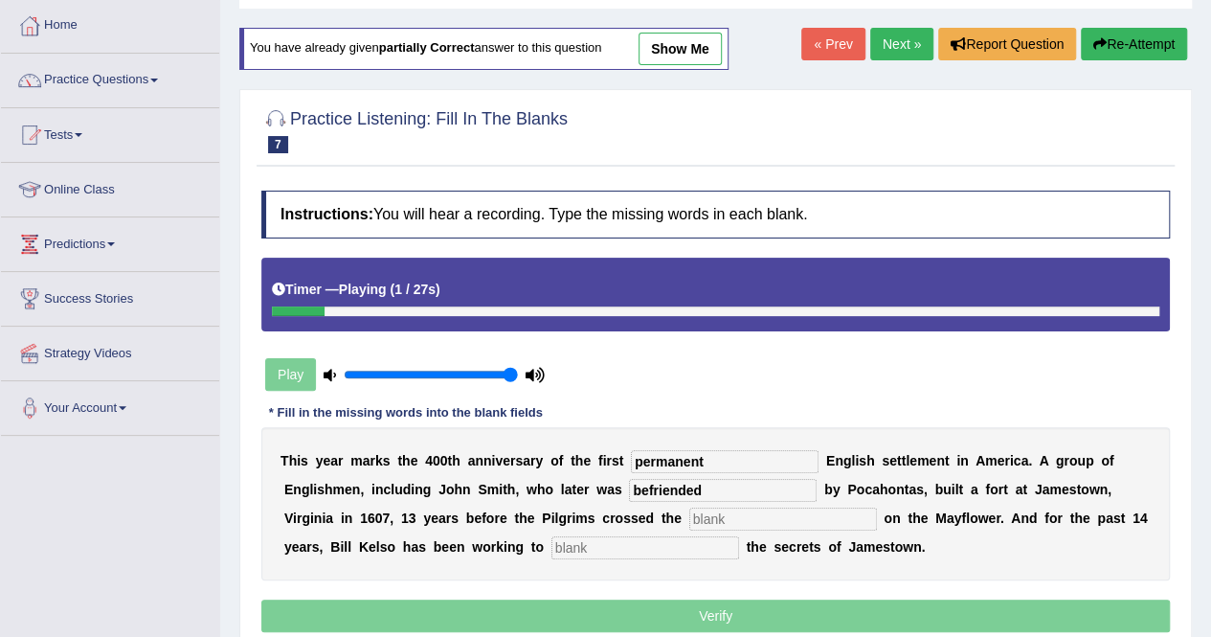
type input "befriended"
type input "Antlantic"
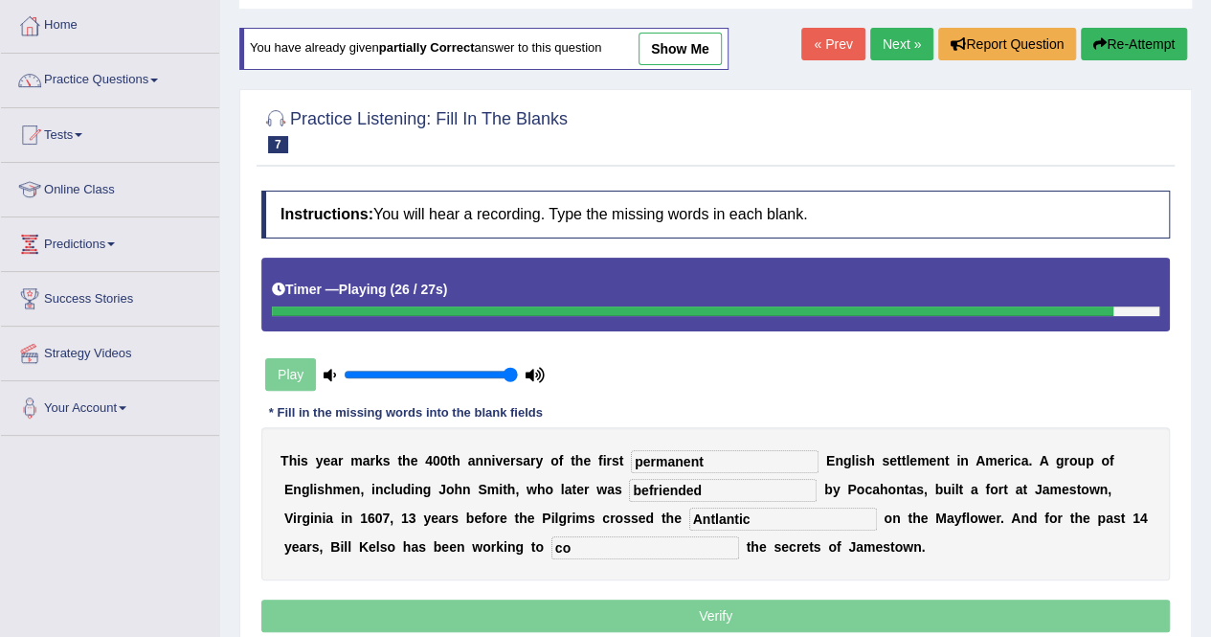
type input "c"
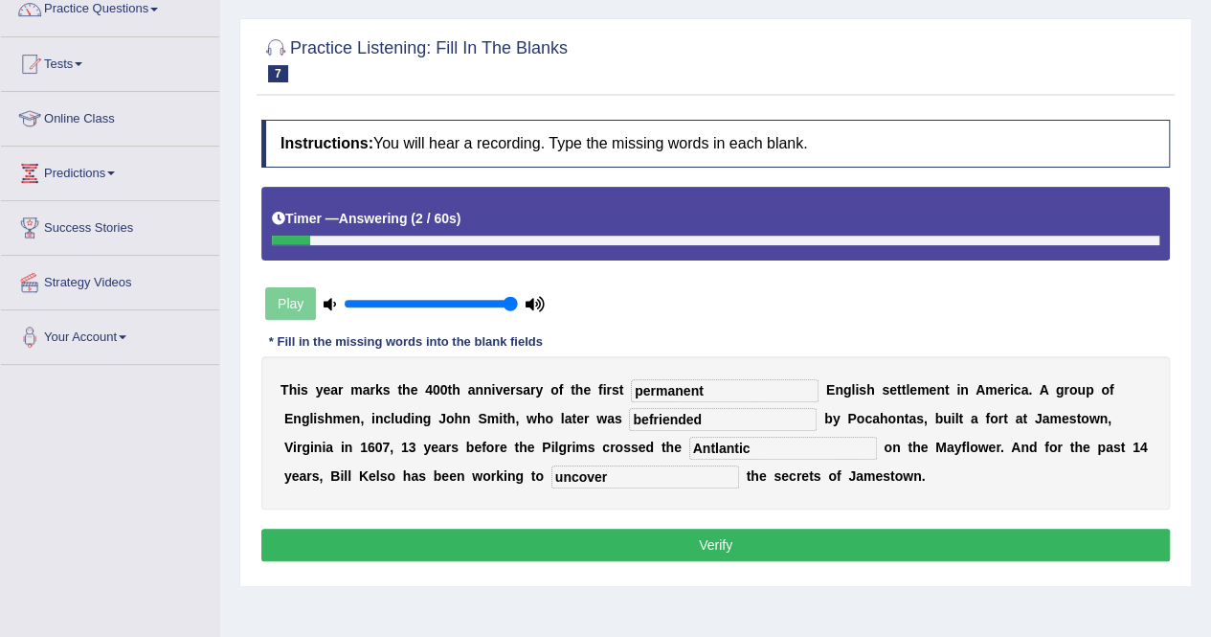
scroll to position [368, 0]
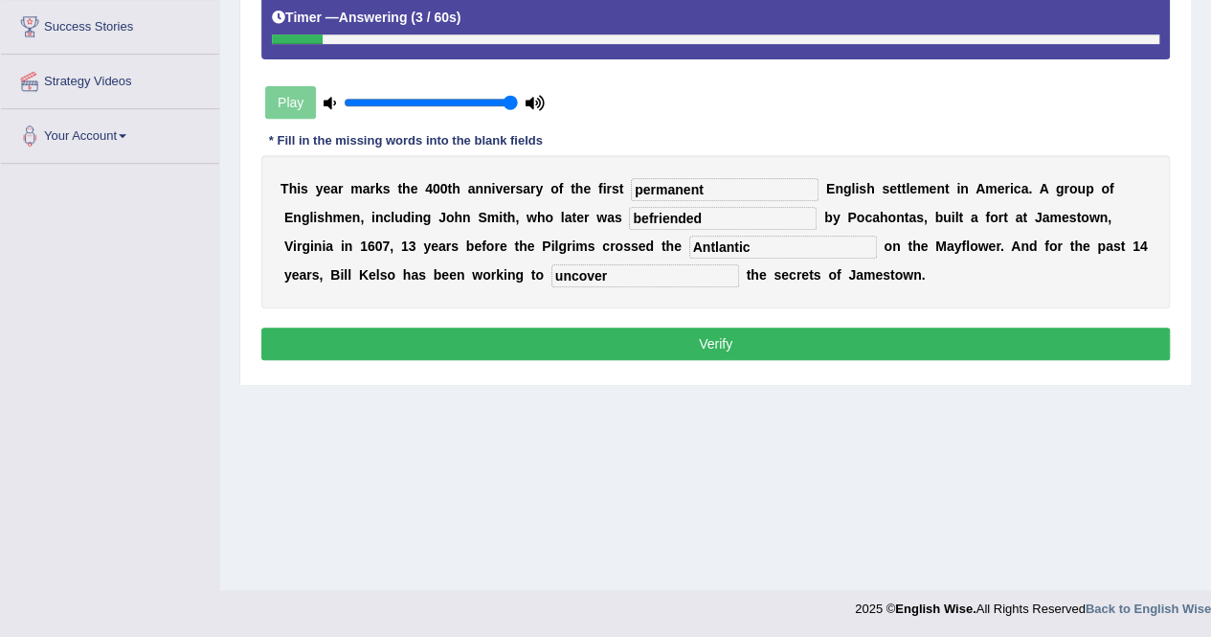
type input "uncover"
click at [693, 347] on button "Verify" at bounding box center [715, 343] width 908 height 33
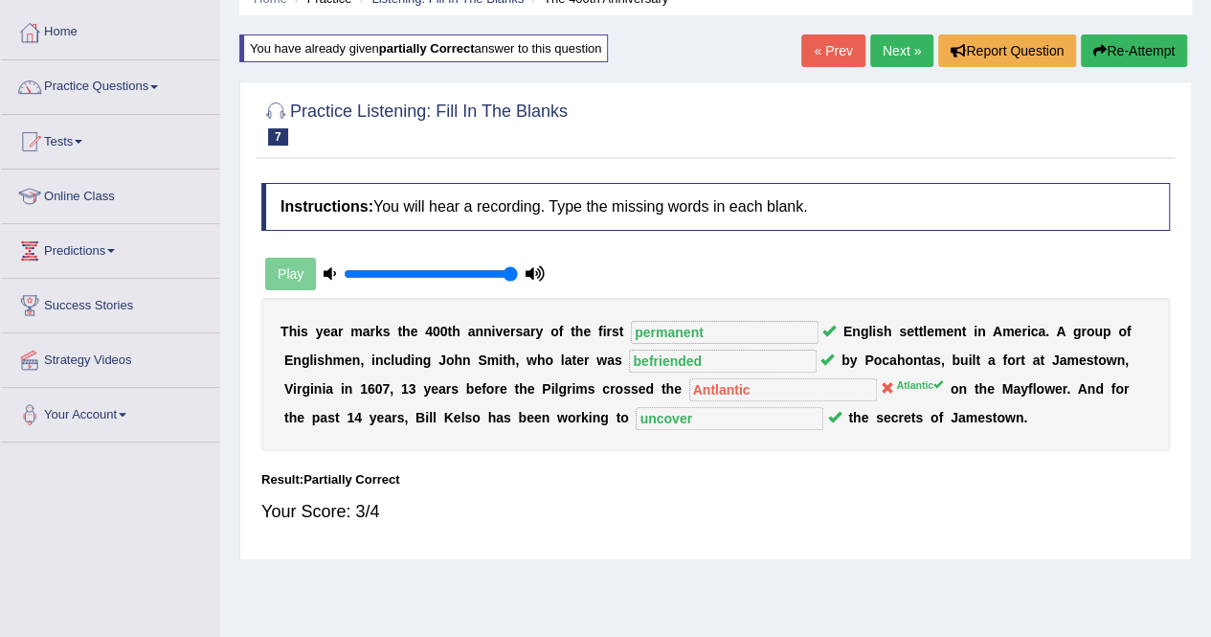
scroll to position [0, 0]
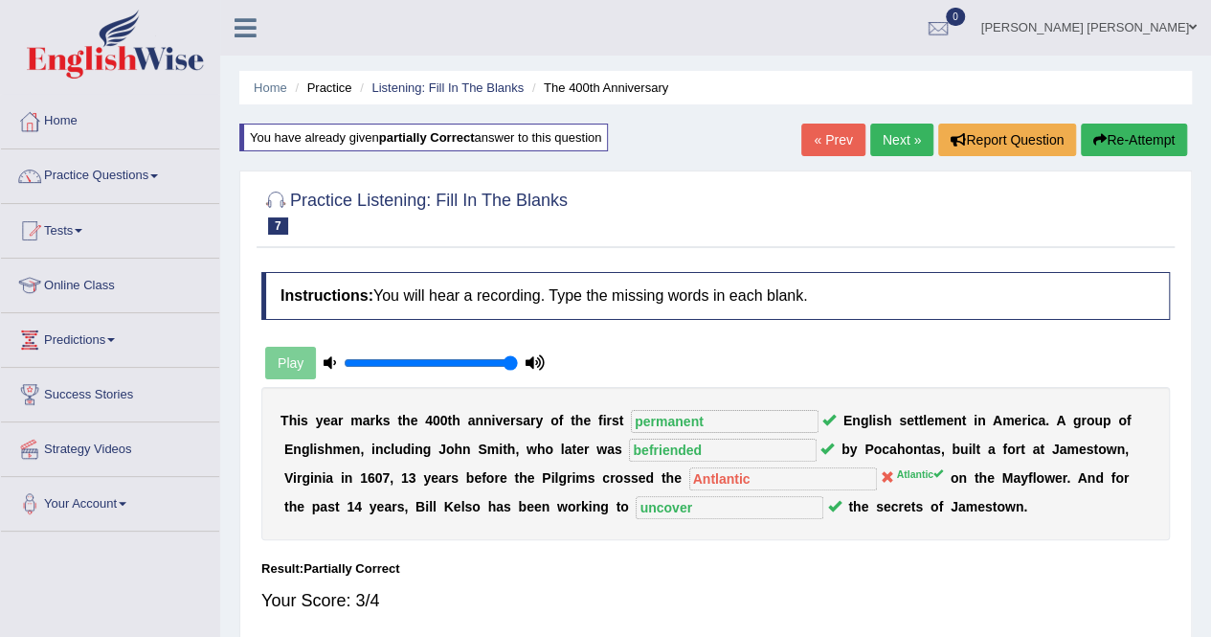
click at [1122, 145] on button "Re-Attempt" at bounding box center [1134, 139] width 106 height 33
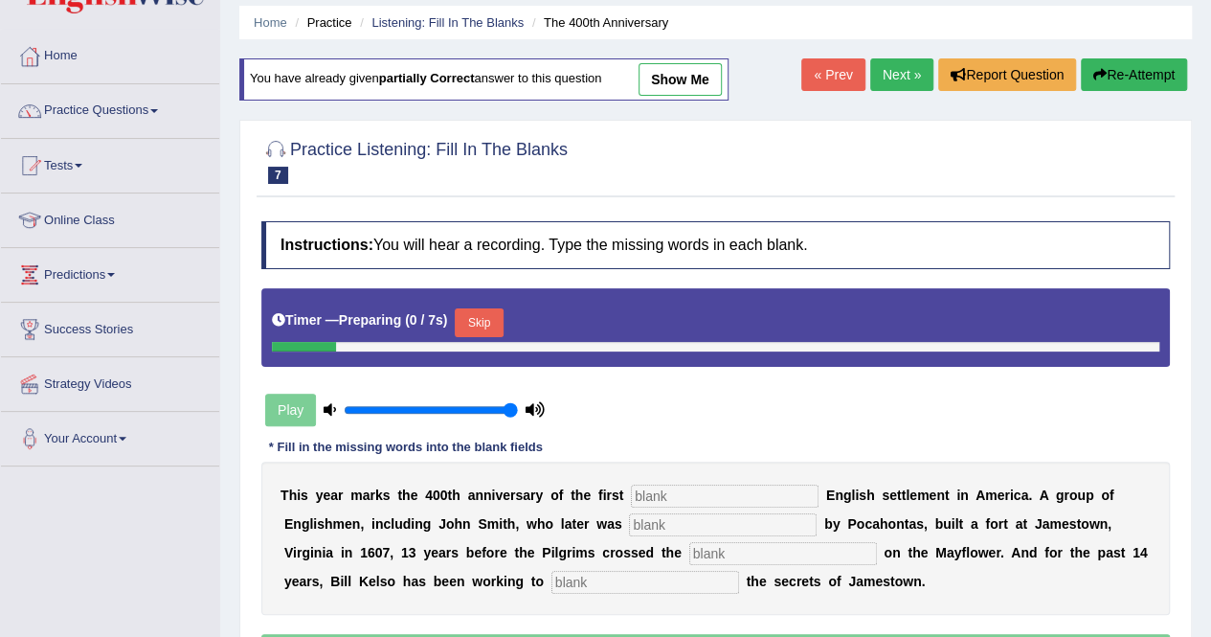
scroll to position [96, 0]
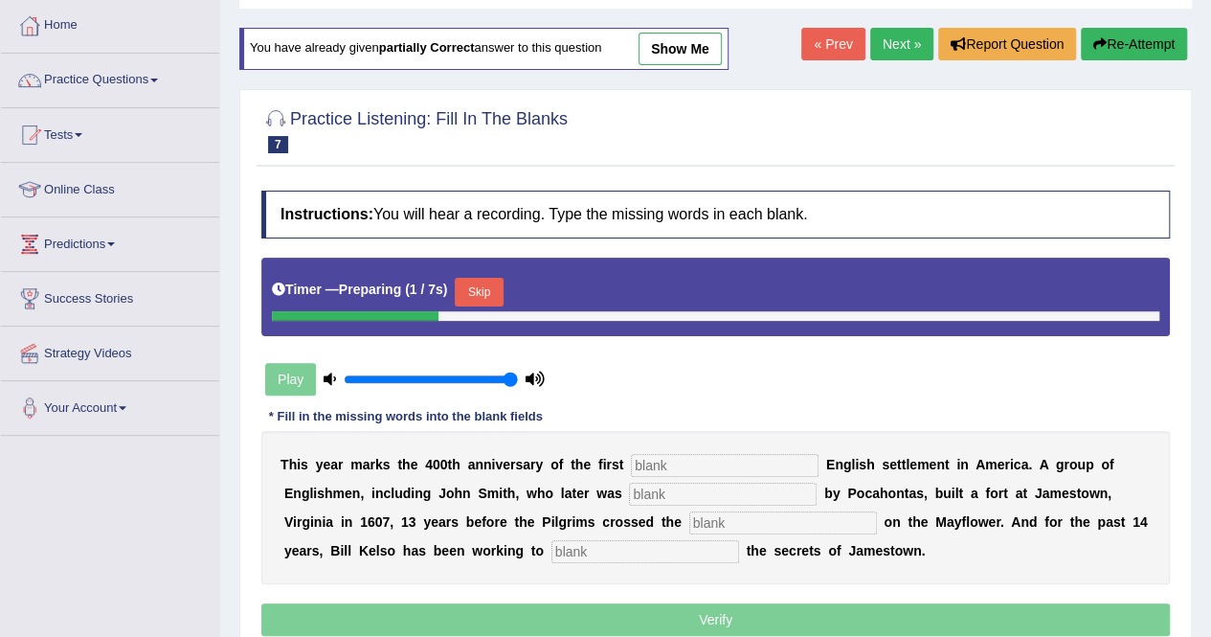
click at [689, 515] on input "text" at bounding box center [783, 522] width 188 height 23
type input "Atlantic"
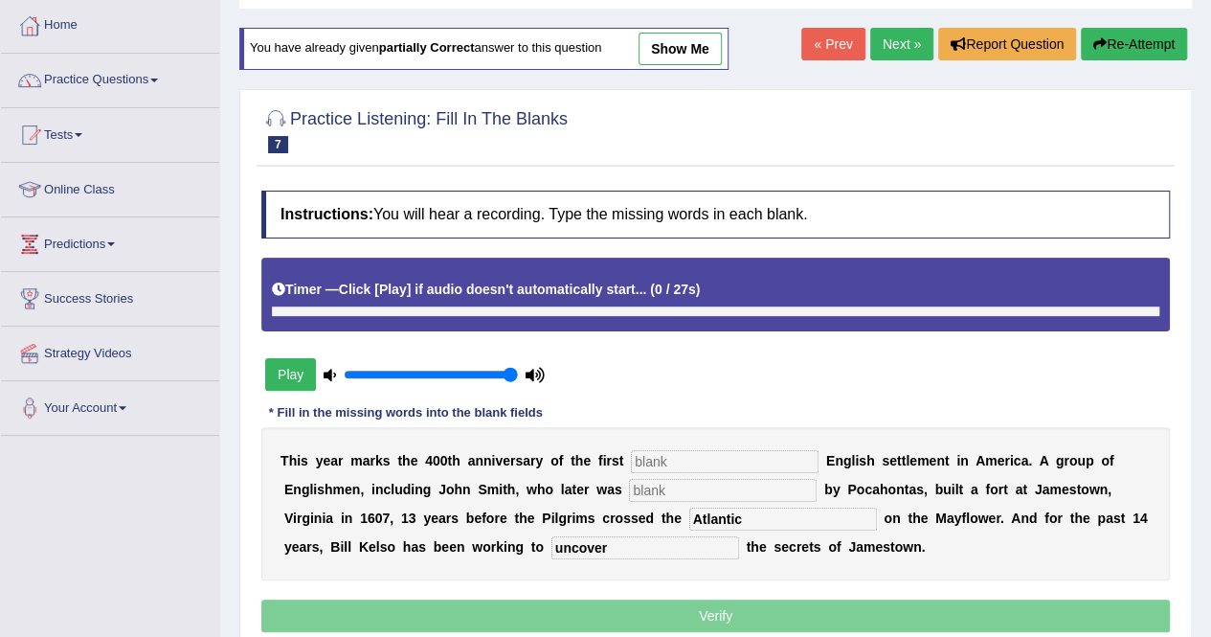
type input "uncover"
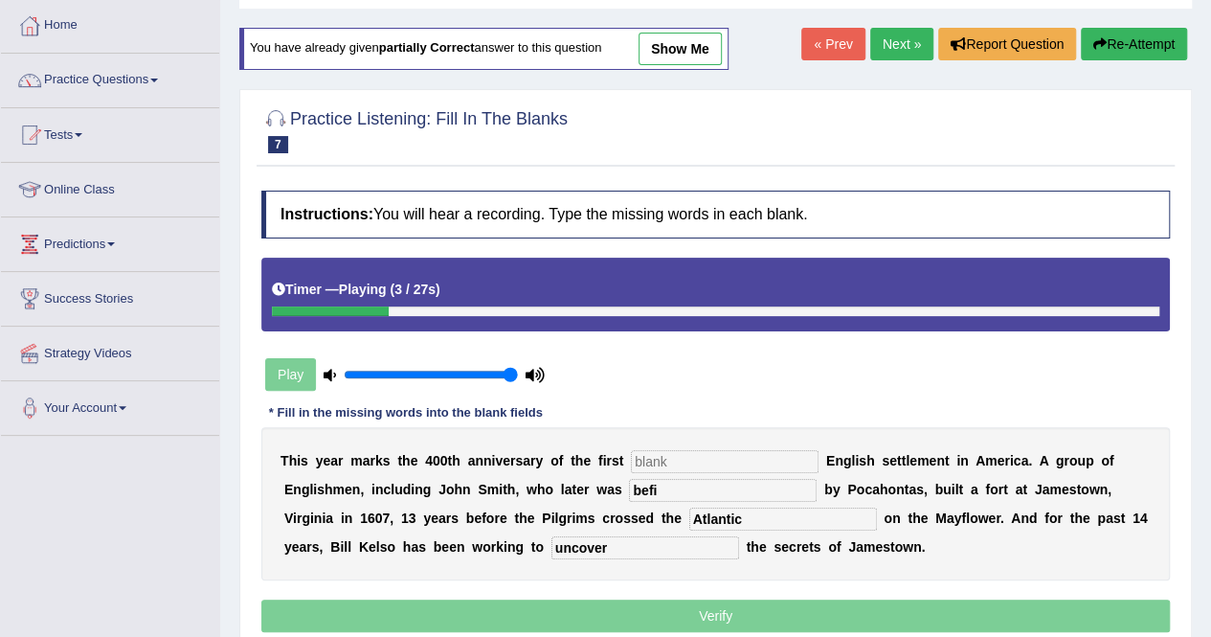
type input "befi"
type input "permanent"
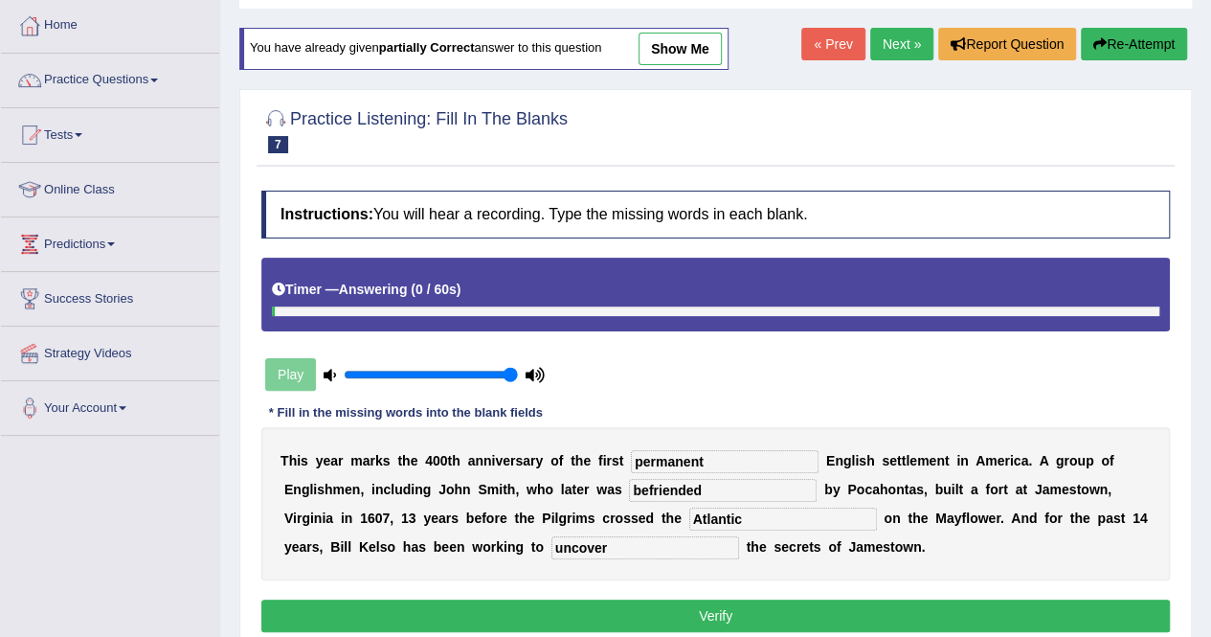
type input "befriended"
click at [730, 609] on button "Verify" at bounding box center [715, 615] width 908 height 33
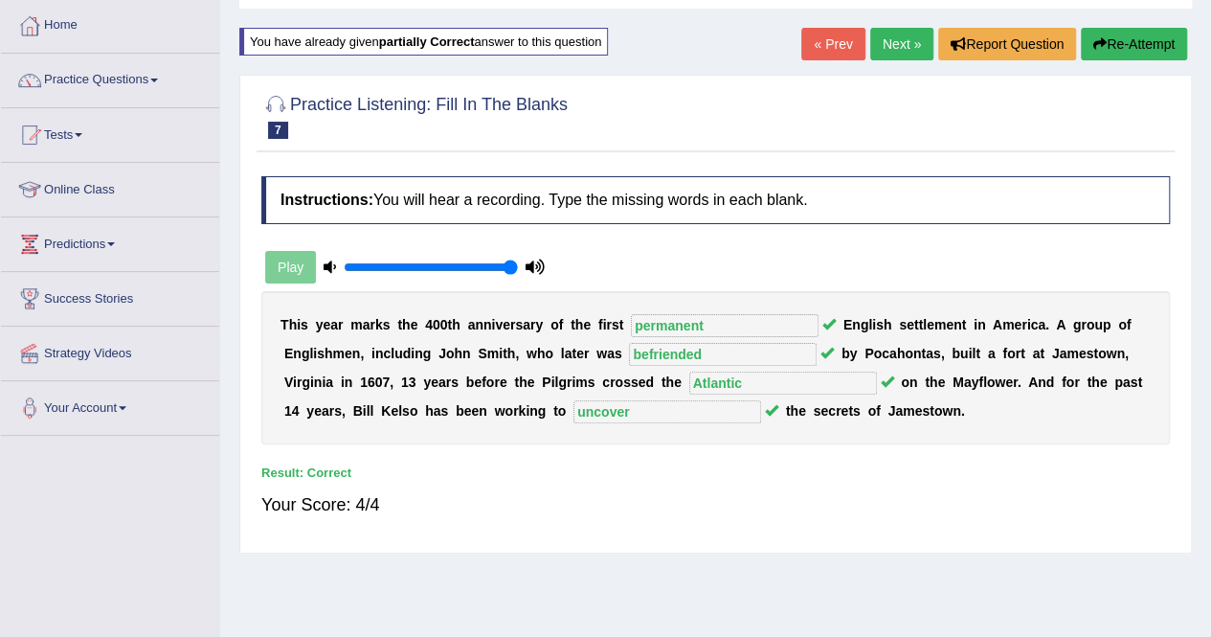
click at [912, 31] on link "Next »" at bounding box center [901, 44] width 63 height 33
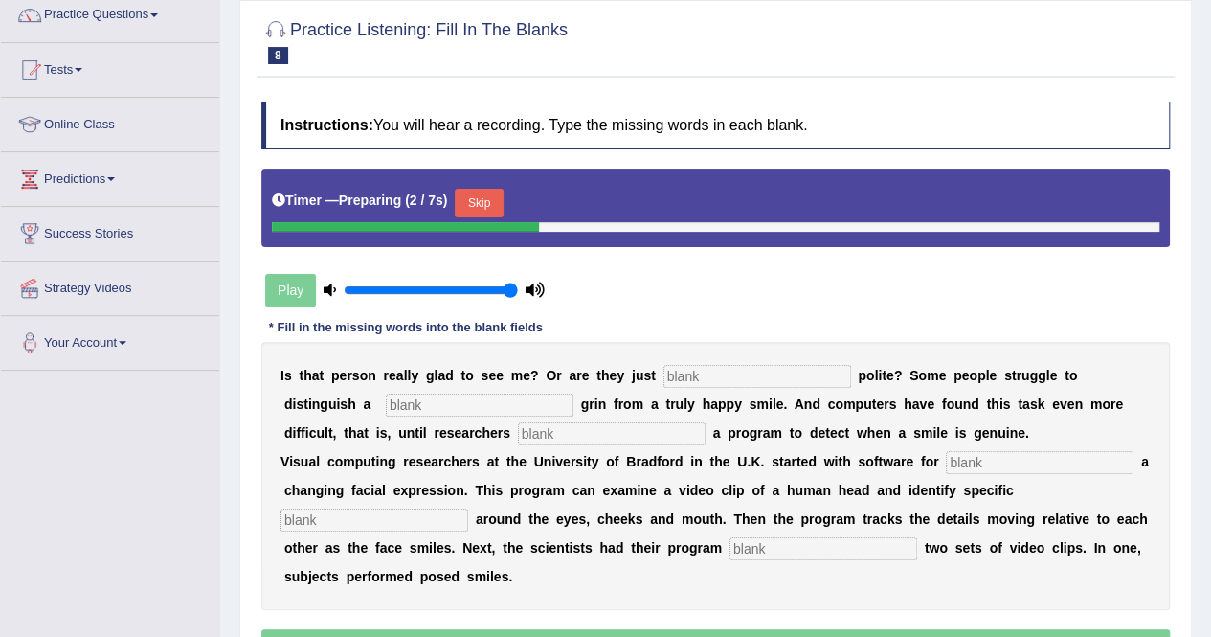
scroll to position [191, 0]
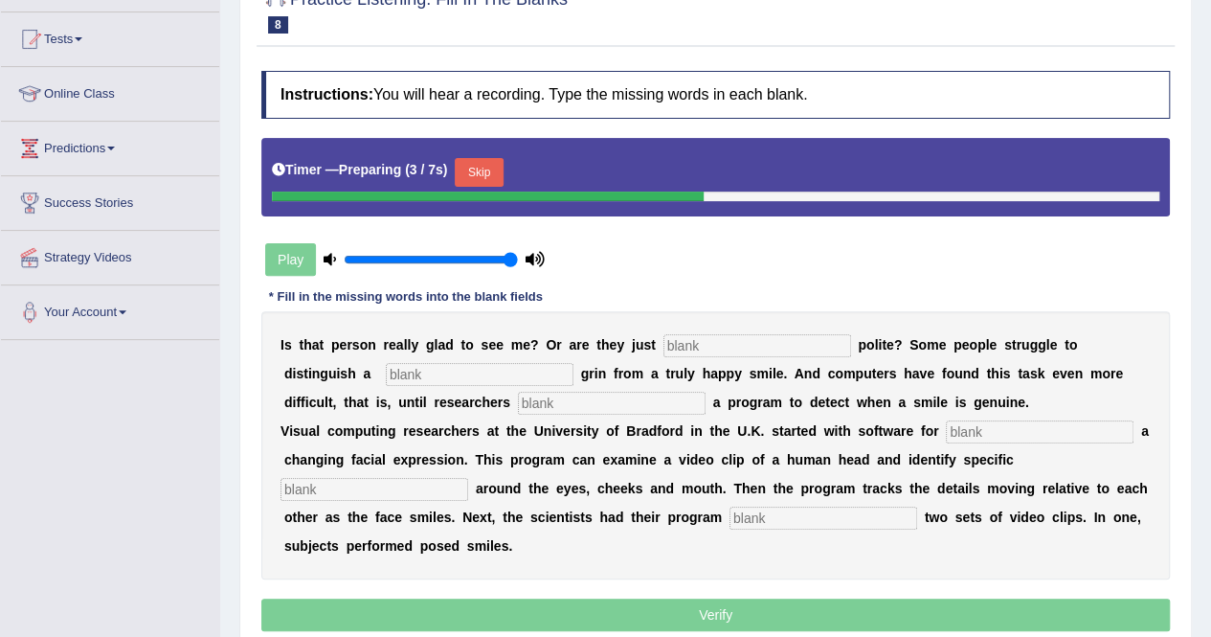
click at [728, 351] on input "text" at bounding box center [757, 345] width 188 height 23
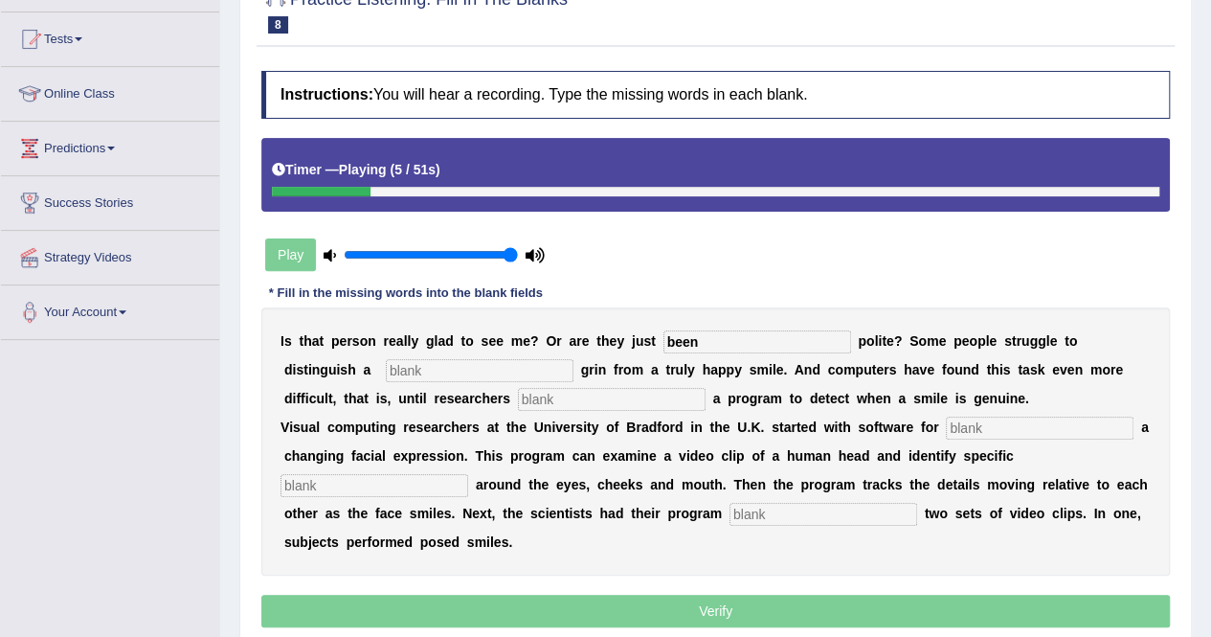
type input "been"
type input "fake"
type input "devleop"
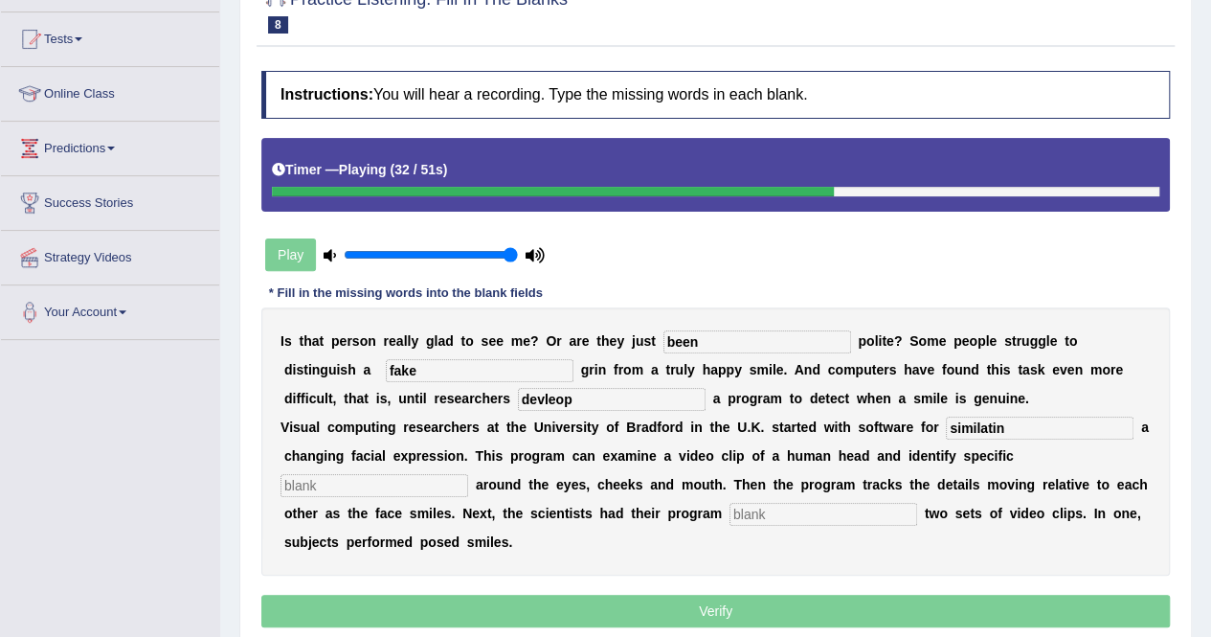
type input "similatin"
click at [468, 474] on input "text" at bounding box center [374, 485] width 188 height 23
type input "details"
click at [729, 510] on input "text" at bounding box center [823, 514] width 188 height 23
type input "analyzing"
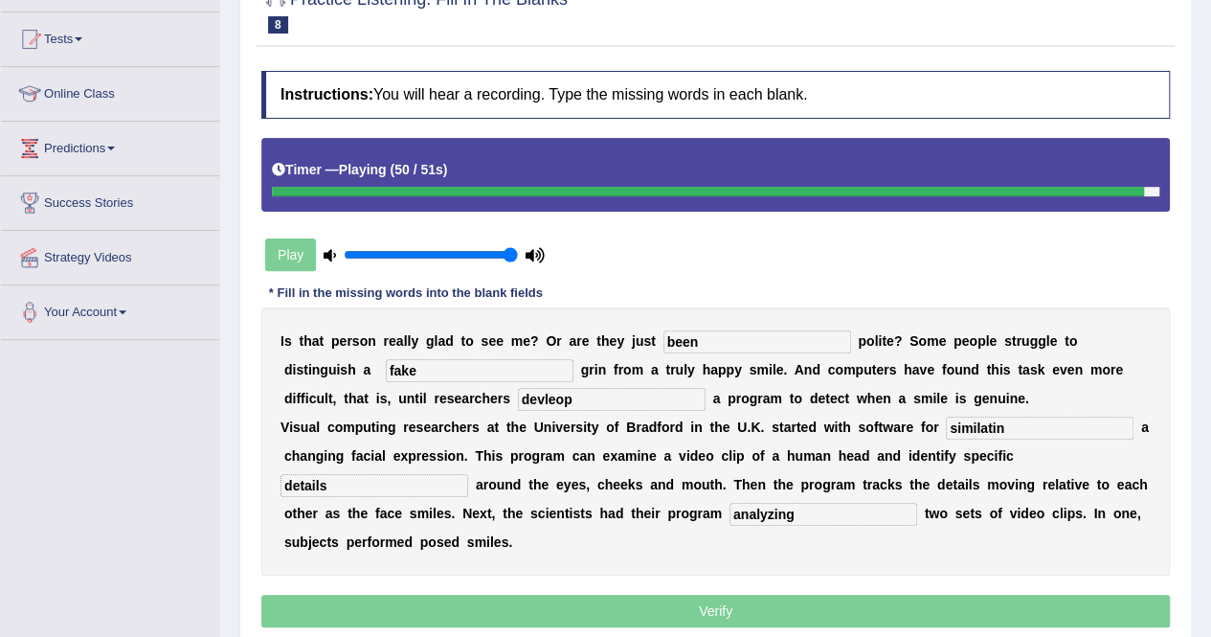
click at [976, 428] on input "similatin" at bounding box center [1040, 427] width 188 height 23
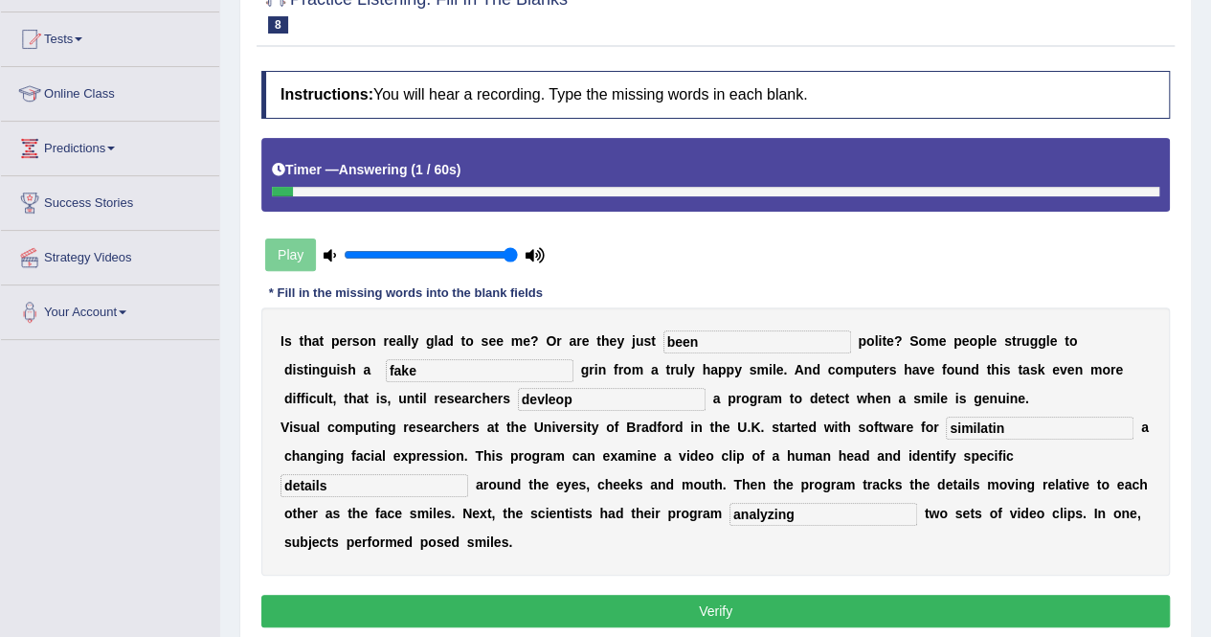
click at [518, 395] on input "devleop" at bounding box center [612, 399] width 188 height 23
type input "d"
type input "develop"
click at [946, 423] on input "similatin" at bounding box center [1040, 427] width 188 height 23
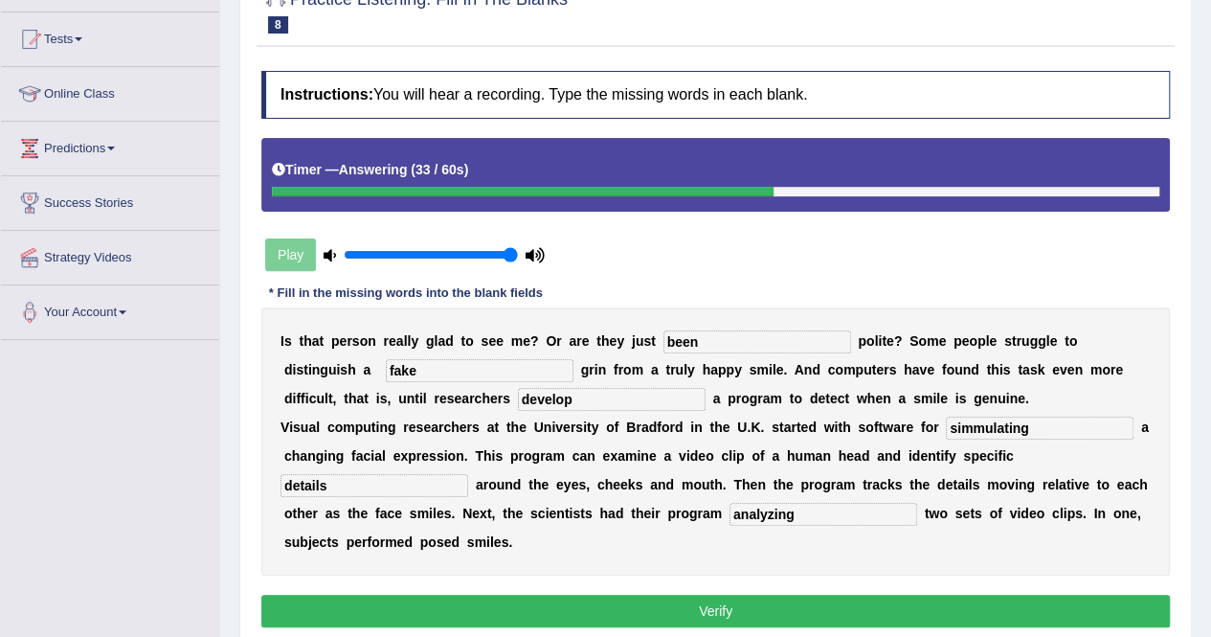
type input "simmulating"
click at [578, 594] on button "Verify" at bounding box center [715, 610] width 908 height 33
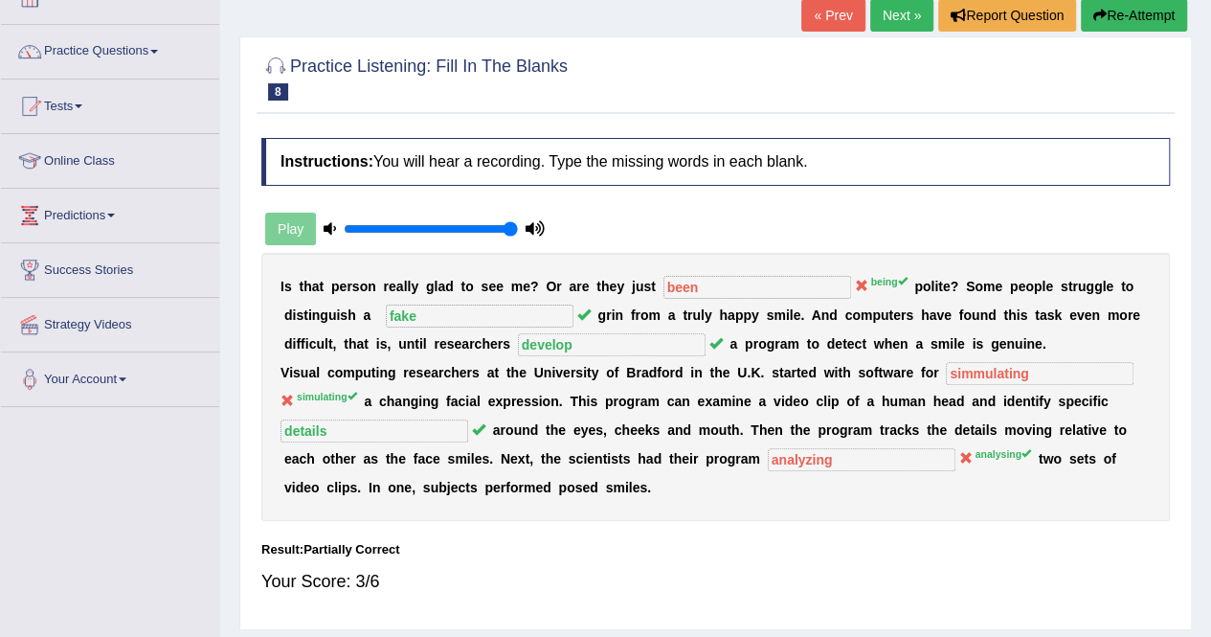
scroll to position [96, 0]
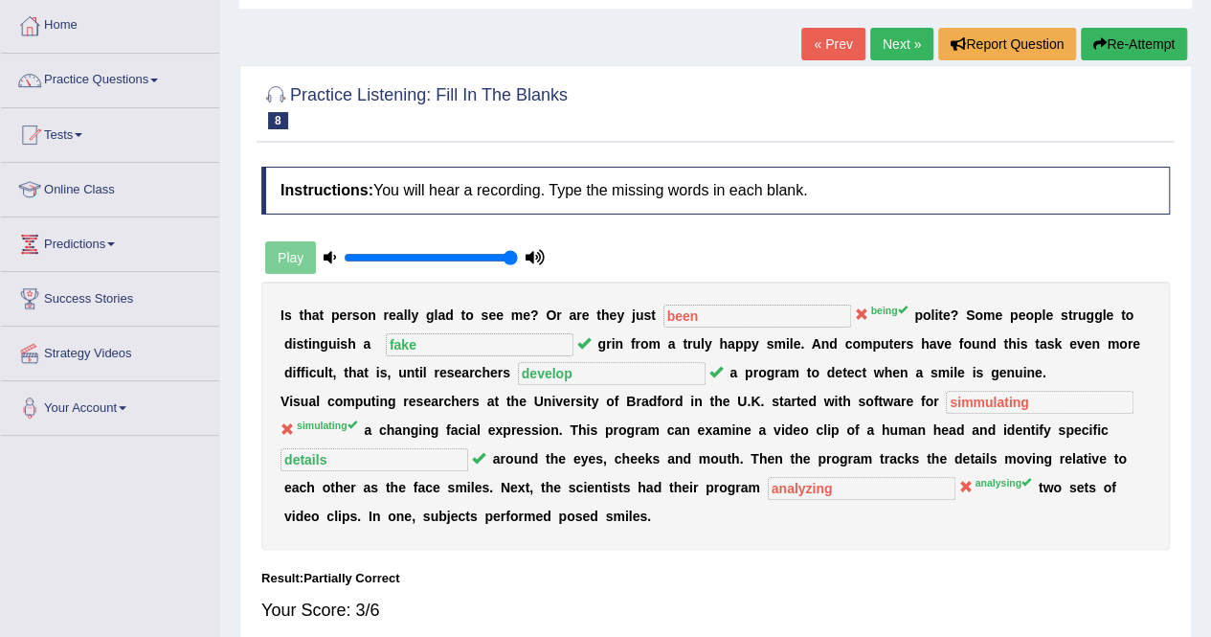
click at [1130, 37] on button "Re-Attempt" at bounding box center [1134, 44] width 106 height 33
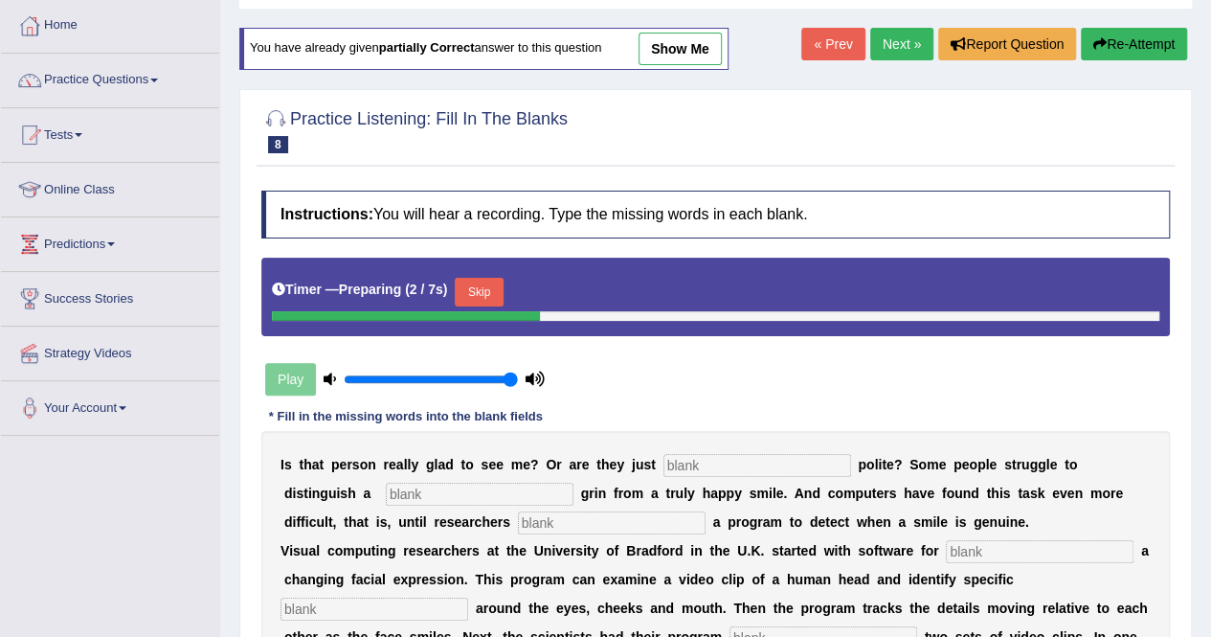
click at [725, 461] on input "text" at bounding box center [757, 465] width 188 height 23
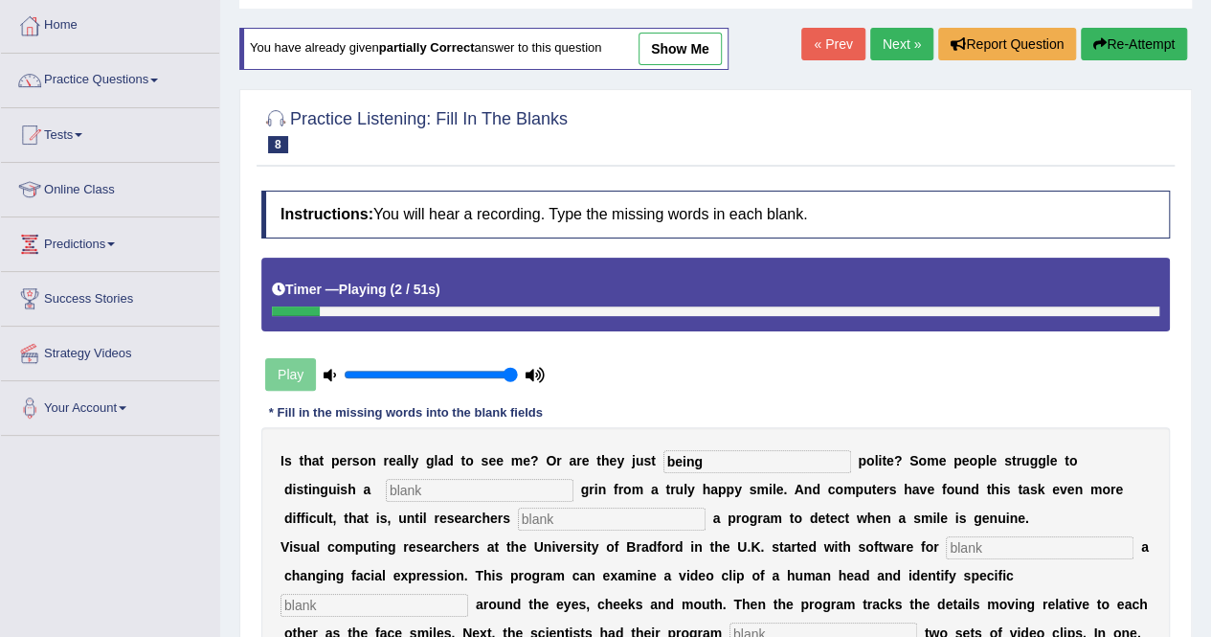
type input "being"
type input "fake"
type input "develop"
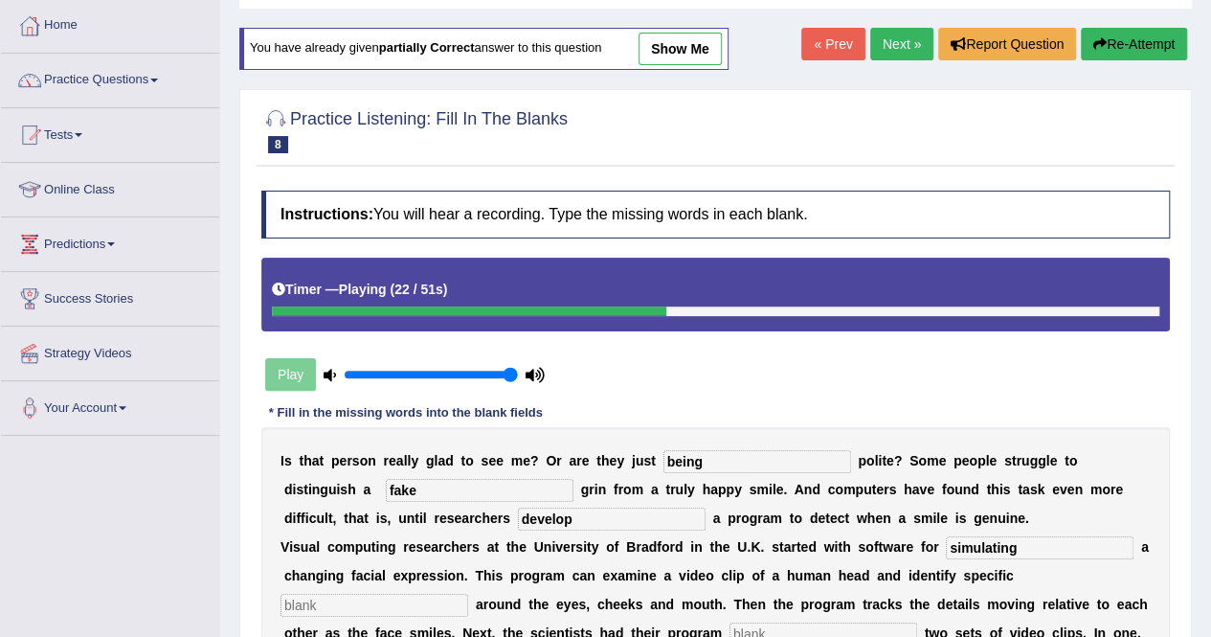
type input "simulating"
type input "details"
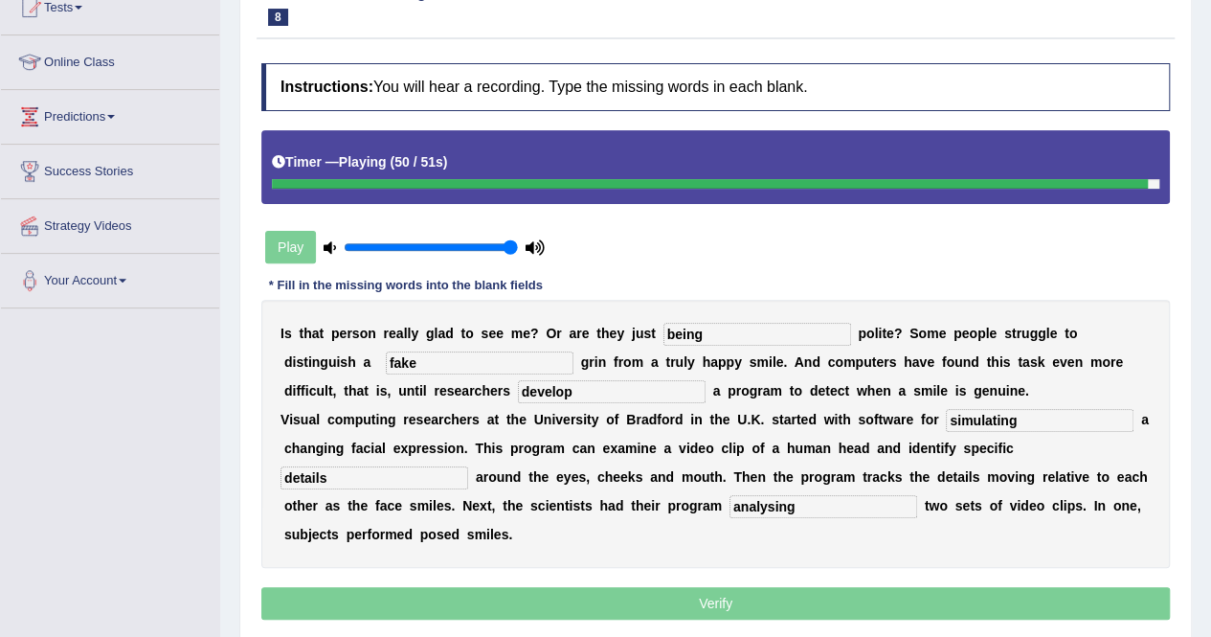
scroll to position [293, 0]
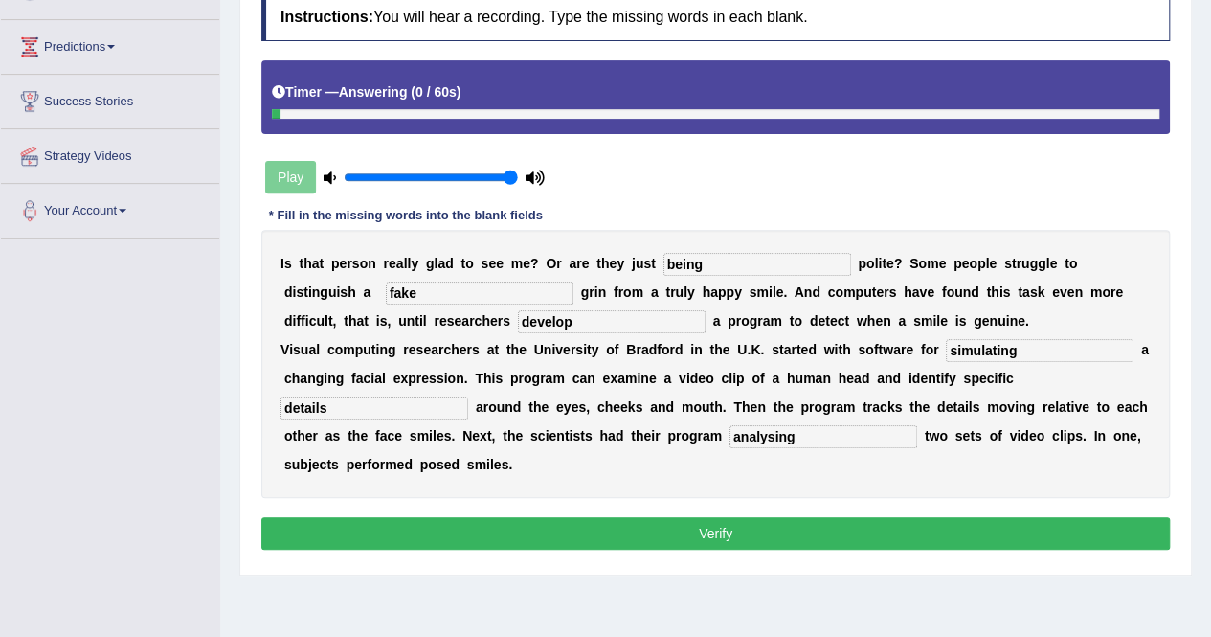
type input "analysing"
click at [833, 517] on button "Verify" at bounding box center [715, 533] width 908 height 33
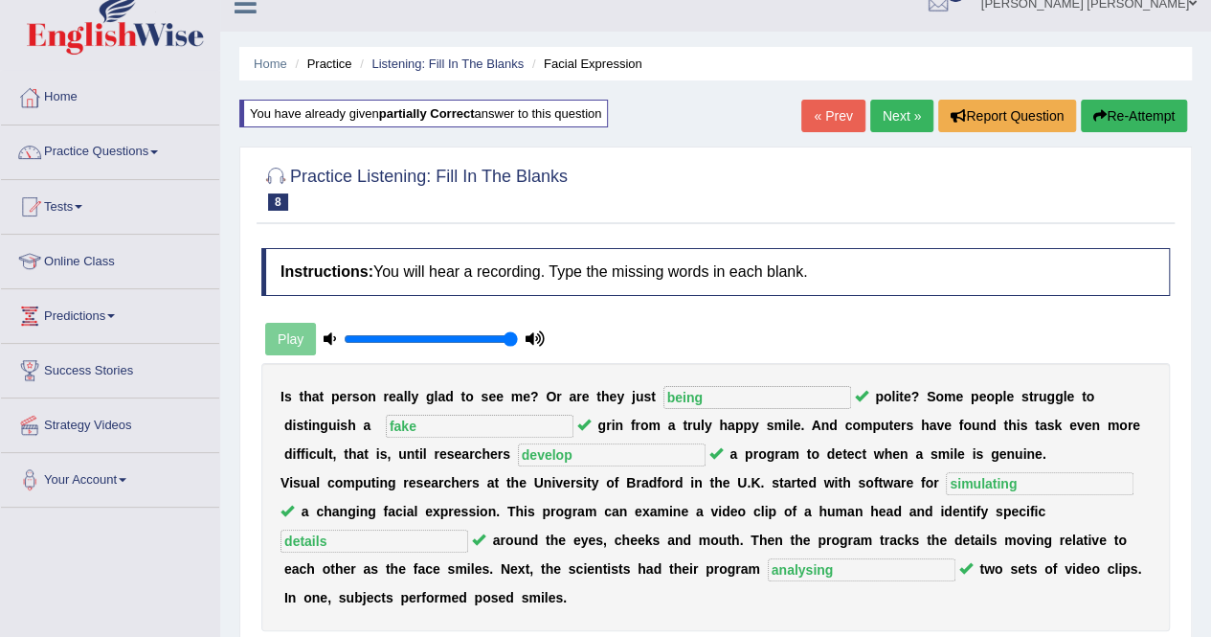
scroll to position [0, 0]
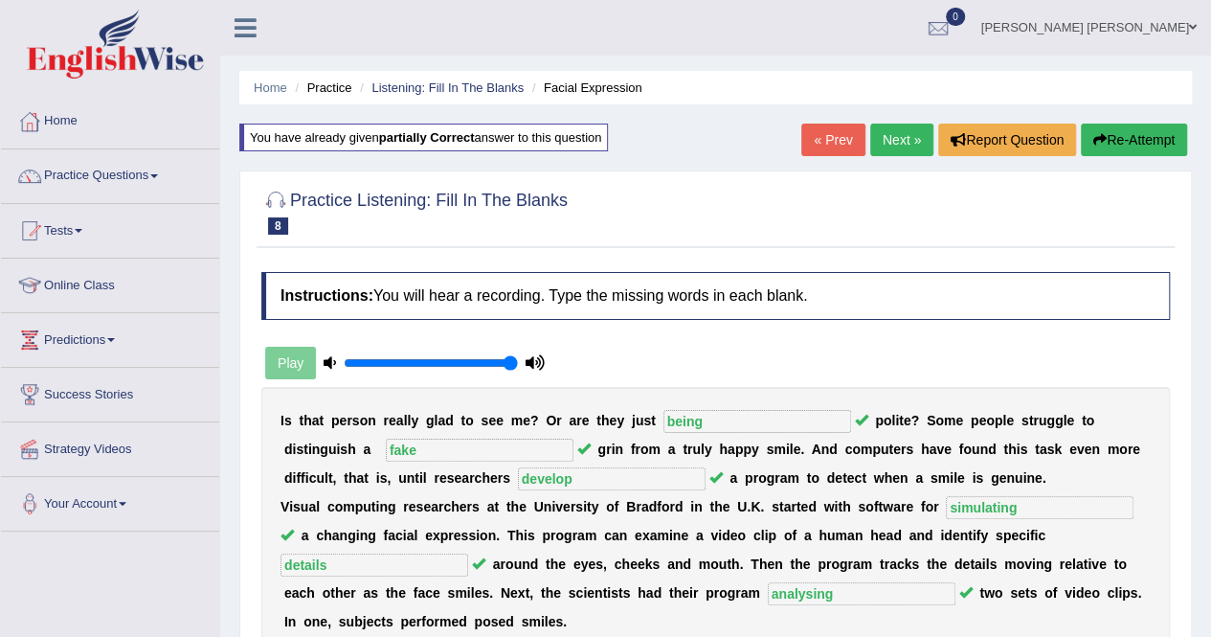
click at [898, 141] on link "Next »" at bounding box center [901, 139] width 63 height 33
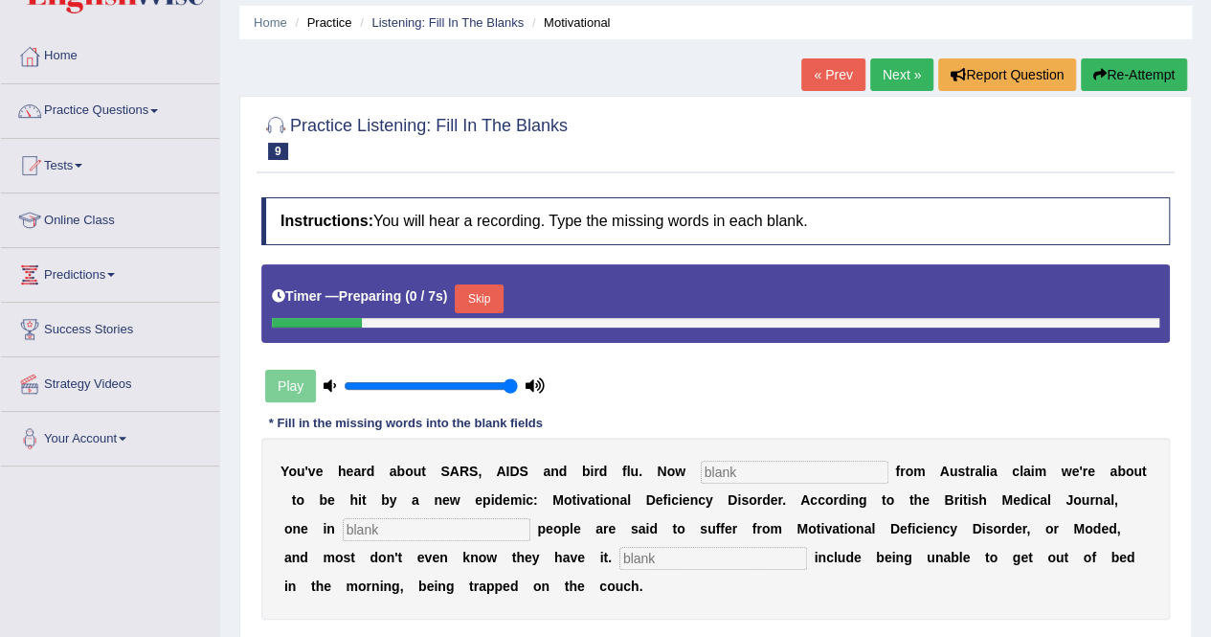
scroll to position [96, 0]
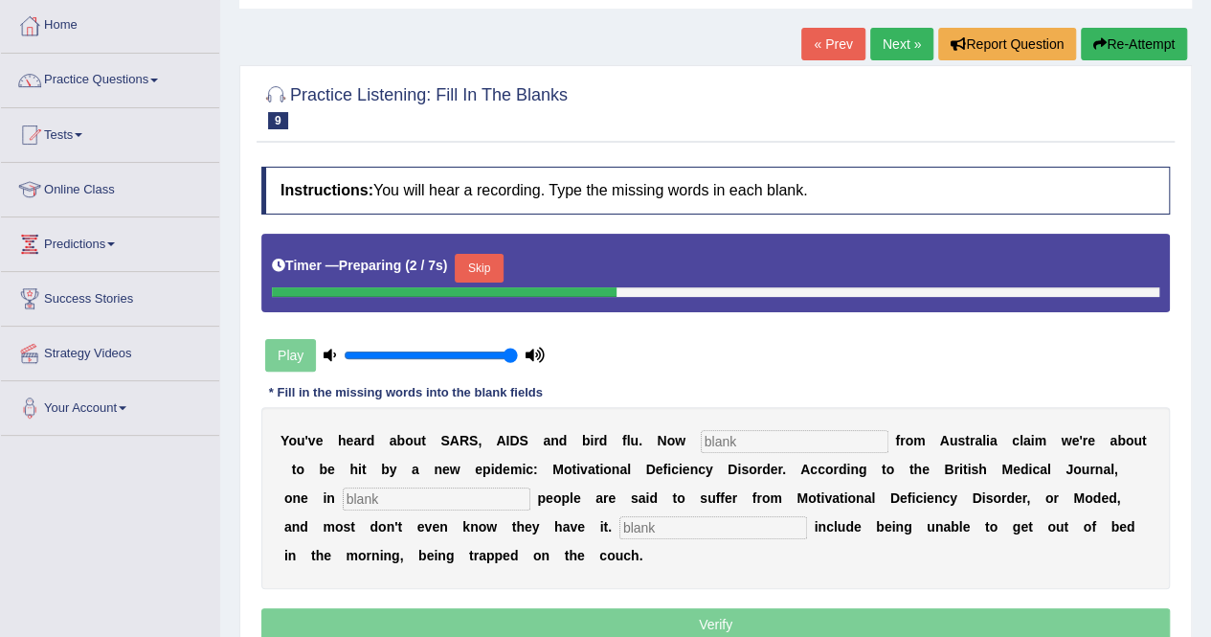
click at [710, 437] on input "text" at bounding box center [795, 441] width 188 height 23
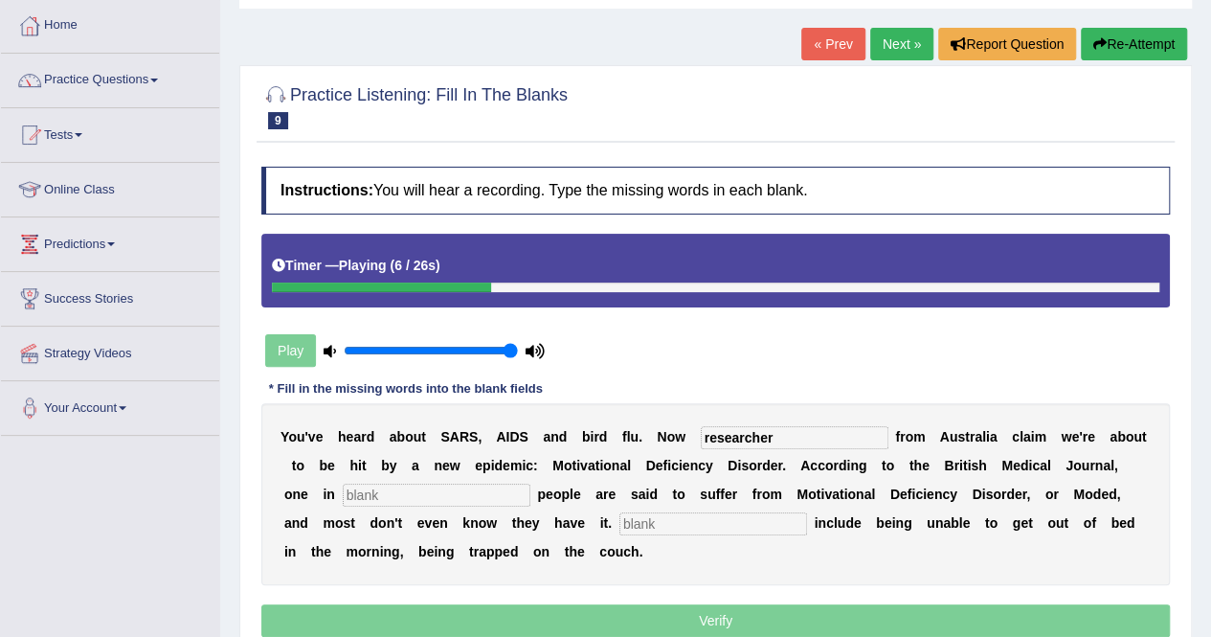
type input "researcher"
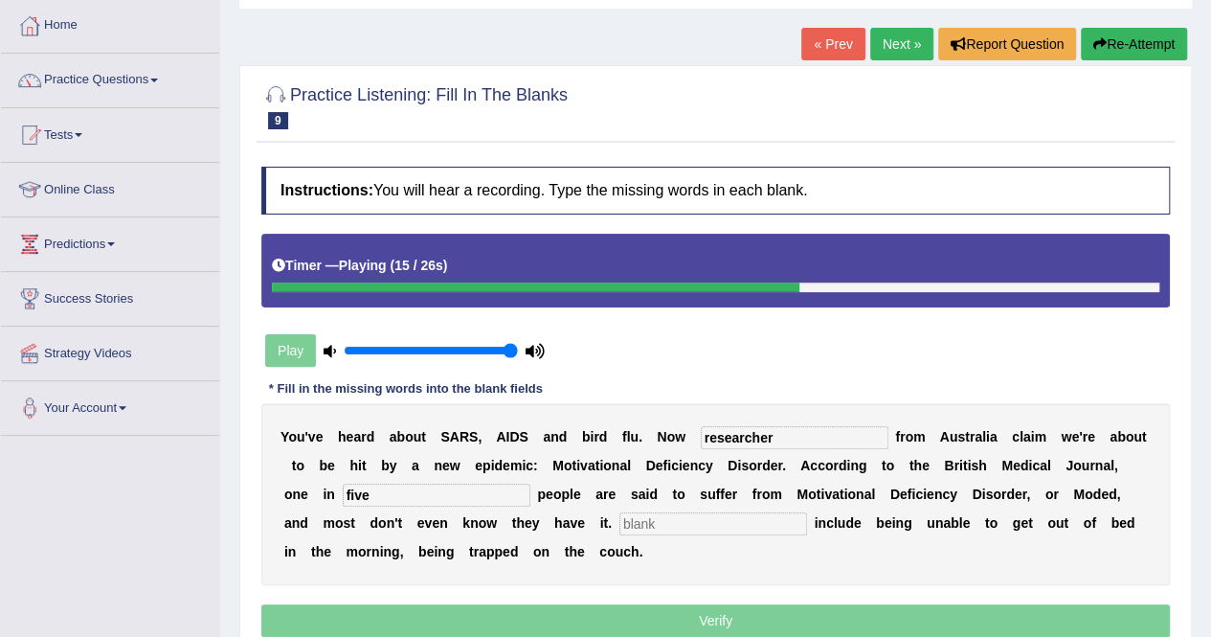
type input "five"
type input "s"
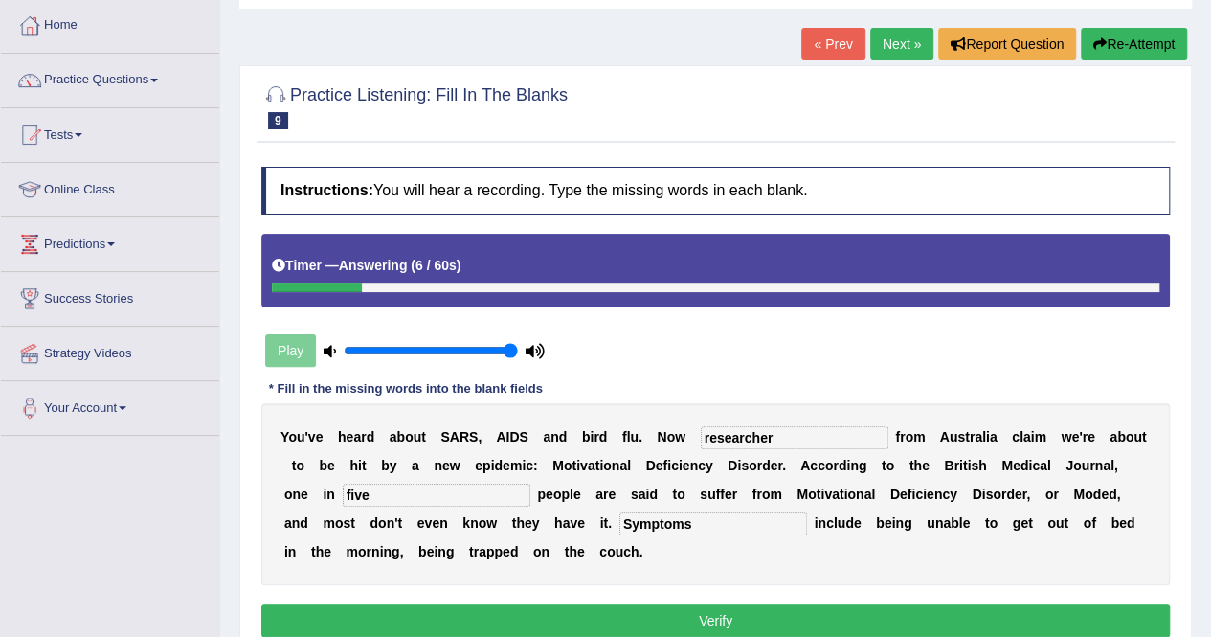
type input "Symptoms"
click at [755, 618] on button "Verify" at bounding box center [715, 620] width 908 height 33
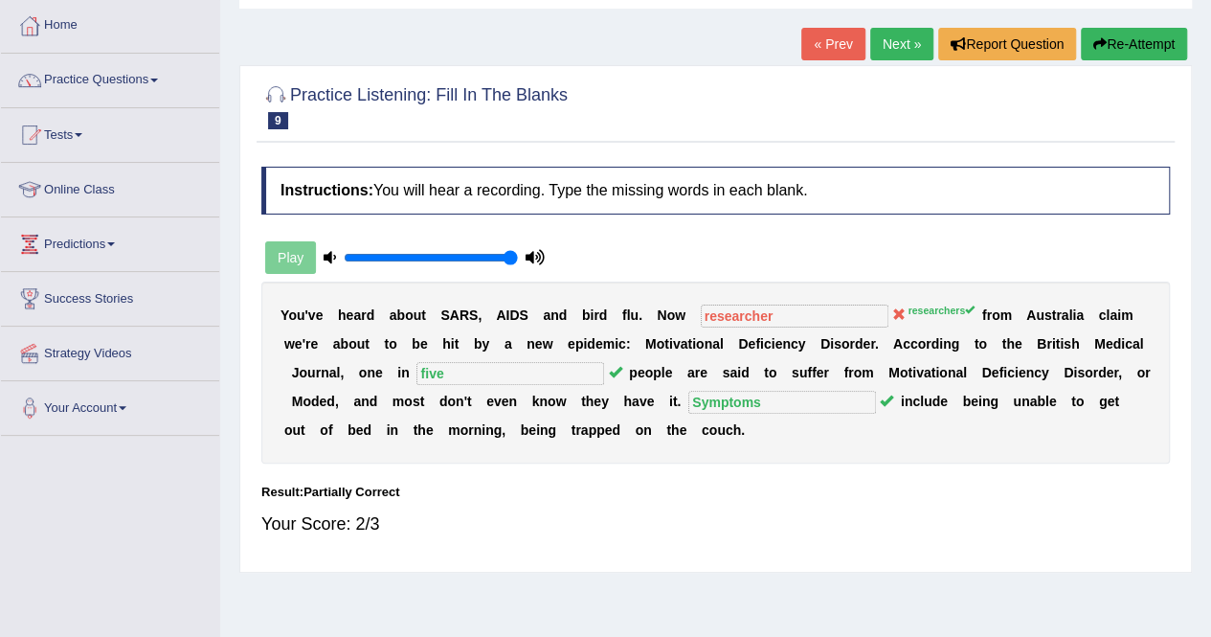
click at [1087, 41] on button "Re-Attempt" at bounding box center [1134, 44] width 106 height 33
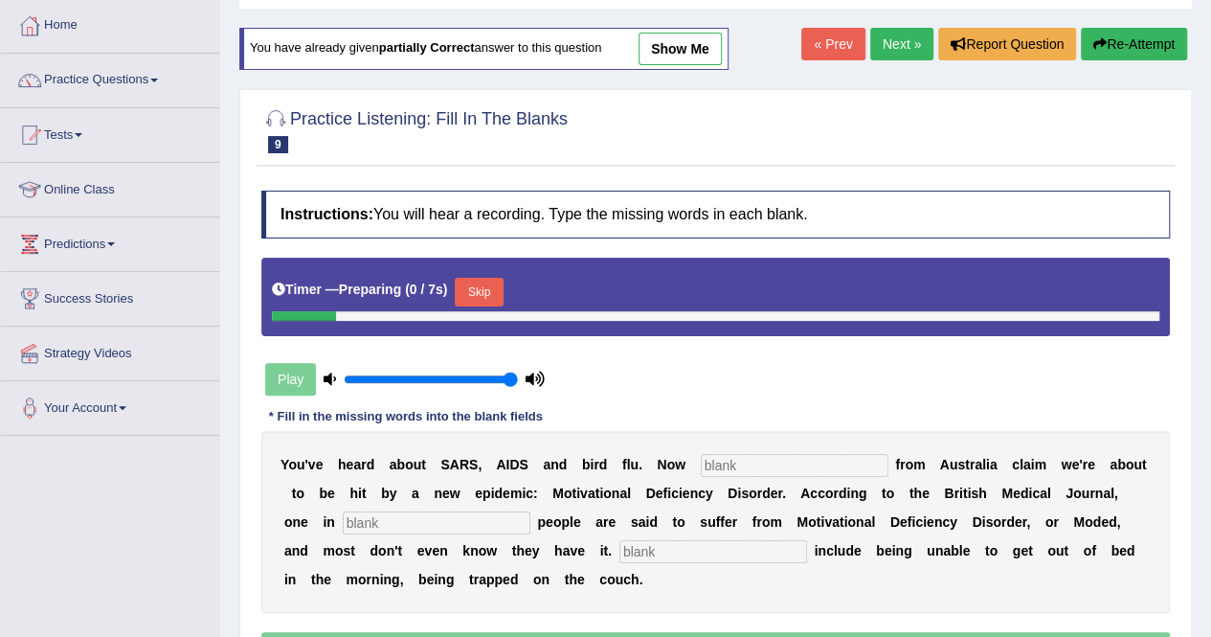
drag, startPoint x: 662, startPoint y: 459, endPoint x: 631, endPoint y: 459, distance: 31.6
click at [651, 458] on div "Y o u ' v e h e a r d a b o u t S A R S , A I D S a n d b i r d f l u . N o w f…" at bounding box center [715, 522] width 908 height 182
click at [701, 473] on input "text" at bounding box center [795, 465] width 188 height 23
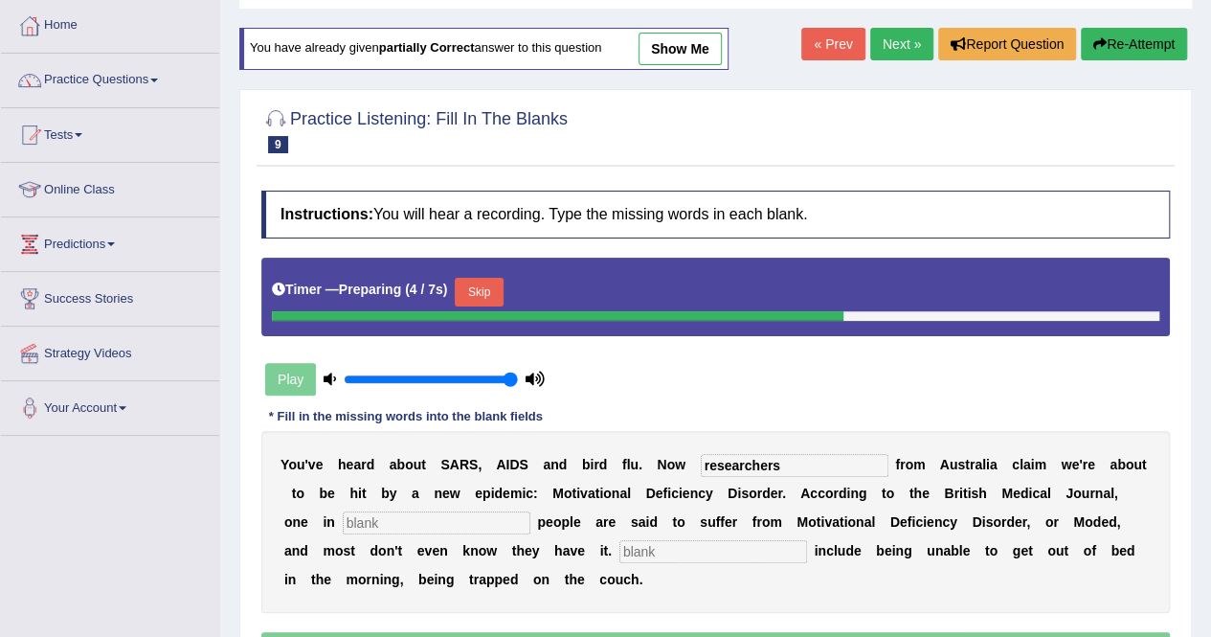
type input "researchers"
type input "five"
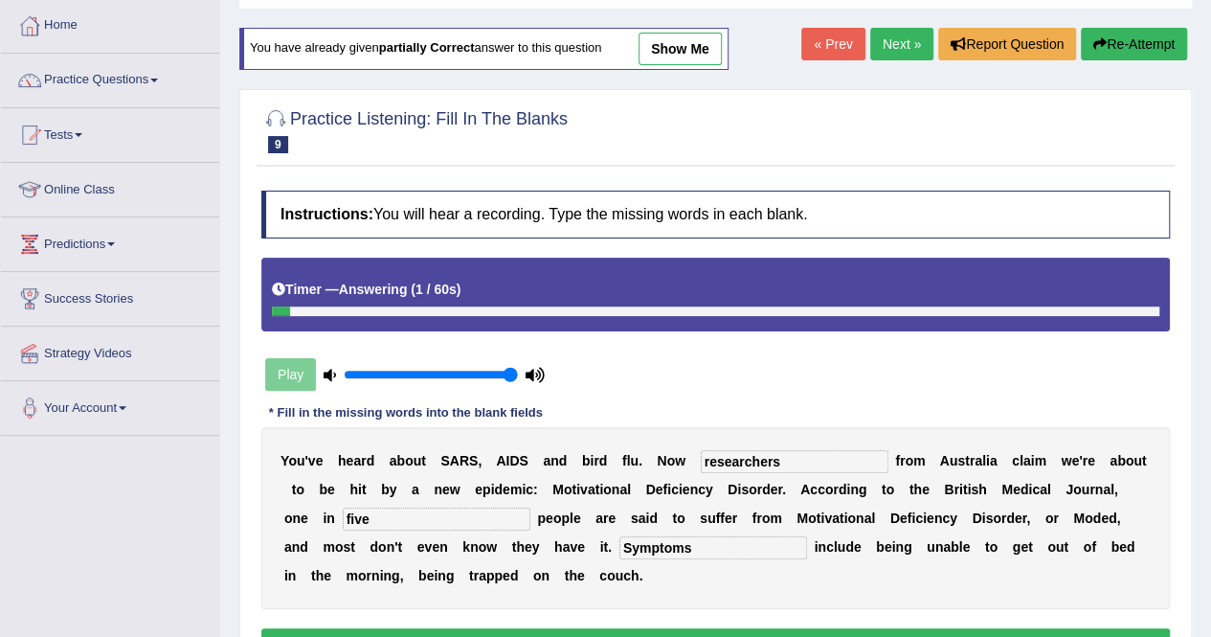
scroll to position [191, 0]
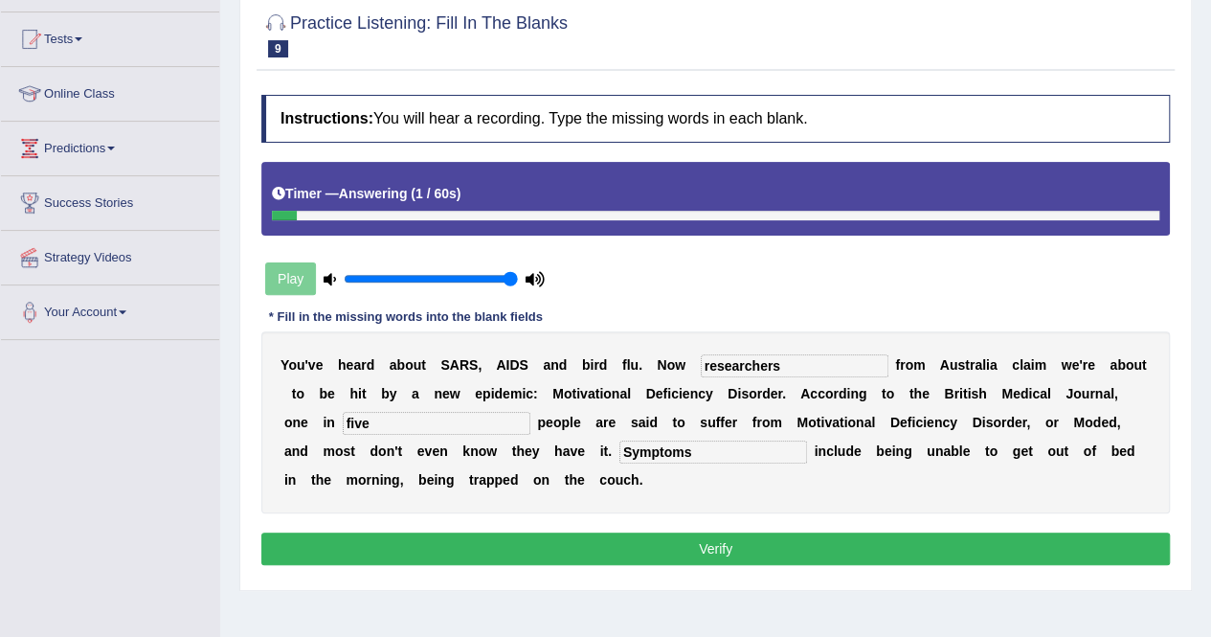
type input "Symptoms"
click at [534, 544] on button "Verify" at bounding box center [715, 548] width 908 height 33
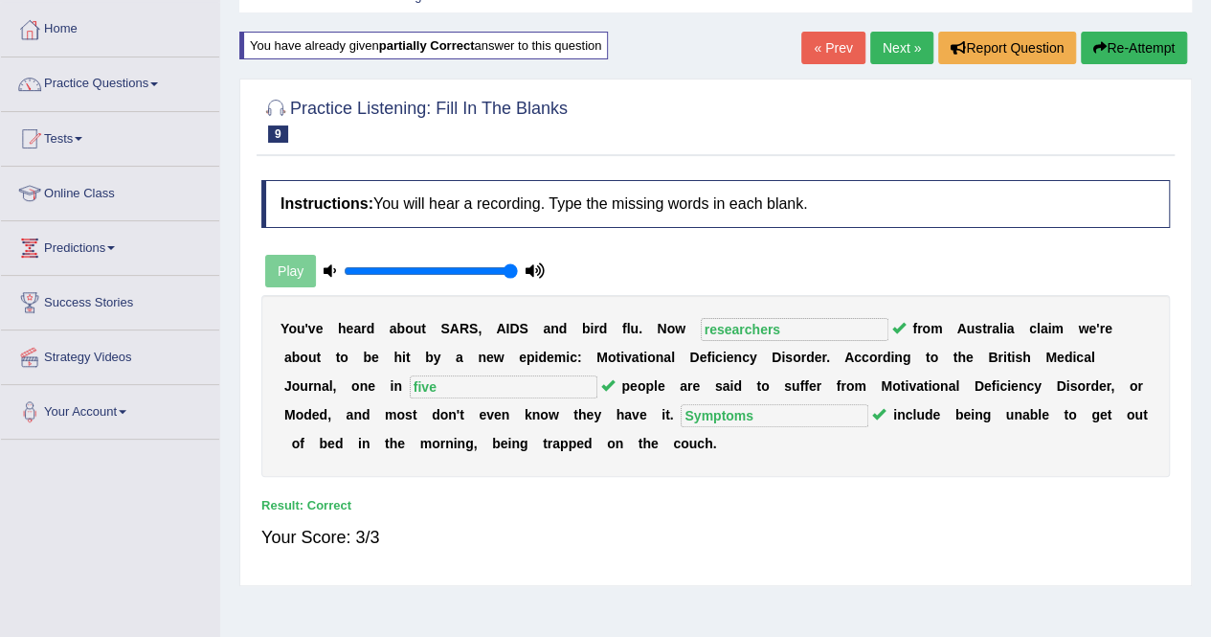
scroll to position [0, 0]
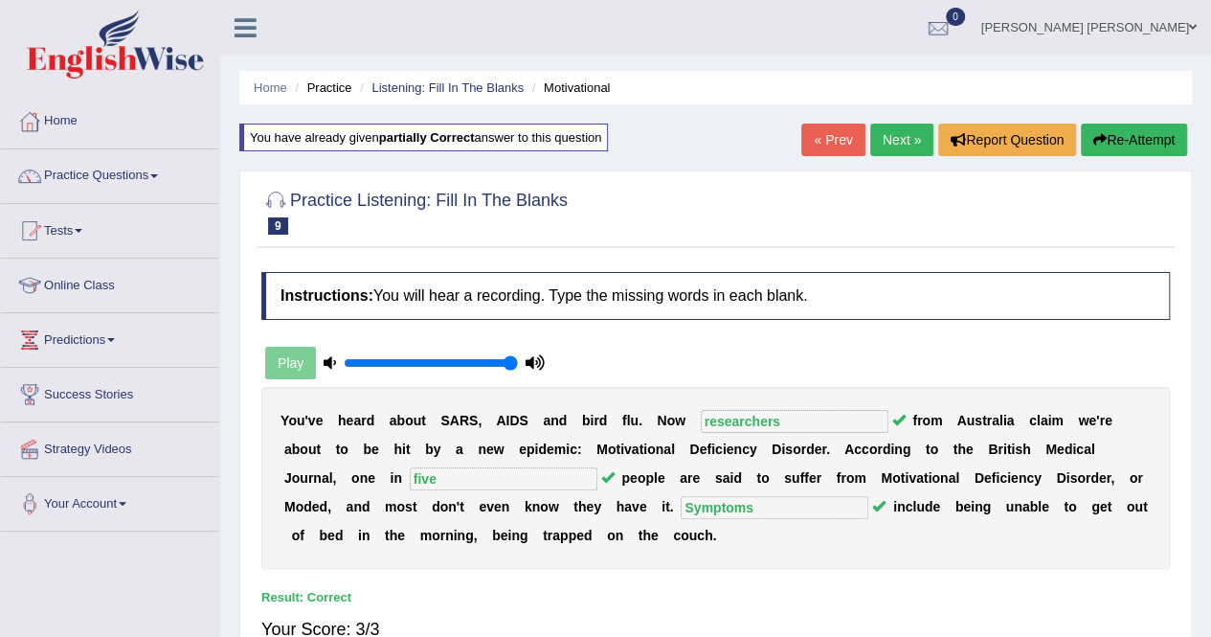
click at [898, 145] on link "Next »" at bounding box center [901, 139] width 63 height 33
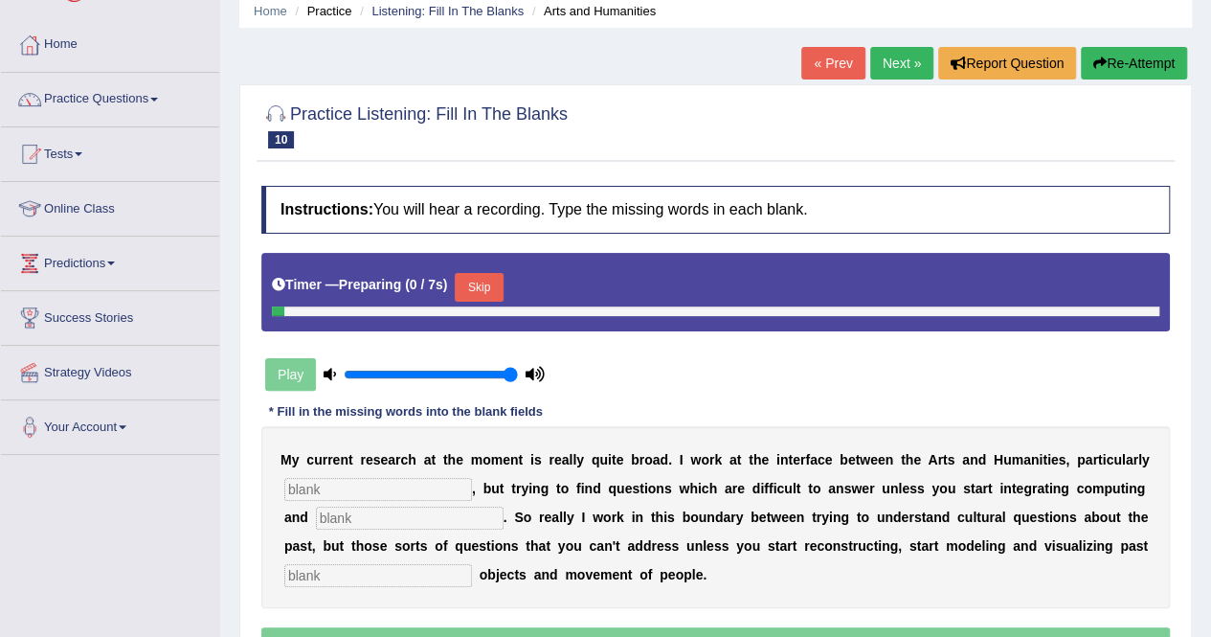
scroll to position [96, 0]
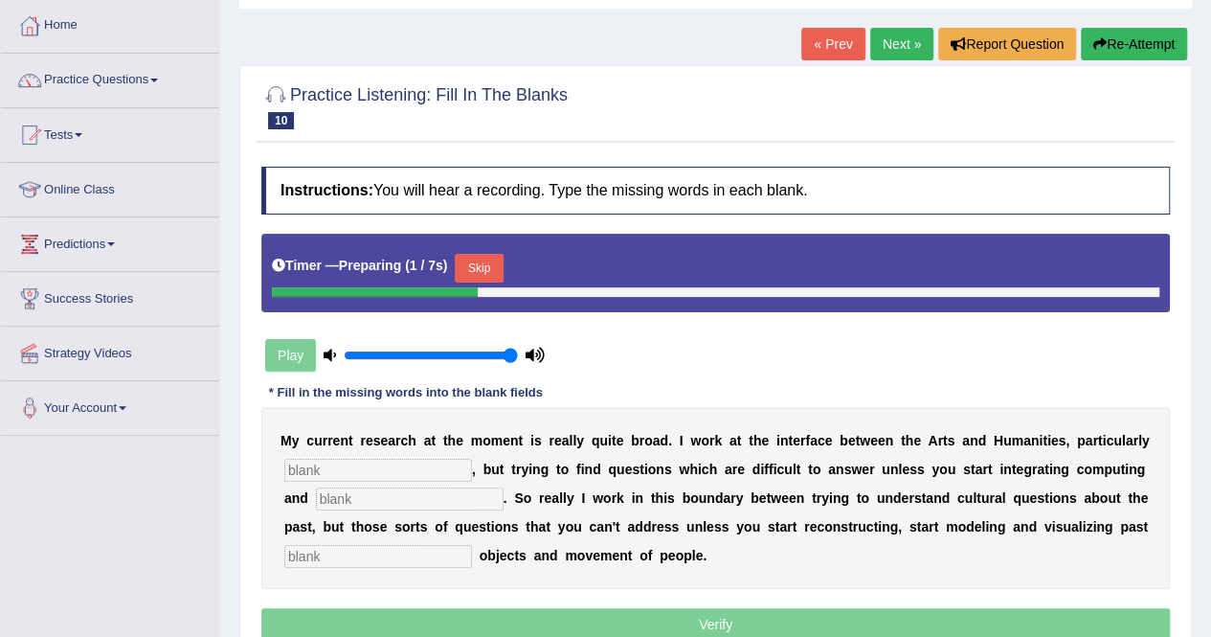
click at [384, 462] on input "text" at bounding box center [378, 470] width 188 height 23
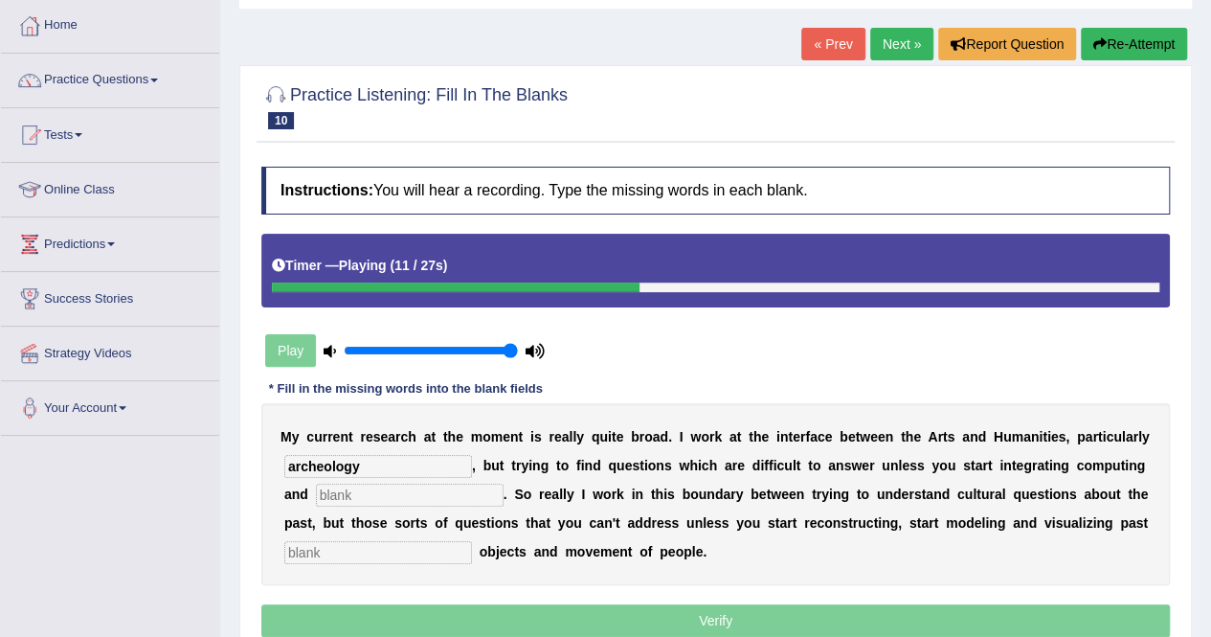
type input "archeology"
type input "visulaization"
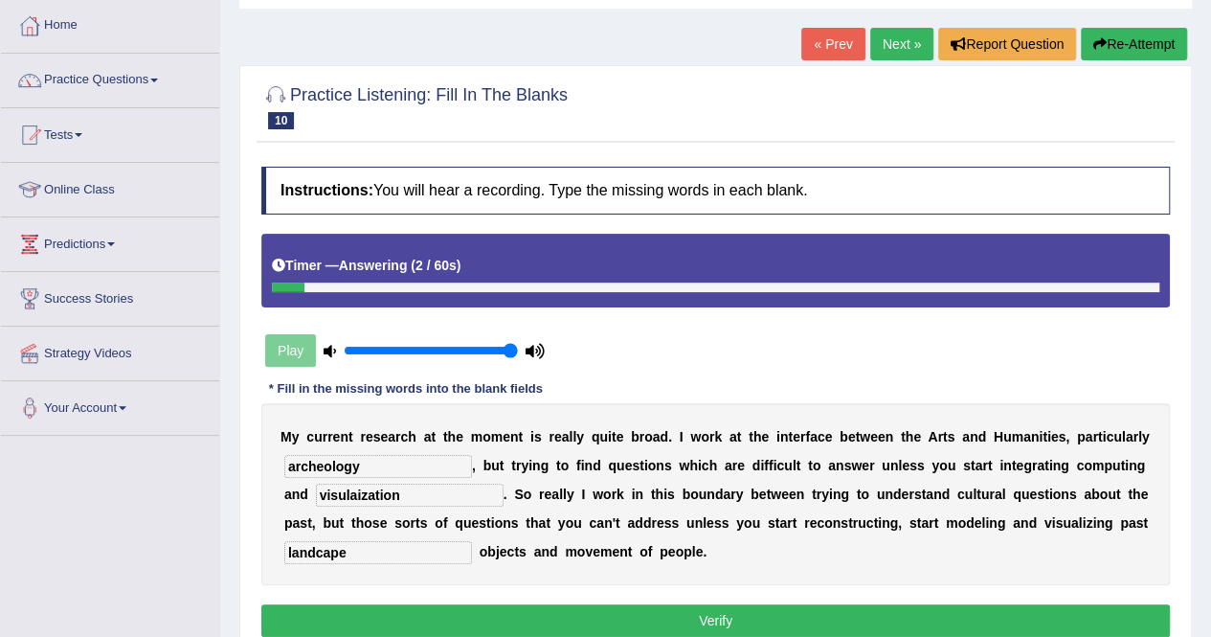
type input "landcape"
click at [323, 493] on input "visulaization" at bounding box center [410, 494] width 188 height 23
click at [316, 490] on input "visulization" at bounding box center [410, 494] width 188 height 23
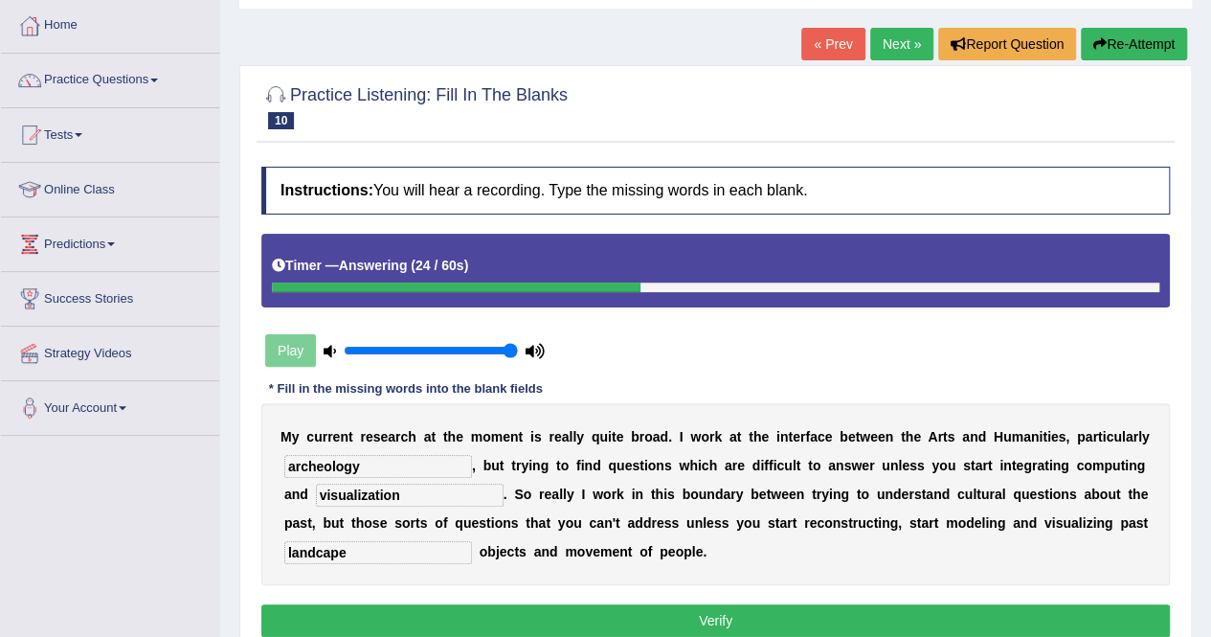
type input "visualization"
click at [426, 625] on button "Verify" at bounding box center [715, 620] width 908 height 33
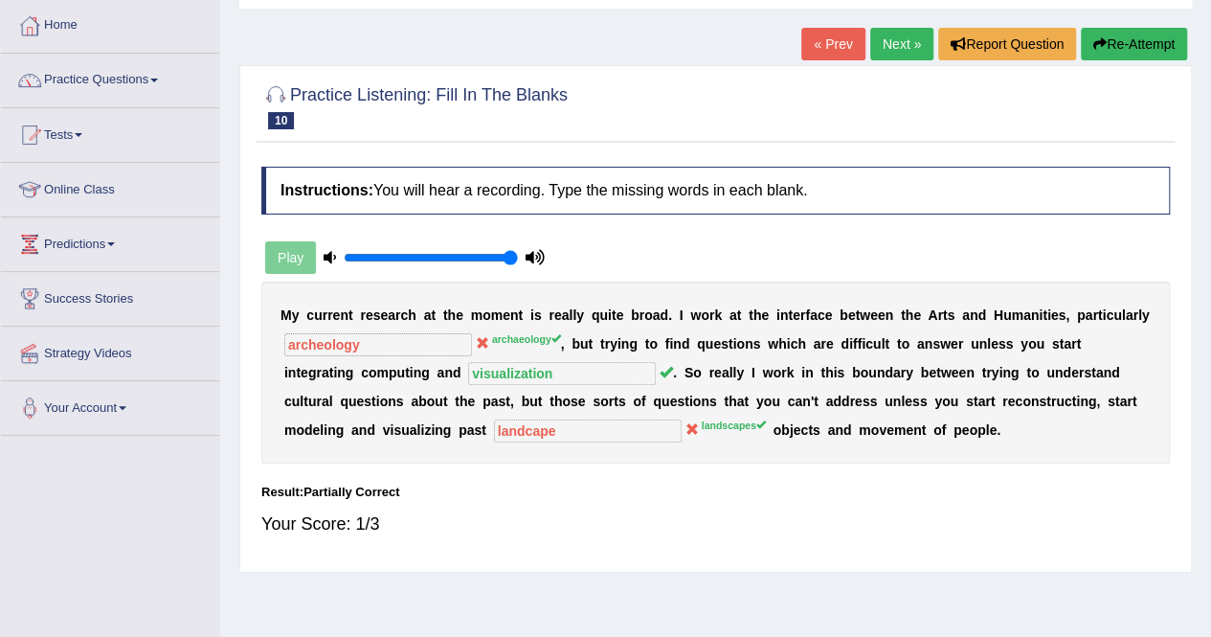
click at [1133, 37] on button "Re-Attempt" at bounding box center [1134, 44] width 106 height 33
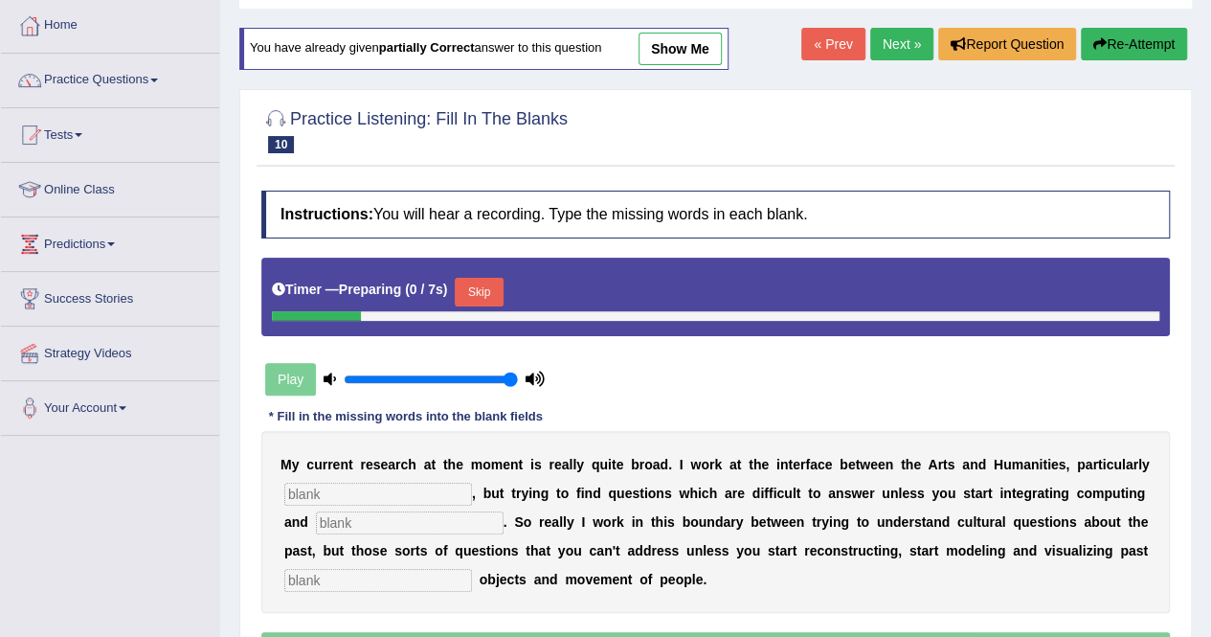
click at [362, 500] on input "text" at bounding box center [378, 493] width 188 height 23
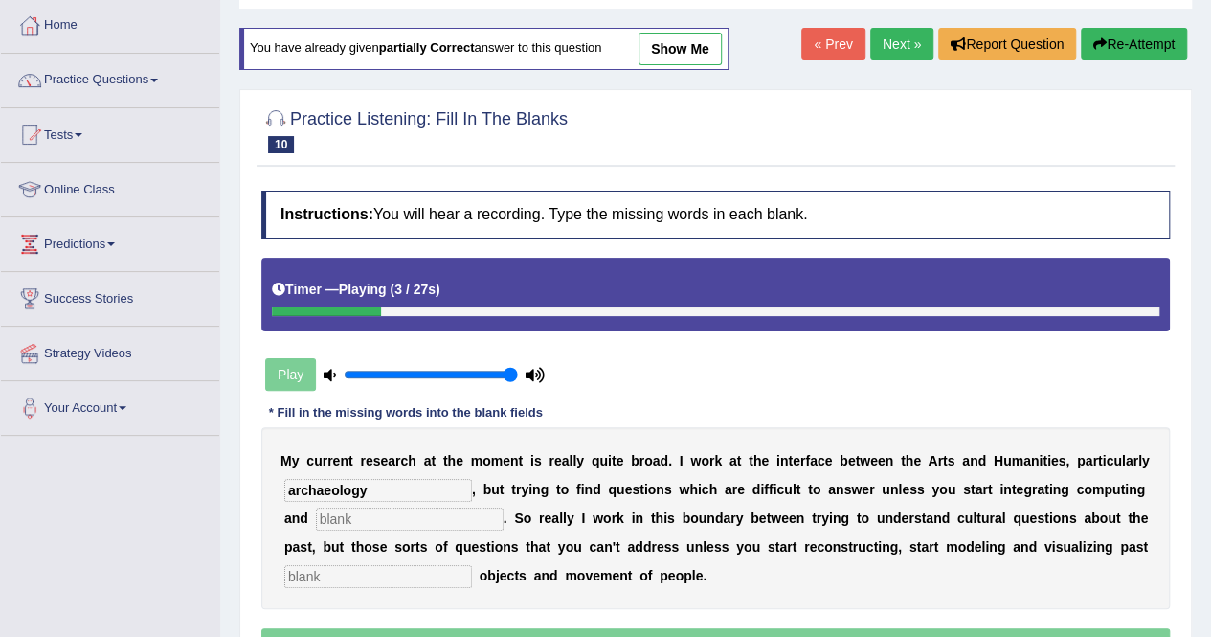
type input "archaeology"
type input "visualization"
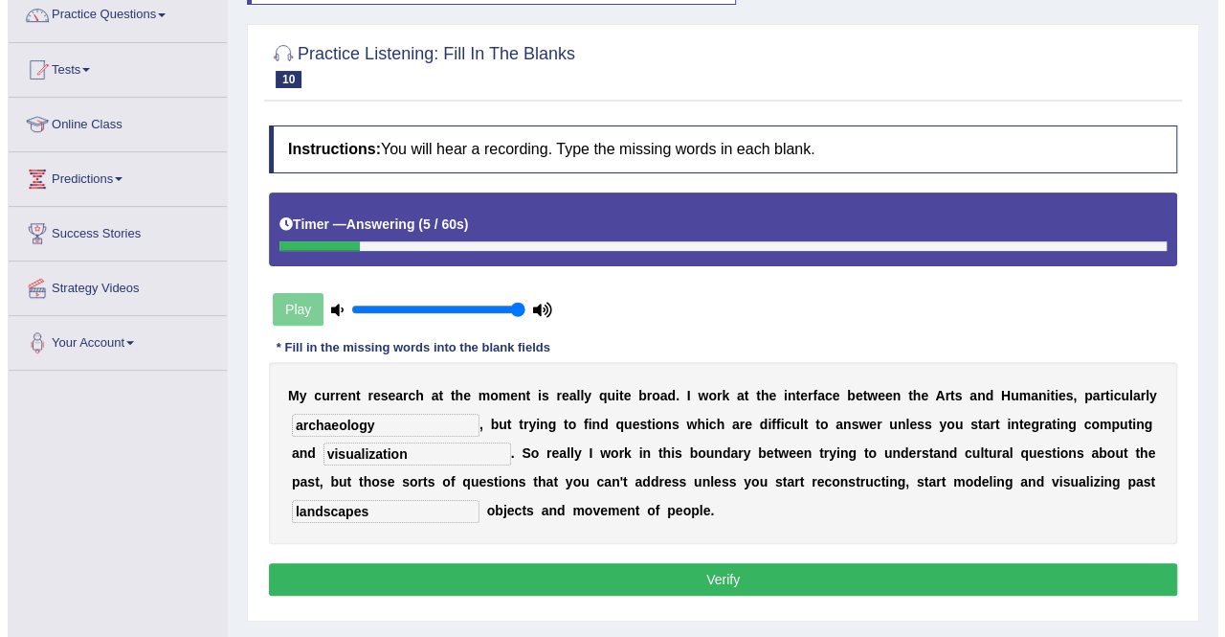
scroll to position [191, 0]
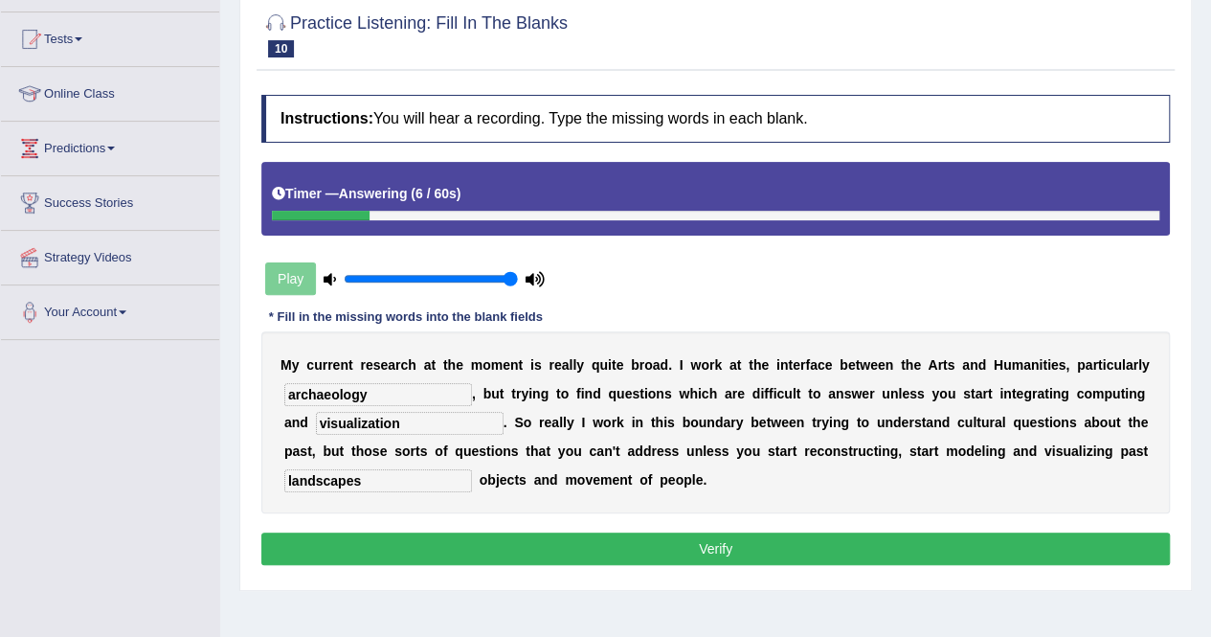
type input "landscapes"
click at [443, 568] on div "Instructions: You will hear a recording. Type the missing words in each blank. …" at bounding box center [716, 332] width 918 height 494
click at [444, 560] on button "Verify" at bounding box center [715, 548] width 908 height 33
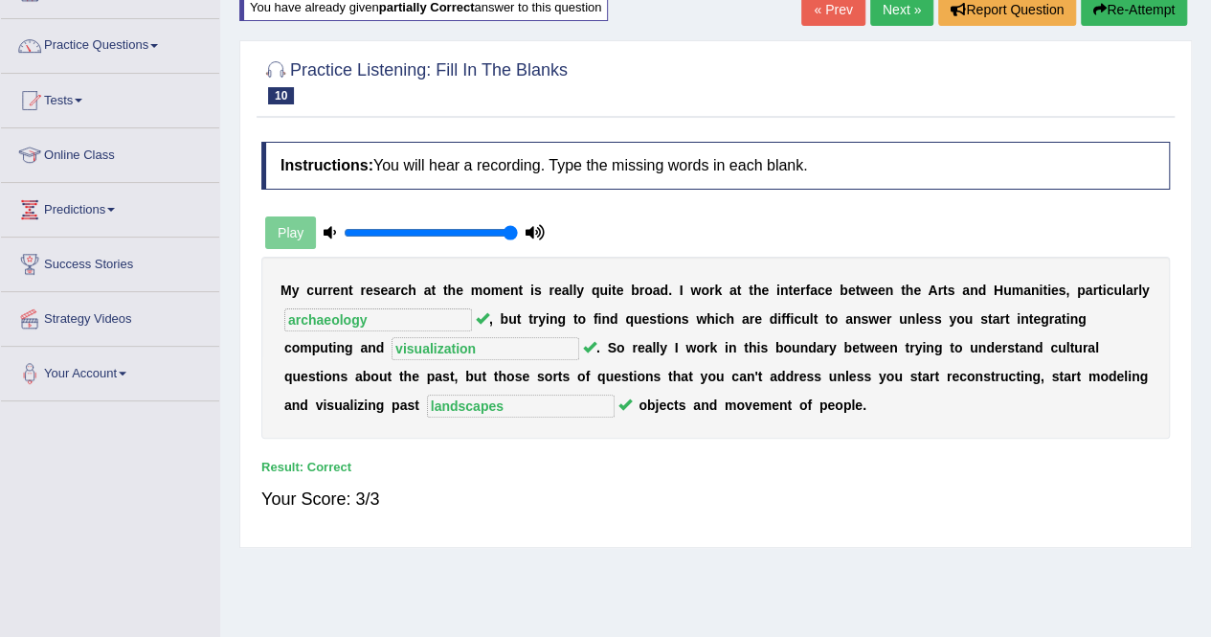
scroll to position [0, 0]
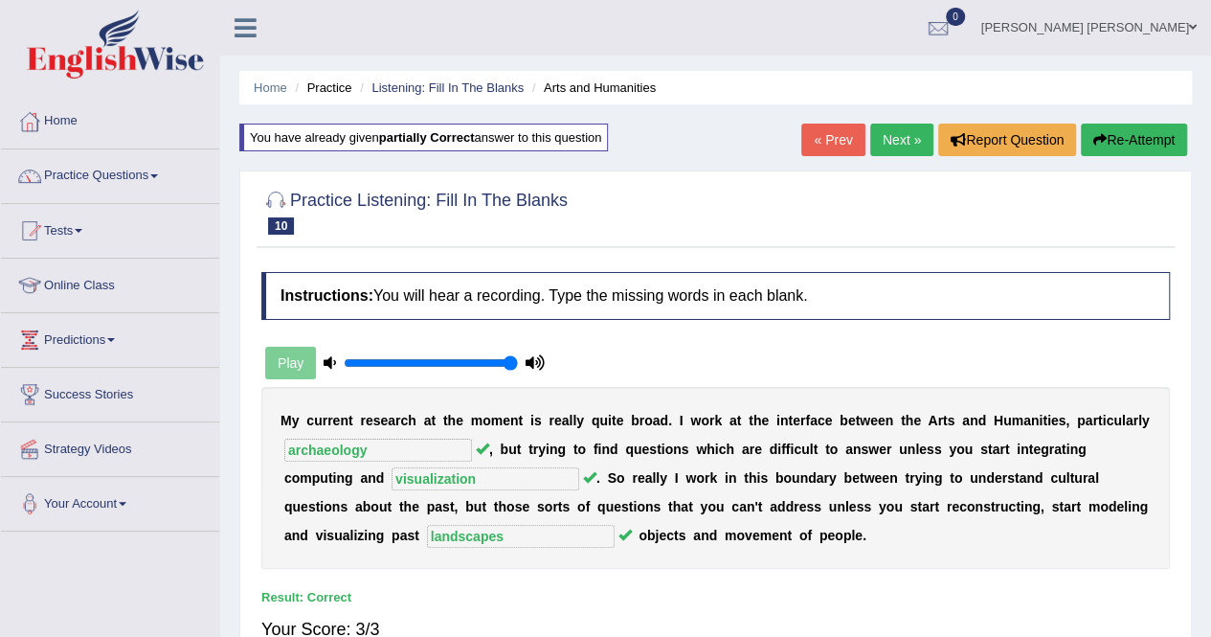
click at [887, 148] on link "Next »" at bounding box center [901, 139] width 63 height 33
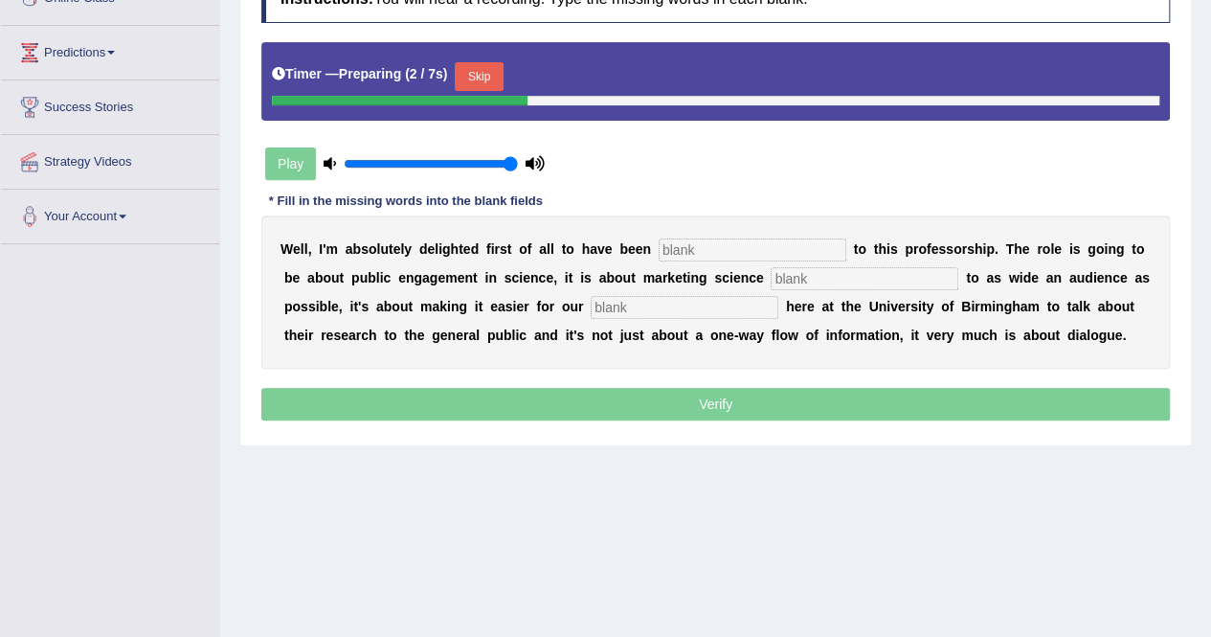
click at [726, 256] on input "text" at bounding box center [753, 249] width 188 height 23
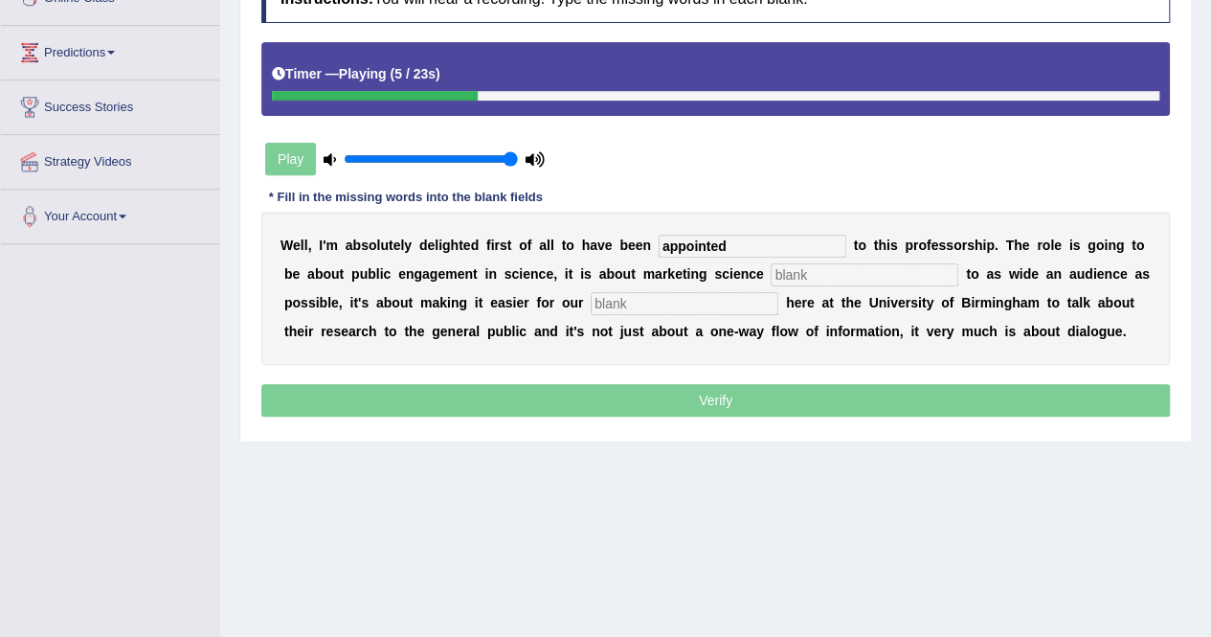
type input "appointed"
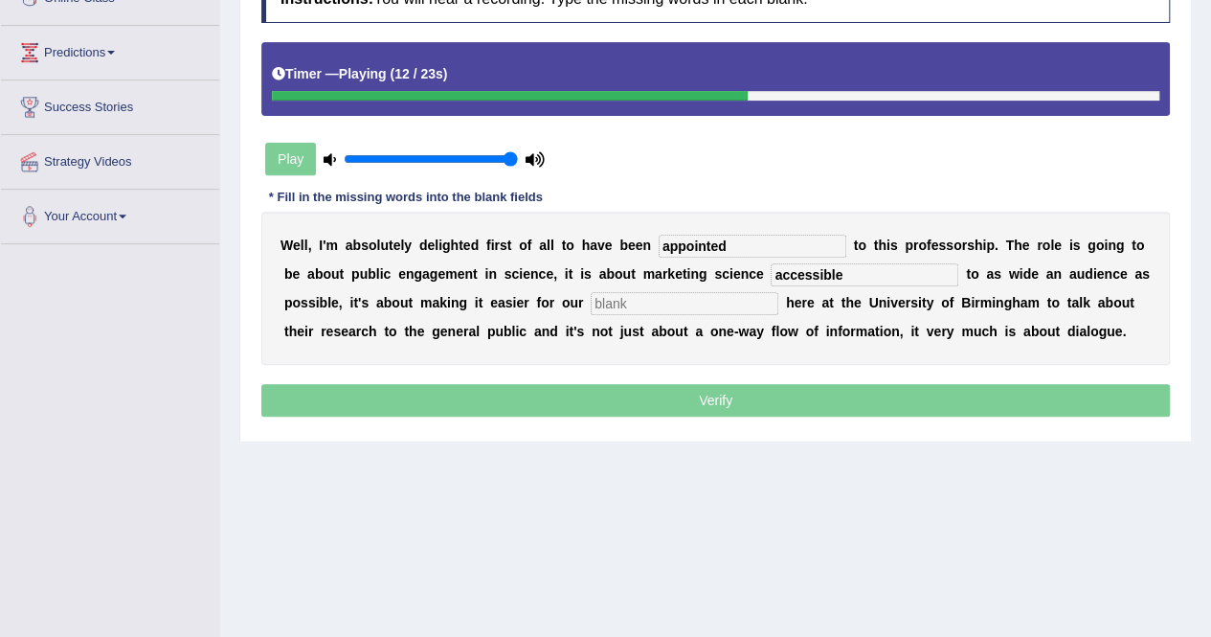
type input "accessible"
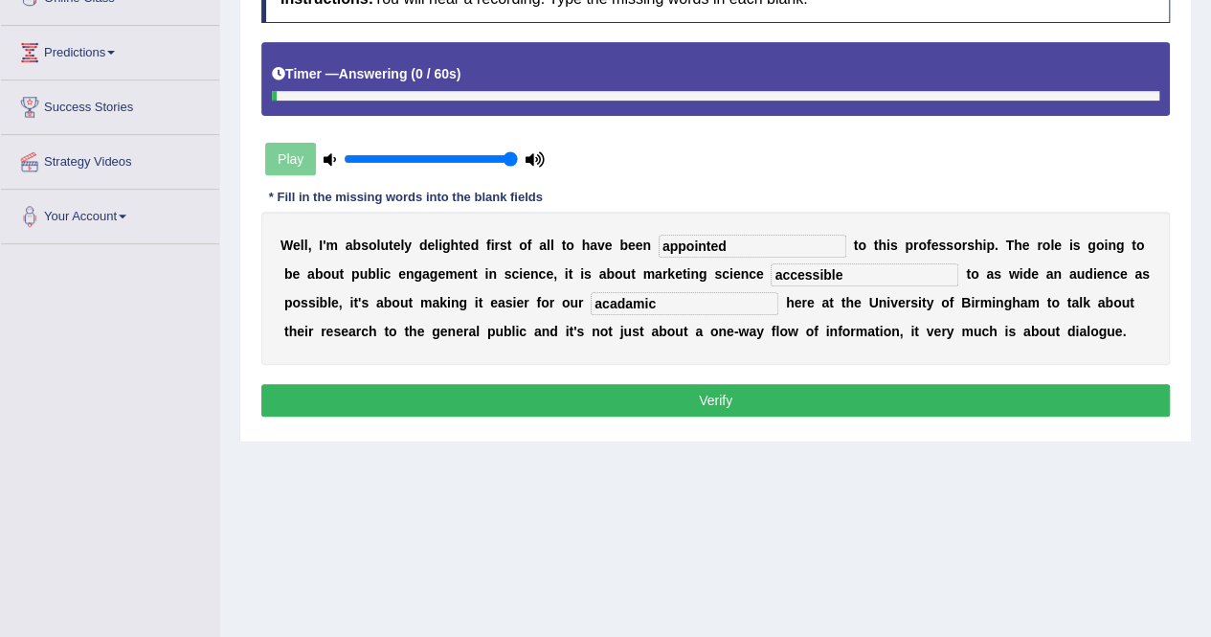
type input "acadamic"
click at [609, 398] on button "Verify" at bounding box center [715, 400] width 908 height 33
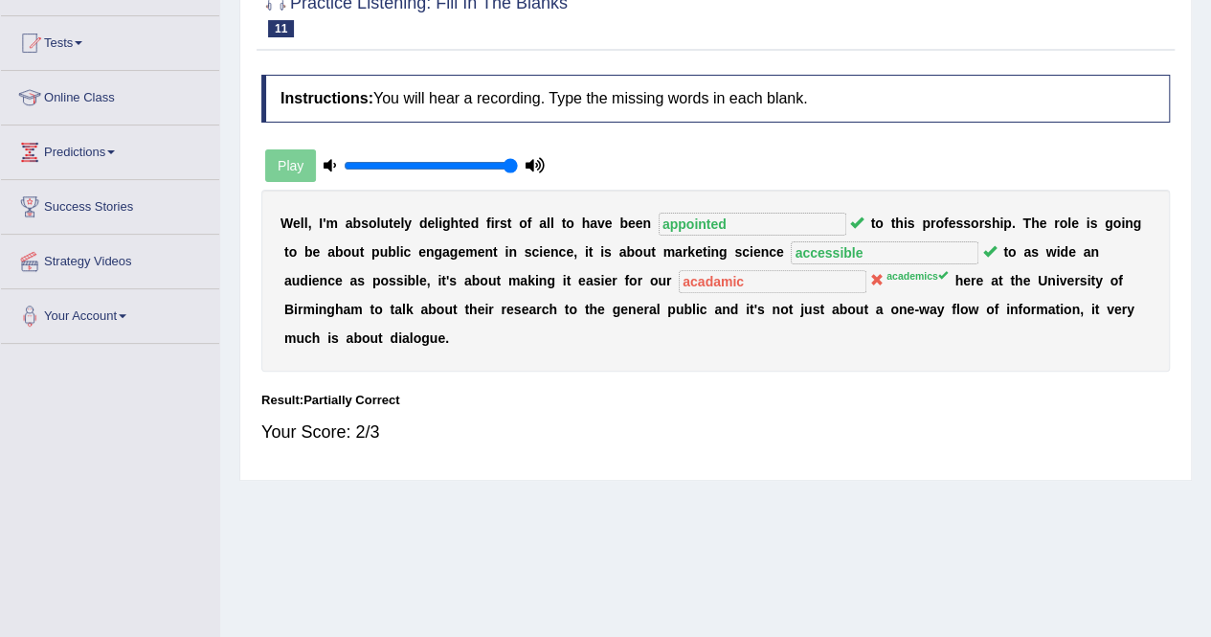
scroll to position [96, 0]
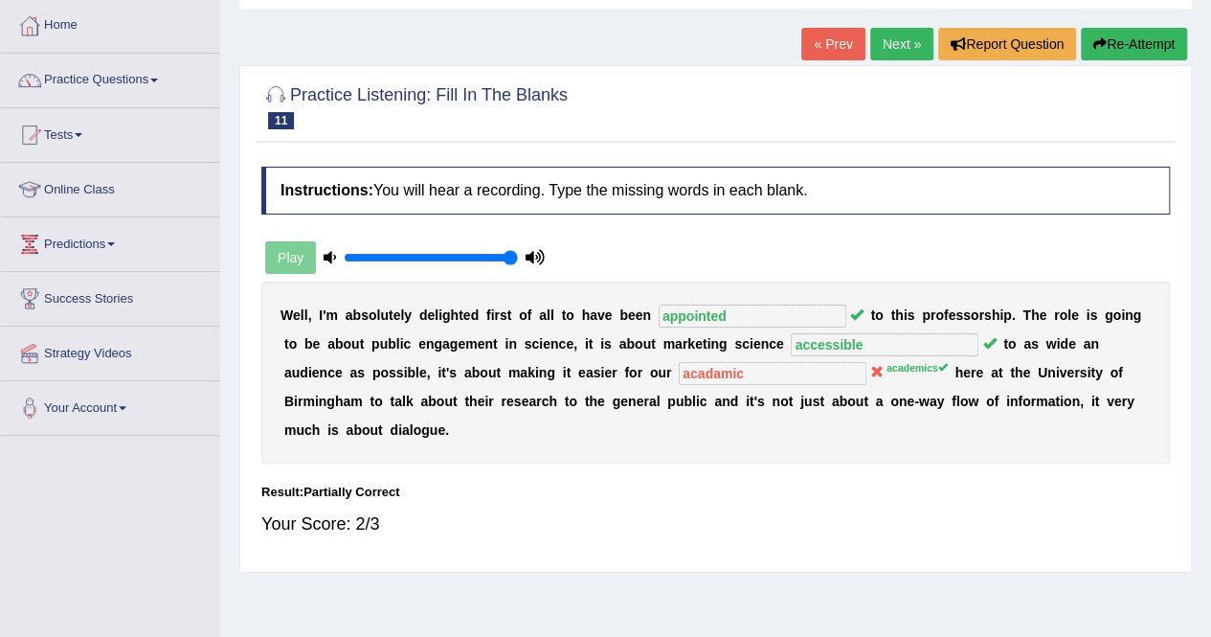
click at [1127, 30] on button "Re-Attempt" at bounding box center [1134, 44] width 106 height 33
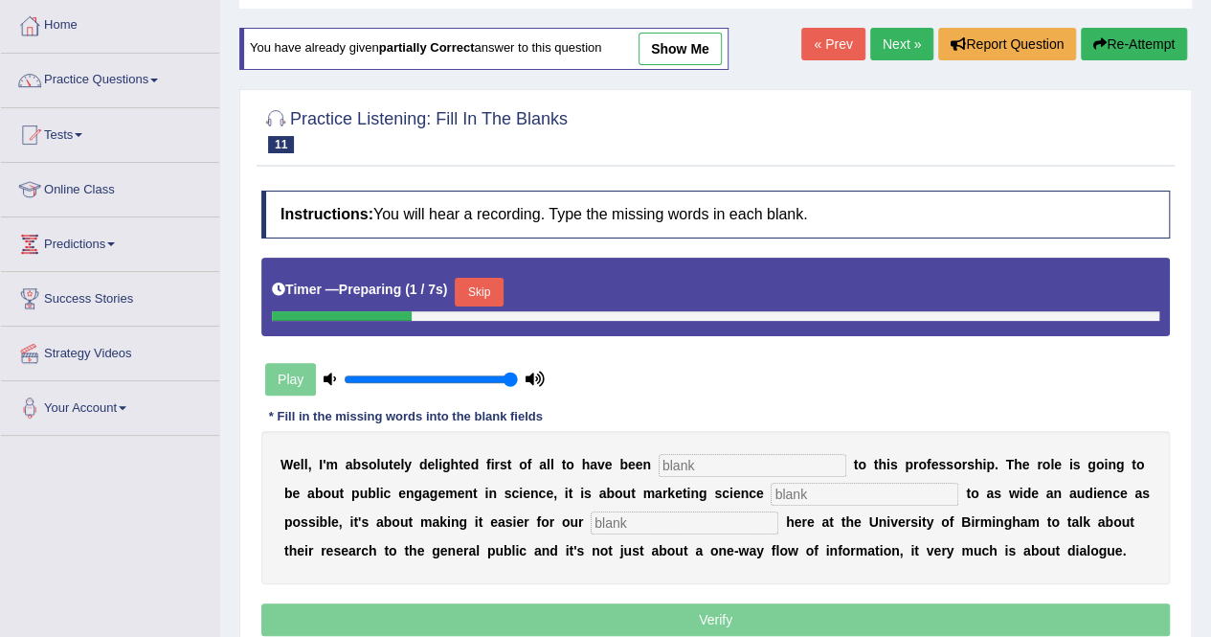
click at [659, 473] on input "text" at bounding box center [753, 465] width 188 height 23
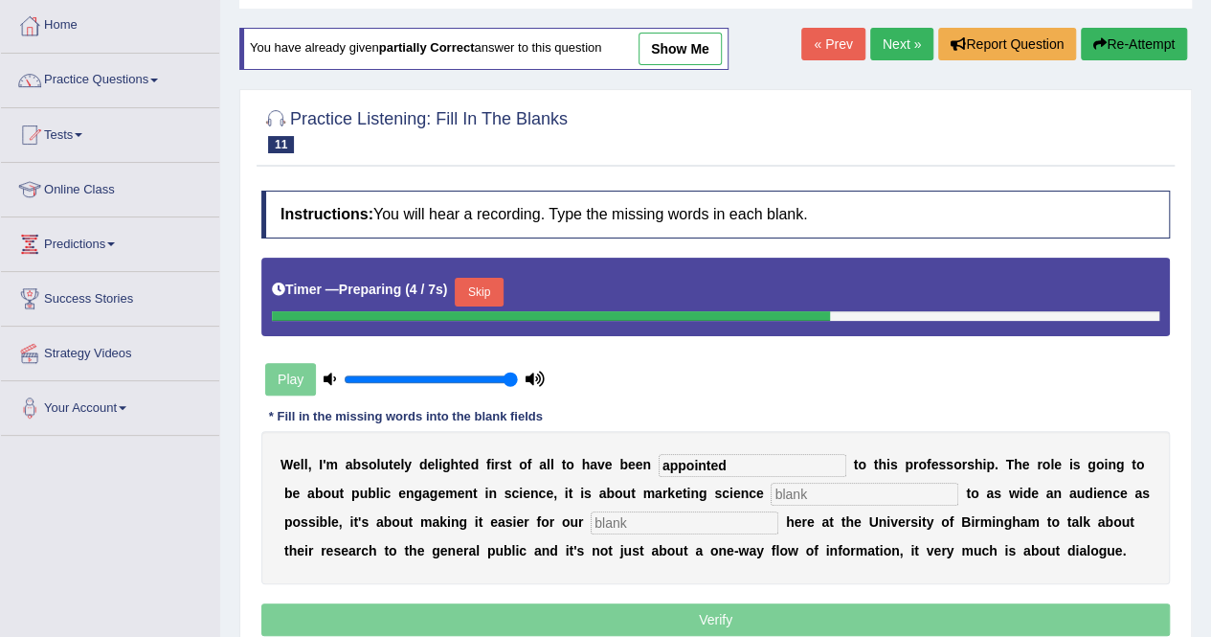
type input "appointed"
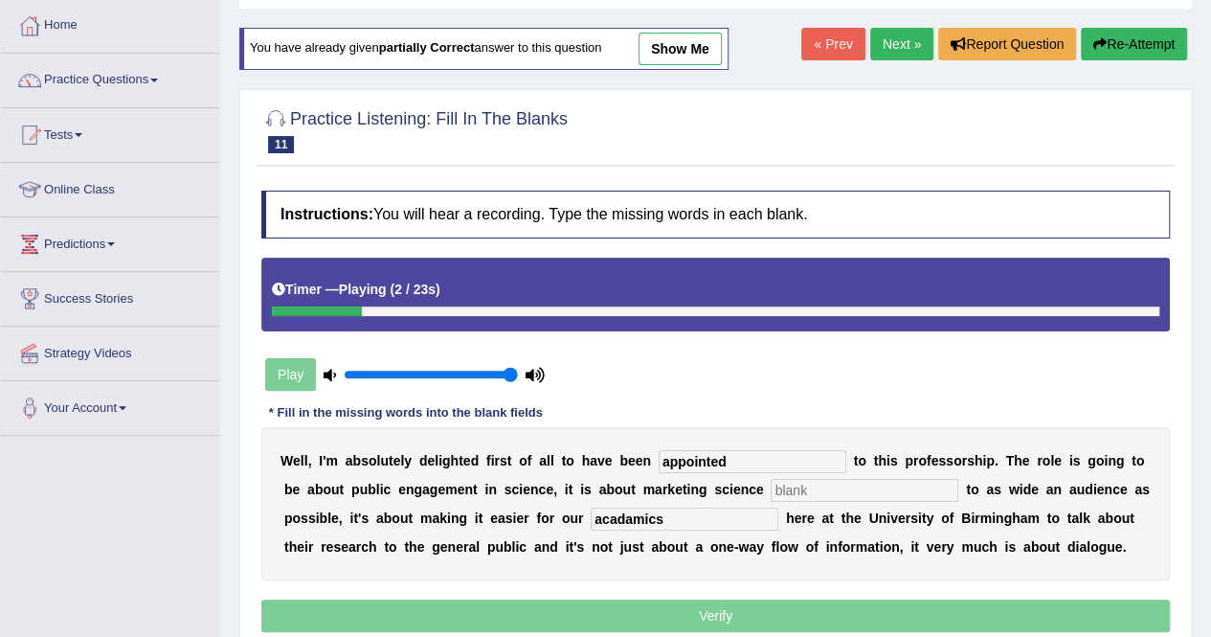
type input "acadamics"
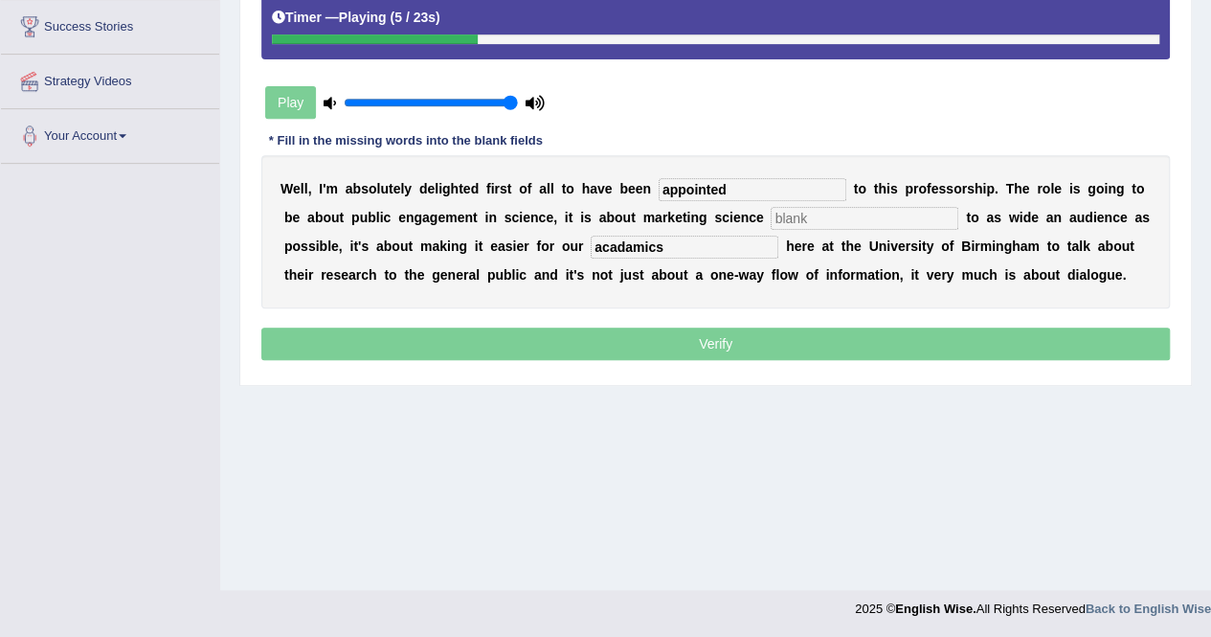
click at [728, 227] on div "W e l l , I ' m a b s o l u t e l y d e l i g h t e d f i r s t o f a l l t o h…" at bounding box center [715, 231] width 908 height 153
click at [771, 221] on input "text" at bounding box center [865, 218] width 188 height 23
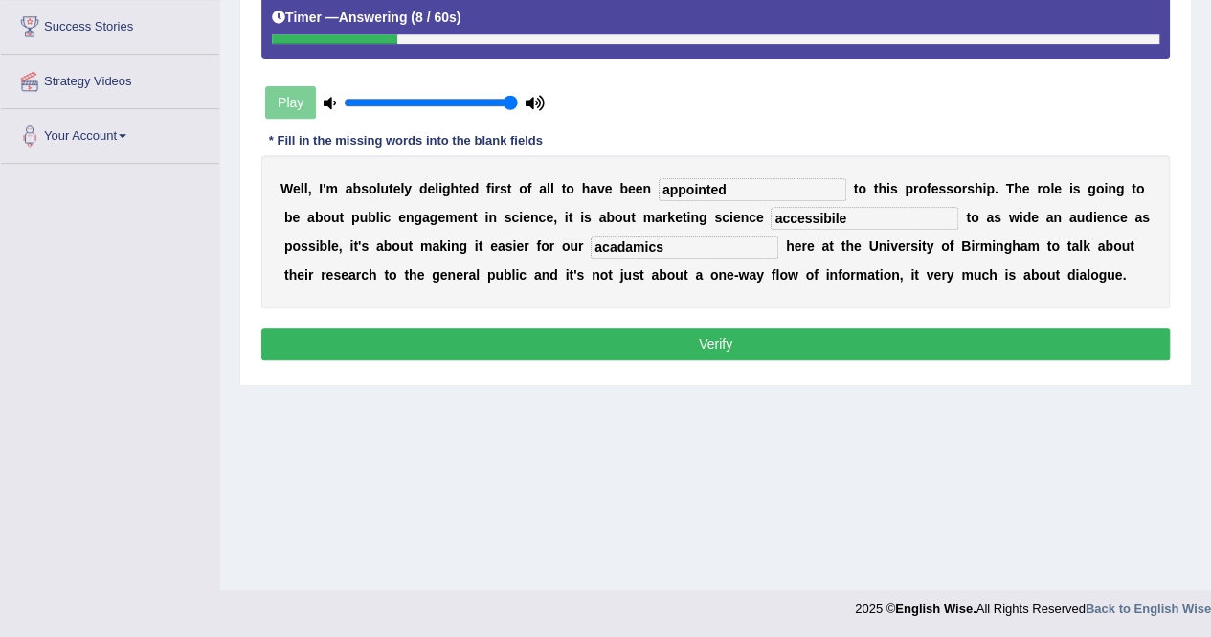
type input "accessibile"
click at [720, 335] on button "Verify" at bounding box center [715, 343] width 908 height 33
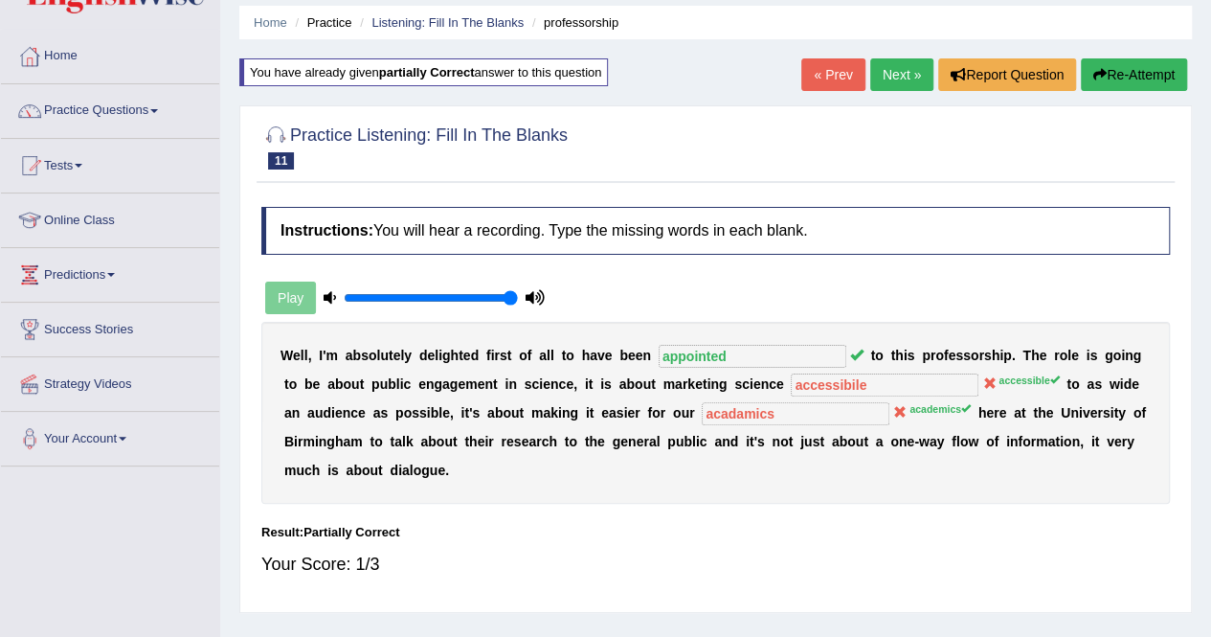
scroll to position [0, 0]
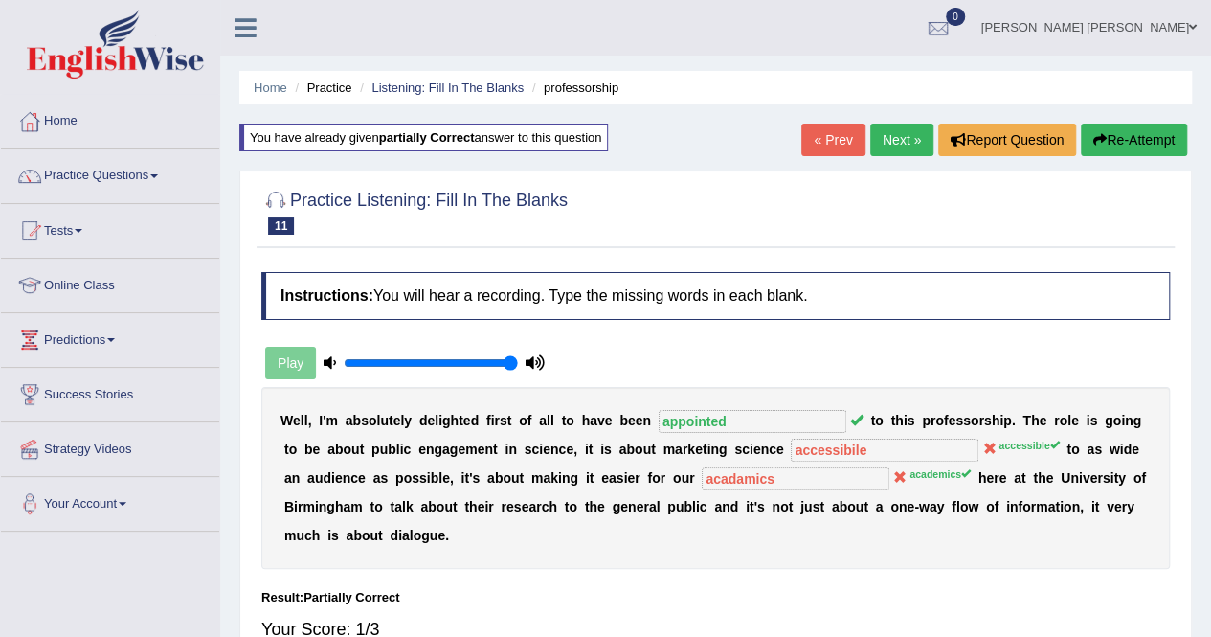
click at [1103, 143] on button "Re-Attempt" at bounding box center [1134, 139] width 106 height 33
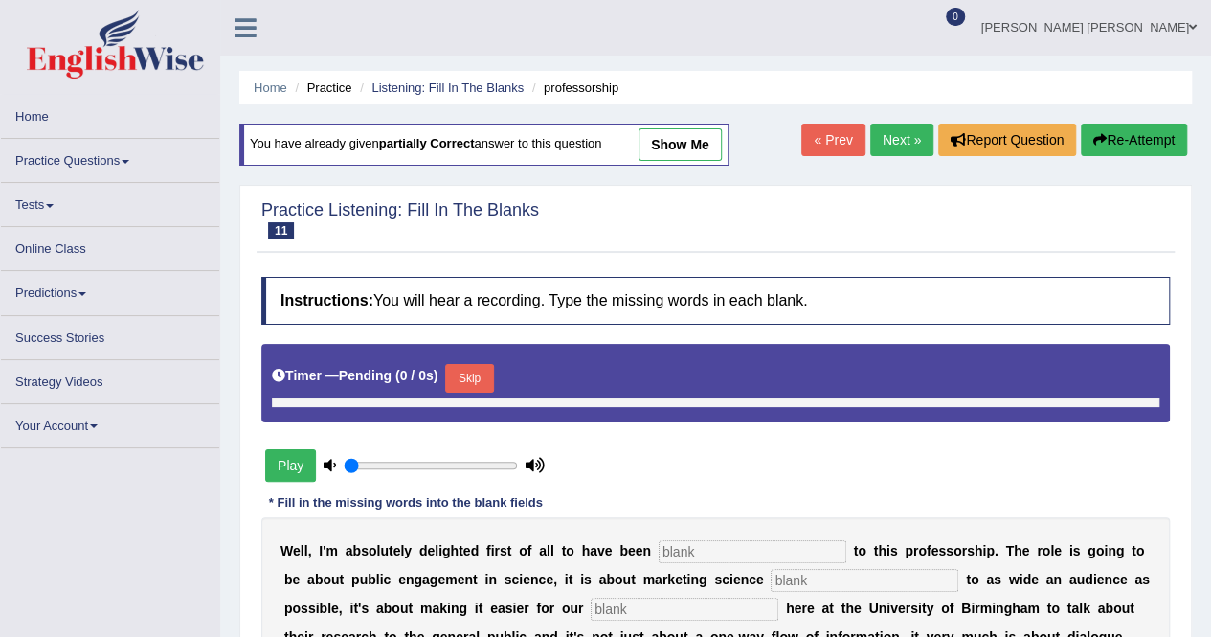
type input "1"
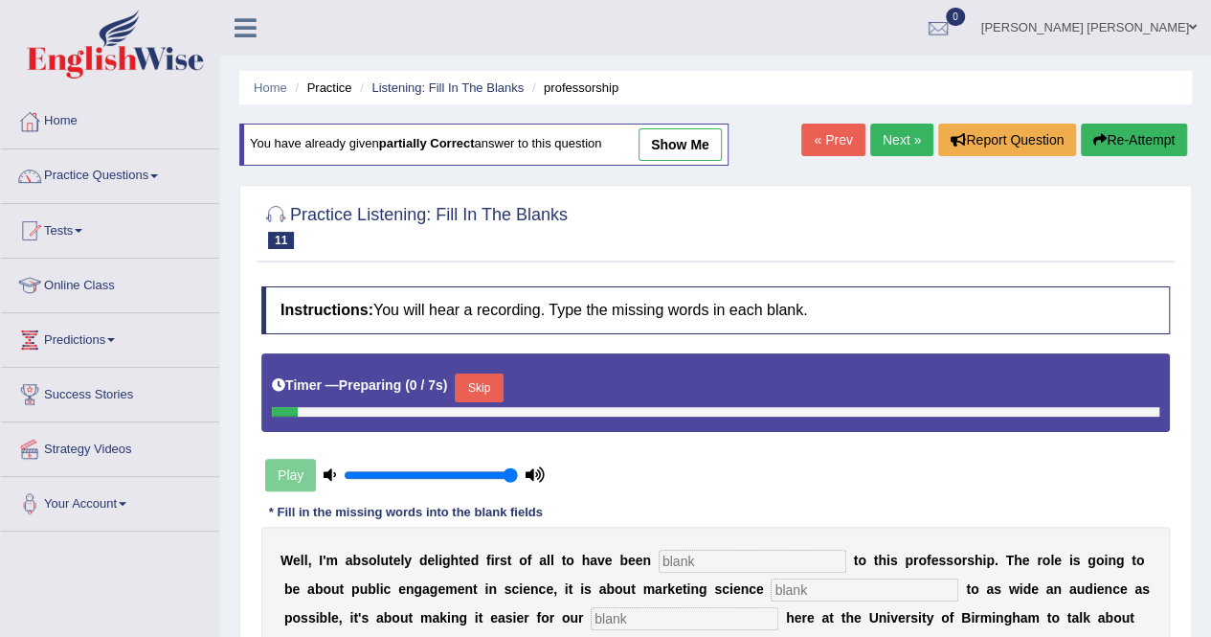
click at [737, 549] on input "text" at bounding box center [753, 560] width 188 height 23
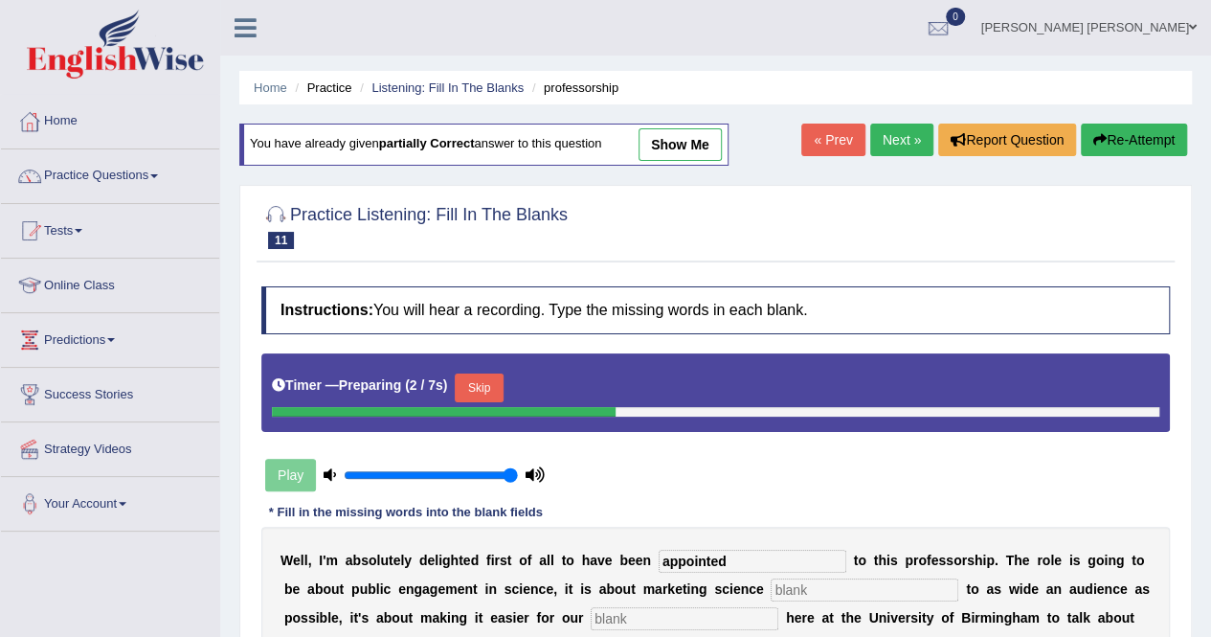
type input "appointed"
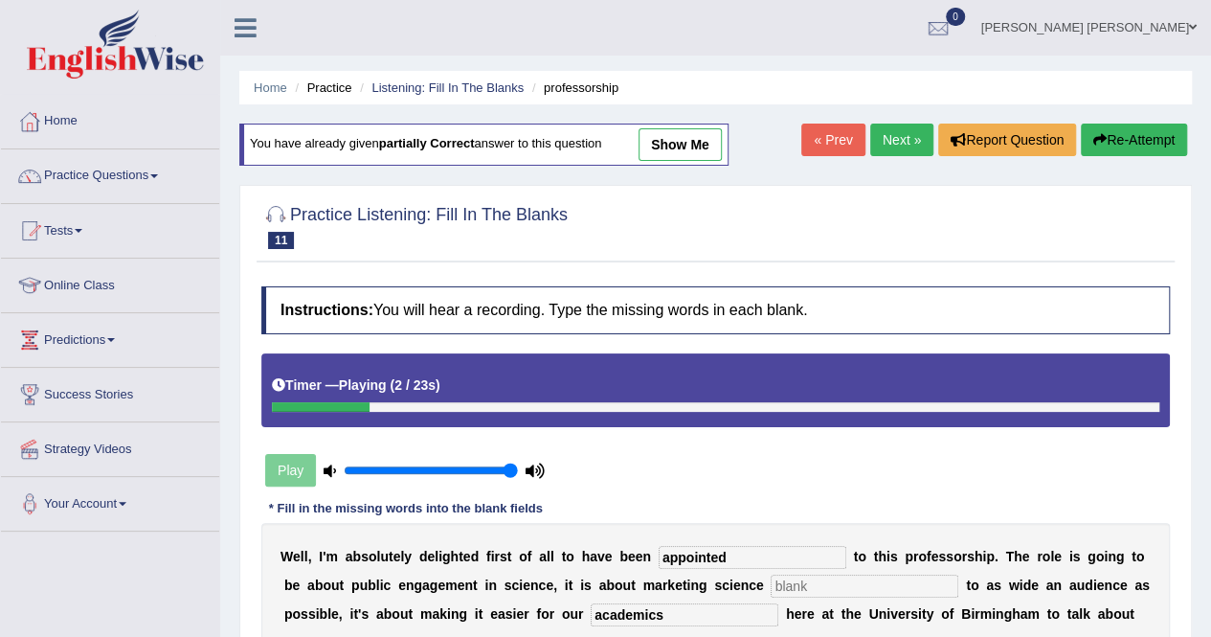
type input "academics"
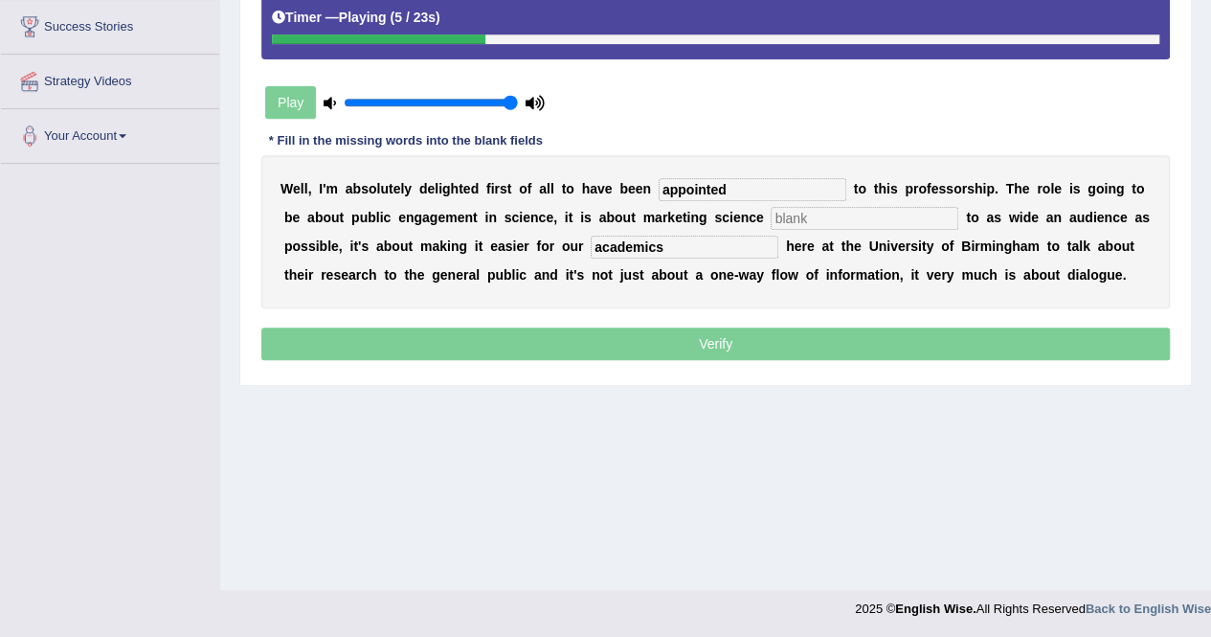
click at [771, 213] on input "text" at bounding box center [865, 218] width 188 height 23
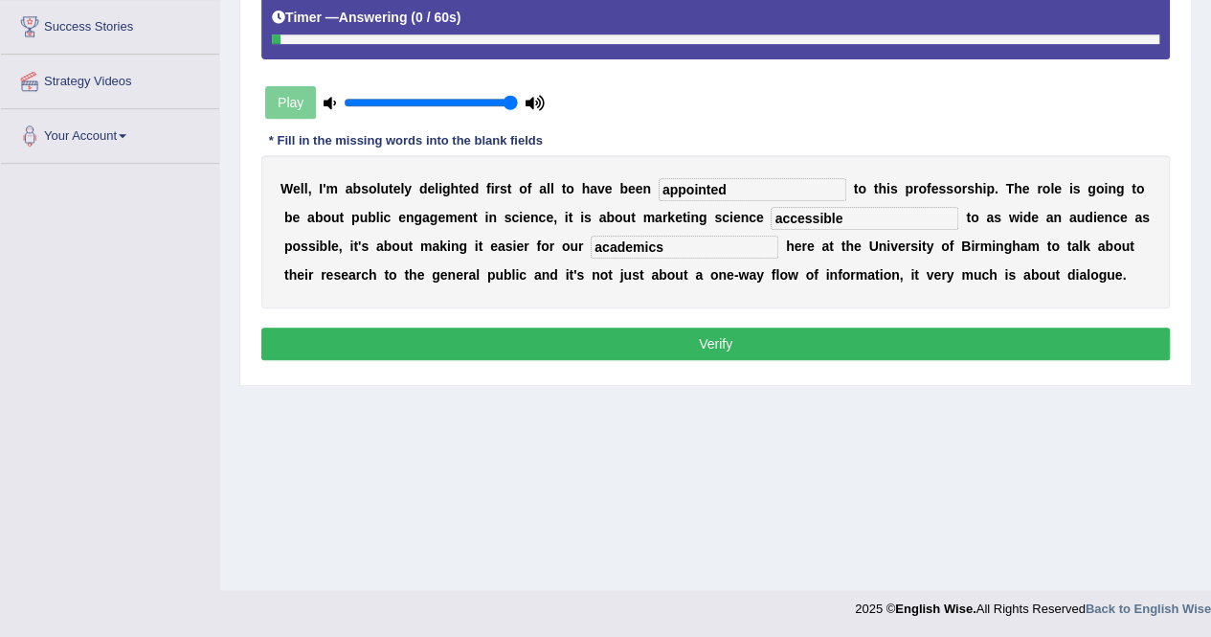
type input "accessible"
click at [651, 327] on button "Verify" at bounding box center [715, 343] width 908 height 33
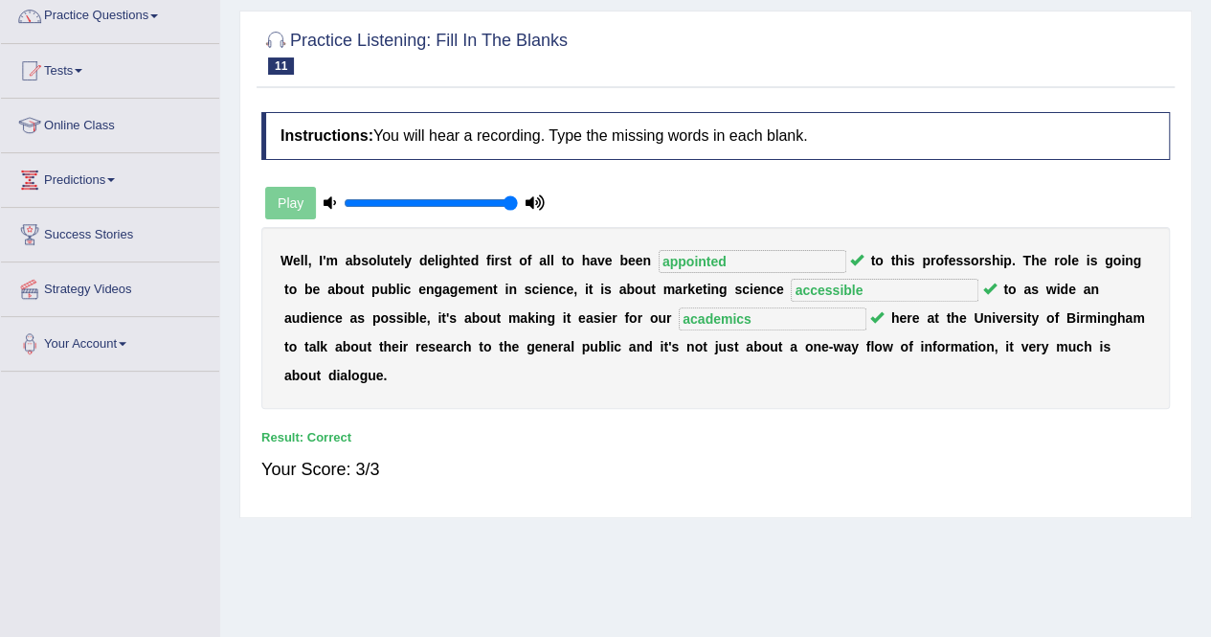
scroll to position [0, 0]
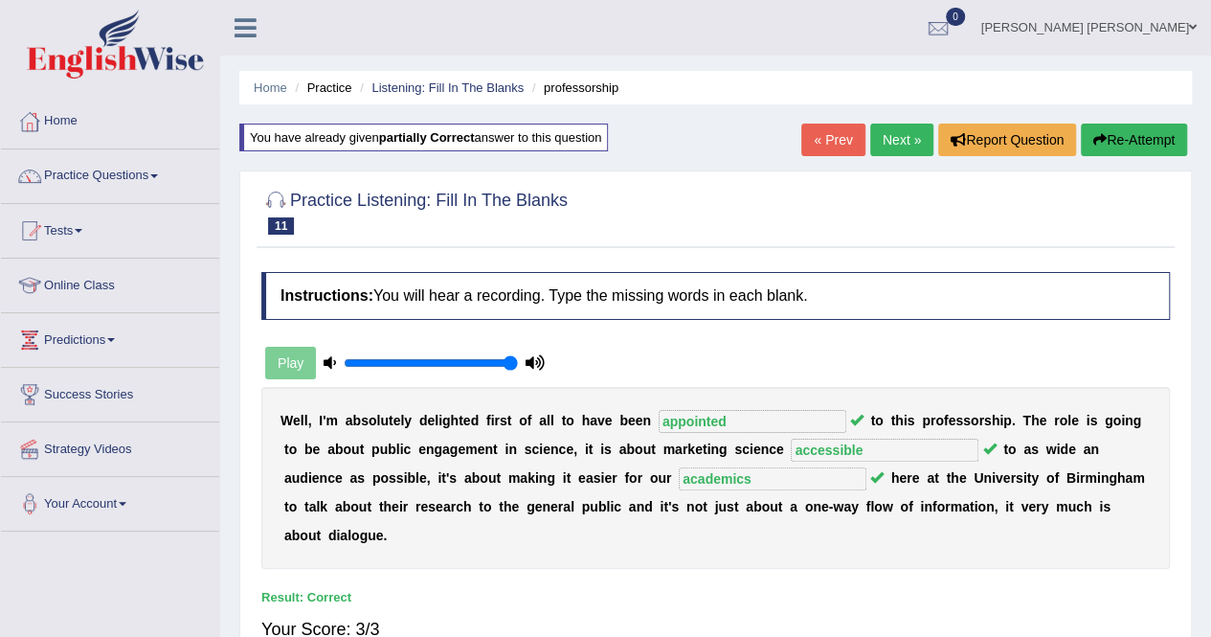
click at [896, 141] on link "Next »" at bounding box center [901, 139] width 63 height 33
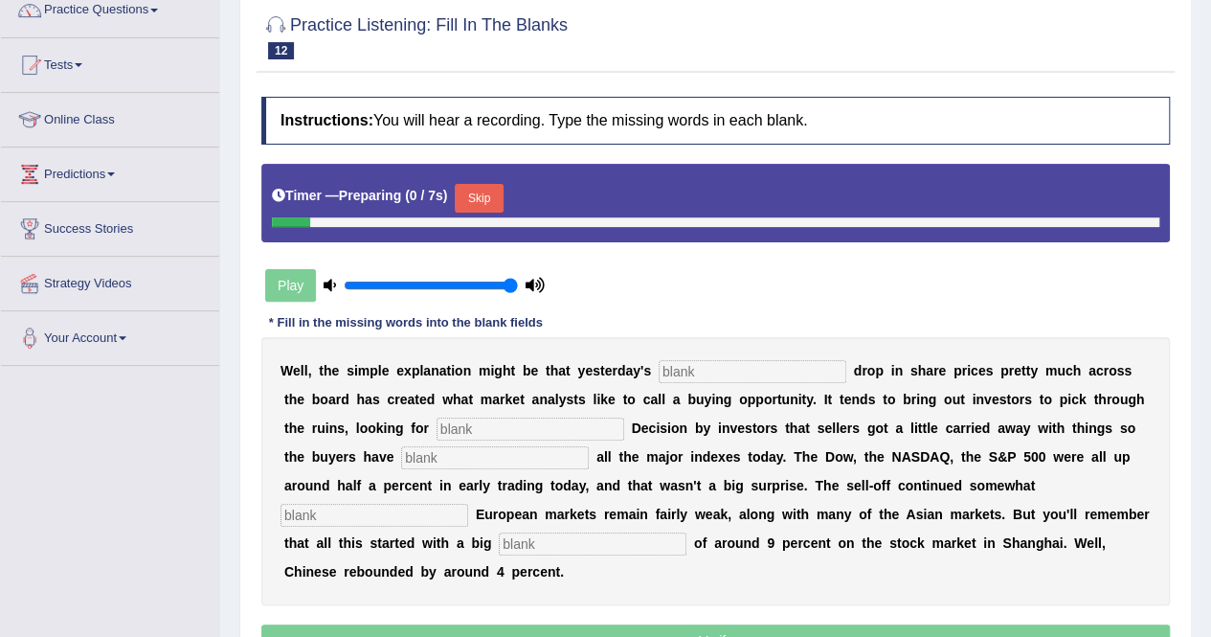
scroll to position [191, 0]
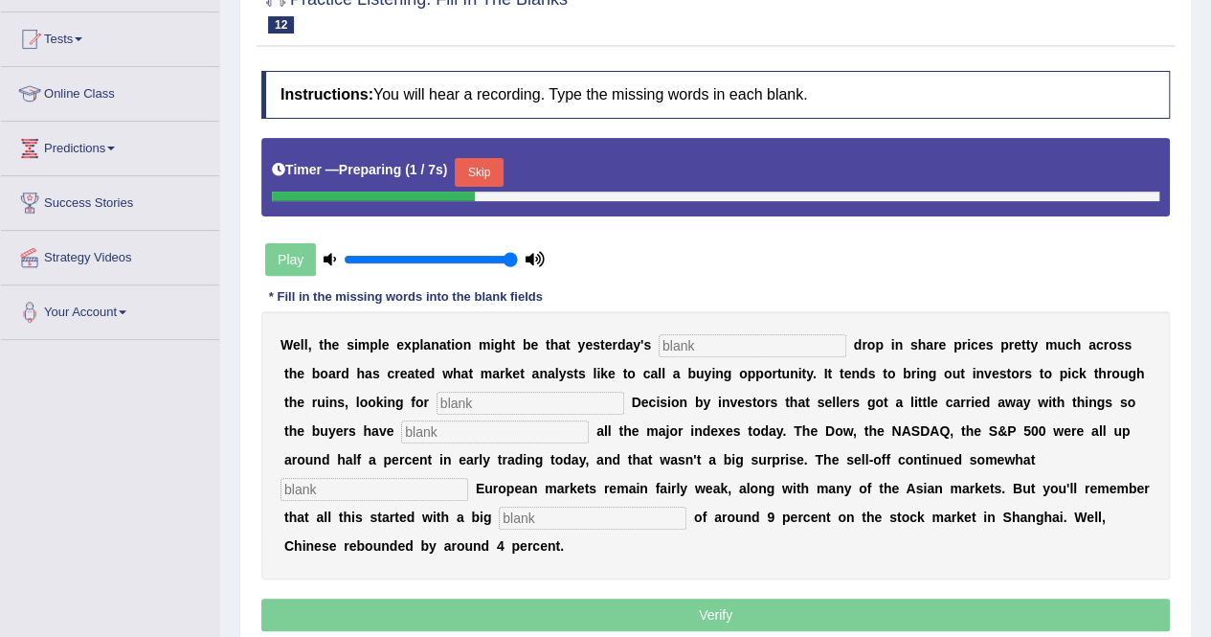
click at [697, 345] on input "text" at bounding box center [753, 345] width 188 height 23
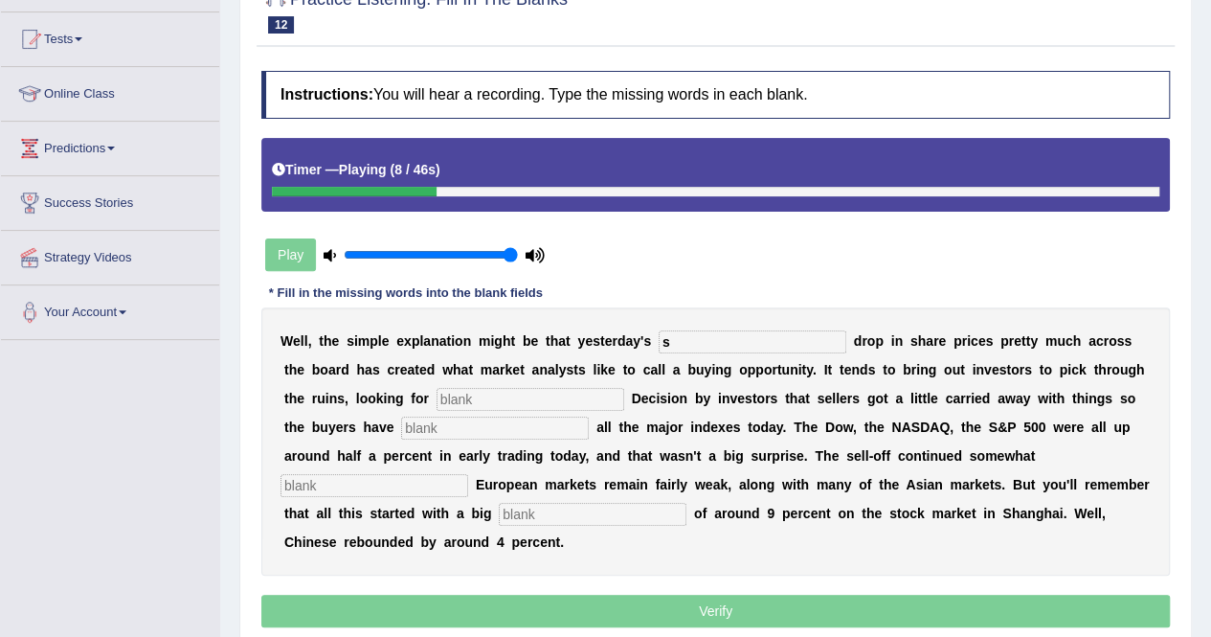
type input "su"
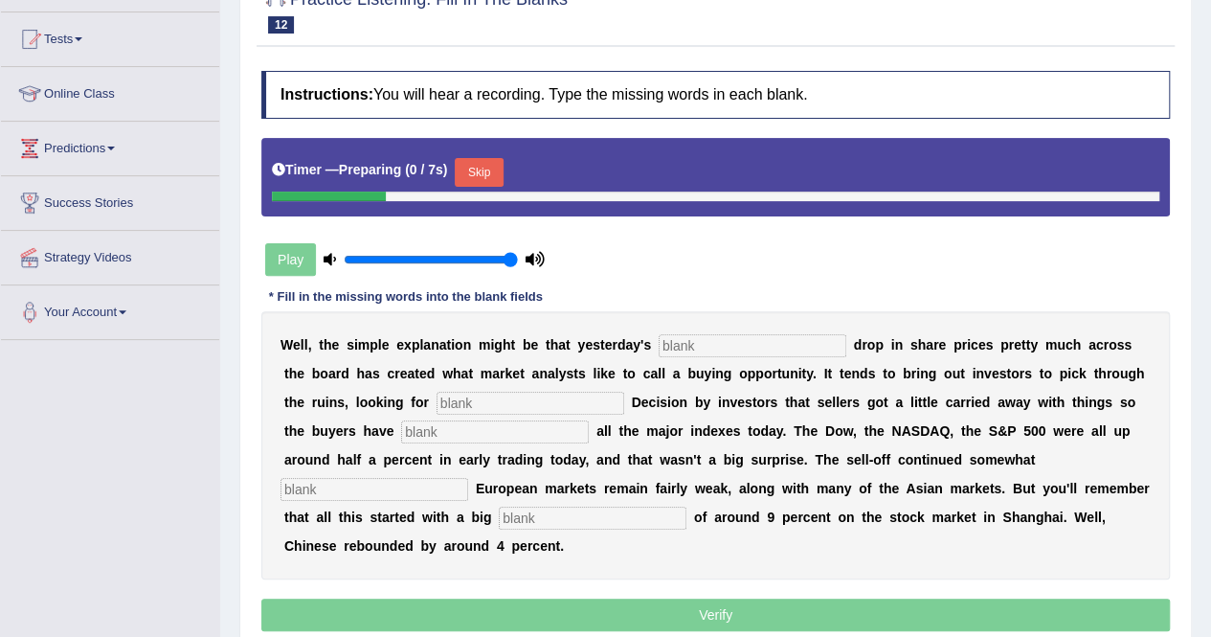
click at [664, 341] on input "text" at bounding box center [753, 345] width 188 height 23
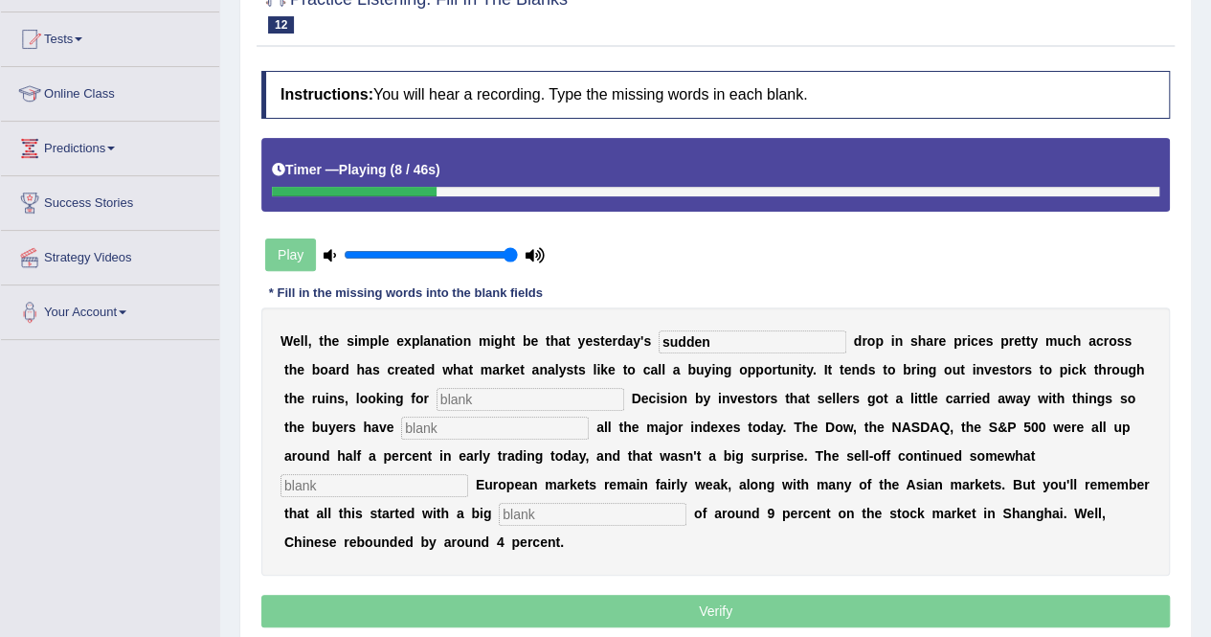
type input "sudden"
type input "bargin"
type input "lifted"
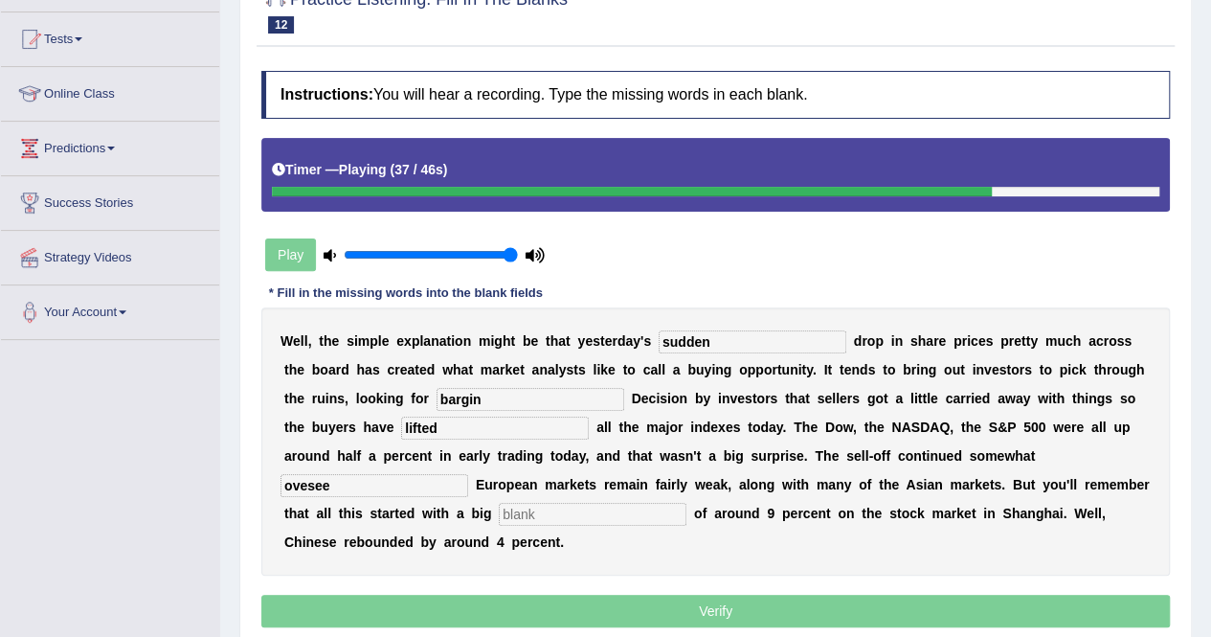
type input "ovesee"
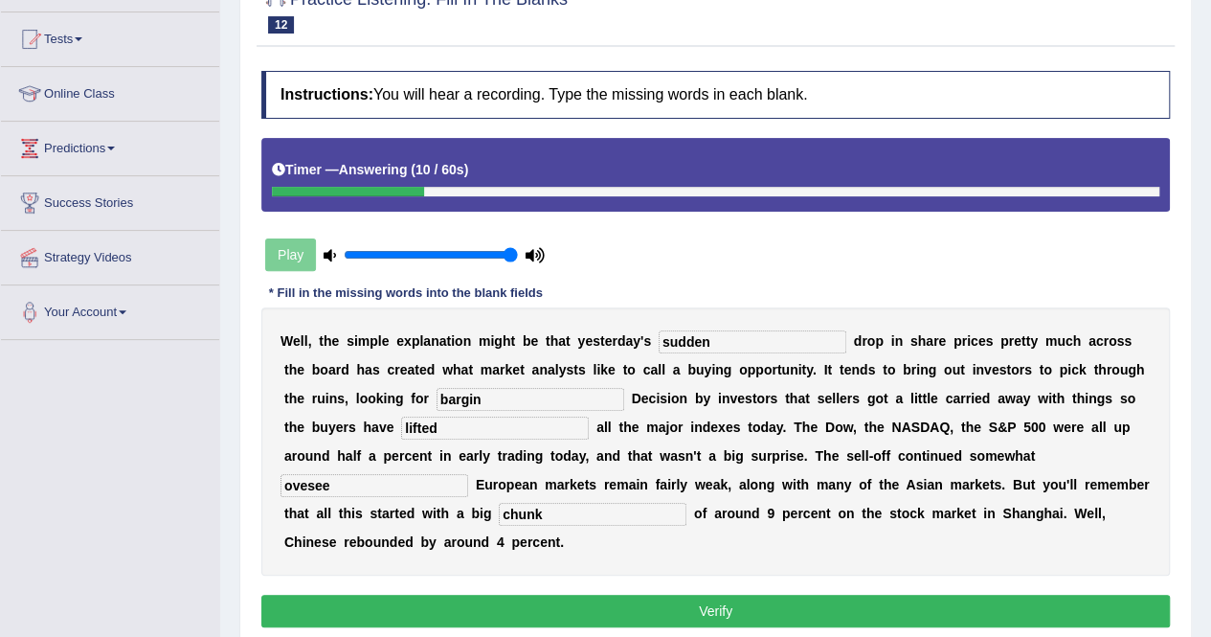
type input "chunk"
drag, startPoint x: 820, startPoint y: 449, endPoint x: 819, endPoint y: 470, distance: 21.1
click at [468, 474] on input "ovesee" at bounding box center [374, 485] width 188 height 23
type input "oversee"
click at [468, 474] on input "oversee" at bounding box center [374, 485] width 188 height 23
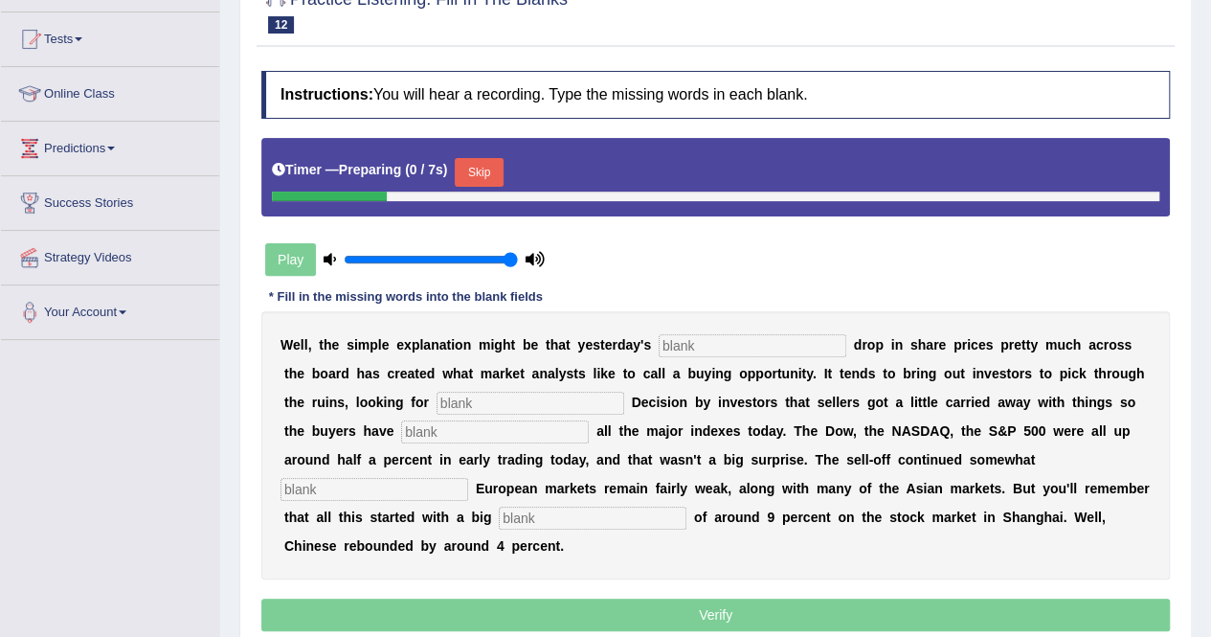
click at [659, 348] on input "text" at bounding box center [753, 345] width 188 height 23
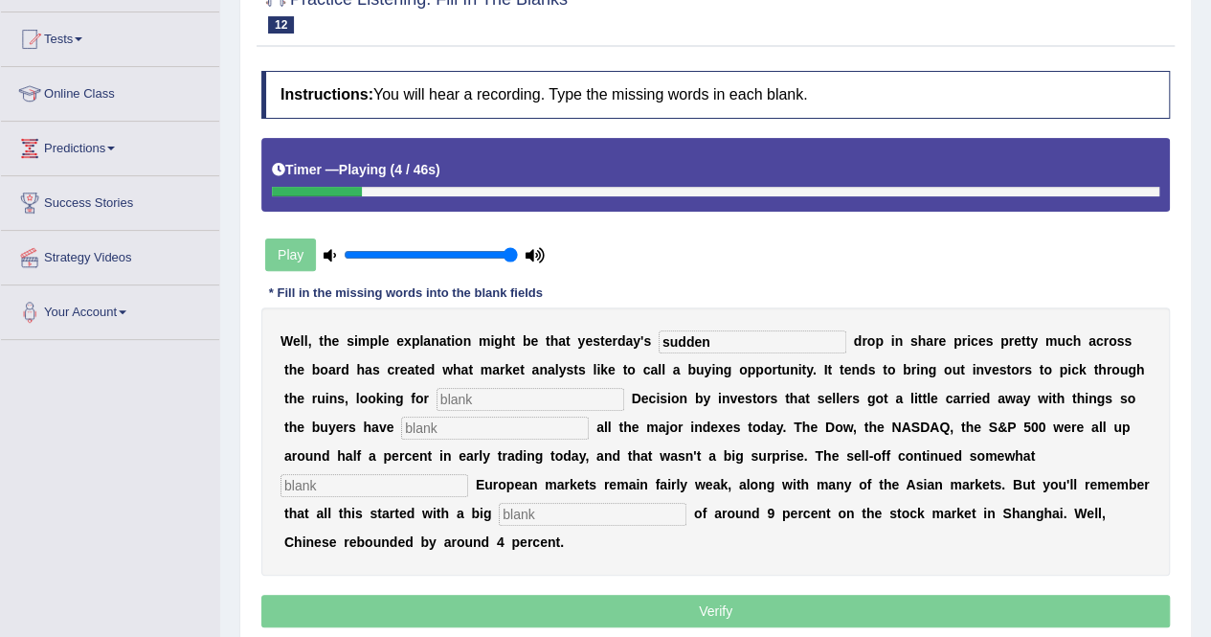
type input "sudden"
type input "bargain"
type input "lifted"
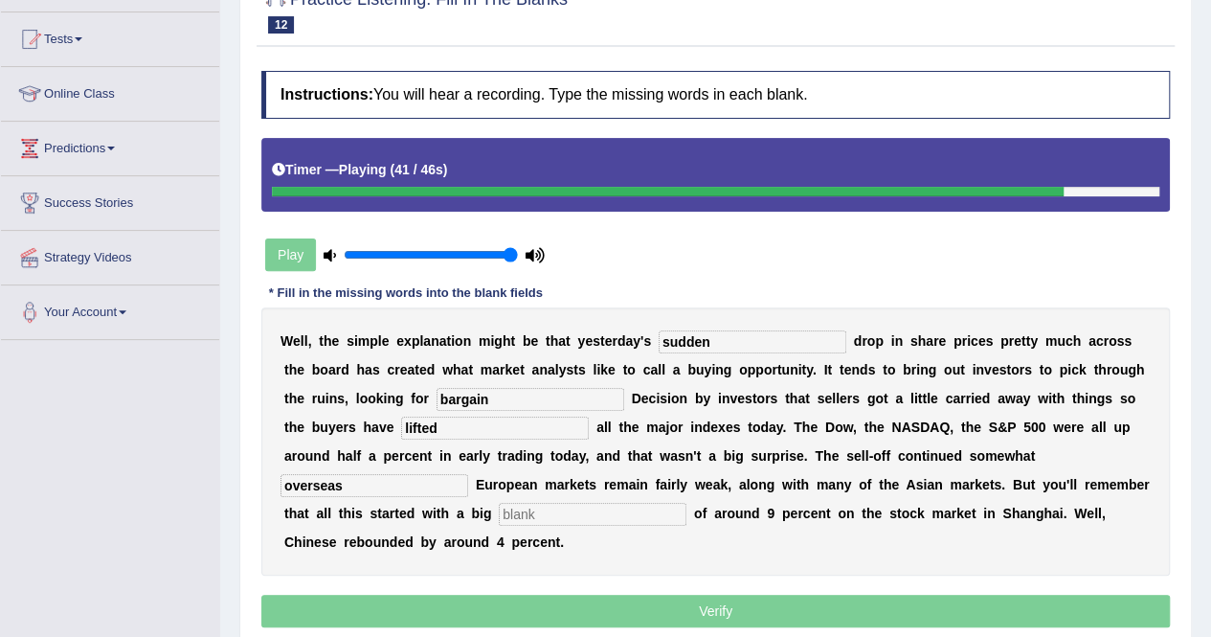
type input "overseas"
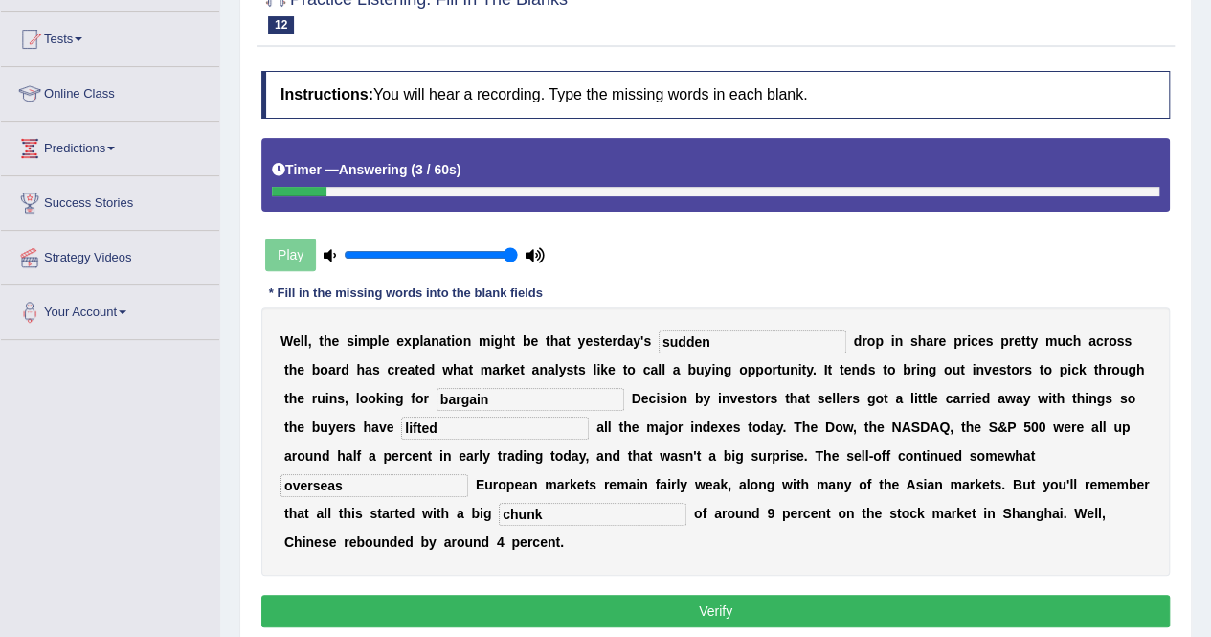
type input "chunk"
click at [898, 594] on button "Verify" at bounding box center [715, 610] width 908 height 33
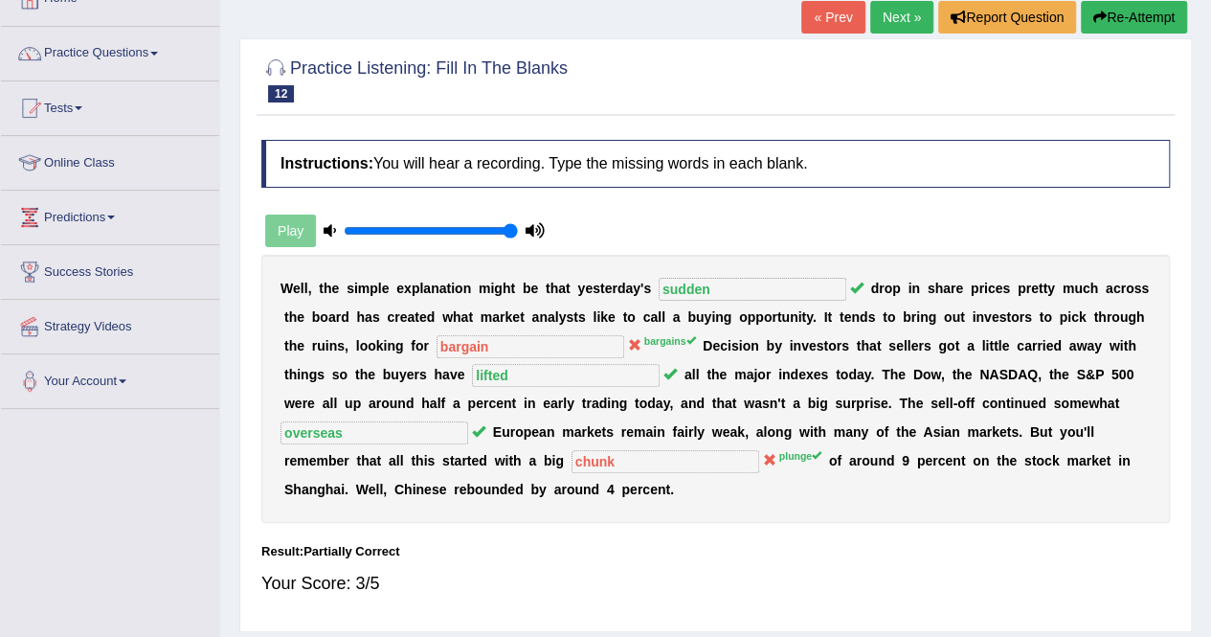
scroll to position [96, 0]
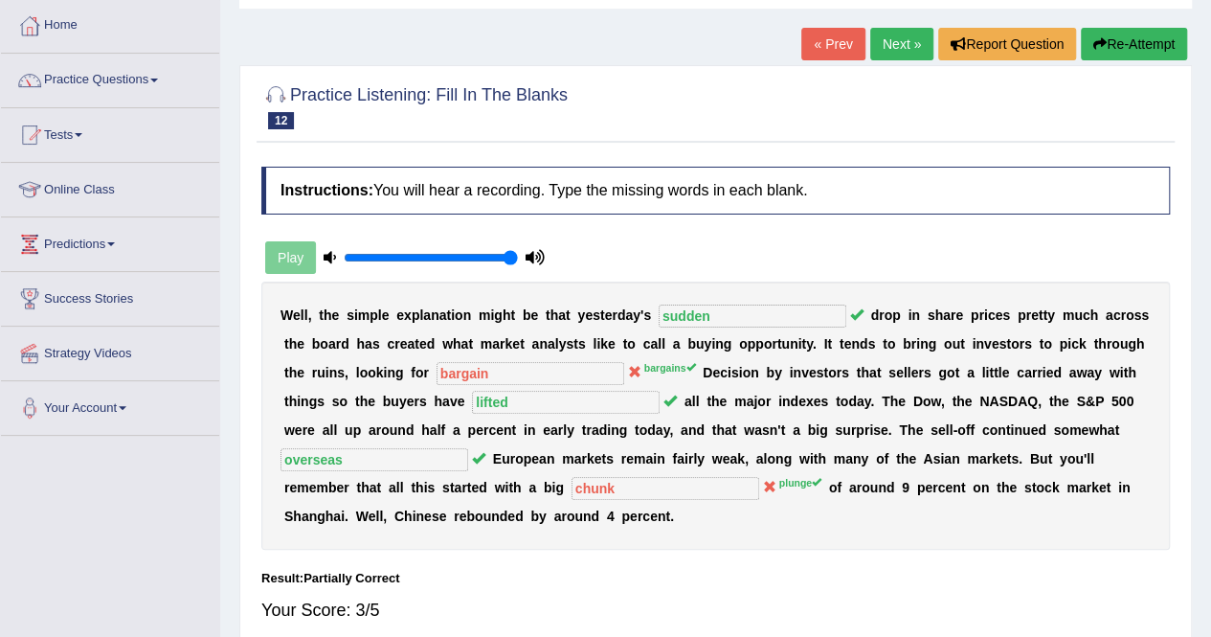
click at [1132, 20] on div "Home Practice Listening: Fill In The Blanks Share Prices « Prev Next » Report Q…" at bounding box center [715, 382] width 991 height 957
click at [1132, 48] on button "Re-Attempt" at bounding box center [1134, 44] width 106 height 33
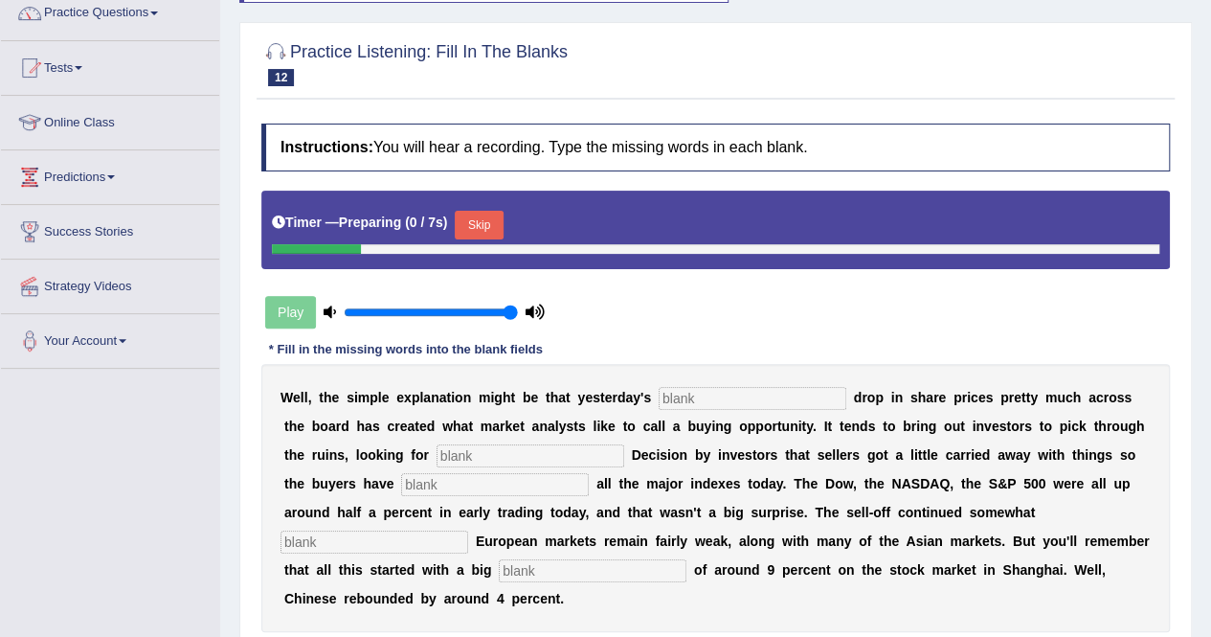
scroll to position [191, 0]
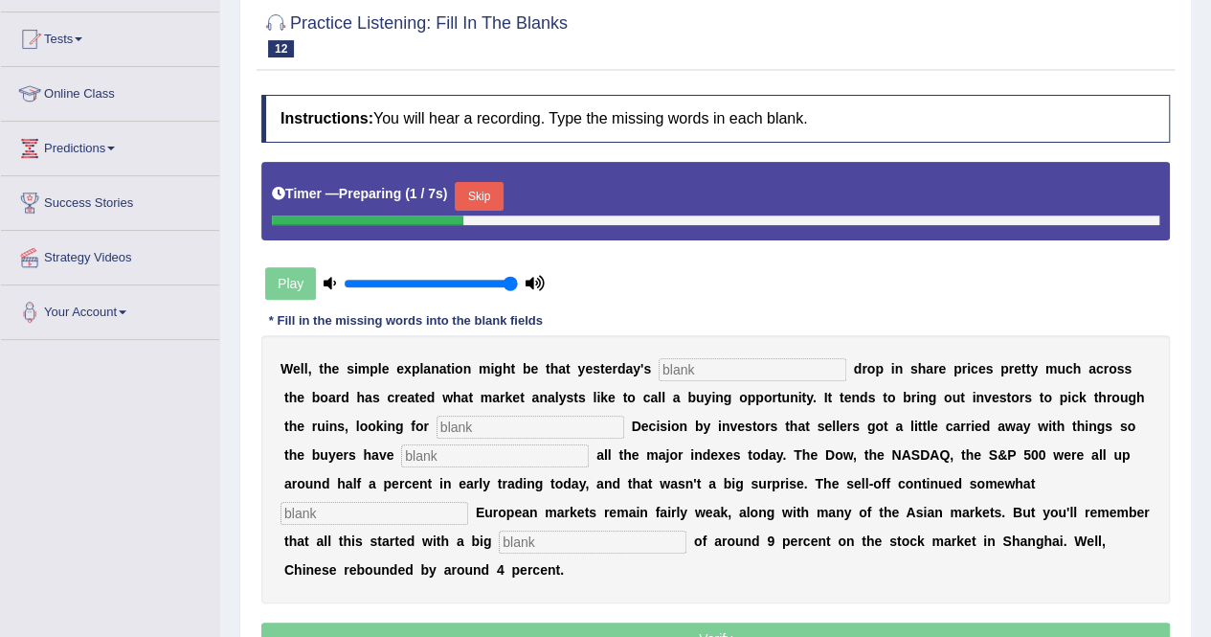
click at [703, 370] on input "text" at bounding box center [753, 369] width 188 height 23
type input "sudden"
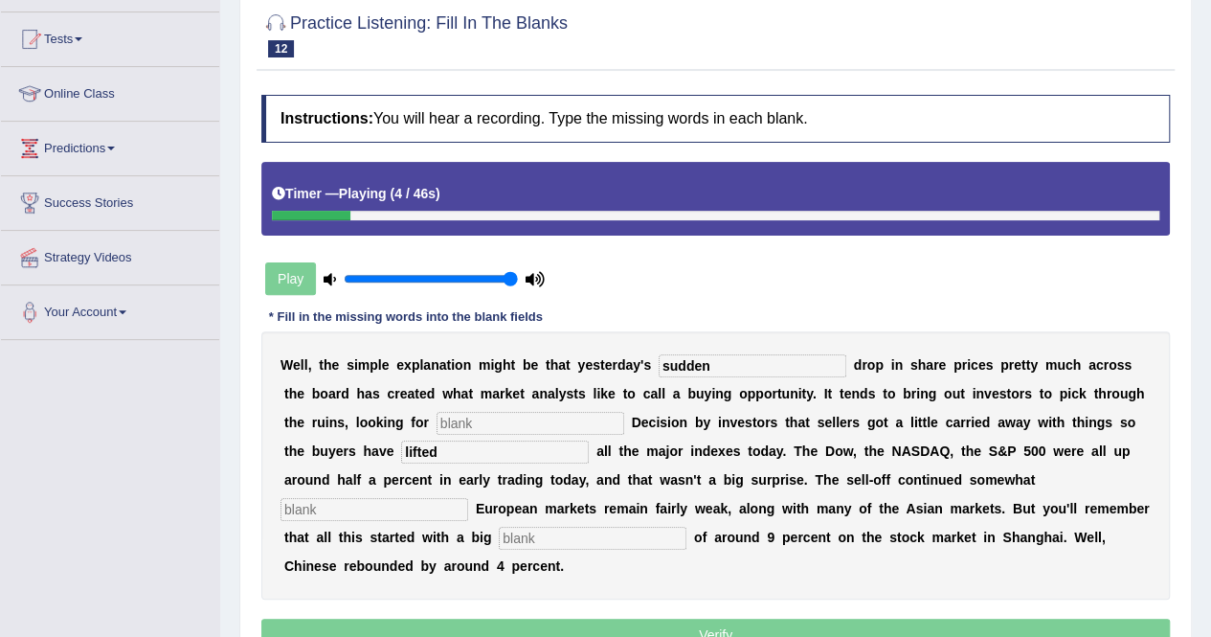
type input "lifted"
type input "bargains"
type input "oversees"
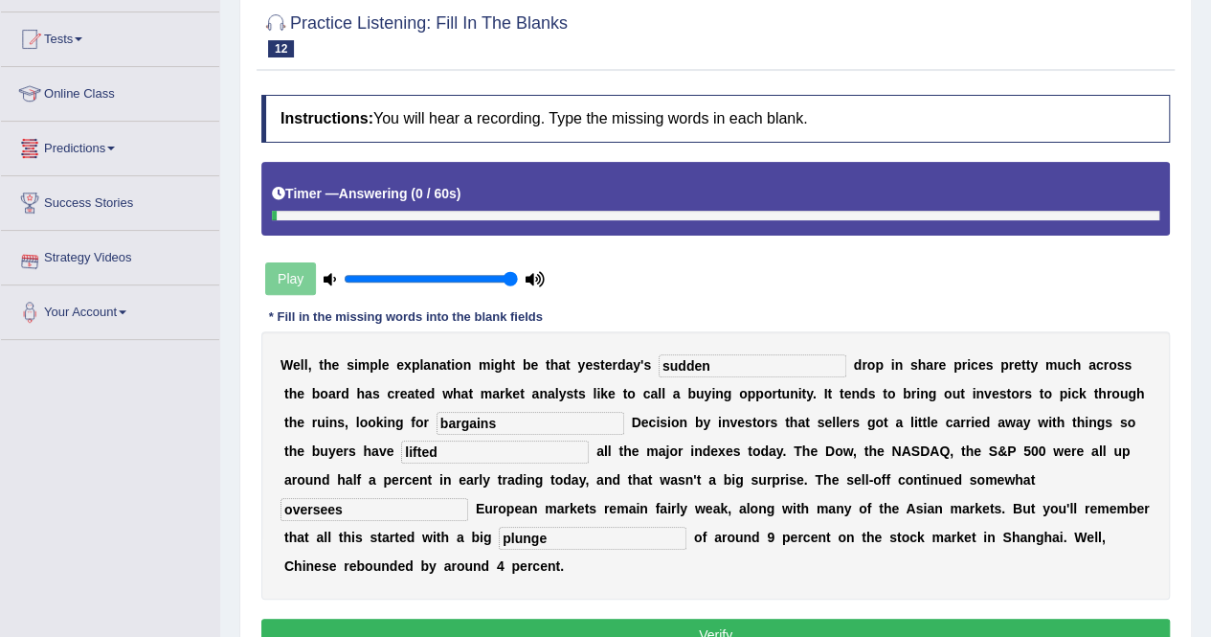
type input "plunge"
click at [756, 618] on button "Verify" at bounding box center [715, 634] width 908 height 33
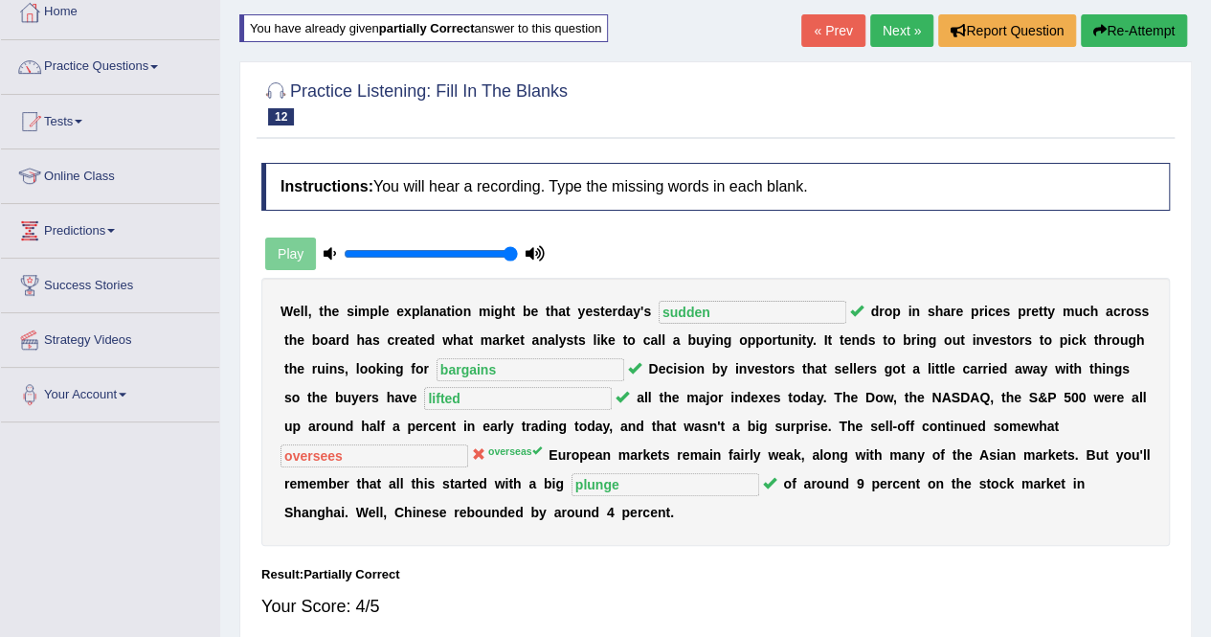
scroll to position [0, 0]
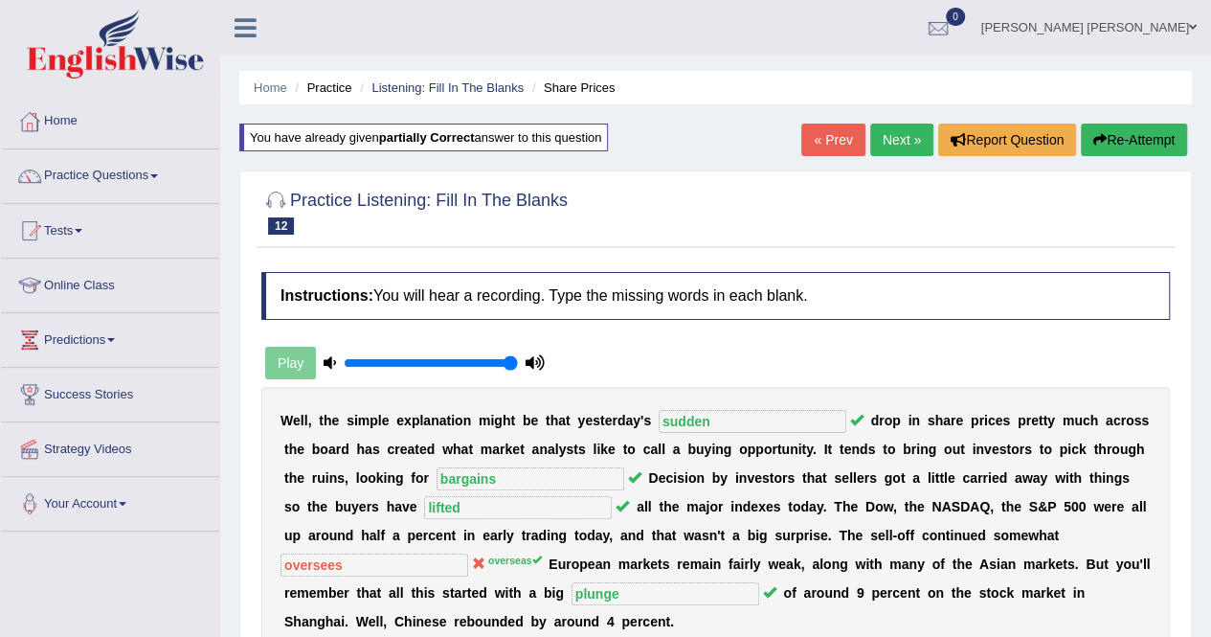
click at [913, 143] on link "Next »" at bounding box center [901, 139] width 63 height 33
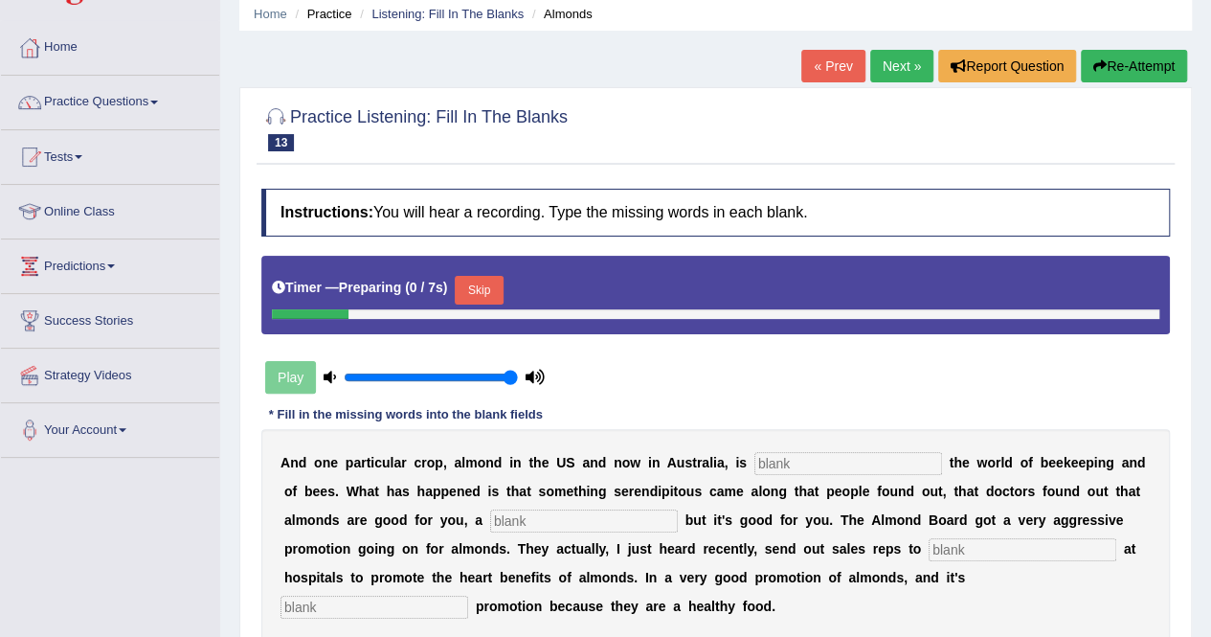
scroll to position [287, 0]
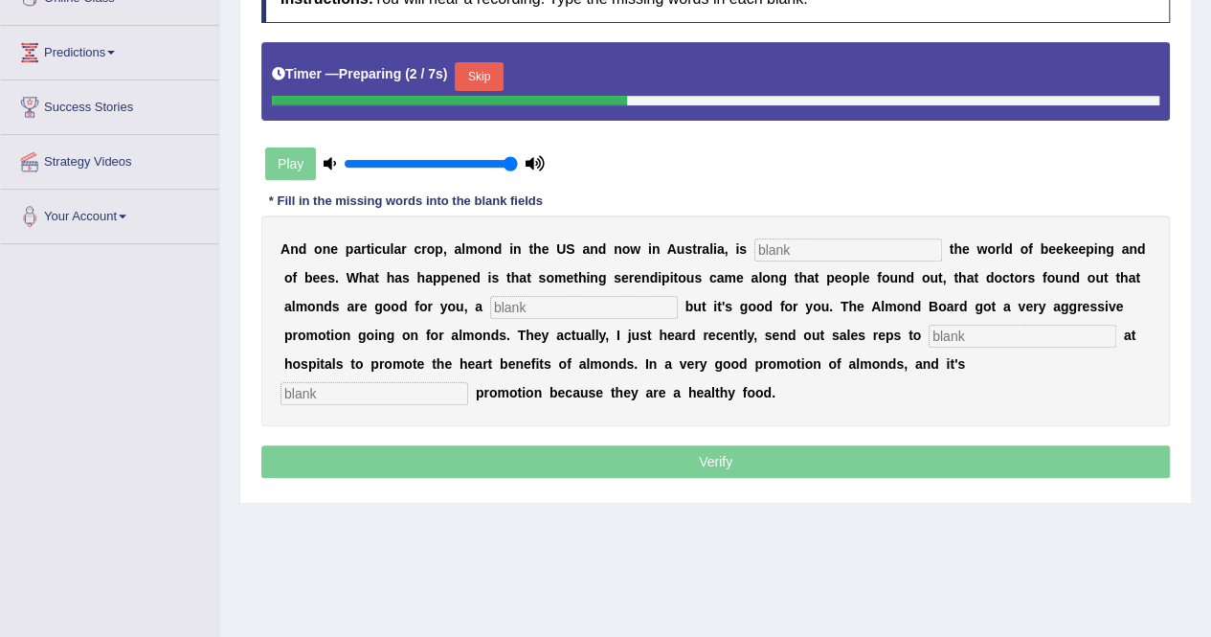
click at [455, 70] on button "Skip" at bounding box center [479, 76] width 48 height 29
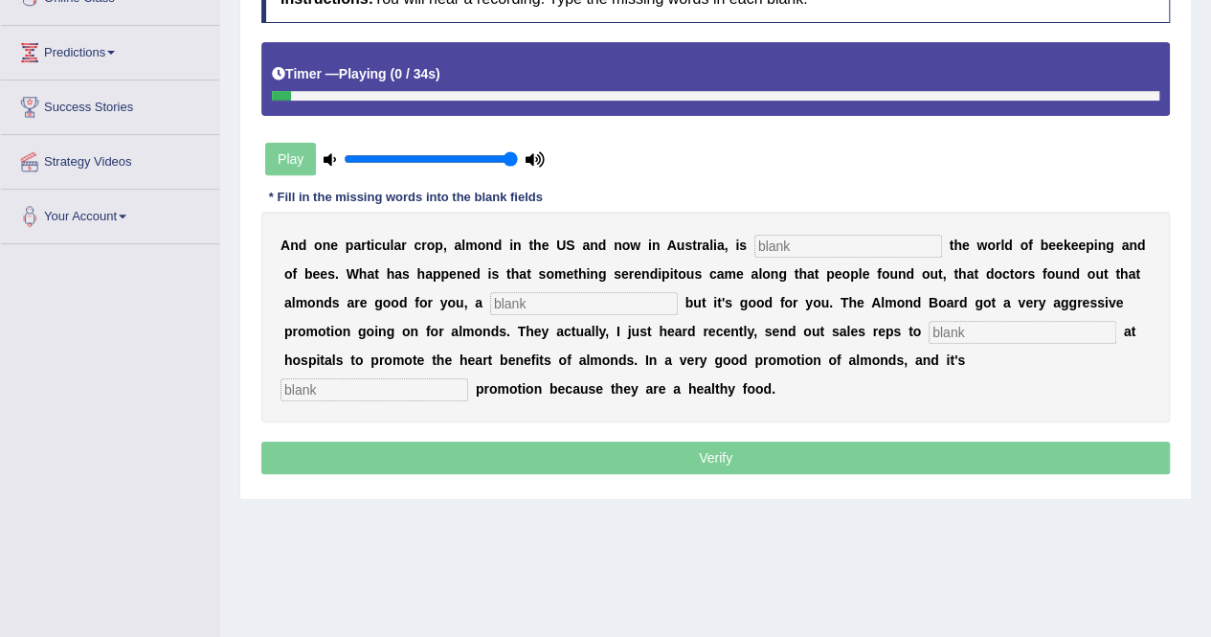
click at [754, 245] on input "text" at bounding box center [848, 246] width 188 height 23
type input "transforming"
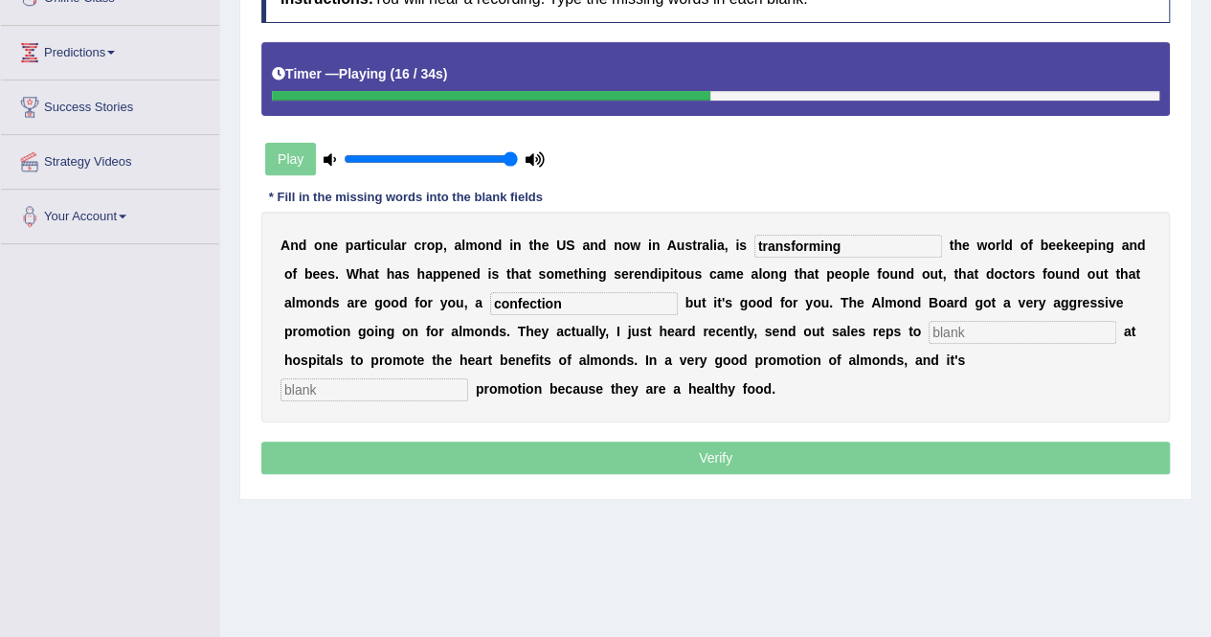
type input "confection"
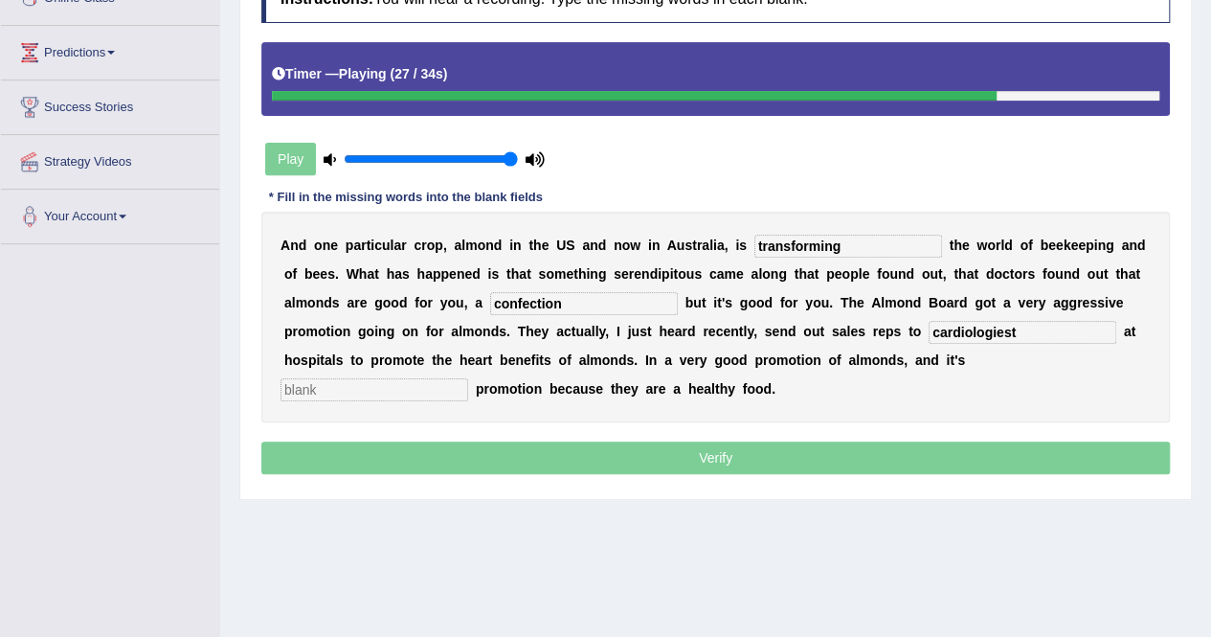
type input "cardiologiest"
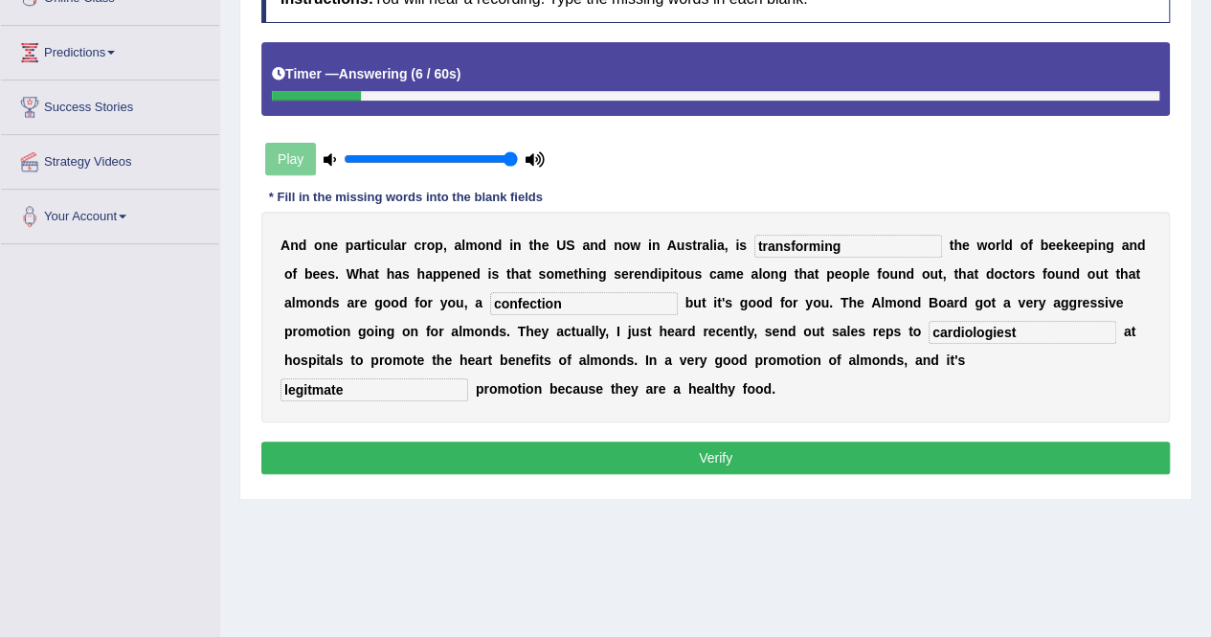
type input "legitmate"
type input "[MEDICAL_DATA]"
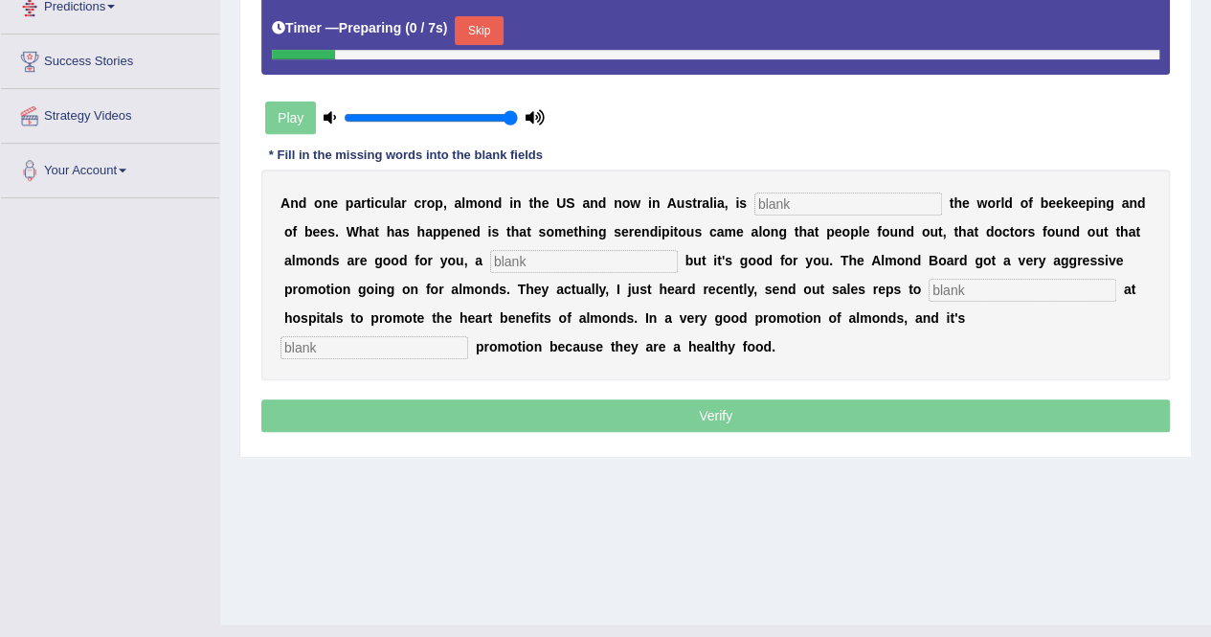
scroll to position [287, 0]
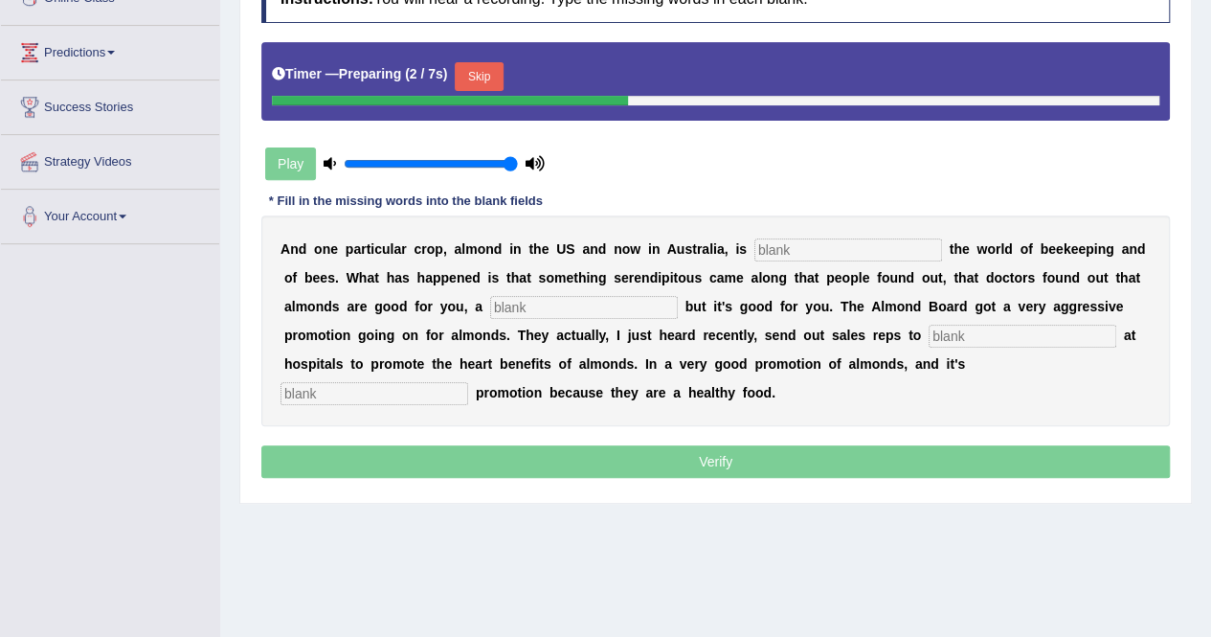
click at [794, 249] on input "text" at bounding box center [848, 249] width 188 height 23
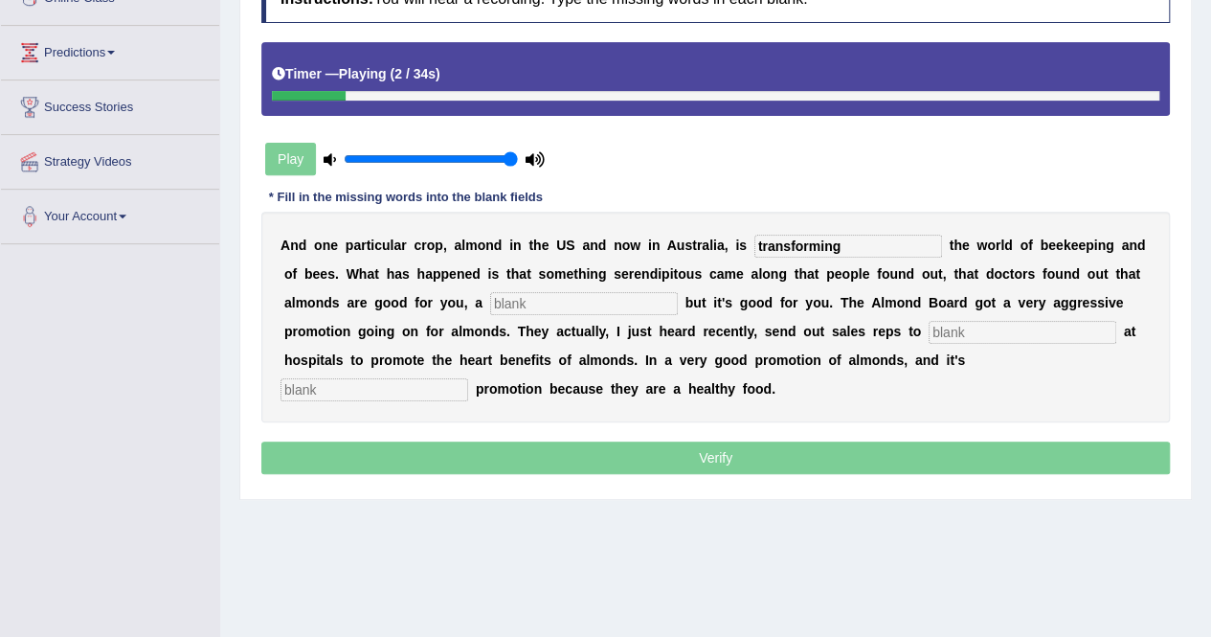
type input "transforming"
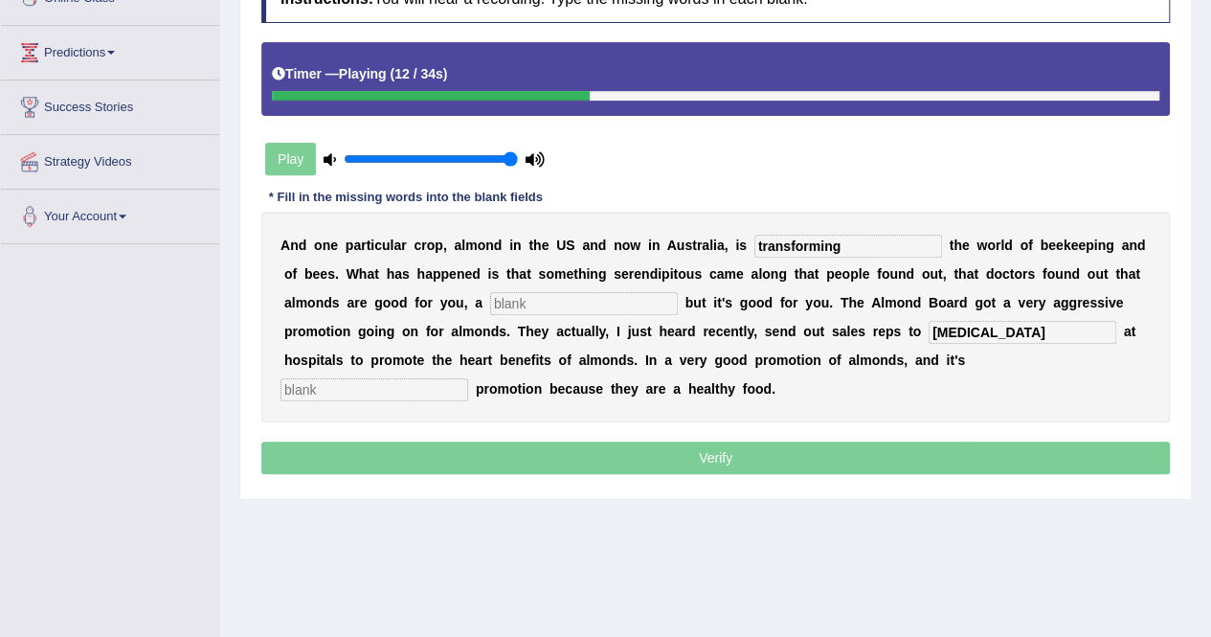
type input "cardiologist"
type input "confection"
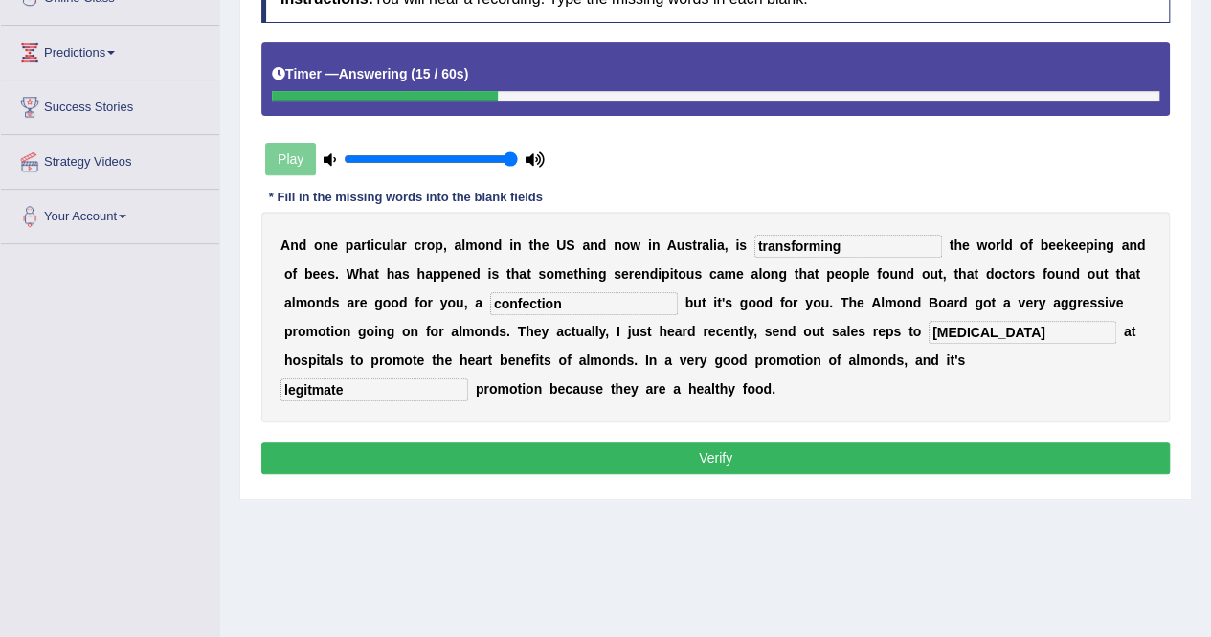
click at [468, 378] on input "legitmate" at bounding box center [374, 389] width 188 height 23
type input "legitimate"
click at [730, 441] on button "Verify" at bounding box center [715, 457] width 908 height 33
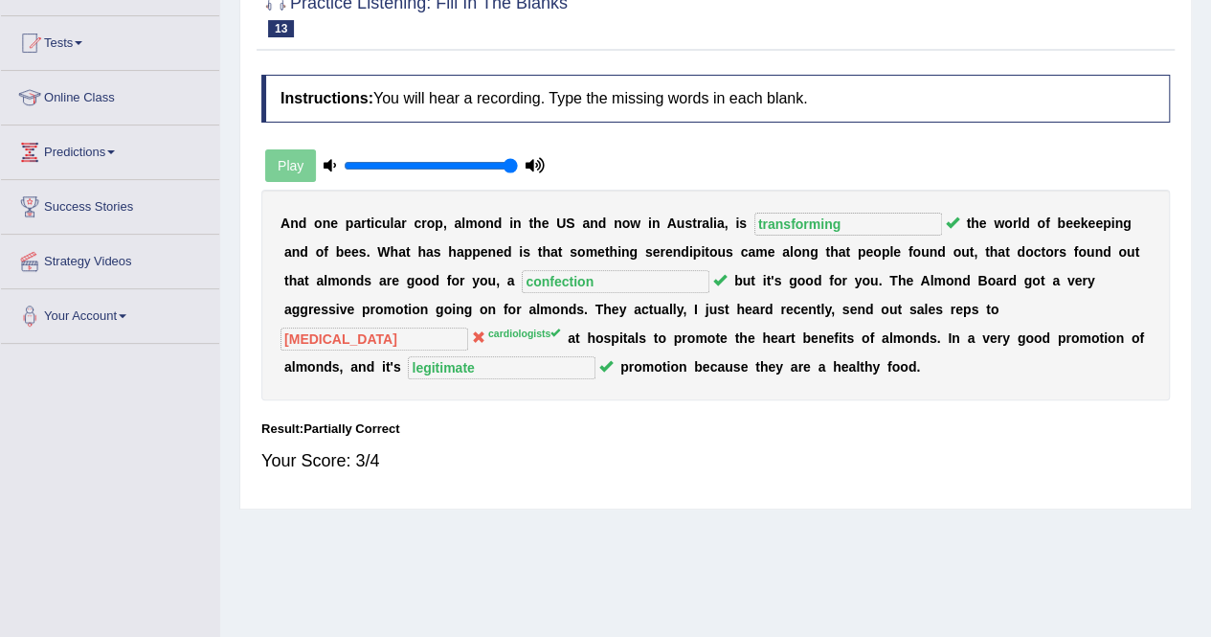
scroll to position [96, 0]
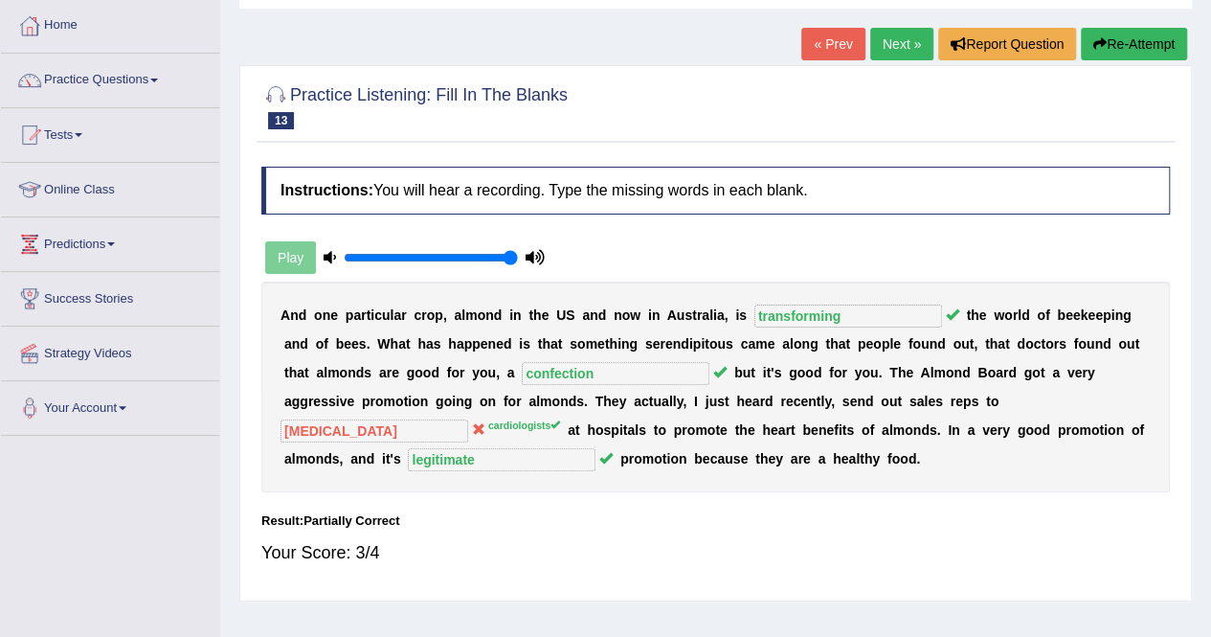
click at [892, 49] on link "Next »" at bounding box center [901, 44] width 63 height 33
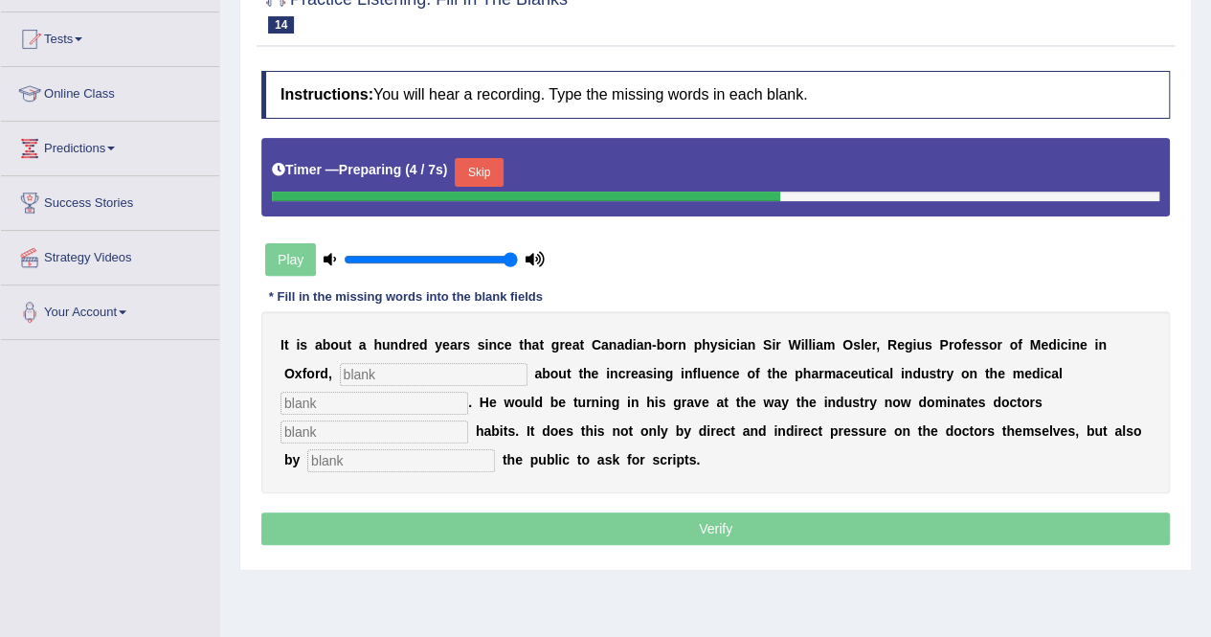
click at [389, 363] on input "text" at bounding box center [434, 374] width 188 height 23
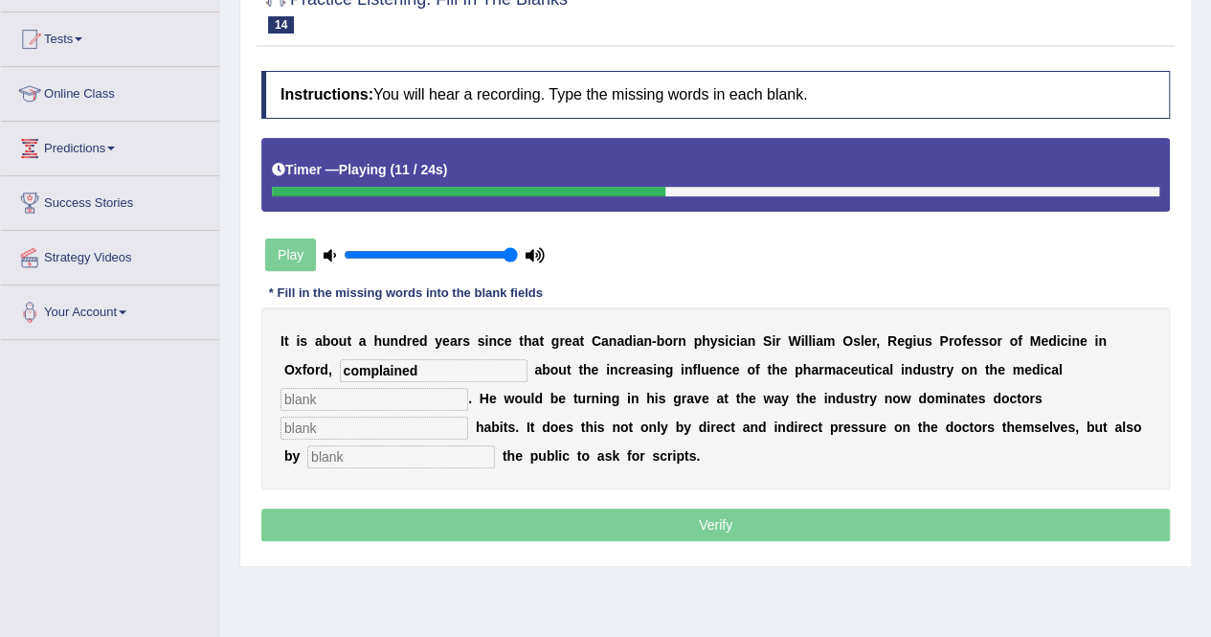
type input "complained"
type input "profession"
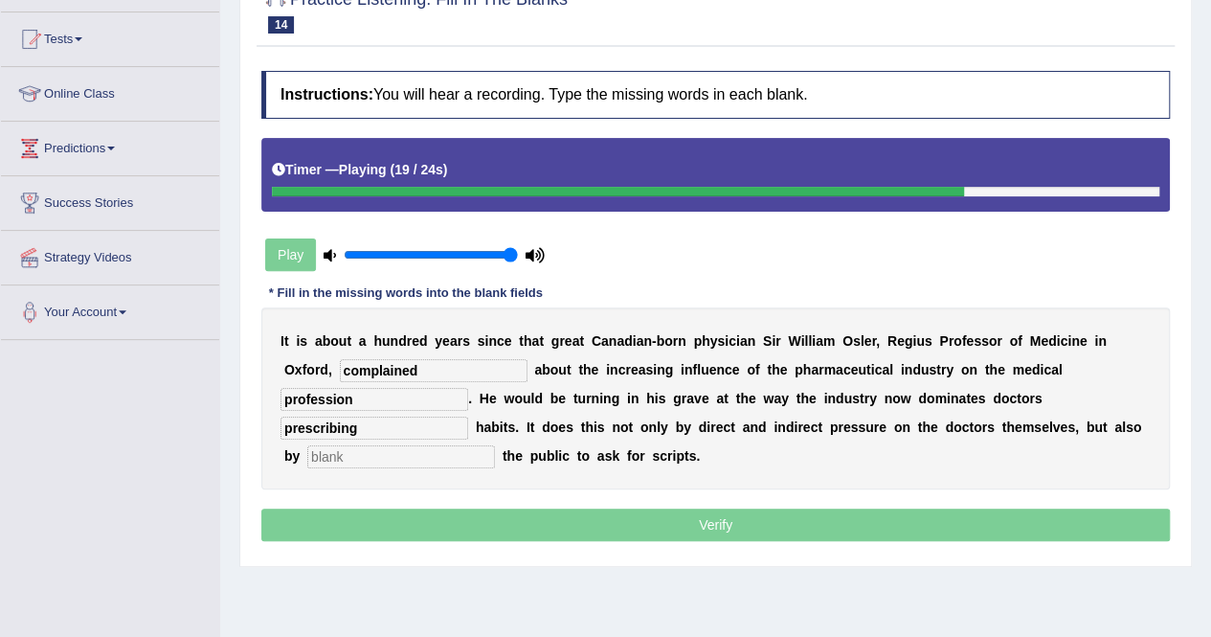
type input "prescribing"
type input "u"
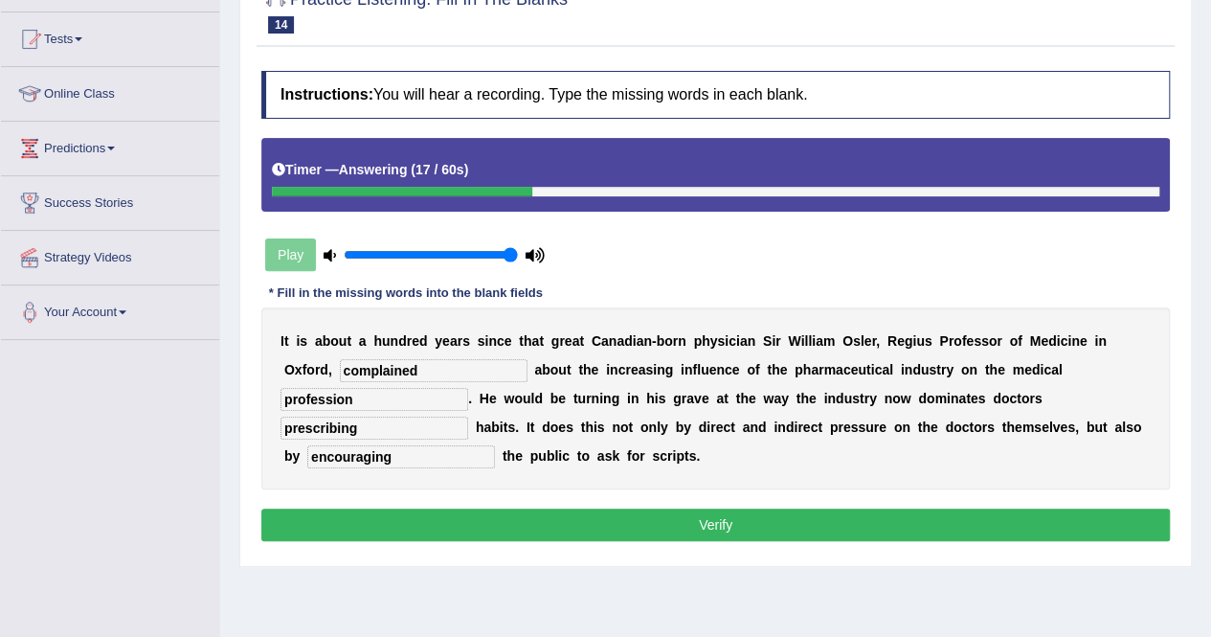
type input "encouraging"
click at [528, 508] on button "Verify" at bounding box center [715, 524] width 908 height 33
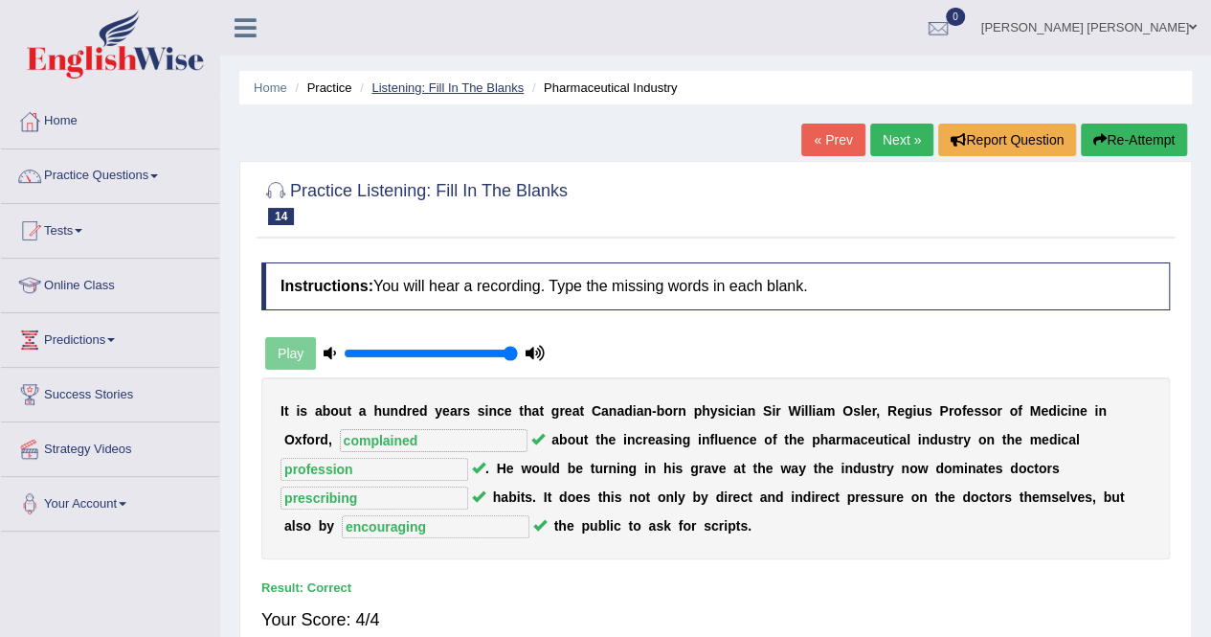
click at [483, 81] on link "Listening: Fill In The Blanks" at bounding box center [447, 87] width 152 height 14
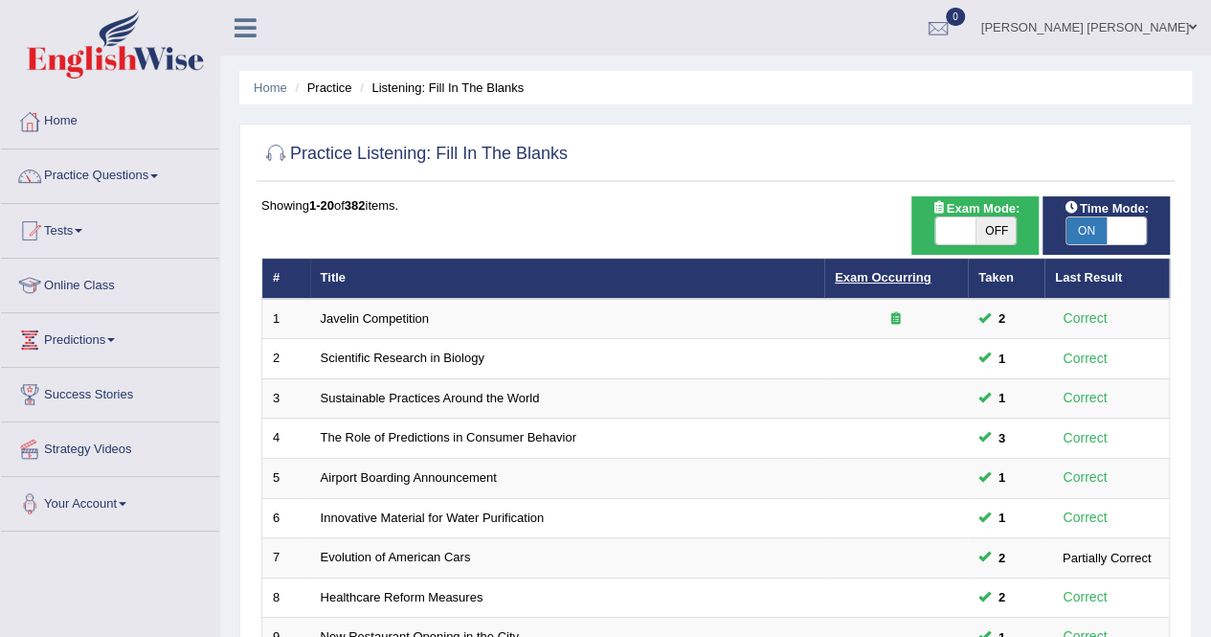
click at [900, 273] on link "Exam Occurring" at bounding box center [883, 277] width 96 height 14
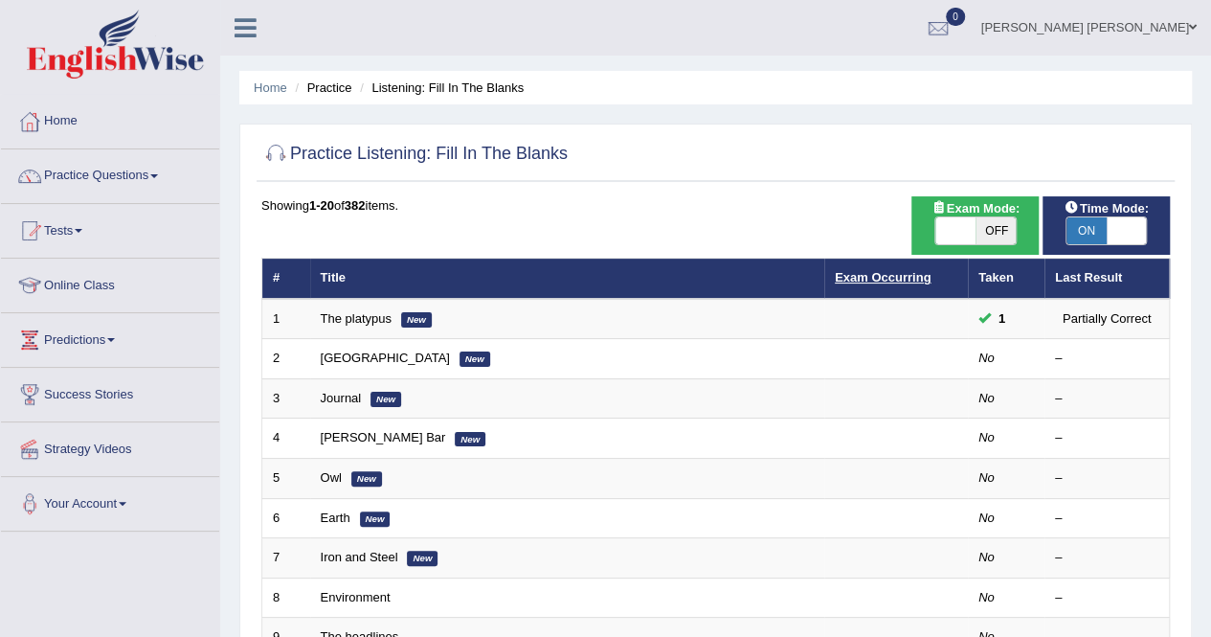
click at [900, 278] on link "Exam Occurring" at bounding box center [883, 277] width 96 height 14
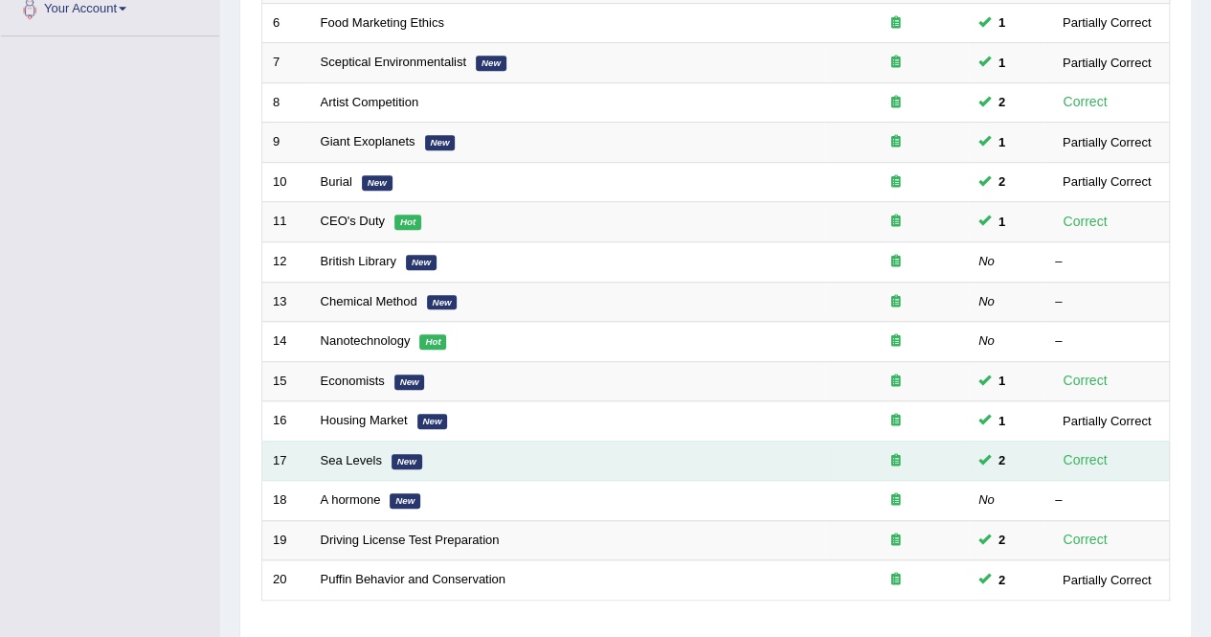
scroll to position [574, 0]
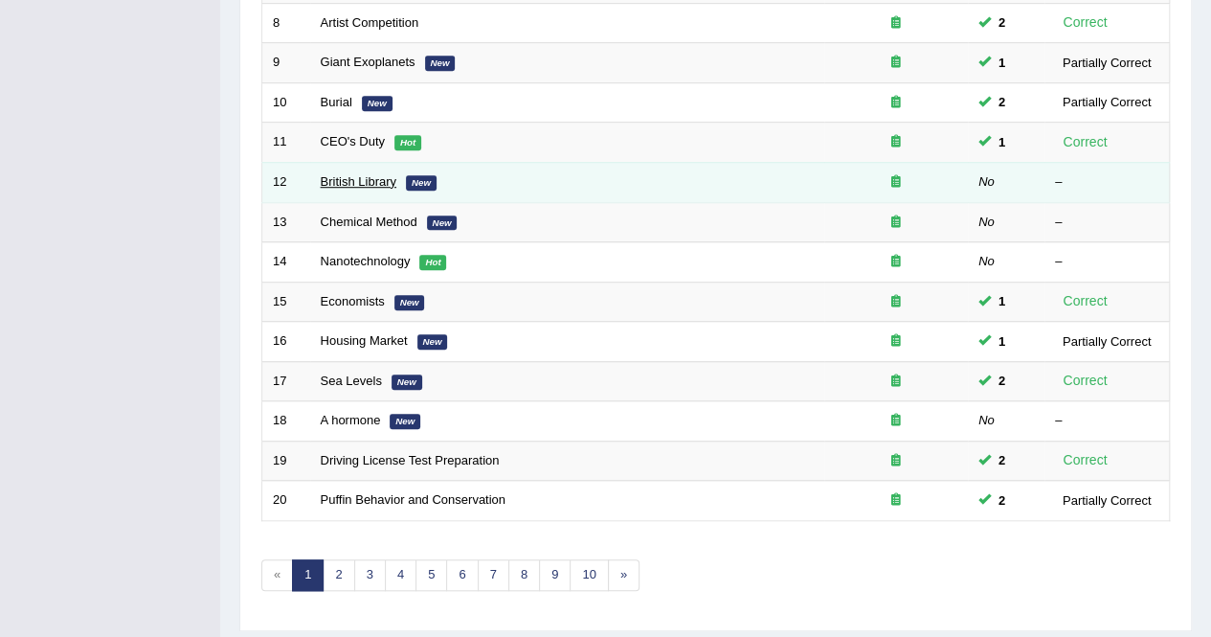
click at [367, 179] on link "British Library" at bounding box center [359, 181] width 76 height 14
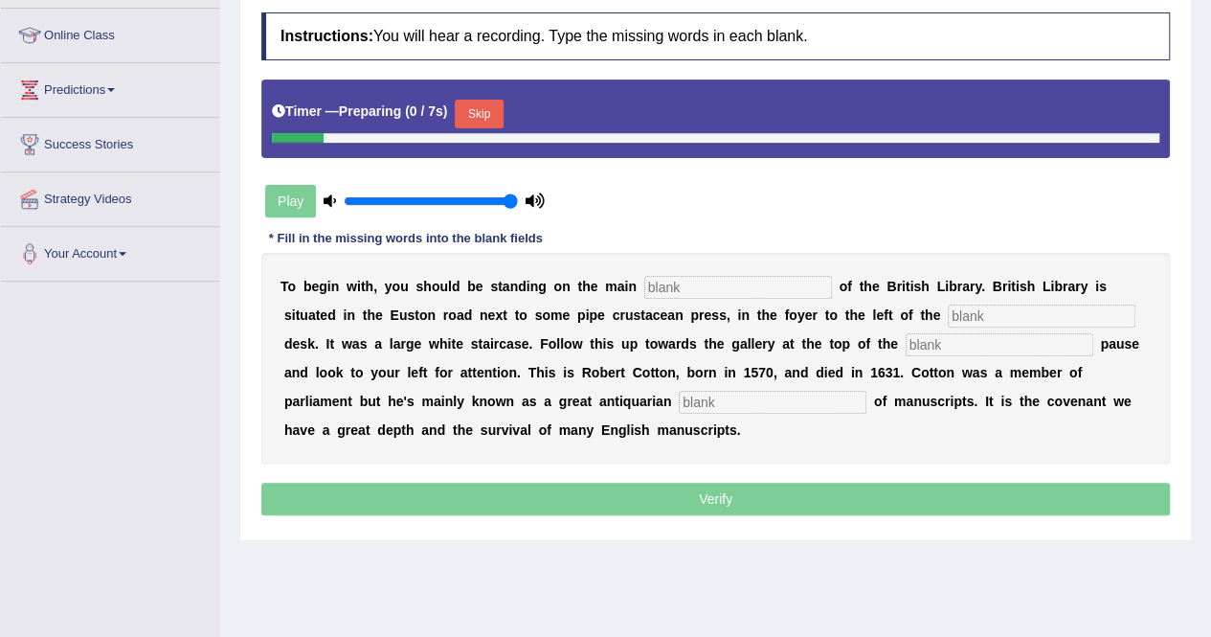
scroll to position [287, 0]
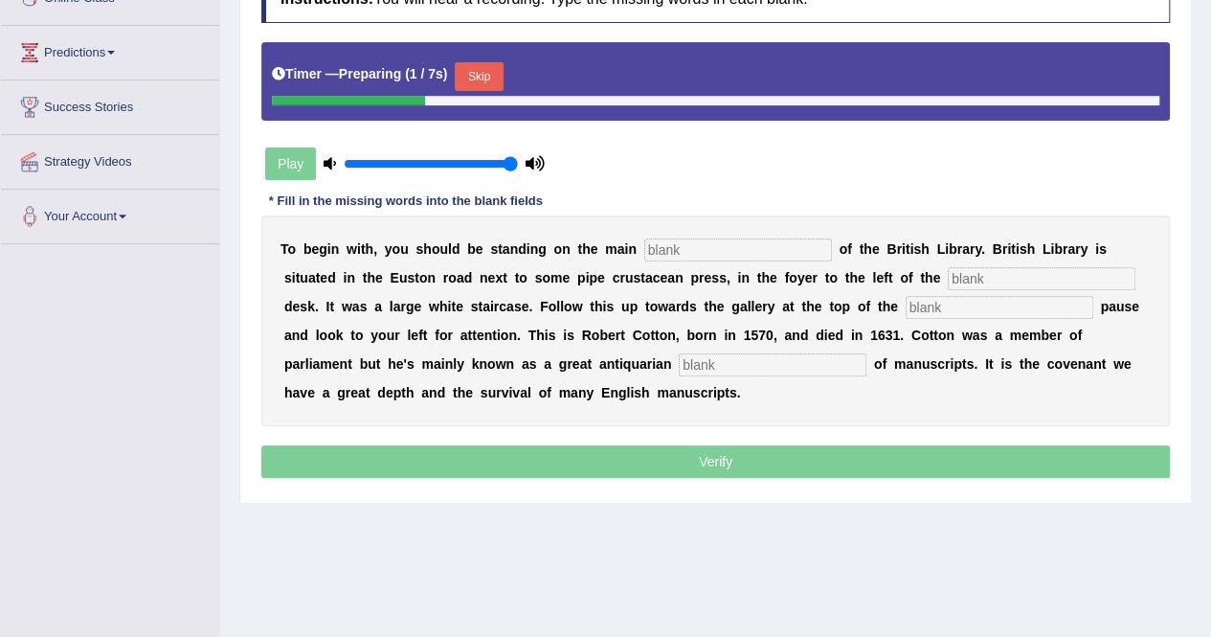
click at [670, 246] on input "text" at bounding box center [738, 249] width 188 height 23
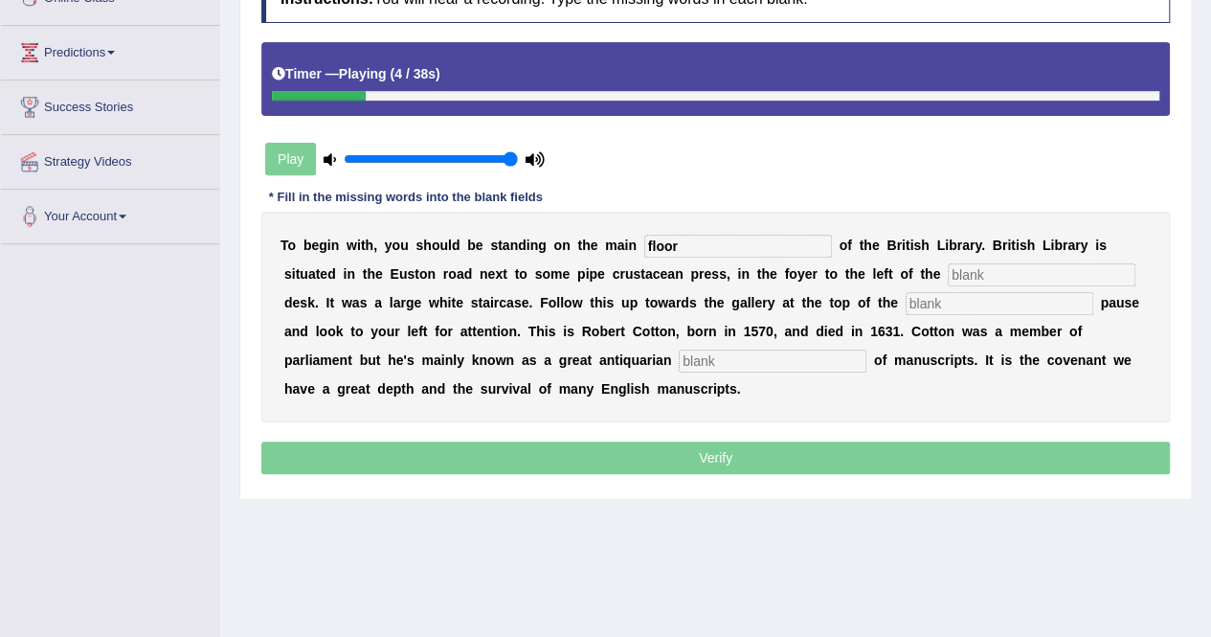
type input "floor"
type input "information"
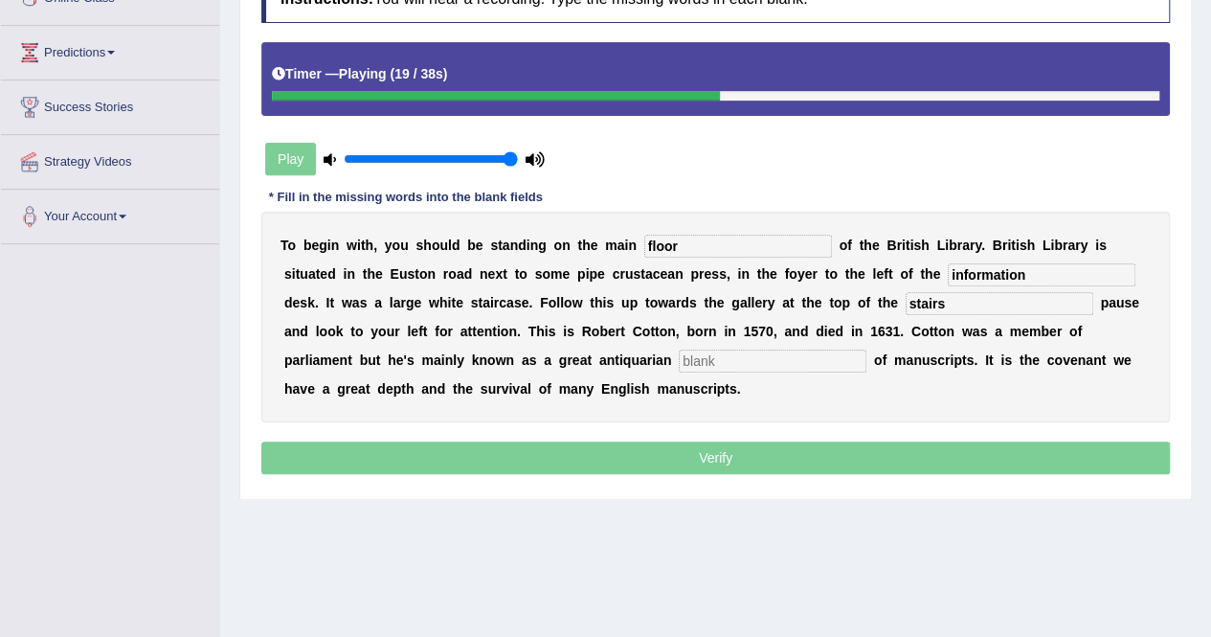
type input "stairs"
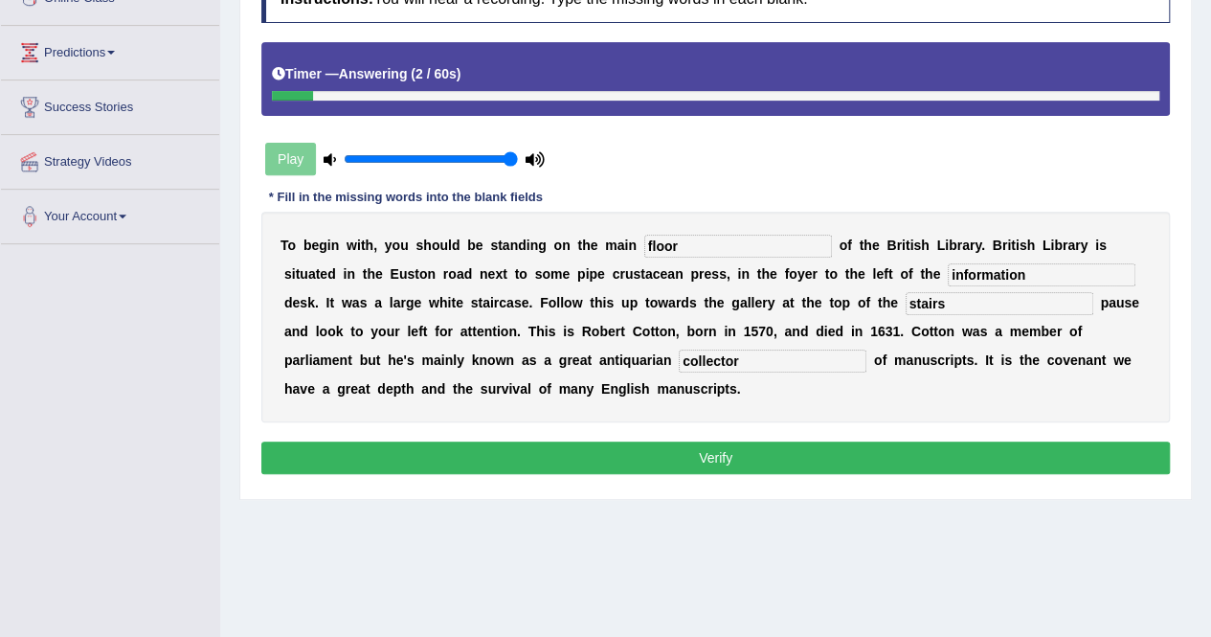
type input "collector"
click at [694, 474] on div "Instructions: You will hear a recording. Type the missing words in each blank. …" at bounding box center [716, 227] width 918 height 523
click at [702, 449] on button "Verify" at bounding box center [715, 457] width 908 height 33
